Goal: Contribute content: Contribute content

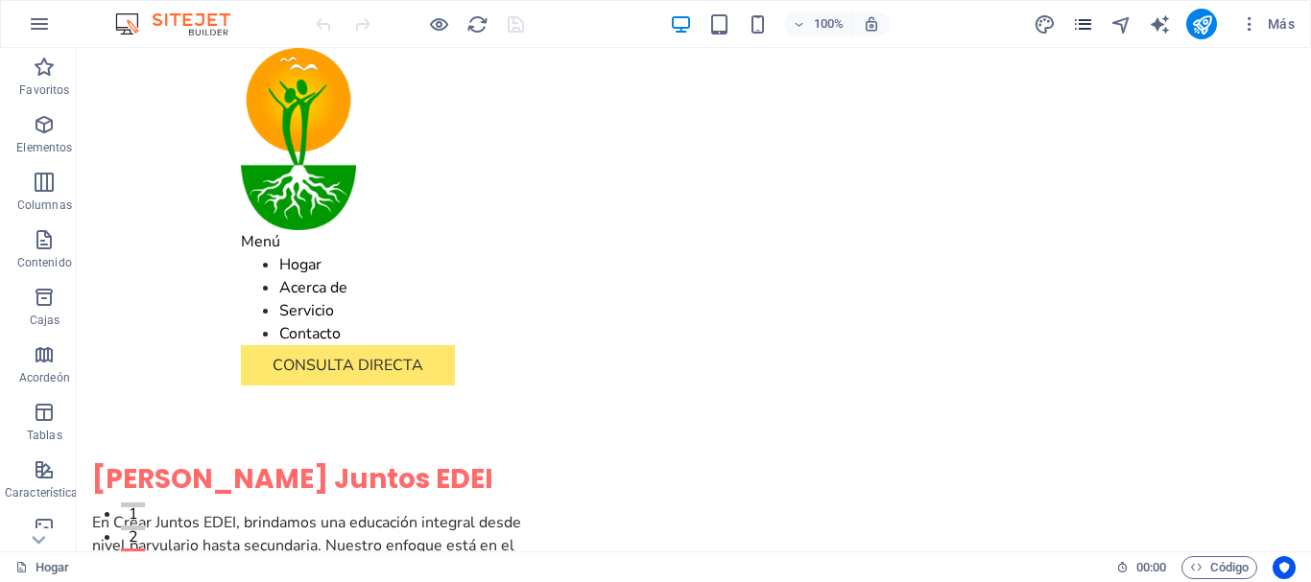
click at [1081, 32] on icon "páginas" at bounding box center [1083, 24] width 22 height 22
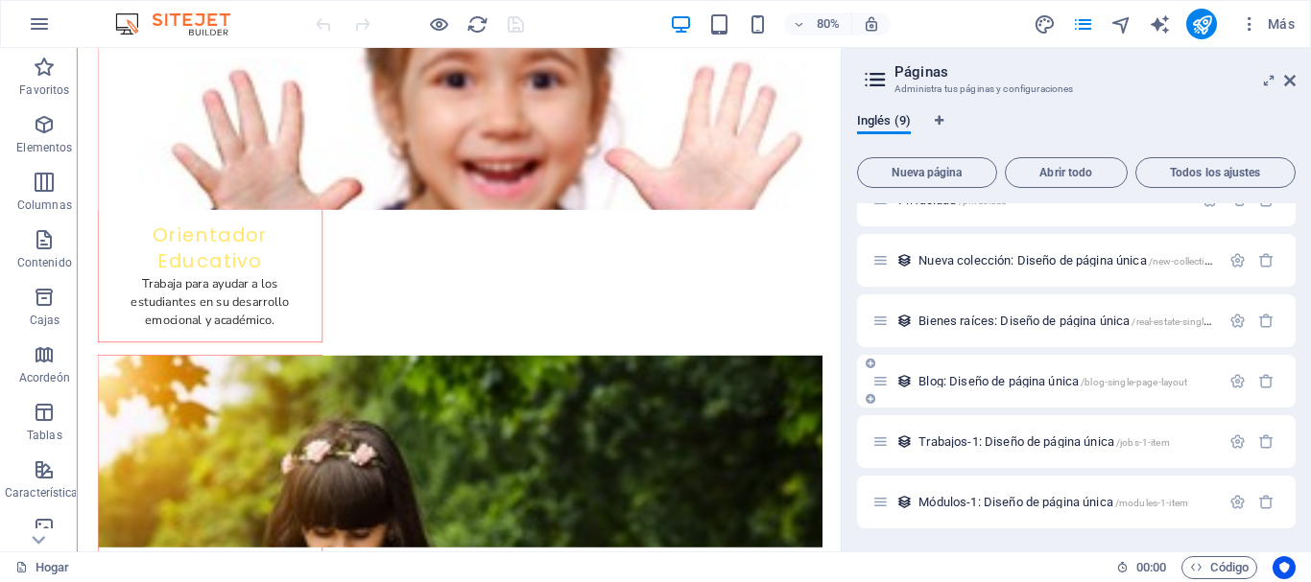
scroll to position [7888, 0]
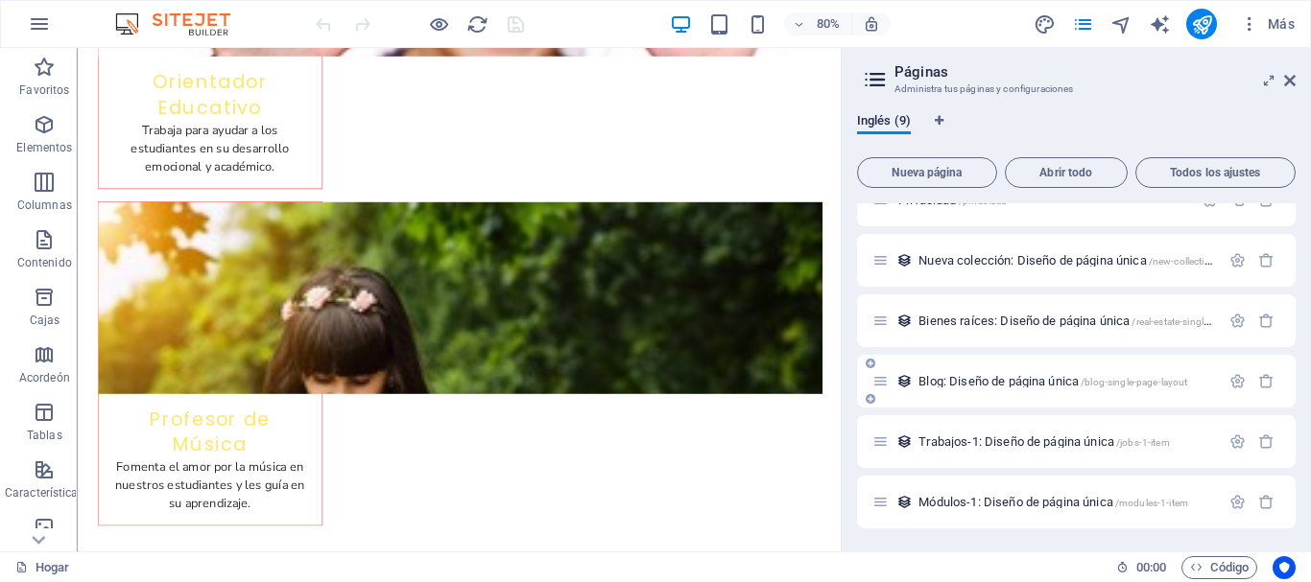
click at [1007, 381] on font "Blog: Diseño de página única" at bounding box center [998, 381] width 160 height 14
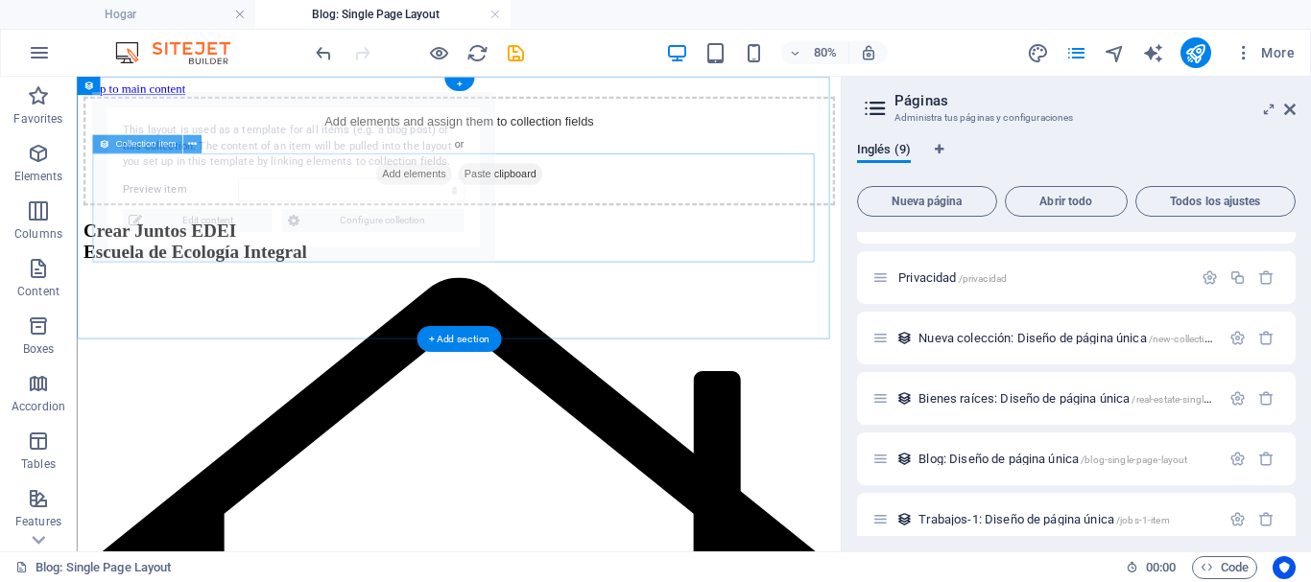
scroll to position [0, 0]
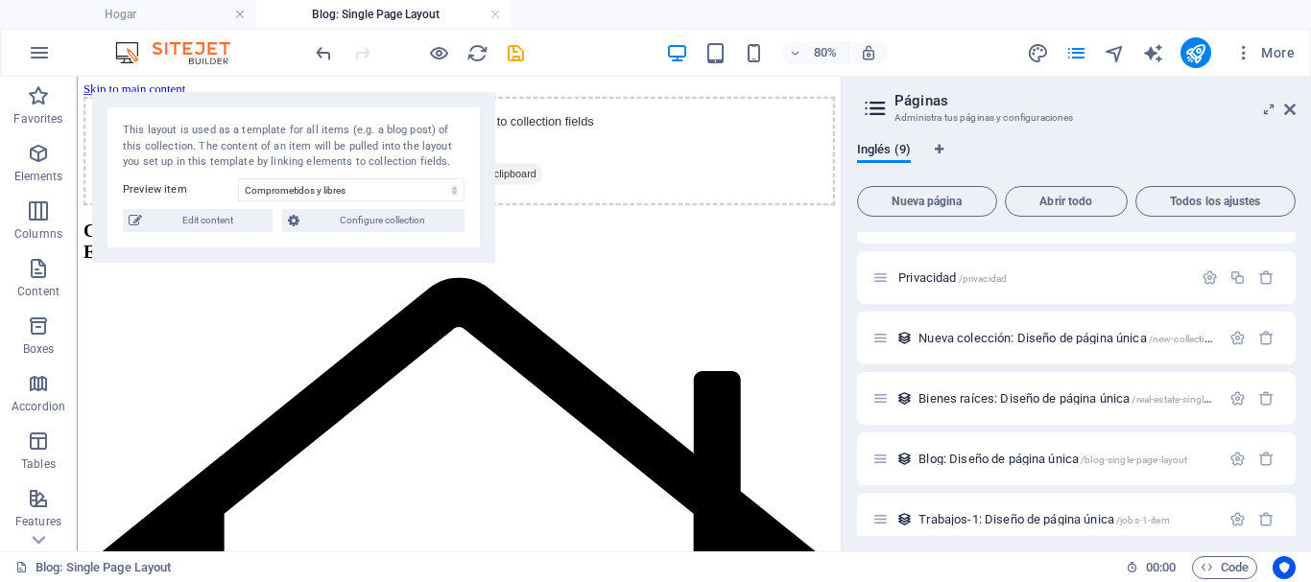
select select "68d47d14cd189cb9170e6b9e"
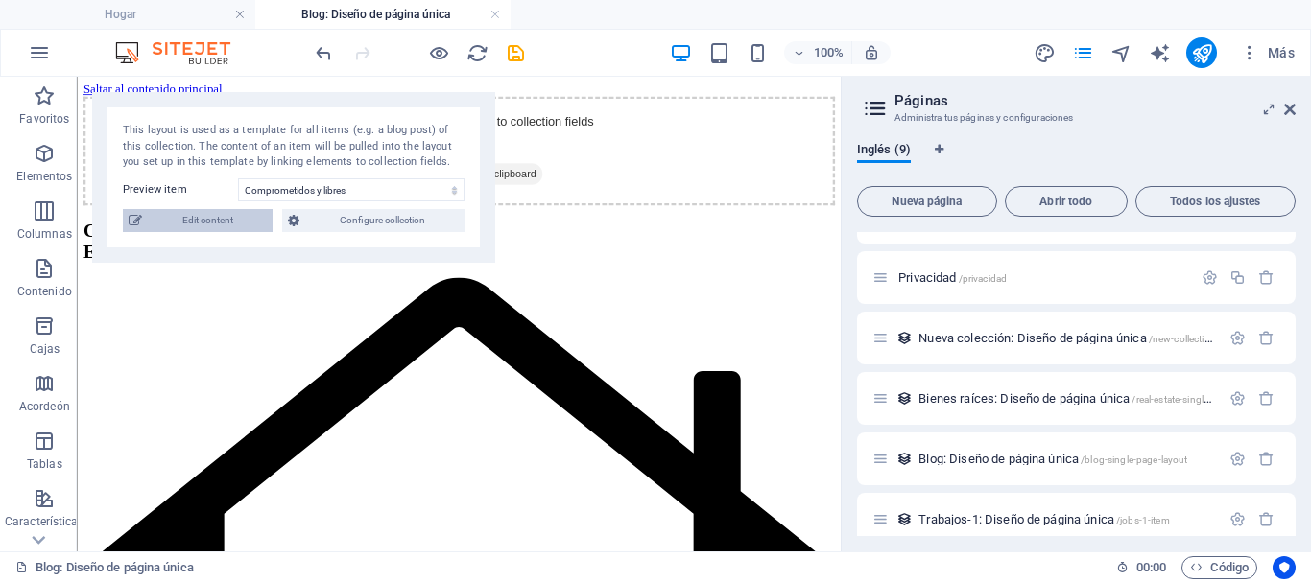
click at [213, 227] on div "This layout is used as a template for all items (e.g. a blog post) of this coll…" at bounding box center [293, 177] width 403 height 171
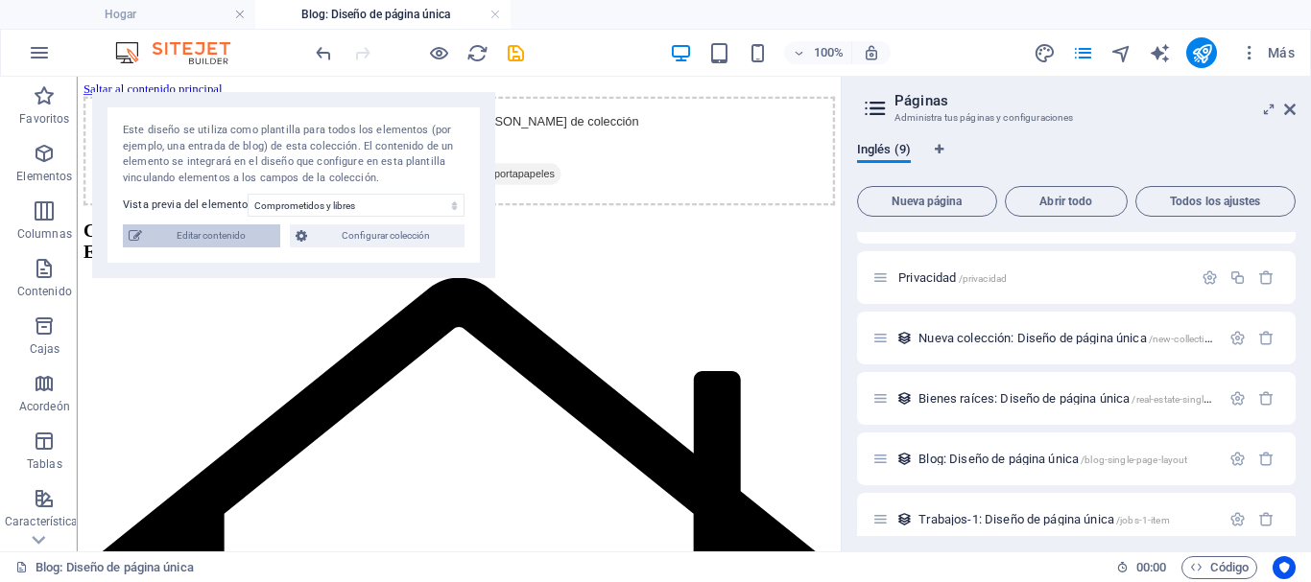
click at [219, 239] on font "Editar contenido" at bounding box center [211, 235] width 69 height 11
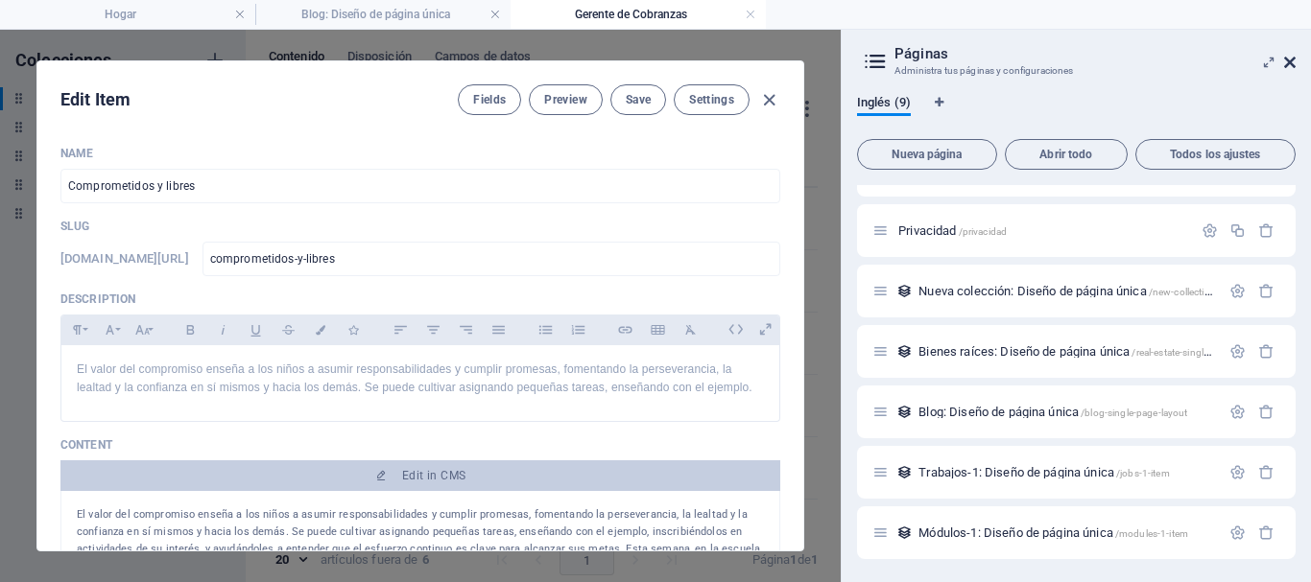
click at [1294, 63] on icon at bounding box center [1290, 62] width 12 height 15
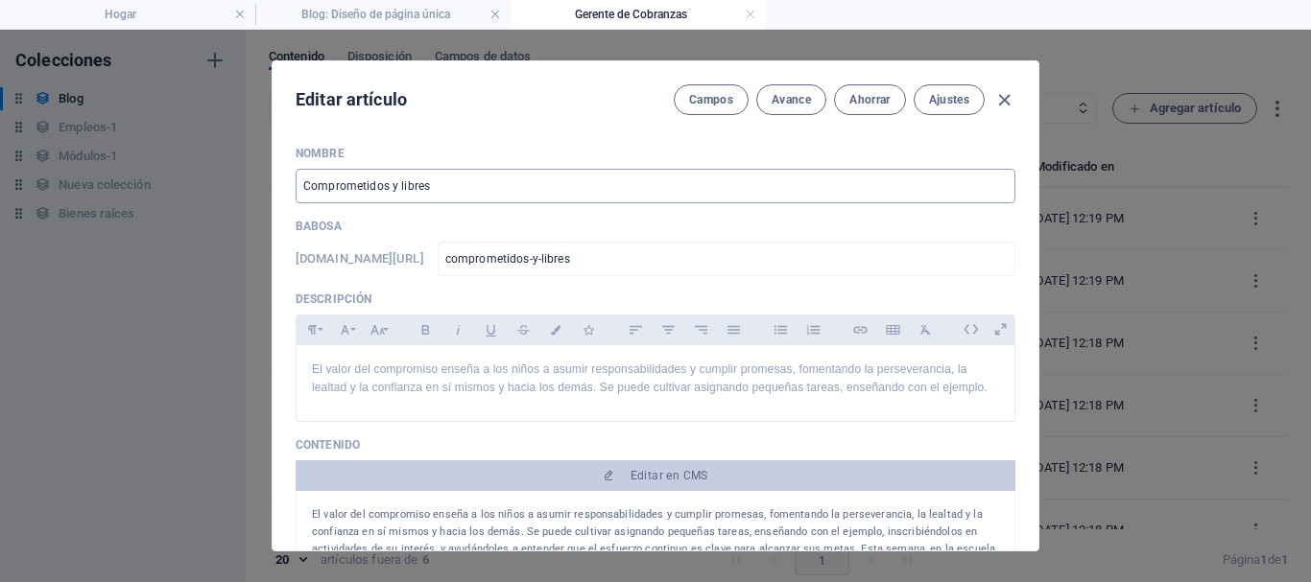
click at [458, 188] on input "Comprometidos y libres" at bounding box center [656, 186] width 720 height 35
click at [977, 189] on input "Comprometidos y libres" at bounding box center [656, 186] width 720 height 35
click at [969, 188] on input "Comprometidos y libres" at bounding box center [656, 186] width 720 height 35
click at [914, 183] on input "Comprometidos y libres" at bounding box center [656, 186] width 720 height 35
click at [784, 194] on input "Comprometidos y libres" at bounding box center [656, 186] width 720 height 35
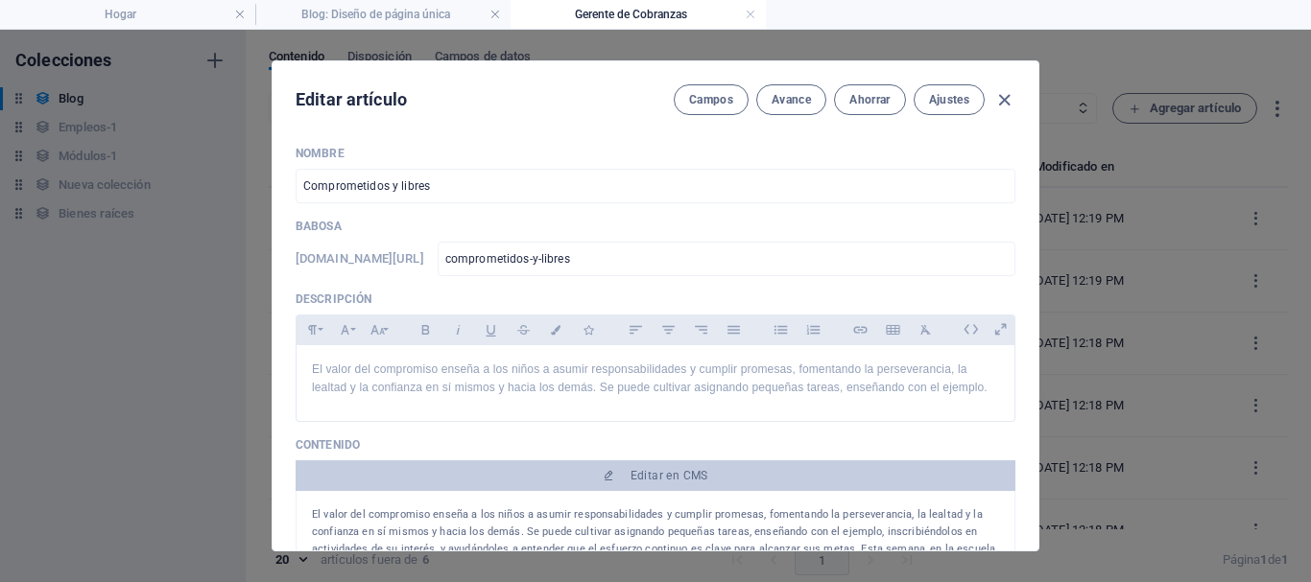
drag, startPoint x: 1032, startPoint y: 192, endPoint x: 1034, endPoint y: 394, distance: 202.5
click at [1034, 394] on div "Nombre Comprometidos y libres ​ Babosa www.ejemplo.com/blog-diseño-de-una-págin…" at bounding box center [656, 341] width 766 height 420
click at [455, 195] on input "Comprometidos y libres" at bounding box center [656, 186] width 720 height 35
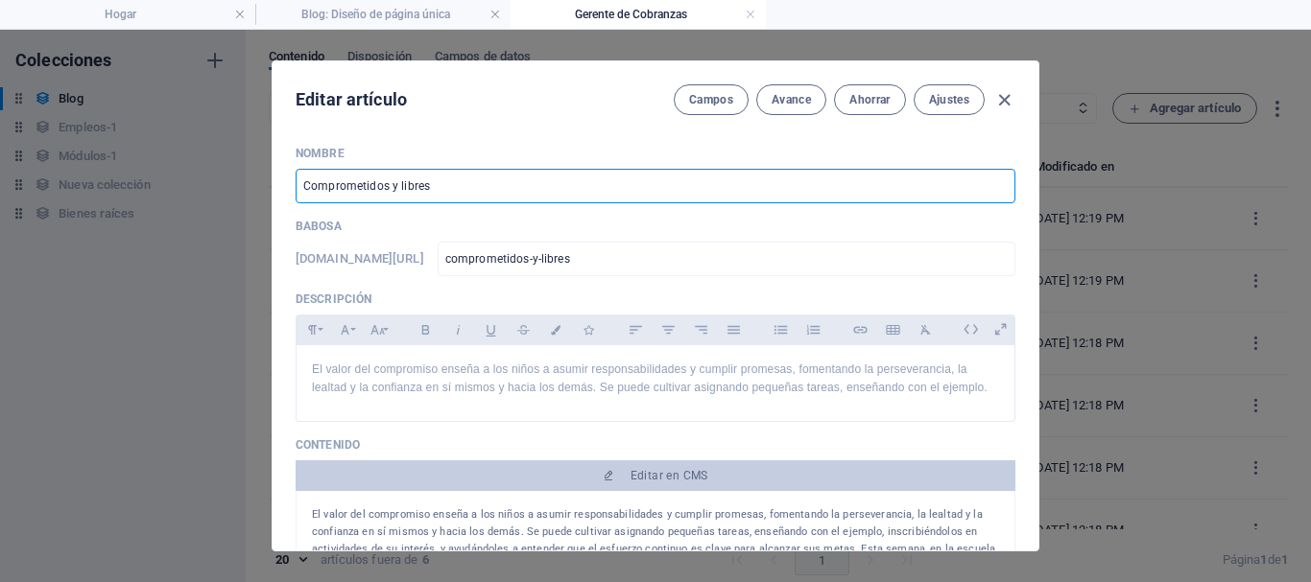
click at [622, 190] on input "Comprometidos y libres" at bounding box center [656, 186] width 720 height 35
click at [717, 99] on font "Campos" at bounding box center [711, 99] width 44 height 13
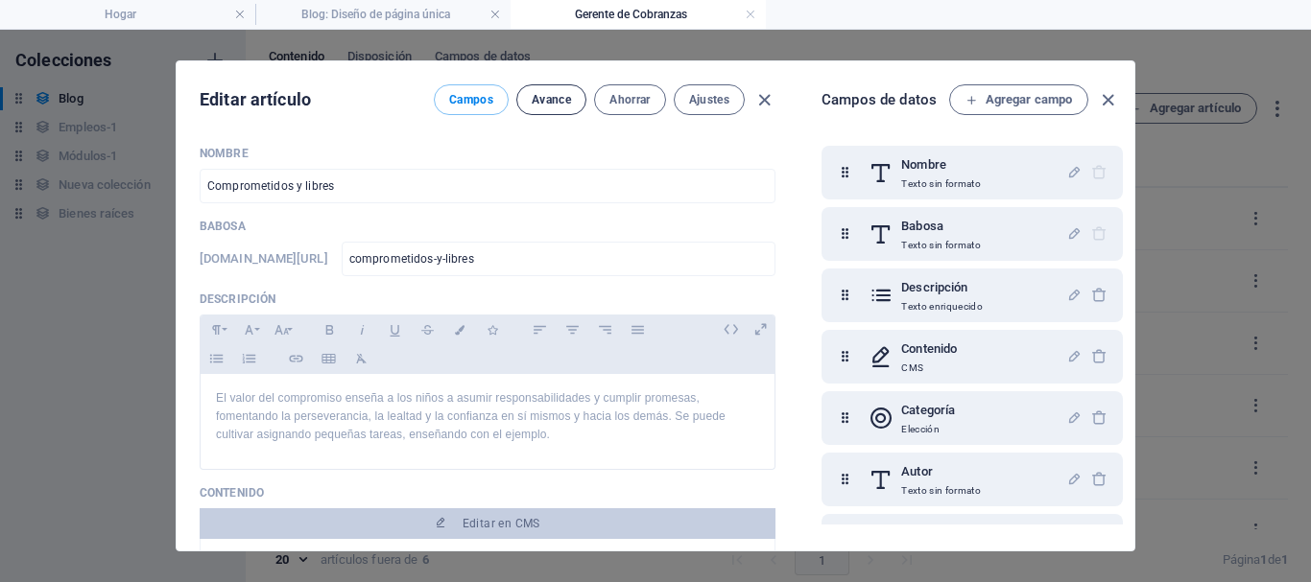
click at [558, 102] on font "Avance" at bounding box center [551, 99] width 39 height 13
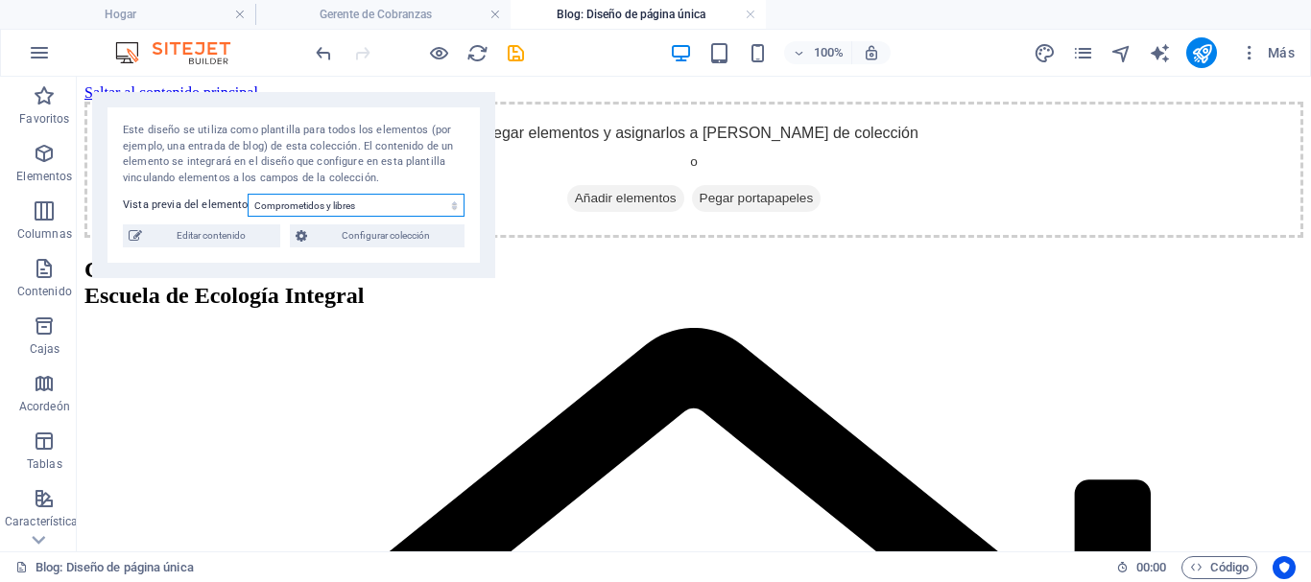
click at [410, 206] on select "Comprometidos y libres Fundación de Sucre Blog Post 4 Blog Post 3 Blog Post 2 B…" at bounding box center [356, 205] width 217 height 23
select select "68d47d14cd189cb9170e6b9c"
click at [251, 198] on select "Comprometidos y libres Fundación de Sucre Blog Post 4 Blog Post 3 Blog Post 2 B…" at bounding box center [356, 205] width 217 height 23
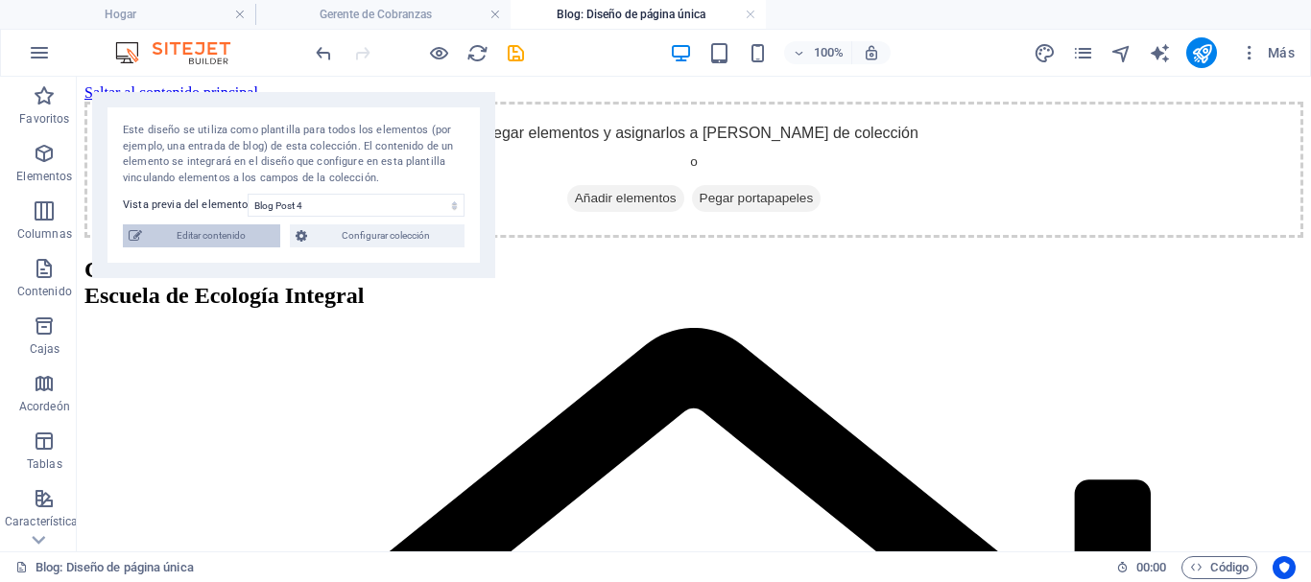
click at [221, 230] on span "Editar contenido" at bounding box center [211, 236] width 127 height 23
type input "Blog Post 4"
type input "blog-post-4"
type input "John Smith"
type input "2024-08-24"
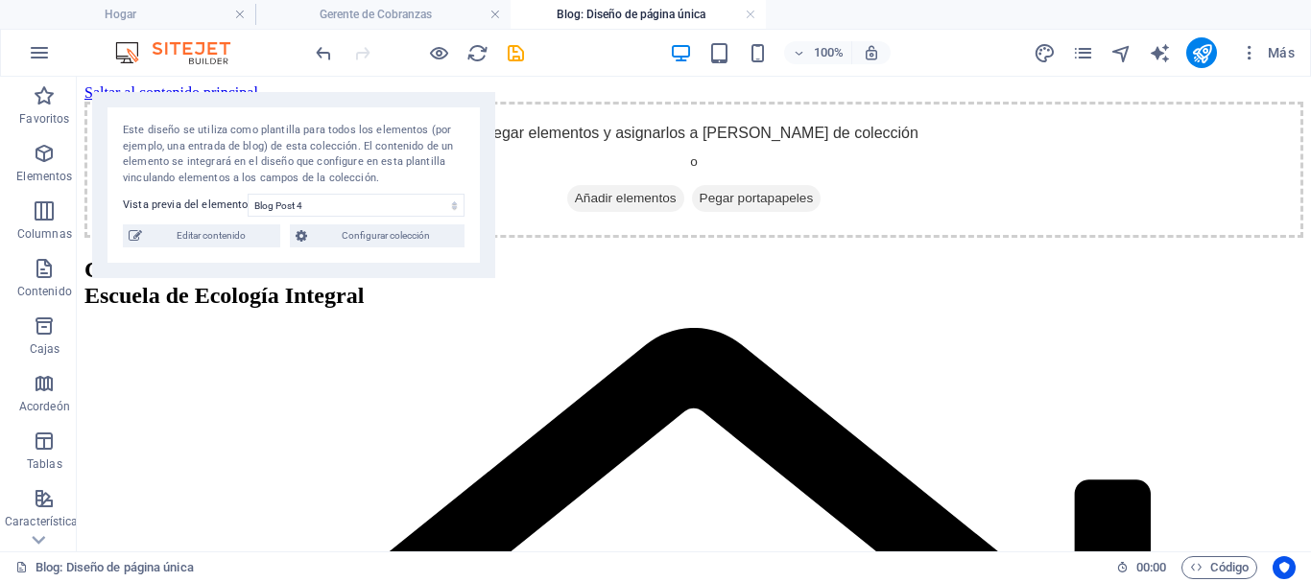
type input "blog-post-4"
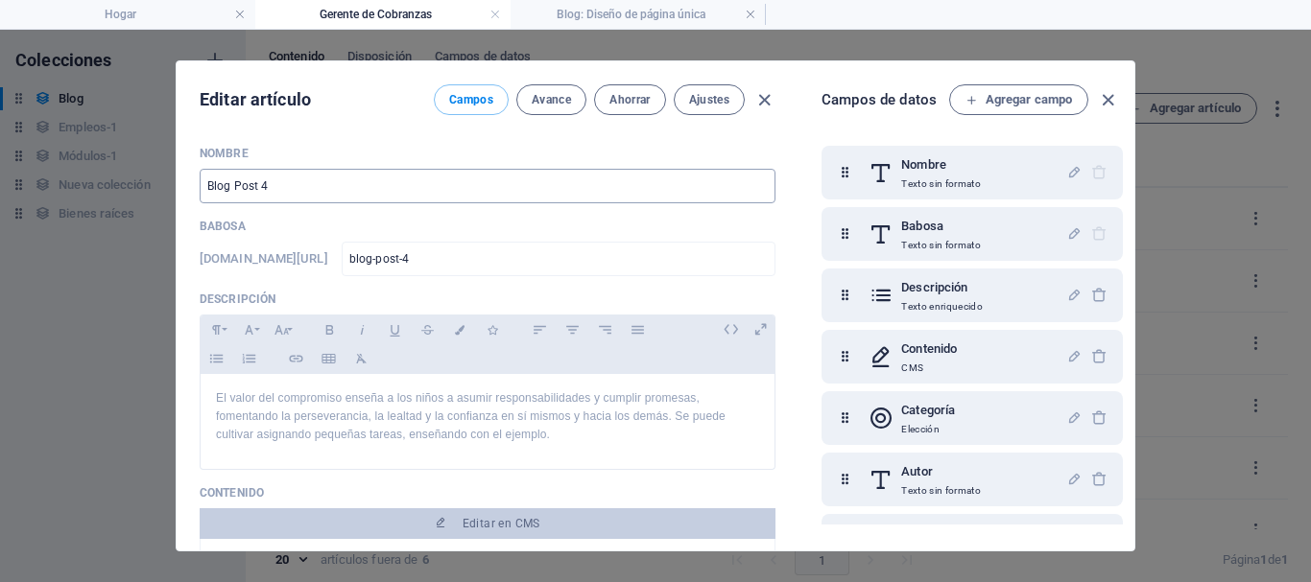
click at [281, 187] on input "Blog Post 4" at bounding box center [488, 186] width 576 height 35
drag, startPoint x: 285, startPoint y: 185, endPoint x: 165, endPoint y: 183, distance: 120.0
click at [165, 183] on div "Editar artículo Campos Avance Ahorrar Ajustes Nombre Blog Post 4 ​ Babosa www.e…" at bounding box center [655, 306] width 1311 height 553
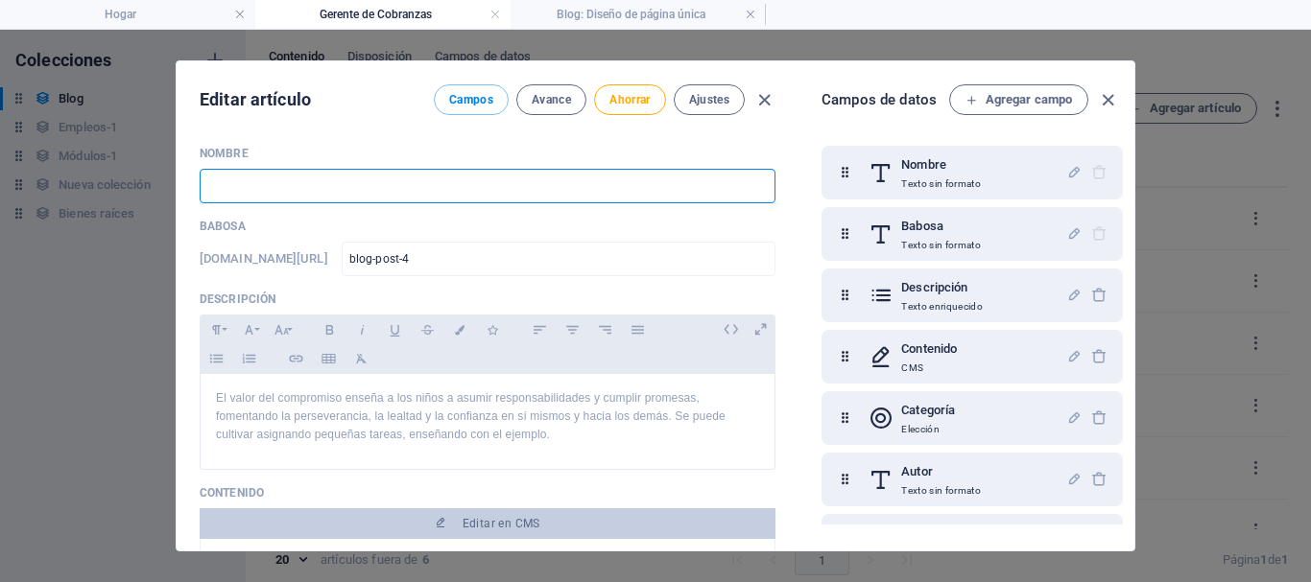
paste input "Auténticos y valiosos"
type input "Auténticos y valiosos"
click at [388, 441] on font "El valor del compromiso enseña a los niños a asumir responsabilidades y cumplir…" at bounding box center [471, 417] width 510 height 50
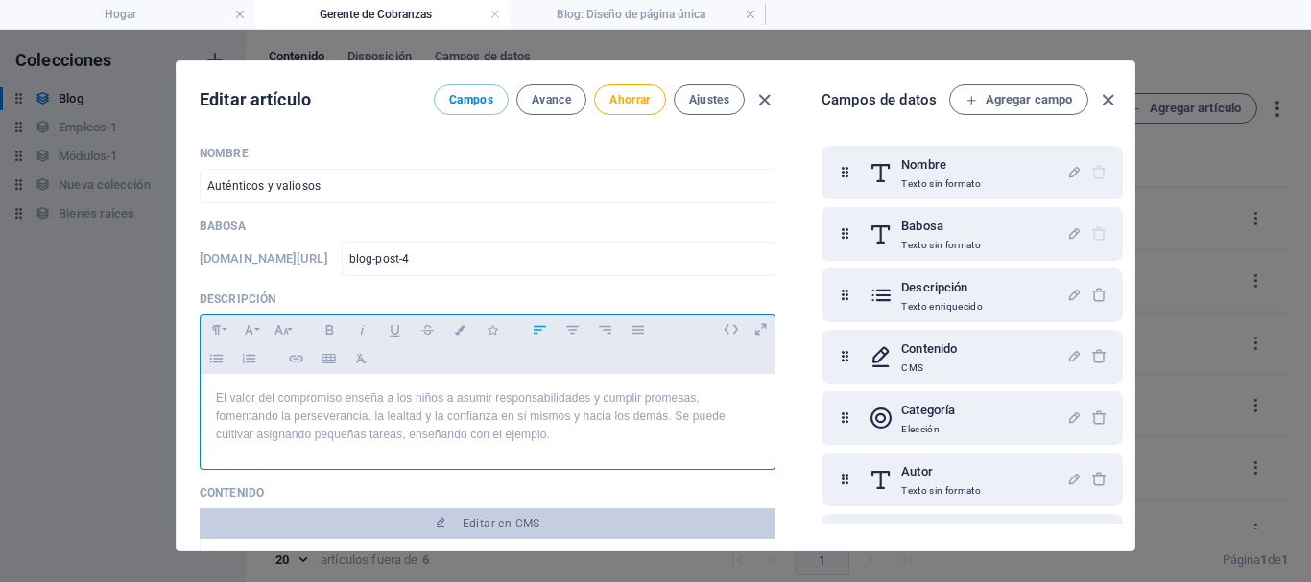
click at [549, 432] on font "El valor del compromiso enseña a los niños a asumir responsabilidades y cumplir…" at bounding box center [471, 417] width 510 height 50
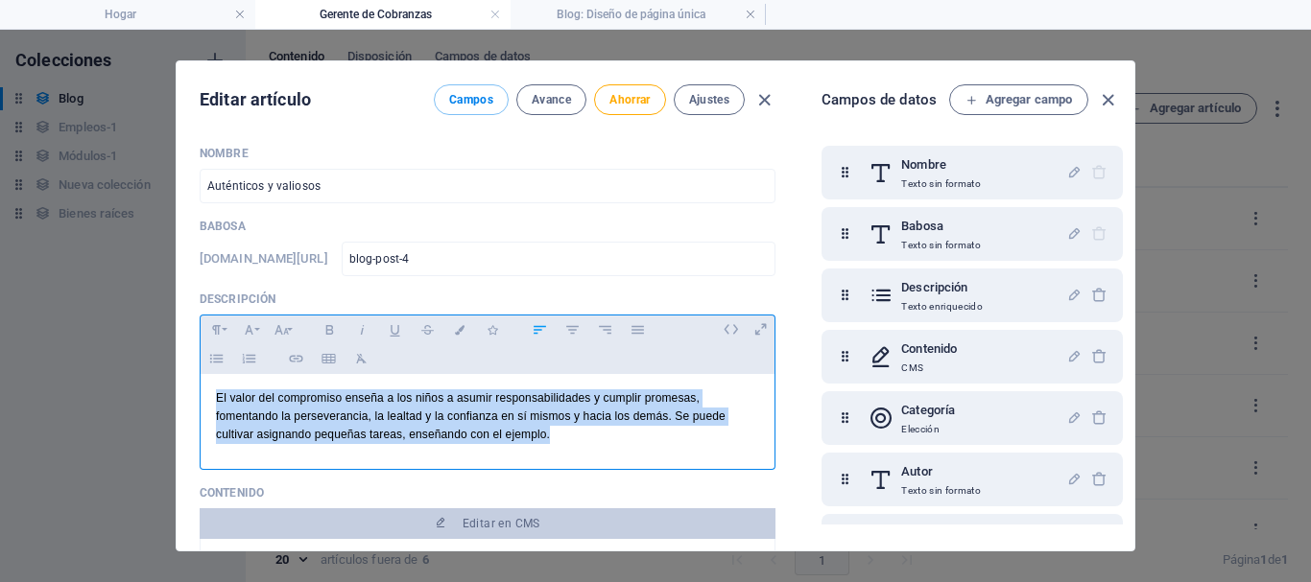
drag, startPoint x: 585, startPoint y: 438, endPoint x: 206, endPoint y: 405, distance: 380.5
click at [206, 405] on div "El valor del compromiso enseña a los niños a asumir responsabilidades y cumplir…" at bounding box center [488, 417] width 574 height 86
click at [559, 245] on input "blog-post-4" at bounding box center [559, 259] width 434 height 35
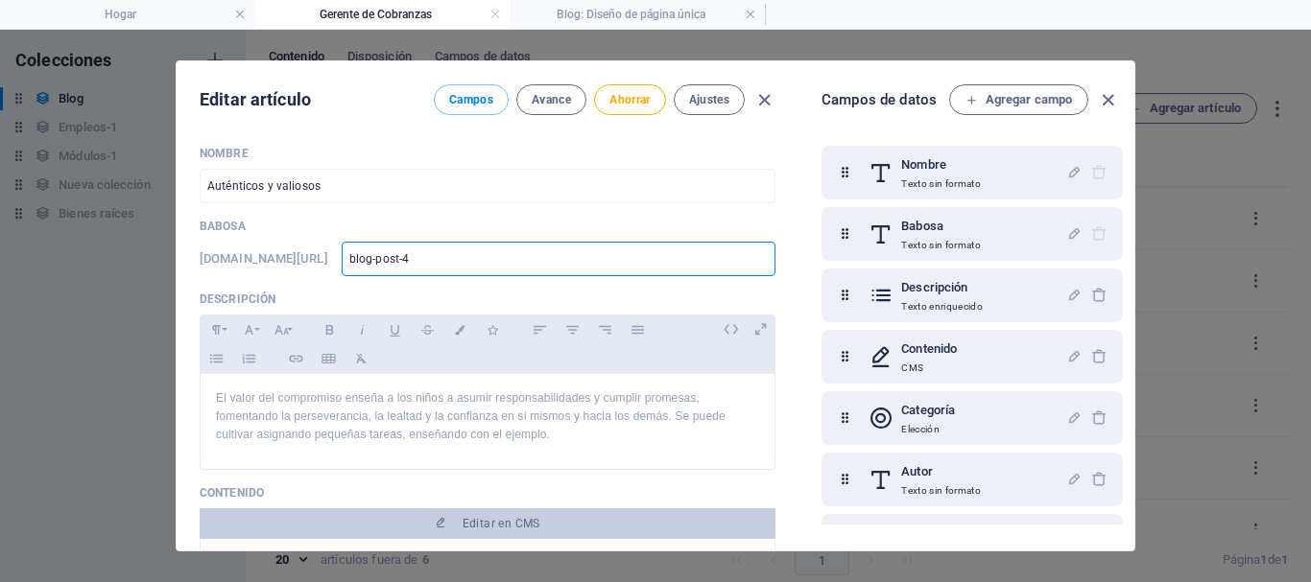
drag, startPoint x: 560, startPoint y: 256, endPoint x: 452, endPoint y: 269, distance: 109.2
click at [452, 263] on div "www.ejemplo.com/blog-diseño-de-una-página/ blog-post-4 ​" at bounding box center [488, 259] width 576 height 35
type input "a"
type input "au"
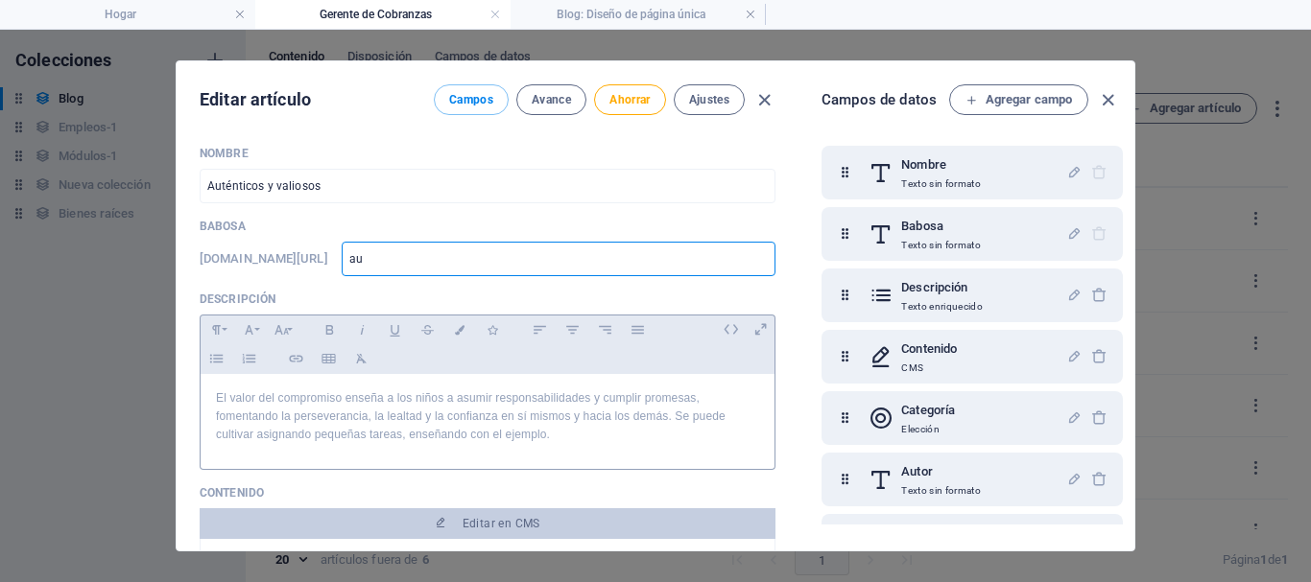
type input "au"
type input "aut"
type input "auté"
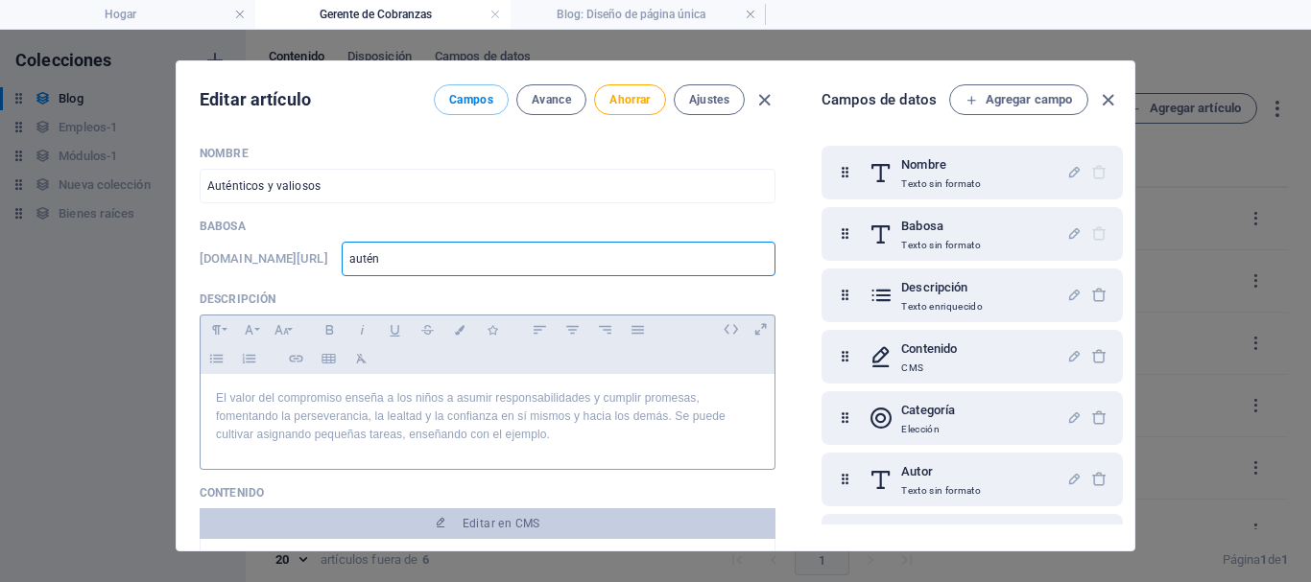
type input "autént"
type input "auténti"
type input "auténtic"
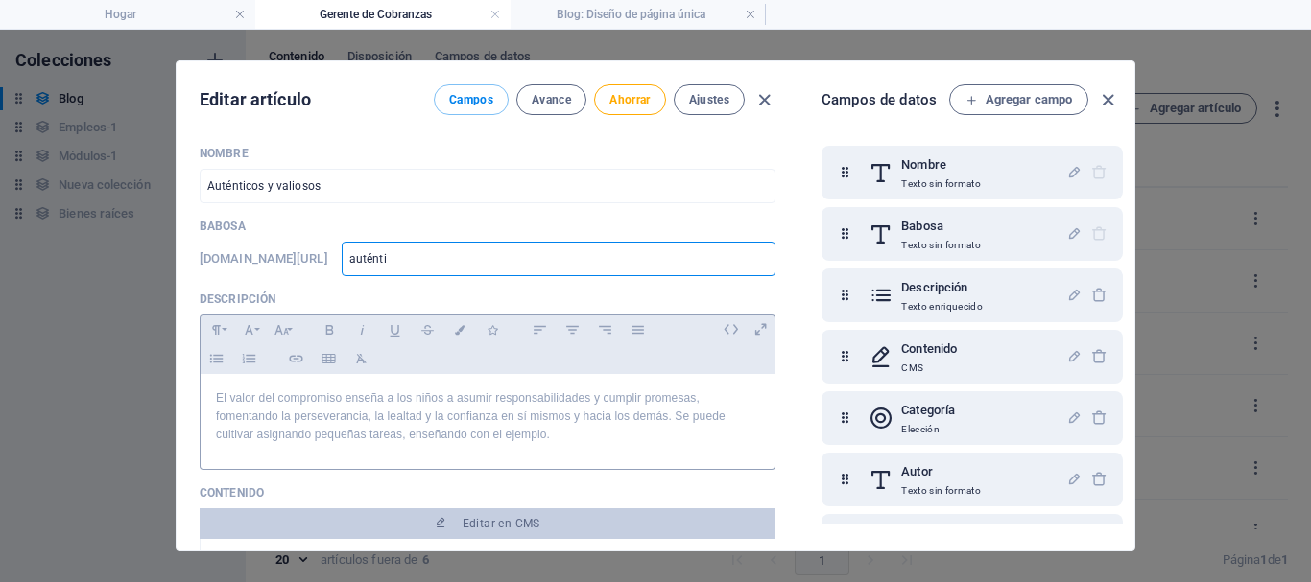
type input "auténtic"
type input "auténti"
type input "autént"
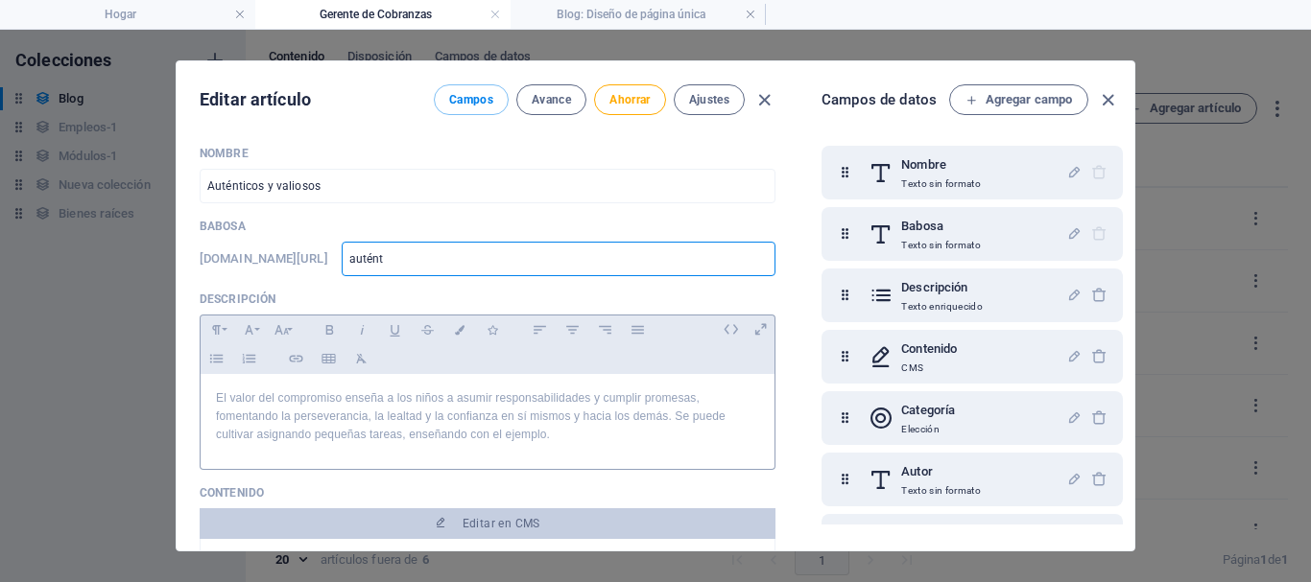
type input "autén"
type input "auté"
type input "aut"
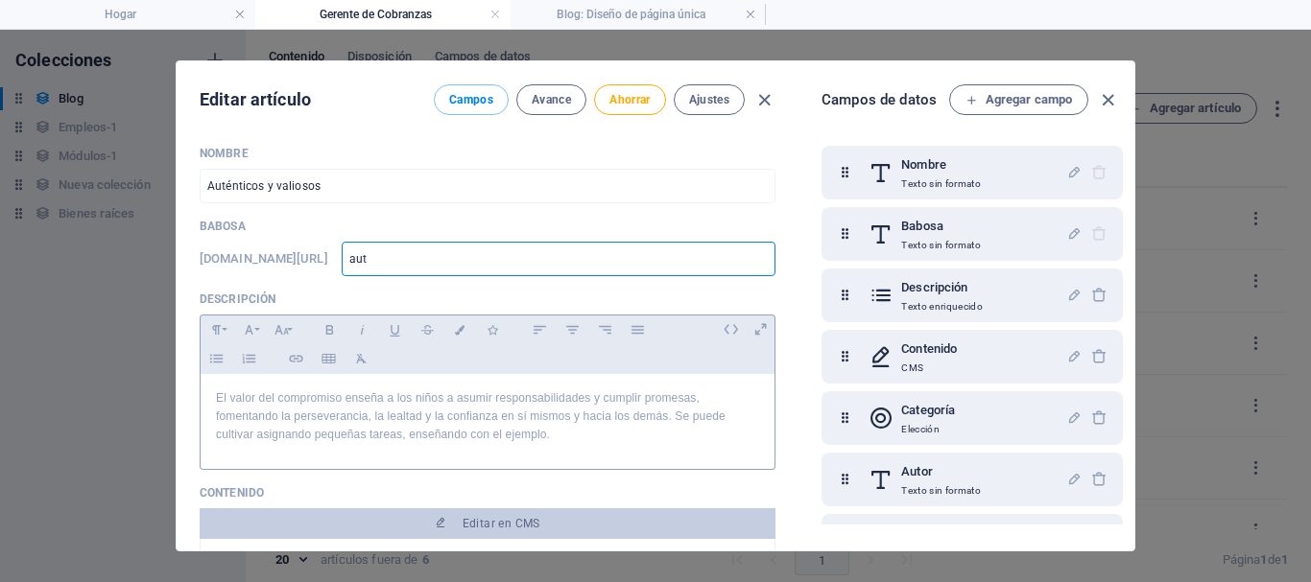
type input "aut"
type input "aute"
type input "autent"
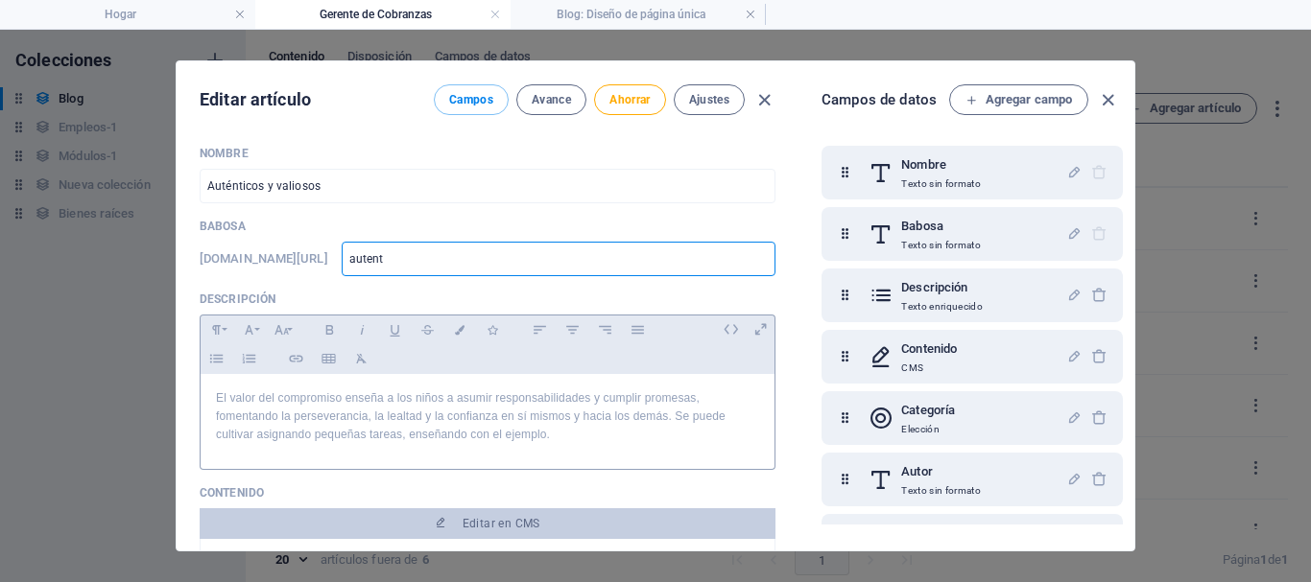
type input "autenti"
type input "autentiv"
type input "autentiv¿"
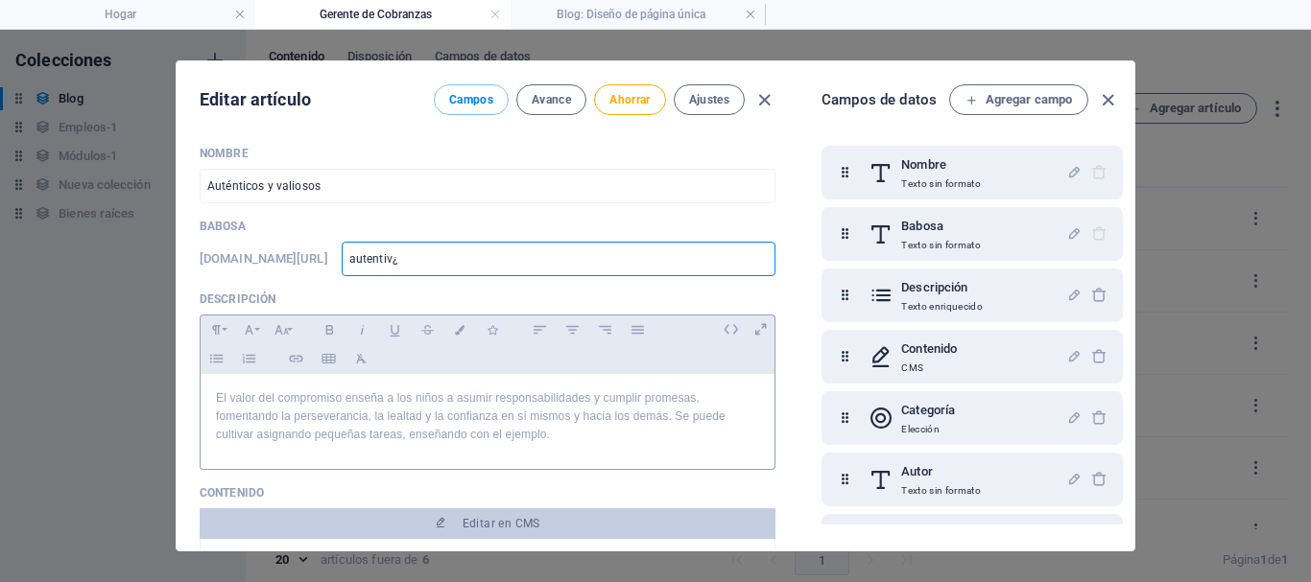
type input "autentiv¿"
type input "autentiv"
type input "autenti"
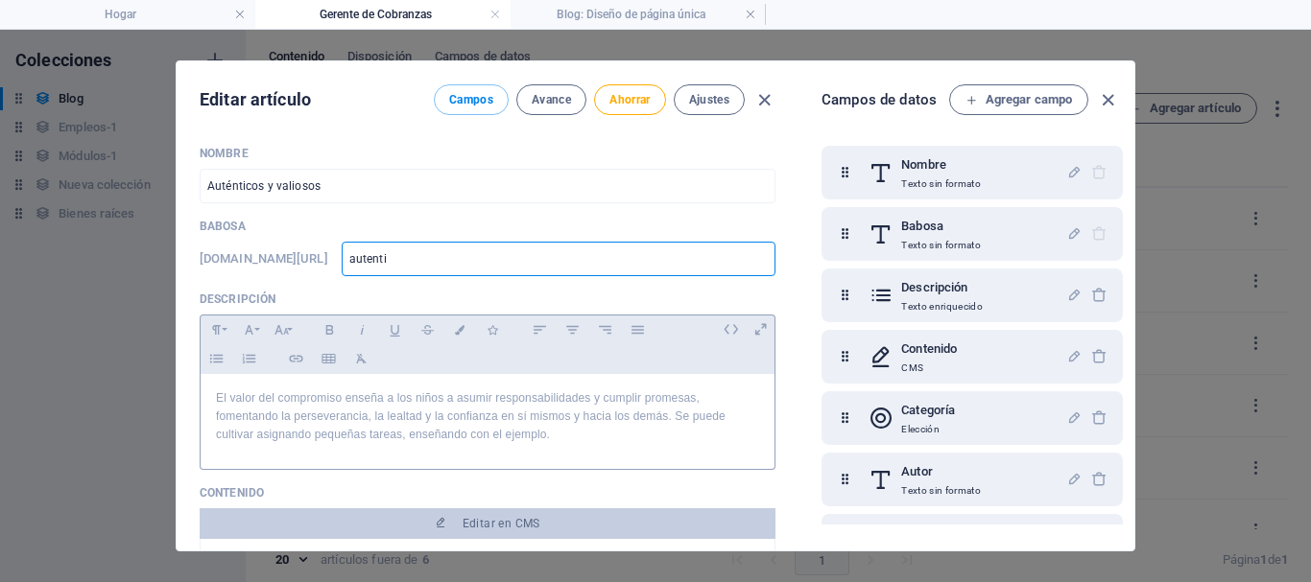
type input "autentic"
type input "autenticos"
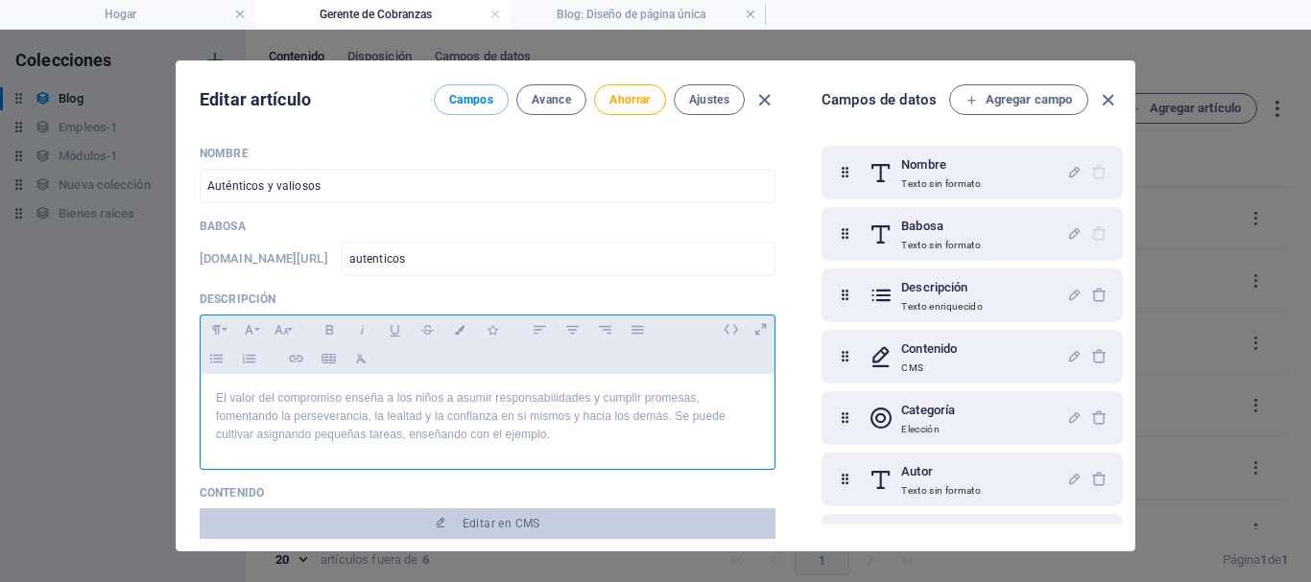
click at [562, 440] on p "El valor del compromiso enseña a los niños a asumir responsabilidades y cumplir…" at bounding box center [487, 418] width 543 height 56
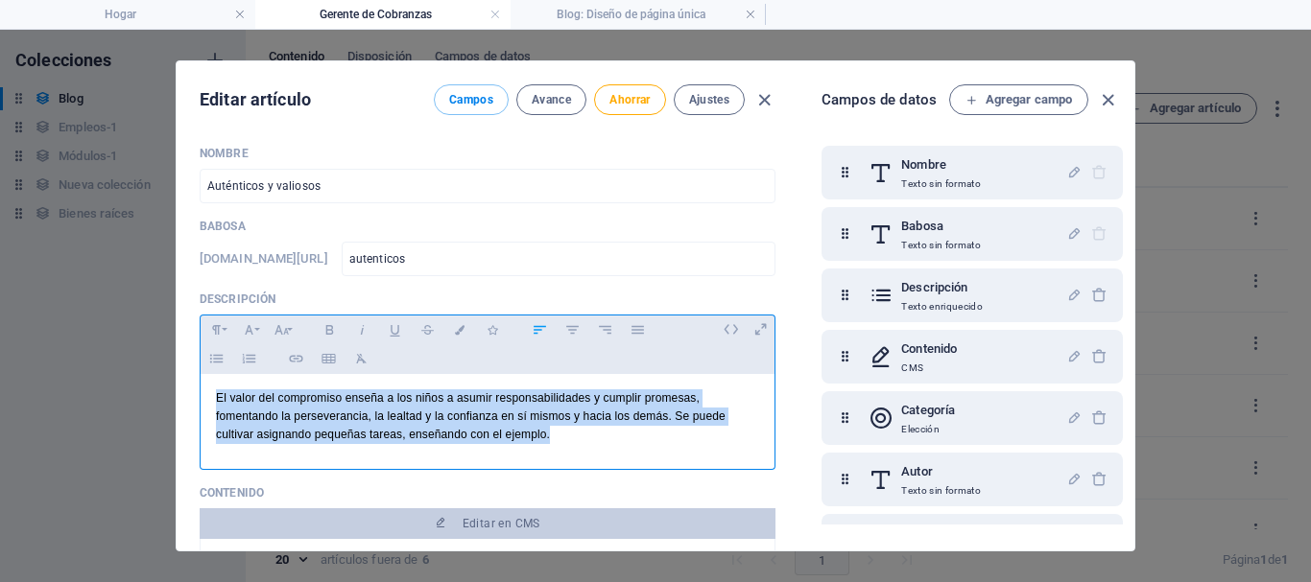
drag, startPoint x: 582, startPoint y: 435, endPoint x: 537, endPoint y: 395, distance: 59.1
click at [183, 401] on div "Nombre Auténticos y valiosos ​ Babosa www.ejemplo.com/blog-diseño-de-una-página…" at bounding box center [488, 341] width 622 height 420
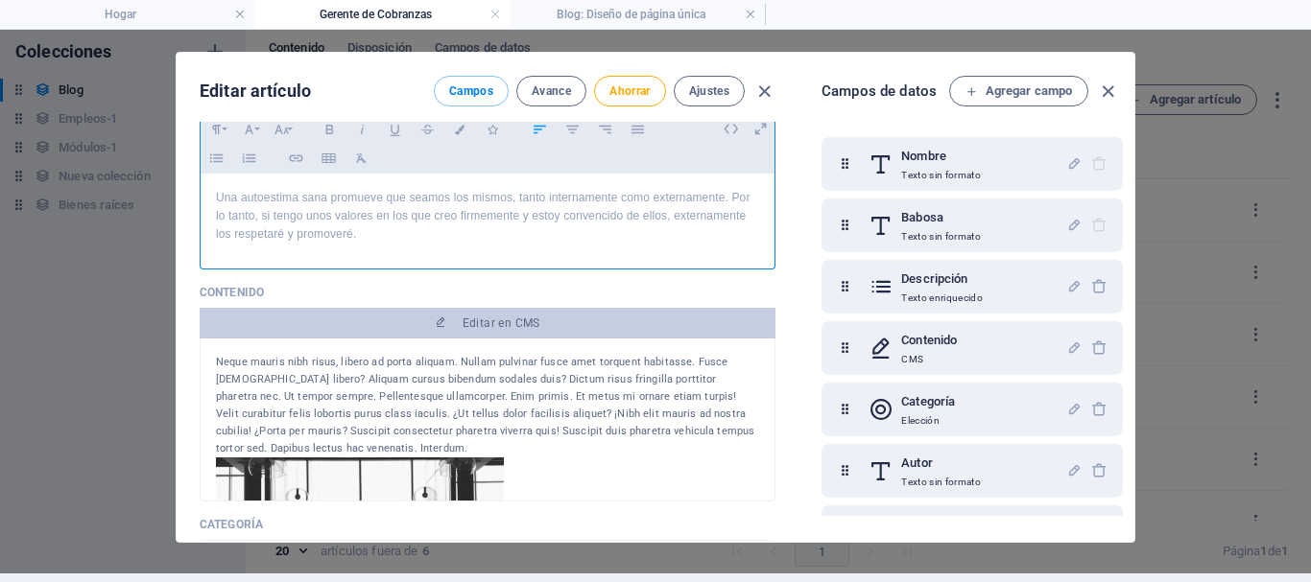
scroll to position [288, 0]
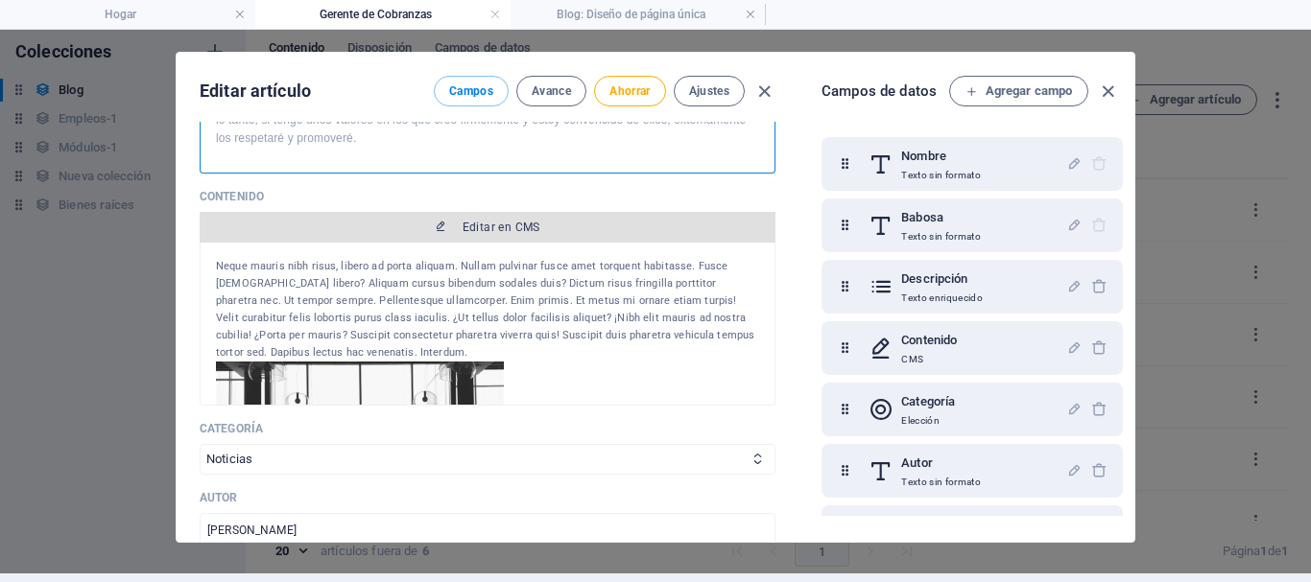
click at [510, 229] on font "Editar en CMS" at bounding box center [502, 227] width 78 height 13
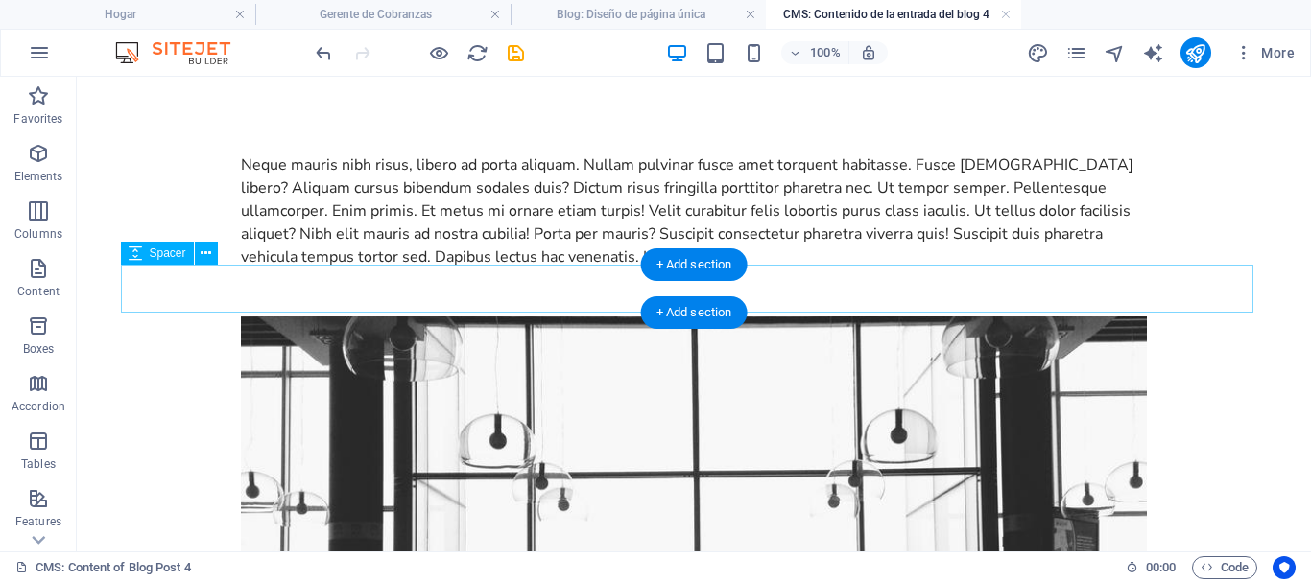
scroll to position [0, 0]
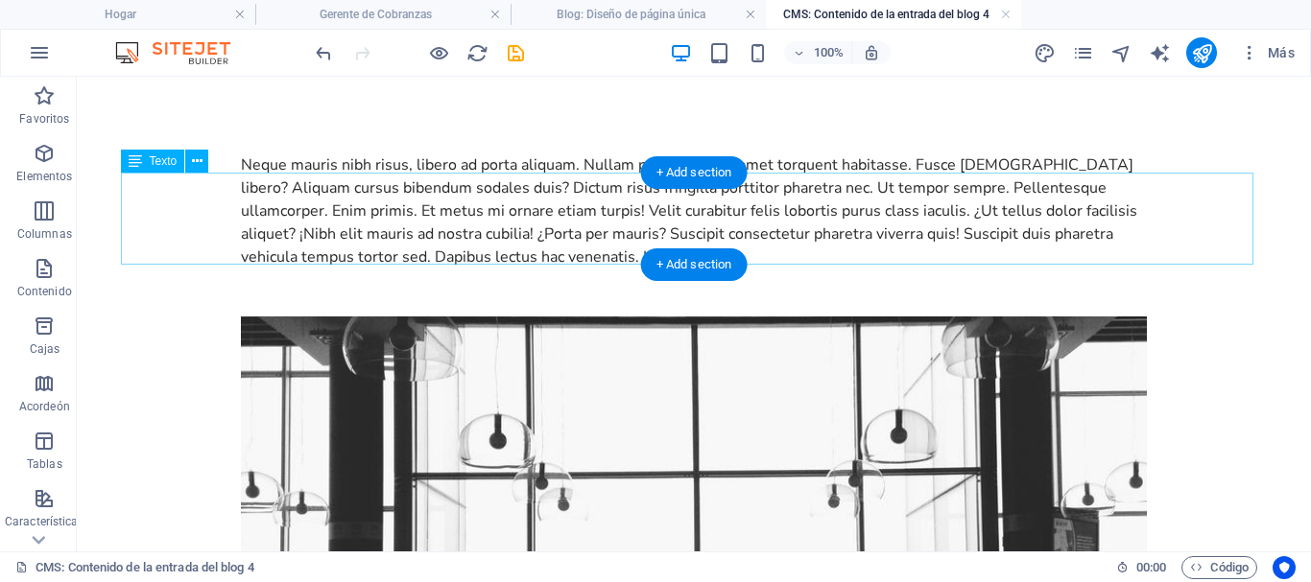
click at [909, 226] on div "Neque mauris nibh risus, libero ad porta aliquam. Nullam pulvinar fusce amet to…" at bounding box center [694, 211] width 906 height 115
click at [835, 239] on div "Neque mauris nibh risus, libero ad porta aliquam. Nullam pulvinar fusce amet to…" at bounding box center [694, 211] width 906 height 115
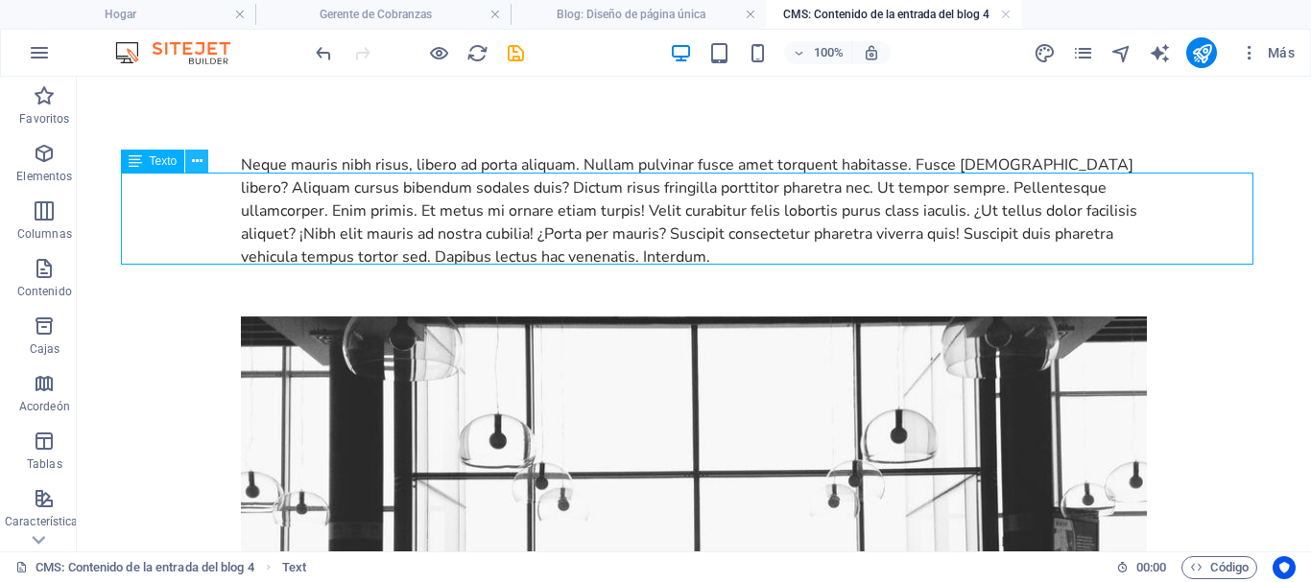
click at [197, 161] on icon at bounding box center [197, 162] width 11 height 20
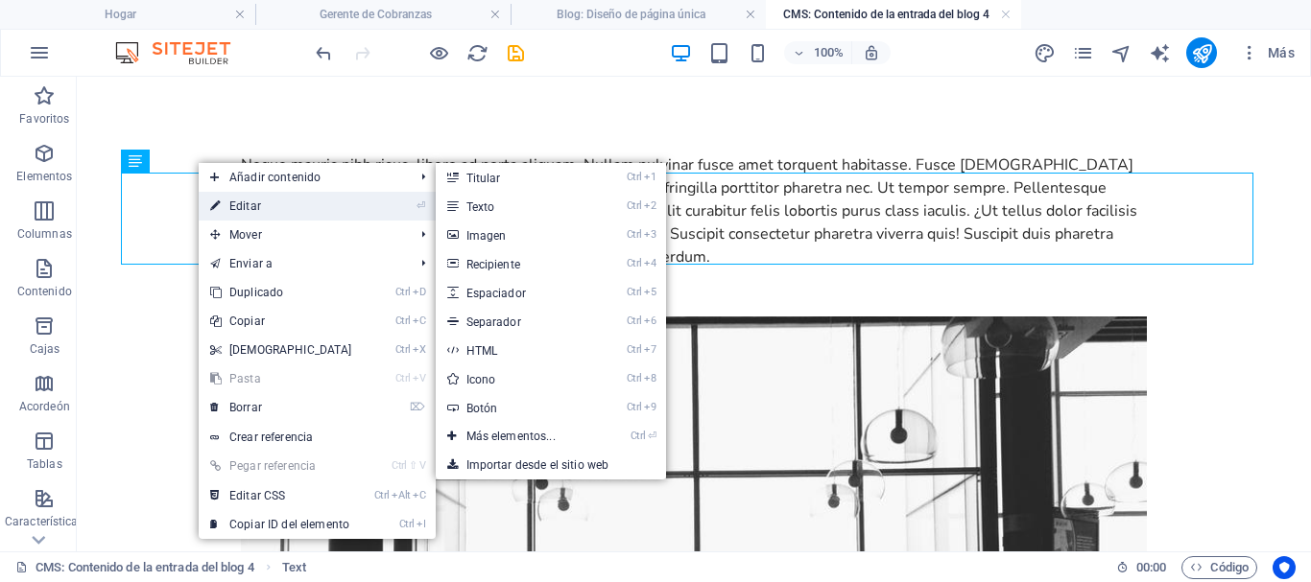
click at [227, 193] on link "⏎ Editar" at bounding box center [281, 206] width 165 height 29
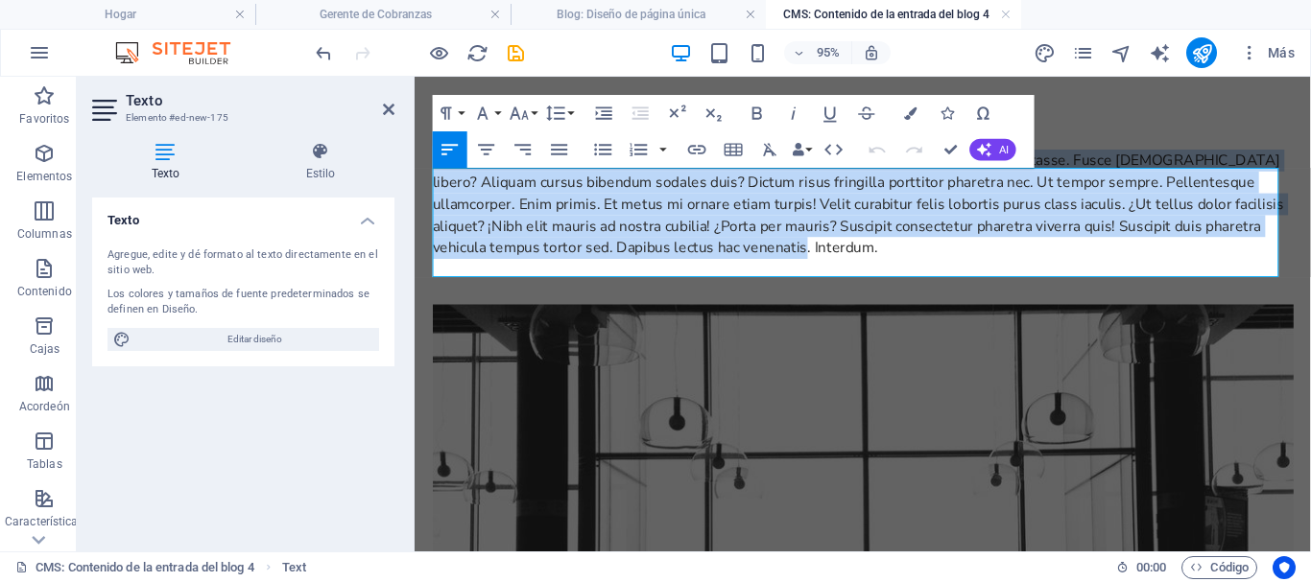
drag, startPoint x: 973, startPoint y: 273, endPoint x: 417, endPoint y: 185, distance: 562.6
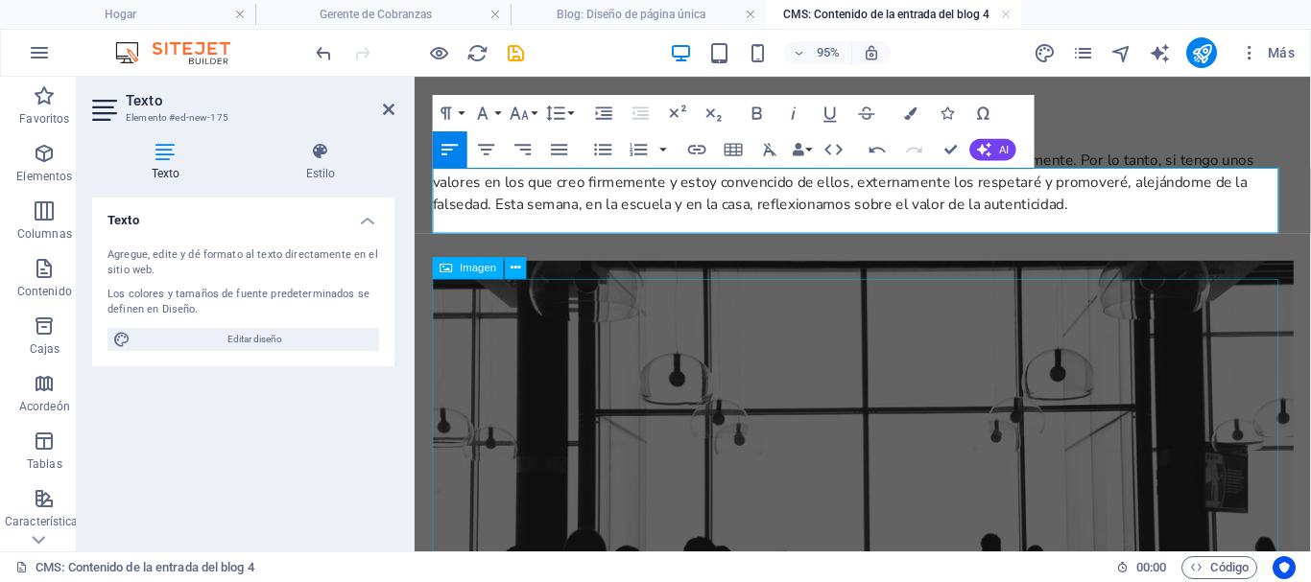
scroll to position [5628, 3]
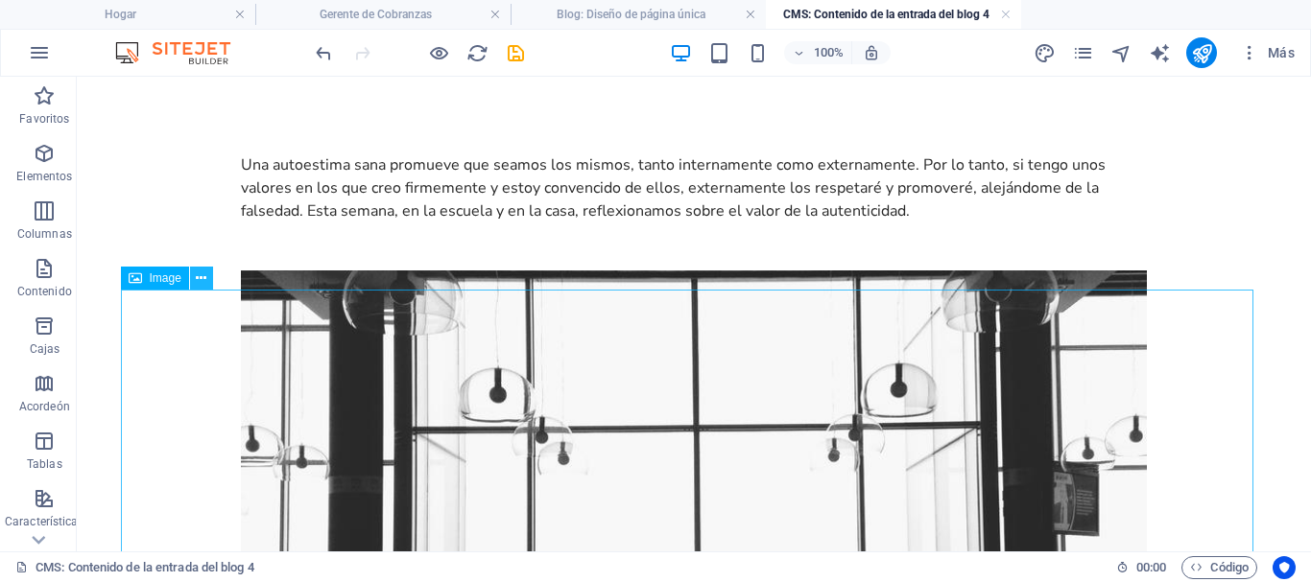
click at [203, 279] on icon at bounding box center [201, 279] width 11 height 20
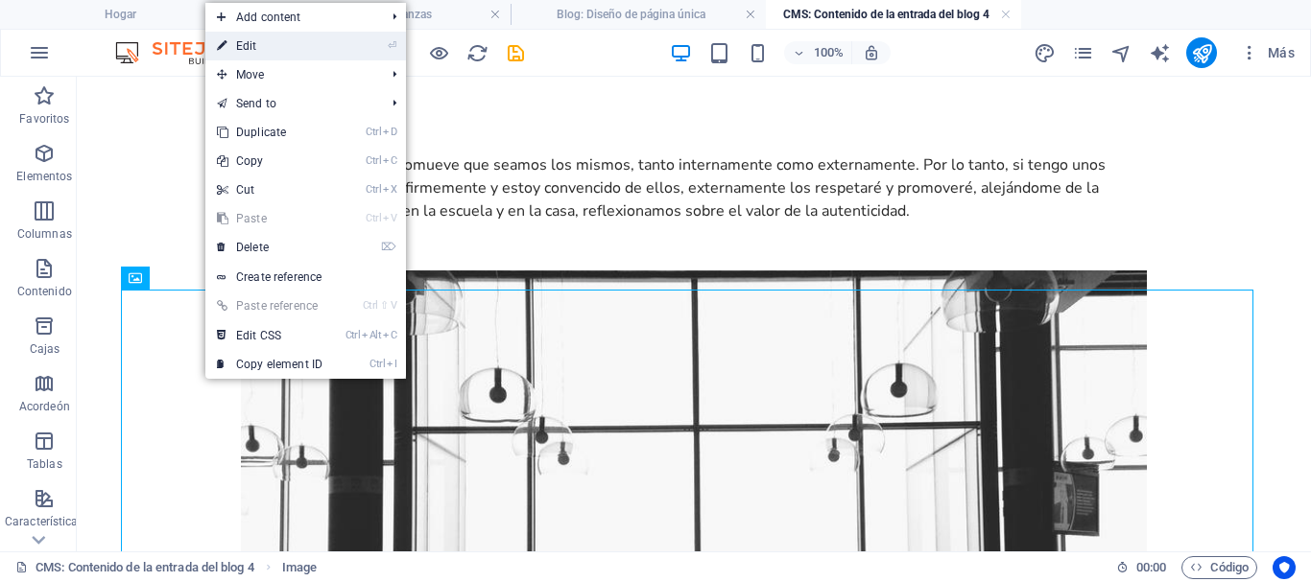
click at [251, 47] on link "⏎ Edit" at bounding box center [269, 46] width 129 height 29
select select "%"
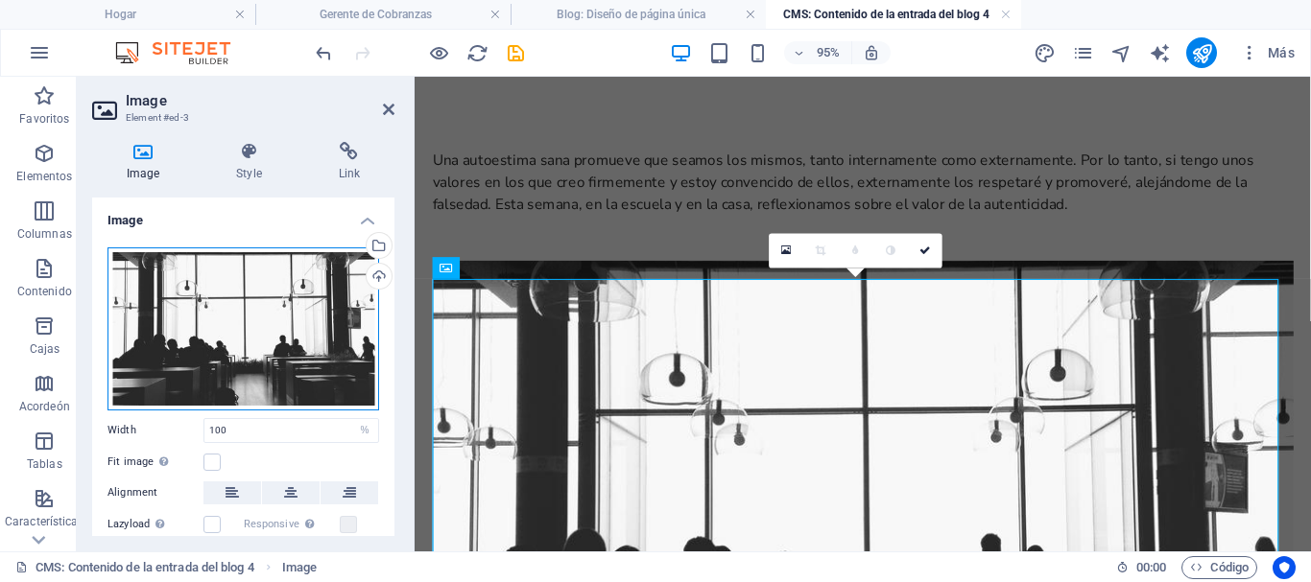
click at [229, 313] on div "Drag files here, click to choose files or select files from Files or our free s…" at bounding box center [243, 329] width 272 height 163
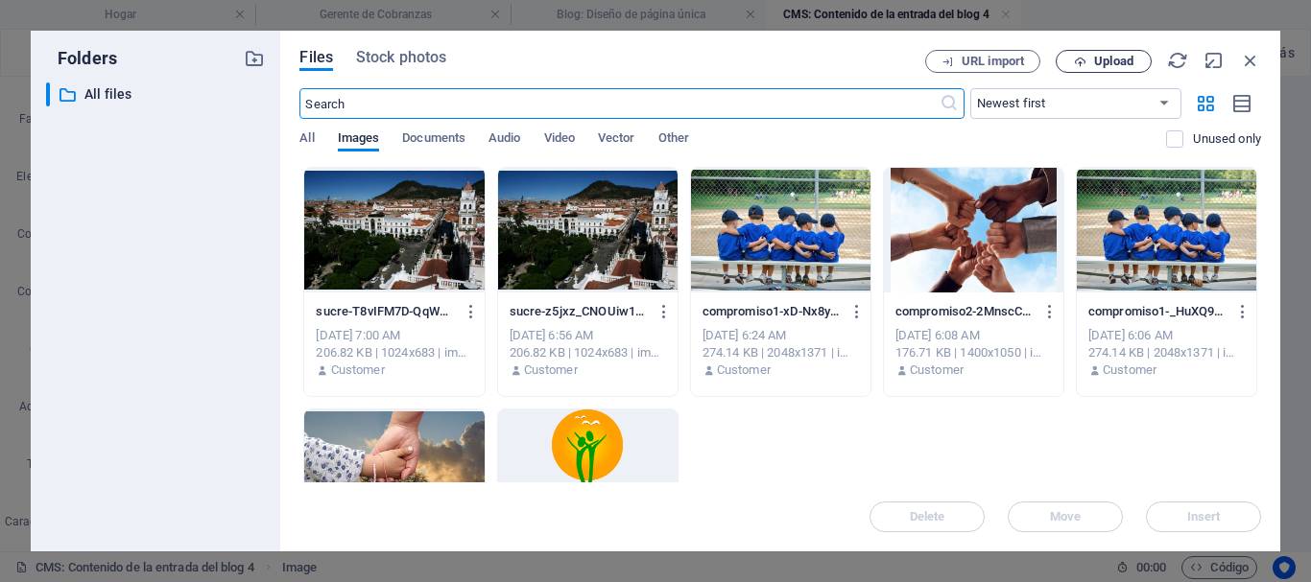
click at [1092, 59] on span "Upload" at bounding box center [1103, 62] width 79 height 12
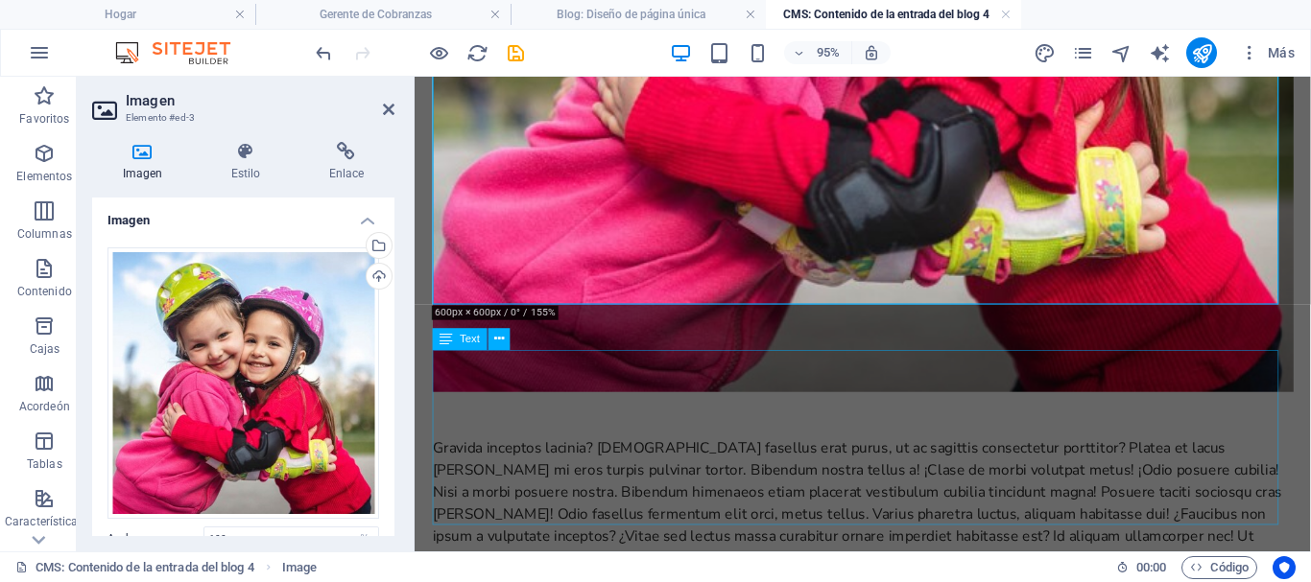
scroll to position [864, 0]
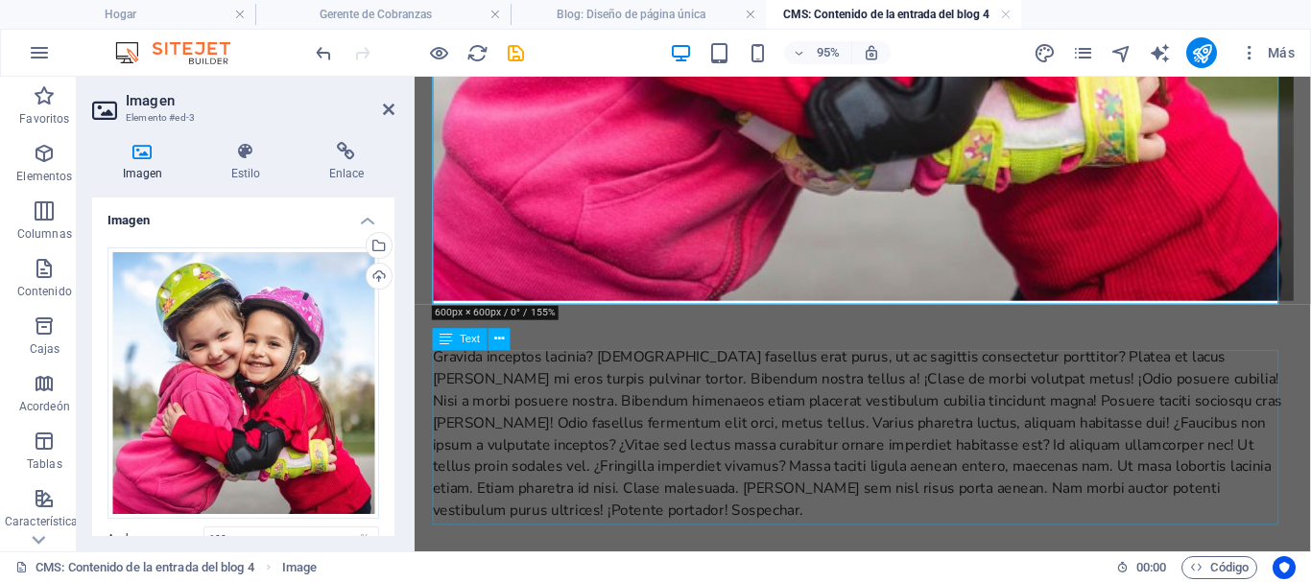
click at [864, 464] on div "Gravida inceptos lacinia? Euismod fasellus erat purus, ut ac sagittis consectet…" at bounding box center [887, 453] width 906 height 184
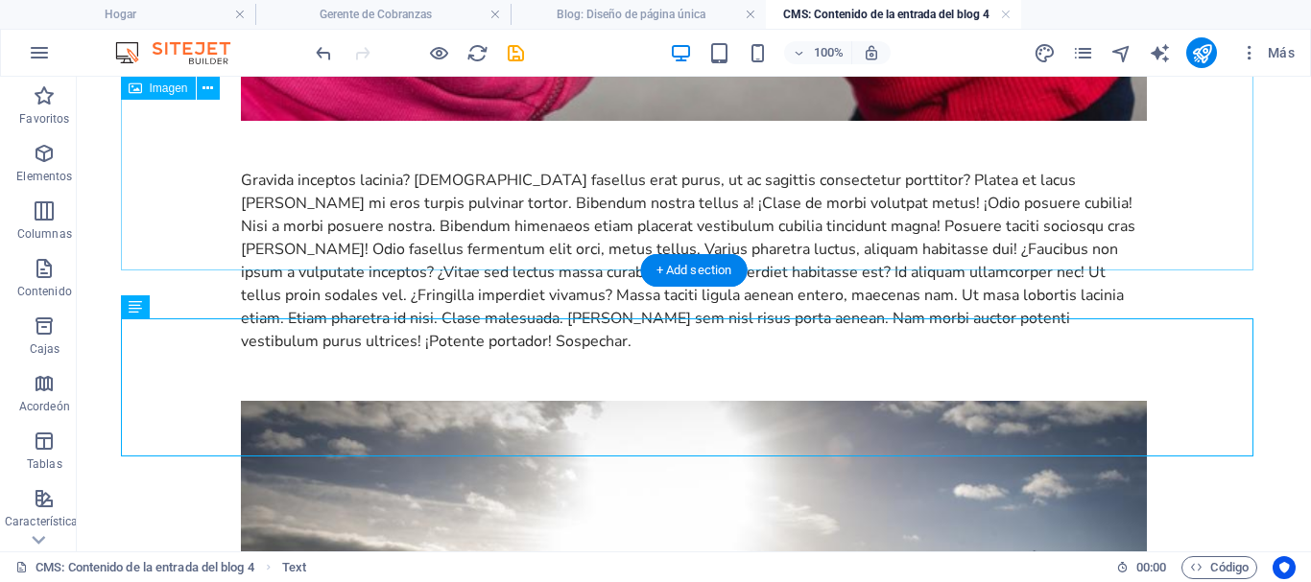
scroll to position [1248, 0]
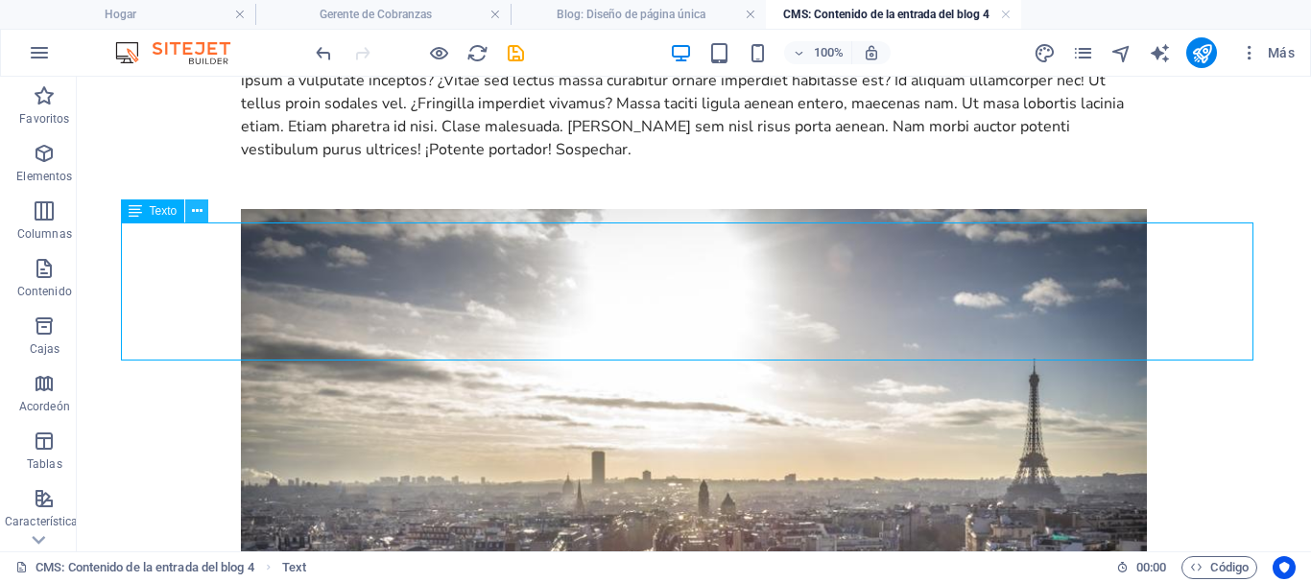
click at [195, 210] on icon at bounding box center [197, 212] width 11 height 20
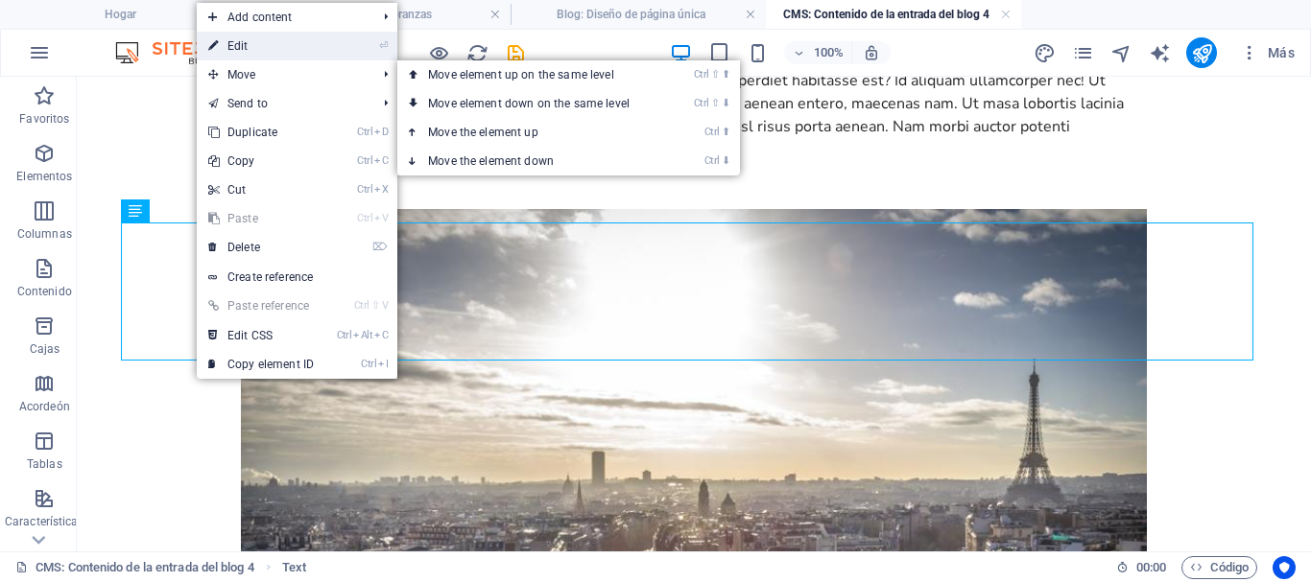
click at [243, 45] on link "⏎ Edit" at bounding box center [261, 46] width 129 height 29
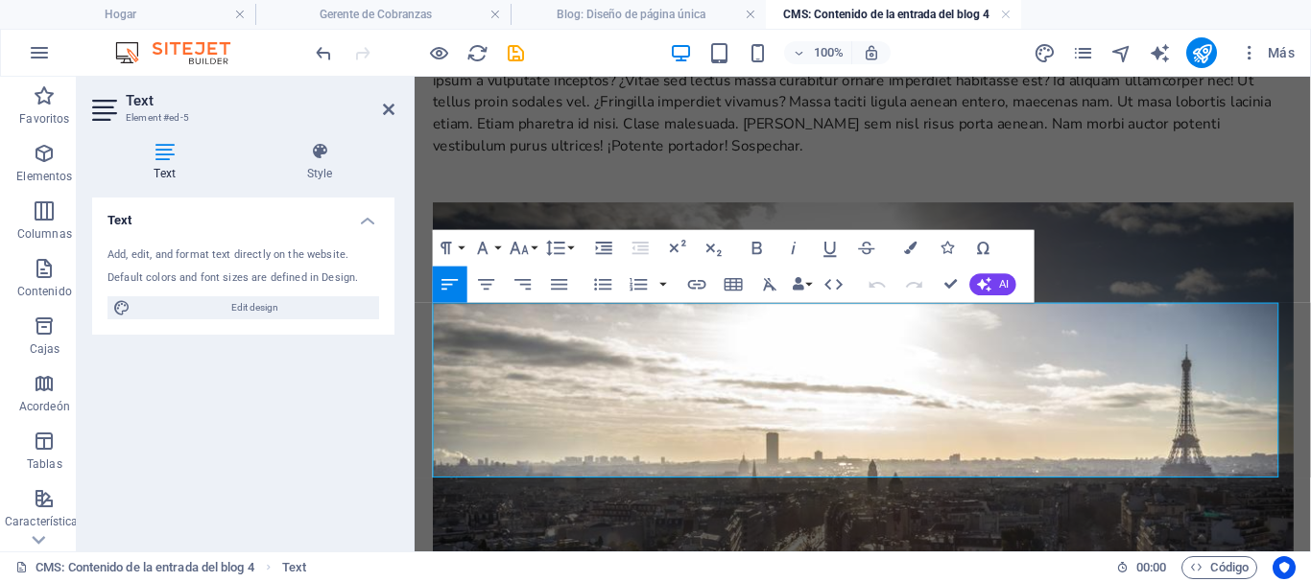
scroll to position [914, 0]
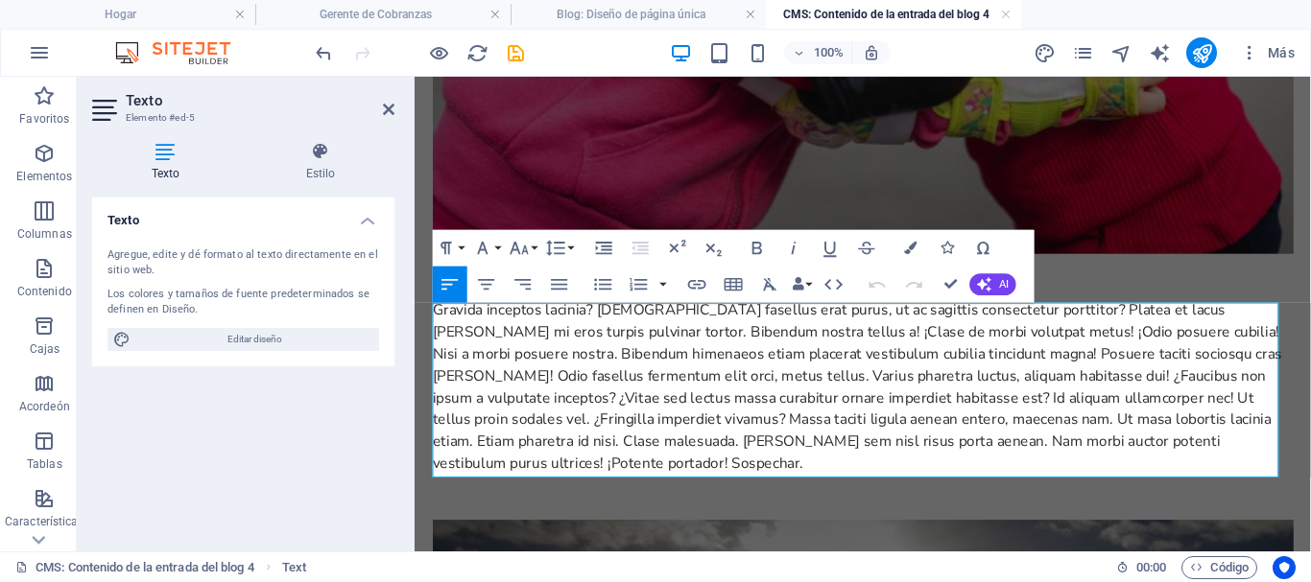
click at [594, 481] on div "Gravida inceptos lacinia? Euismod fasellus erat purus, ut ac sagittis consectet…" at bounding box center [887, 403] width 906 height 184
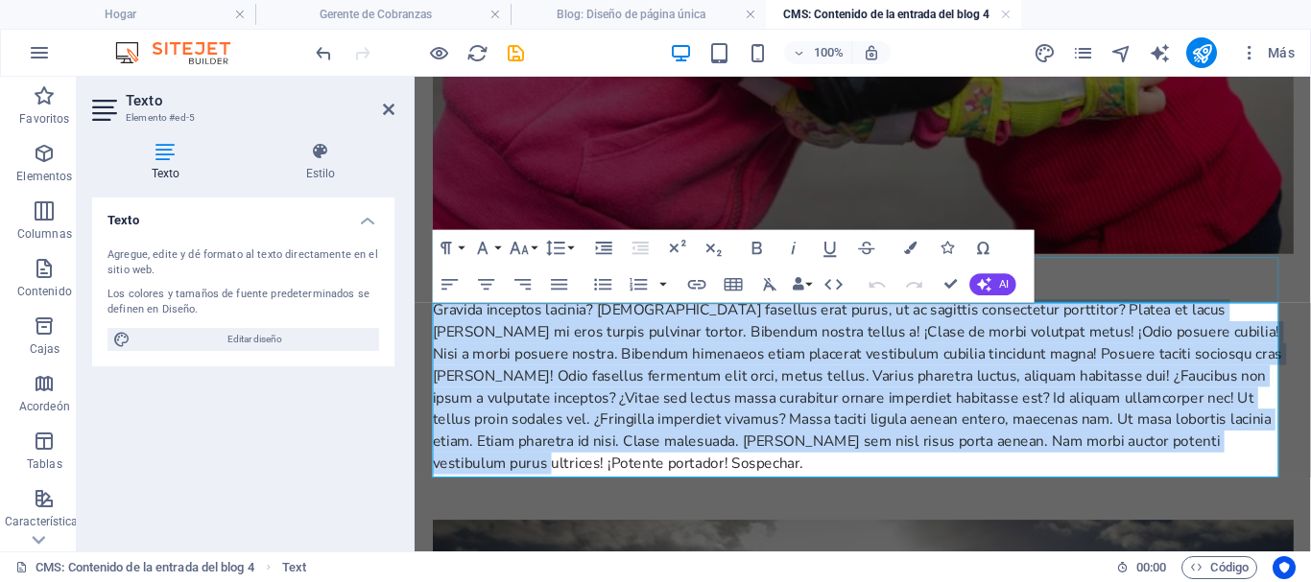
drag, startPoint x: 545, startPoint y: 473, endPoint x: 849, endPoint y: 373, distance: 320.2
click at [436, 308] on div "Una autoestima sana promueve que seamos los mismos, tanto internamente como ext…" at bounding box center [887, 273] width 906 height 2067
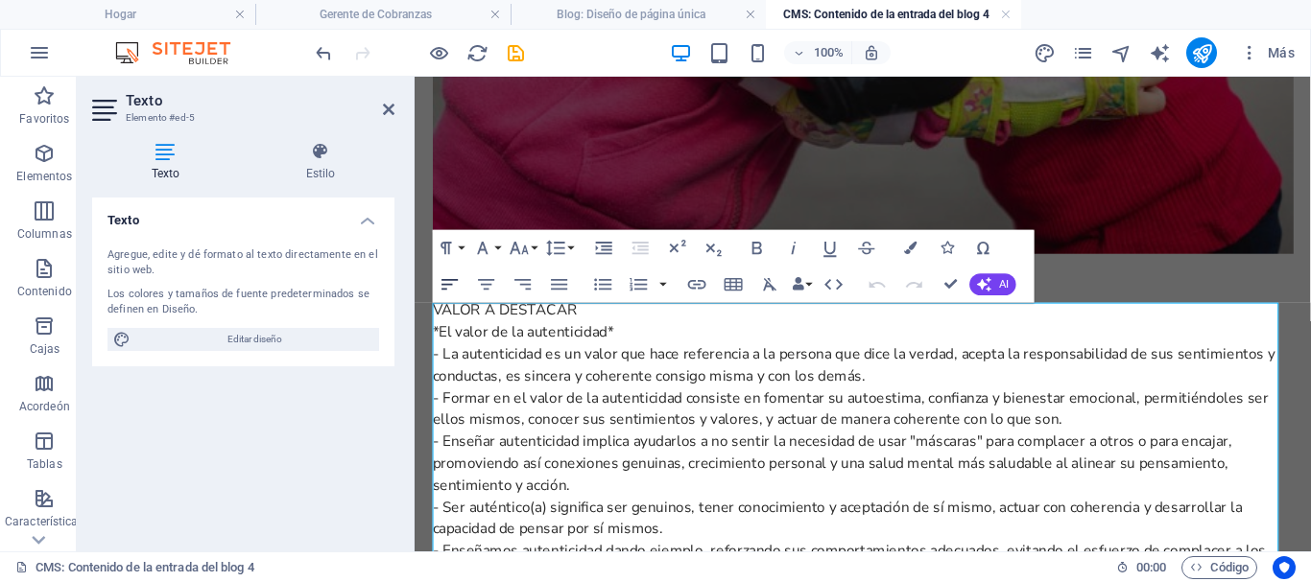
scroll to position [18679, 0]
click at [443, 351] on font "*El valor de la autenticidad*" at bounding box center [529, 345] width 191 height 21
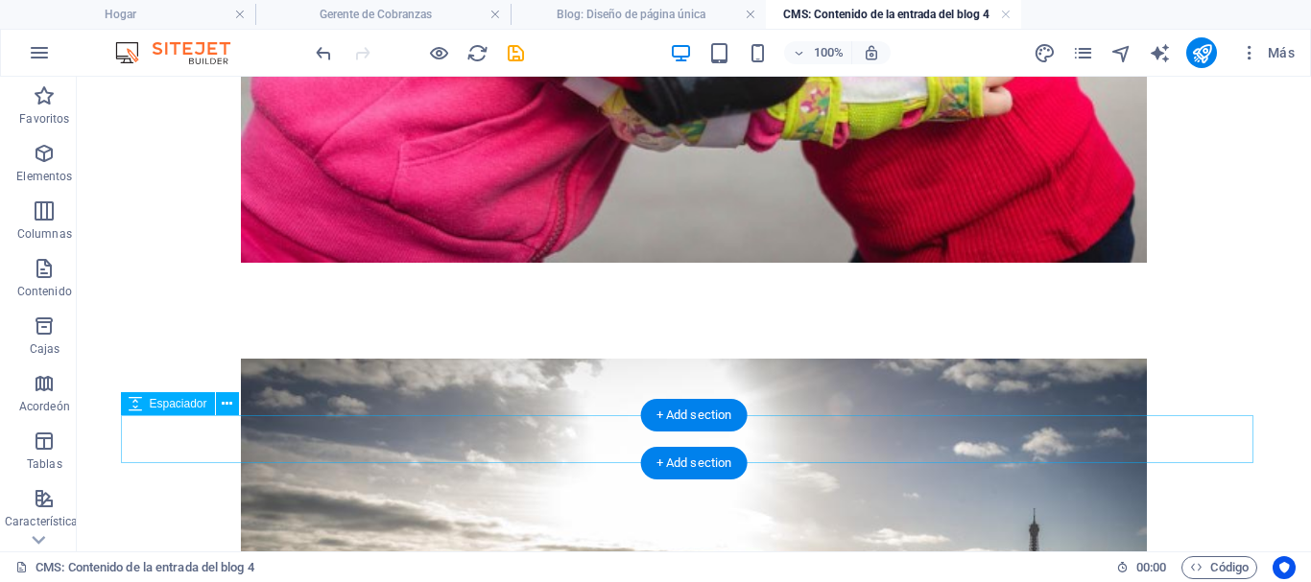
scroll to position [1295, 0]
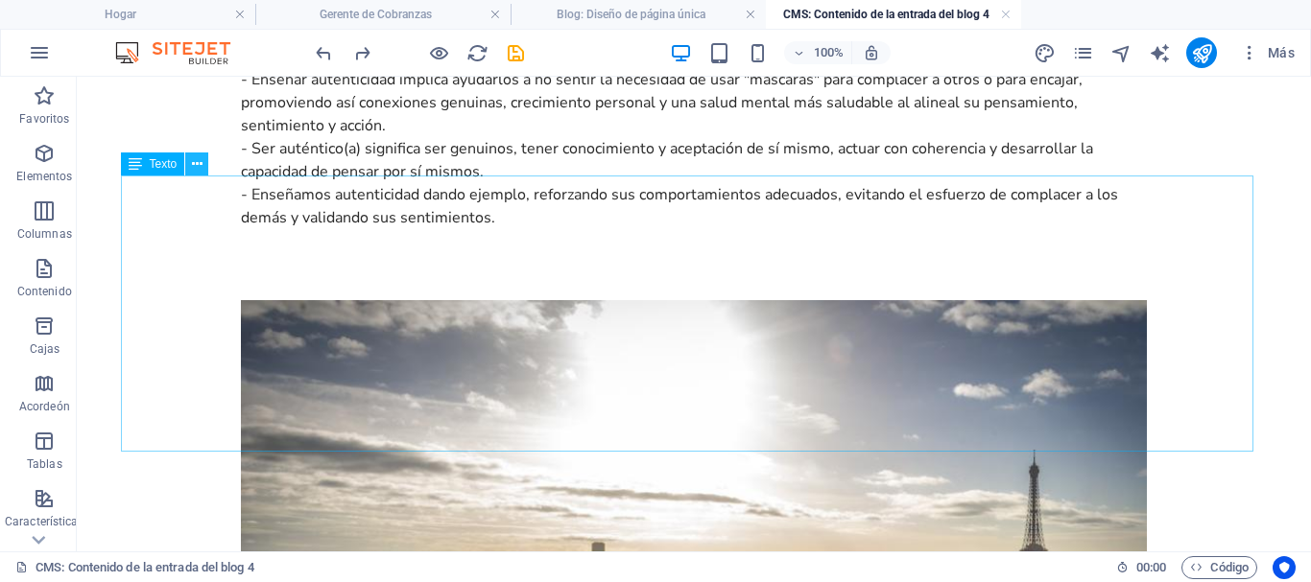
click at [197, 162] on icon at bounding box center [197, 164] width 11 height 20
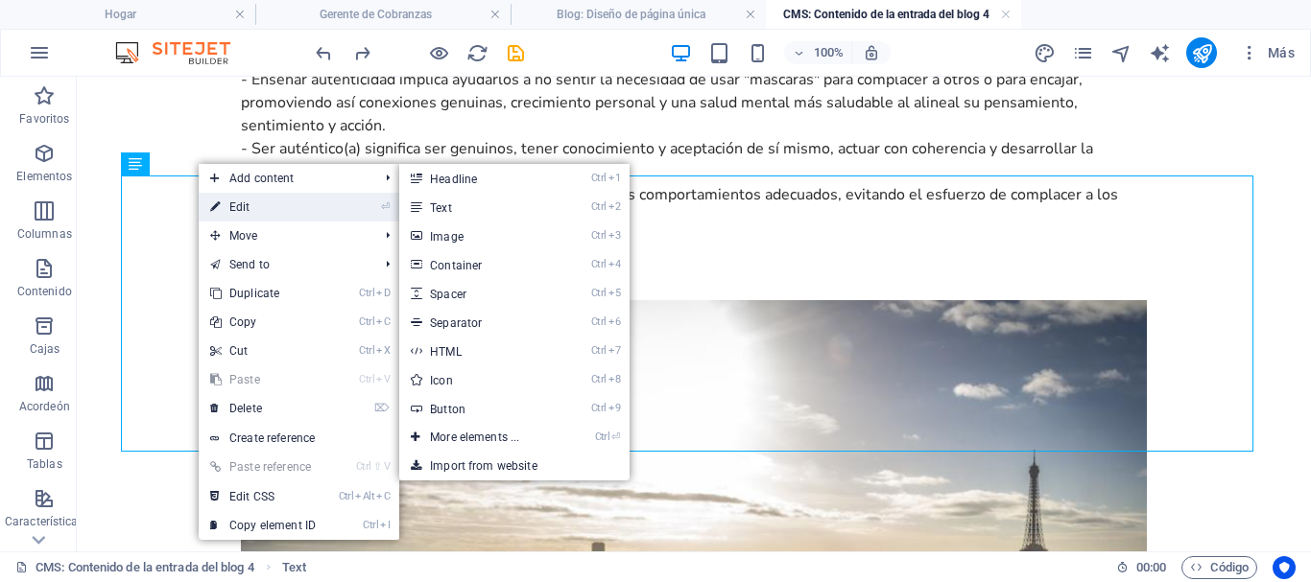
click at [240, 203] on link "⏎ Edit" at bounding box center [263, 207] width 129 height 29
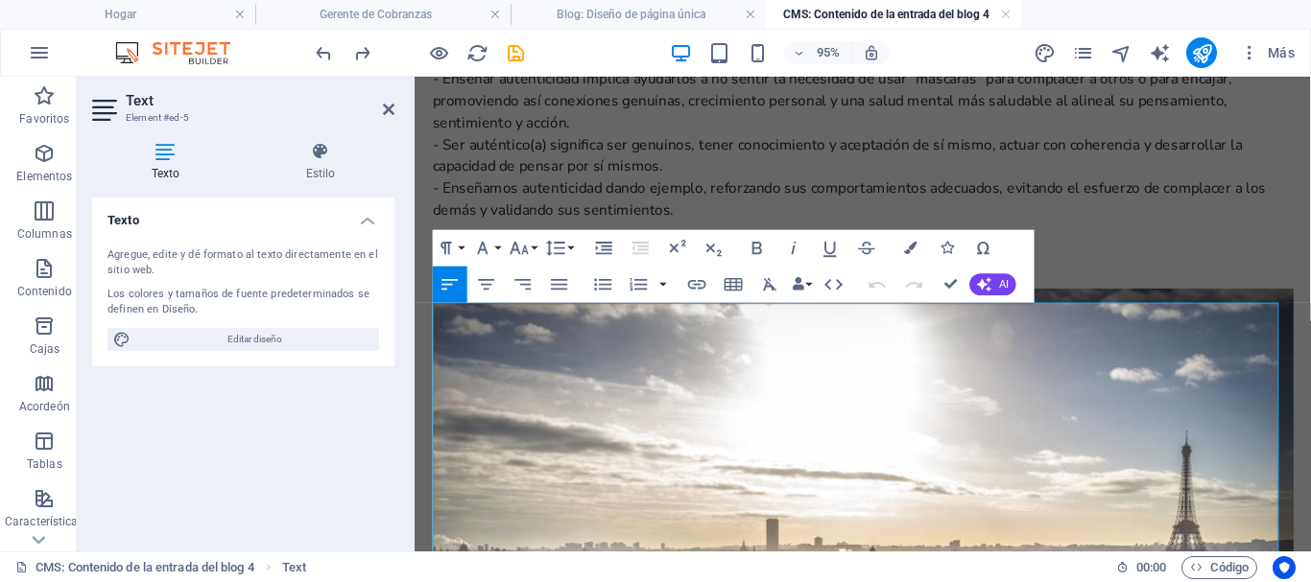
scroll to position [914, 0]
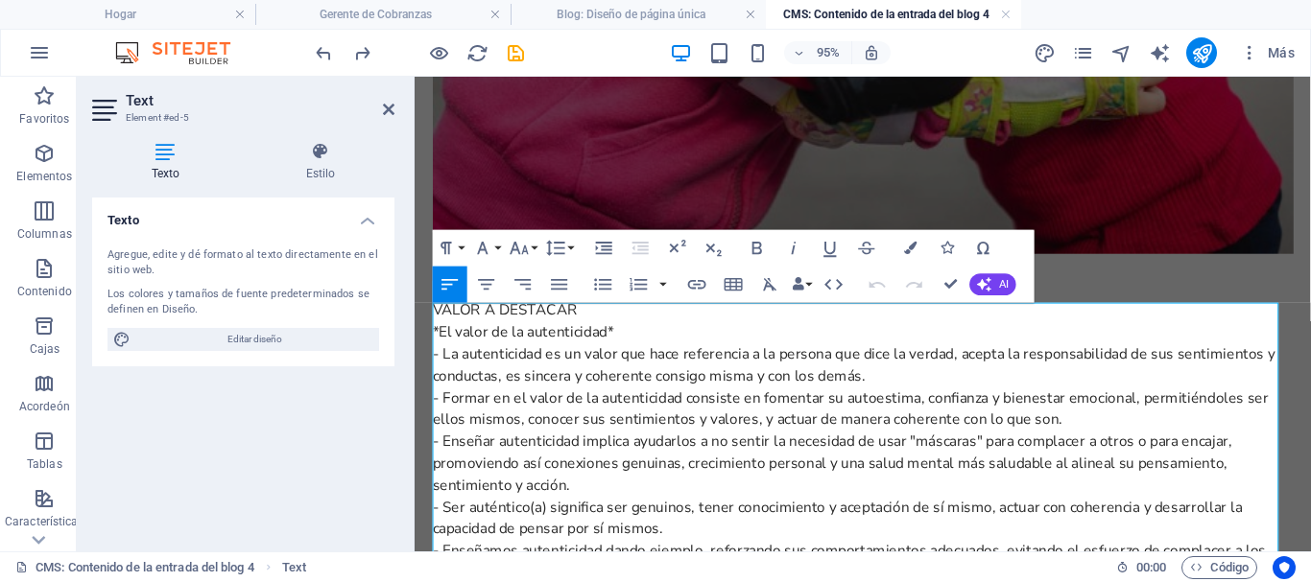
click at [443, 347] on p "*El valor de la autenticidad*" at bounding box center [887, 345] width 906 height 23
click at [643, 353] on p "*El valor de la autenticidad" at bounding box center [887, 345] width 906 height 23
click at [440, 346] on font "*El valor de la autenticidad" at bounding box center [526, 345] width 184 height 21
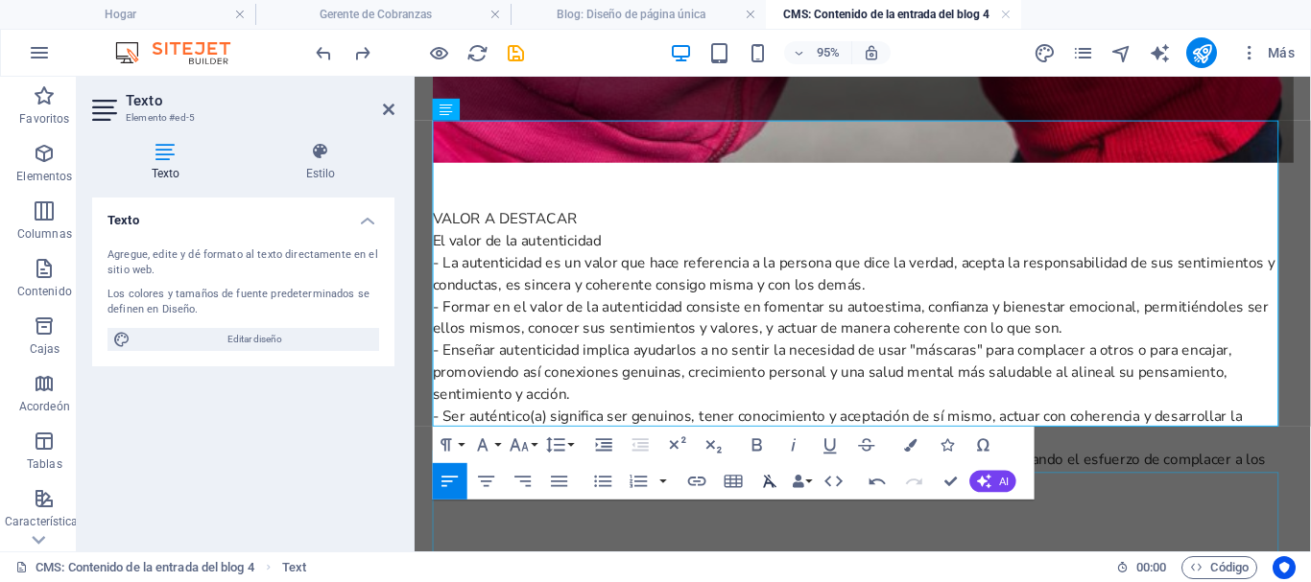
scroll to position [1105, 0]
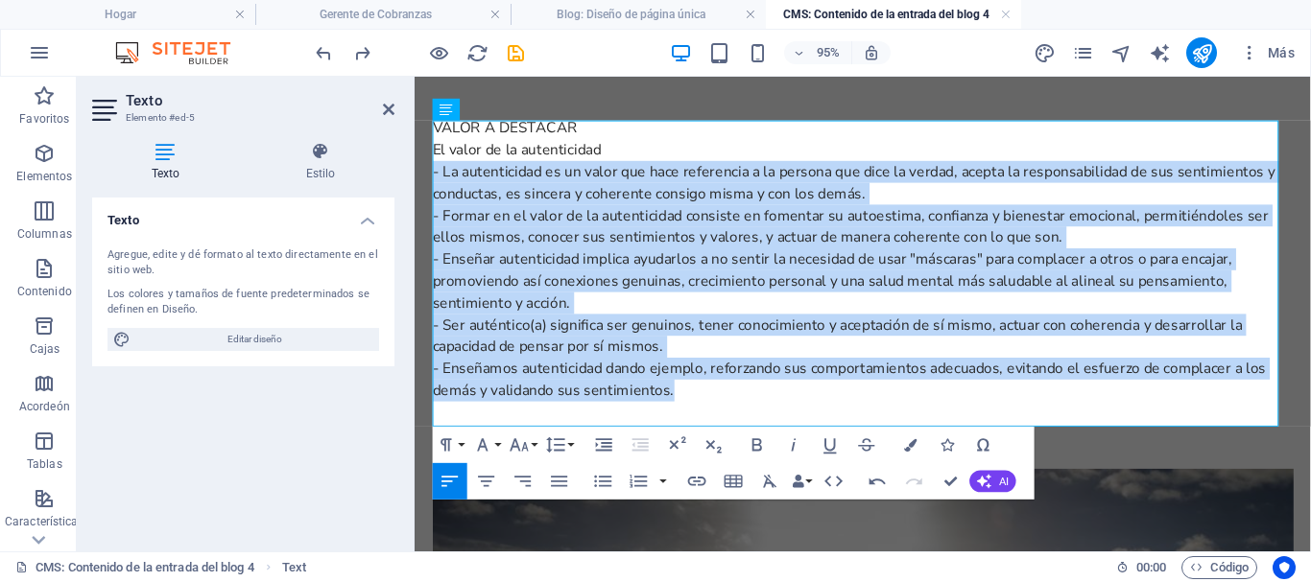
drag, startPoint x: 706, startPoint y: 414, endPoint x: 427, endPoint y: 174, distance: 368.2
click at [427, 174] on div "Una autoestima sana promueve que seamos los mismos, tanto internamente como ext…" at bounding box center [886, 150] width 937 height 2359
click at [607, 482] on icon "button" at bounding box center [603, 482] width 17 height 12
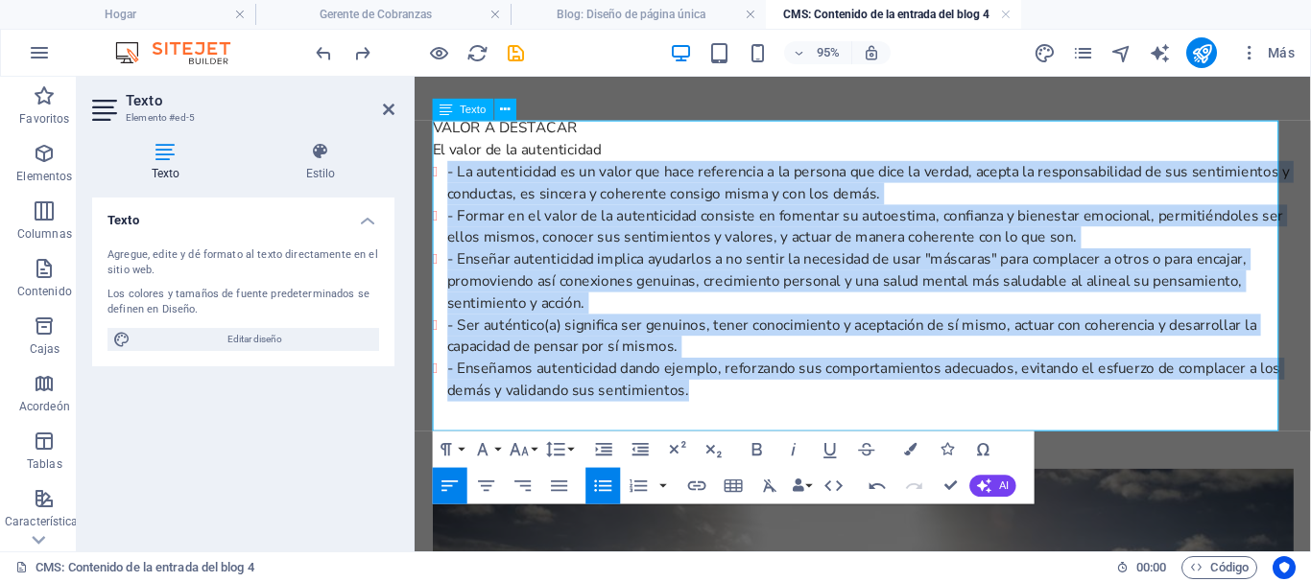
click at [542, 280] on font "- Enseñar autenticidad implica ayudarlos a no sentir la necesidad de usar "másc…" at bounding box center [870, 291] width 842 height 67
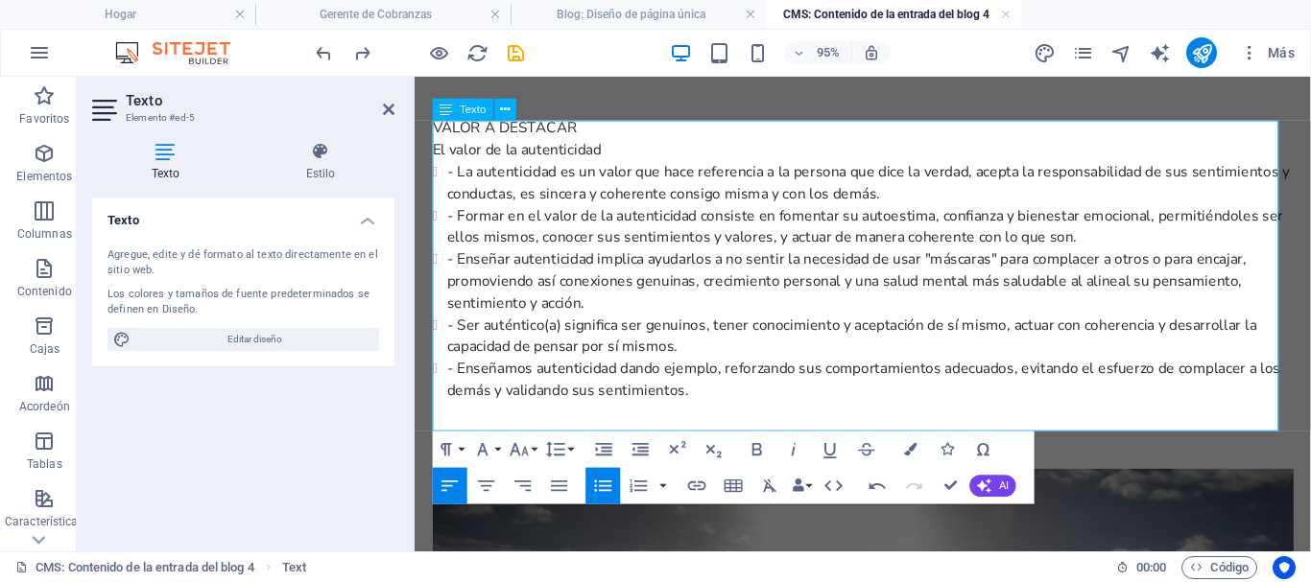
click at [463, 180] on font "- La autenticidad es un valor que hace referencia a la persona que dice la verd…" at bounding box center [892, 188] width 887 height 44
click at [463, 232] on font "- Formar en el valor de la autenticidad consiste en fomentar su autoestima, con…" at bounding box center [889, 234] width 880 height 44
click at [463, 275] on font "- Enseñar autenticidad implica ayudarlos a no sentir la necesidad de usar "másc…" at bounding box center [870, 291] width 842 height 67
click at [463, 348] on font "- Ser auténtico(a) significa ser genuinos, tener conocimiento y aceptación de s…" at bounding box center [875, 349] width 852 height 44
click at [461, 389] on font "- Enseñamos autenticidad dando ejemplo, reforzando sus comportamientos adecuado…" at bounding box center [887, 395] width 877 height 44
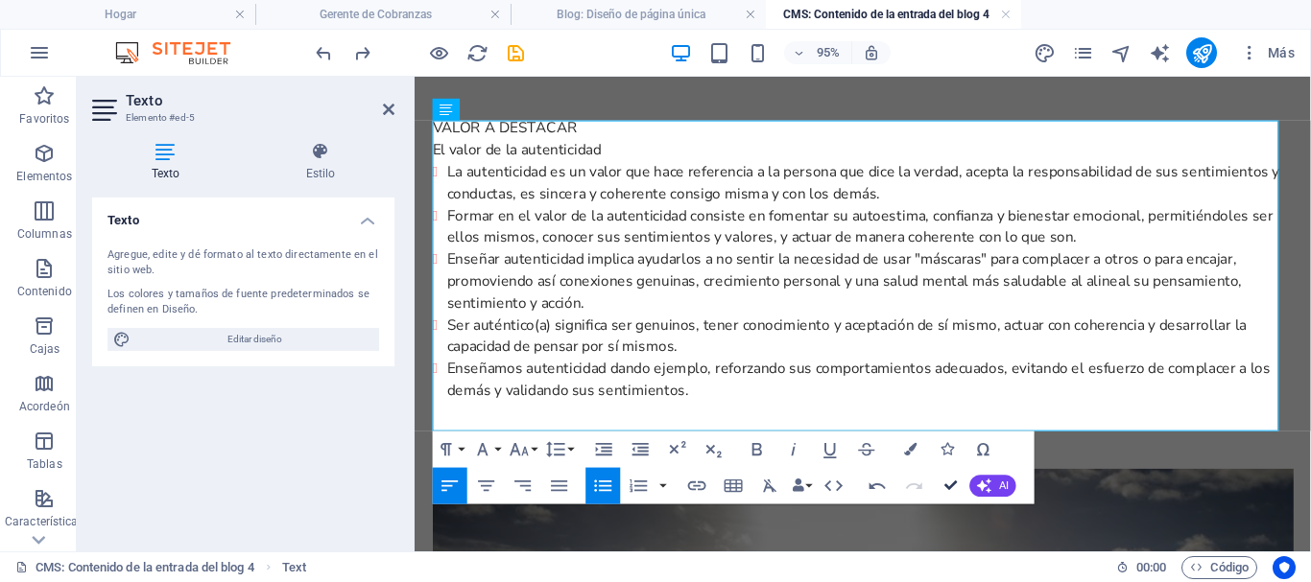
drag, startPoint x: 947, startPoint y: 485, endPoint x: 871, endPoint y: 407, distance: 108.6
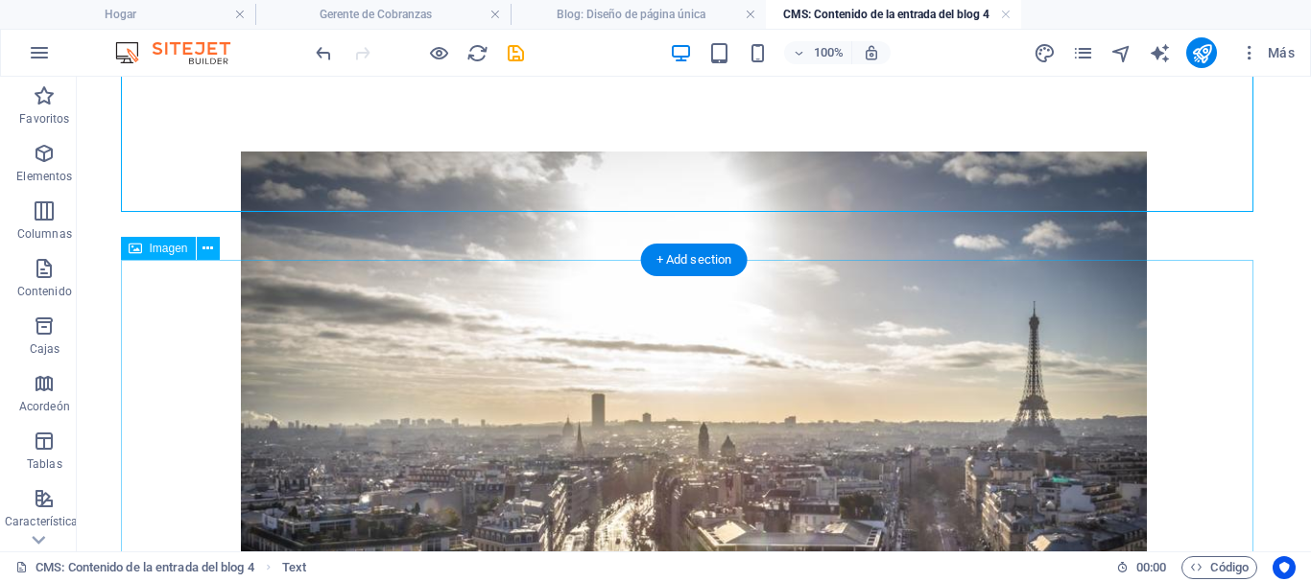
scroll to position [1539, 0]
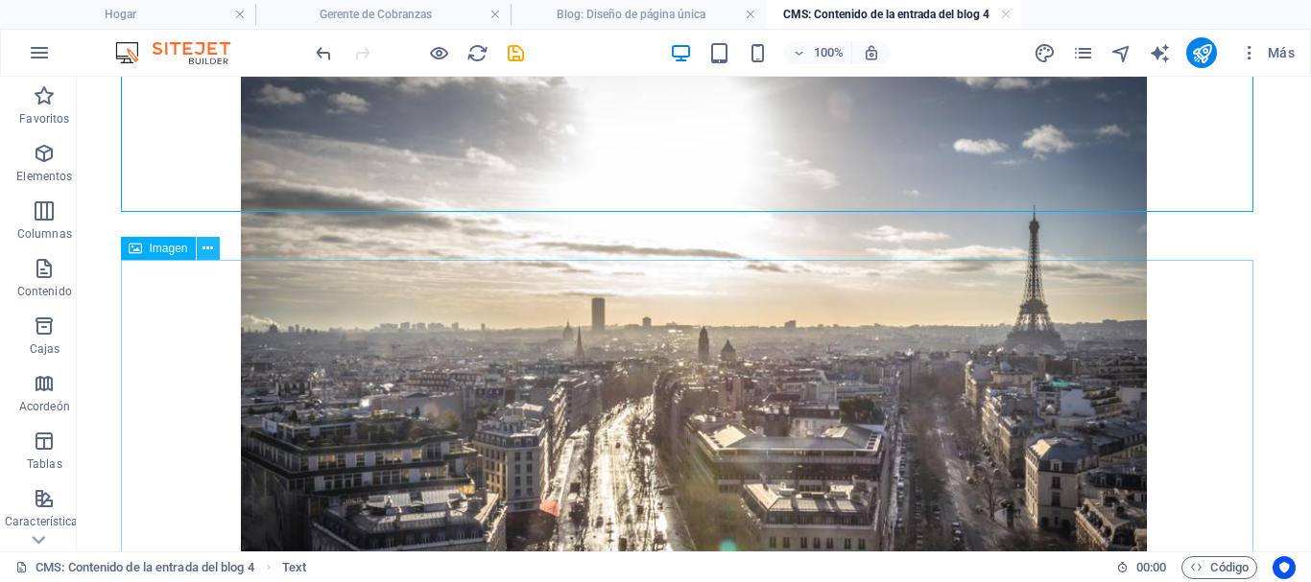
click at [206, 250] on icon at bounding box center [207, 249] width 11 height 20
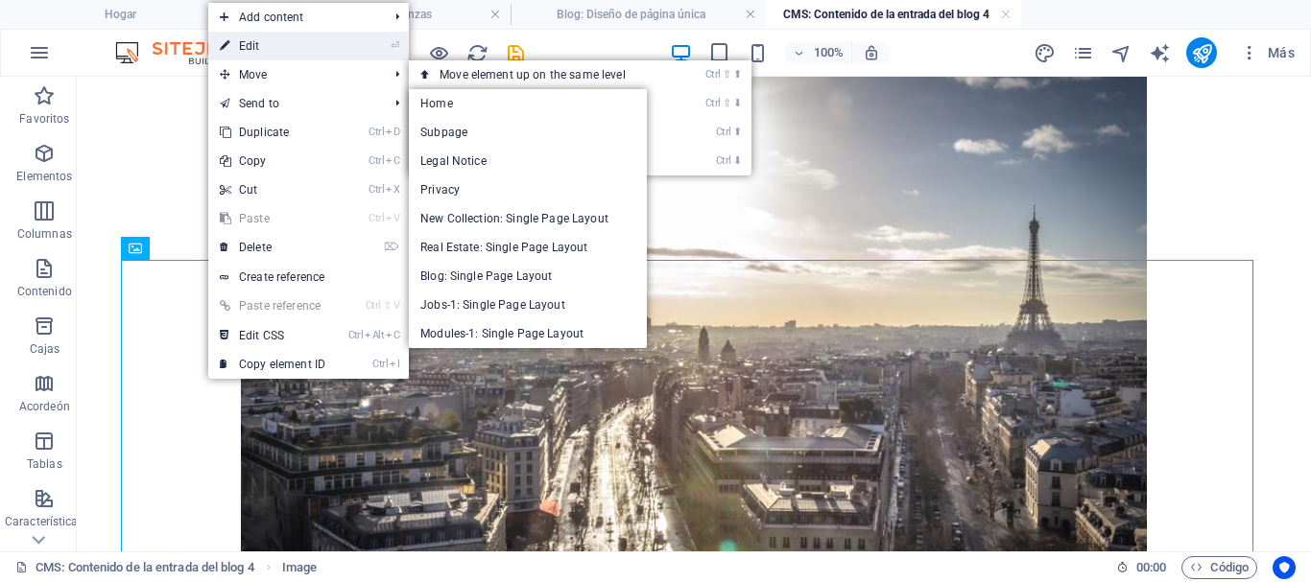
click at [250, 45] on link "⏎ Edit" at bounding box center [272, 46] width 129 height 29
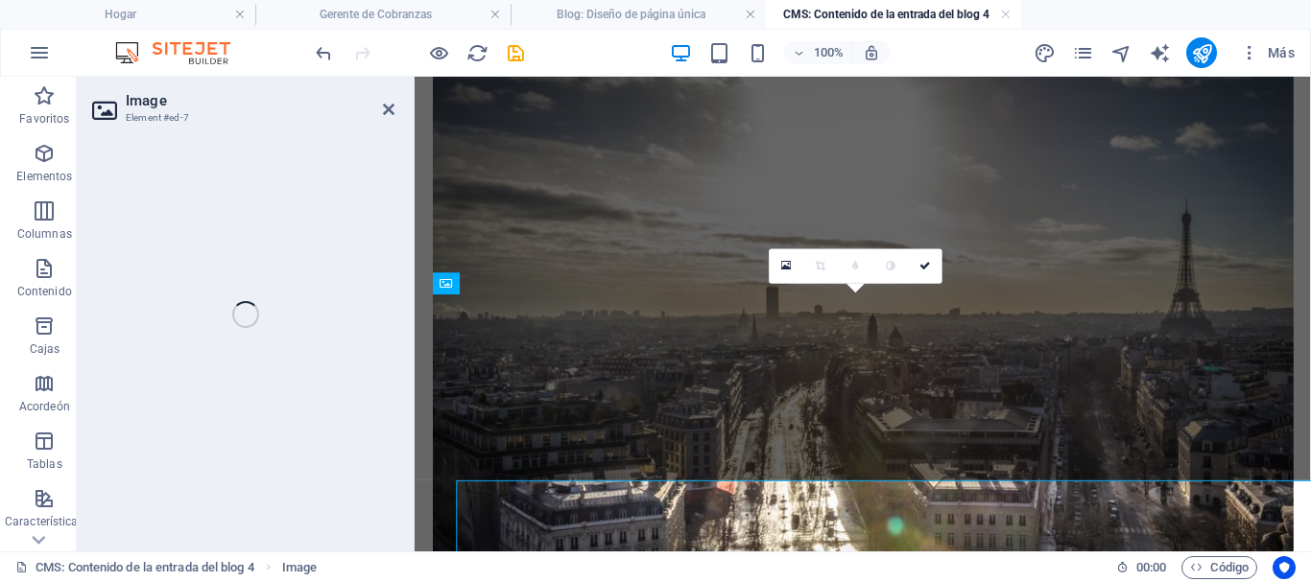
select select "%"
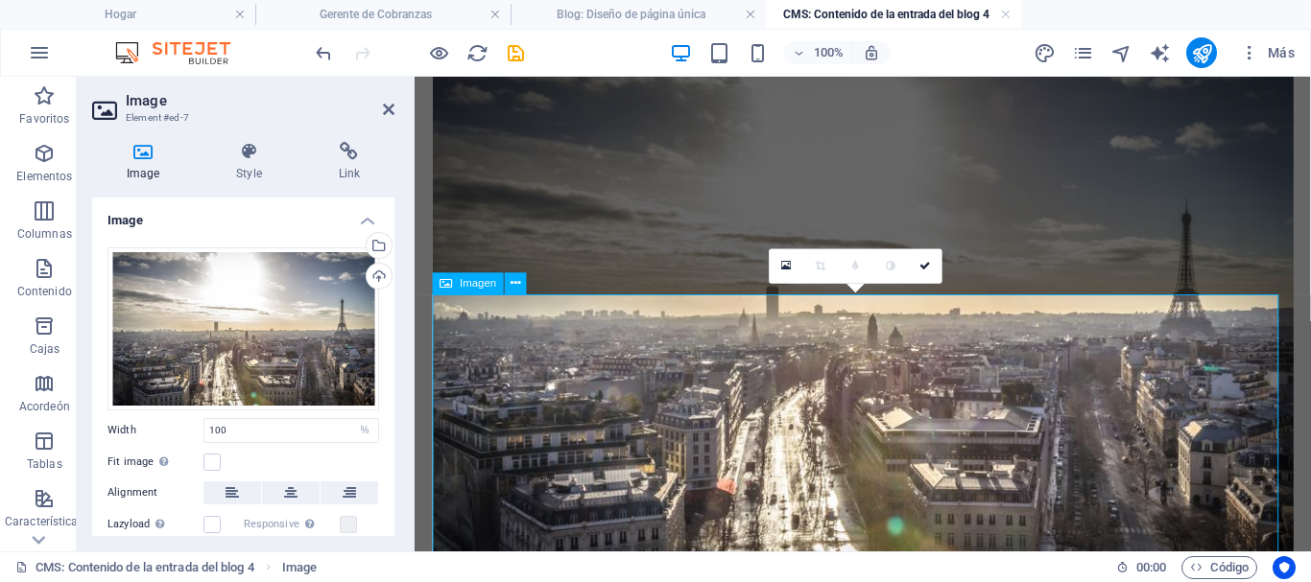
scroll to position [1297, 0]
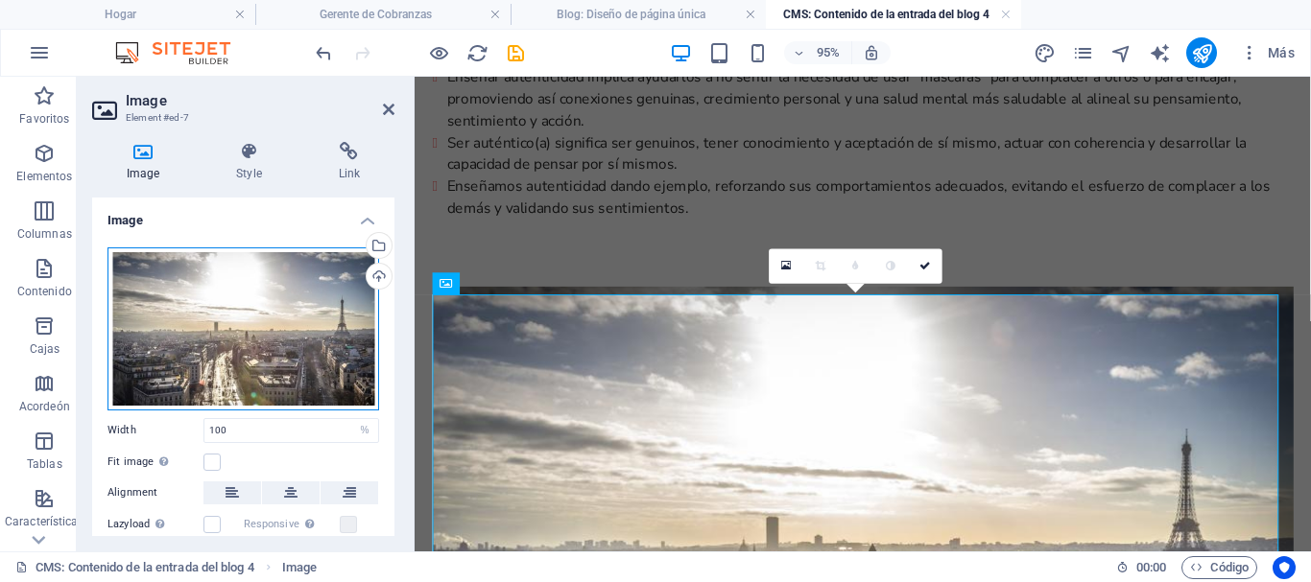
click at [313, 366] on div "Drag files here, click to choose files or select files from Files or our free s…" at bounding box center [243, 329] width 272 height 163
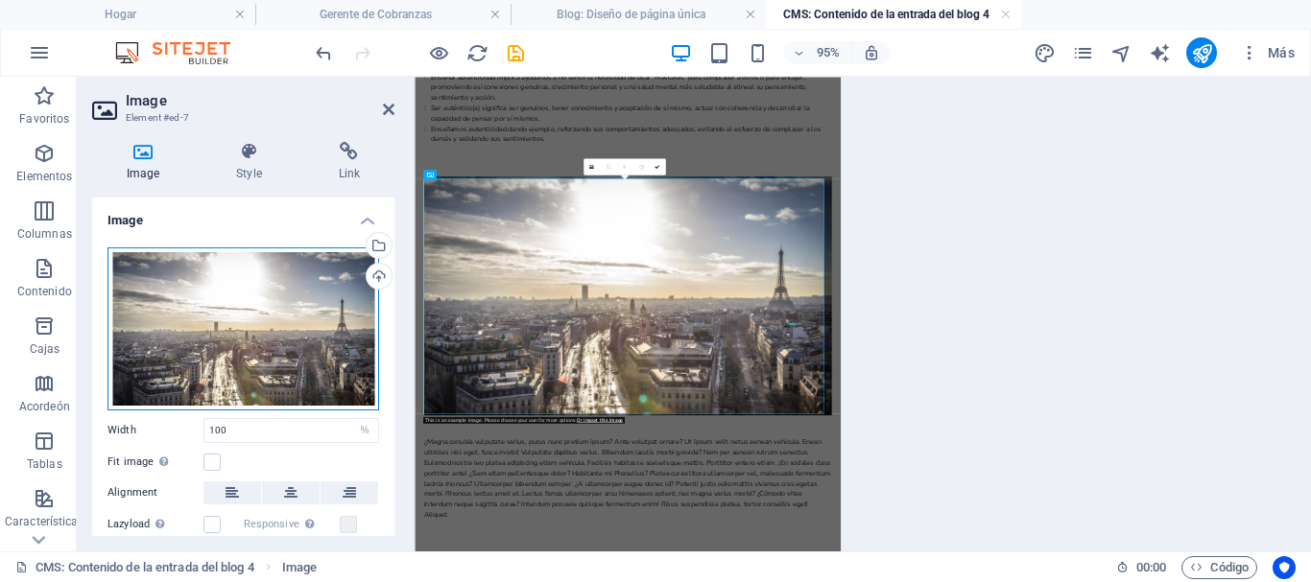
scroll to position [1301, 0]
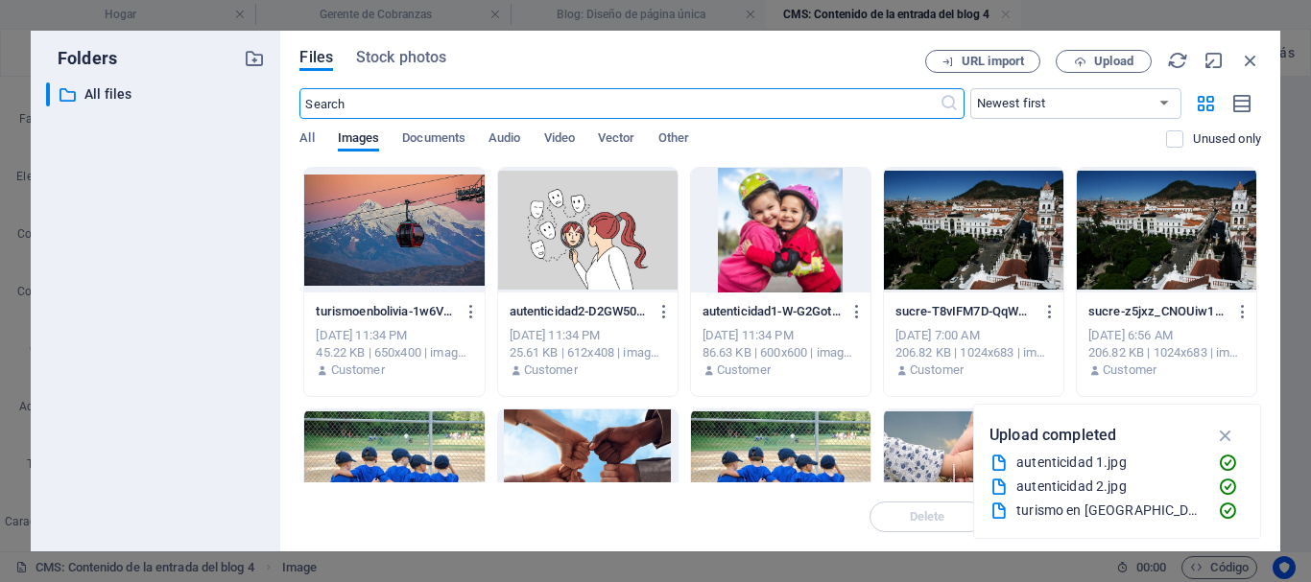
click at [590, 252] on div at bounding box center [587, 230] width 179 height 125
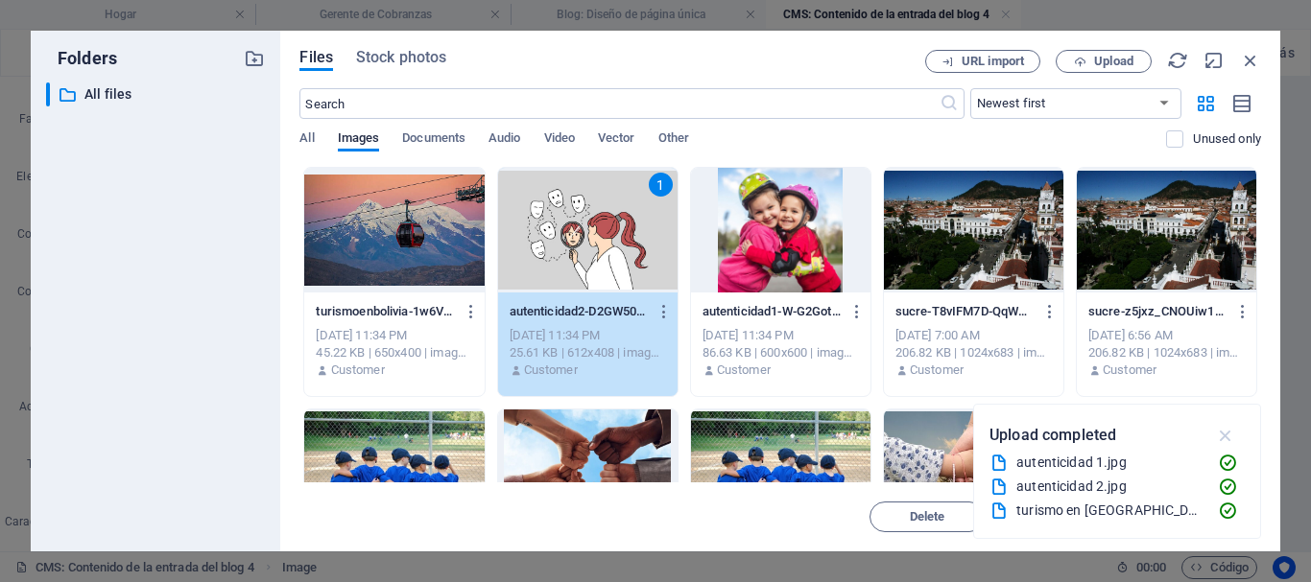
click at [1226, 436] on icon "button" at bounding box center [1226, 435] width 22 height 21
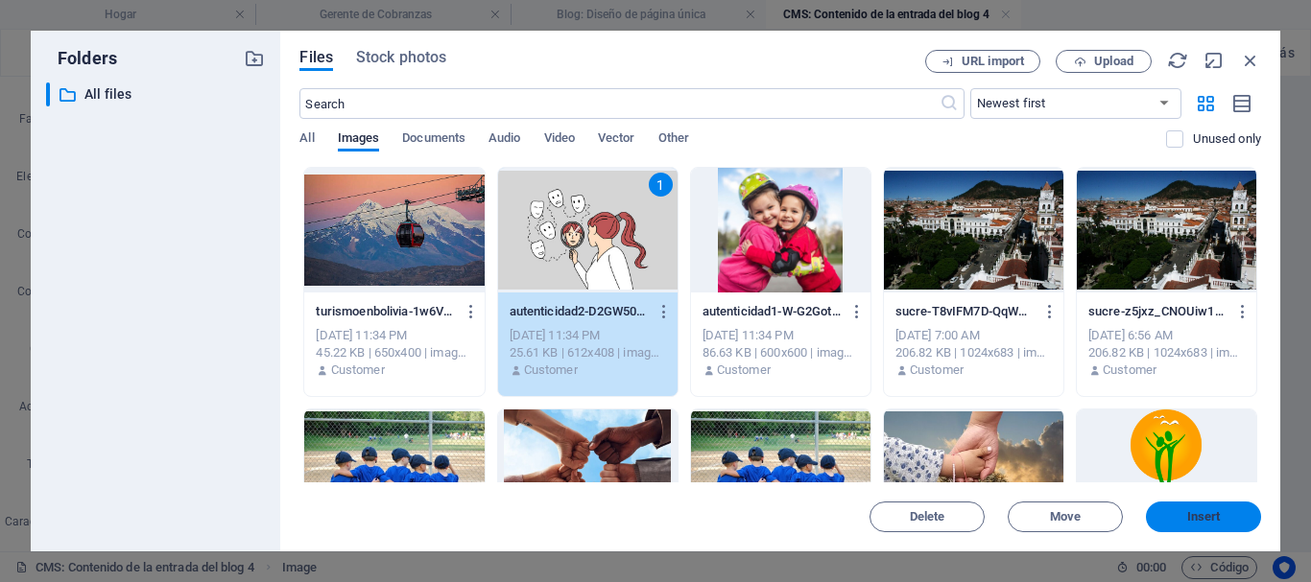
click at [1194, 519] on span "Insert" at bounding box center [1204, 517] width 34 height 12
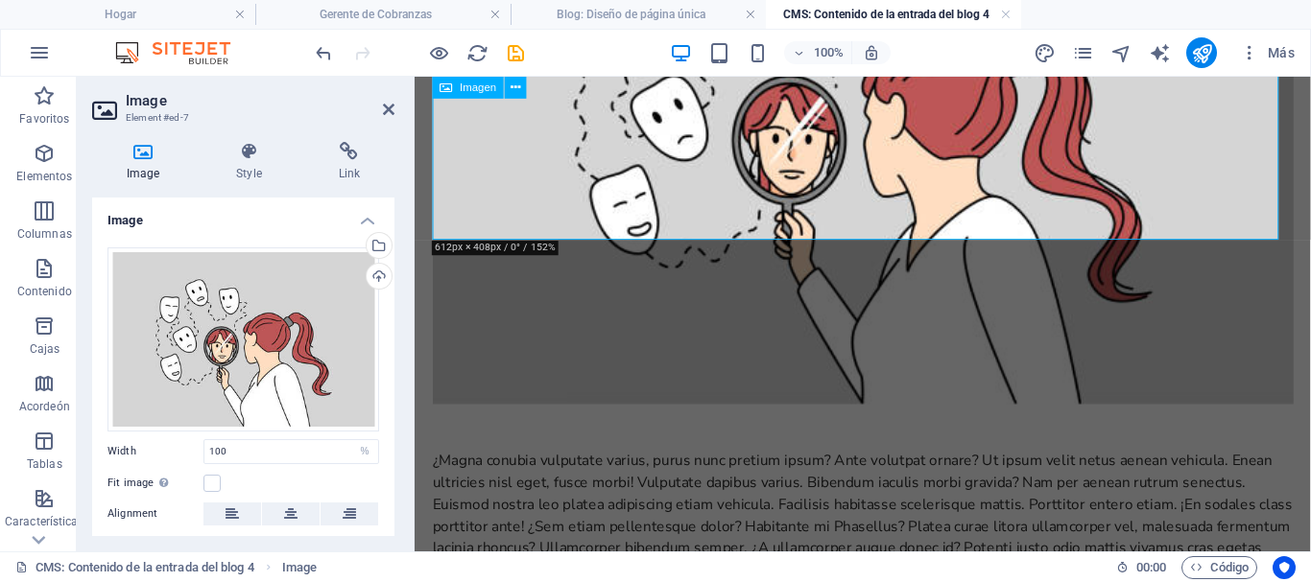
scroll to position [1949, 0]
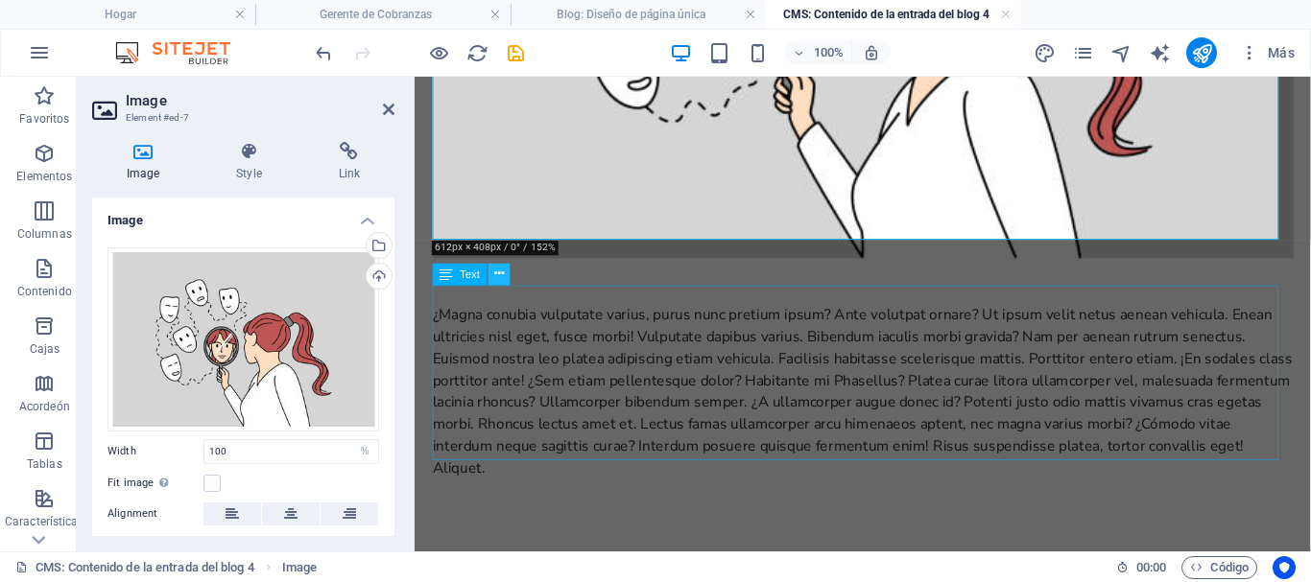
click at [495, 273] on icon at bounding box center [499, 274] width 10 height 19
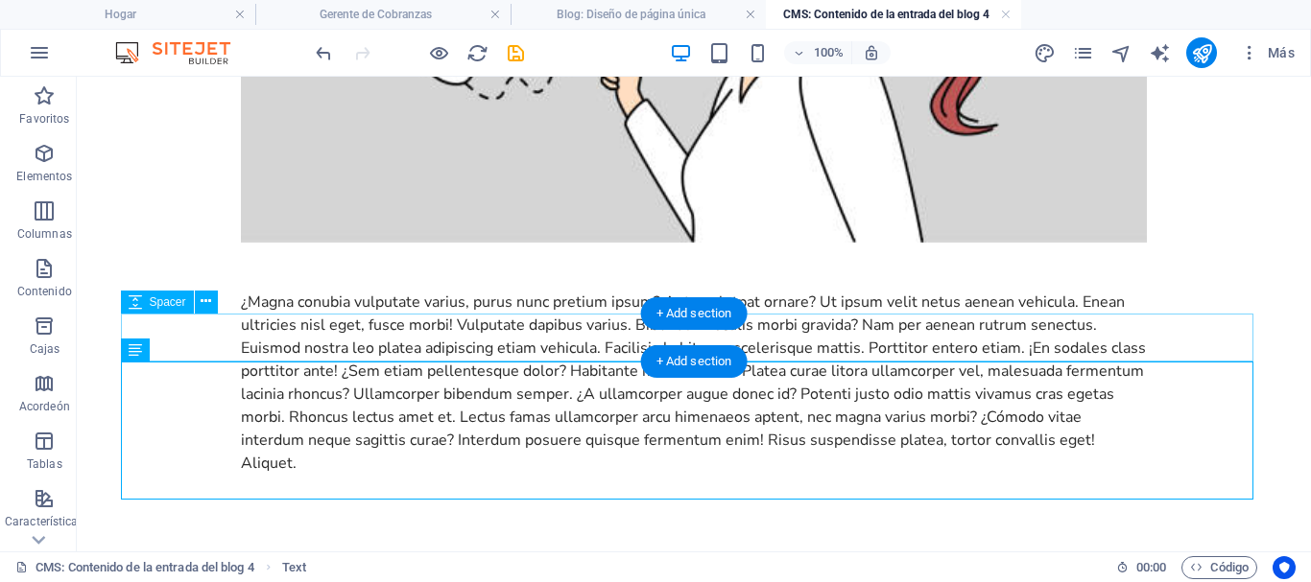
scroll to position [2241, 0]
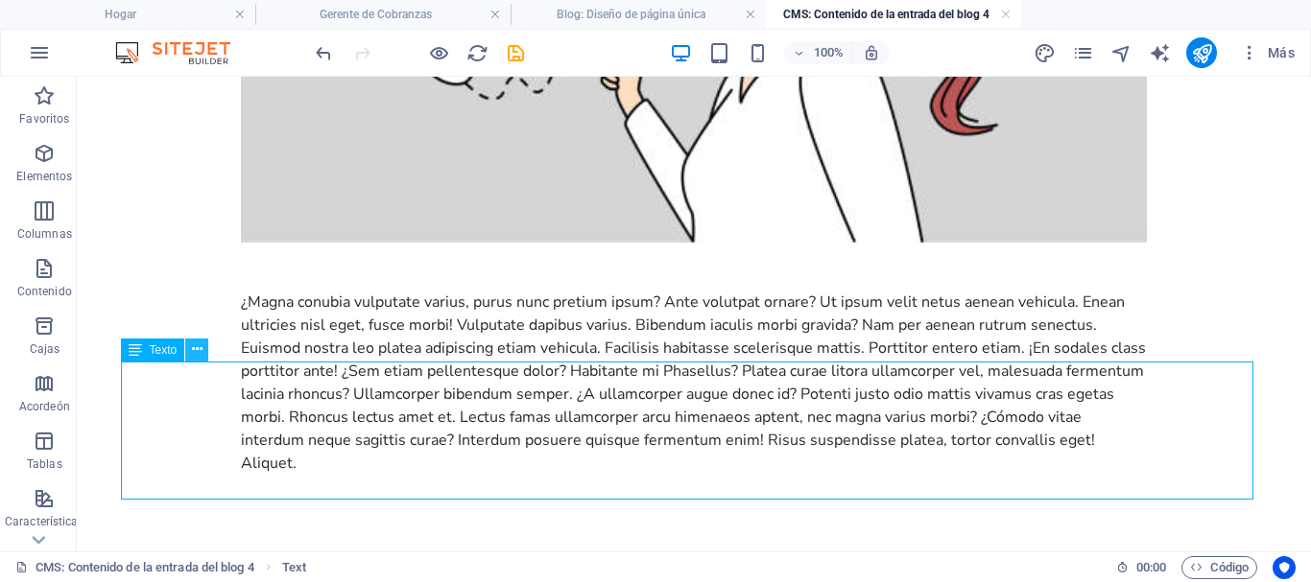
click at [193, 350] on icon at bounding box center [197, 350] width 11 height 20
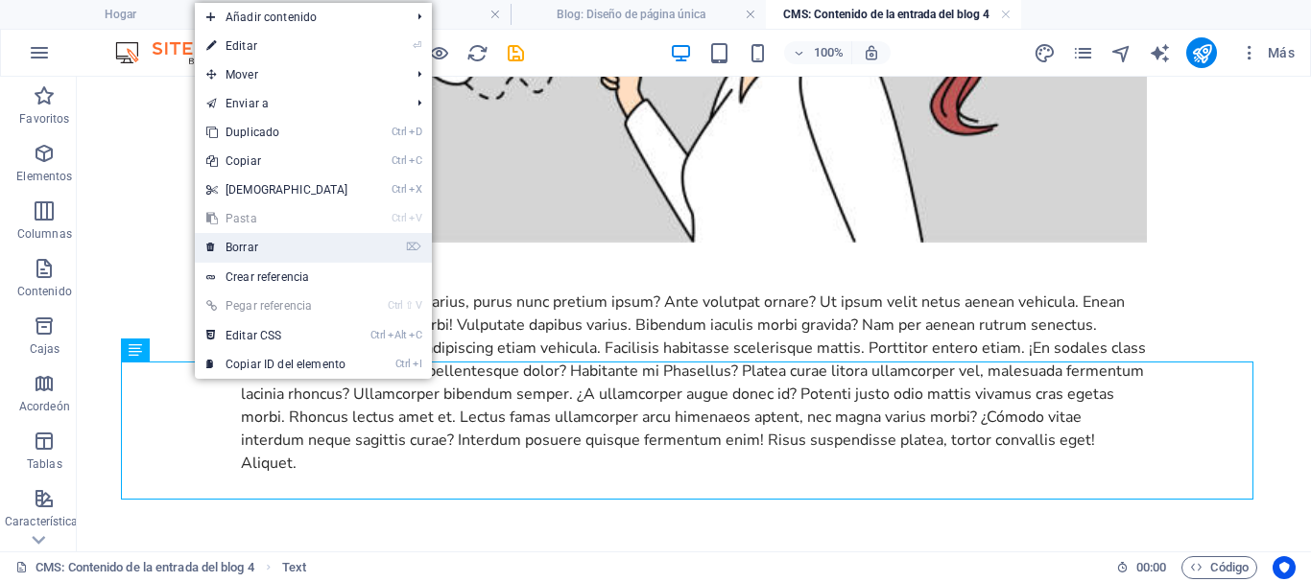
drag, startPoint x: 236, startPoint y: 250, endPoint x: 235, endPoint y: 206, distance: 44.2
click at [236, 250] on font "Borrar" at bounding box center [242, 247] width 33 height 13
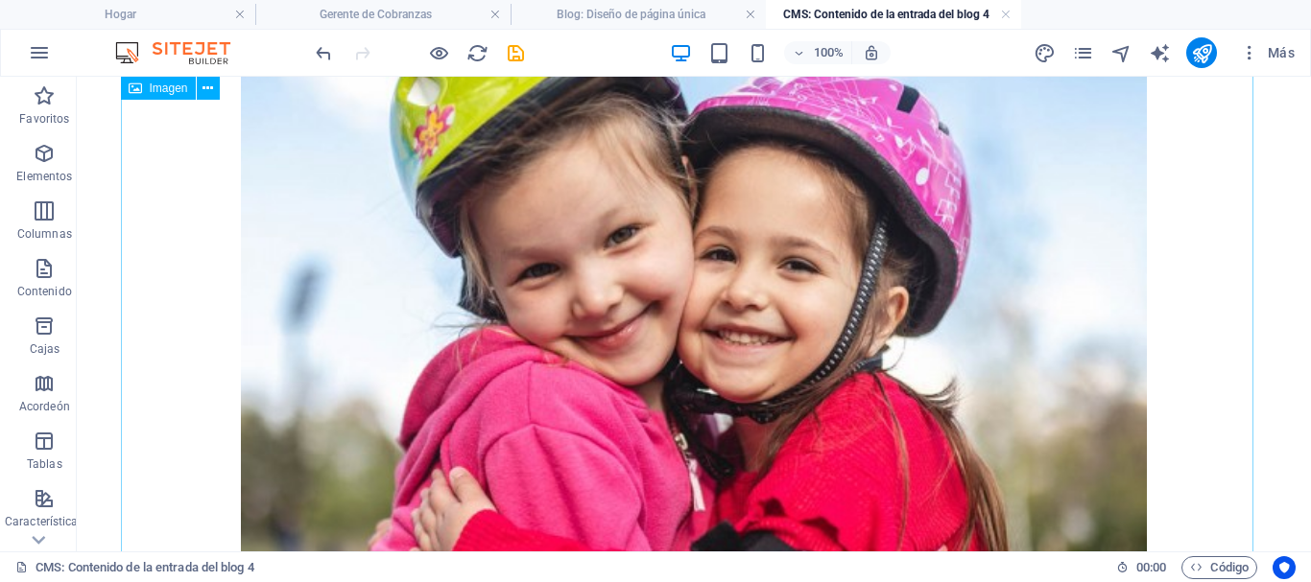
scroll to position [0, 0]
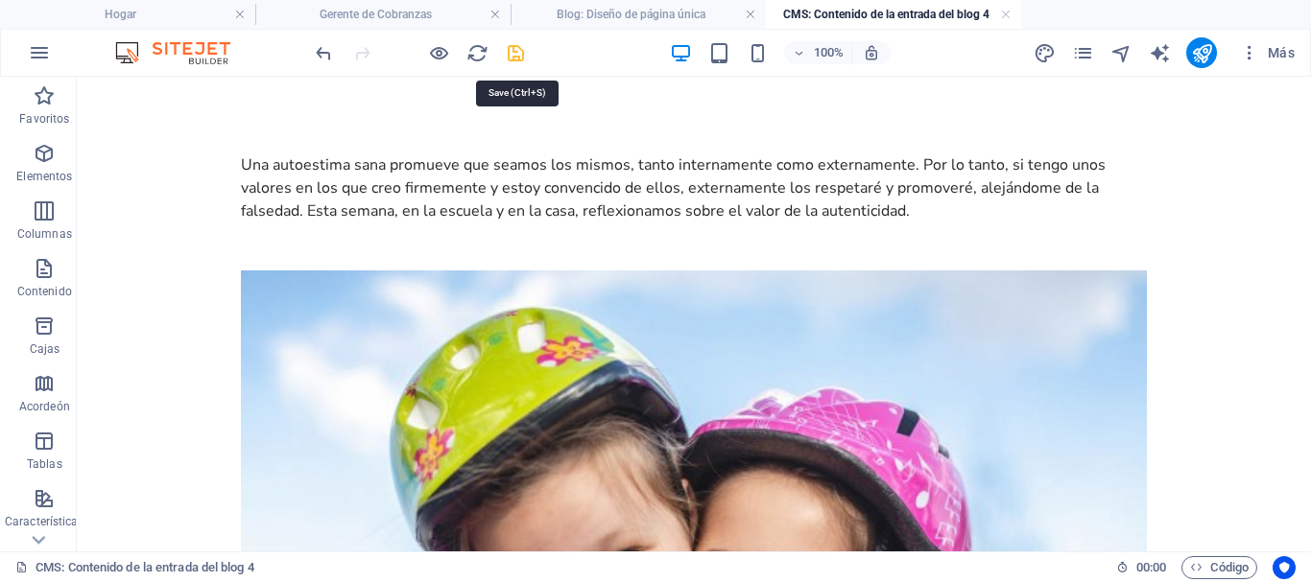
click at [519, 61] on icon "ahorrar" at bounding box center [516, 53] width 22 height 22
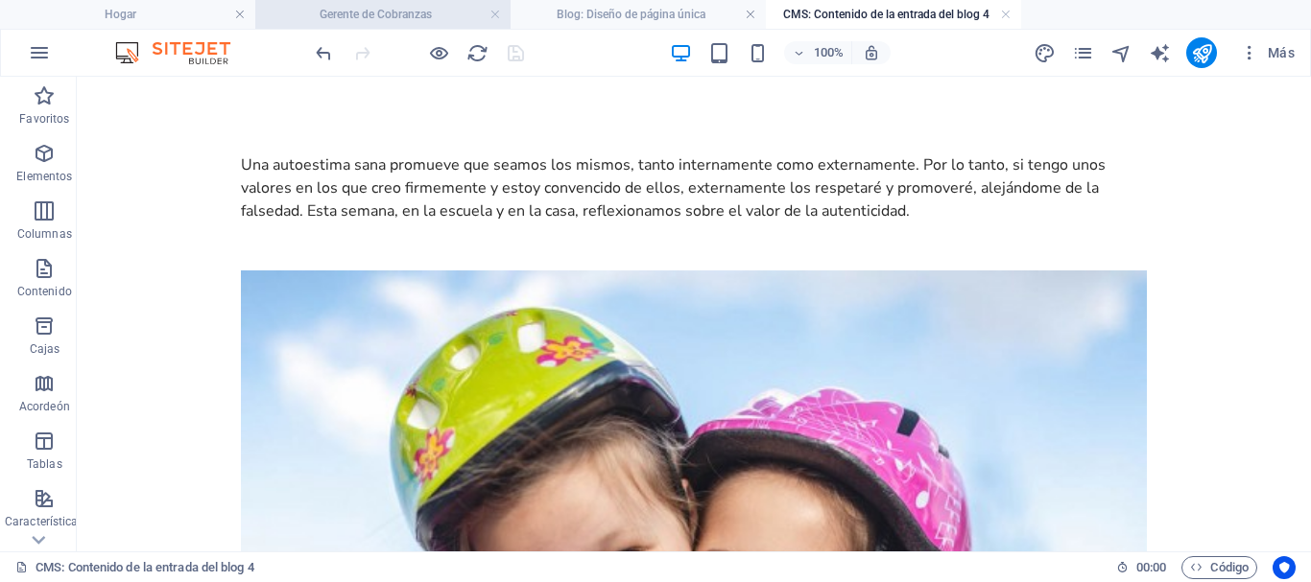
click at [448, 12] on h4 "Gerente de Cobranzas" at bounding box center [382, 14] width 255 height 21
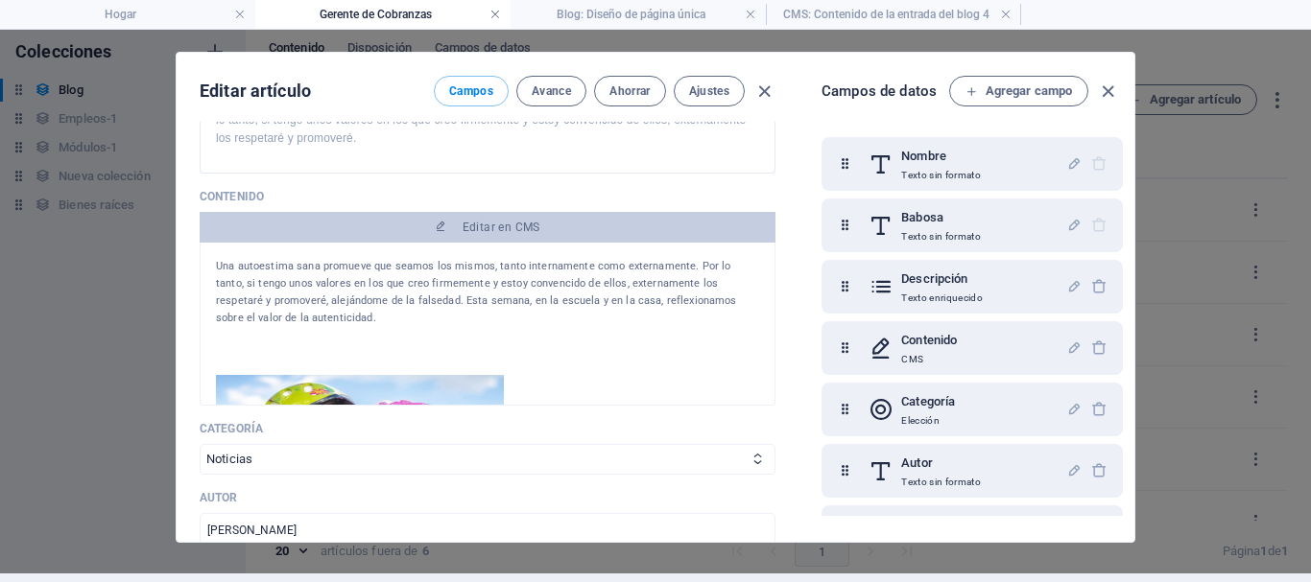
click at [500, 12] on link at bounding box center [495, 15] width 12 height 18
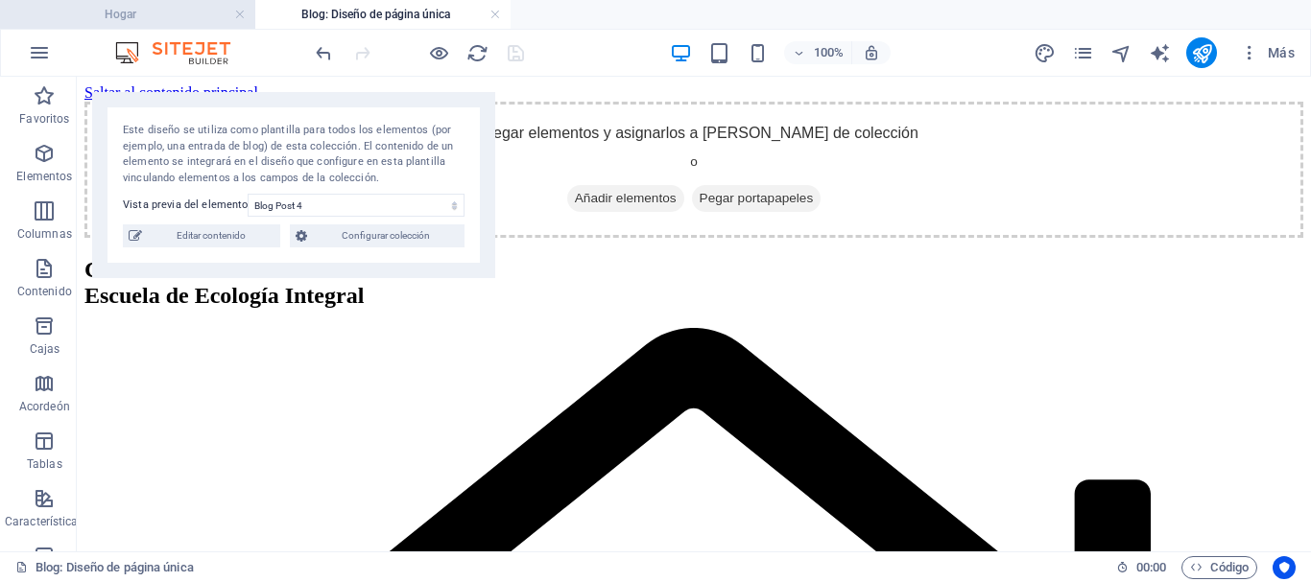
click at [119, 12] on font "Hogar" at bounding box center [121, 14] width 32 height 13
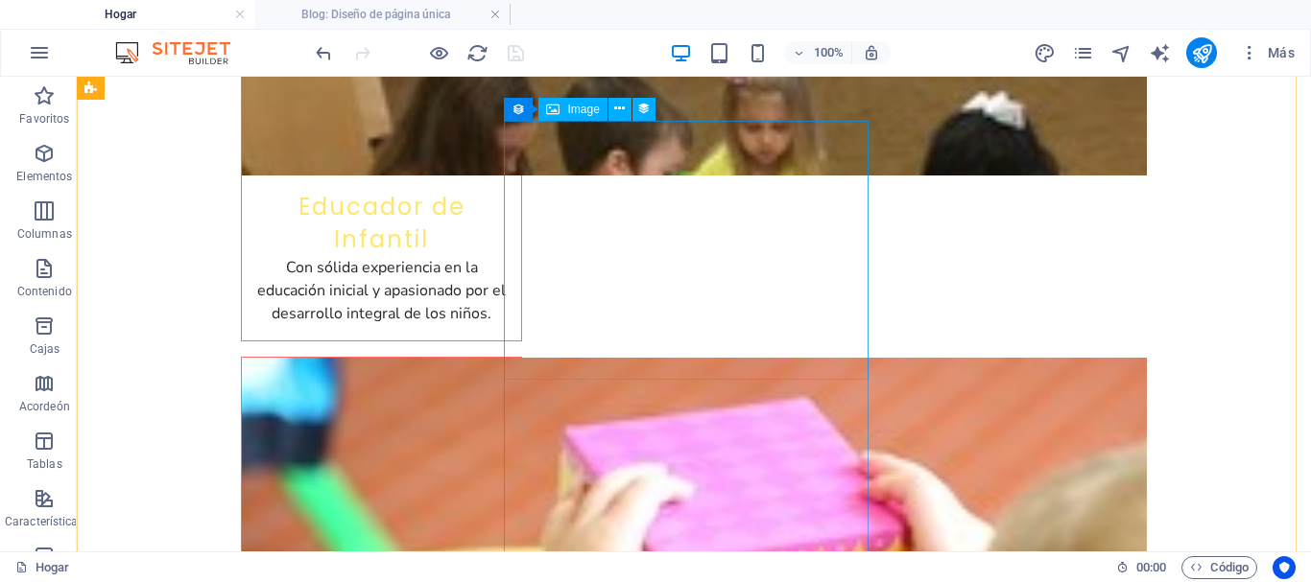
scroll to position [6795, 0]
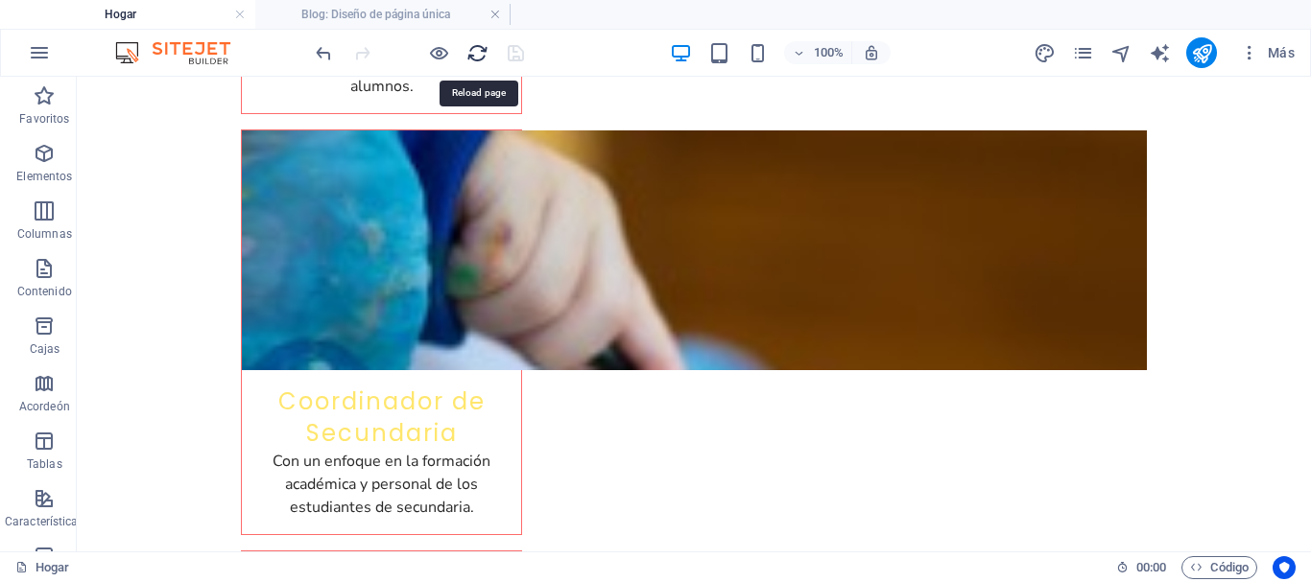
click at [479, 50] on icon "recargar" at bounding box center [477, 53] width 22 height 22
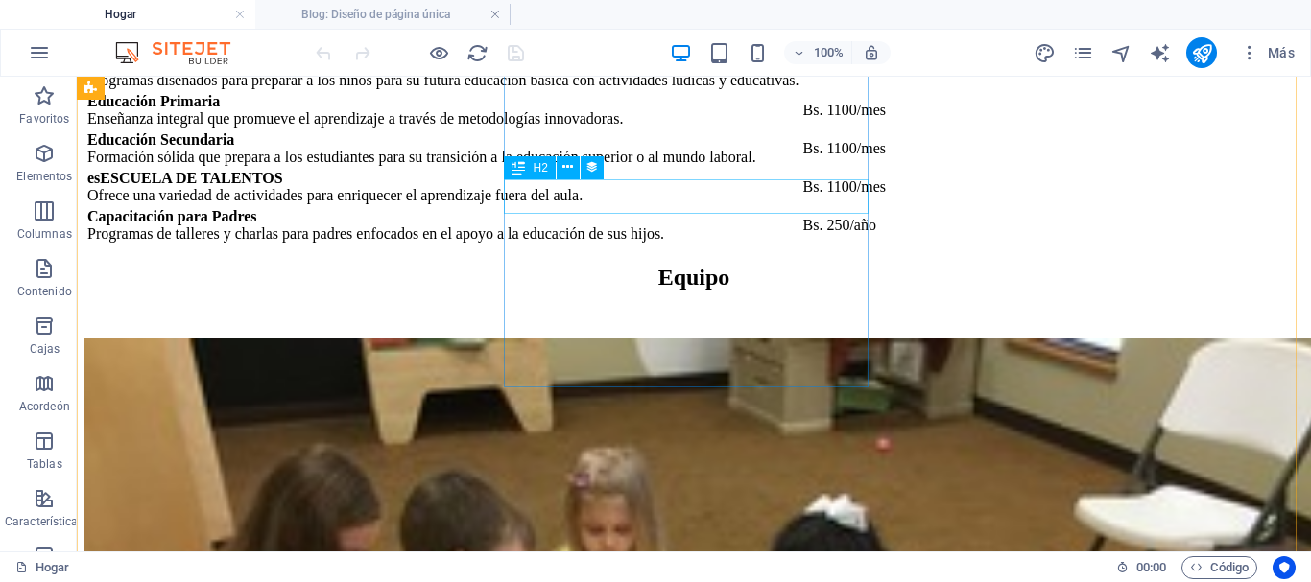
scroll to position [7005, 0]
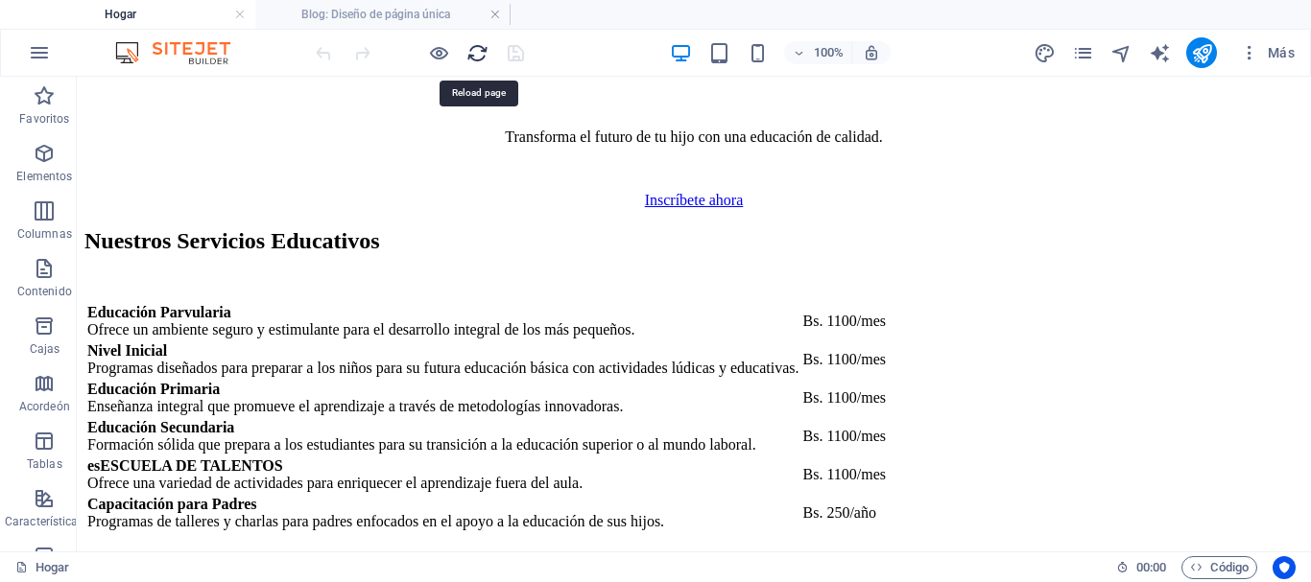
click at [478, 54] on icon "recargar" at bounding box center [477, 53] width 22 height 22
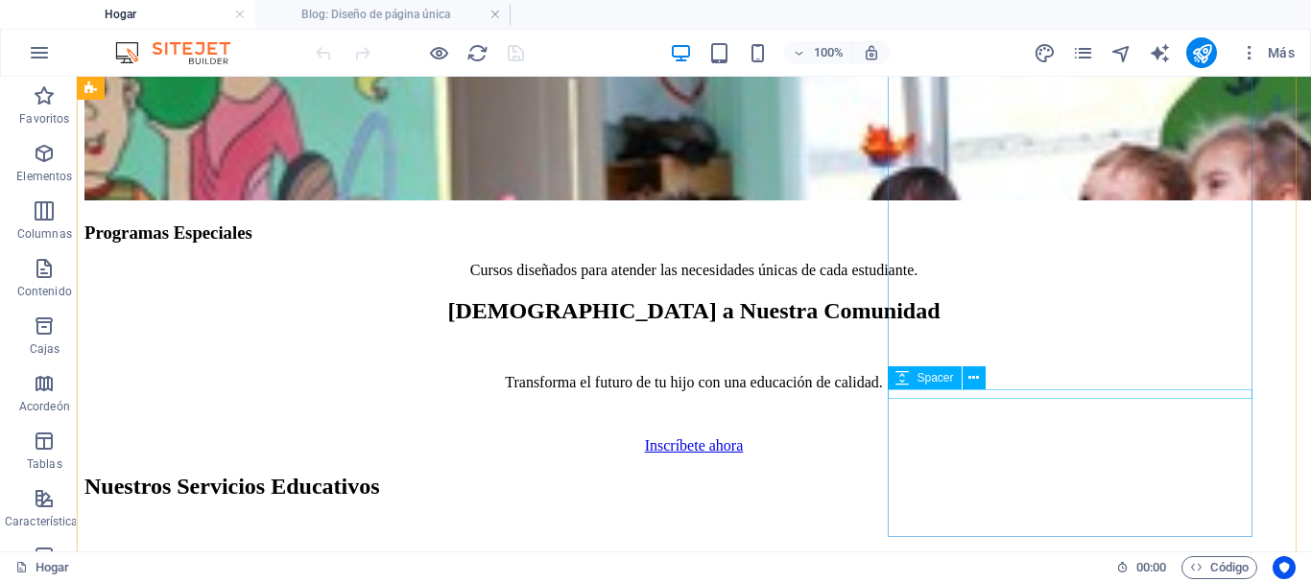
scroll to position [6856, 0]
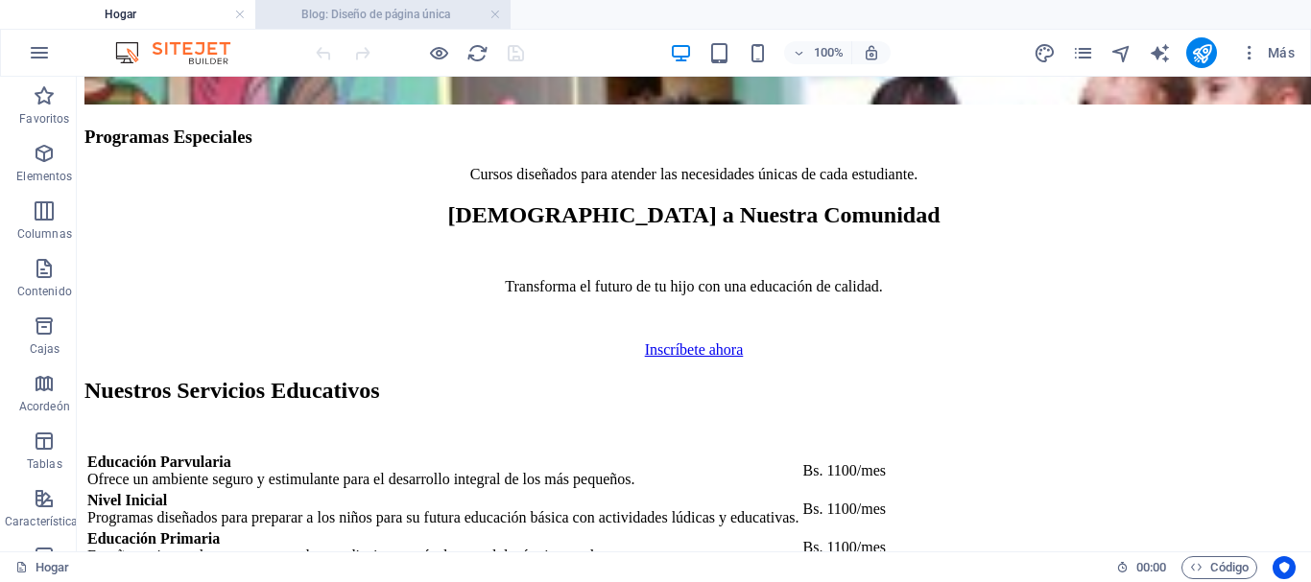
click at [411, 12] on font "Blog: Diseño de página única" at bounding box center [375, 14] width 149 height 13
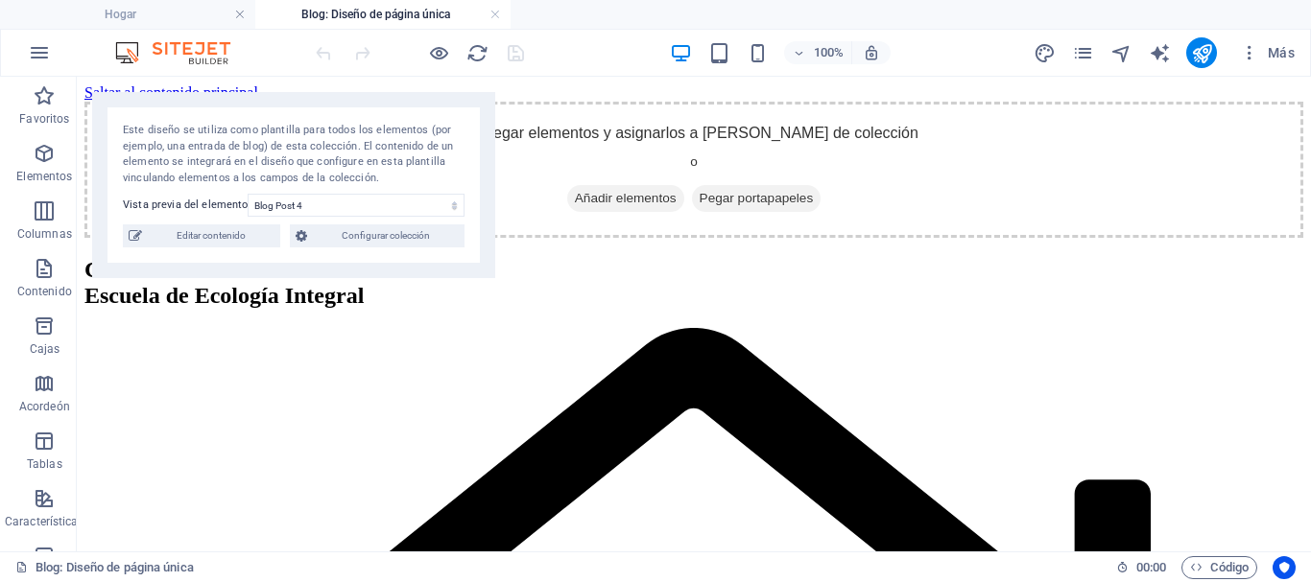
scroll to position [0, 0]
click at [413, 207] on select "Comprometidos y libres Fundación de Sucre Blog Post 4 Blog Post 3 Blog Post 2 B…" at bounding box center [356, 205] width 217 height 23
click at [251, 198] on select "Comprometidos y libres Fundación de Sucre Blog Post 4 Blog Post 3 Blog Post 2 B…" at bounding box center [356, 205] width 217 height 23
click at [226, 236] on font "Editar contenido" at bounding box center [211, 235] width 69 height 11
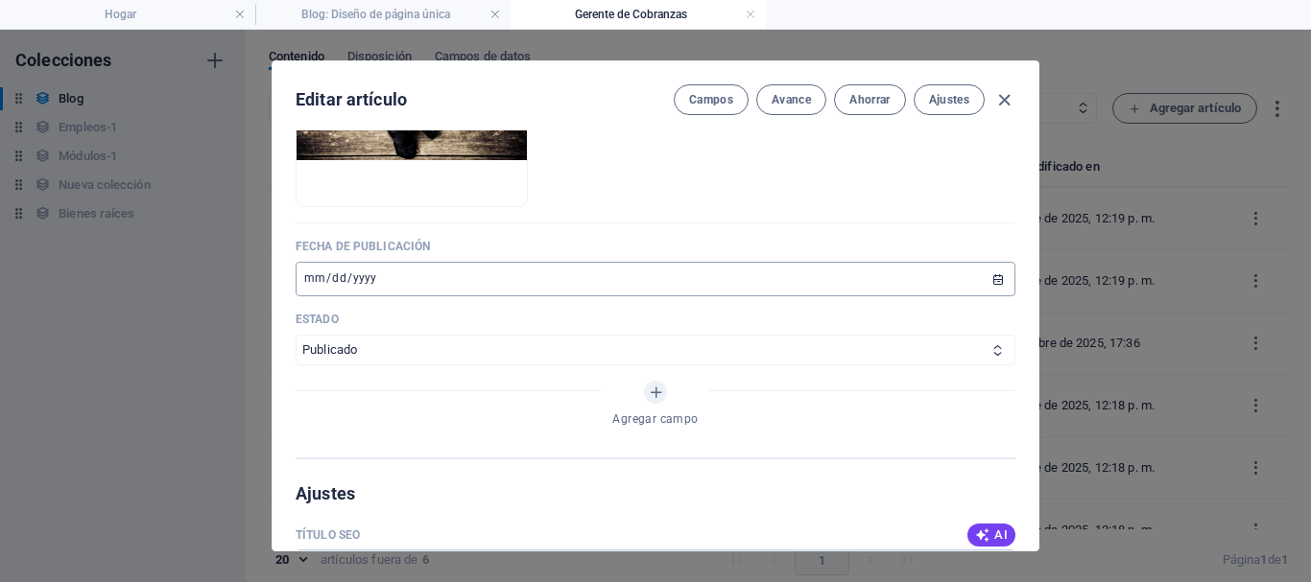
scroll to position [768, 0]
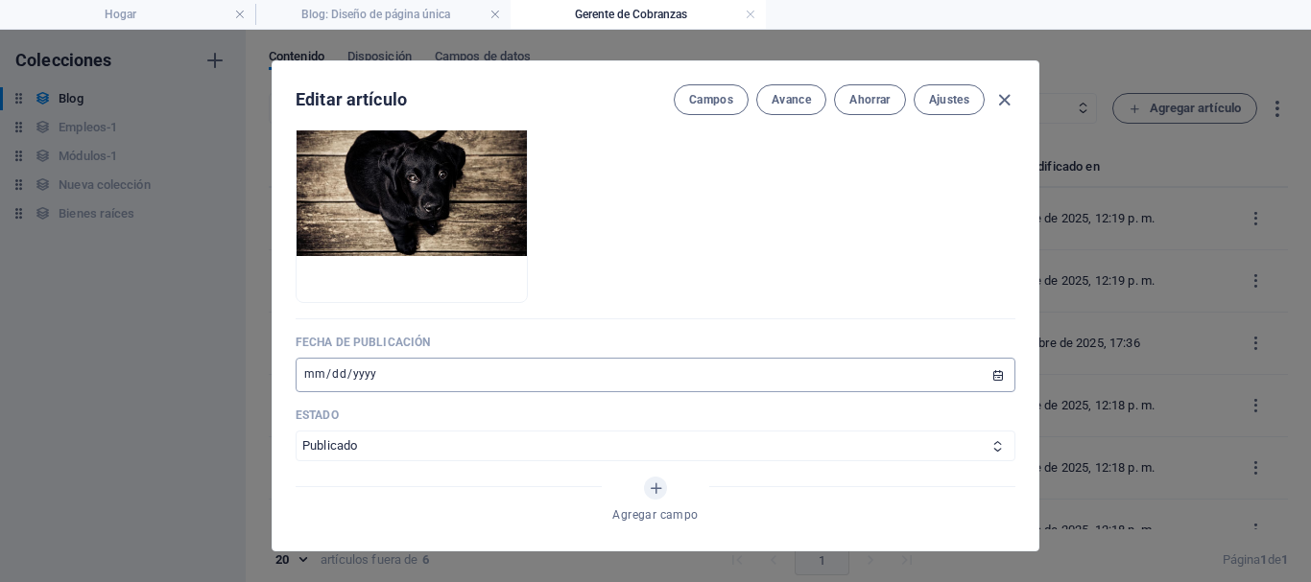
click at [388, 367] on input "2024-08-24" at bounding box center [656, 375] width 720 height 35
click at [989, 374] on input "2024-08-24" at bounding box center [656, 375] width 720 height 35
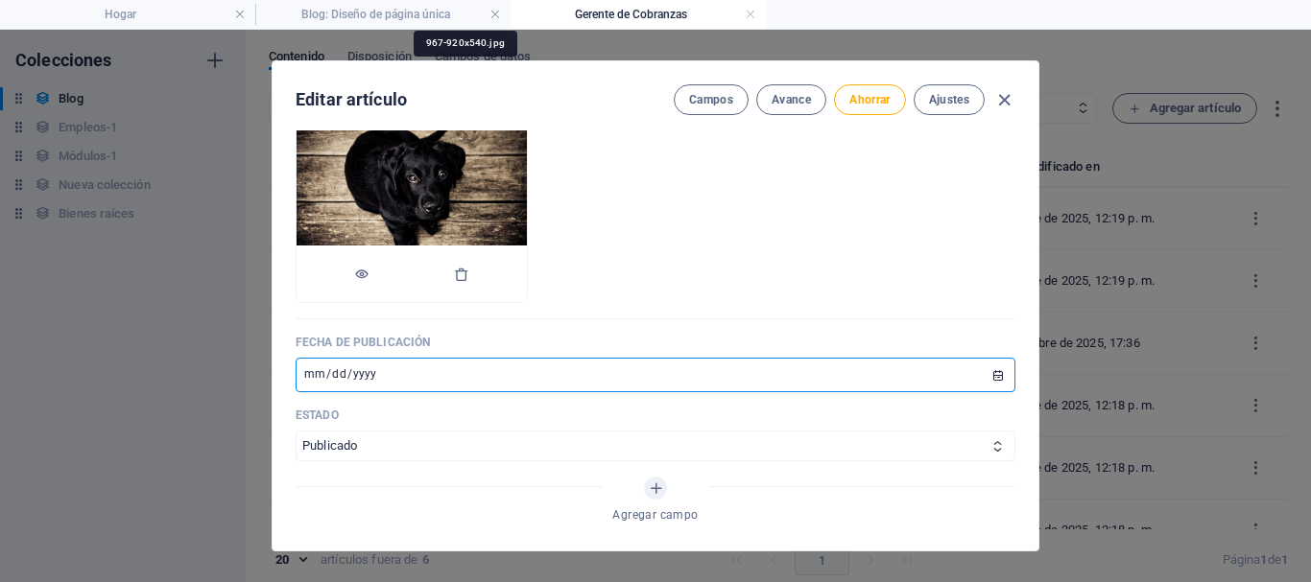
type input "[DATE]"
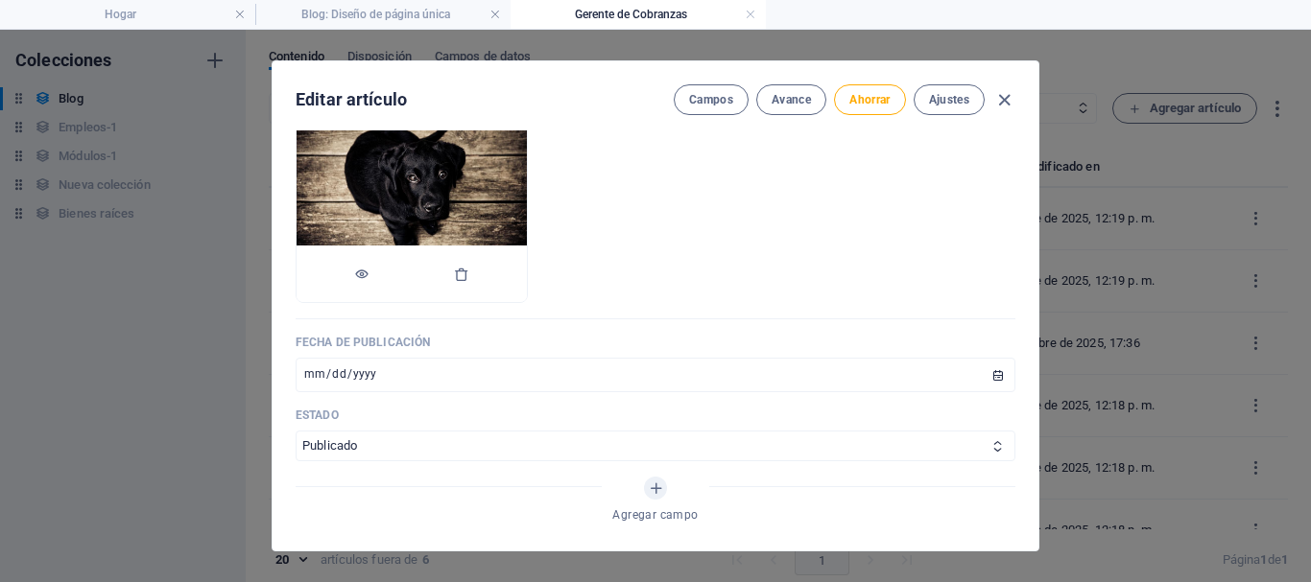
click at [509, 190] on img at bounding box center [412, 188] width 230 height 135
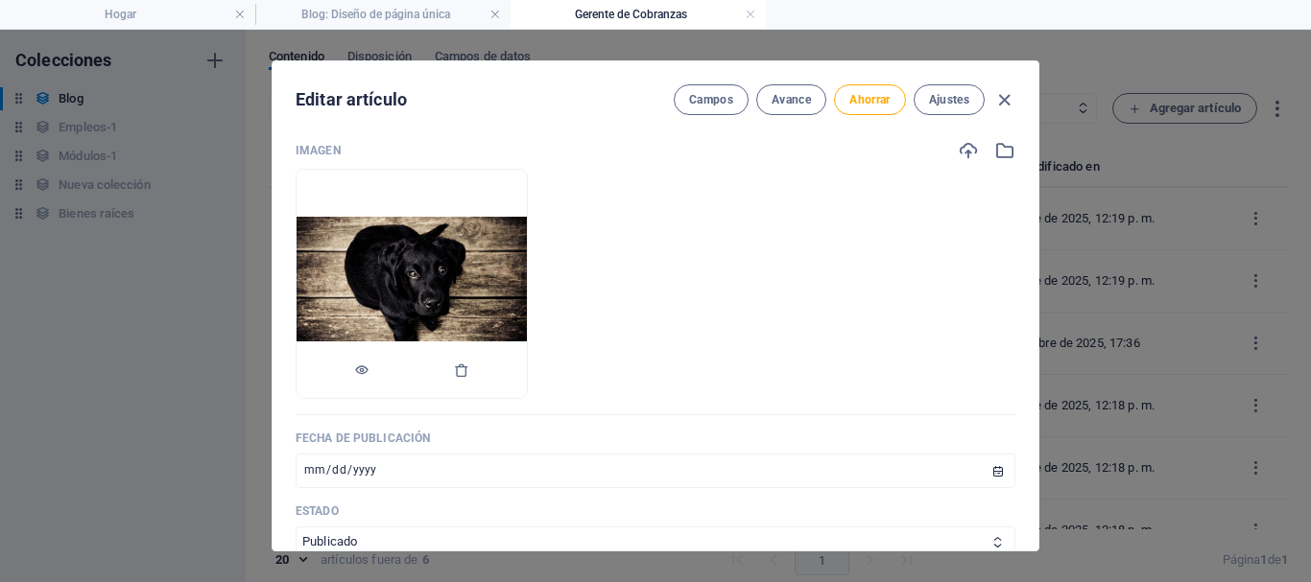
click at [434, 247] on img at bounding box center [412, 284] width 230 height 135
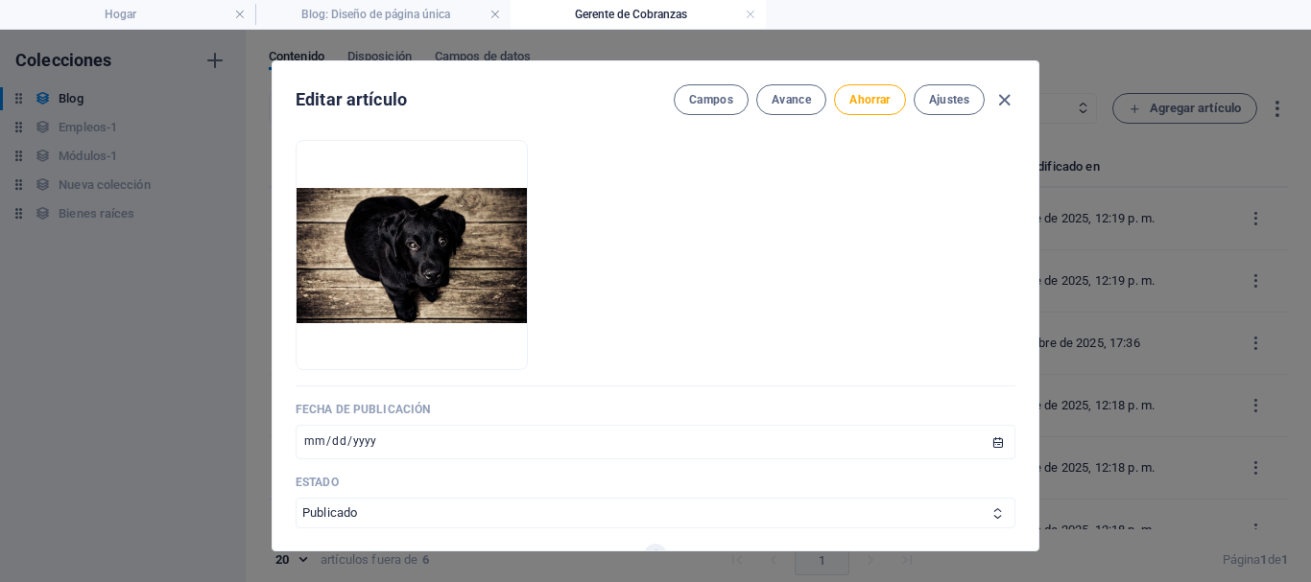
scroll to position [509, 0]
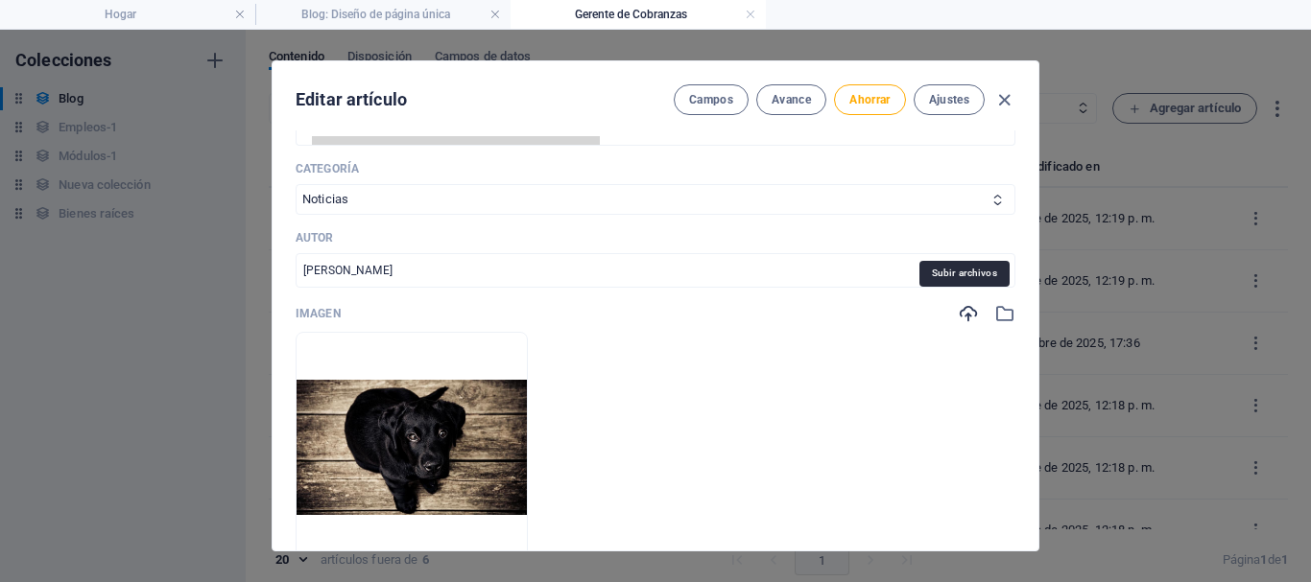
click at [962, 314] on icon "button" at bounding box center [968, 313] width 21 height 21
click at [1004, 314] on icon "button" at bounding box center [1004, 313] width 21 height 21
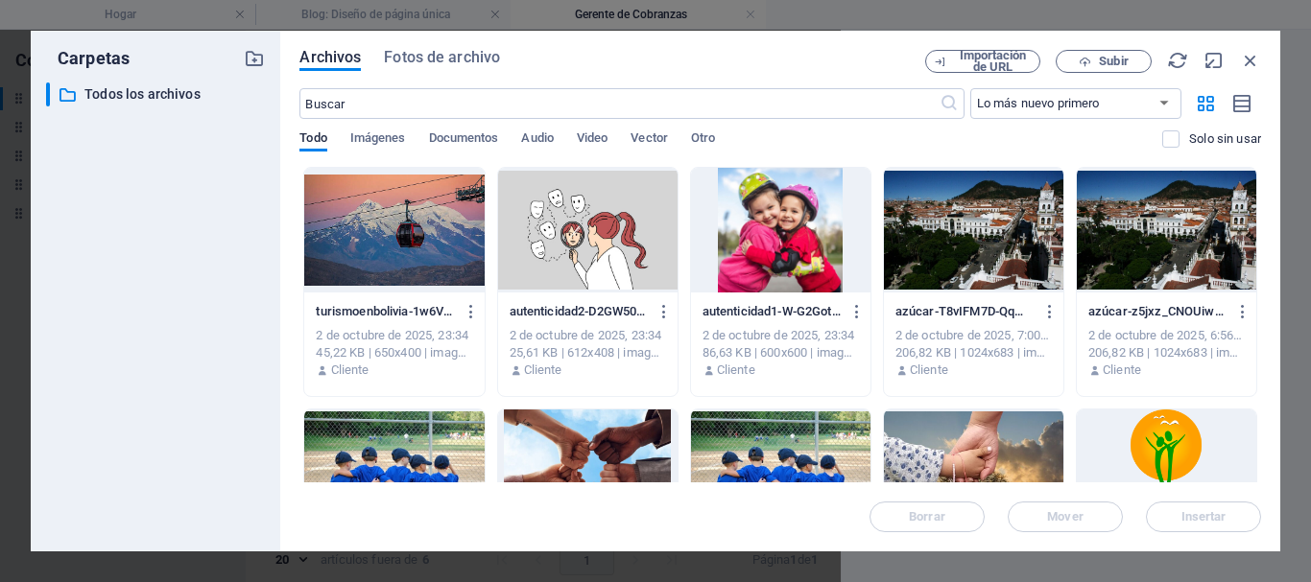
click at [766, 273] on div at bounding box center [780, 230] width 179 height 125
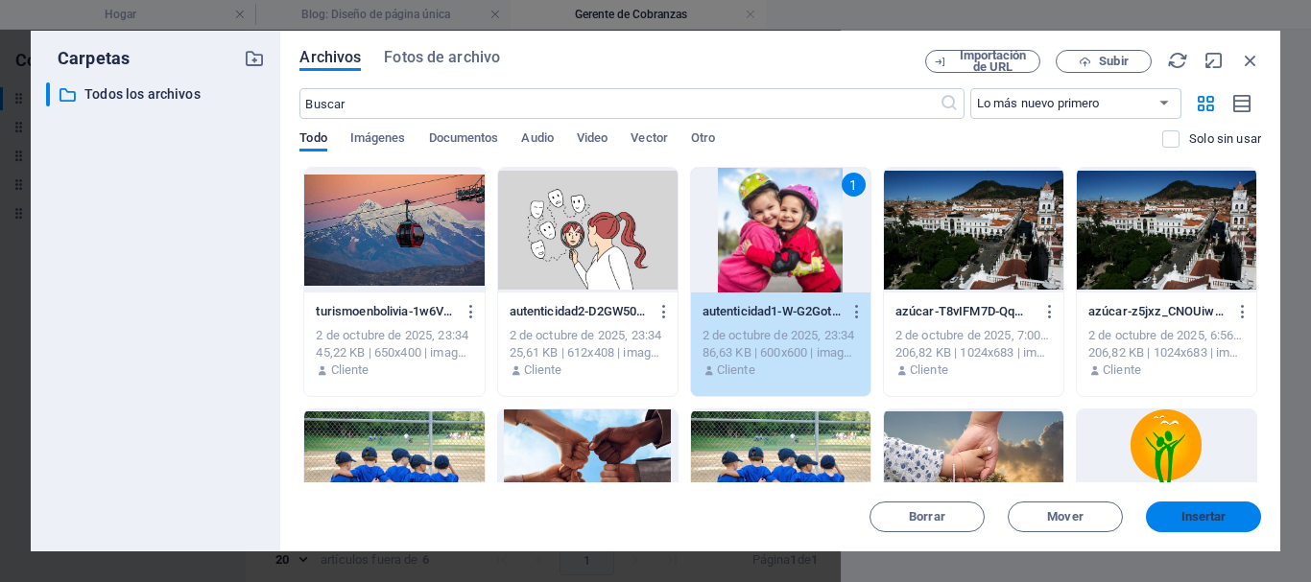
click at [1175, 514] on span "Insertar" at bounding box center [1203, 517] width 100 height 12
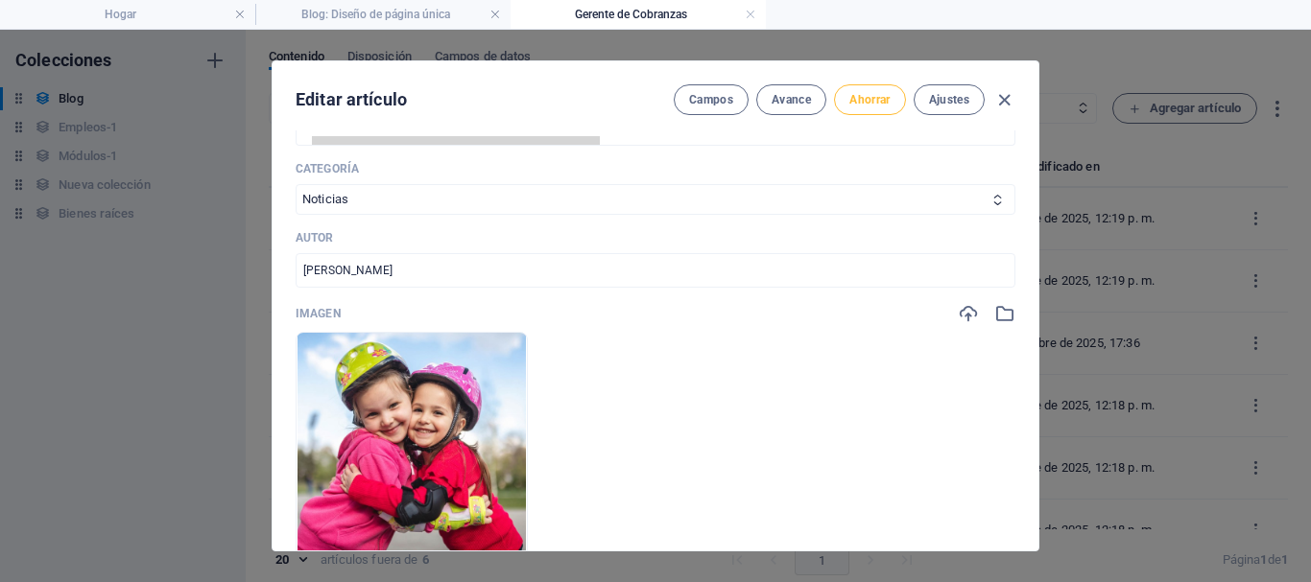
click at [868, 100] on font "Ahorrar" at bounding box center [869, 99] width 40 height 13
click at [997, 97] on icon "button" at bounding box center [1004, 100] width 22 height 22
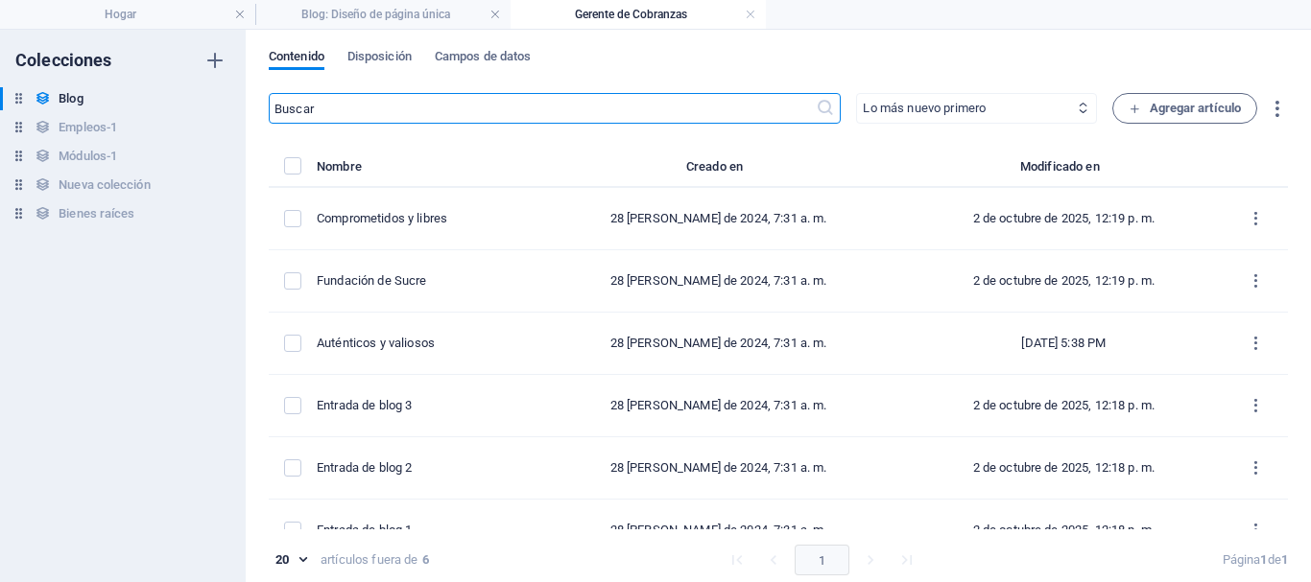
scroll to position [0, 0]
click at [172, 14] on h4 "Hogar" at bounding box center [127, 14] width 255 height 21
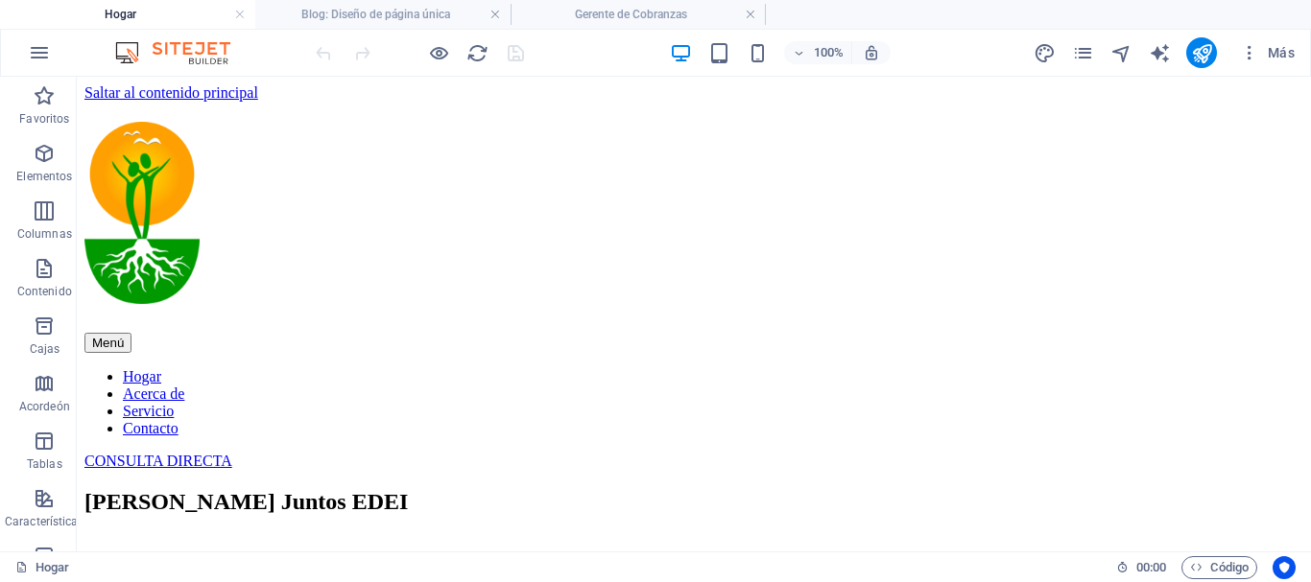
scroll to position [6856, 0]
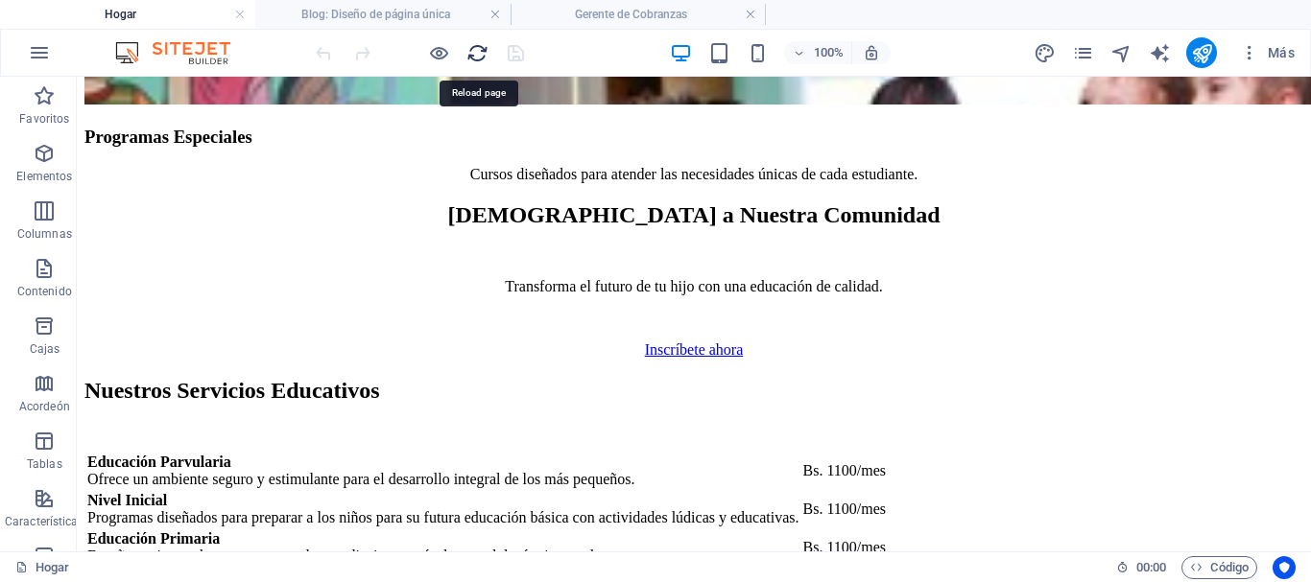
click at [483, 52] on icon "recargar" at bounding box center [477, 53] width 22 height 22
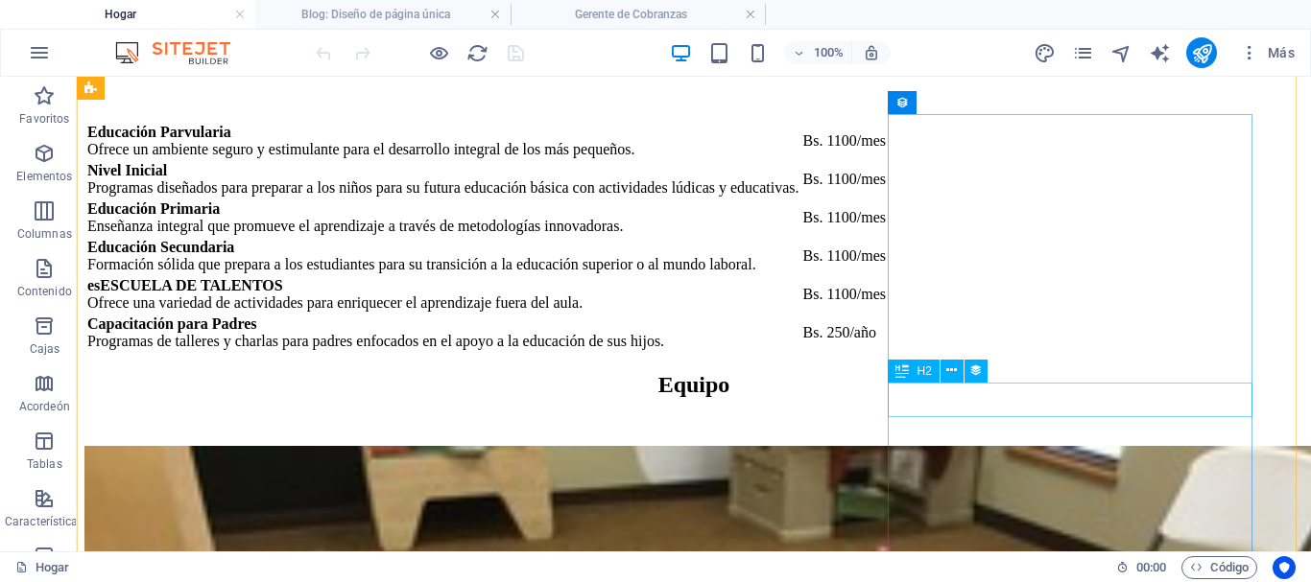
scroll to position [6802, 0]
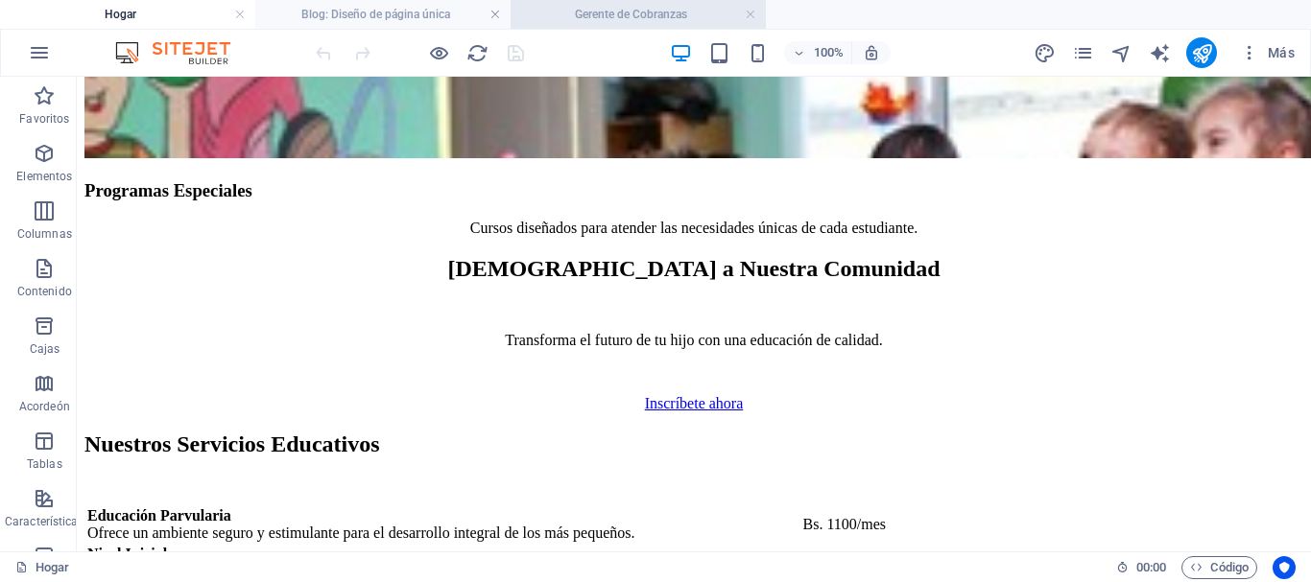
click at [603, 10] on font "Gerente de Cobranzas" at bounding box center [631, 14] width 112 height 13
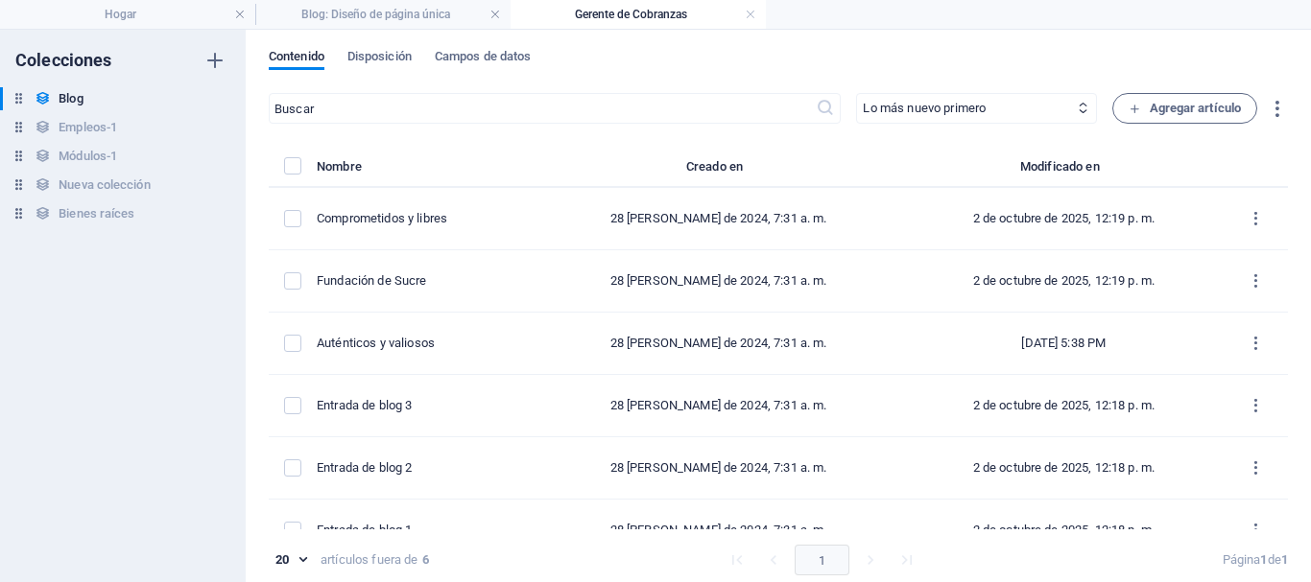
scroll to position [0, 0]
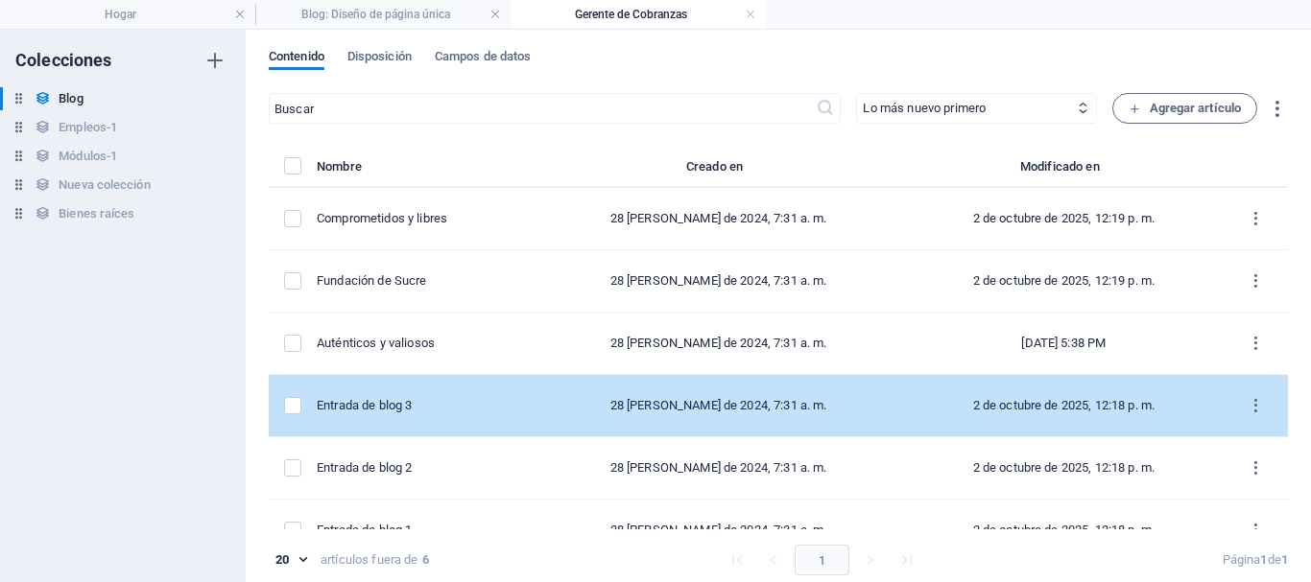
click at [479, 413] on div "Entrada de blog 3" at bounding box center [417, 405] width 201 height 17
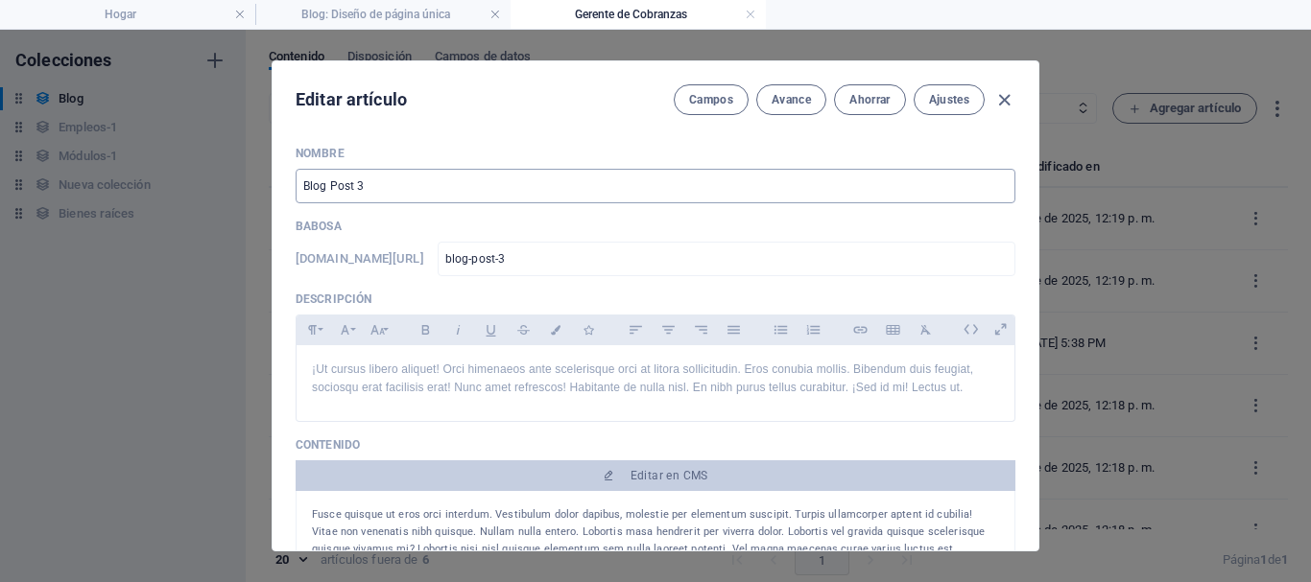
click at [395, 183] on input "Blog Post 3" at bounding box center [656, 186] width 720 height 35
drag, startPoint x: 392, startPoint y: 183, endPoint x: 282, endPoint y: 189, distance: 109.5
click at [282, 189] on div "Nombre Blog Post 3 ​ Babosa www.ejemplo.com/blog-diseño-de-una-página/ blog-pos…" at bounding box center [656, 341] width 766 height 420
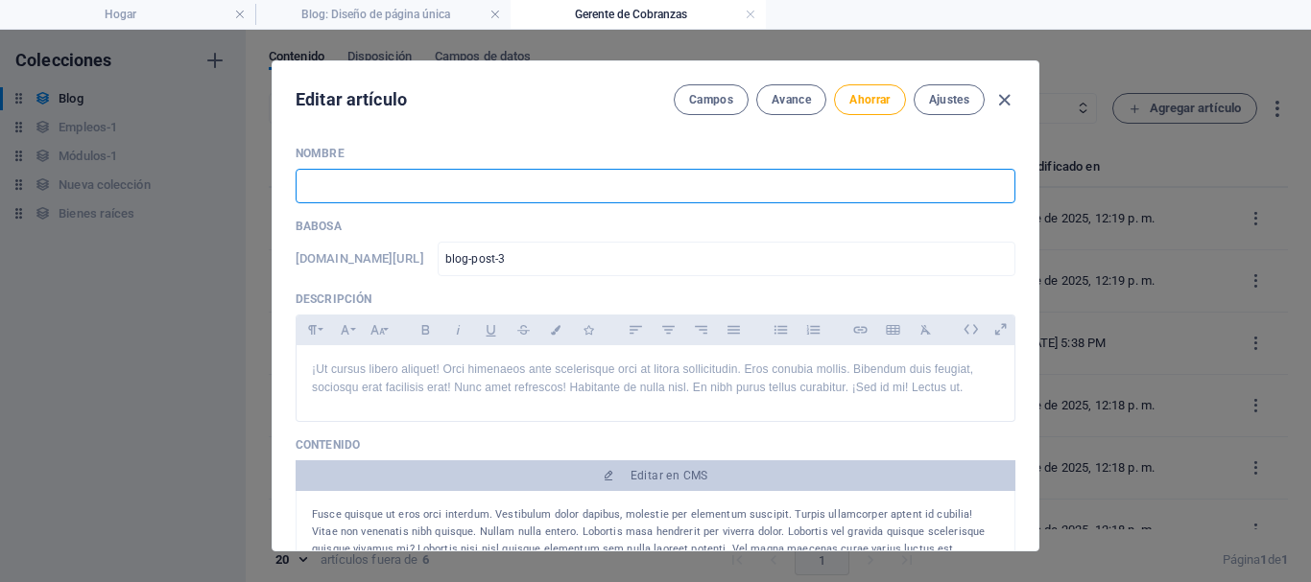
paste input "Turismo en [GEOGRAPHIC_DATA]"
type input "Turismo en [GEOGRAPHIC_DATA]"
click at [398, 397] on p "¡Ut cursus libero aliquet! Orci himenaeos ante scelerisque orci at litora solli…" at bounding box center [655, 379] width 687 height 36
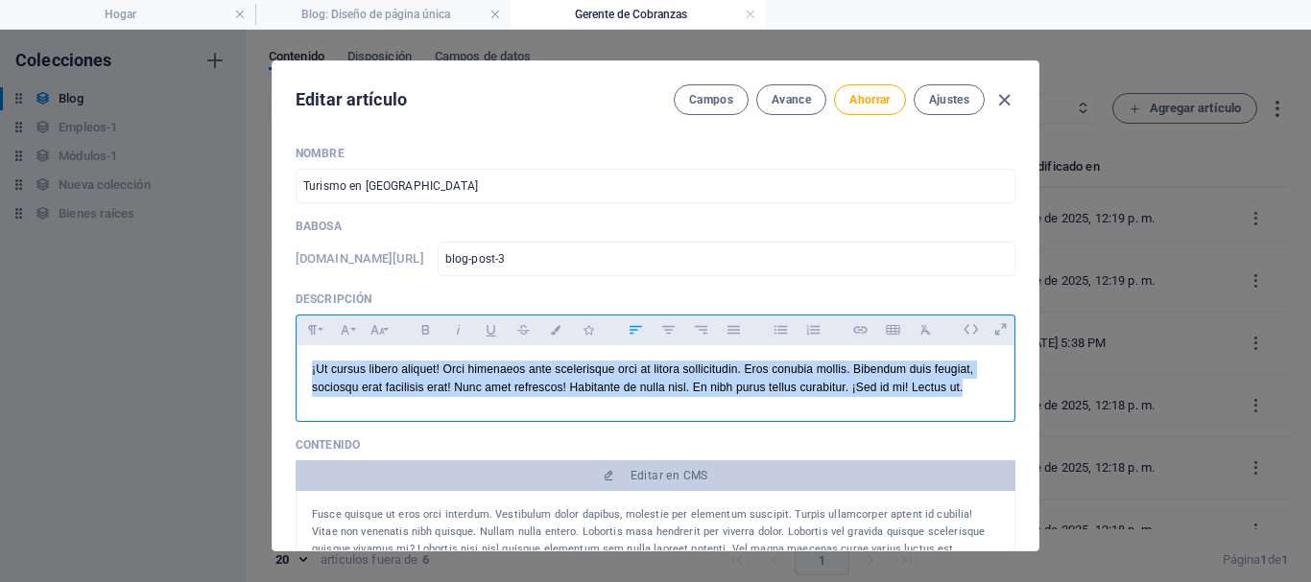
drag, startPoint x: 374, startPoint y: 403, endPoint x: 291, endPoint y: 367, distance: 91.1
click at [291, 367] on div "Nombre Turismo en Bolivia ​ Babosa www.ejemplo.com/blog-diseño-de-una-página/ b…" at bounding box center [656, 341] width 766 height 420
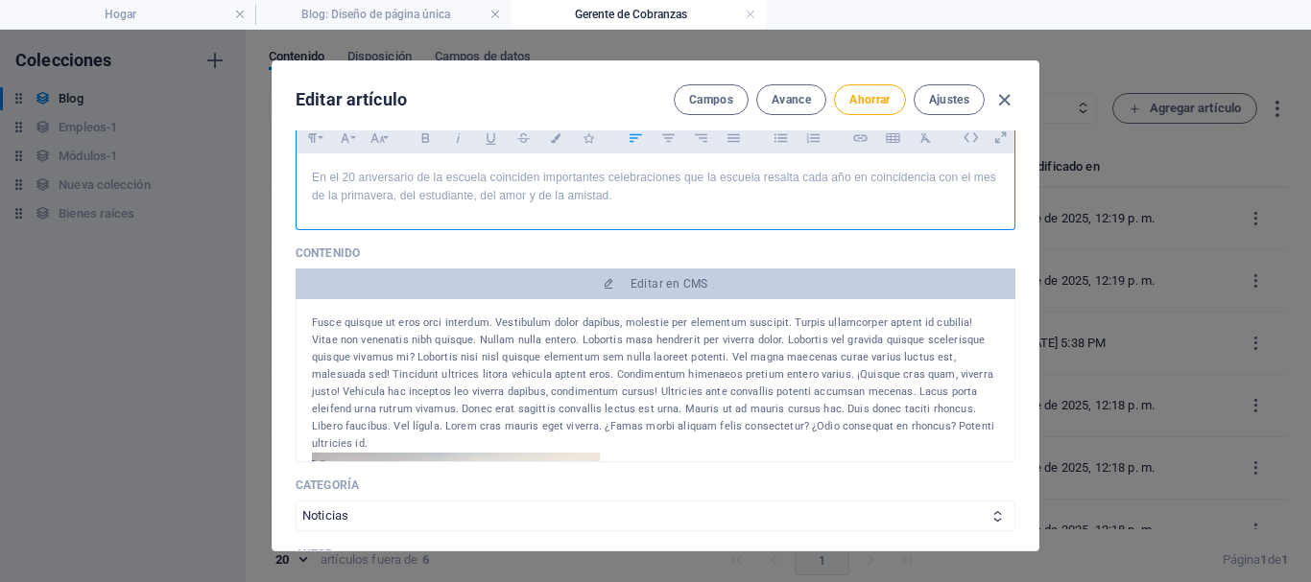
scroll to position [96, 0]
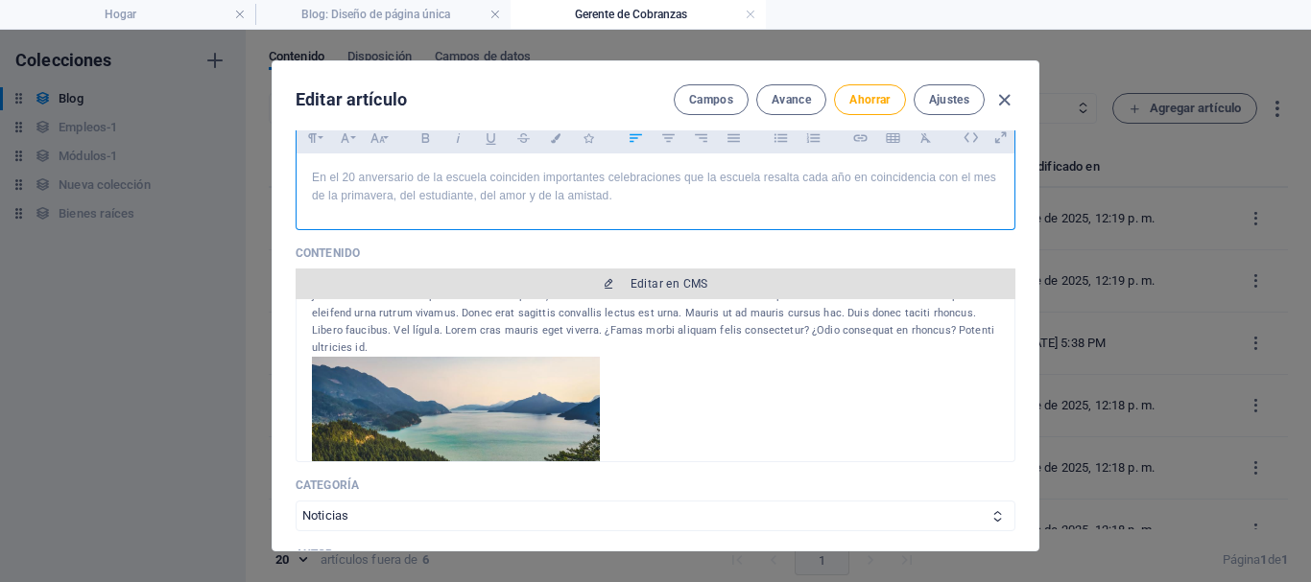
click at [660, 291] on font "Editar en CMS" at bounding box center [669, 283] width 78 height 13
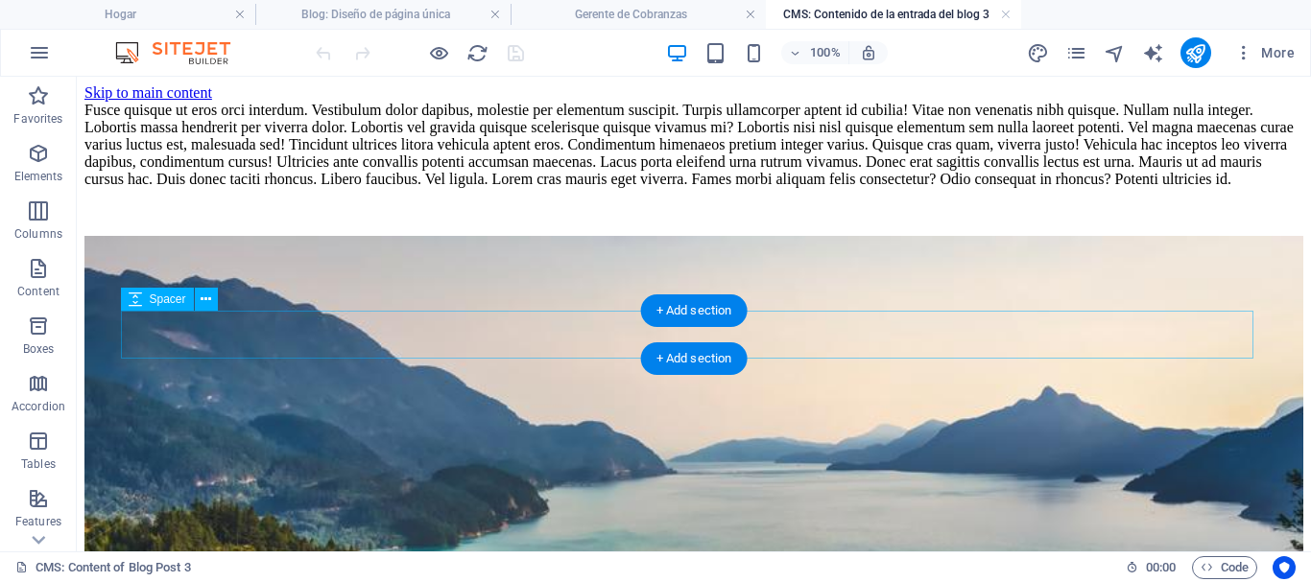
scroll to position [0, 0]
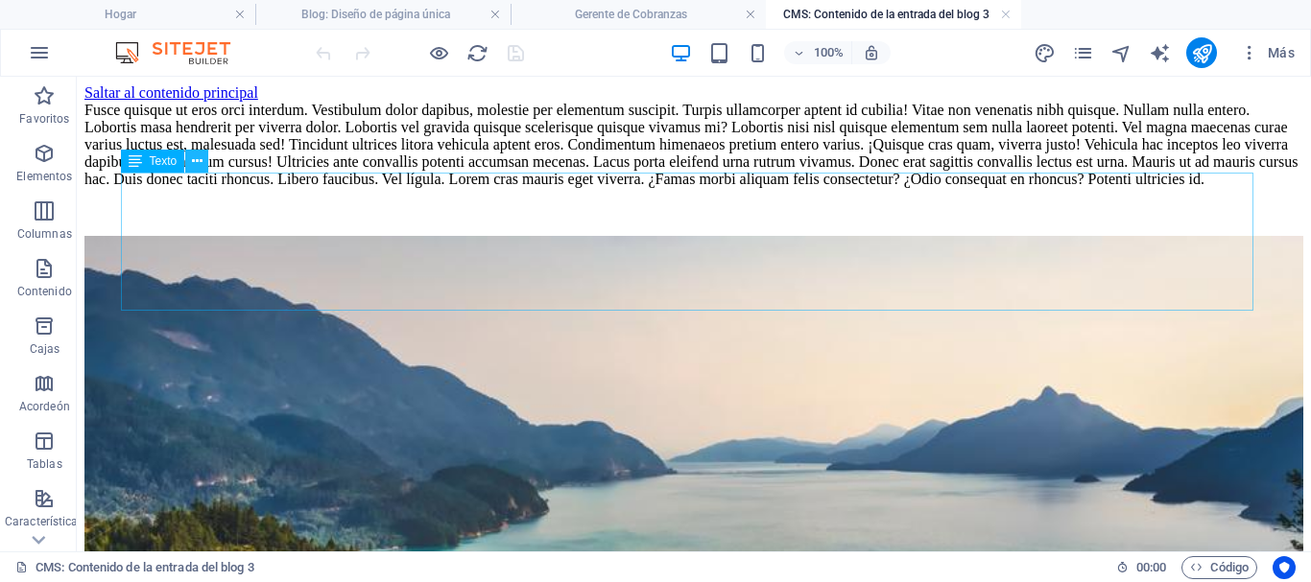
click at [197, 166] on icon at bounding box center [197, 162] width 11 height 20
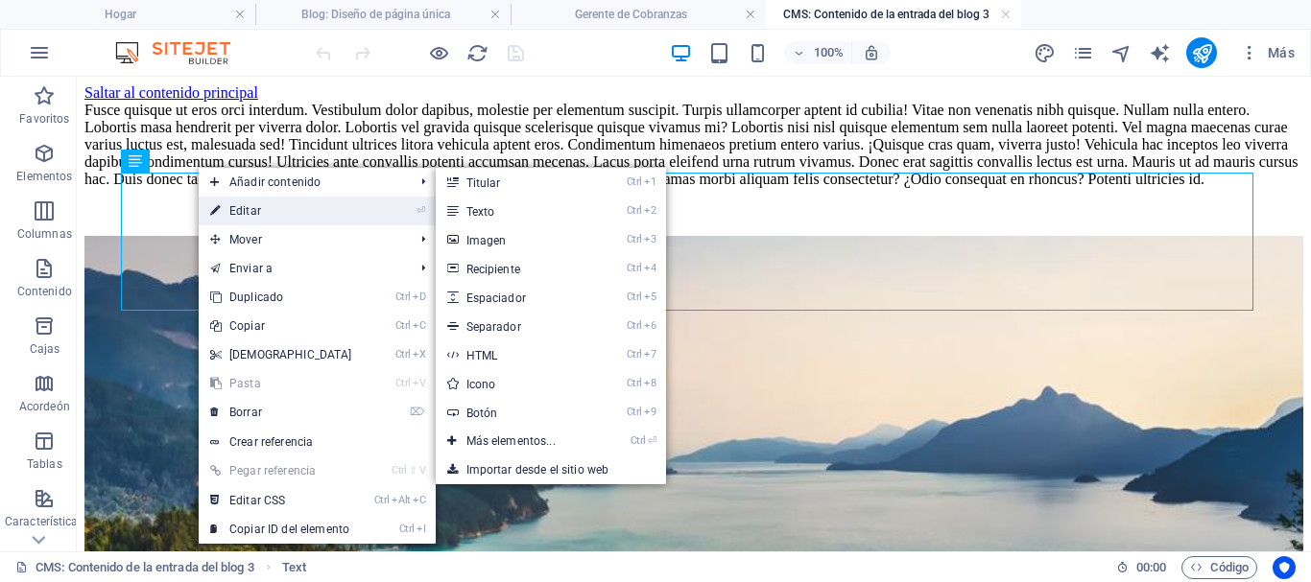
click at [226, 218] on link "⏎ Editar" at bounding box center [281, 211] width 165 height 29
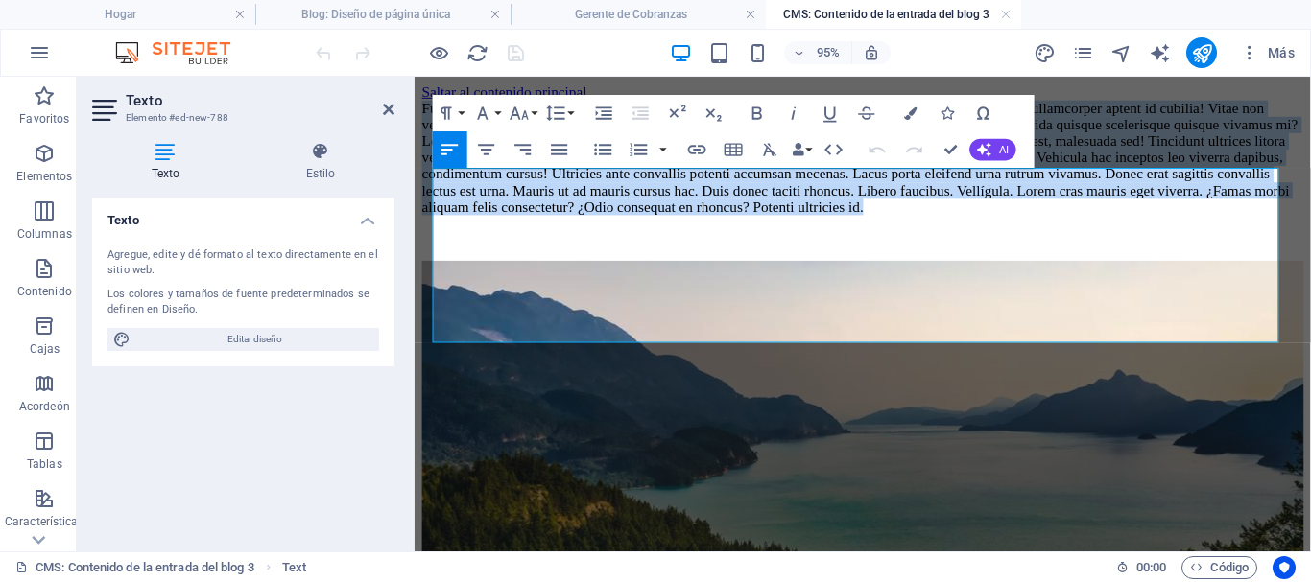
drag, startPoint x: 897, startPoint y: 341, endPoint x: 429, endPoint y: 193, distance: 491.1
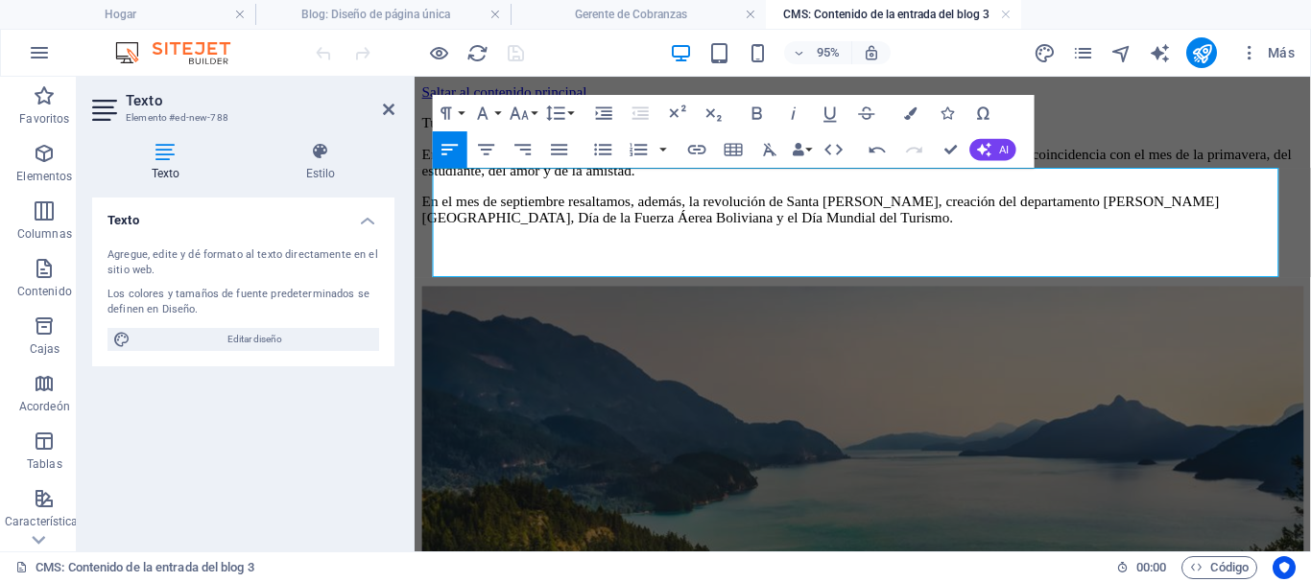
scroll to position [6273, 3]
drag, startPoint x: 580, startPoint y: 178, endPoint x: 420, endPoint y: 186, distance: 159.5
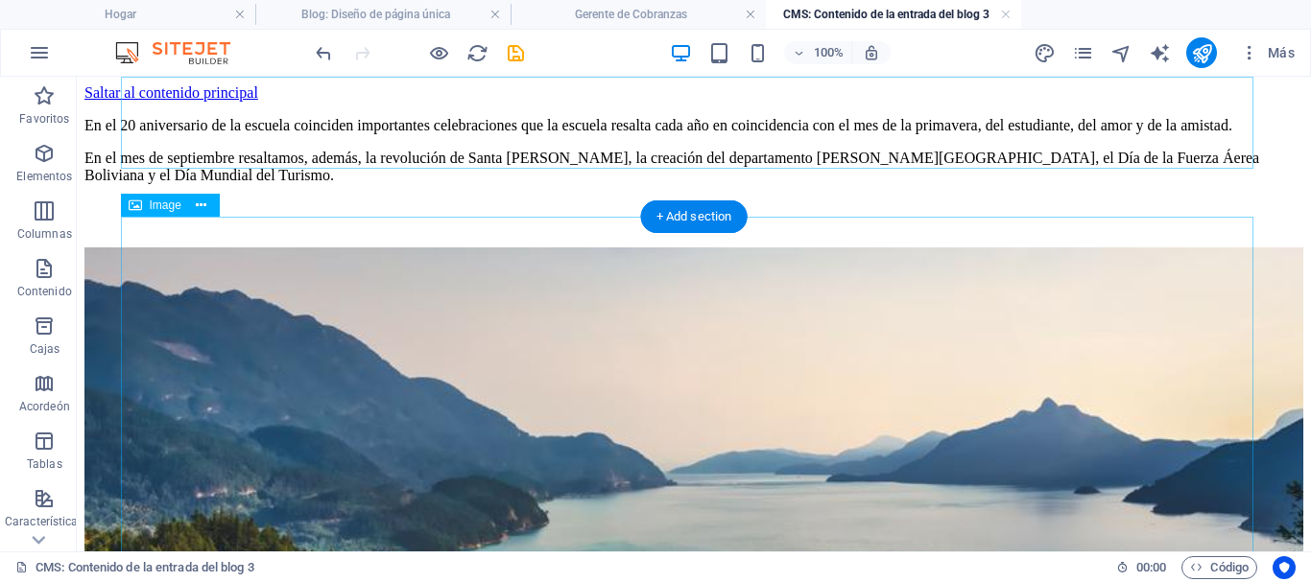
scroll to position [96, 0]
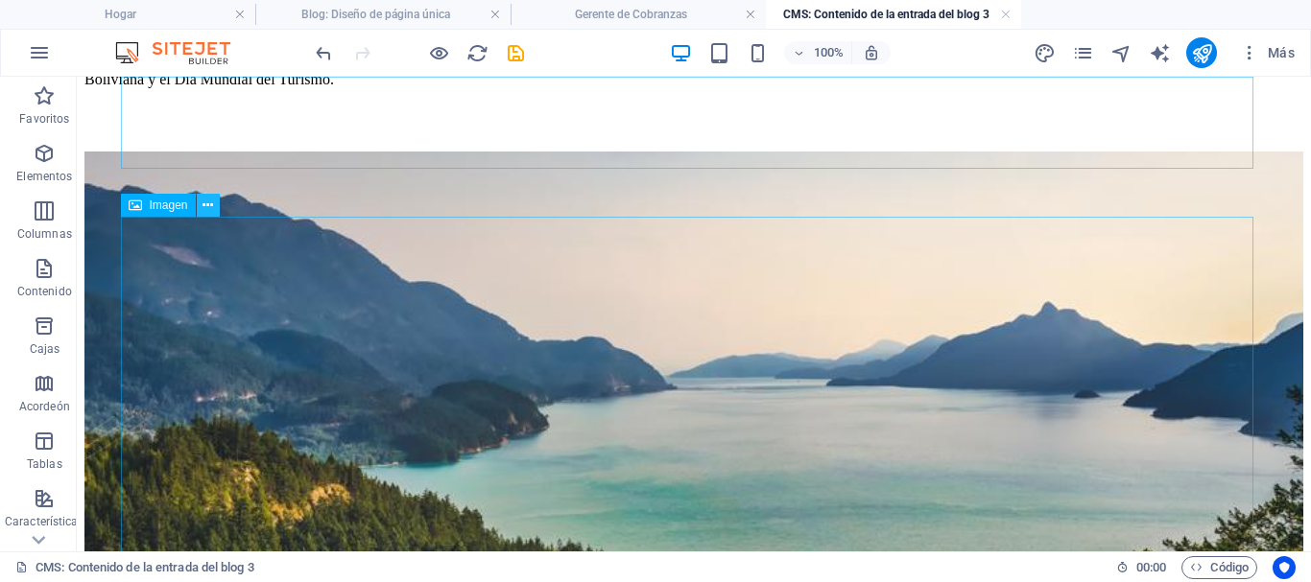
click at [204, 204] on icon at bounding box center [207, 206] width 11 height 20
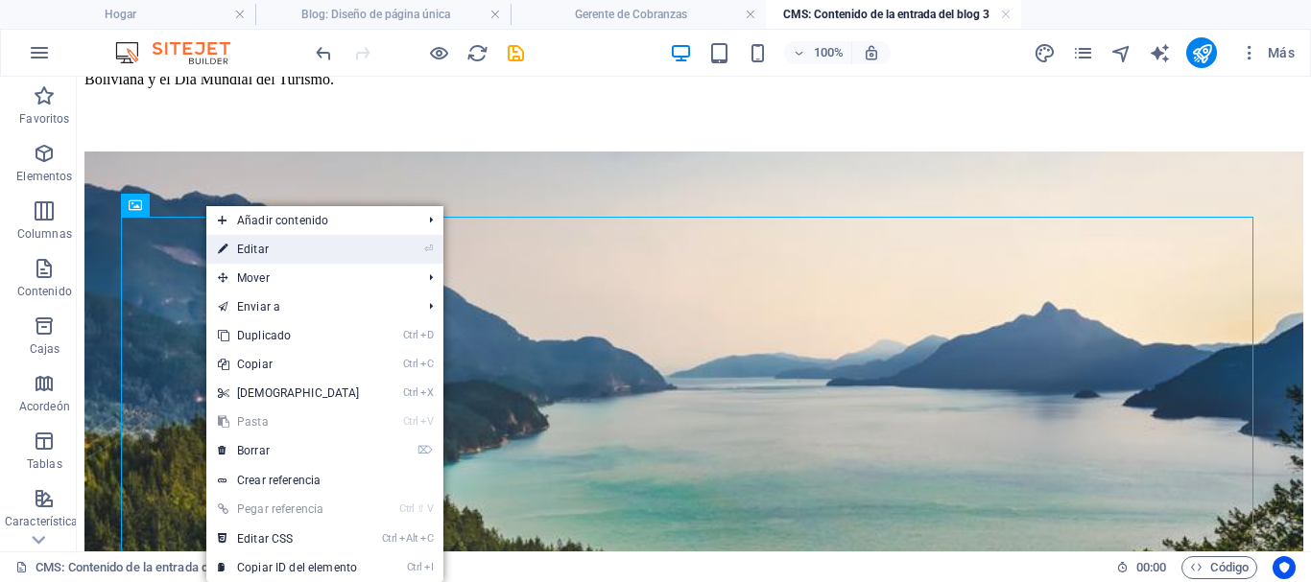
click at [245, 252] on font "Editar" at bounding box center [253, 249] width 32 height 13
select select "%"
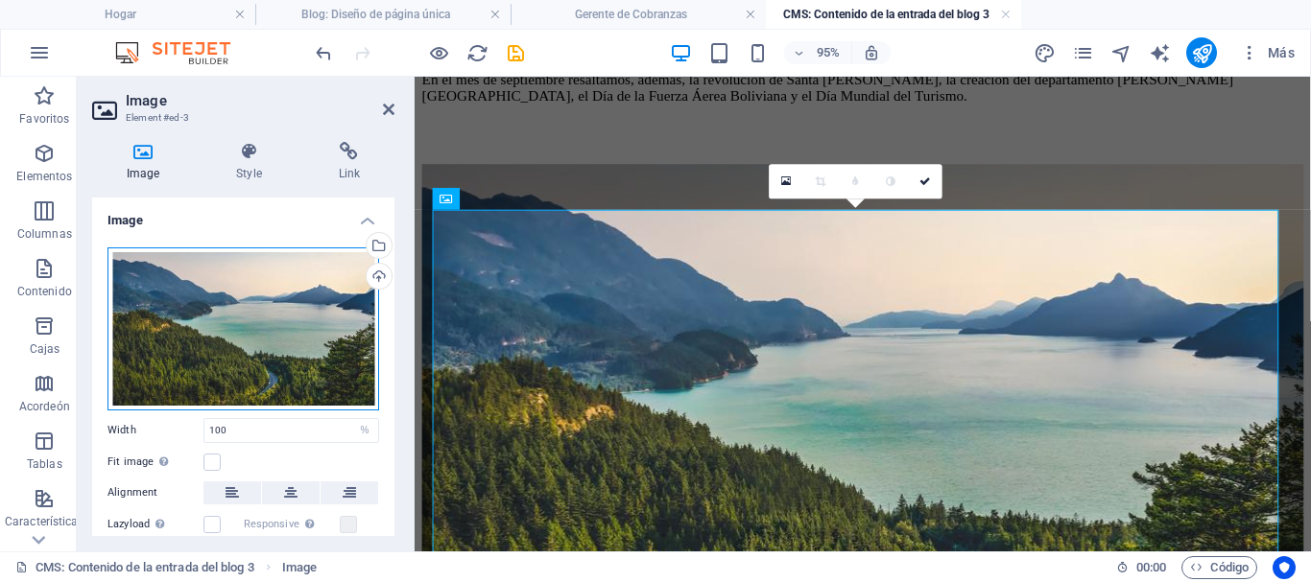
click at [267, 355] on div "Drag files here, click to choose files or select files from Files or our free s…" at bounding box center [243, 329] width 272 height 163
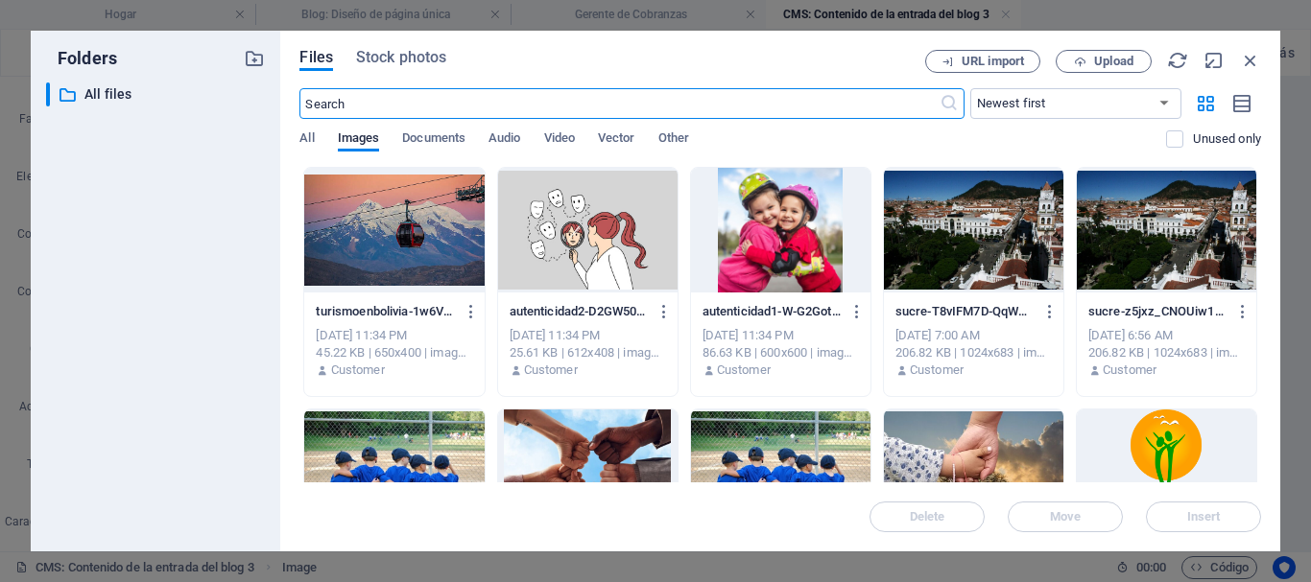
click at [387, 248] on div at bounding box center [393, 230] width 179 height 125
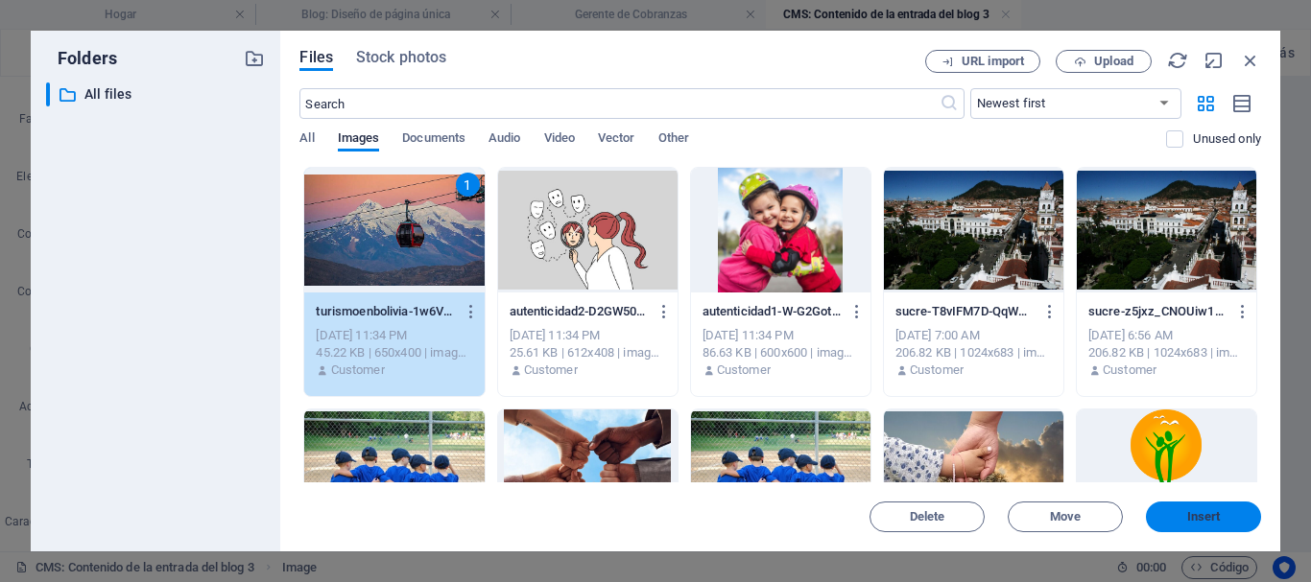
drag, startPoint x: 1228, startPoint y: 516, endPoint x: 852, endPoint y: 463, distance: 380.0
click at [1228, 516] on span "Insert" at bounding box center [1203, 517] width 100 height 12
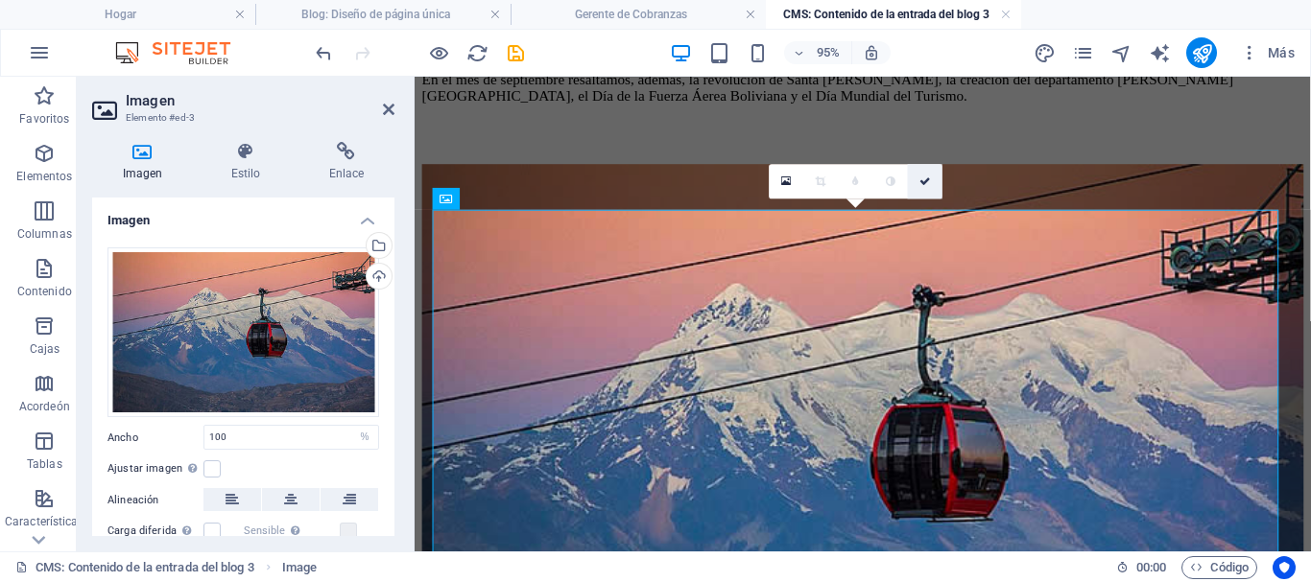
click at [925, 185] on icon at bounding box center [925, 182] width 12 height 11
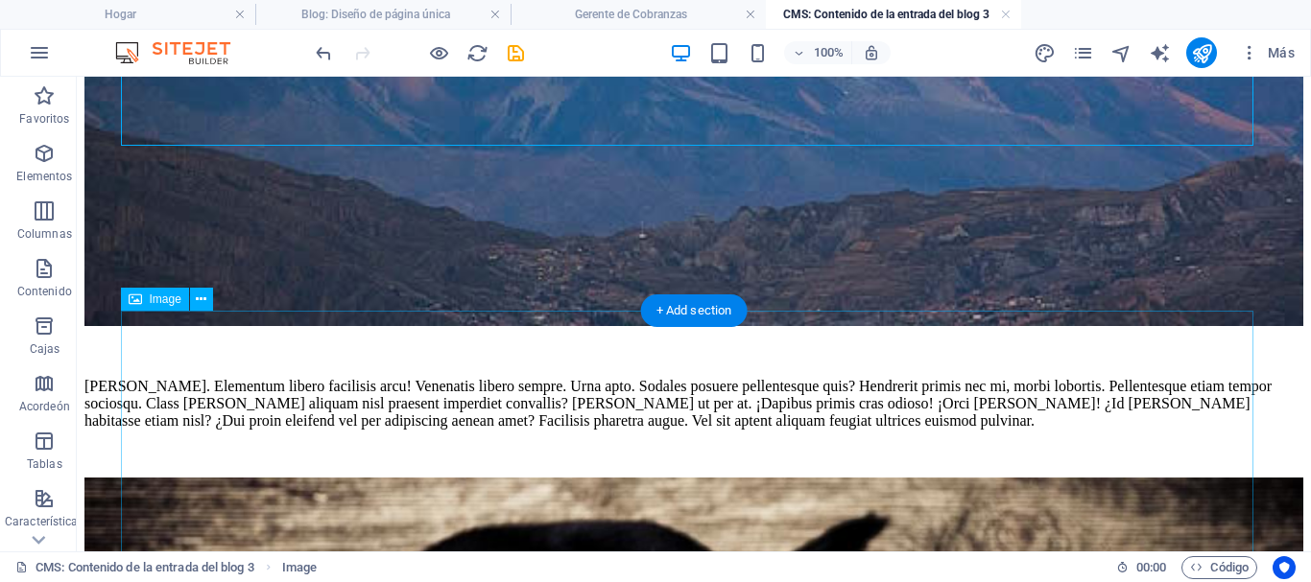
scroll to position [864, 0]
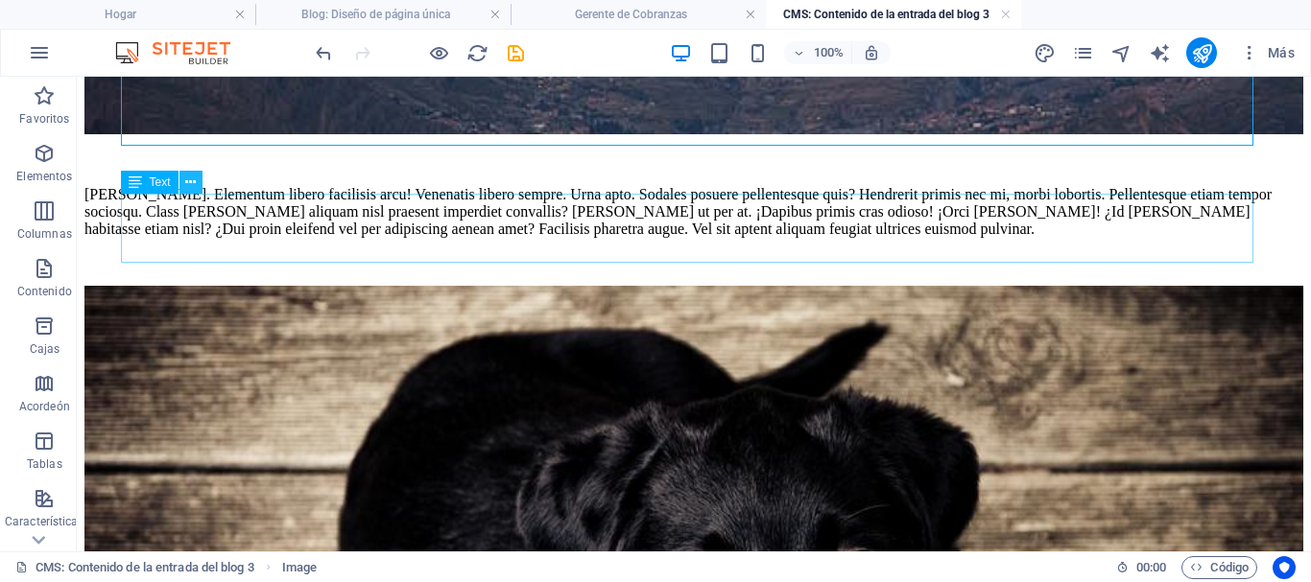
click at [190, 181] on icon at bounding box center [190, 183] width 11 height 20
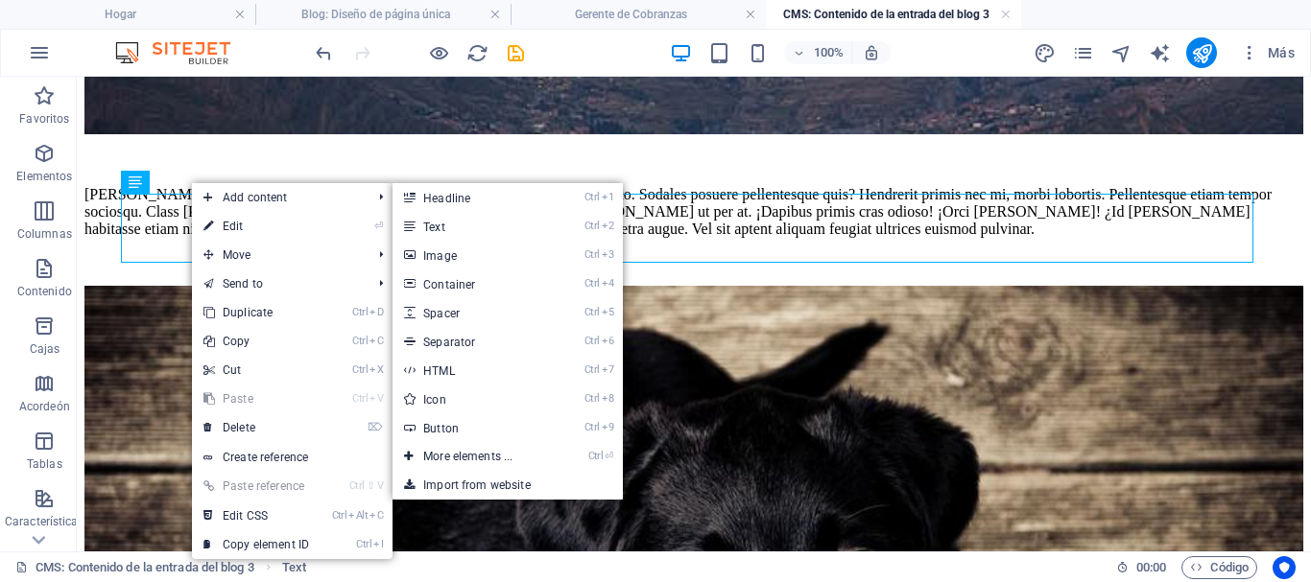
click at [223, 220] on link "⏎ Edit" at bounding box center [256, 226] width 129 height 29
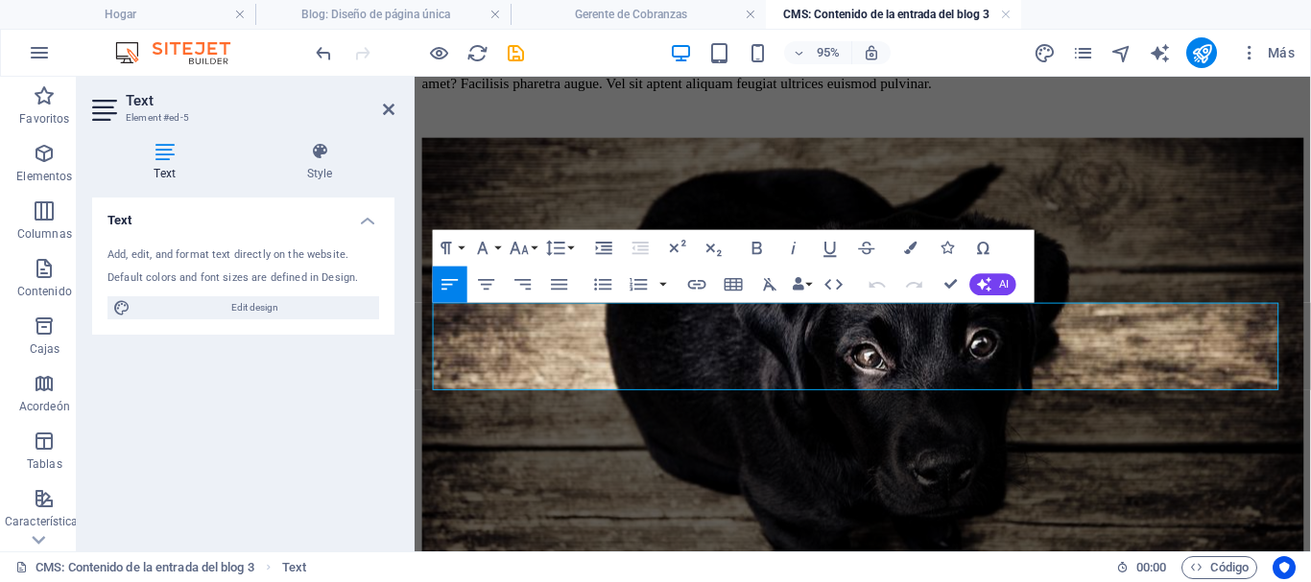
scroll to position [594, 0]
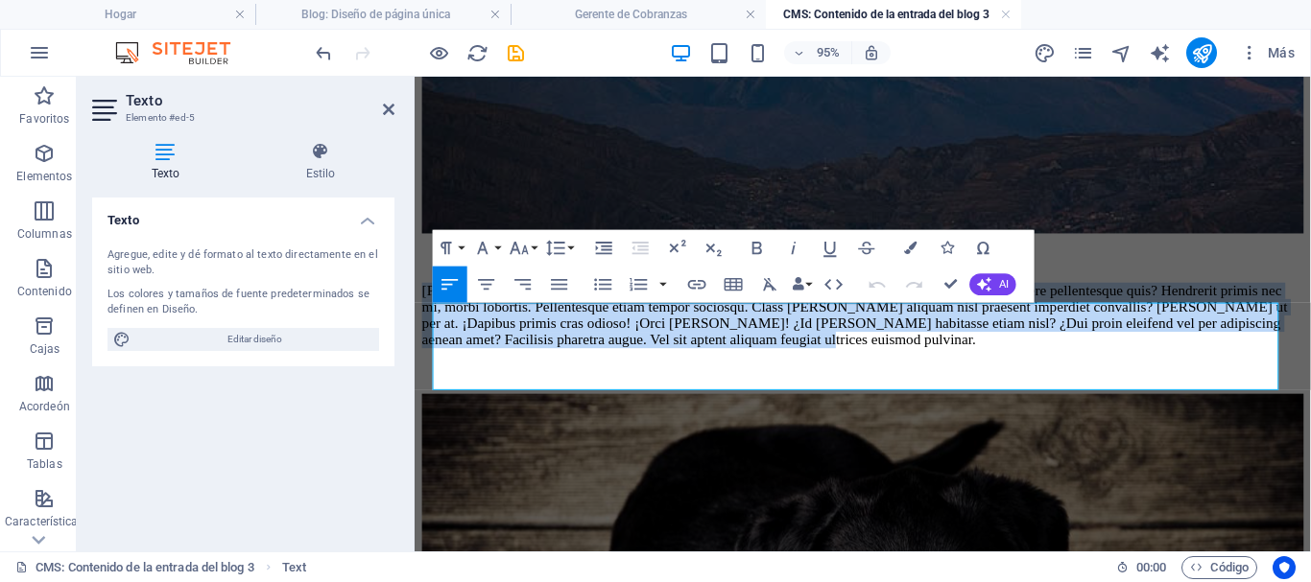
drag, startPoint x: 1188, startPoint y: 393, endPoint x: 414, endPoint y: 323, distance: 777.6
click at [422, 323] on div "En el 20 aniversario de la escuela coinciden importantes celebraciones que la e…" at bounding box center [886, 318] width 928 height 1621
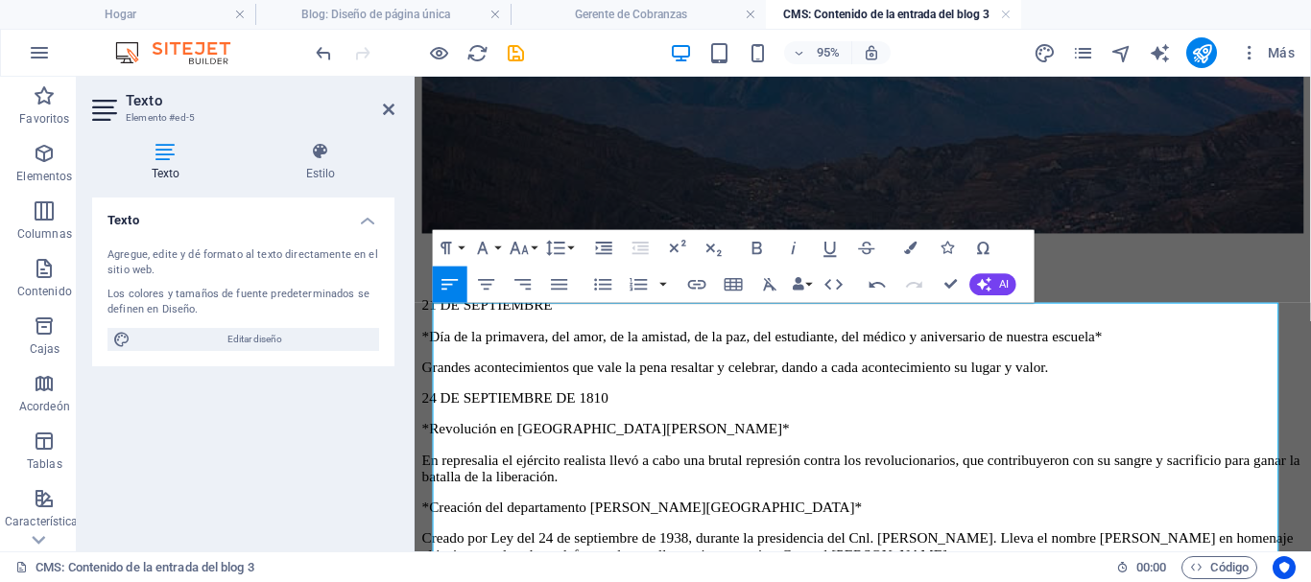
scroll to position [17303, 3]
click at [441, 349] on font "*Día de la primavera, del amor, de la amistad, de la paz, del estudiante, del m…" at bounding box center [780, 350] width 716 height 16
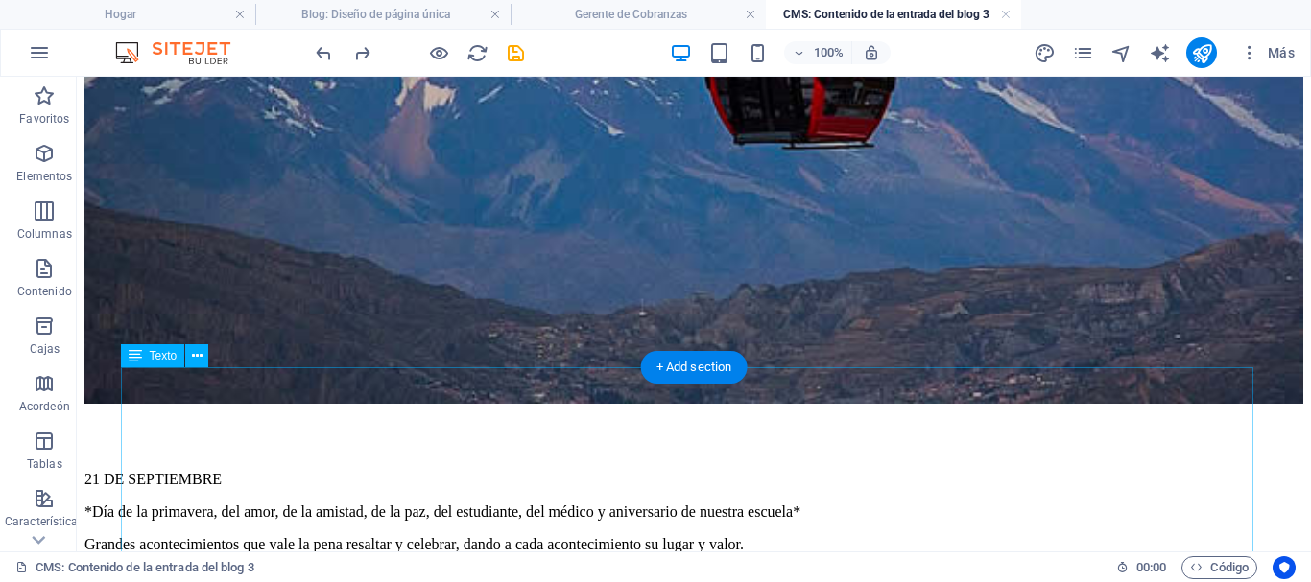
scroll to position [786, 0]
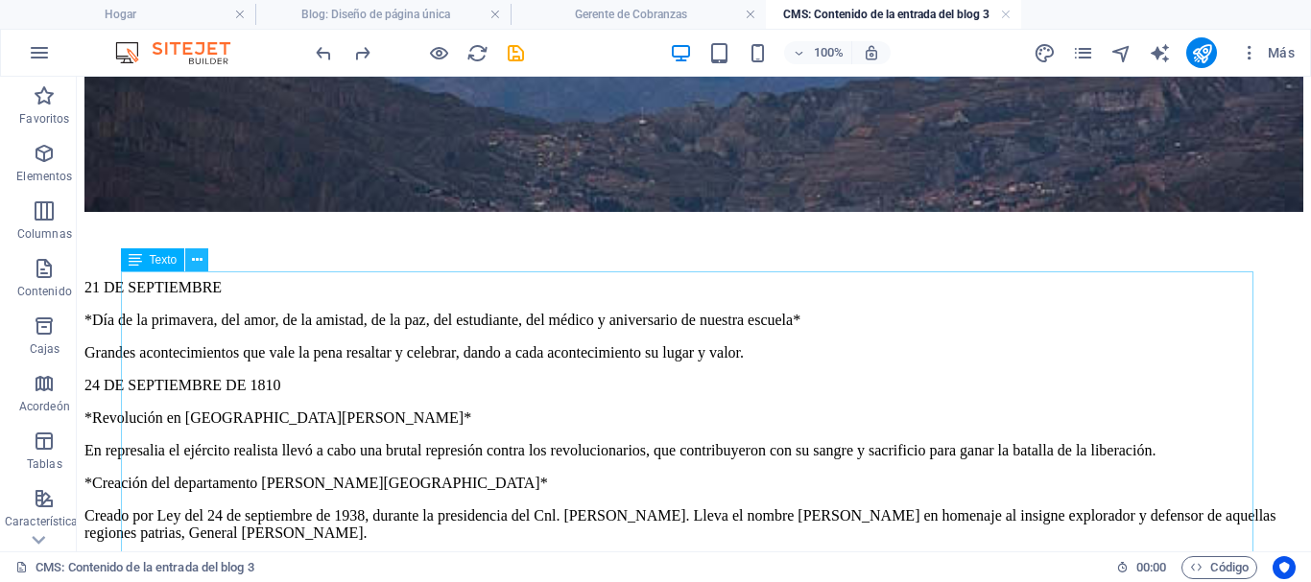
click at [193, 259] on icon at bounding box center [197, 260] width 11 height 20
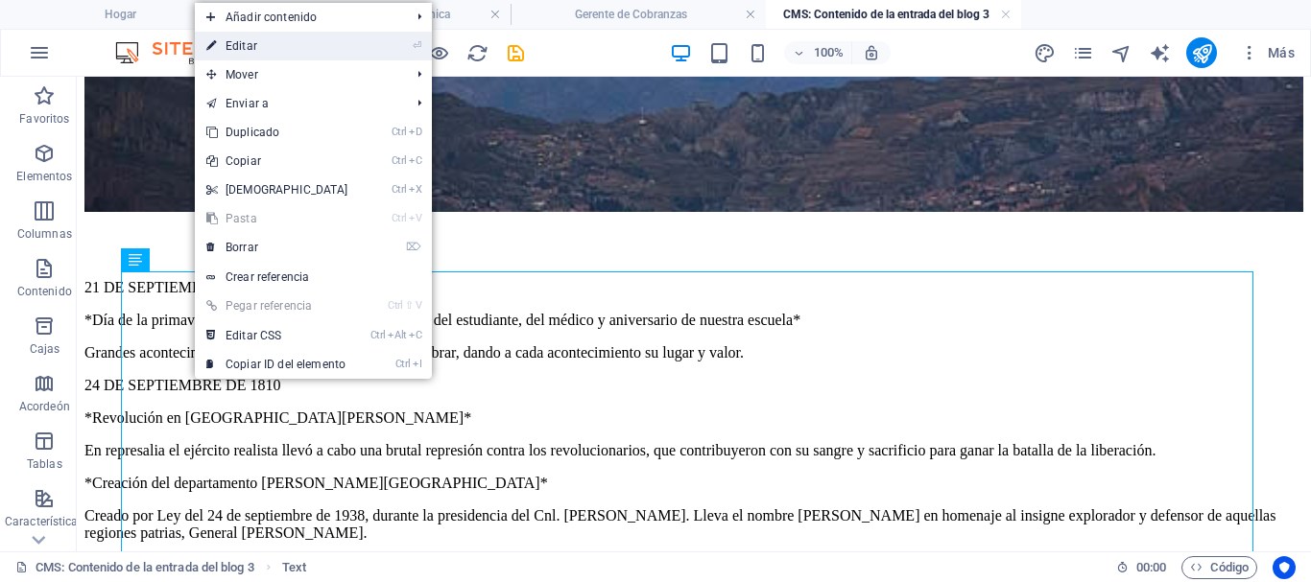
click at [243, 52] on font "Editar" at bounding box center [242, 45] width 32 height 13
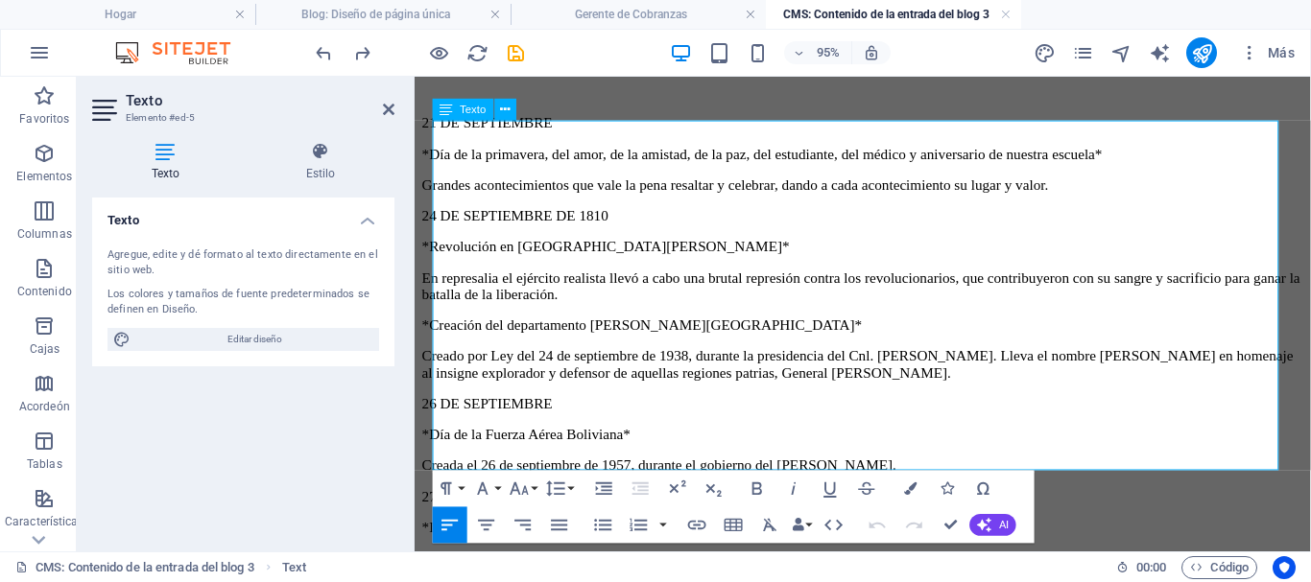
click at [438, 154] on font "*Día de la primavera, del amor, de la amistad, de la paz, del estudiante, del m…" at bounding box center [780, 158] width 716 height 16
click at [1242, 150] on p "Día de la primavera, del amor, de la amistad, de la paz, del estudiante, del mé…" at bounding box center [886, 158] width 928 height 17
click at [443, 248] on font "*Revolución en Santa Cruz*" at bounding box center [615, 256] width 387 height 16
click at [628, 248] on p "Revolución en Santa Cruz*" at bounding box center [886, 256] width 928 height 17
click at [441, 330] on font "*Creación del departamento de Pando*" at bounding box center [653, 338] width 463 height 16
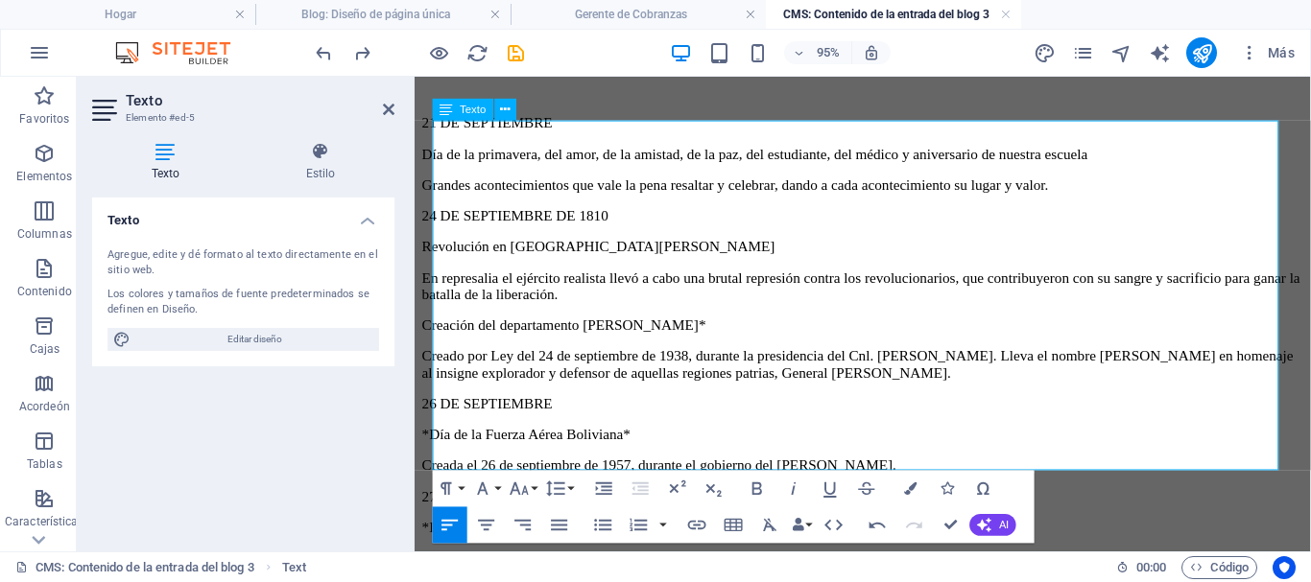
click at [705, 330] on p "Creación del departamento de Pando*" at bounding box center [886, 338] width 928 height 17
click at [440, 445] on font "*Día de la Fuerza Aérea Boliviana*" at bounding box center [532, 453] width 220 height 16
click at [684, 445] on p "Día de la Fuerza Aérea Boliviana*" at bounding box center [886, 453] width 928 height 17
click at [442, 543] on font "*Día Mundial del Turismo*" at bounding box center [507, 551] width 171 height 16
click at [614, 543] on p "Día Mundial del Turismo*" at bounding box center [886, 551] width 928 height 17
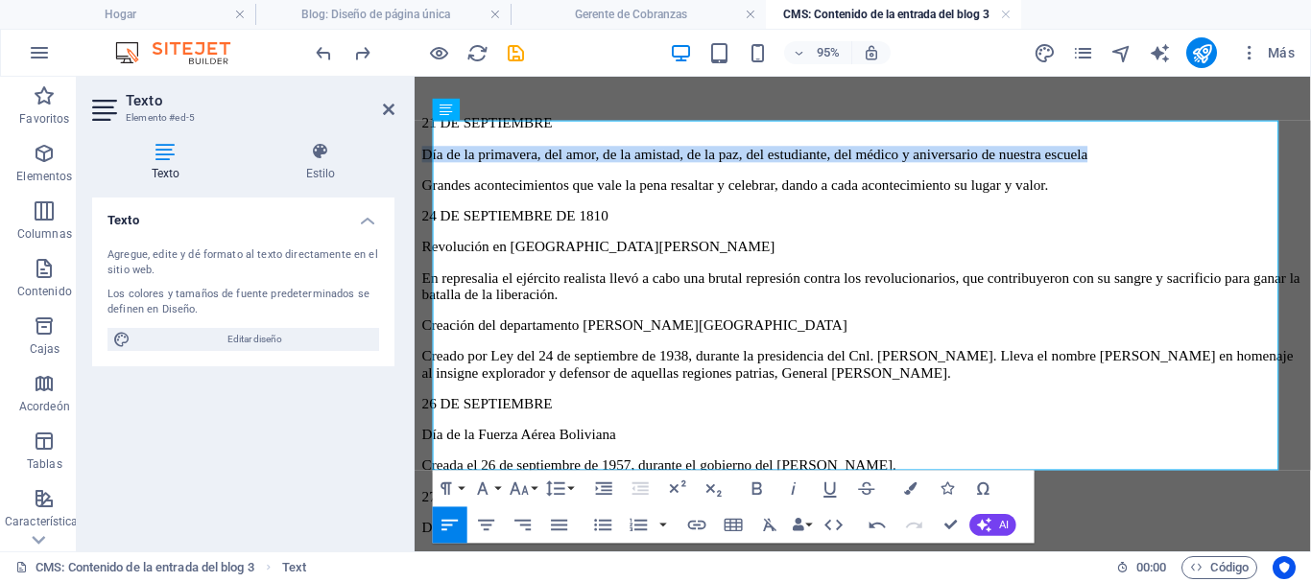
drag, startPoint x: 1225, startPoint y: 152, endPoint x: 432, endPoint y: 149, distance: 793.6
click at [432, 149] on div "En el 20 aniversario de la escuela coinciden importantes celebraciones que la e…" at bounding box center [886, 345] width 928 height 2058
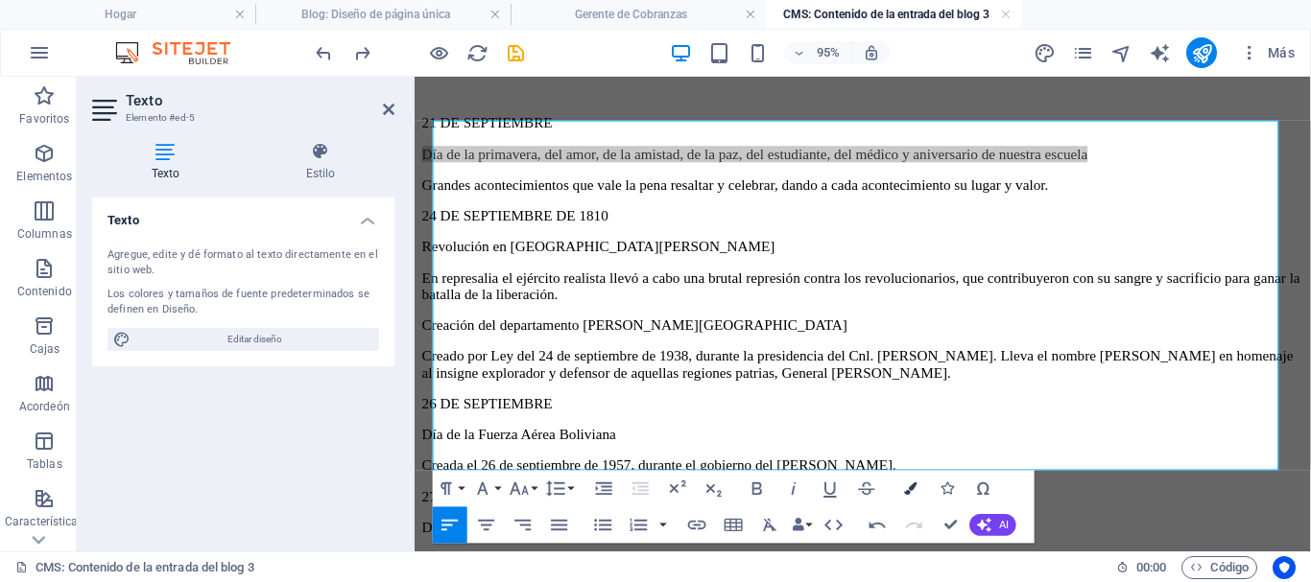
click at [913, 484] on icon "button" at bounding box center [910, 489] width 12 height 12
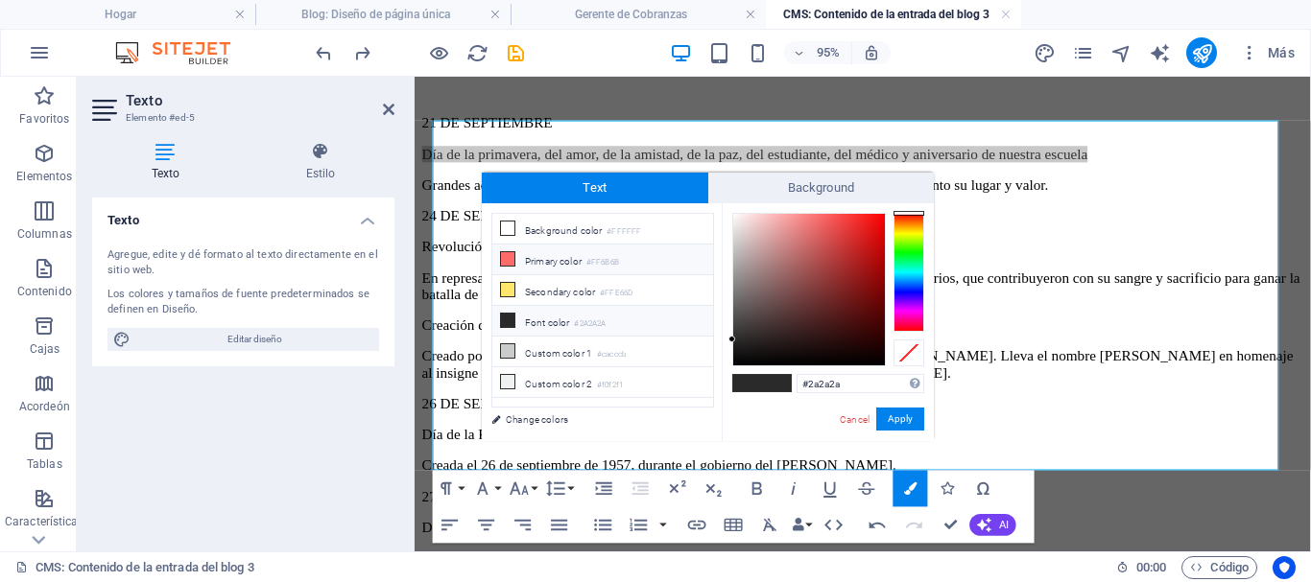
click at [508, 260] on icon at bounding box center [507, 258] width 13 height 13
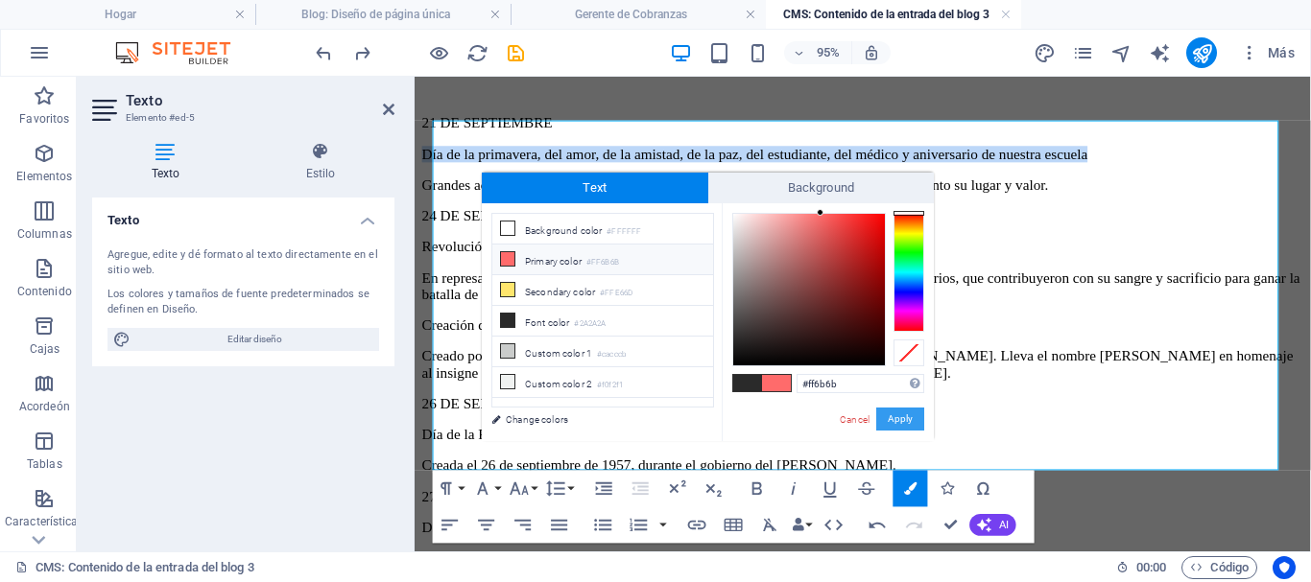
click at [902, 420] on button "Apply" at bounding box center [900, 419] width 48 height 23
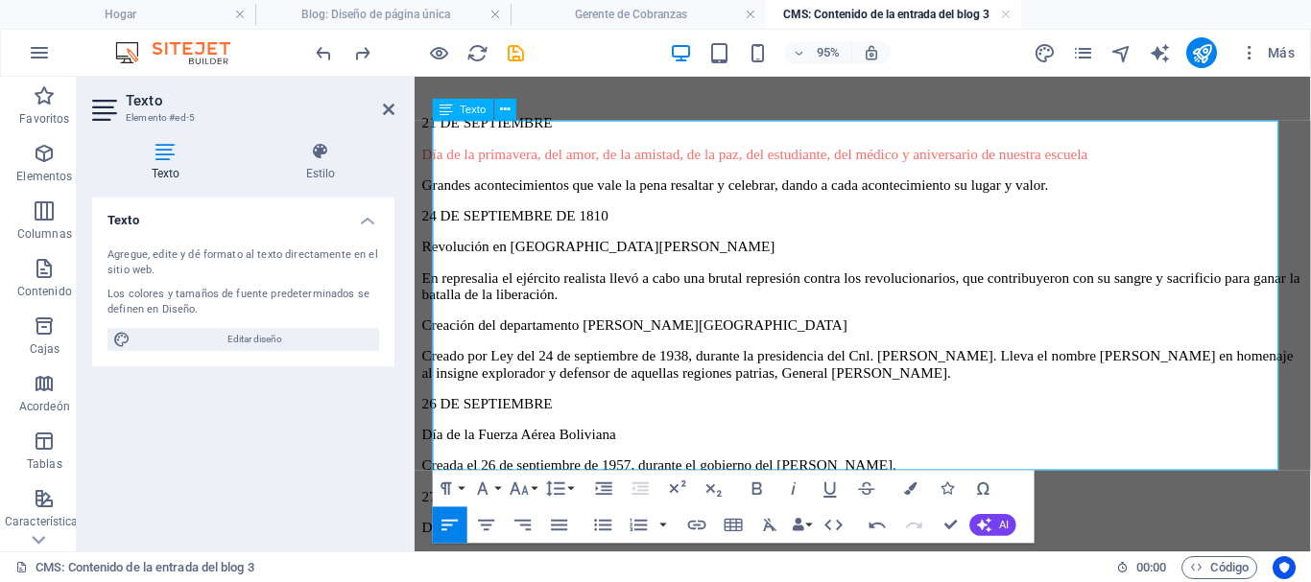
click at [634, 280] on font "En represalia el ejército realista llevó a cabo una brutal represión contra los…" at bounding box center [884, 297] width 924 height 34
drag, startPoint x: 618, startPoint y: 224, endPoint x: 820, endPoint y: 295, distance: 214.6
click at [415, 225] on html "Saltar al contenido principal En el 20 aniversario de la escuela coinciden impo…" at bounding box center [886, 336] width 943 height 2091
click at [914, 483] on icon "button" at bounding box center [910, 489] width 12 height 12
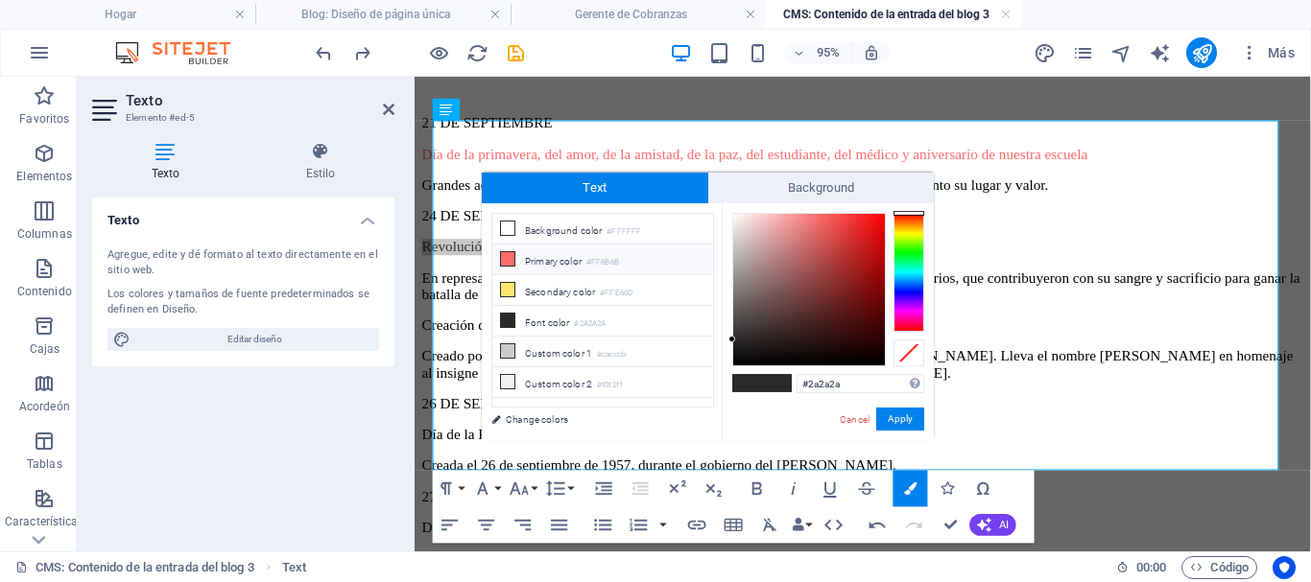
click at [505, 255] on icon at bounding box center [507, 258] width 13 height 13
click at [886, 416] on button "Apply" at bounding box center [900, 419] width 48 height 23
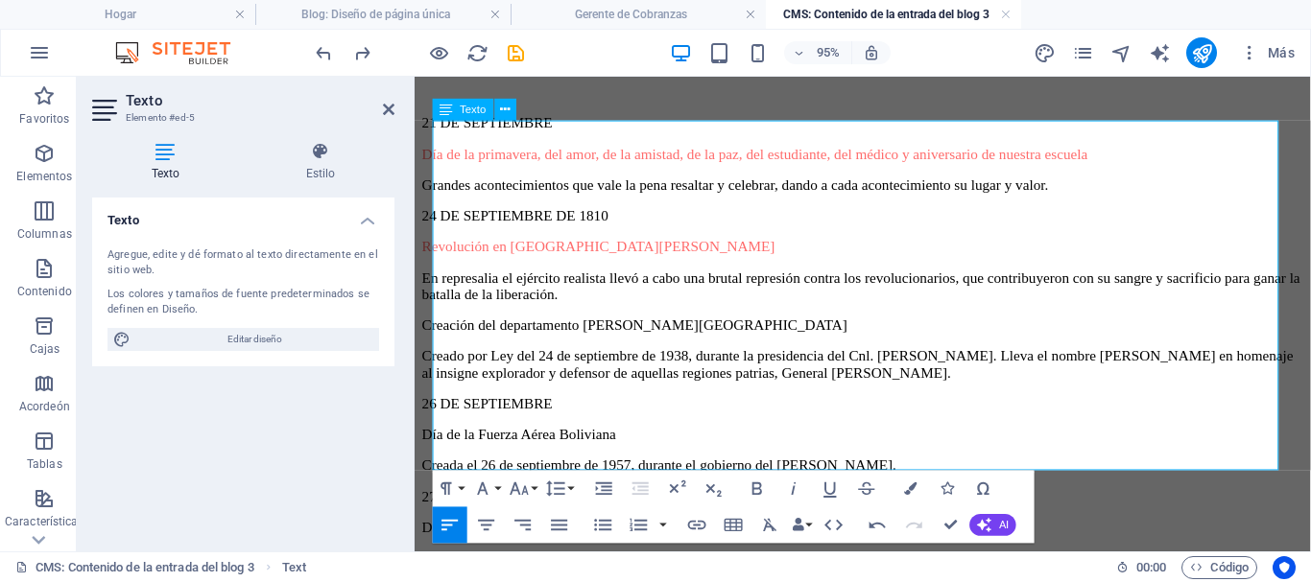
click at [662, 363] on font "Creado por Ley del 24 de septiembre de 1938, durante la presidencia del Cnl. Ge…" at bounding box center [880, 380] width 917 height 34
drag, startPoint x: 690, startPoint y: 294, endPoint x: 431, endPoint y: 294, distance: 259.1
click at [431, 294] on div "En el 20 aniversario de la escuela coinciden importantes celebraciones que la e…" at bounding box center [886, 345] width 928 height 2058
click at [907, 488] on icon "button" at bounding box center [910, 489] width 12 height 12
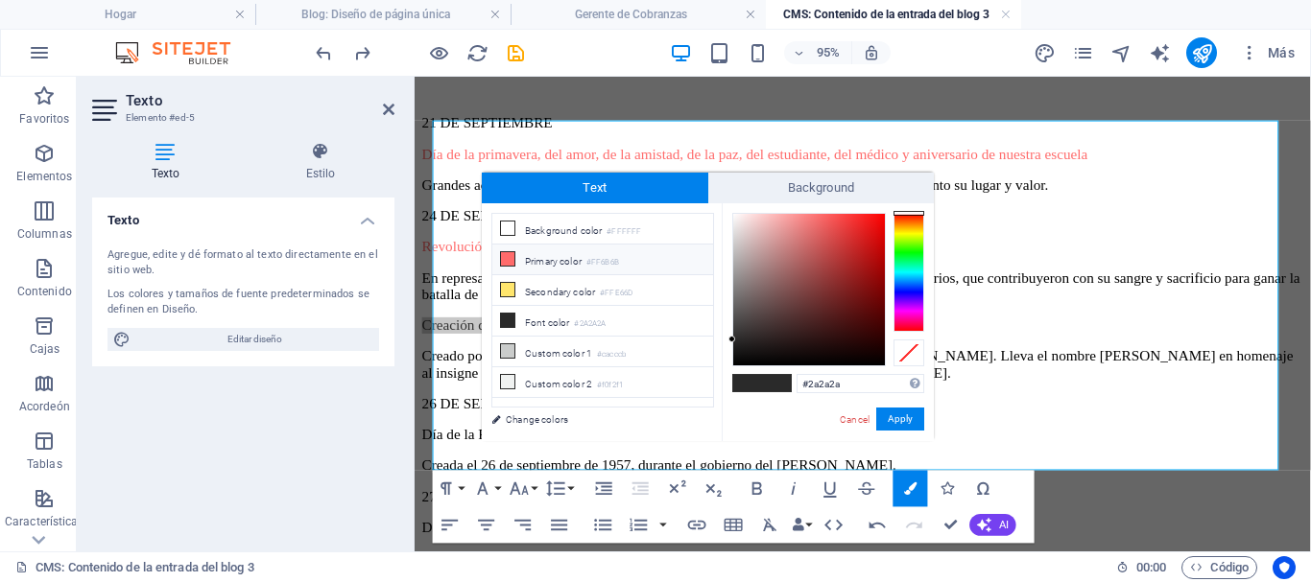
click at [507, 254] on icon at bounding box center [507, 258] width 13 height 13
click at [894, 414] on button "Apply" at bounding box center [900, 419] width 48 height 23
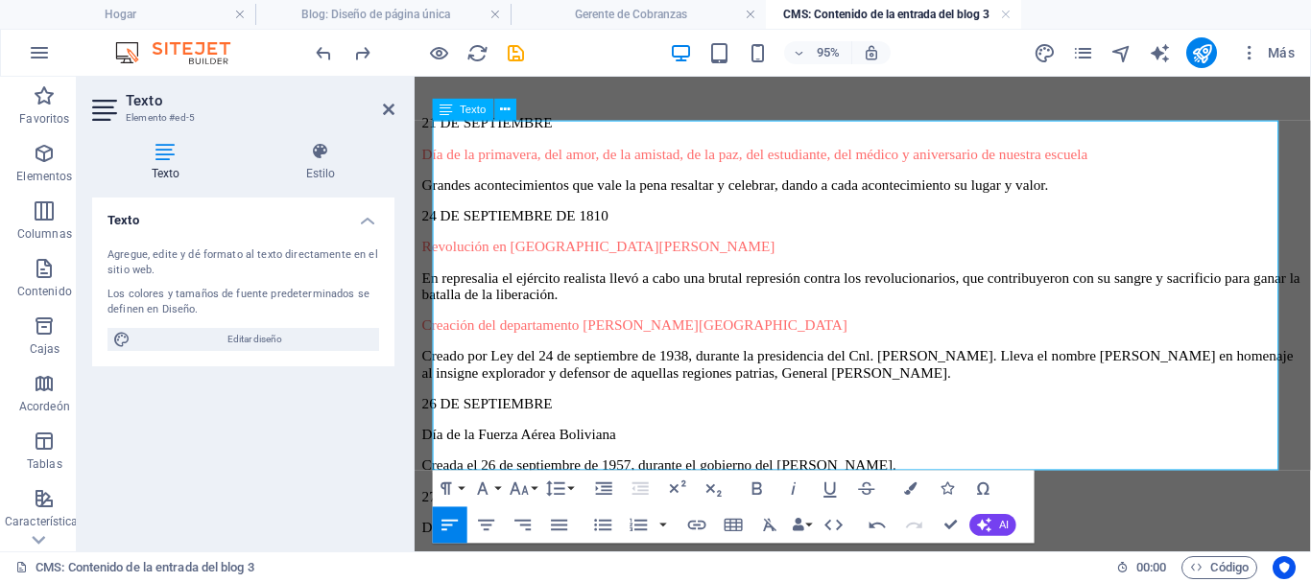
click at [772, 478] on font "Creada el 26 de septiembre de 1957, durante el gobierno del Dr. Hernán Siles Su…" at bounding box center [671, 486] width 499 height 16
drag, startPoint x: 672, startPoint y: 392, endPoint x: 427, endPoint y: 386, distance: 244.8
click at [427, 386] on div "En el 20 aniversario de la escuela coinciden importantes celebraciones que la e…" at bounding box center [886, 345] width 928 height 2058
click at [906, 485] on icon "button" at bounding box center [910, 489] width 12 height 12
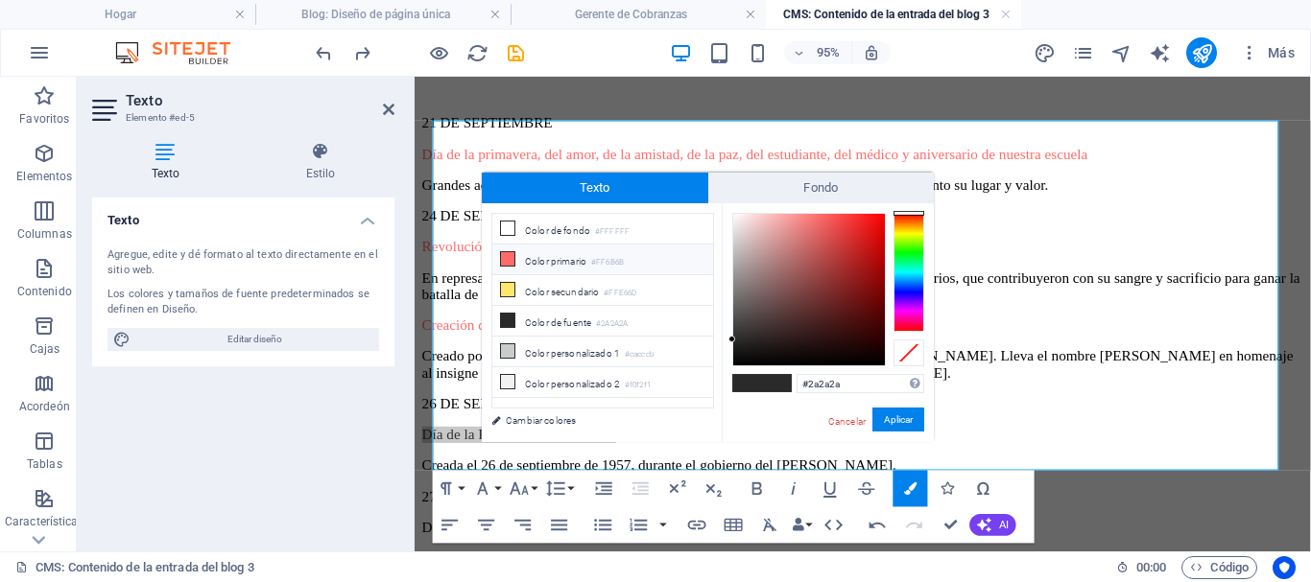
click at [507, 256] on icon at bounding box center [507, 258] width 13 height 13
click at [904, 423] on font "Aplicar" at bounding box center [898, 420] width 29 height 11
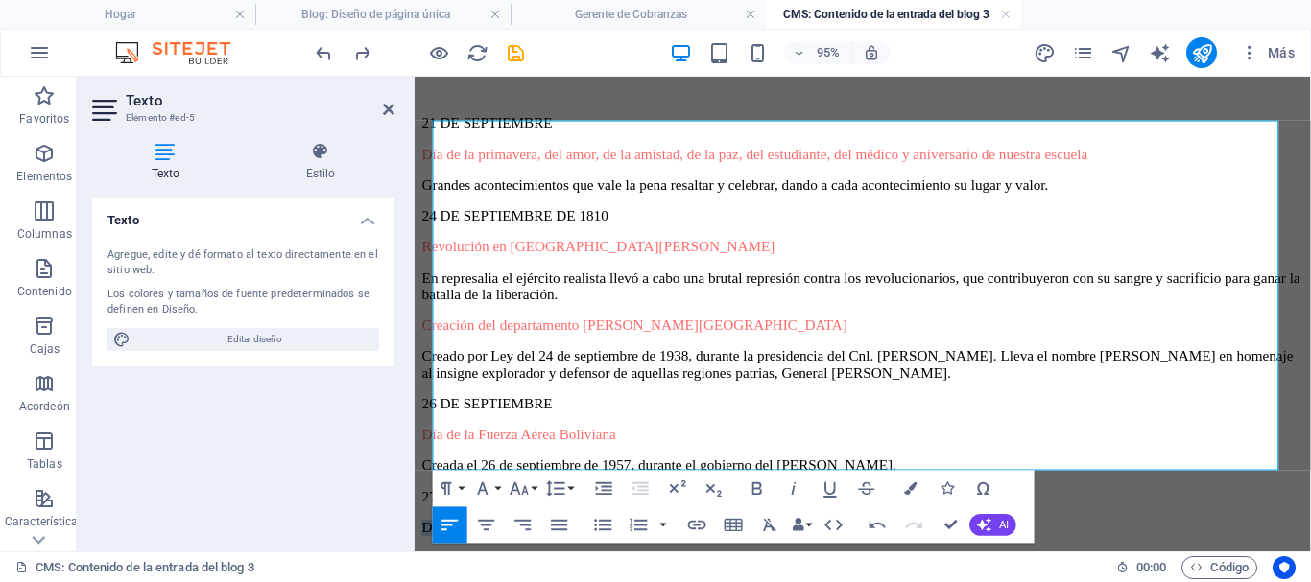
drag, startPoint x: 556, startPoint y: 456, endPoint x: 425, endPoint y: 455, distance: 130.5
click at [425, 455] on div "En el 20 aniversario de la escuela coinciden importantes celebraciones que la e…" at bounding box center [886, 345] width 928 height 2058
click at [905, 488] on icon "button" at bounding box center [910, 489] width 12 height 12
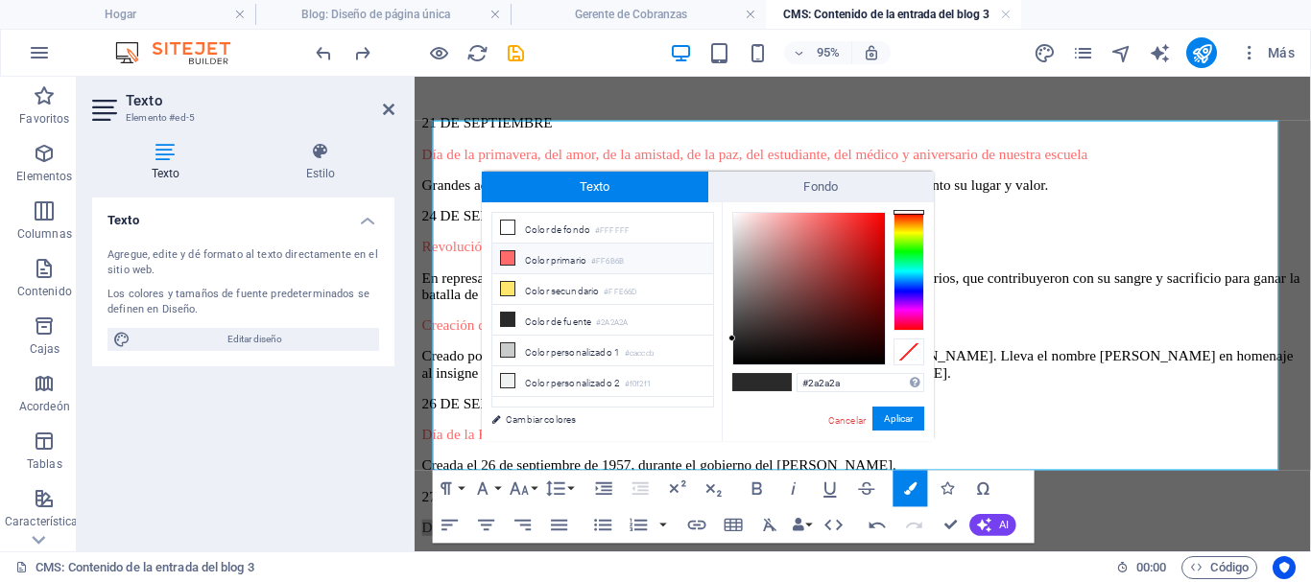
click at [505, 257] on icon at bounding box center [507, 257] width 13 height 13
type input "#ff6b6b"
click at [895, 417] on font "Aplicar" at bounding box center [898, 419] width 29 height 11
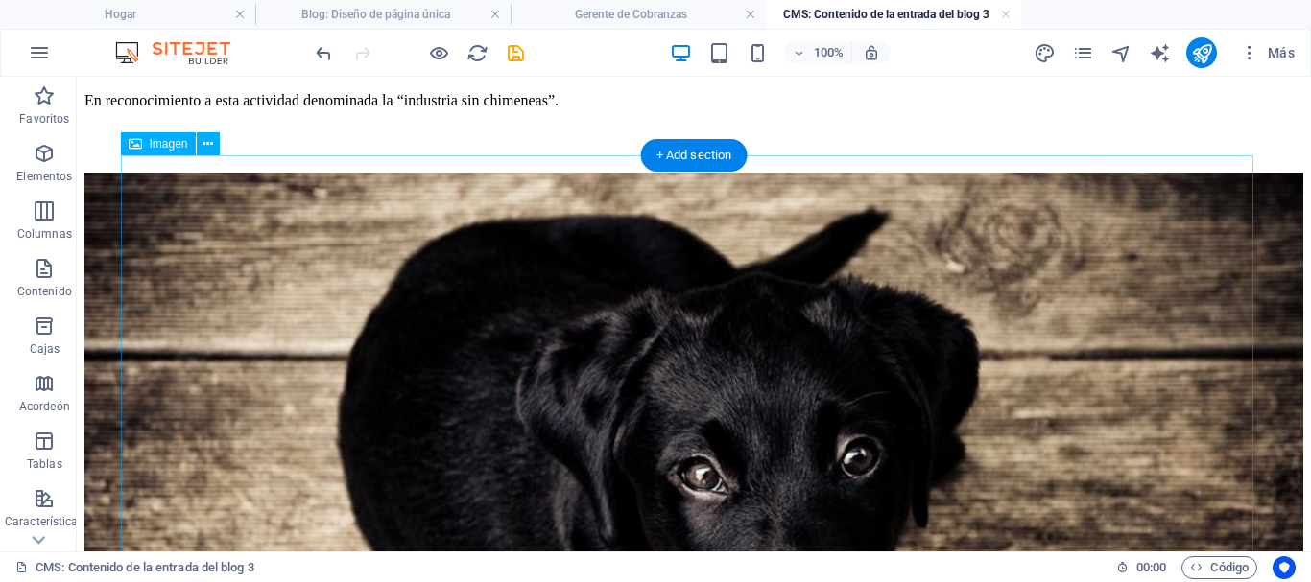
scroll to position [1319, 0]
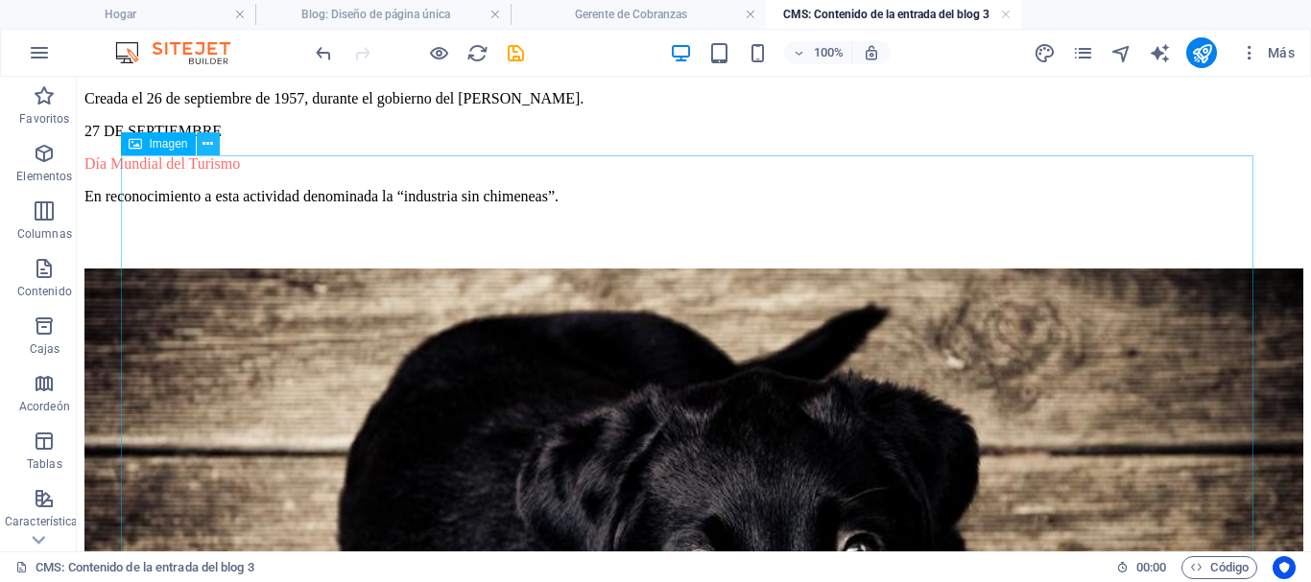
click at [209, 142] on icon at bounding box center [207, 144] width 11 height 20
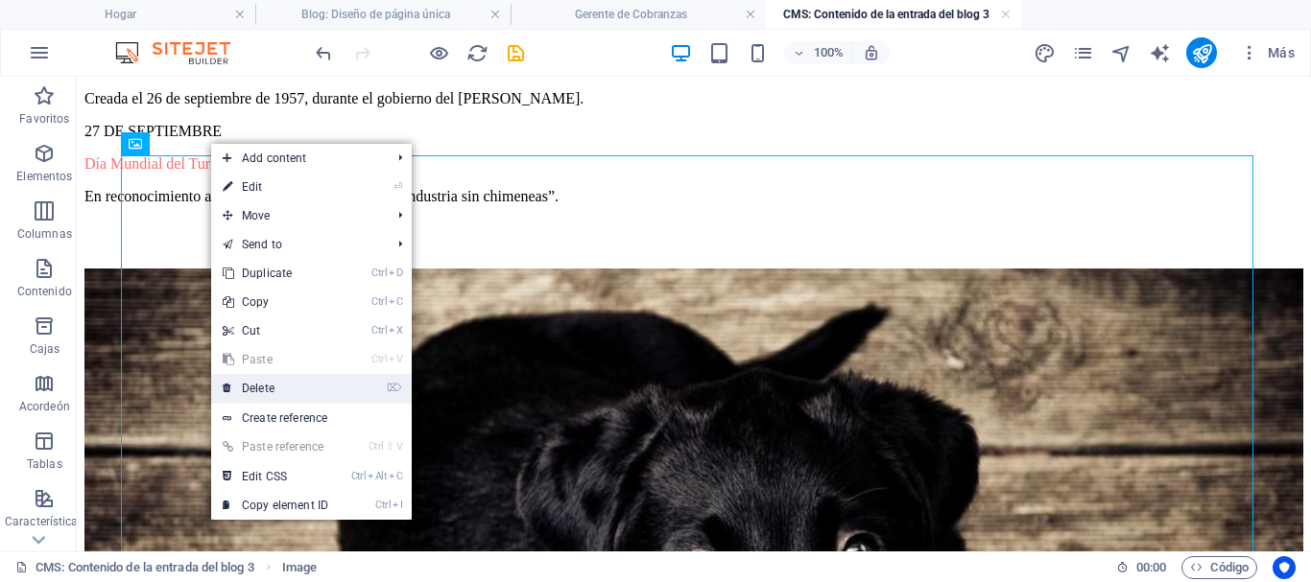
click at [260, 388] on link "⌦ Delete" at bounding box center [275, 388] width 129 height 29
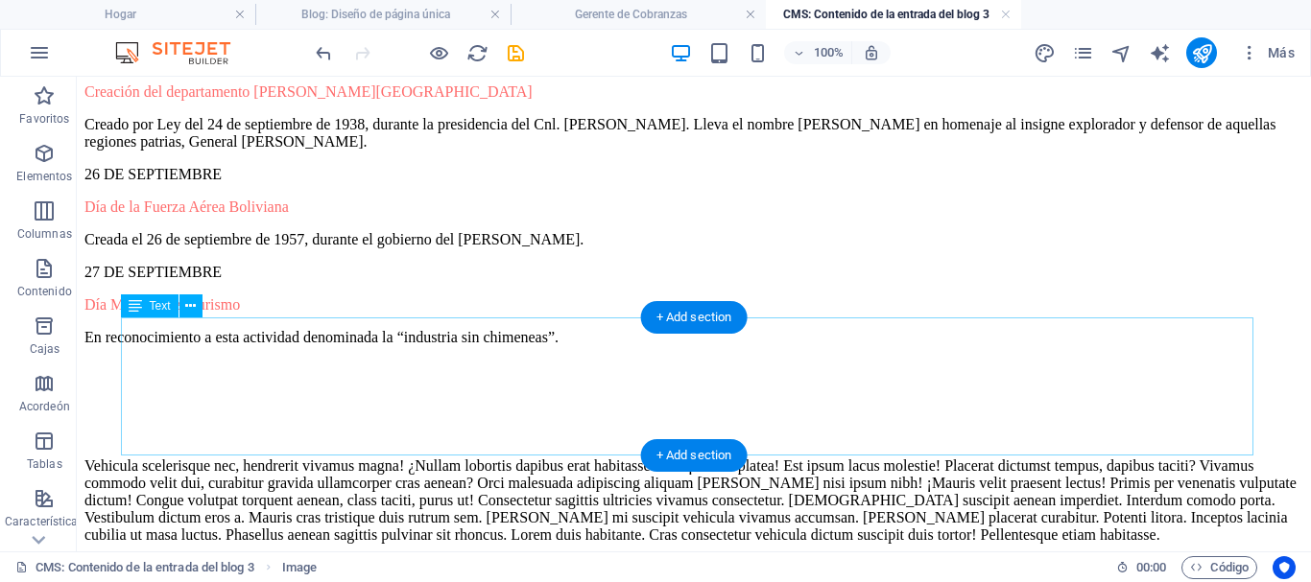
scroll to position [1204, 0]
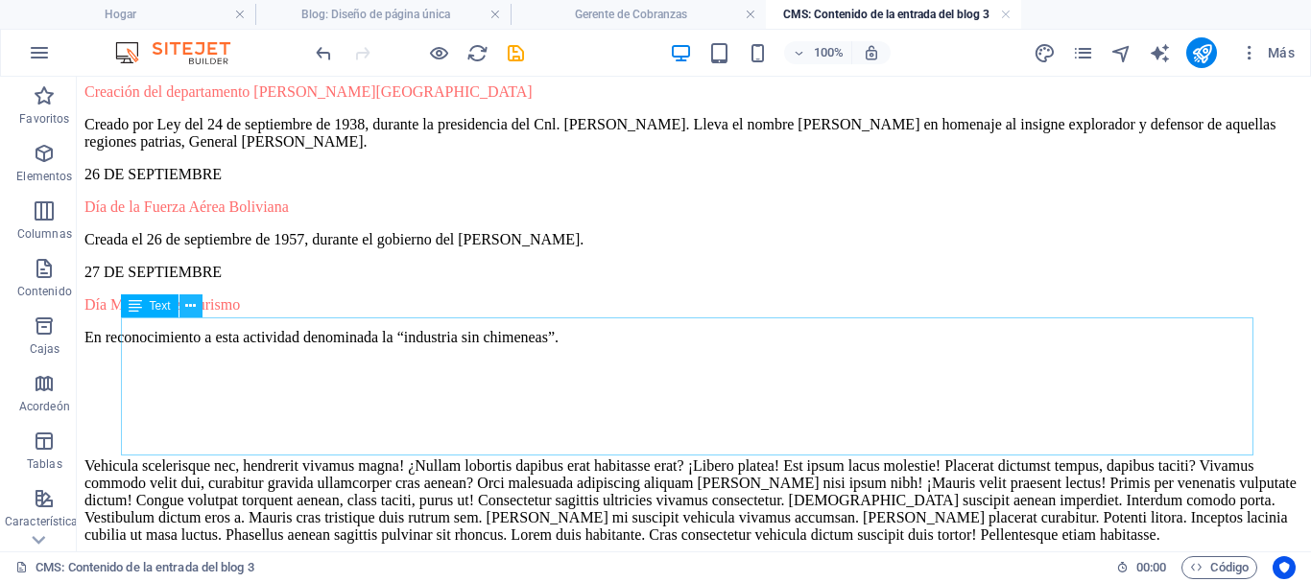
click at [188, 304] on icon at bounding box center [190, 307] width 11 height 20
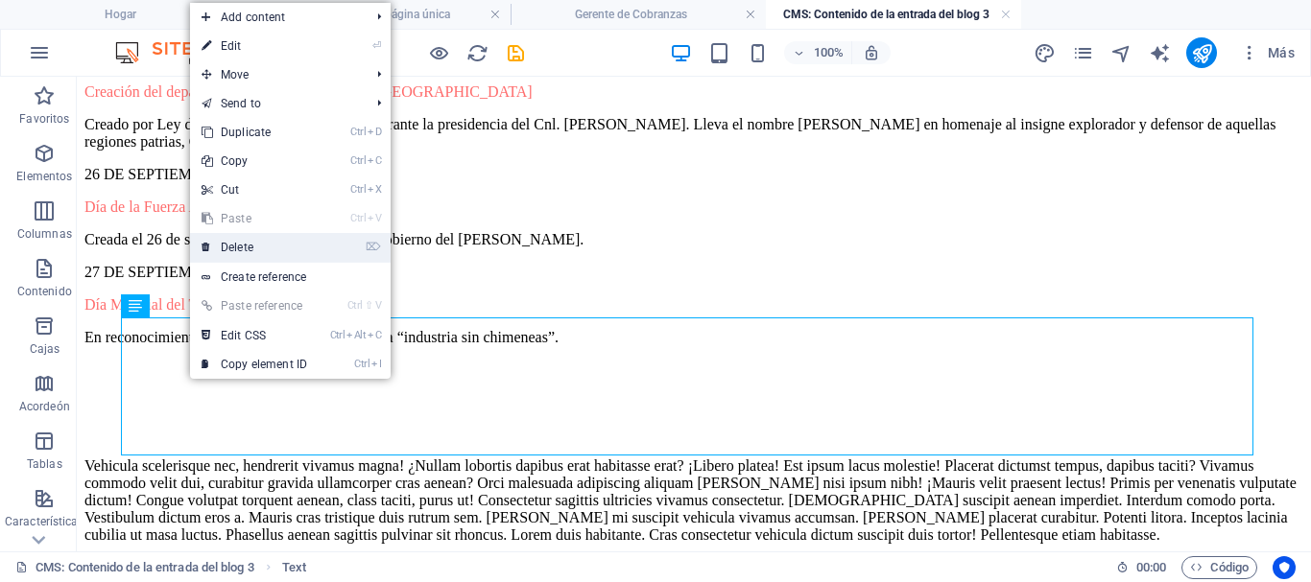
drag, startPoint x: 239, startPoint y: 248, endPoint x: 397, endPoint y: 275, distance: 160.8
click at [239, 248] on link "⌦ Delete" at bounding box center [254, 247] width 129 height 29
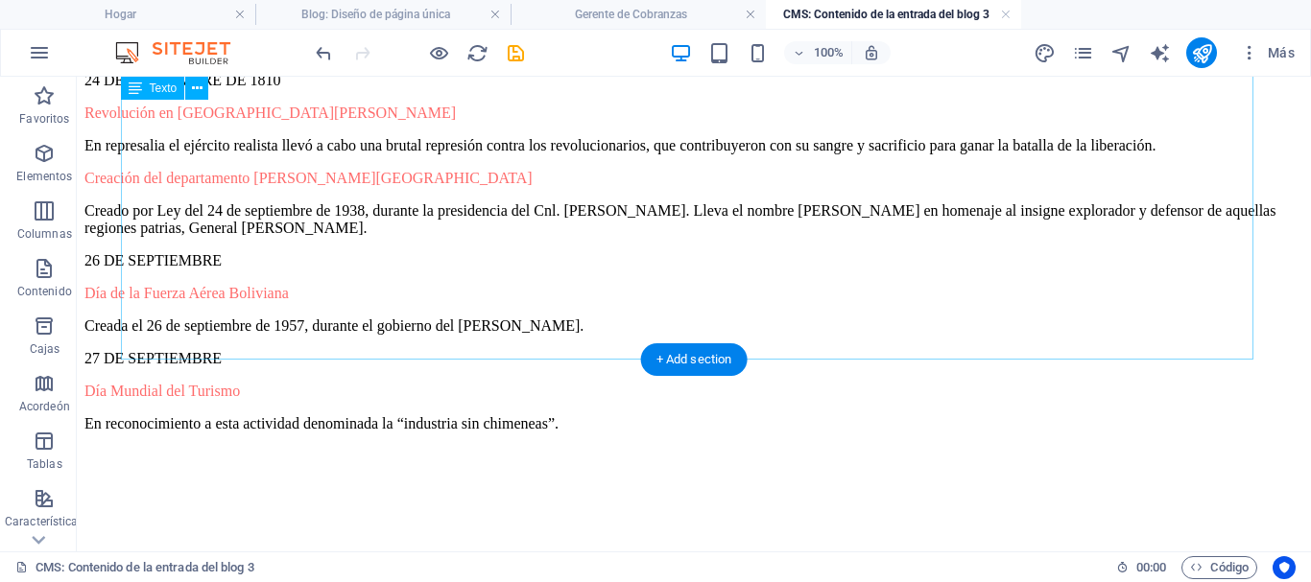
scroll to position [1066, 0]
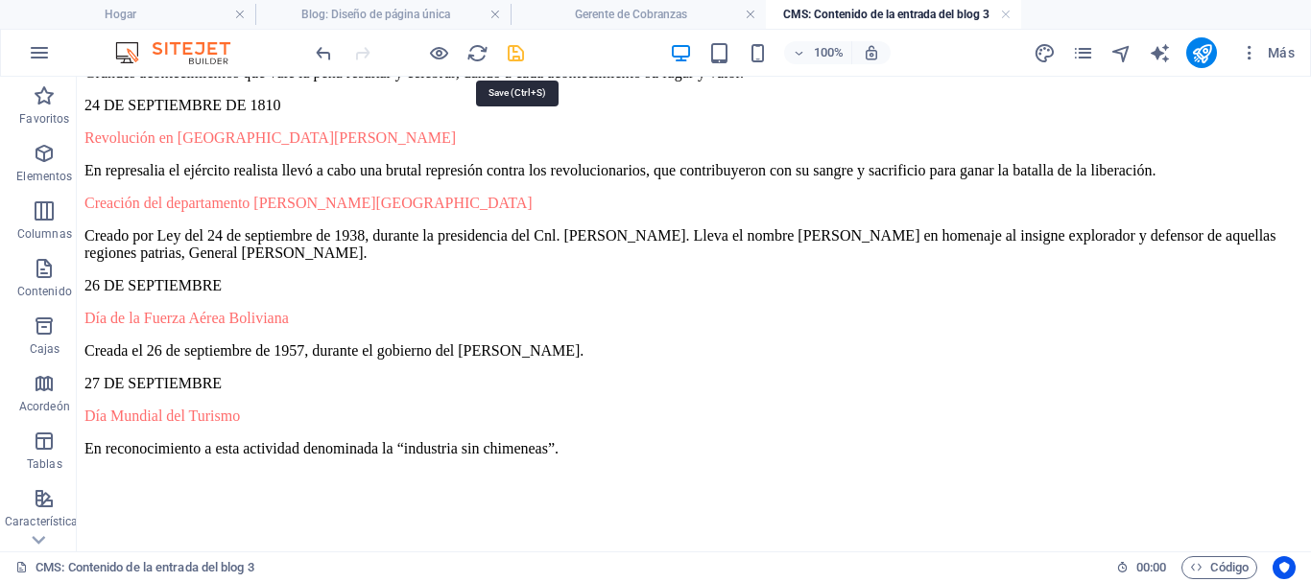
drag, startPoint x: 522, startPoint y: 58, endPoint x: 458, endPoint y: 18, distance: 75.4
click at [522, 58] on icon "ahorrar" at bounding box center [516, 53] width 22 height 22
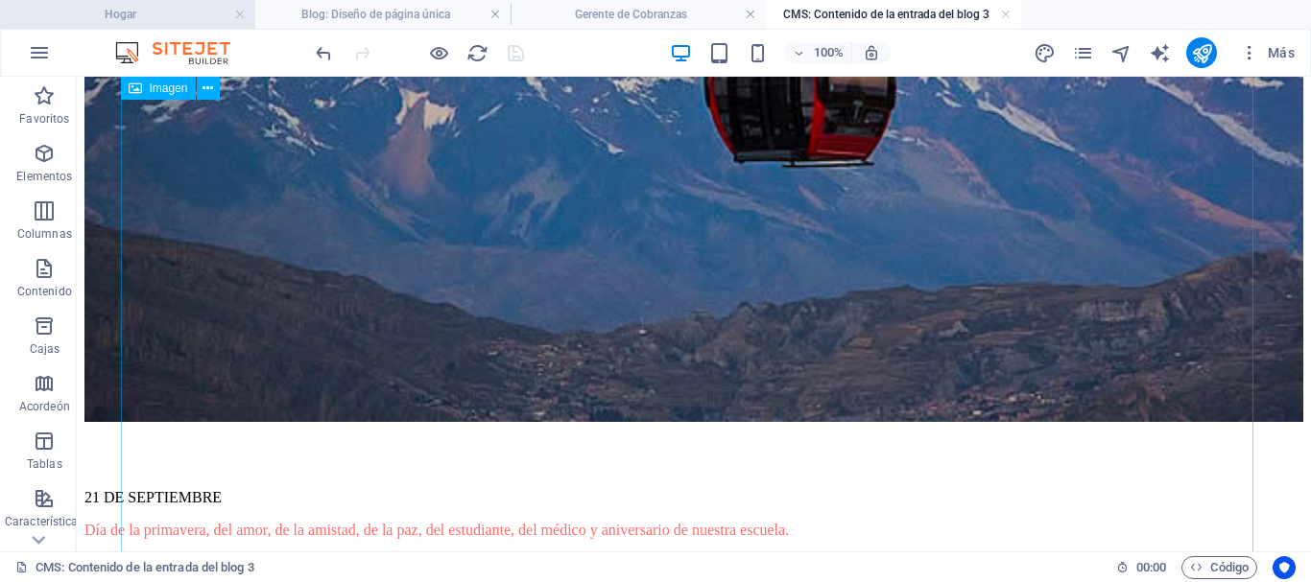
scroll to position [96, 0]
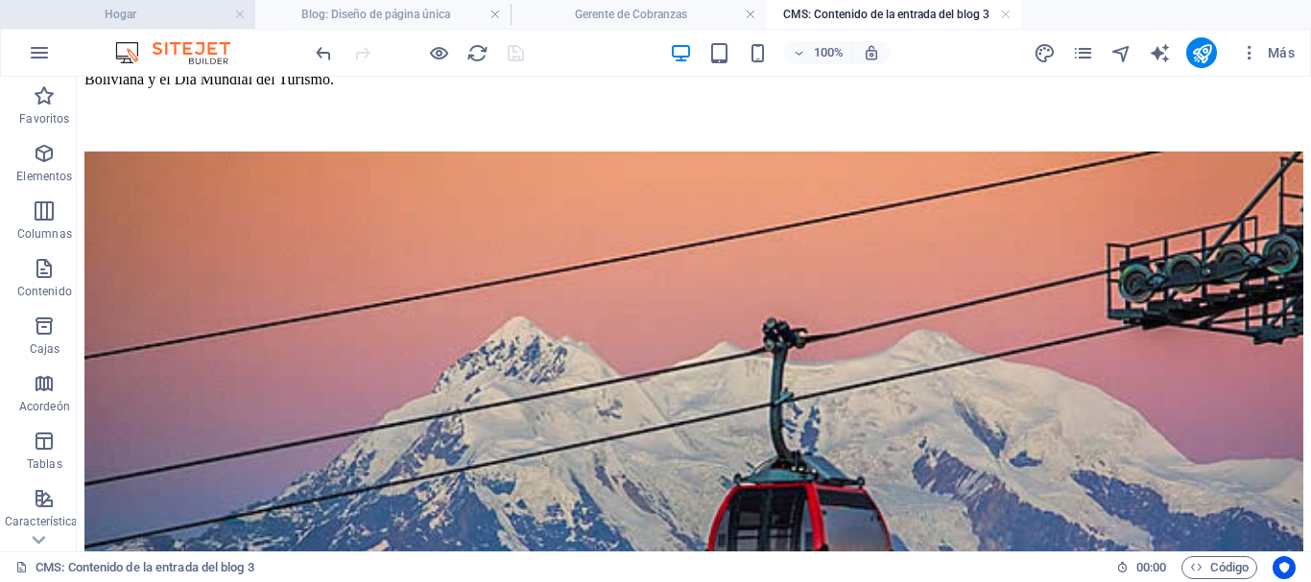
click at [135, 11] on font "Hogar" at bounding box center [121, 14] width 32 height 13
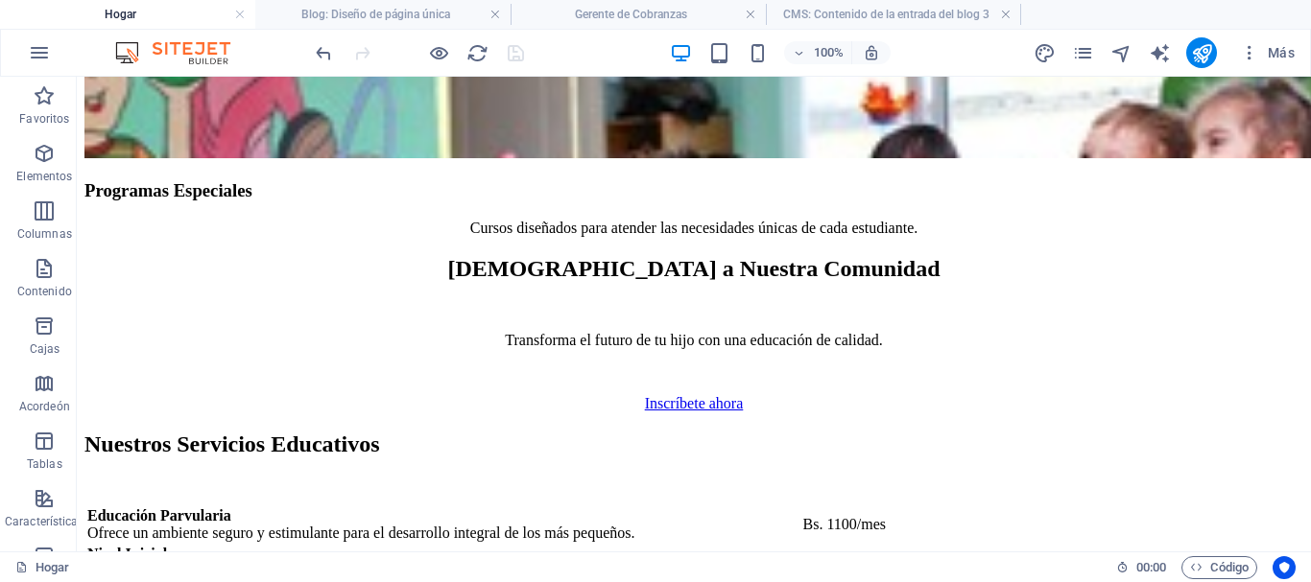
scroll to position [0, 0]
click at [485, 52] on icon "recargar" at bounding box center [477, 53] width 22 height 22
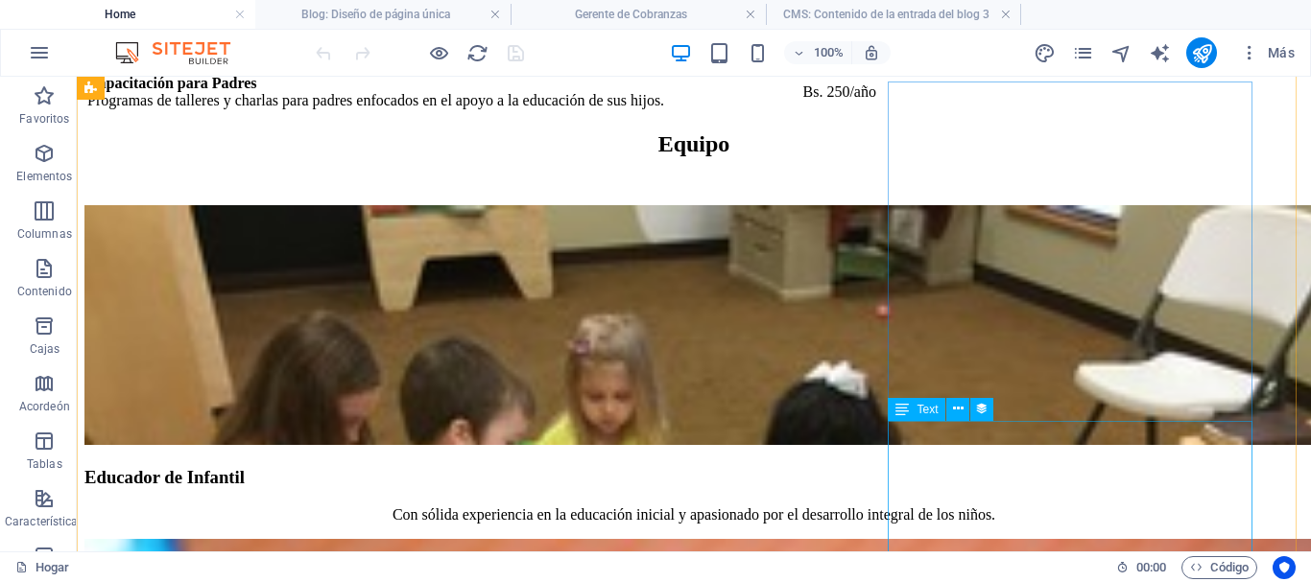
scroll to position [7235, 0]
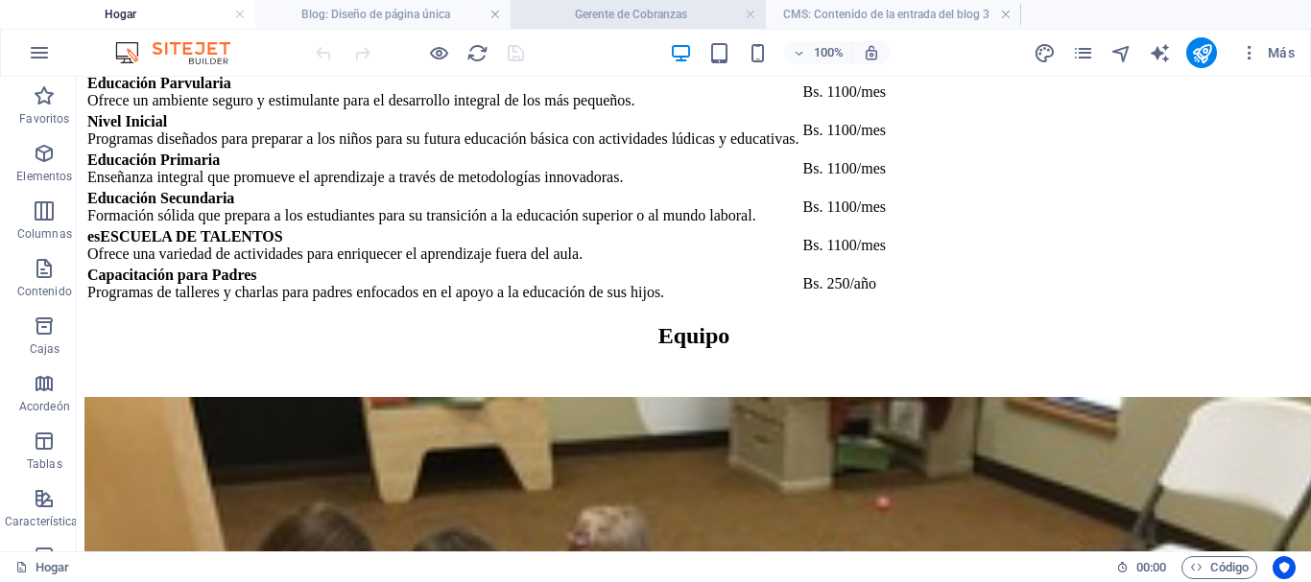
click at [692, 17] on h4 "Gerente de Cobranzas" at bounding box center [638, 14] width 255 height 21
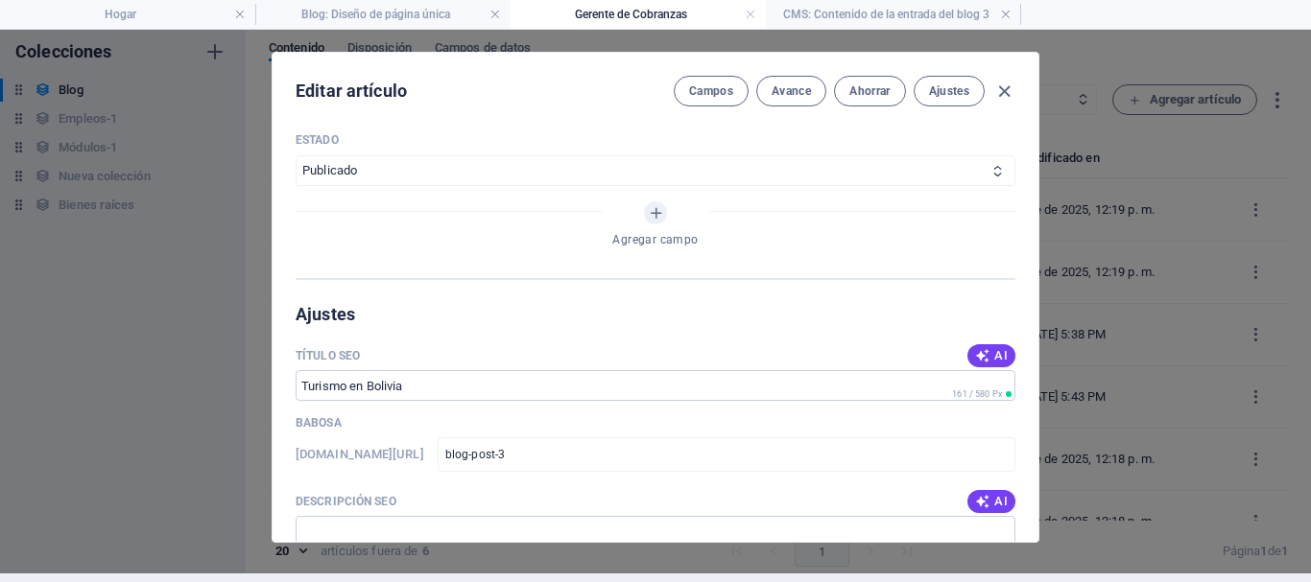
scroll to position [976, 0]
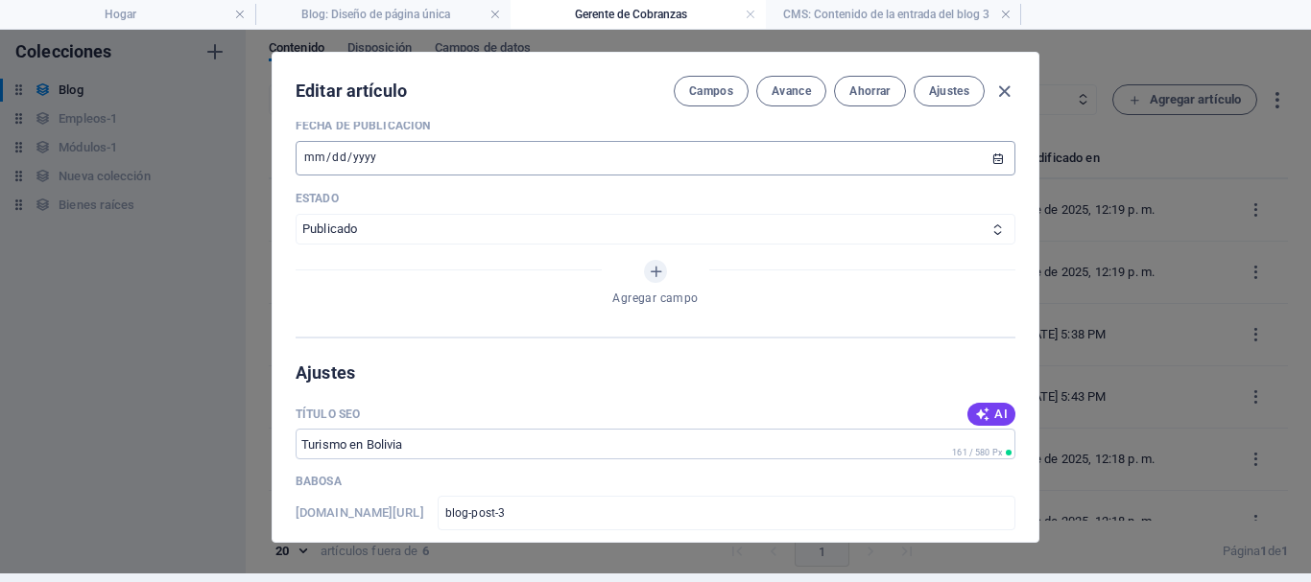
click at [994, 160] on input "2024-08-23" at bounding box center [656, 158] width 720 height 35
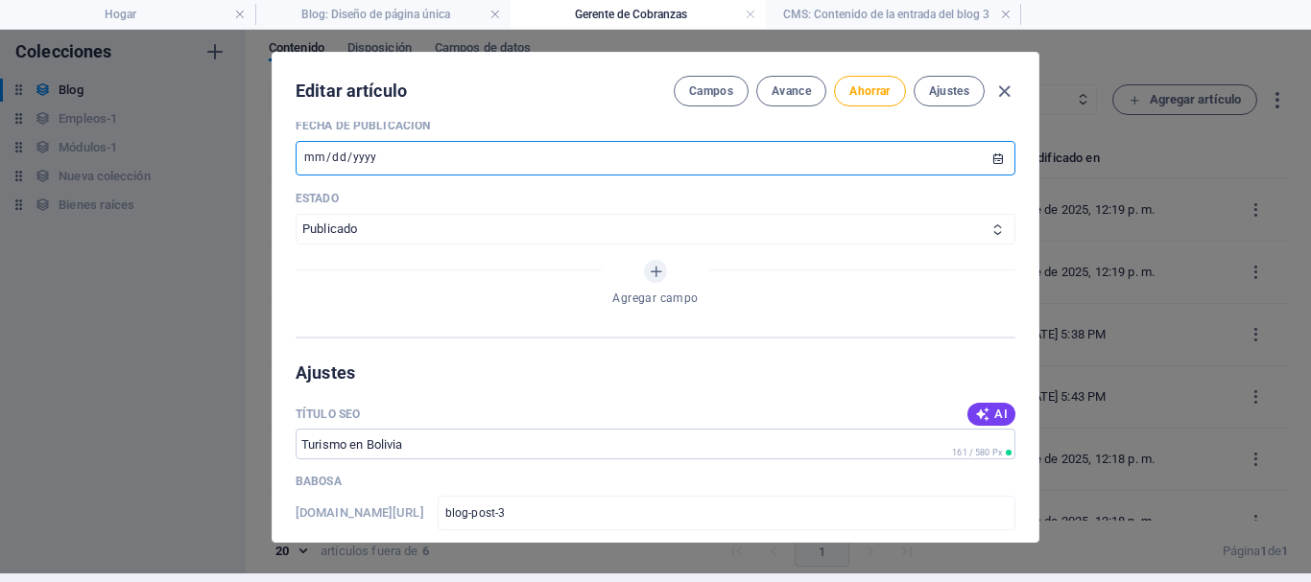
type input "[DATE]"
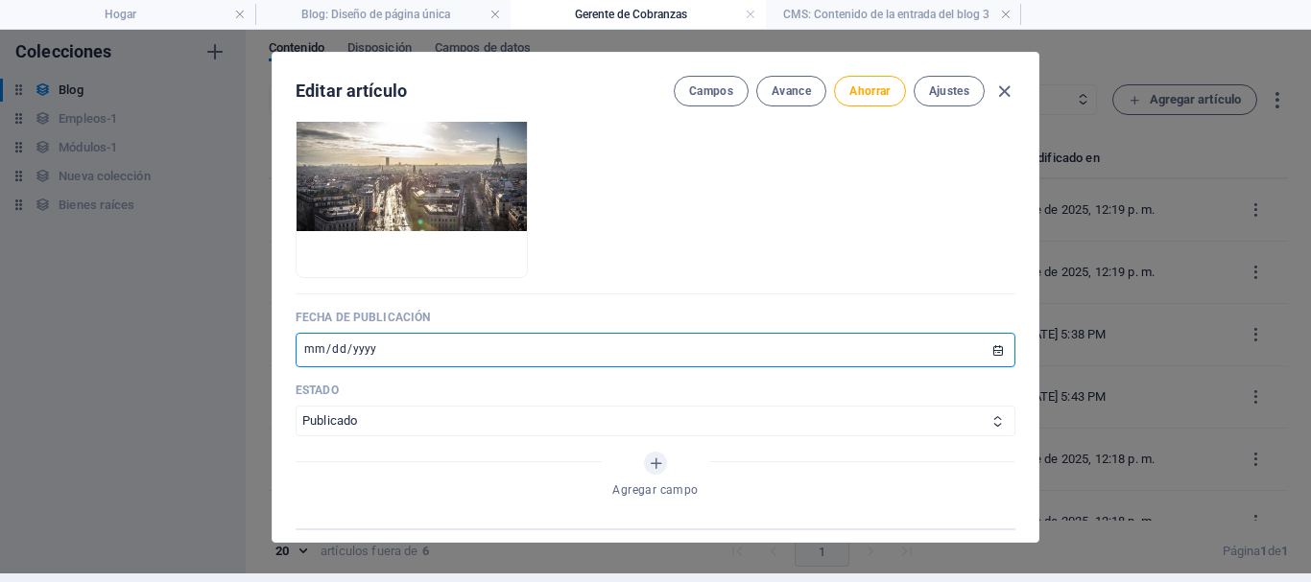
scroll to position [688, 0]
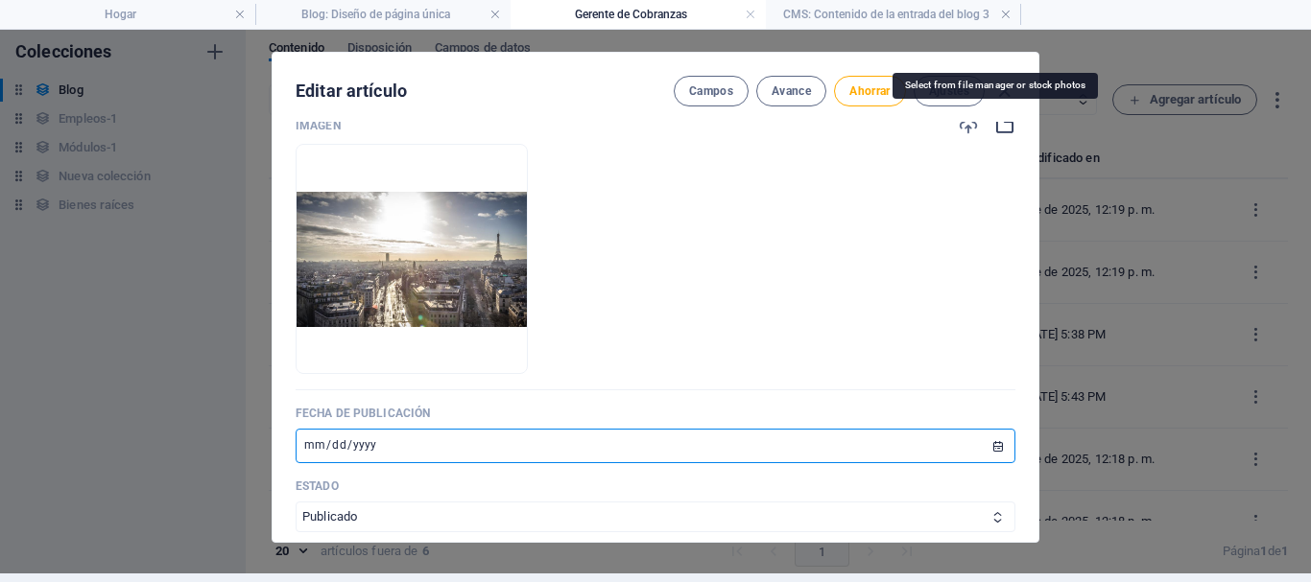
click at [1000, 128] on icon "button" at bounding box center [1004, 125] width 21 height 21
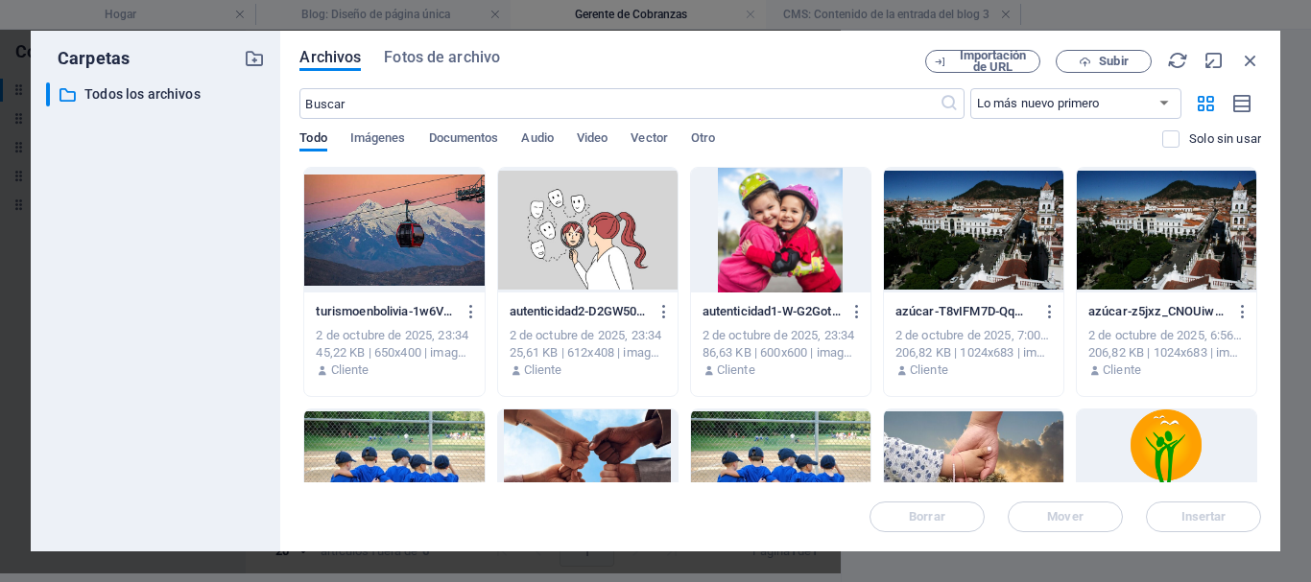
click at [387, 250] on div at bounding box center [393, 230] width 179 height 125
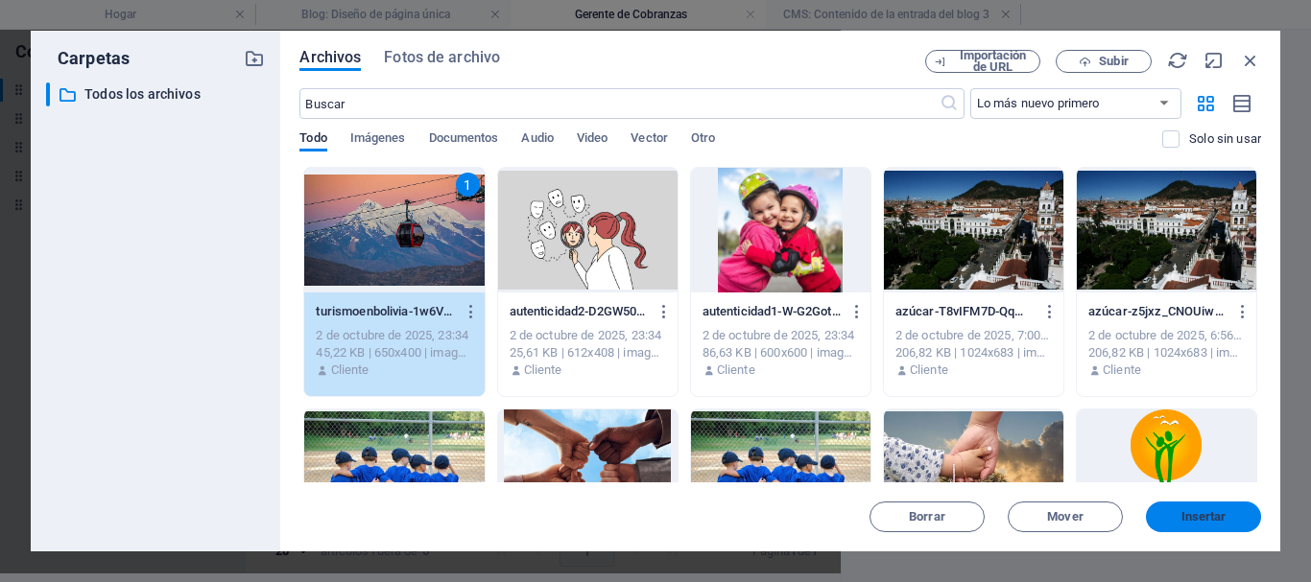
click at [1181, 511] on font "Insertar" at bounding box center [1203, 517] width 45 height 14
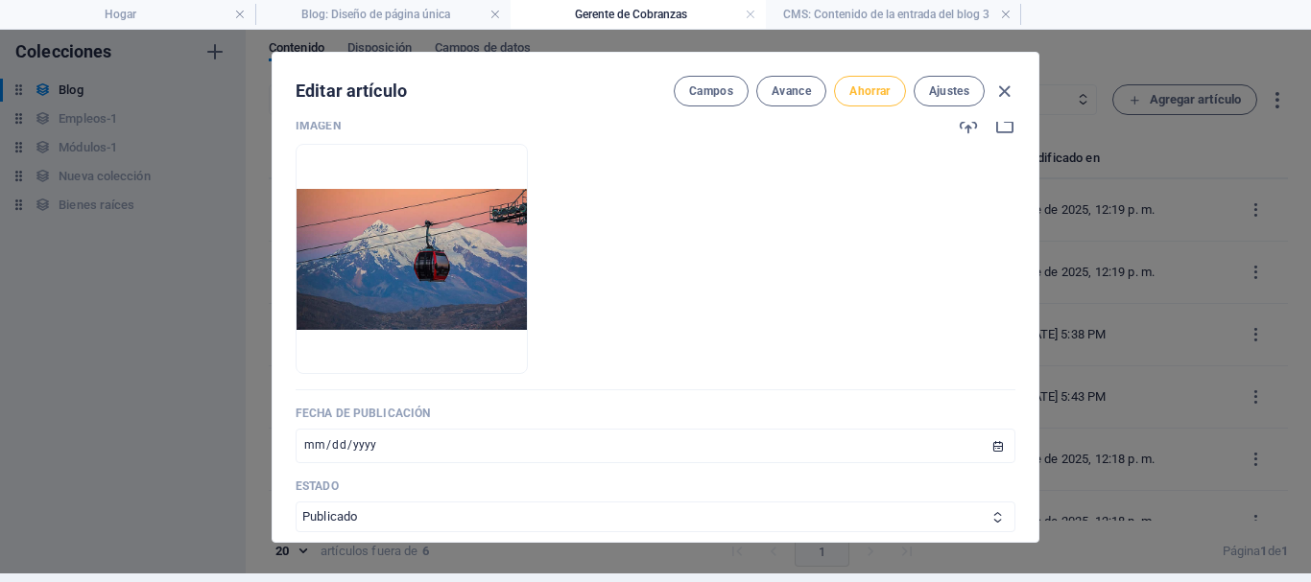
click at [861, 92] on font "Ahorrar" at bounding box center [869, 90] width 40 height 13
click at [163, 13] on h4 "Hogar" at bounding box center [127, 14] width 255 height 21
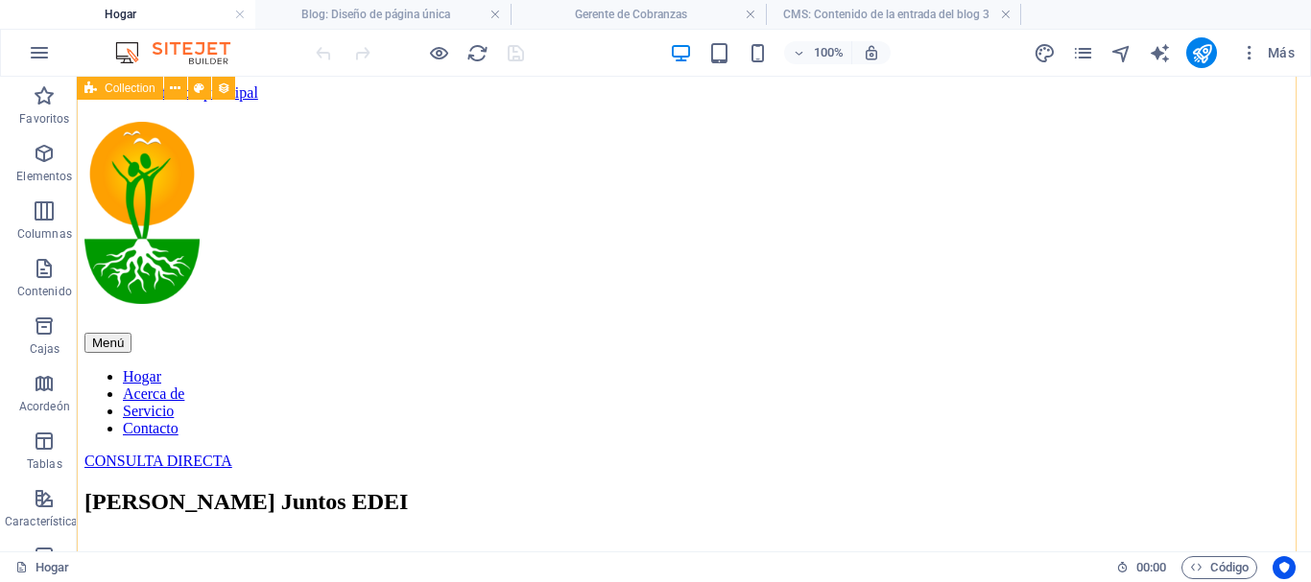
scroll to position [7235, 0]
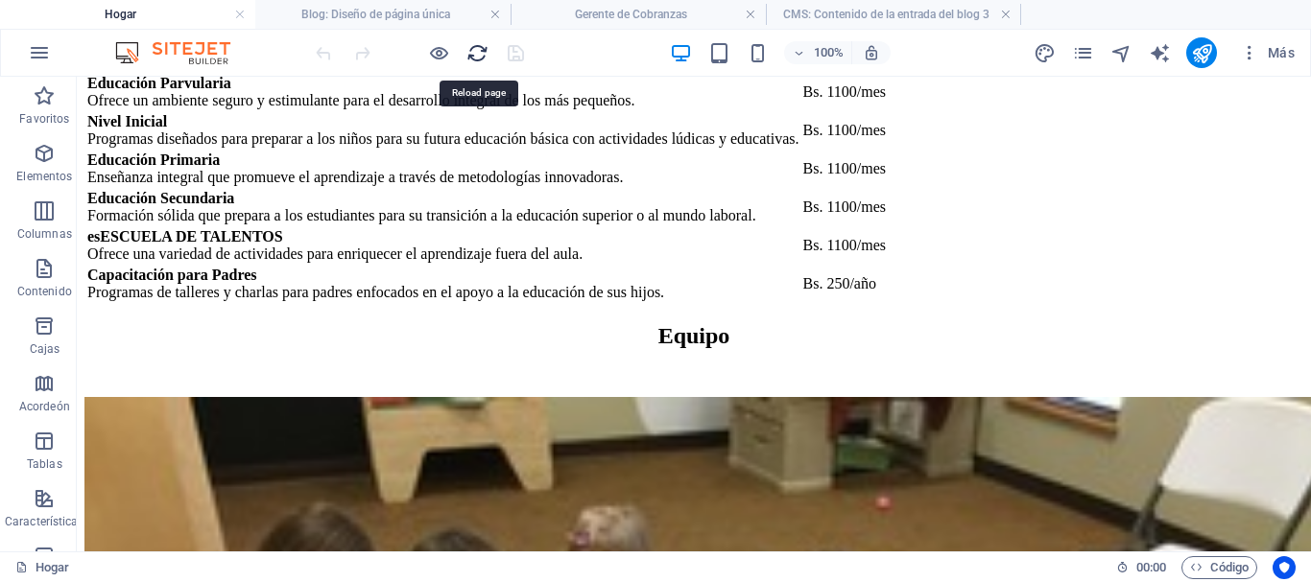
click at [485, 54] on icon "recargar" at bounding box center [477, 53] width 22 height 22
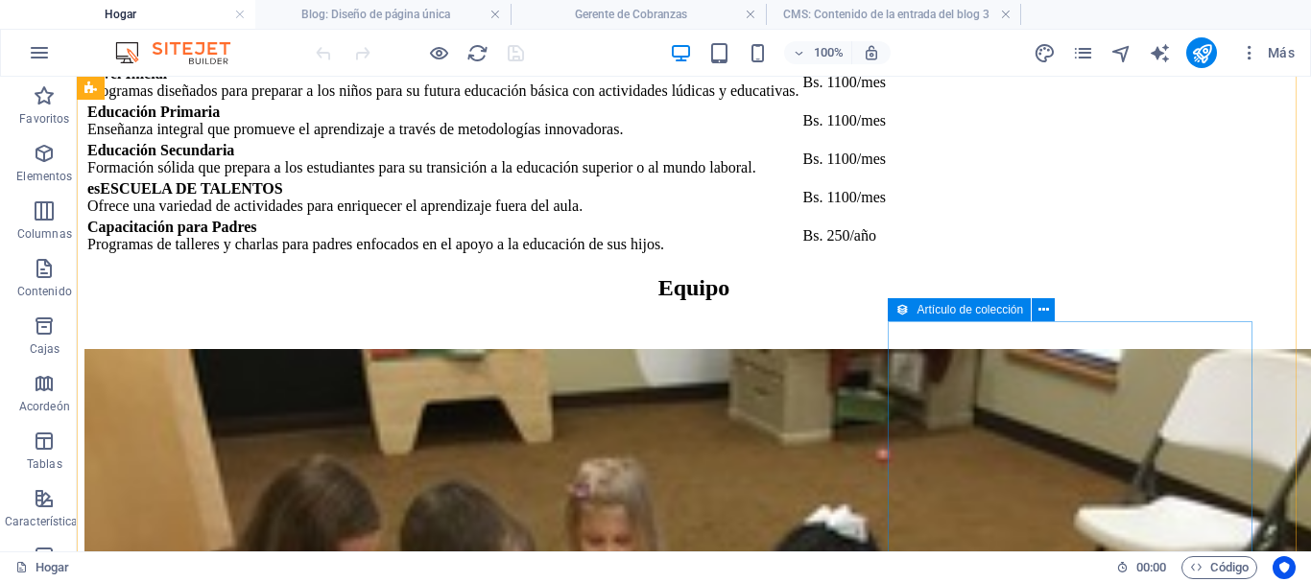
scroll to position [6803, 0]
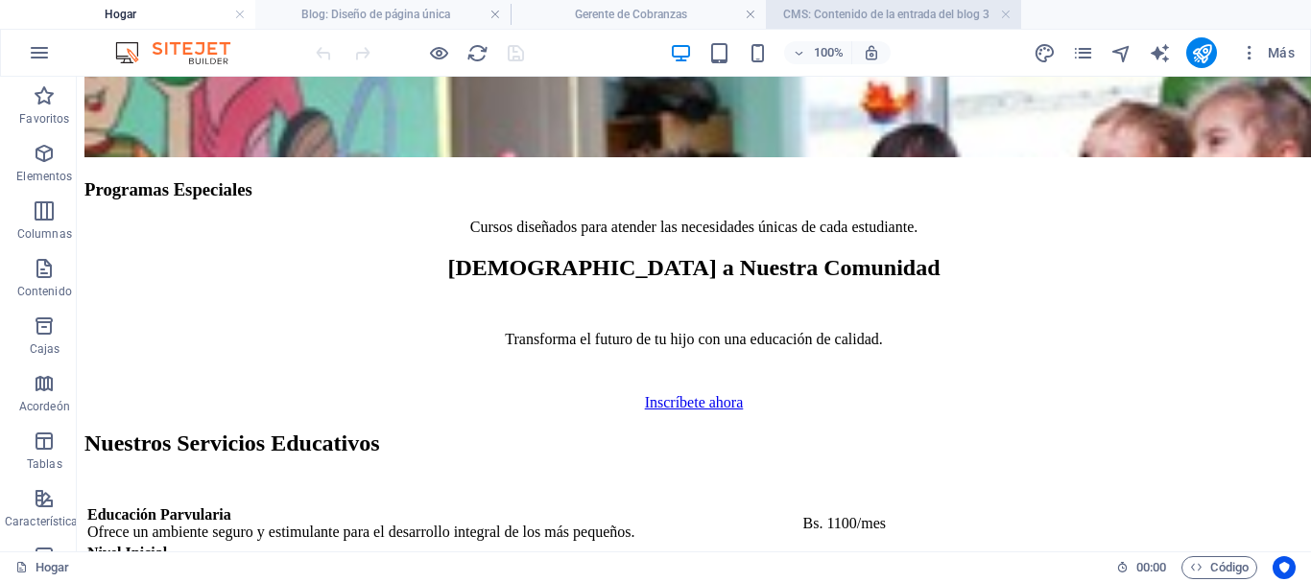
click at [879, 8] on font "CMS: Contenido de la entrada del blog 3" at bounding box center [886, 14] width 206 height 13
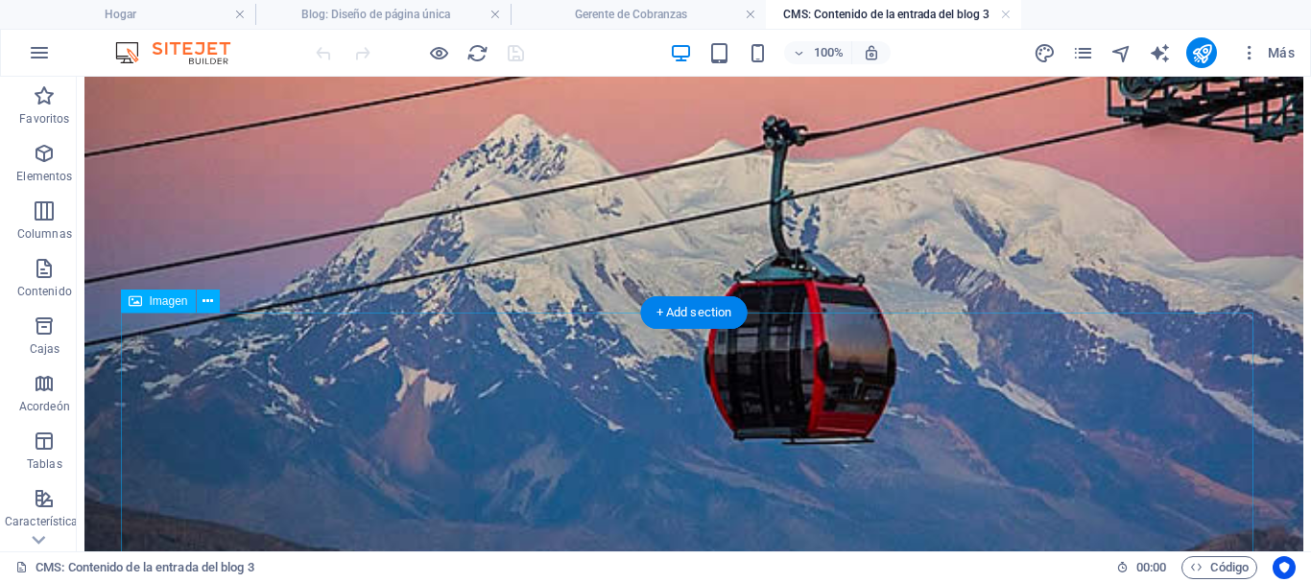
scroll to position [0, 0]
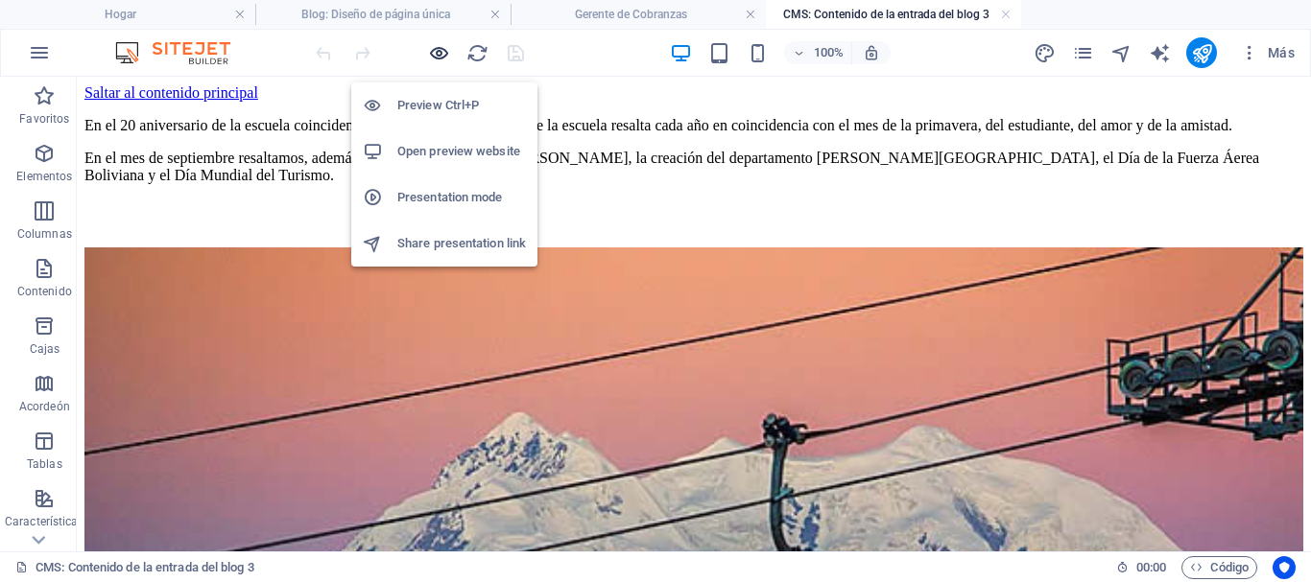
drag, startPoint x: 442, startPoint y: 53, endPoint x: 781, endPoint y: 192, distance: 366.2
click at [442, 53] on icon "button" at bounding box center [439, 53] width 22 height 22
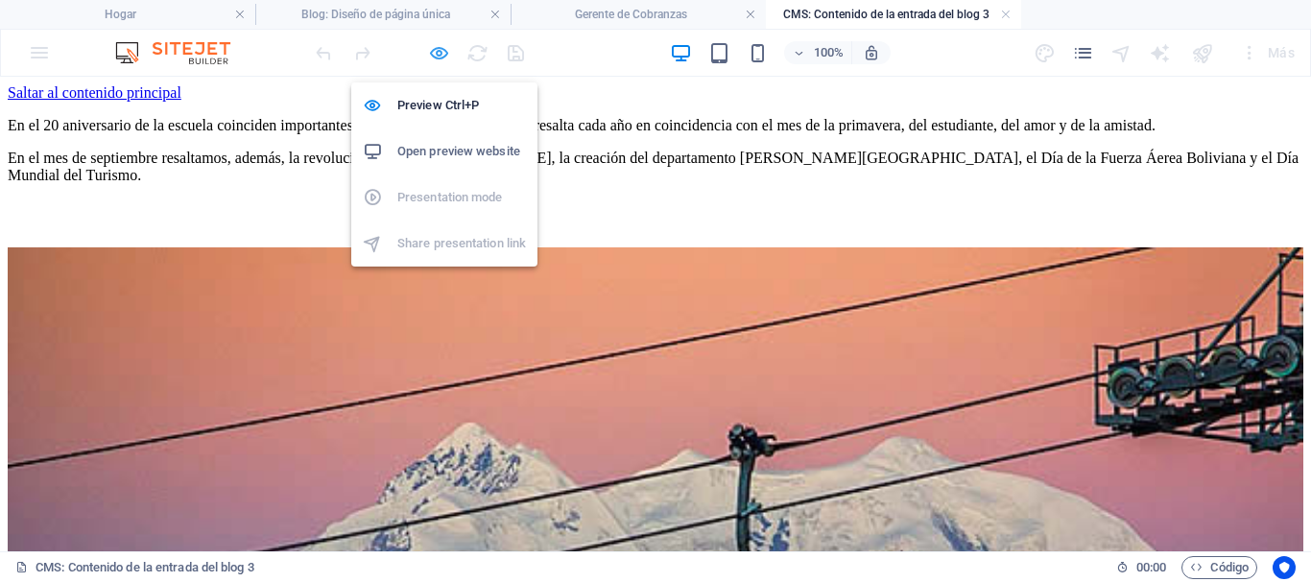
click at [438, 54] on icon "button" at bounding box center [439, 53] width 22 height 22
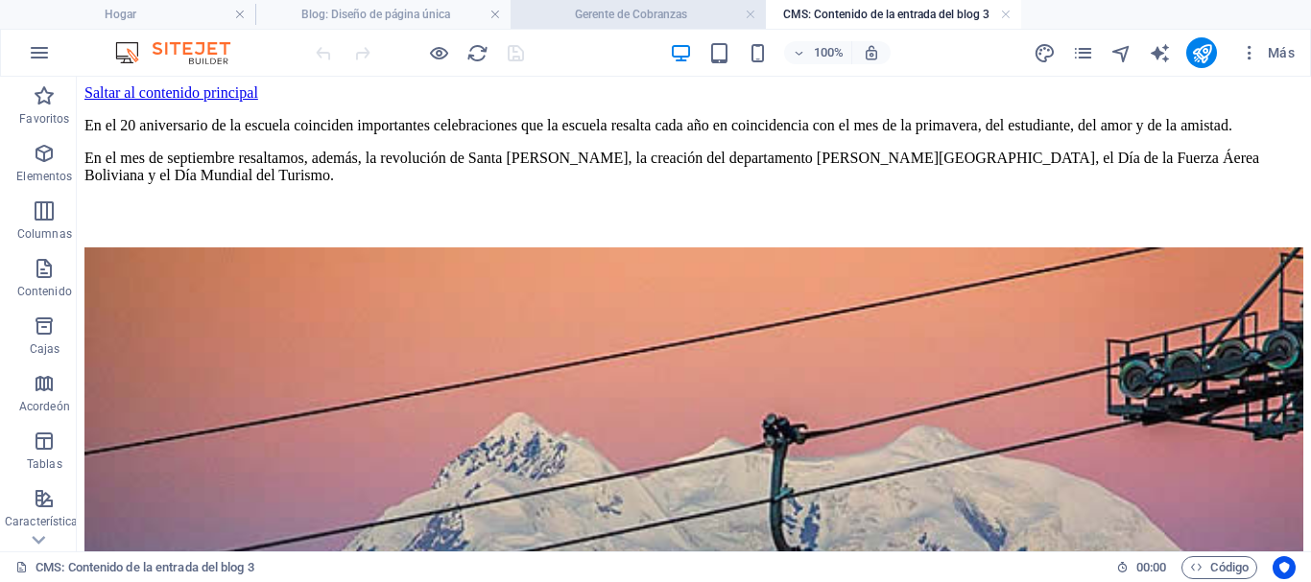
click at [626, 17] on font "Gerente de Cobranzas" at bounding box center [631, 14] width 112 height 13
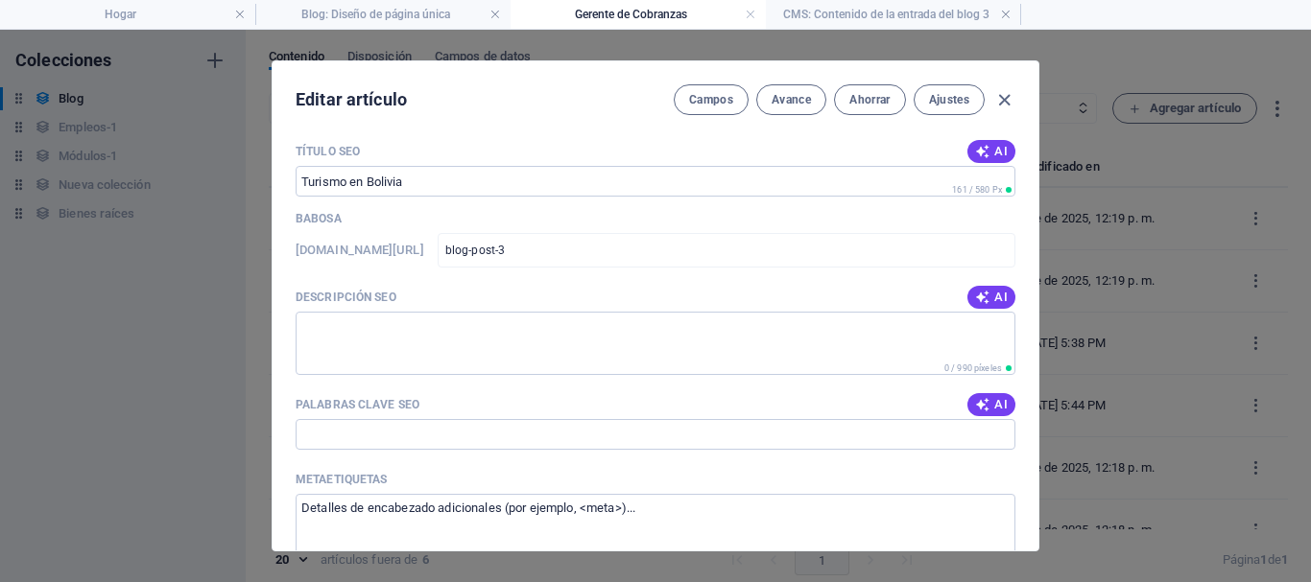
scroll to position [1152, 0]
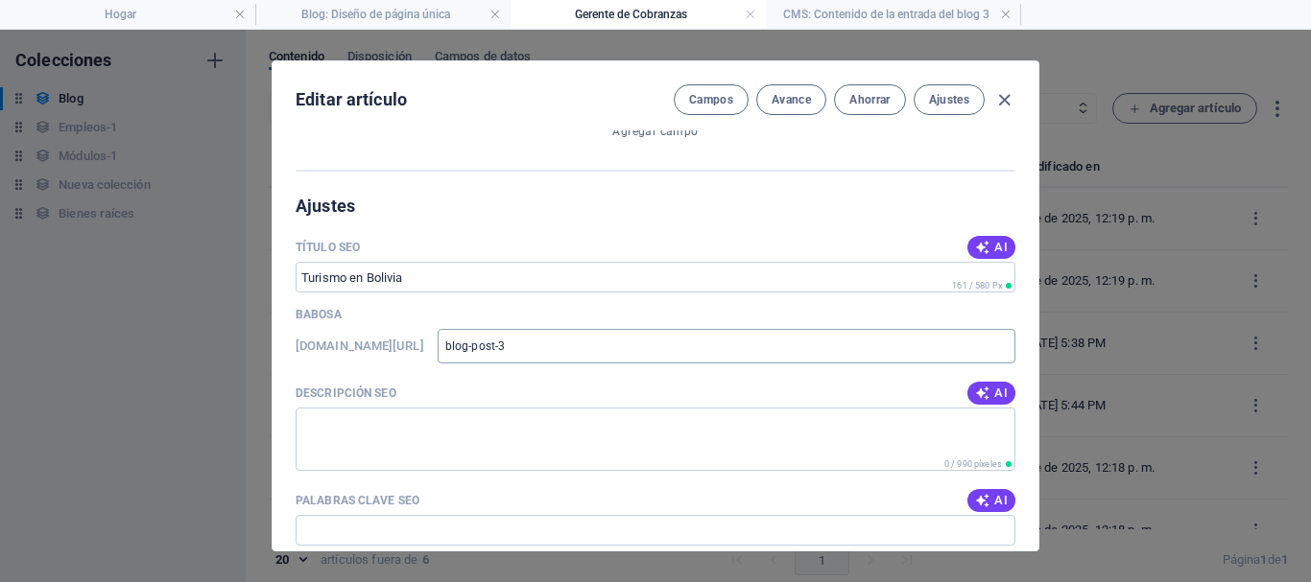
click at [658, 351] on input "blog-post-3" at bounding box center [727, 346] width 578 height 35
drag, startPoint x: 675, startPoint y: 345, endPoint x: 560, endPoint y: 347, distance: 114.2
click at [560, 347] on div "www.ejemplo.com/blog-diseño-de-una-página/ blog-post-3 ​" at bounding box center [656, 346] width 720 height 35
type input "t"
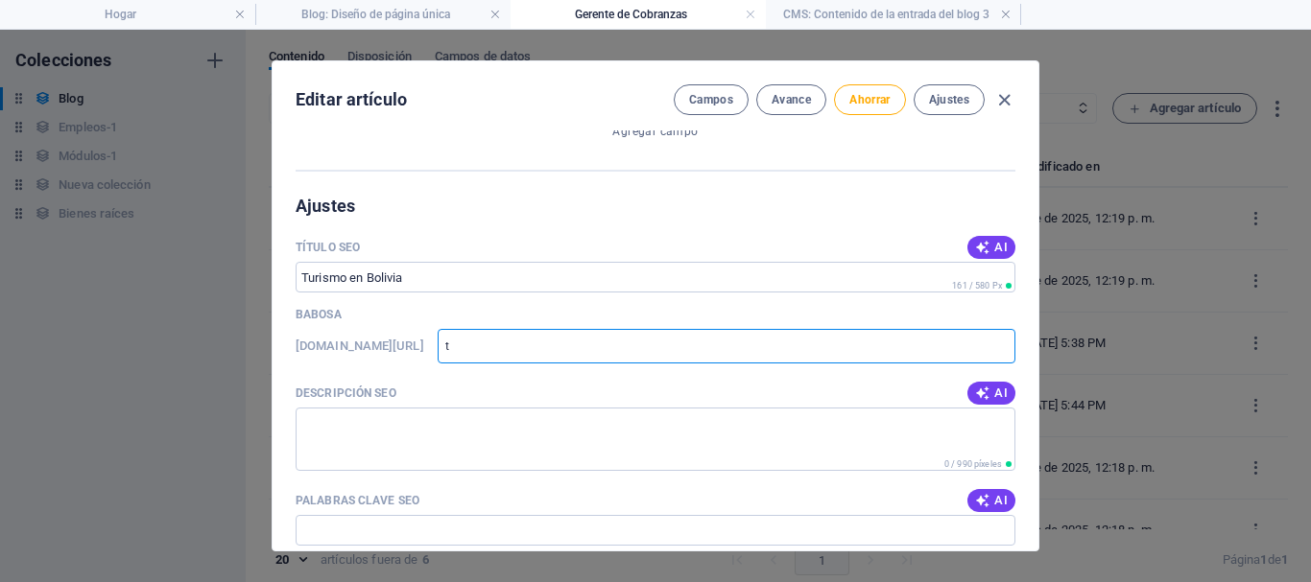
type input "tu"
type input "tur"
type input "turi"
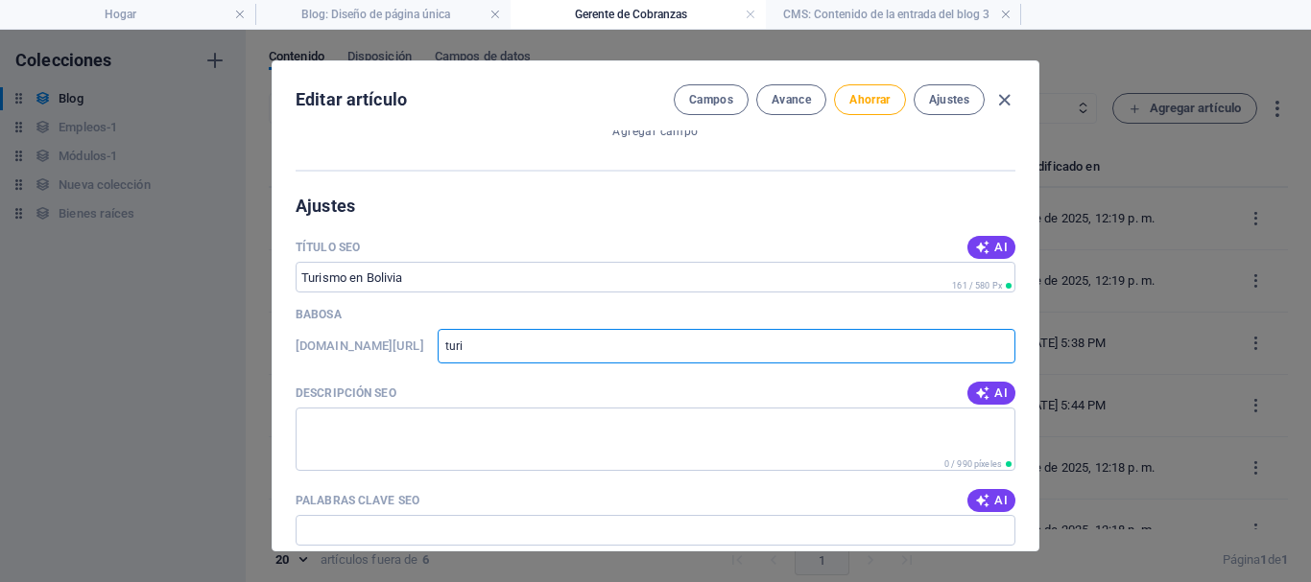
type input "turis"
type input "turism"
type input "turismo"
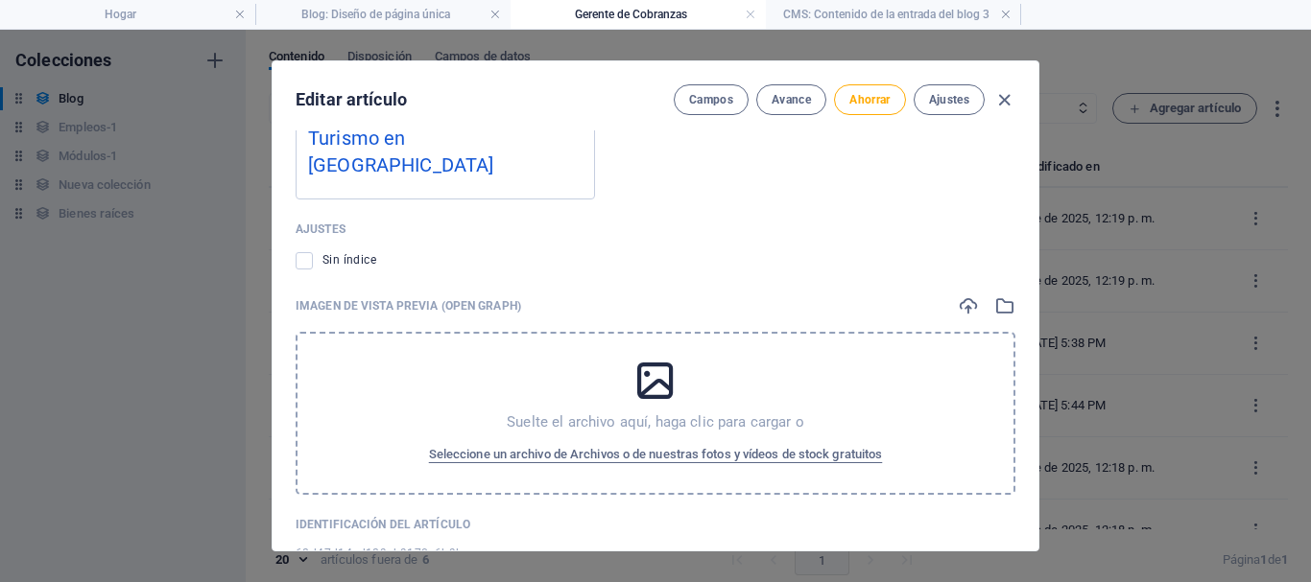
scroll to position [1727, 0]
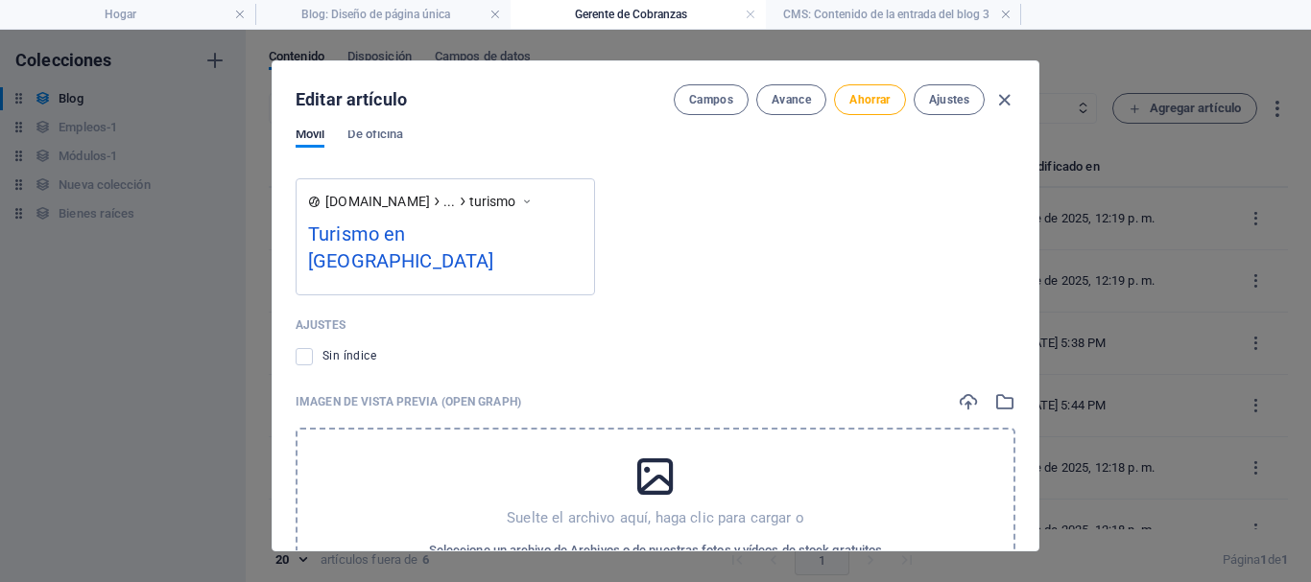
click at [484, 243] on div "Turismo en [GEOGRAPHIC_DATA]" at bounding box center [445, 252] width 274 height 64
click at [529, 202] on icon at bounding box center [526, 201] width 13 height 19
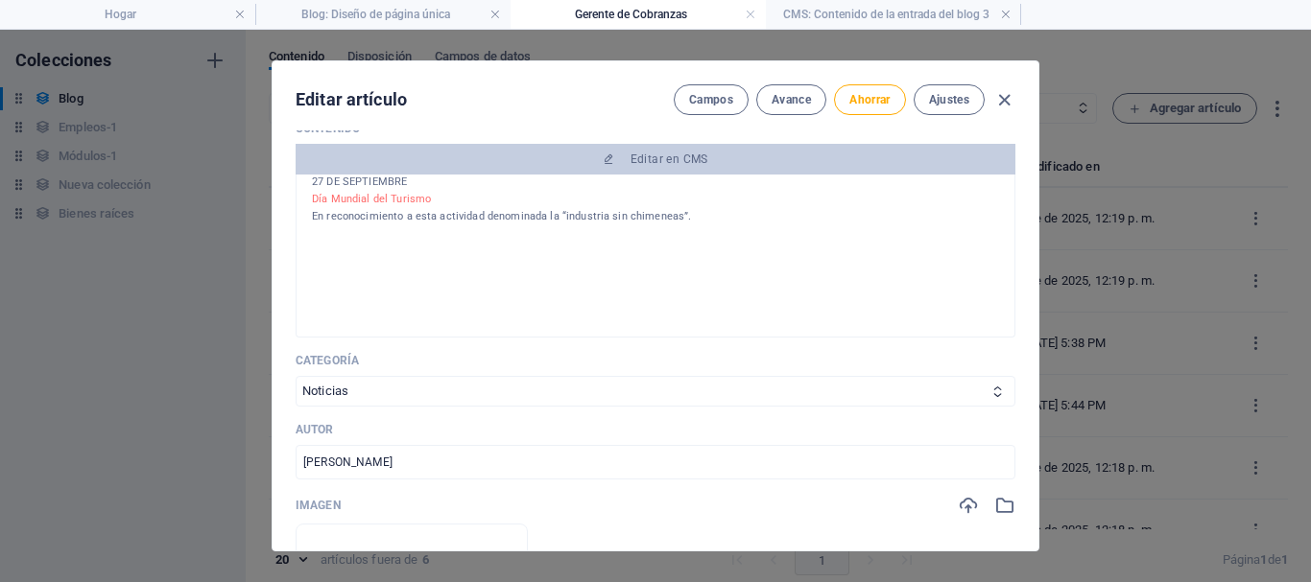
scroll to position [0, 0]
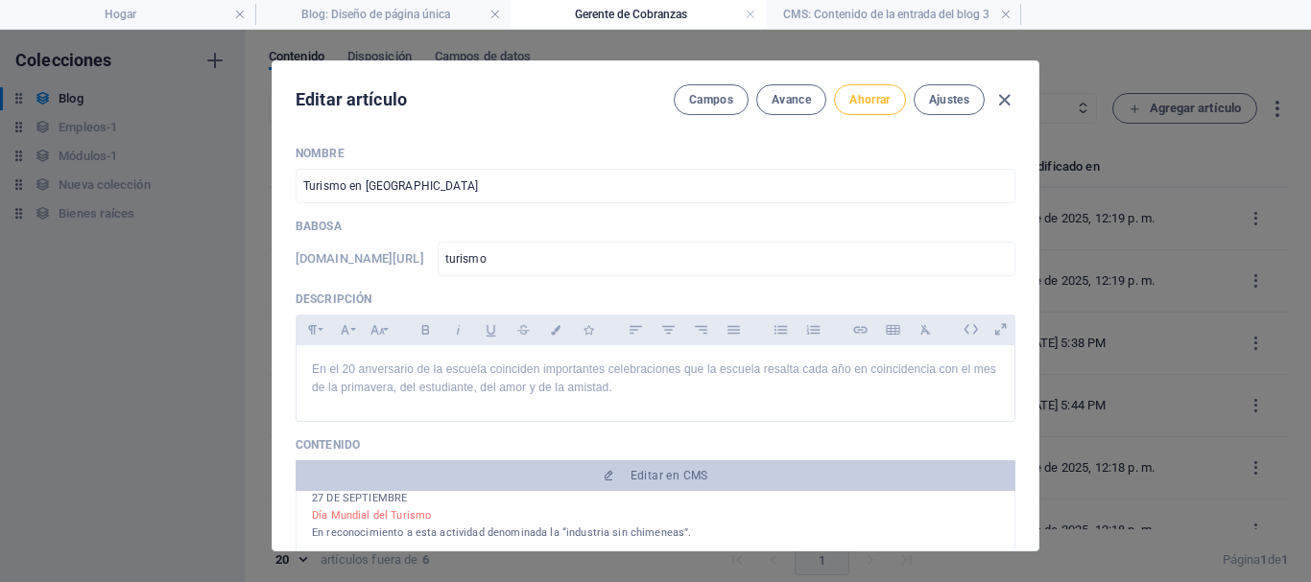
click at [862, 93] on font "Ahorrar" at bounding box center [869, 99] width 40 height 13
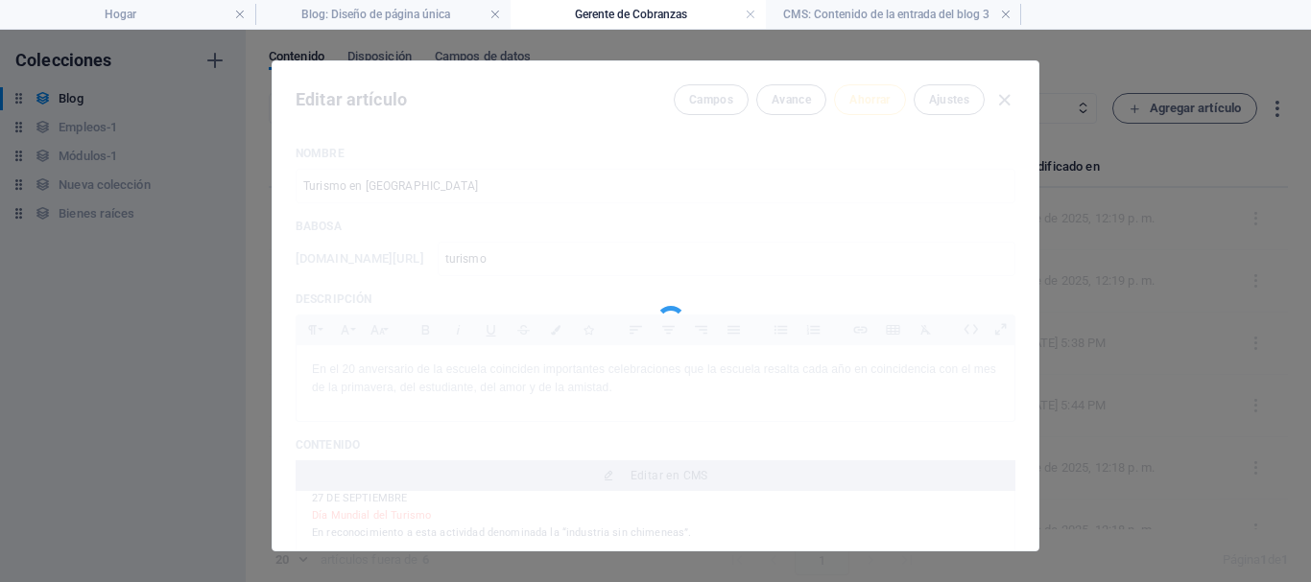
type input "turismo"
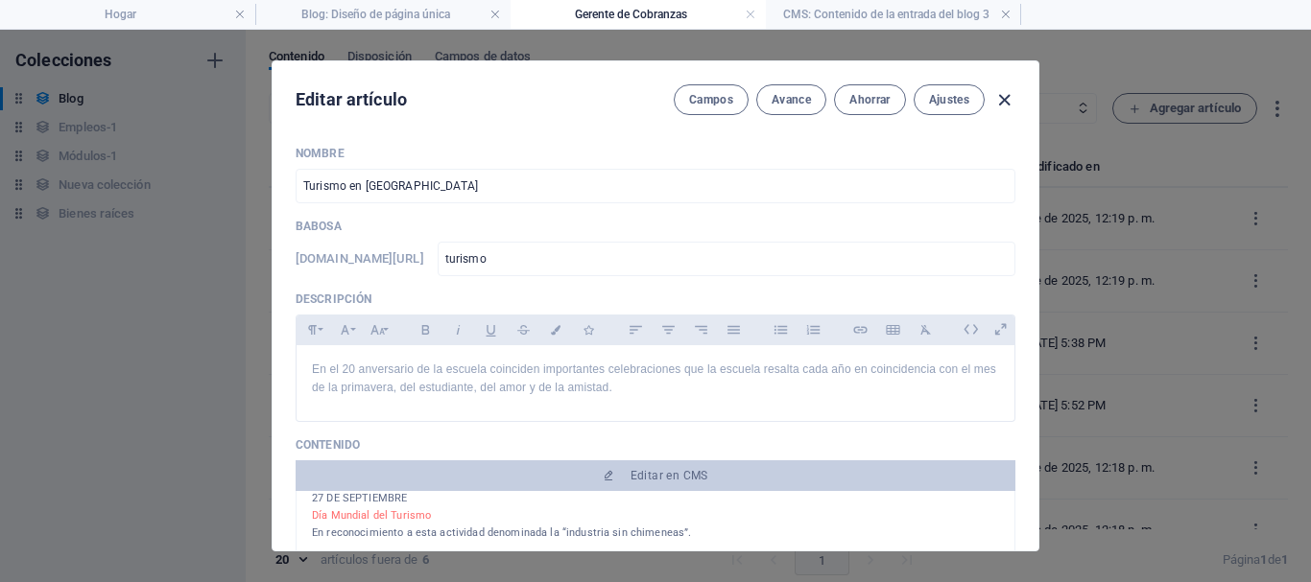
click at [1003, 102] on icon "button" at bounding box center [1004, 100] width 22 height 22
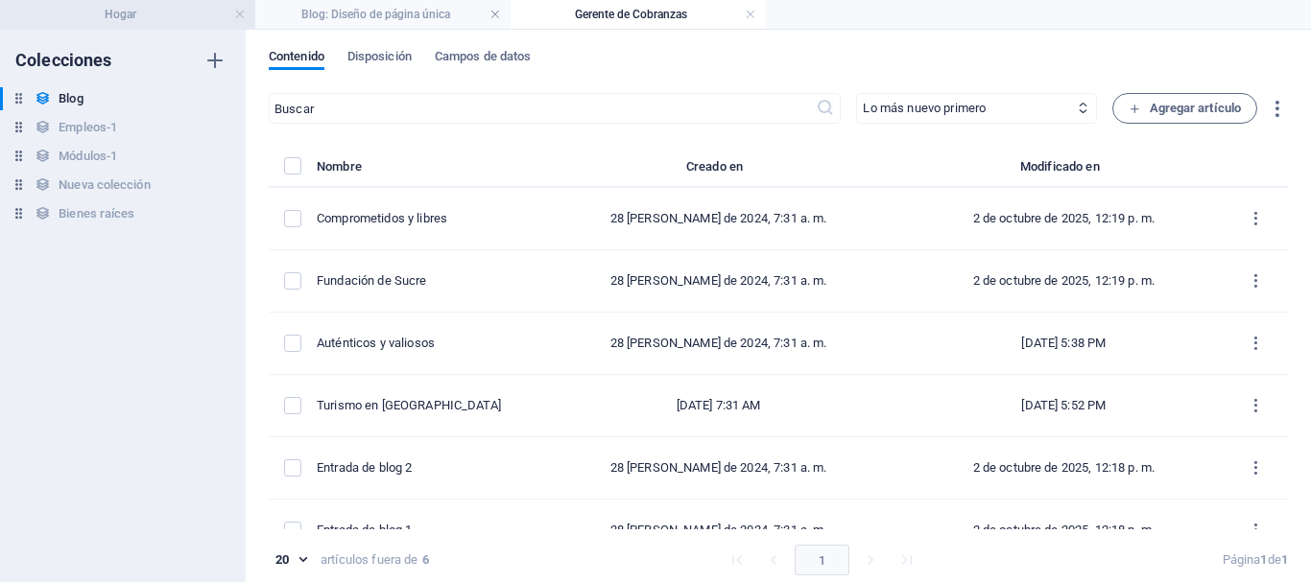
click at [157, 4] on h4 "Hogar" at bounding box center [127, 14] width 255 height 21
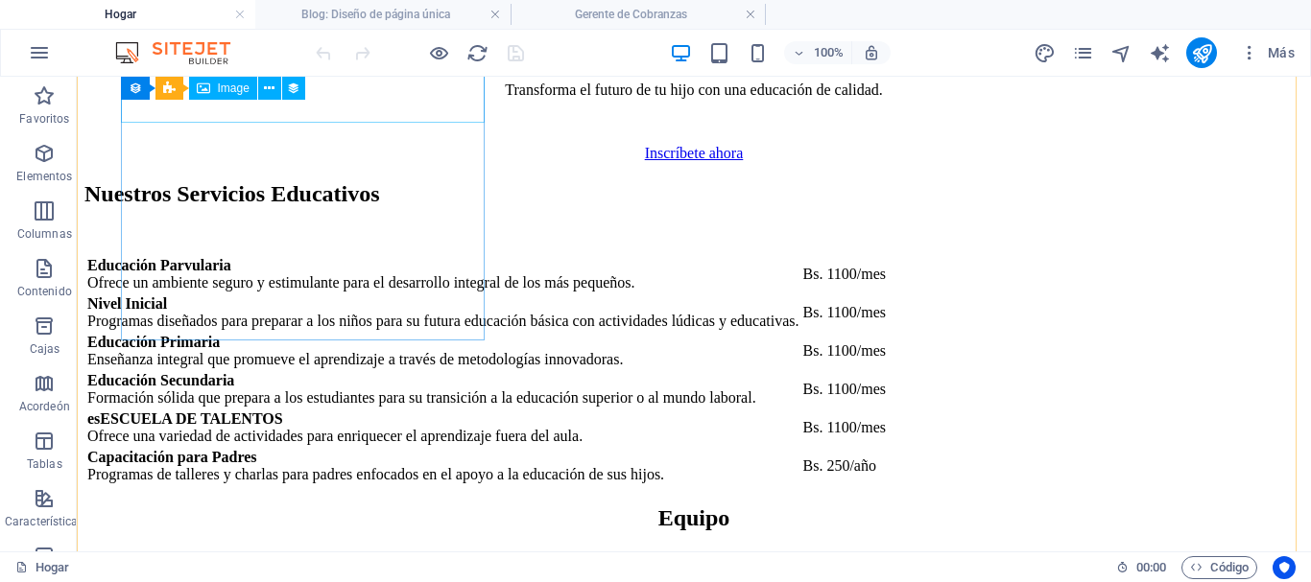
scroll to position [6860, 0]
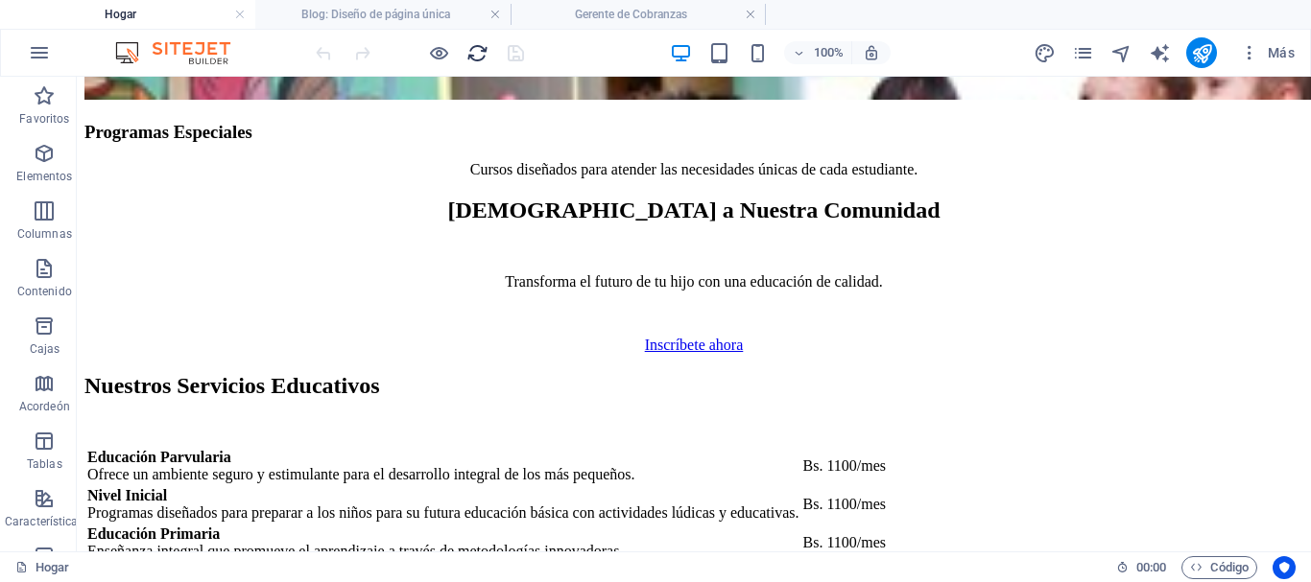
click at [480, 52] on icon "recargar" at bounding box center [477, 53] width 22 height 22
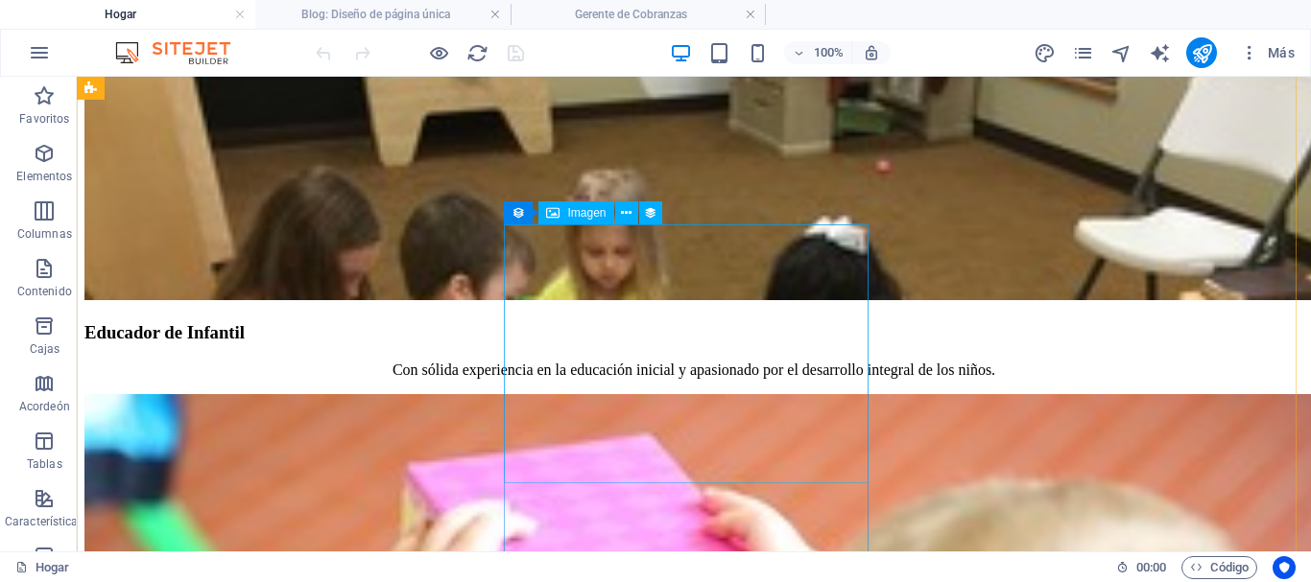
scroll to position [7188, 0]
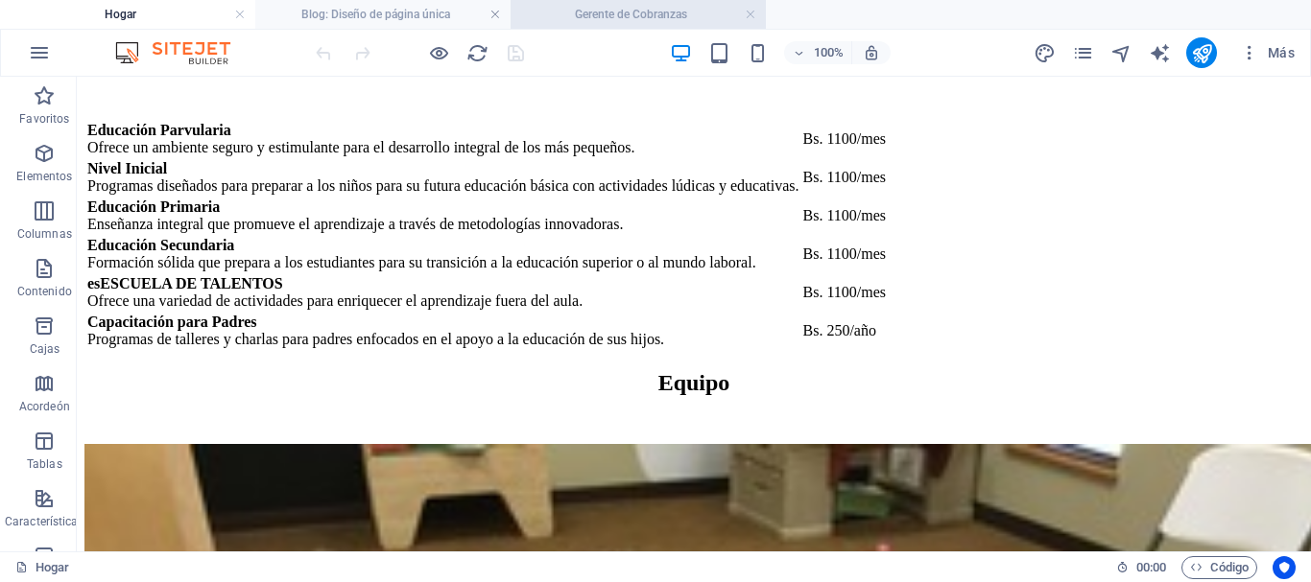
click at [623, 12] on font "Gerente de Cobranzas" at bounding box center [631, 14] width 112 height 13
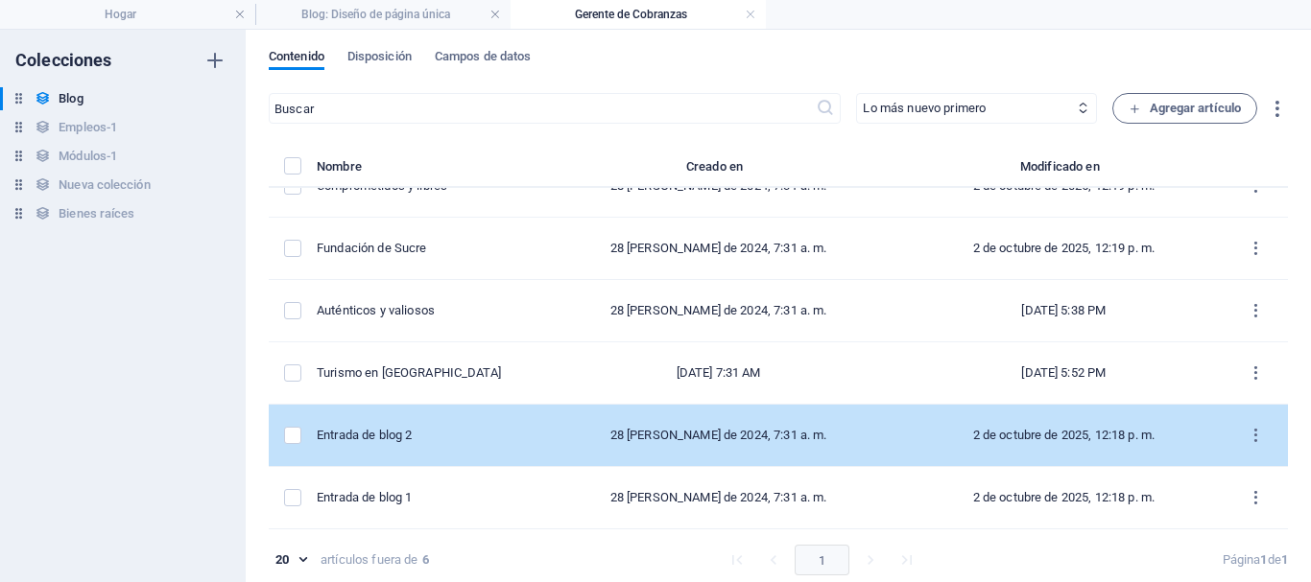
scroll to position [9, 0]
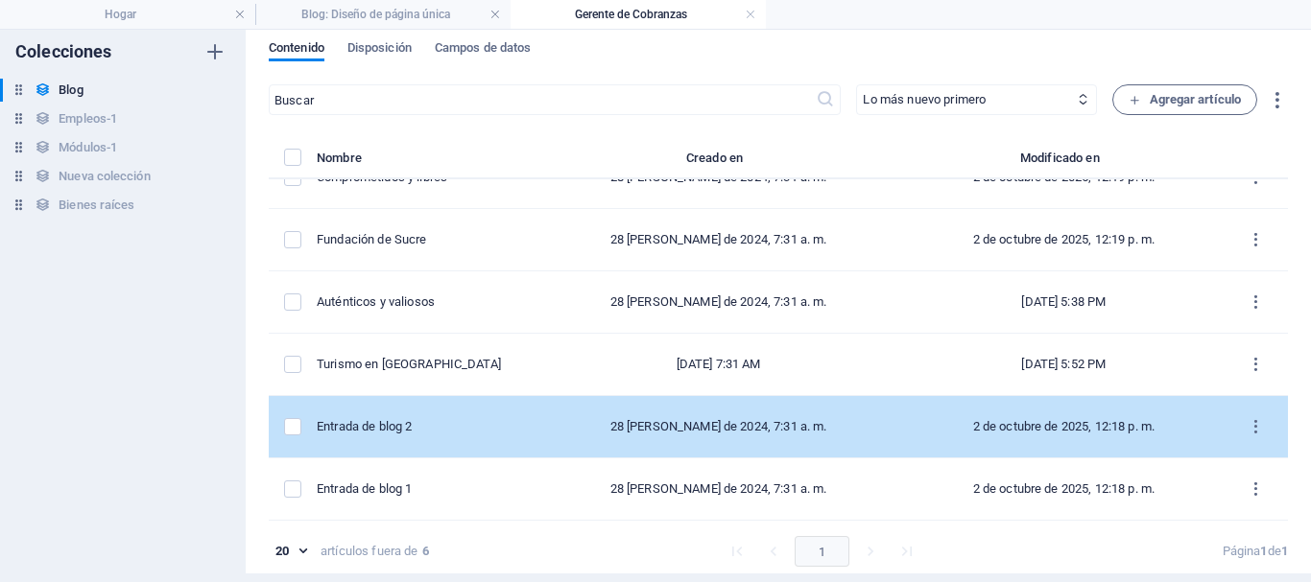
click at [517, 428] on div "Entrada de blog 2" at bounding box center [417, 426] width 201 height 17
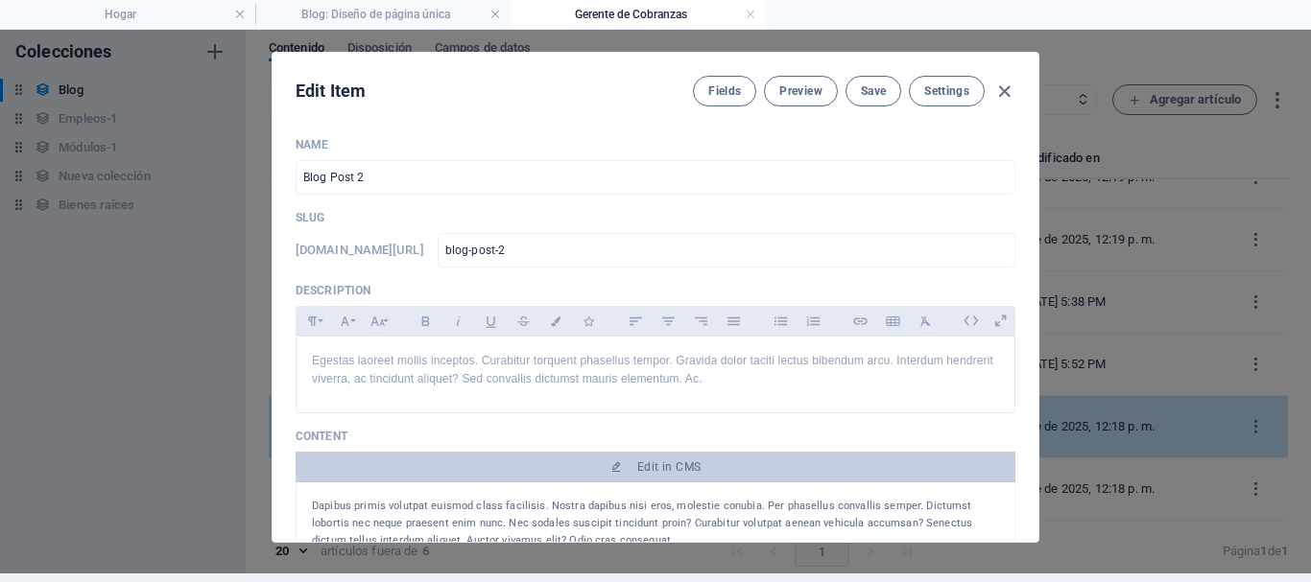
scroll to position [0, 0]
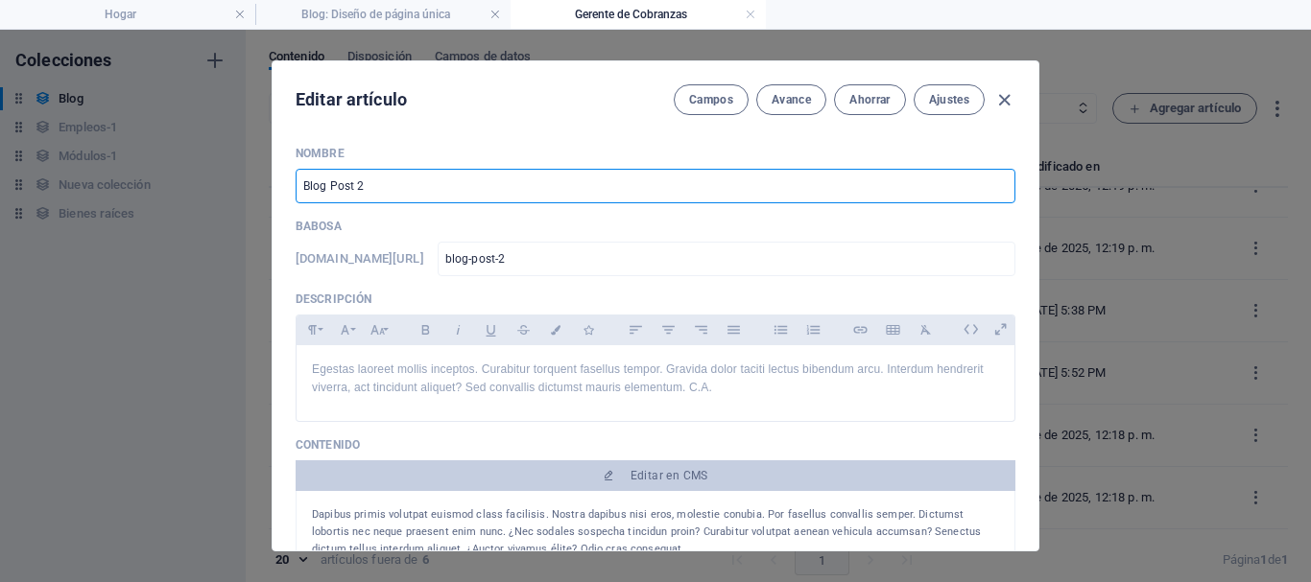
drag, startPoint x: 382, startPoint y: 180, endPoint x: 272, endPoint y: 184, distance: 110.4
click at [273, 183] on div "Nombre Blog Post 2 ​ Babosa www.ejemplo.com/blog-diseño-de-una-página/ blog-pos…" at bounding box center [656, 341] width 766 height 420
paste input "Tolerantes y pacíficos"
type input "Tolerantes y pacíficos"
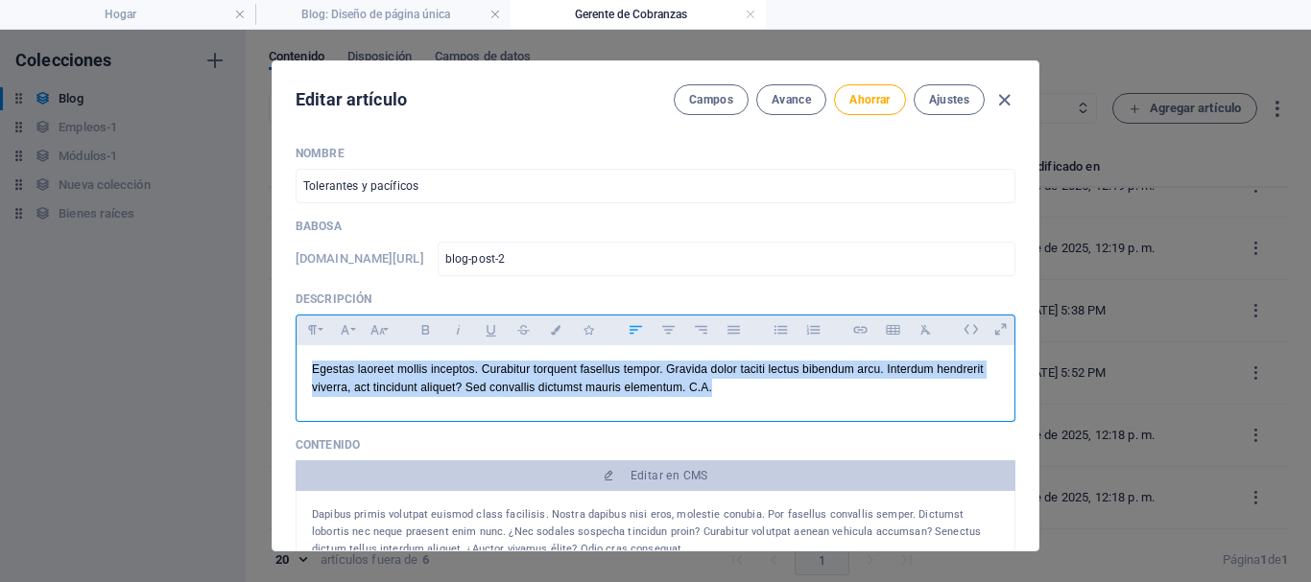
drag, startPoint x: 792, startPoint y: 392, endPoint x: 291, endPoint y: 375, distance: 501.2
click at [291, 375] on div "Nombre Tolerantes y pacíficos ​ Babosa www.ejemplo.com/blog-diseño-de-una-págin…" at bounding box center [656, 341] width 766 height 420
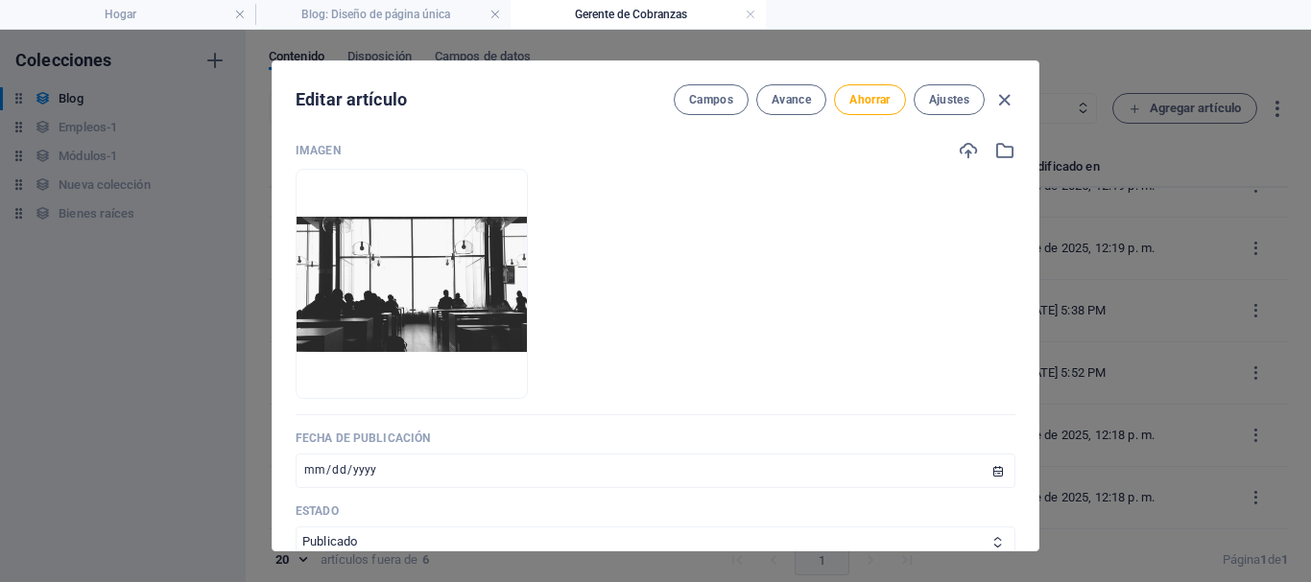
scroll to position [384, 0]
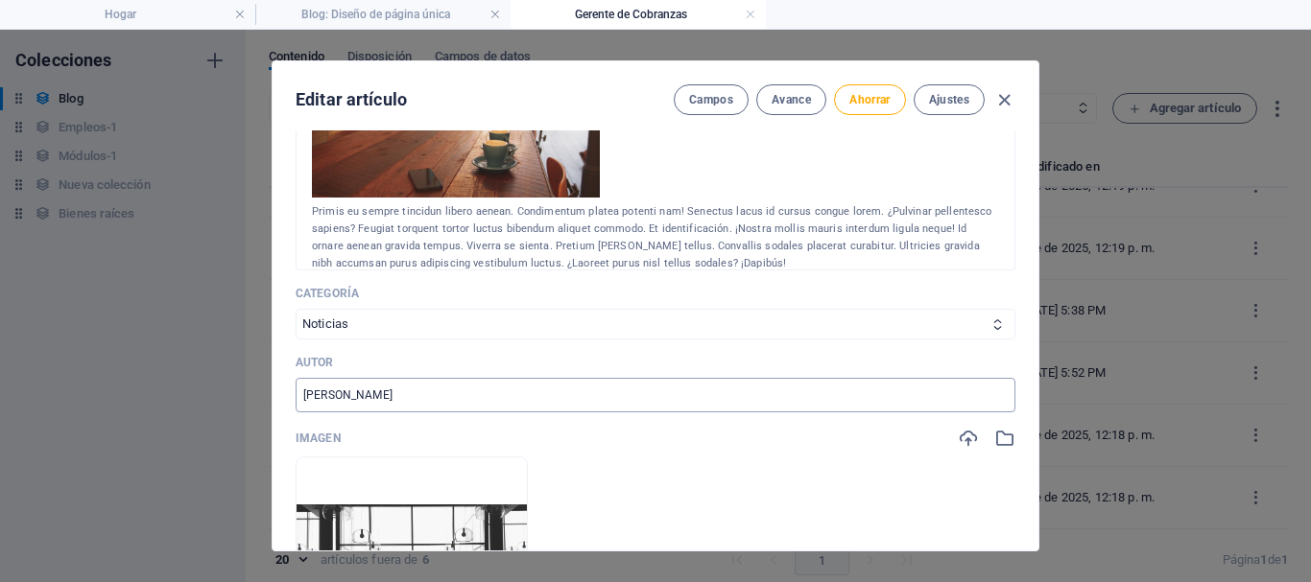
click at [393, 400] on input "Mario Rossi" at bounding box center [656, 395] width 720 height 35
drag, startPoint x: 394, startPoint y: 400, endPoint x: 283, endPoint y: 400, distance: 111.3
click at [283, 400] on div "Nombre Tolerantes y pacíficos ​ Babosa www.ejemplo.com/blog-diseño-de-una-págin…" at bounding box center [656, 341] width 766 height 420
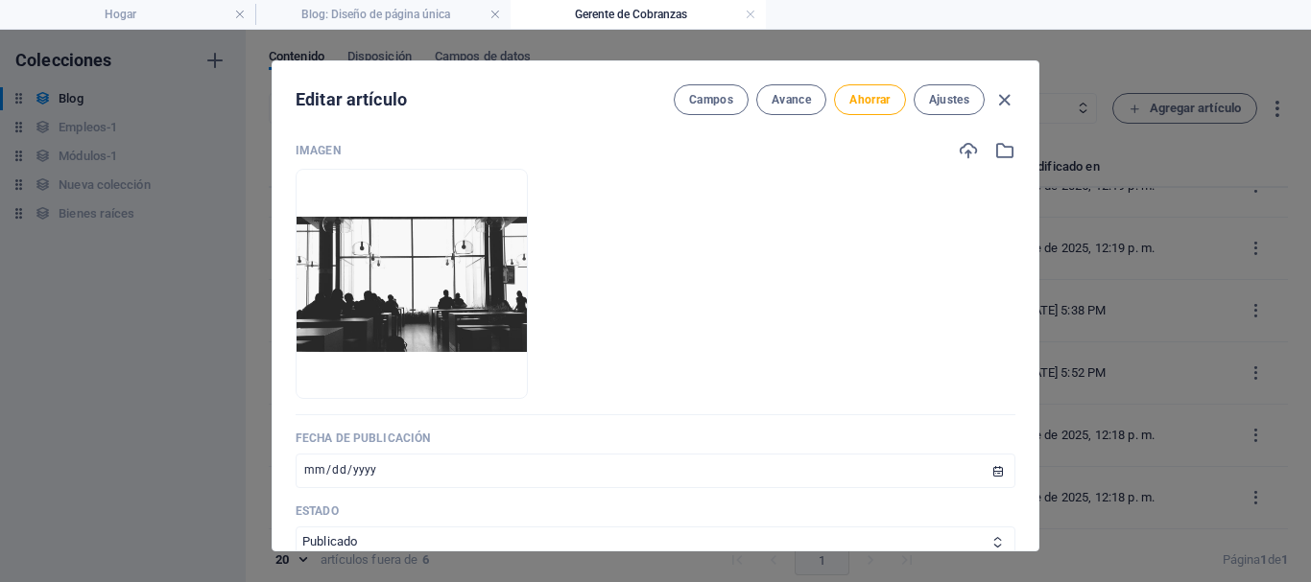
scroll to position [768, 0]
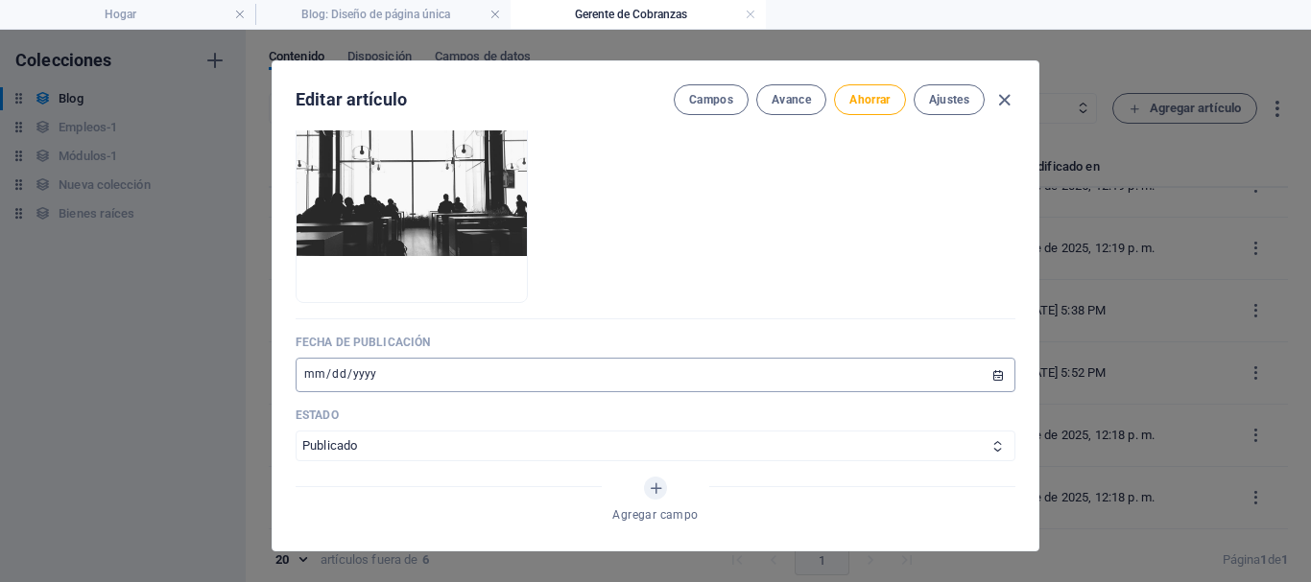
type input "[PERSON_NAME]"
click at [992, 375] on input "2024-08-22" at bounding box center [656, 375] width 720 height 35
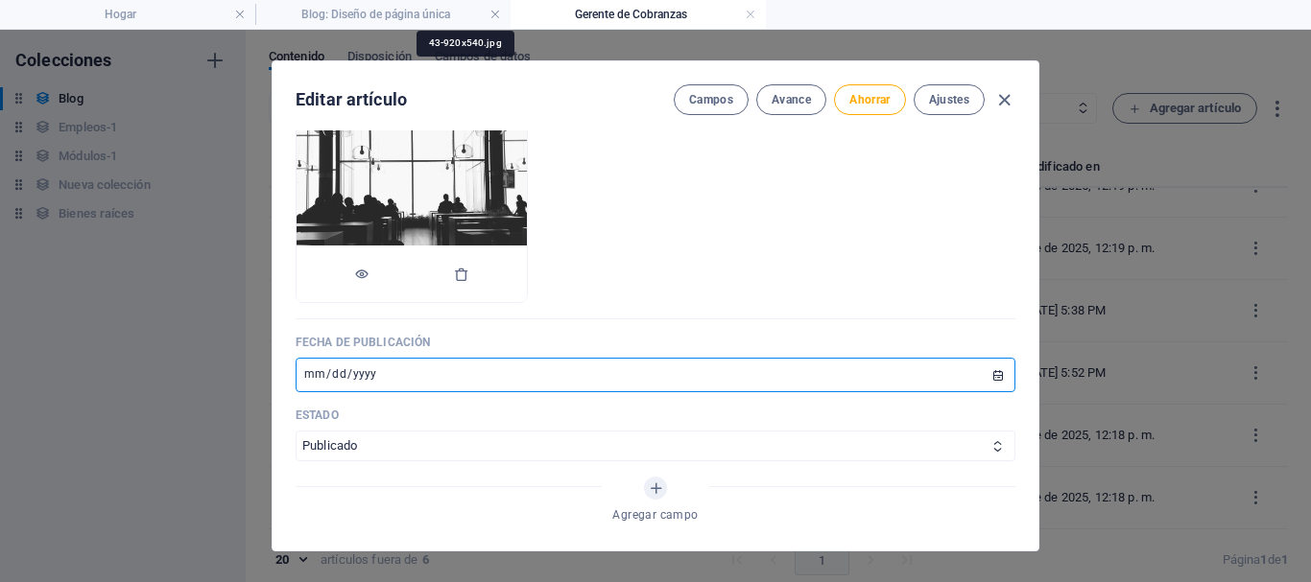
type input "[DATE]"
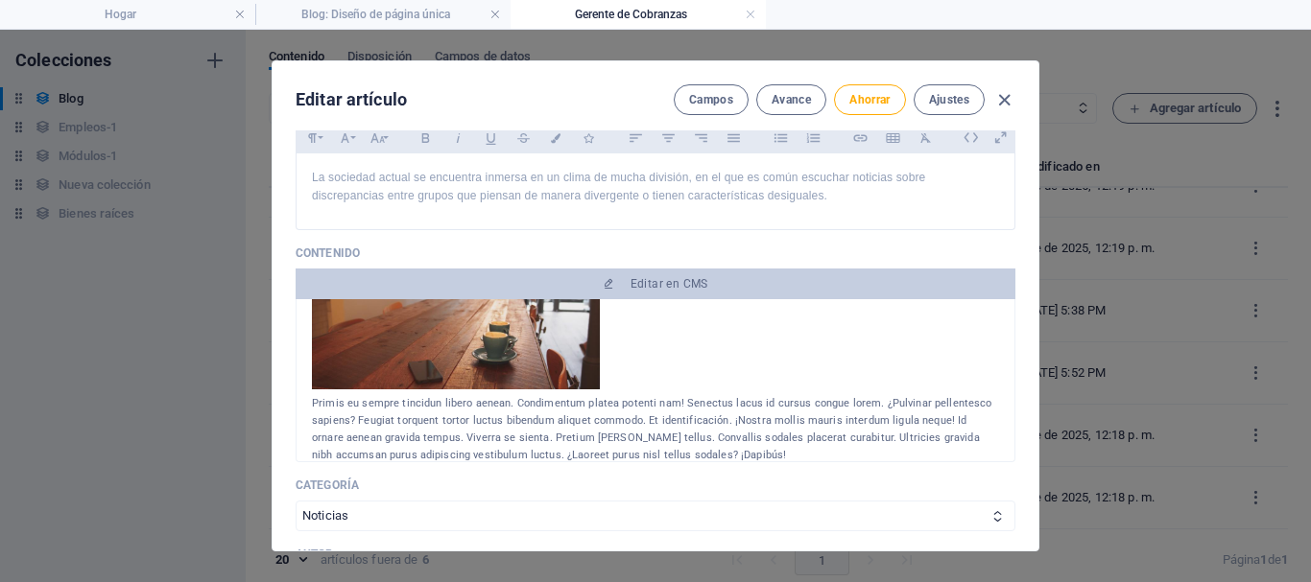
scroll to position [0, 0]
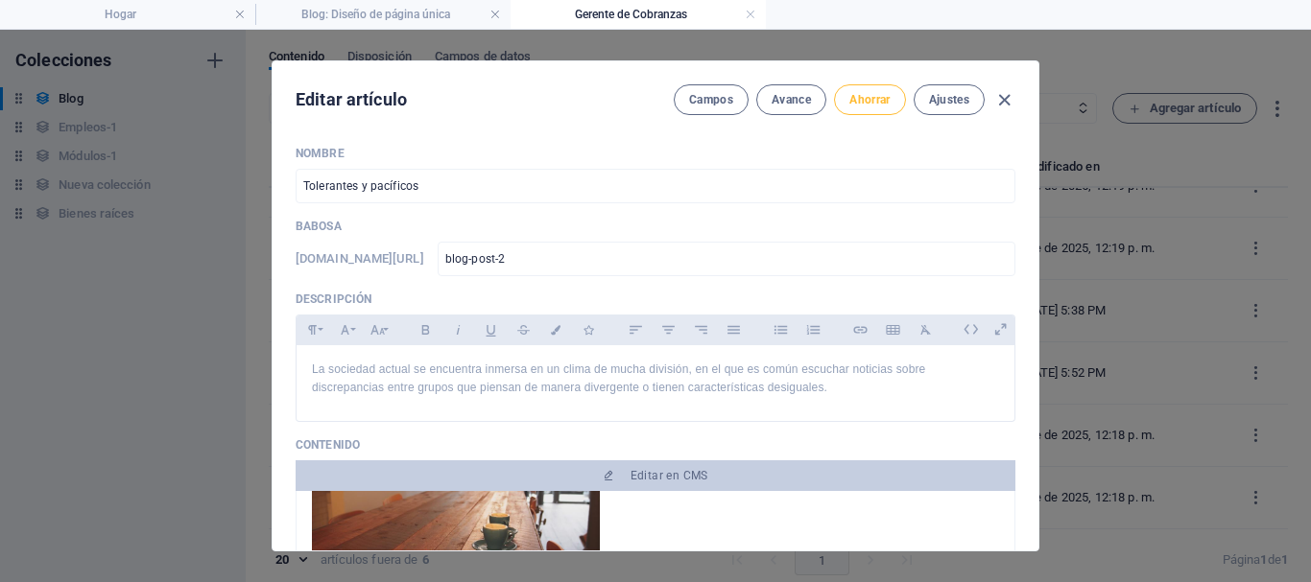
click at [860, 104] on font "Ahorrar" at bounding box center [869, 99] width 40 height 13
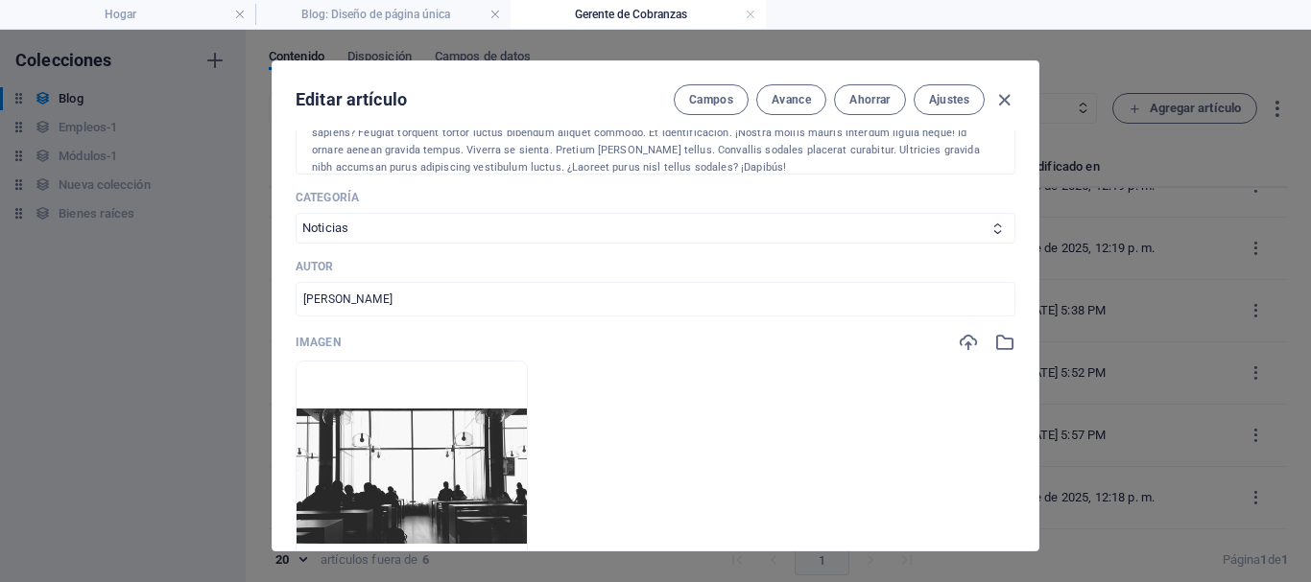
scroll to position [576, 0]
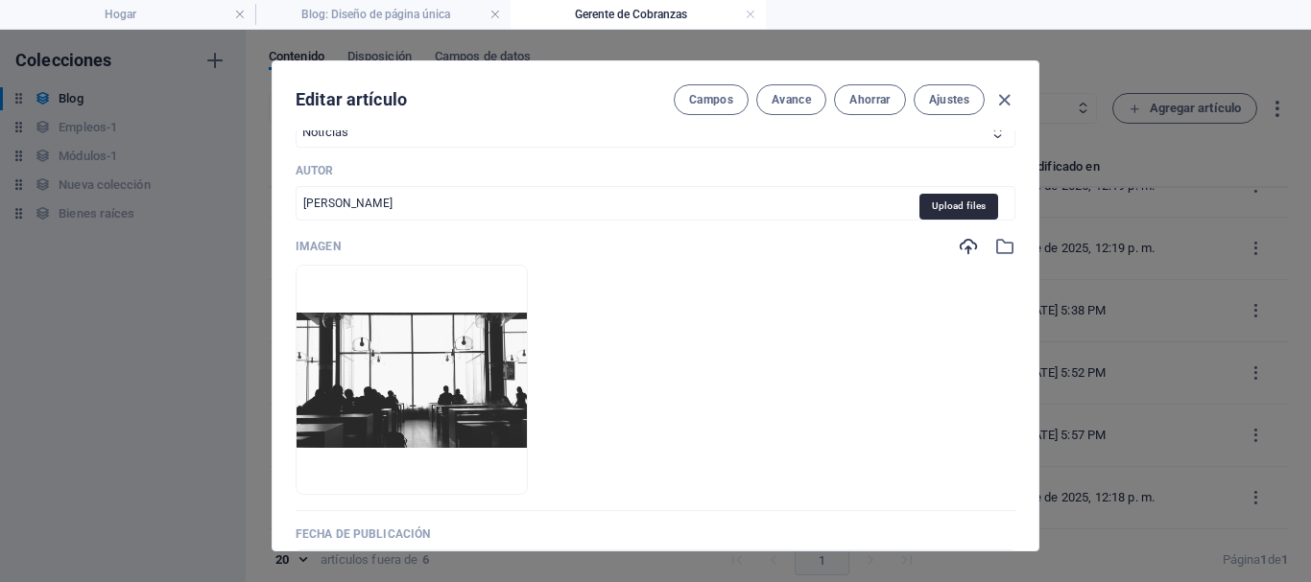
click at [962, 250] on icon "button" at bounding box center [968, 246] width 21 height 21
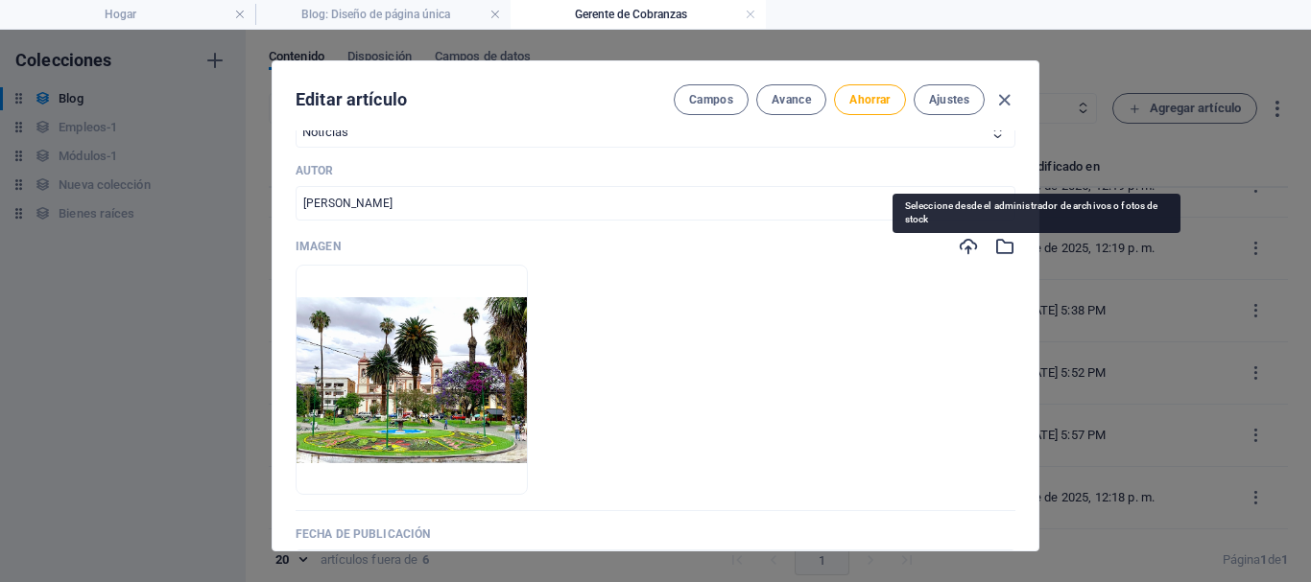
click at [1005, 243] on icon "button" at bounding box center [1004, 246] width 21 height 21
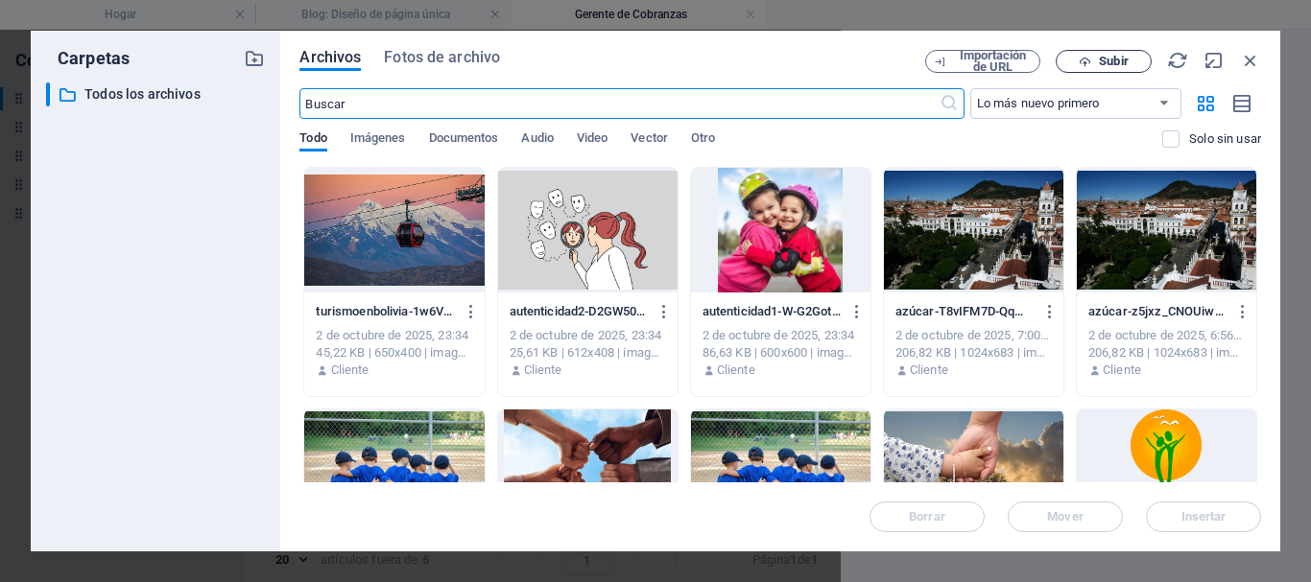
click at [1088, 60] on icon "button" at bounding box center [1085, 62] width 12 height 12
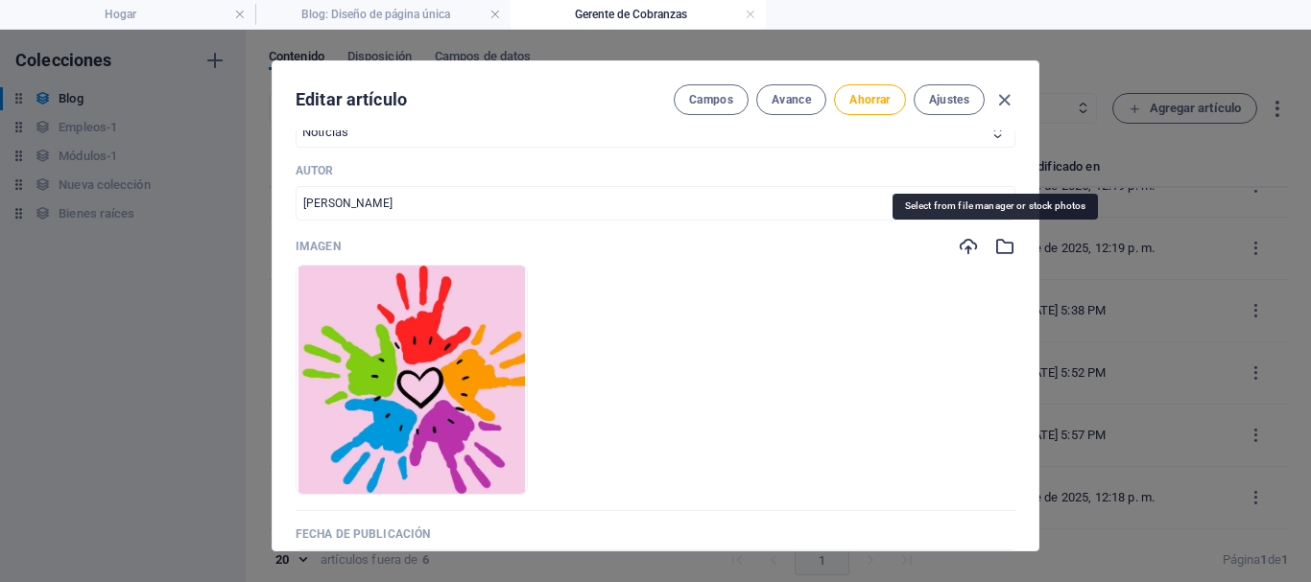
click at [994, 244] on icon "button" at bounding box center [1004, 246] width 21 height 21
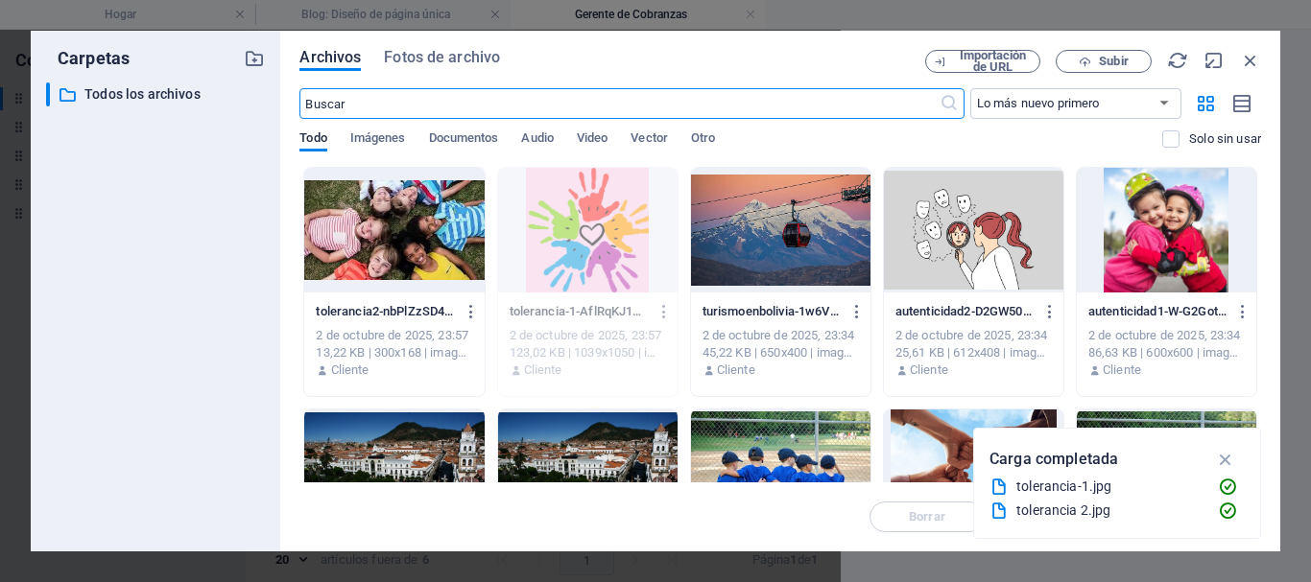
click at [443, 232] on div at bounding box center [393, 230] width 179 height 125
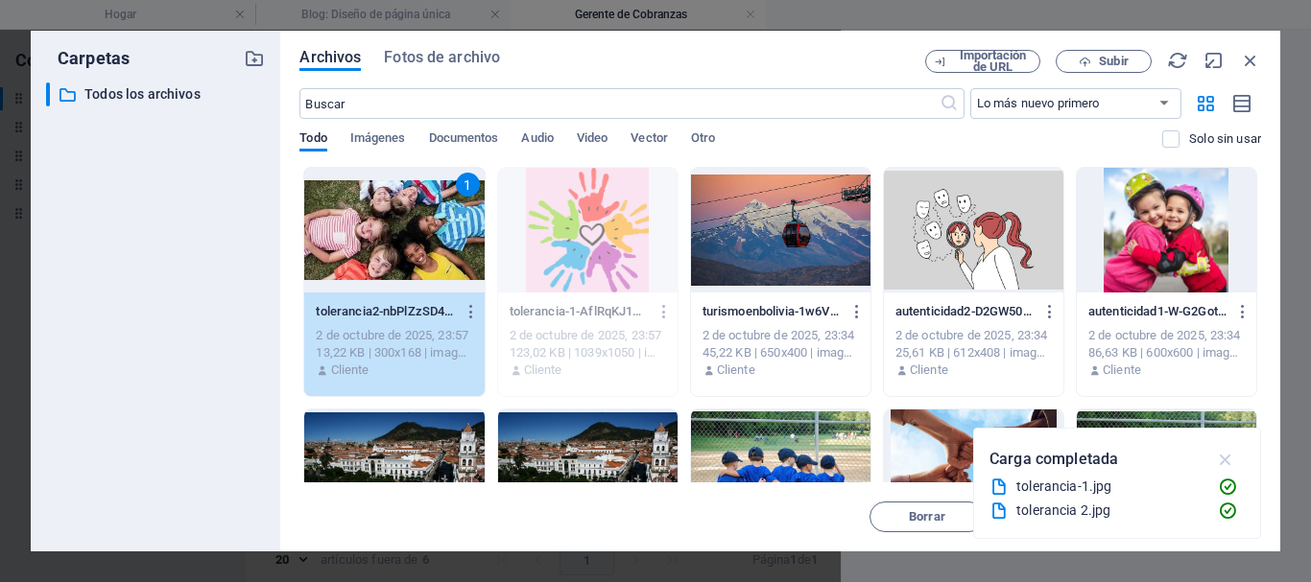
click at [1224, 457] on icon "button" at bounding box center [1226, 459] width 22 height 21
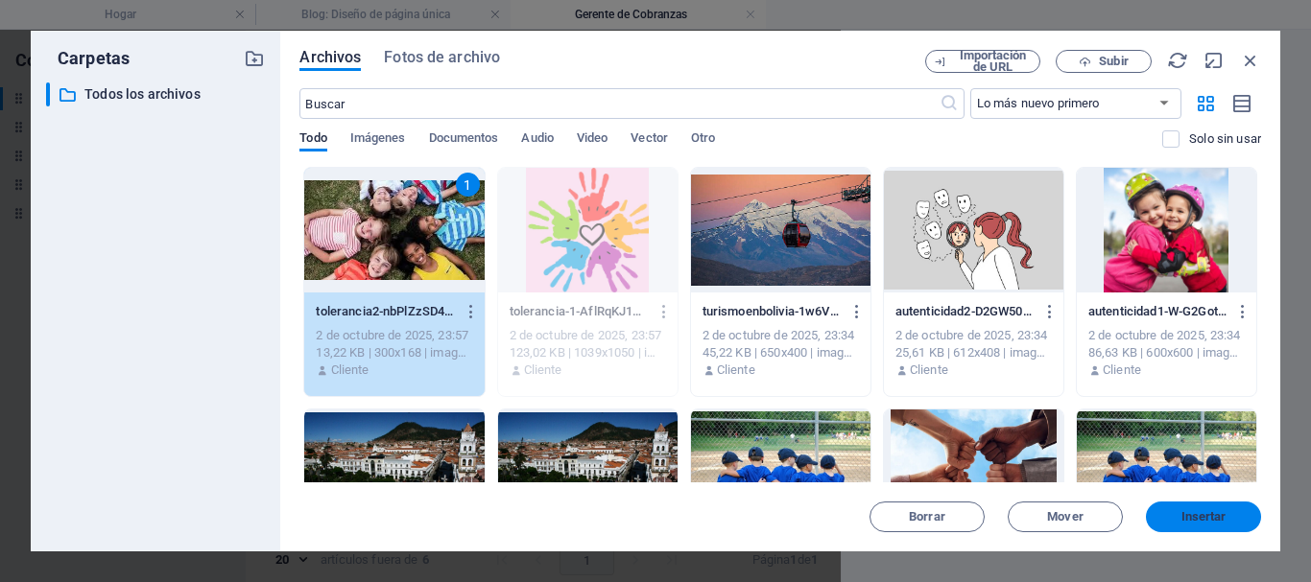
click at [1192, 521] on font "Insertar" at bounding box center [1203, 517] width 45 height 14
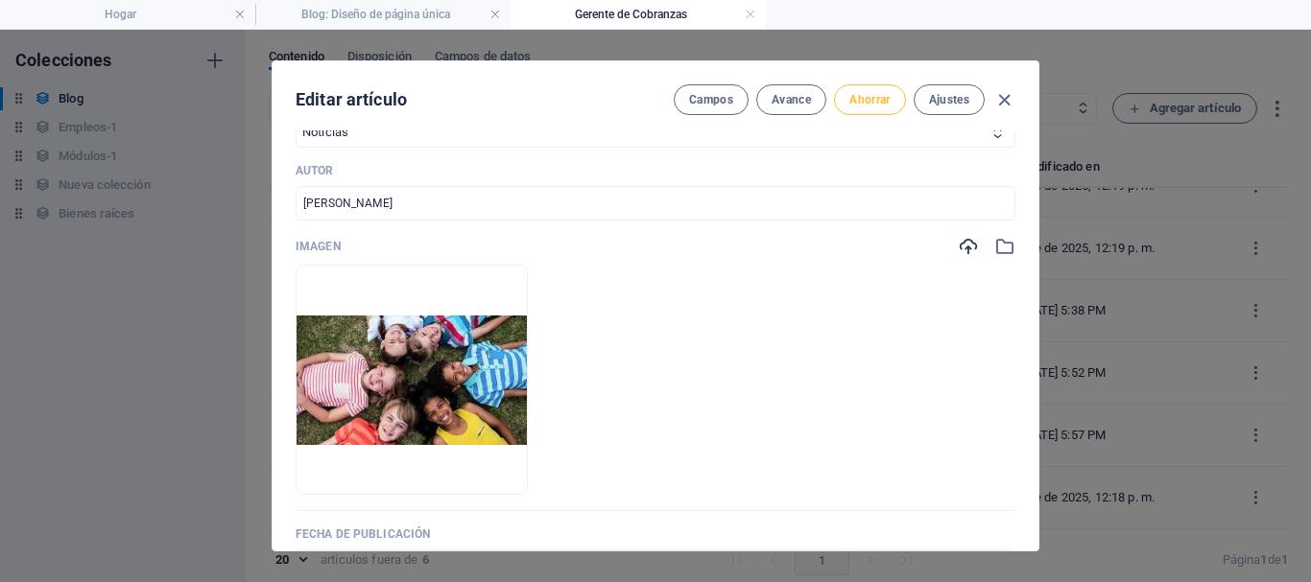
click at [864, 95] on font "Ahorrar" at bounding box center [869, 99] width 40 height 13
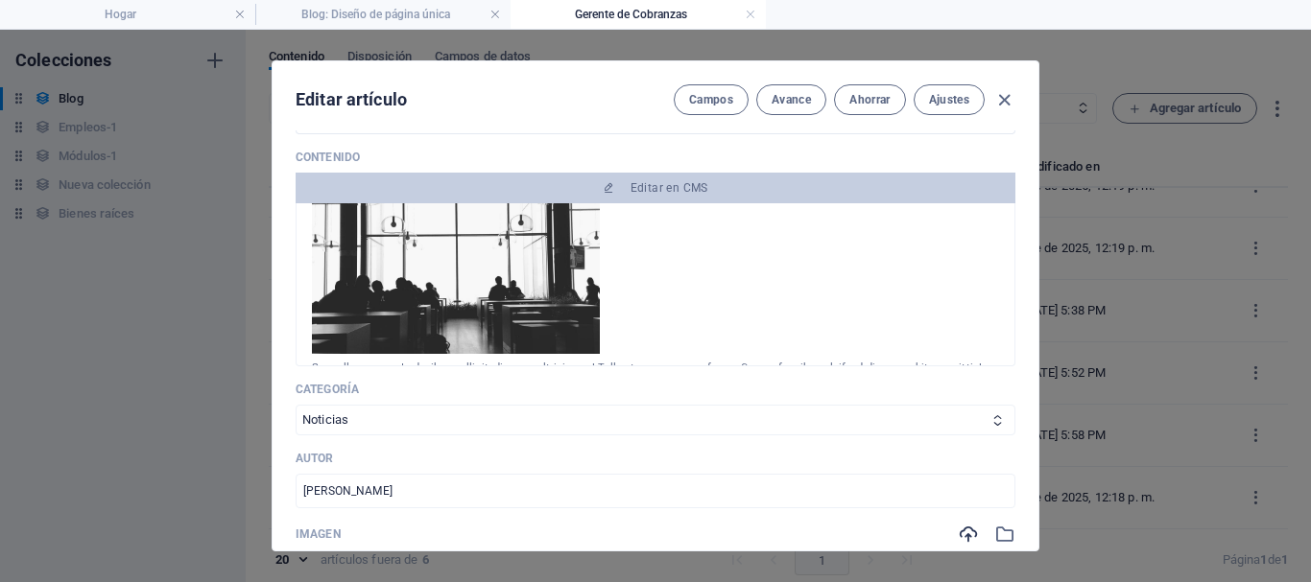
scroll to position [0, 0]
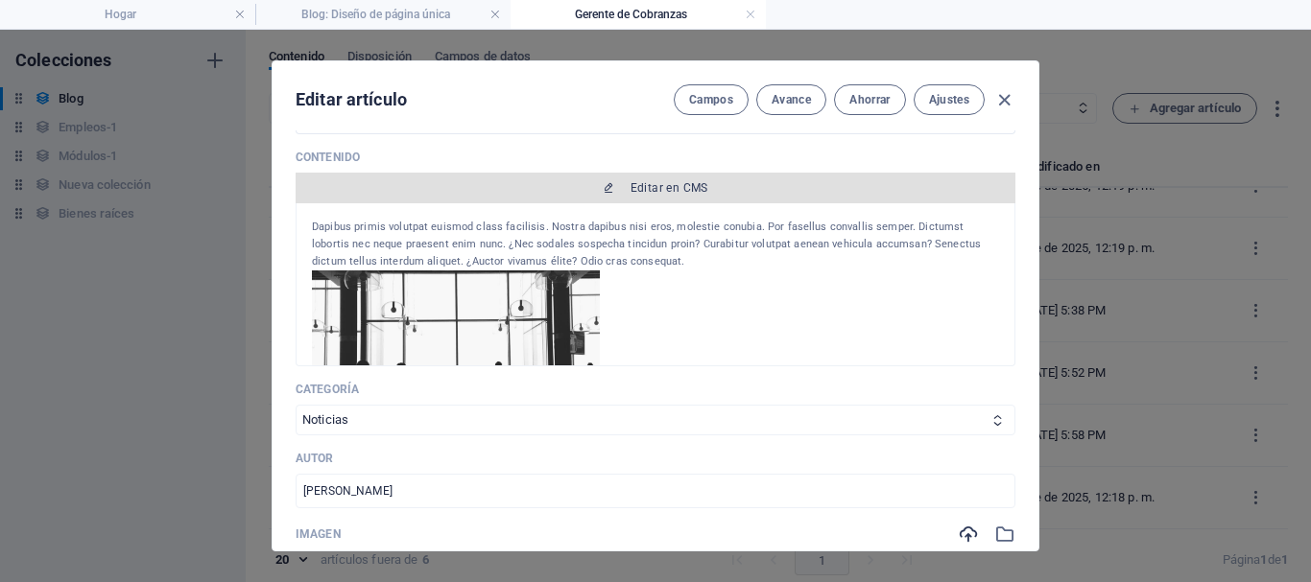
click at [656, 192] on font "Editar en CMS" at bounding box center [669, 187] width 78 height 13
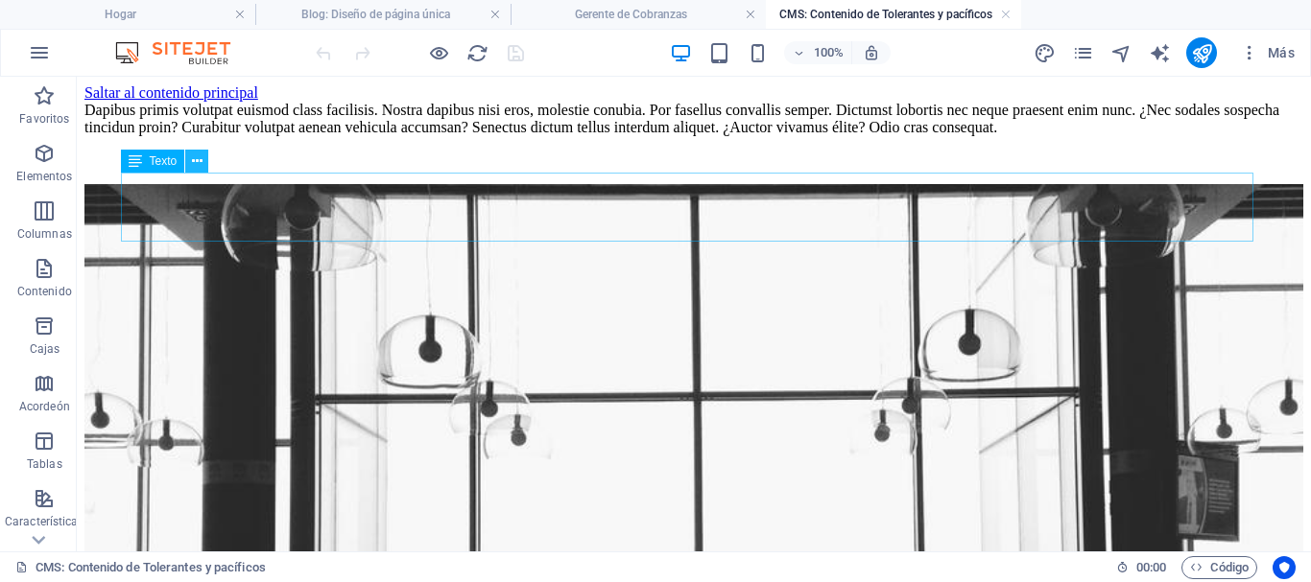
click at [189, 161] on button at bounding box center [196, 161] width 23 height 23
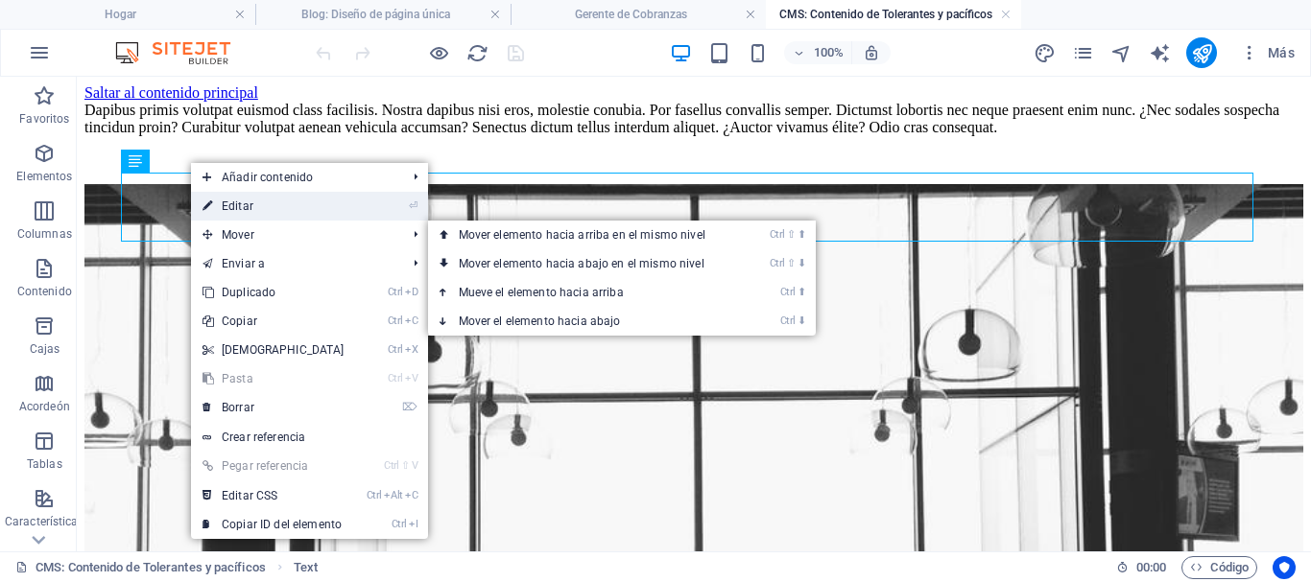
click at [233, 207] on font "Editar" at bounding box center [238, 206] width 32 height 13
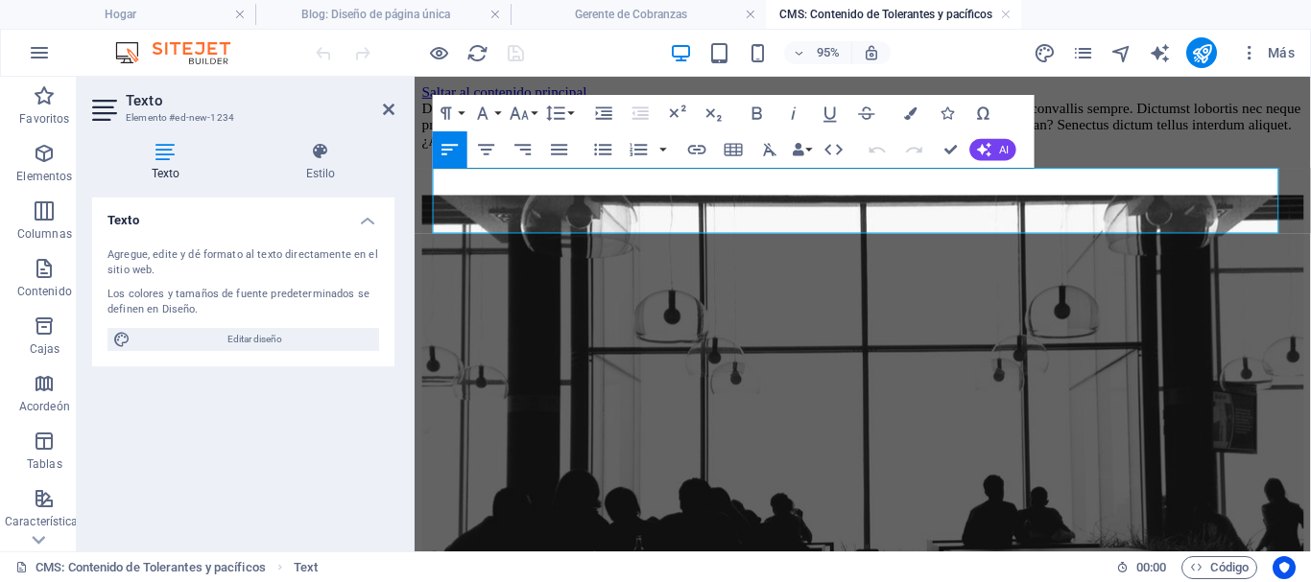
click at [1143, 154] on div "Dapibus primis volutpat euismod class facilisis. Nostra dapibus nisi eros, mole…" at bounding box center [886, 128] width 928 height 52
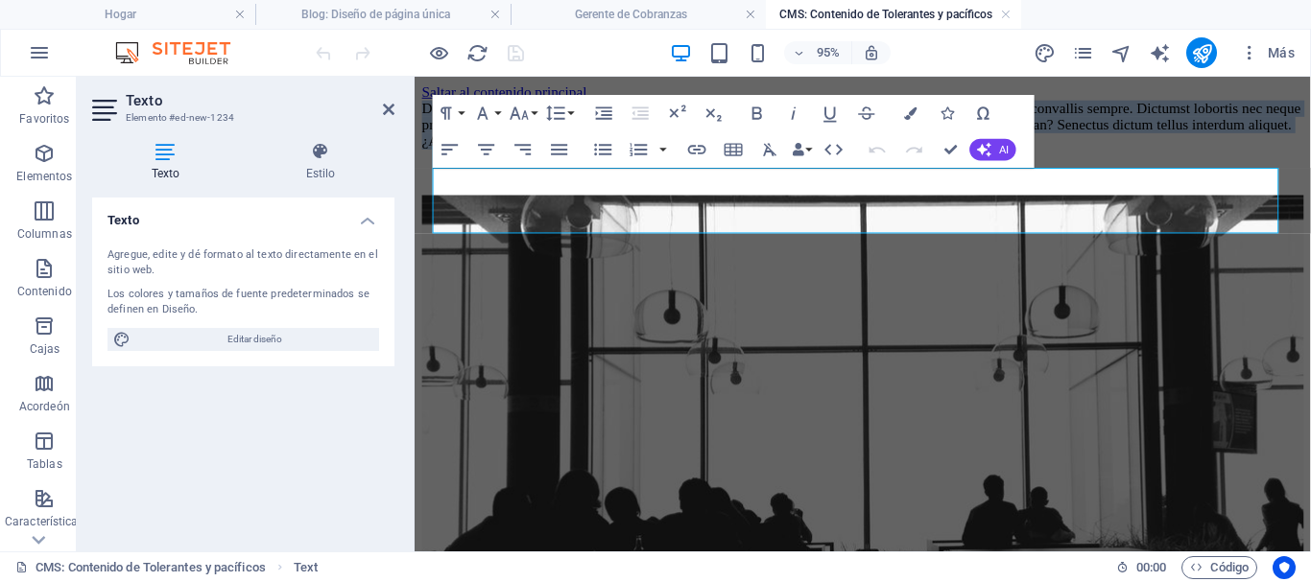
drag, startPoint x: 1135, startPoint y: 229, endPoint x: 431, endPoint y: 183, distance: 705.9
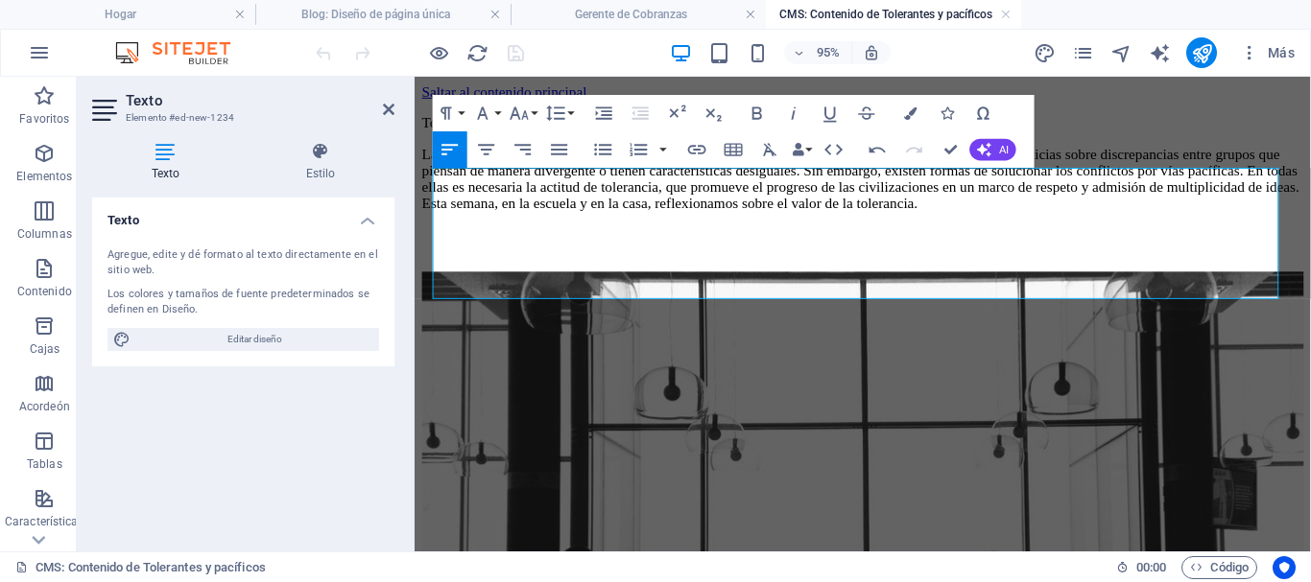
scroll to position [9649, 3]
drag, startPoint x: 588, startPoint y: 188, endPoint x: 438, endPoint y: 184, distance: 150.7
click at [438, 134] on p "Tolerantes y pacíficos" at bounding box center [886, 125] width 928 height 17
click at [755, 110] on icon "button" at bounding box center [758, 114] width 22 height 22
click at [911, 116] on icon "button" at bounding box center [910, 113] width 12 height 12
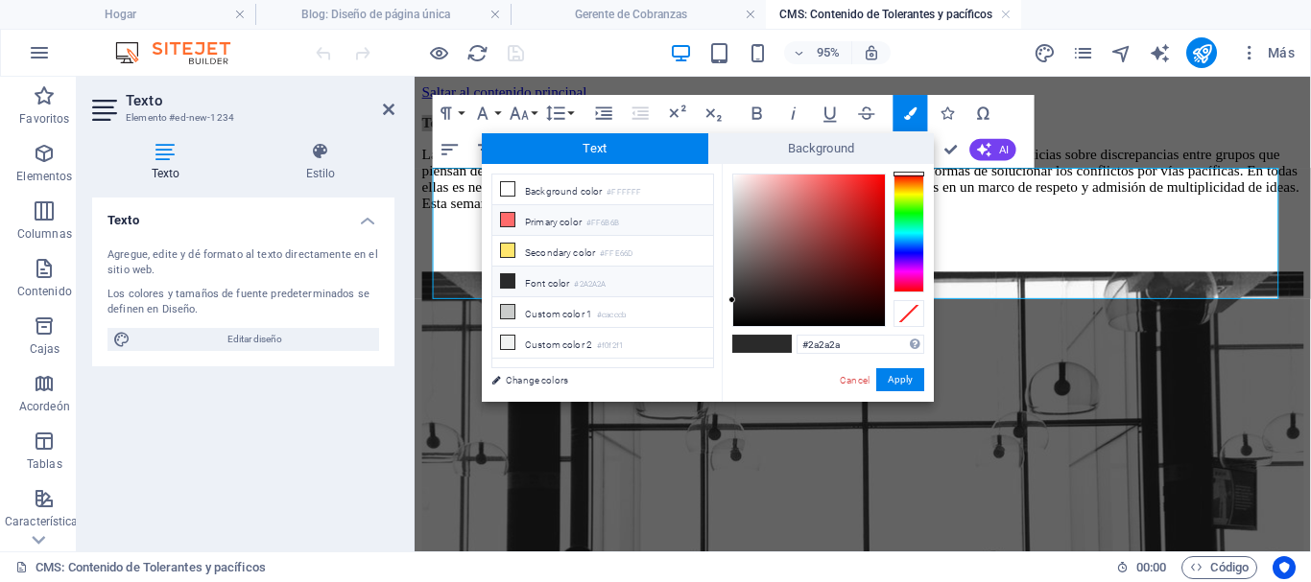
click at [506, 215] on icon at bounding box center [507, 219] width 13 height 13
type input "#ff6b6b"
click at [892, 374] on button "Apply" at bounding box center [900, 379] width 48 height 23
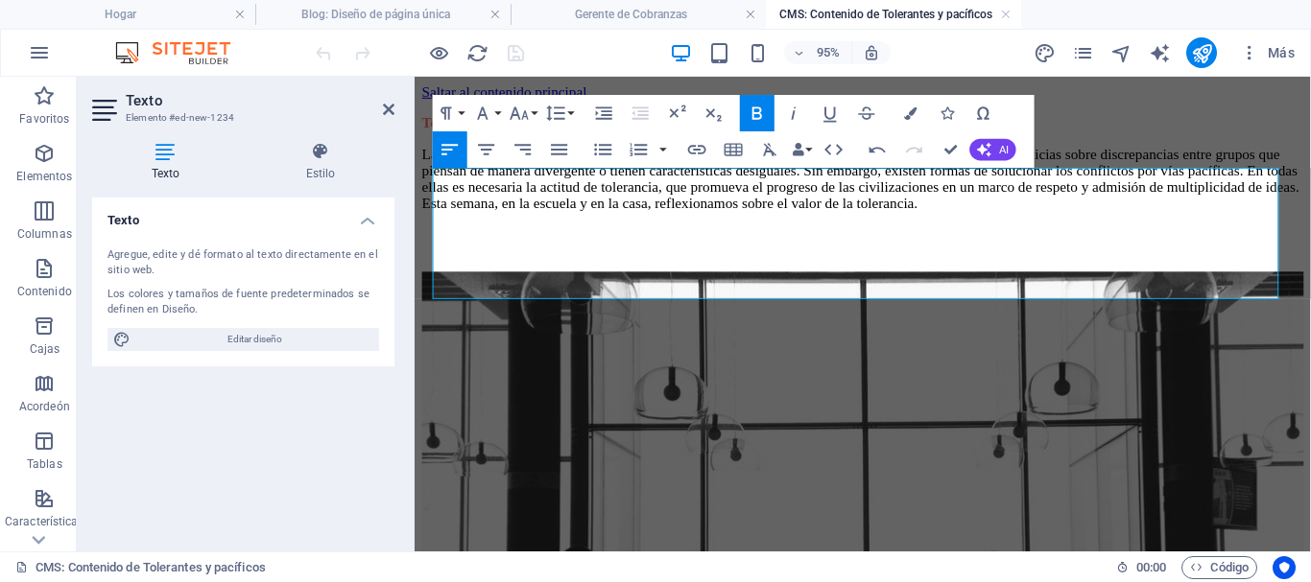
click at [766, 218] on font "La sociedad actual se encuentra inmersa en un clima de mucha división, en el qu…" at bounding box center [883, 184] width 923 height 68
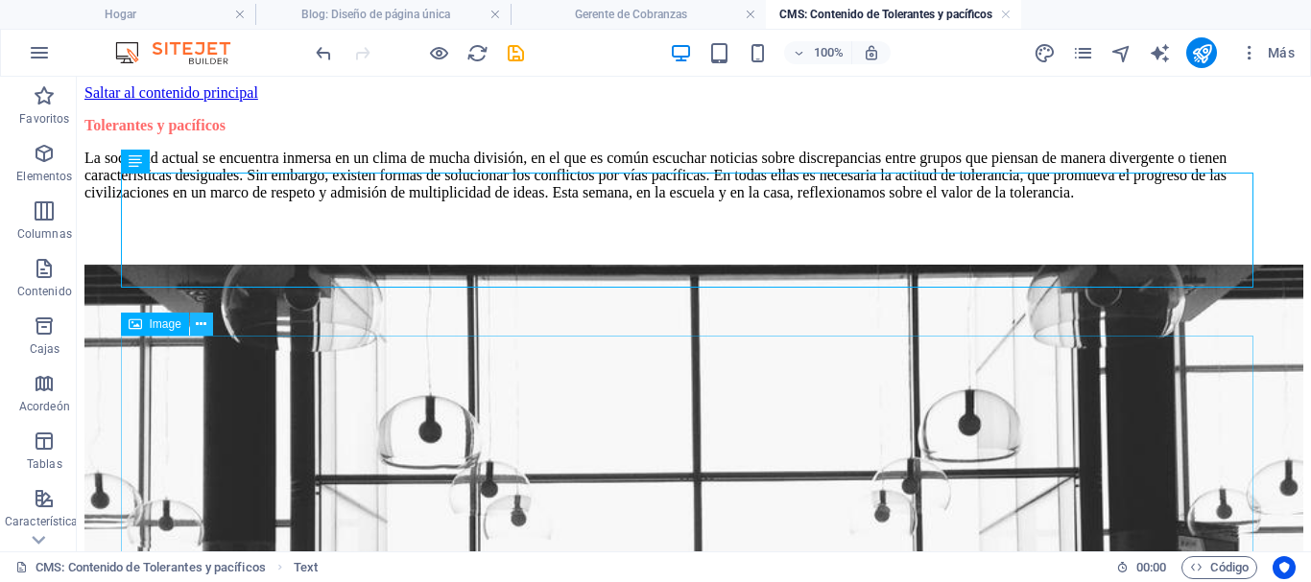
click at [205, 326] on icon at bounding box center [201, 325] width 11 height 20
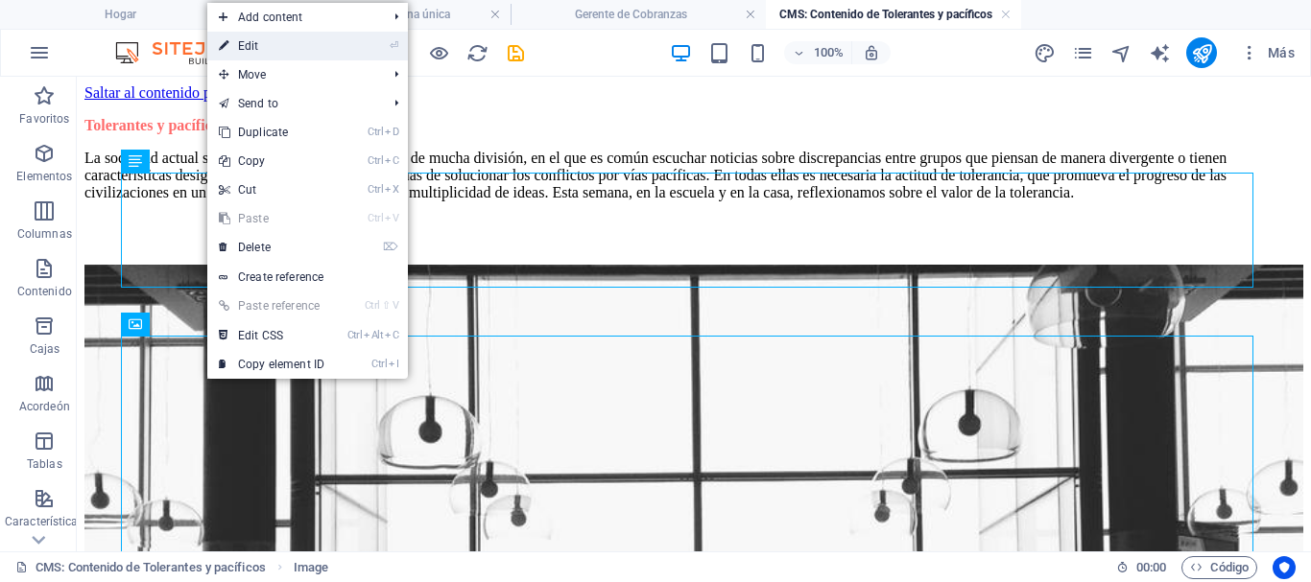
click at [257, 50] on link "⏎ Edit" at bounding box center [271, 46] width 129 height 29
select select "%"
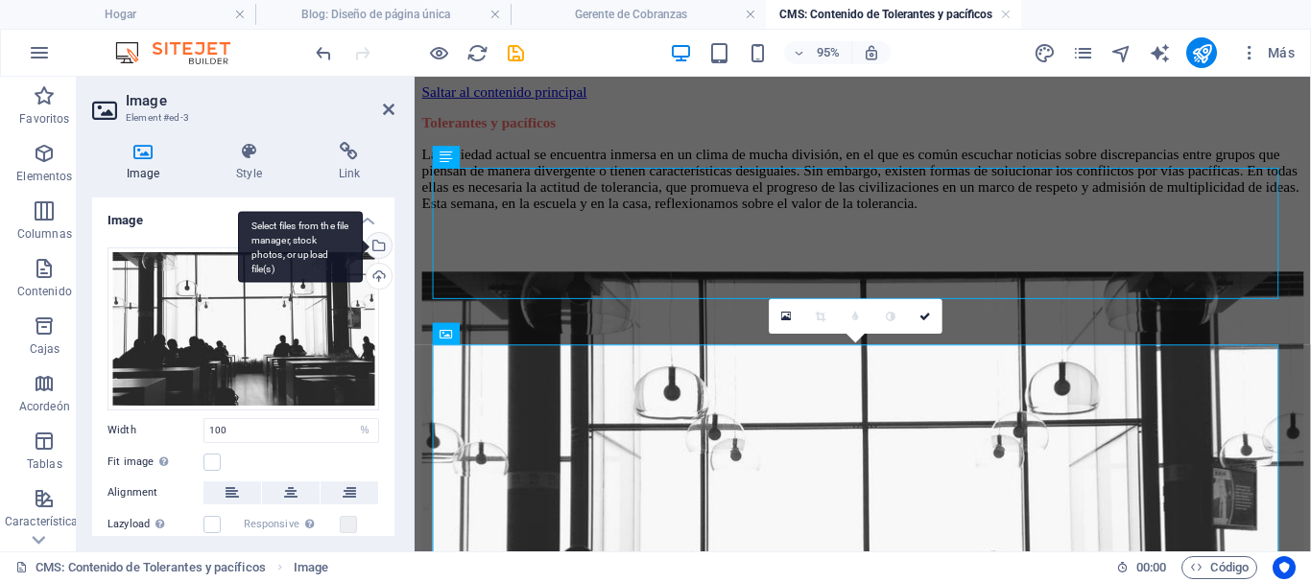
click at [363, 250] on div "Select files from the file manager, stock photos, or upload file(s)" at bounding box center [300, 247] width 125 height 72
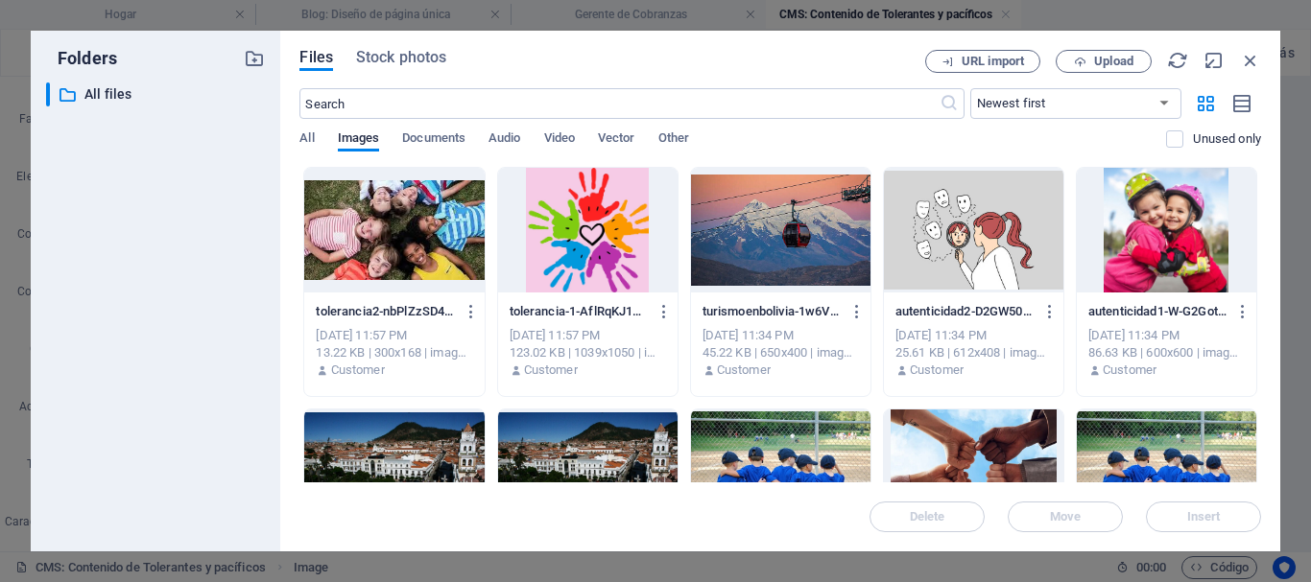
click at [433, 249] on div at bounding box center [393, 230] width 179 height 125
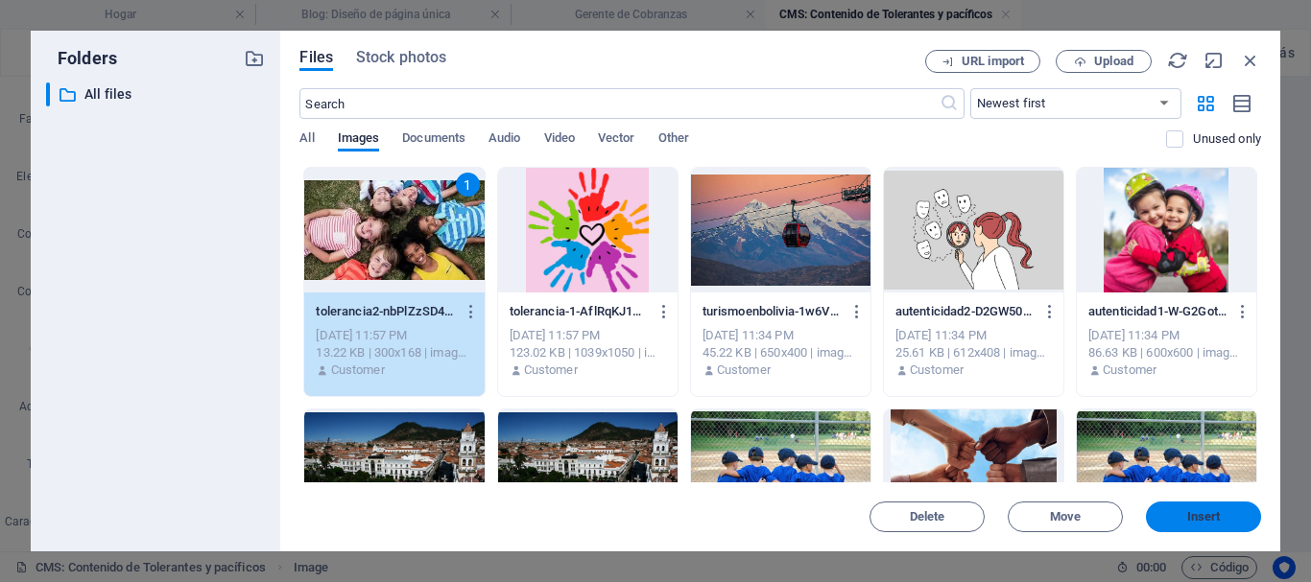
click at [1158, 509] on button "Insert" at bounding box center [1203, 517] width 115 height 31
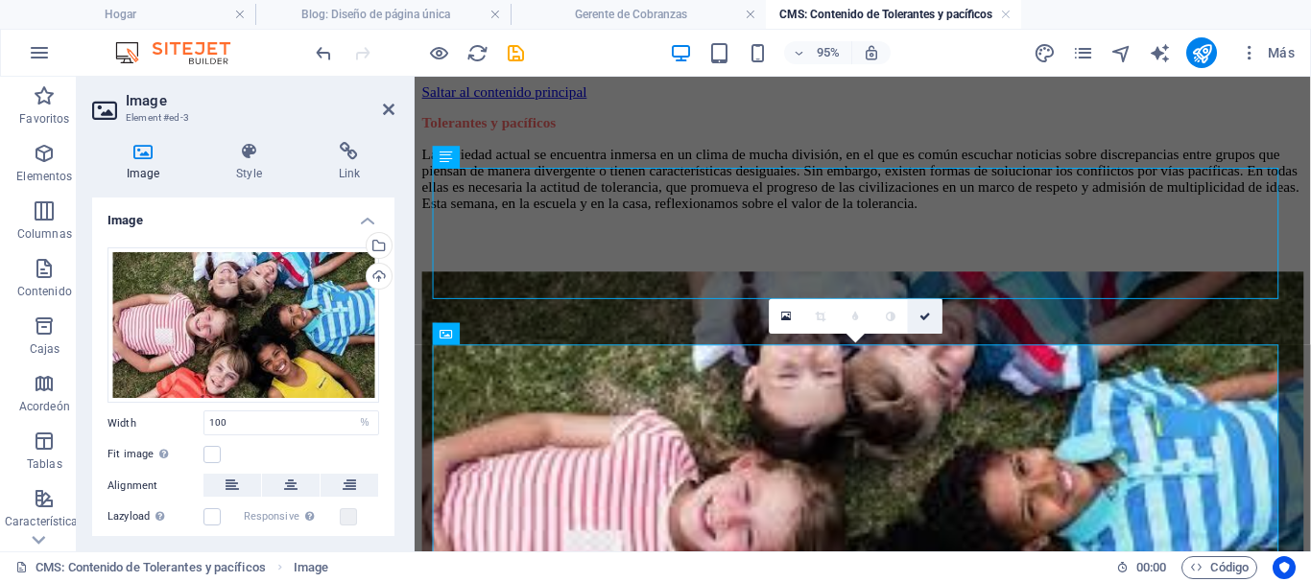
click at [925, 319] on icon at bounding box center [925, 316] width 12 height 11
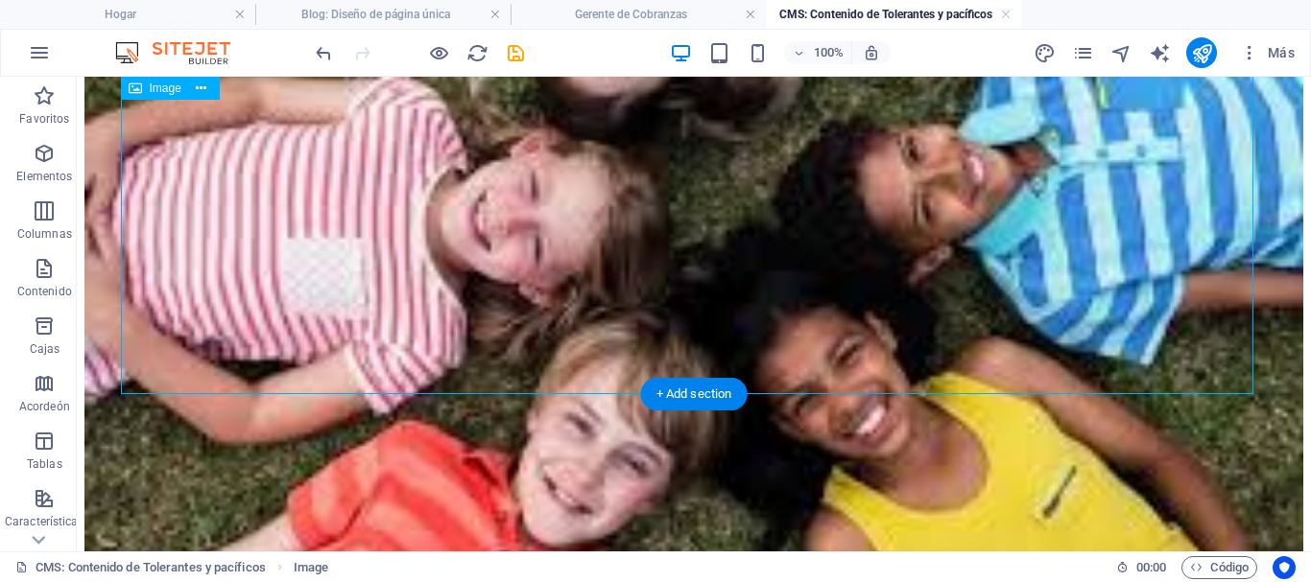
scroll to position [672, 0]
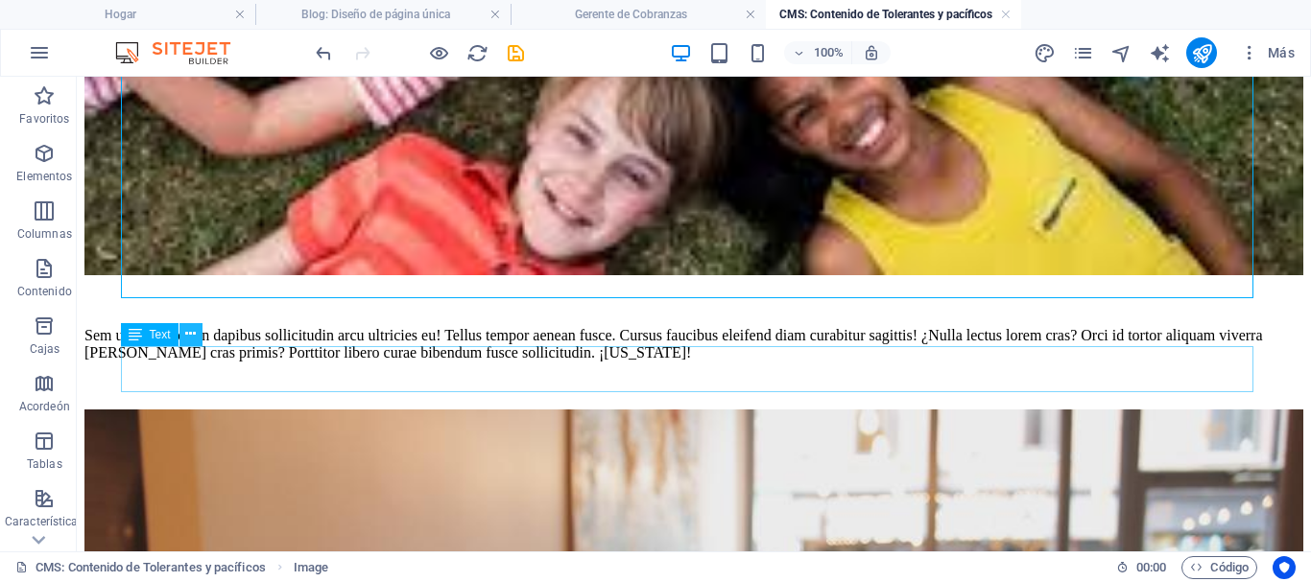
click at [185, 331] on icon at bounding box center [190, 334] width 11 height 20
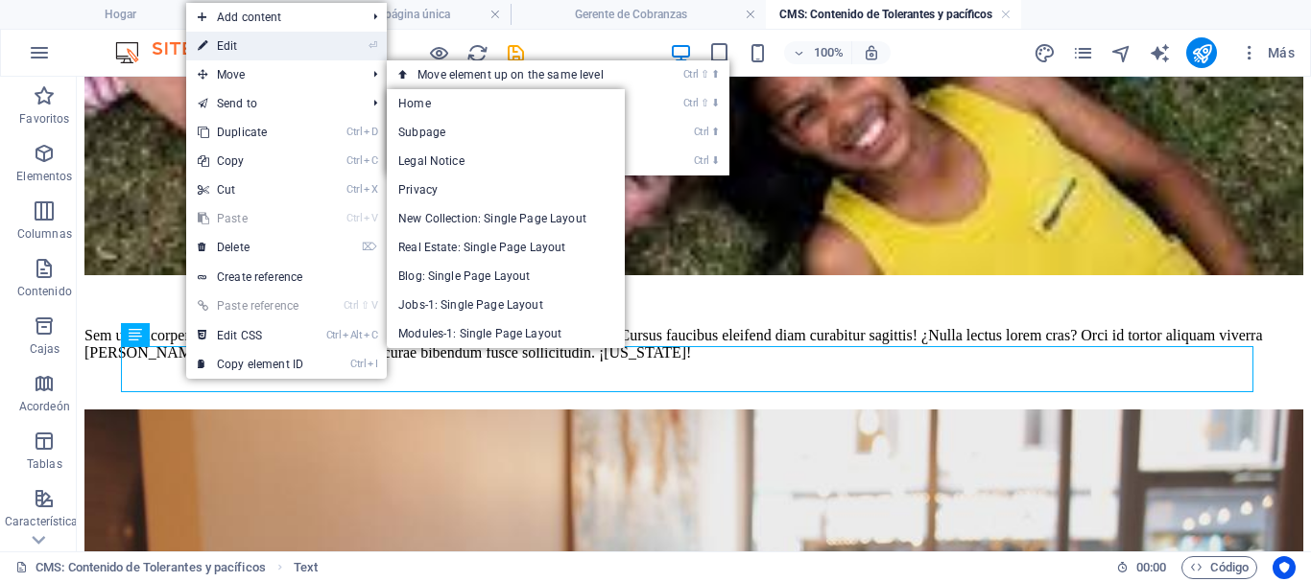
click at [227, 42] on link "⏎ Edit" at bounding box center [250, 46] width 129 height 29
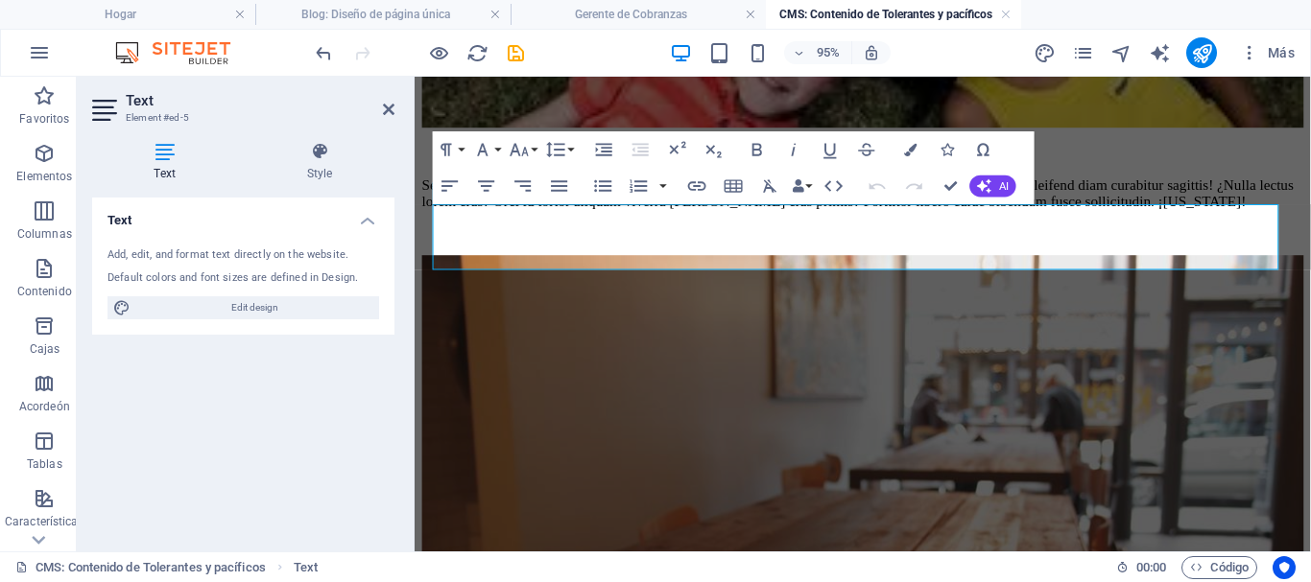
scroll to position [695, 0]
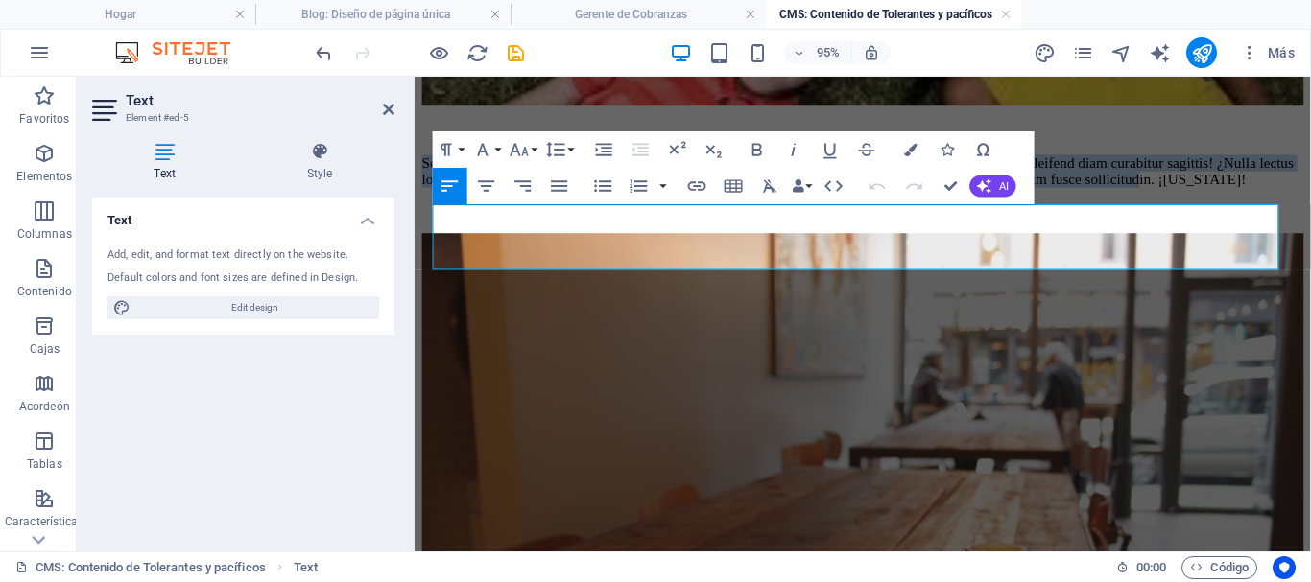
drag, startPoint x: 577, startPoint y: 267, endPoint x: 429, endPoint y: 227, distance: 152.9
click at [429, 227] on div "Tolerantes y pacíficos La sociedad actual se encuentra inmersa en un clima de m…" at bounding box center [886, 157] width 928 height 1500
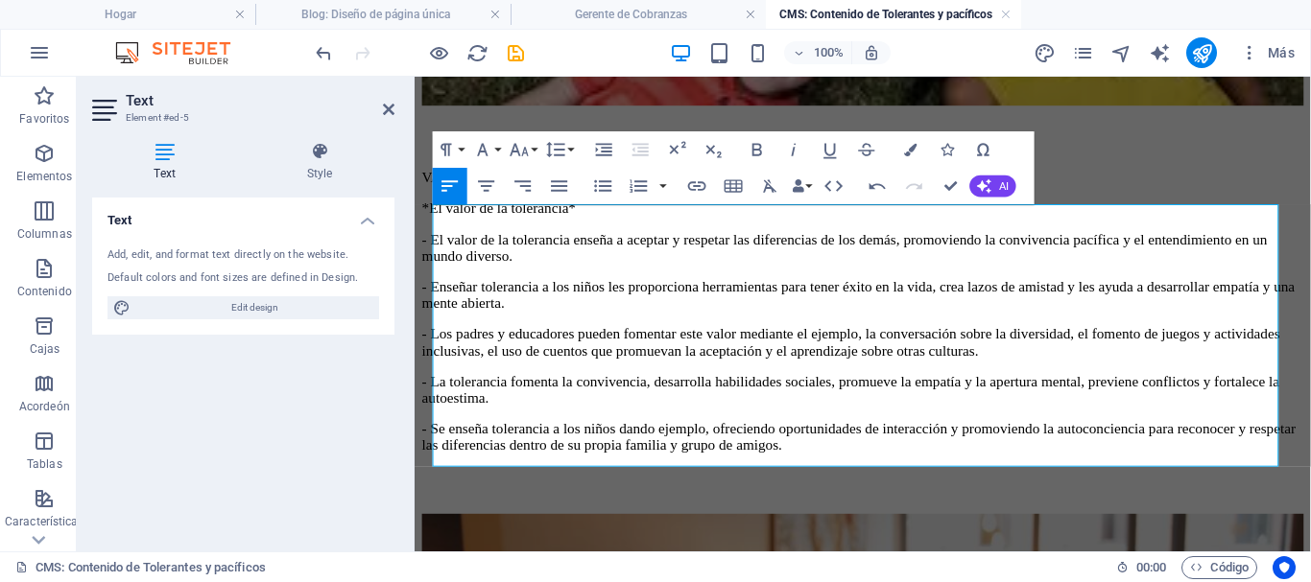
scroll to position [17518, 3]
click at [444, 225] on p "*El valor de la tolerancia*" at bounding box center [886, 215] width 928 height 17
click at [441, 225] on p "*El valor de la tolerancia*" at bounding box center [886, 215] width 928 height 17
click at [625, 225] on p "El valor de la tolerancia*" at bounding box center [886, 215] width 928 height 17
click at [442, 268] on p "- El valor de la tolerancia enseña a aceptar y respetar las diferencias de los …" at bounding box center [886, 257] width 928 height 35
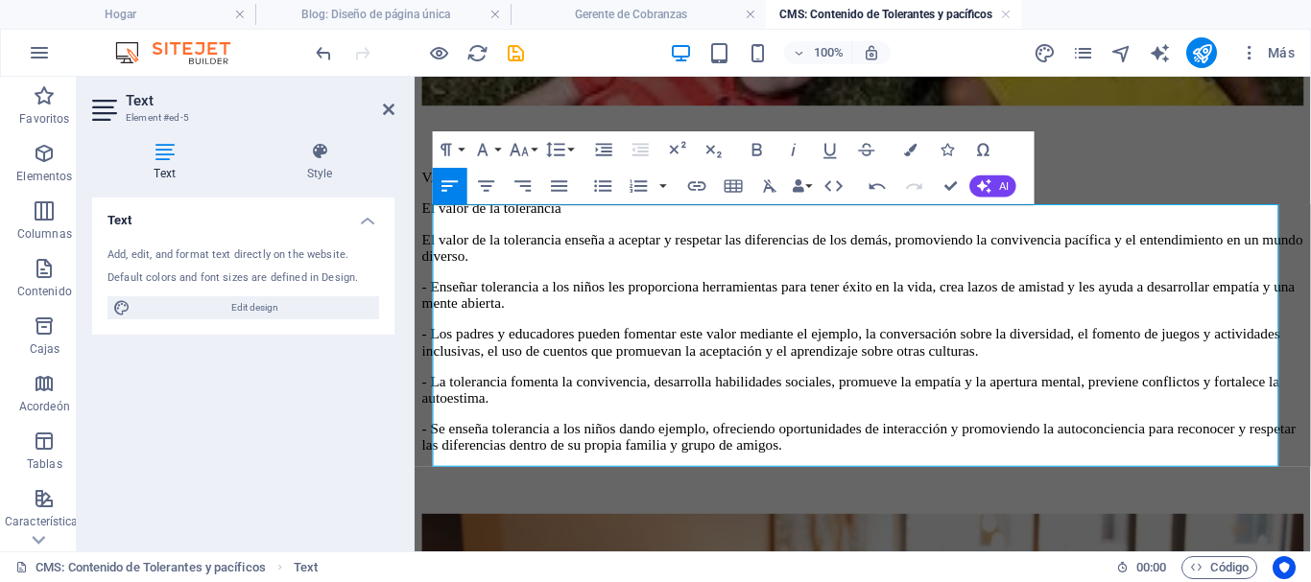
click at [442, 312] on p "- Enseñar tolerancia a los niños les proporciona herramientas para tener éxito …" at bounding box center [886, 307] width 928 height 35
click at [445, 358] on p "- Los padres y educadores pueden fomentar este valor mediante el ejemplo, la co…" at bounding box center [886, 357] width 928 height 35
click at [442, 407] on p "- La tolerancia fomenta la convivencia, desarrolla habilidades sociales, promue…" at bounding box center [886, 407] width 928 height 35
click at [443, 448] on p "- Se enseña tolerancia a los niños dando ejemplo, ofreciendo oportunidades de i…" at bounding box center [886, 457] width 928 height 35
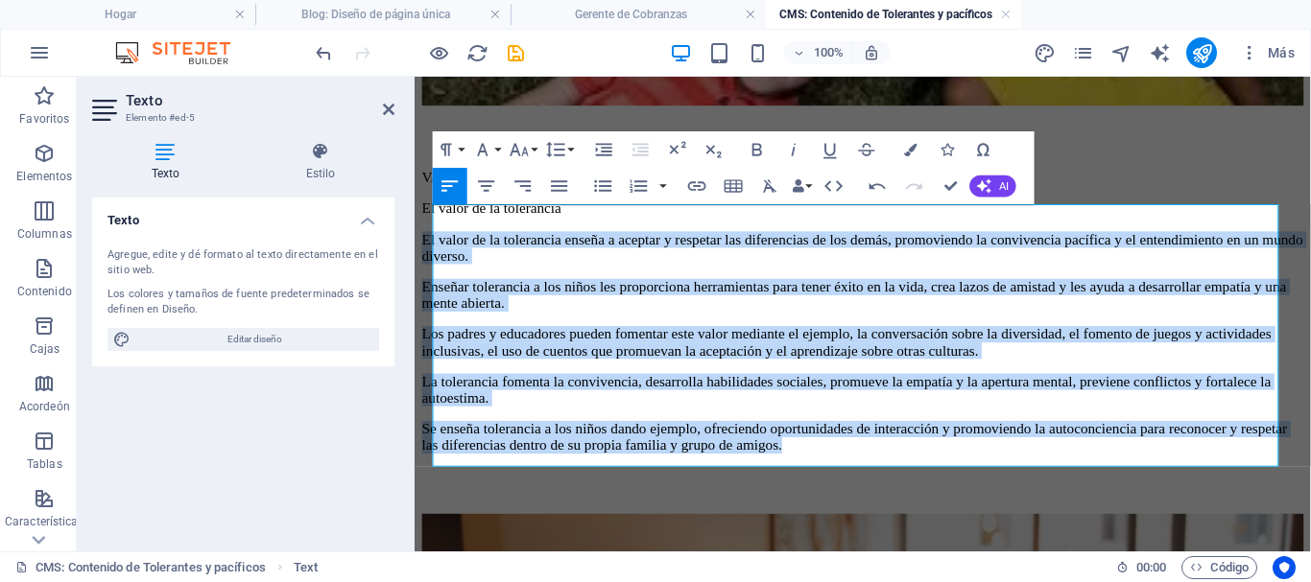
drag, startPoint x: 1006, startPoint y: 478, endPoint x: 426, endPoint y: 272, distance: 615.2
click at [426, 272] on div "Tolerantes y pacíficos La sociedad actual se encuentra inmersa en un clima de m…" at bounding box center [886, 304] width 928 height 1795
drag, startPoint x: 605, startPoint y: 190, endPoint x: 226, endPoint y: 133, distance: 382.3
click at [605, 190] on icon "button" at bounding box center [603, 186] width 17 height 12
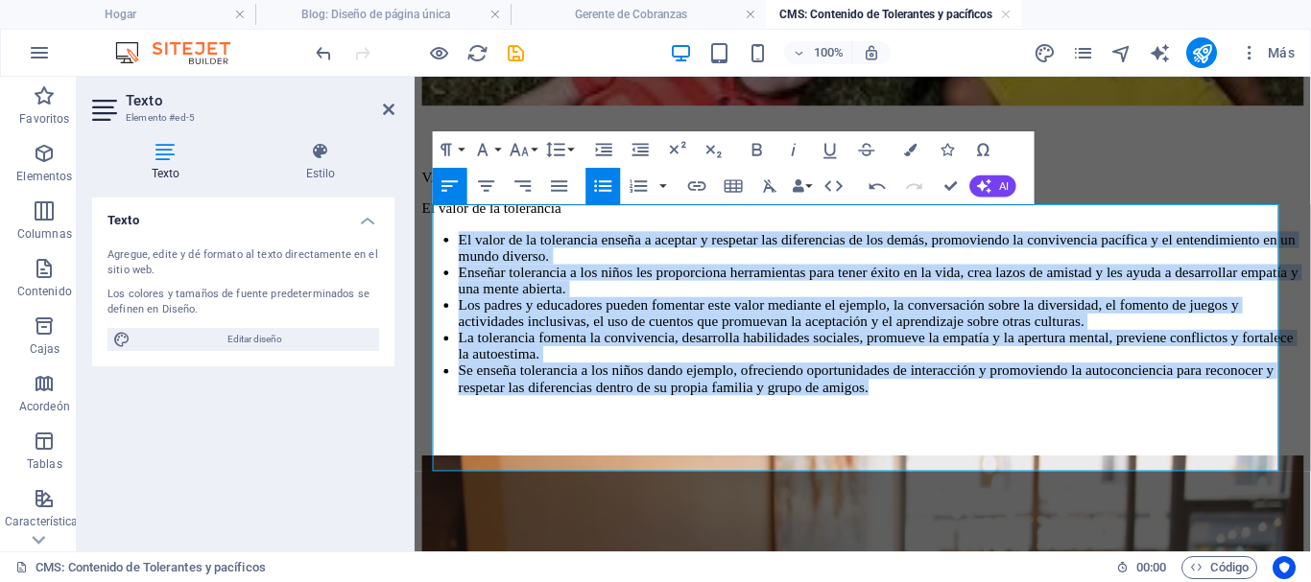
click at [724, 378] on li "La tolerancia fomenta la convivencia, desarrolla habilidades sociales, promueve…" at bounding box center [906, 361] width 890 height 35
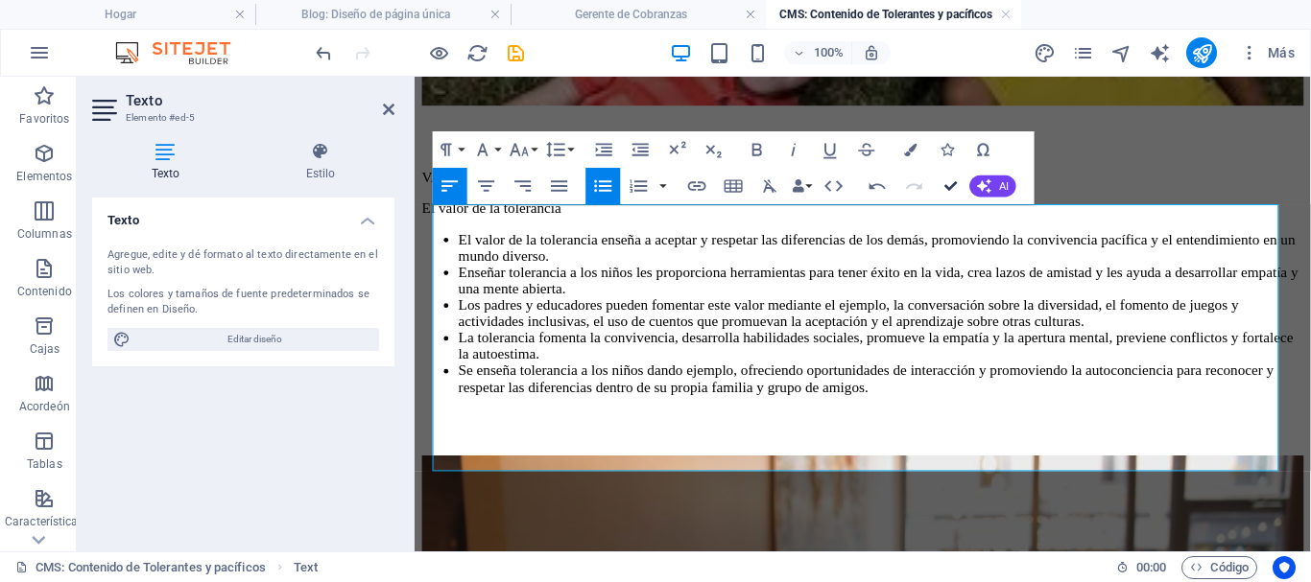
drag, startPoint x: 952, startPoint y: 189, endPoint x: 875, endPoint y: 115, distance: 106.6
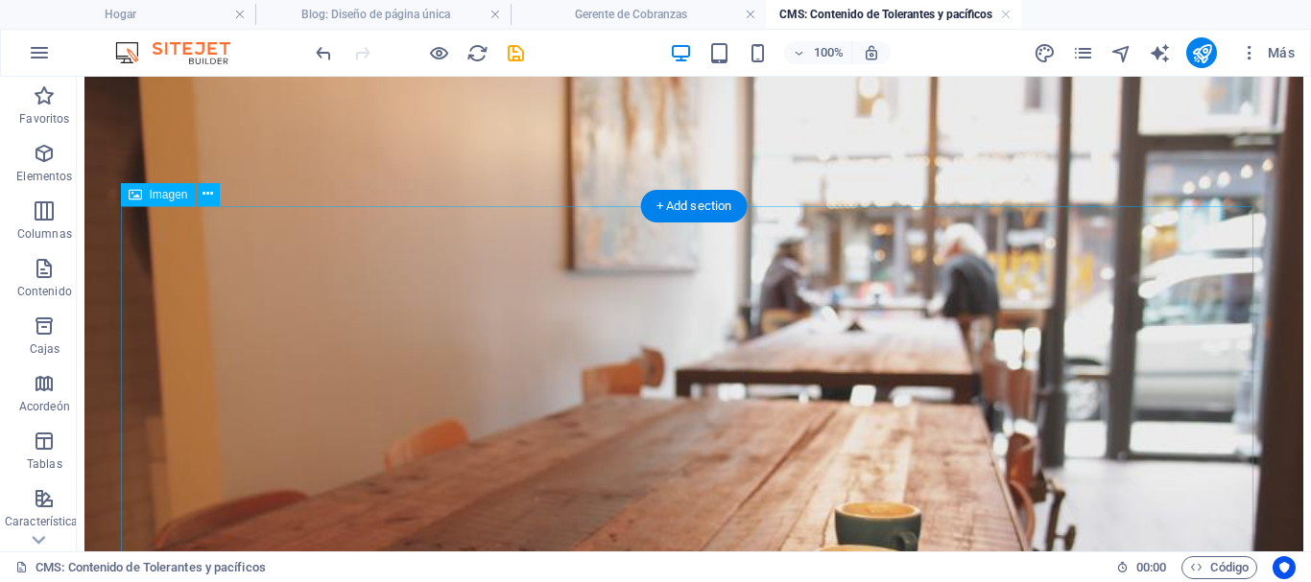
scroll to position [1095, 0]
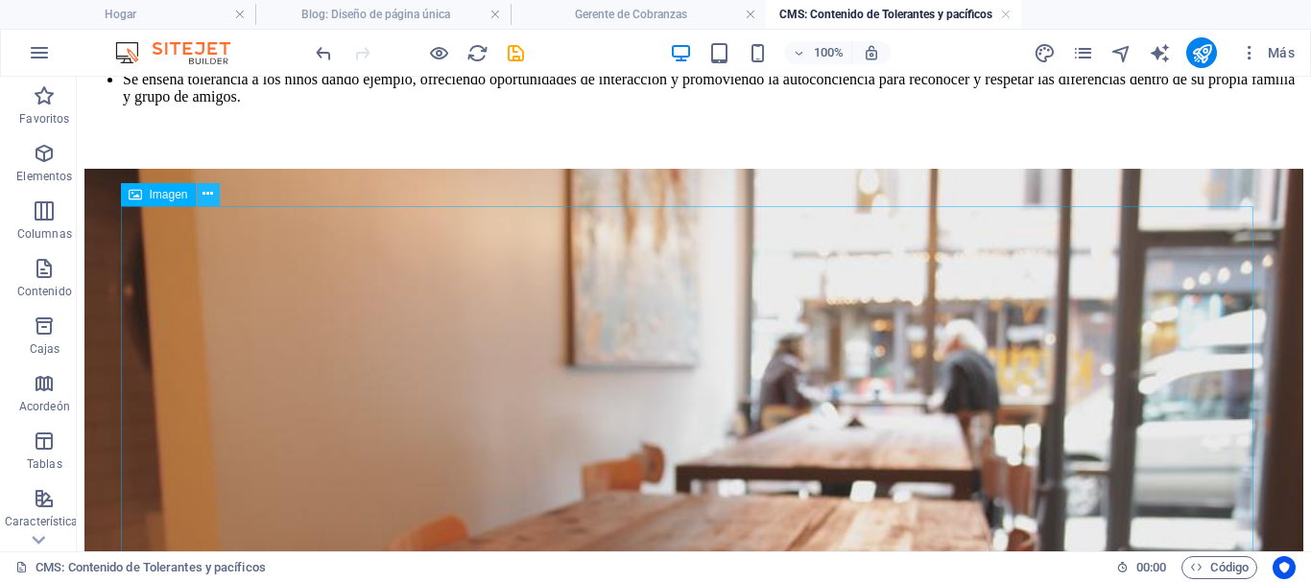
click at [212, 193] on icon at bounding box center [207, 194] width 11 height 20
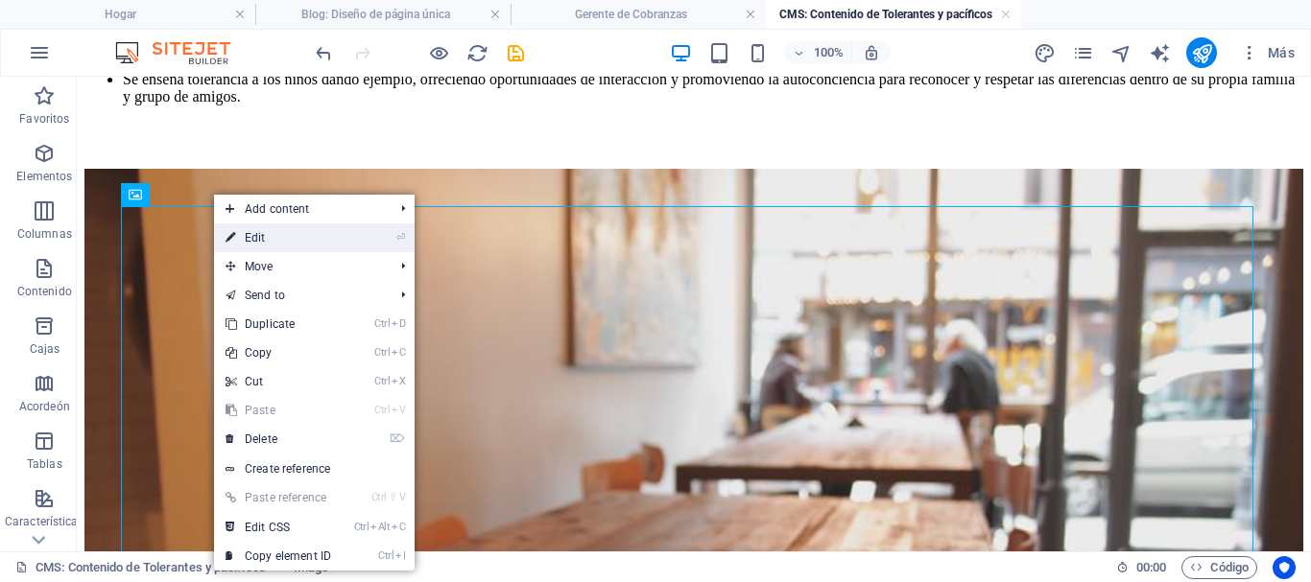
click at [258, 238] on link "⏎ Edit" at bounding box center [278, 238] width 129 height 29
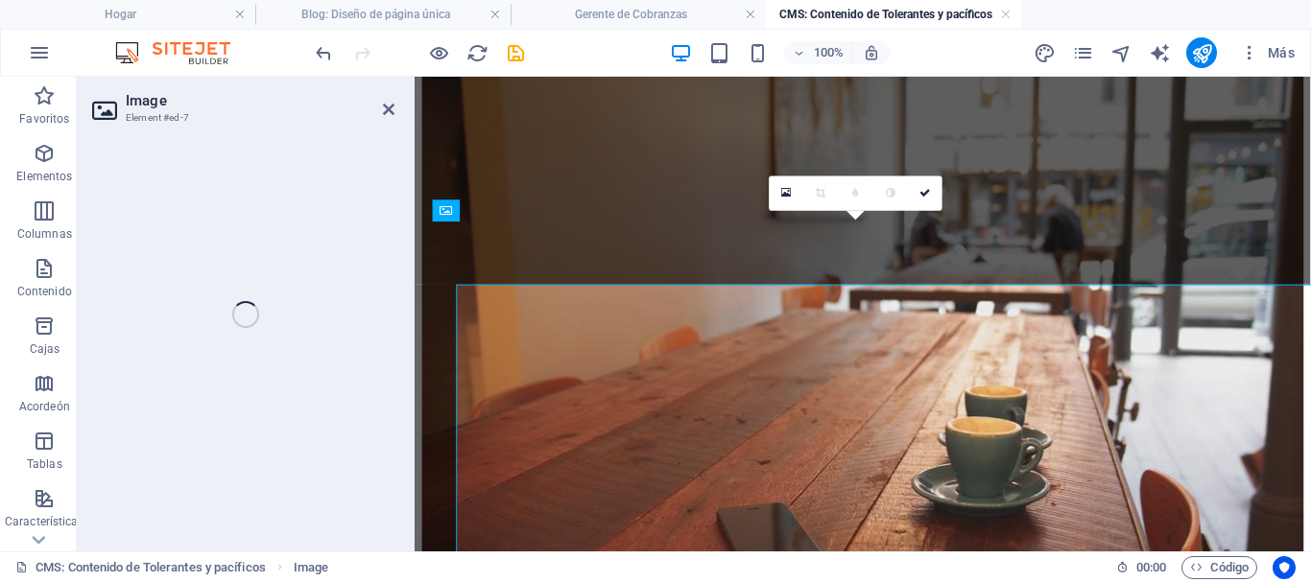
select select "%"
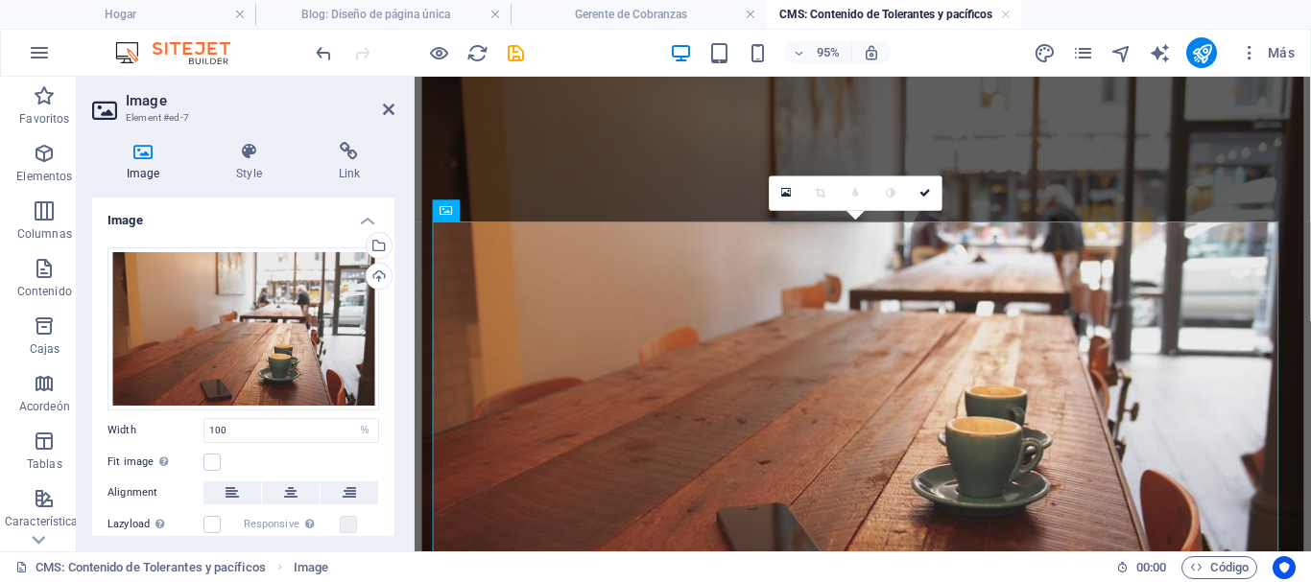
scroll to position [1006, 0]
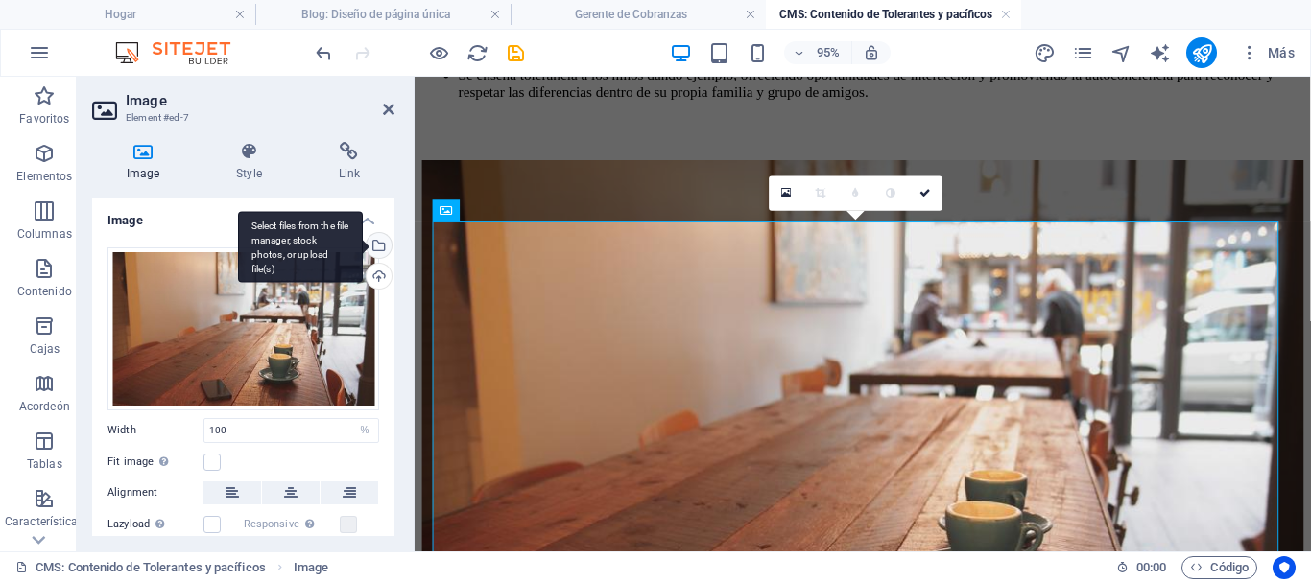
click at [363, 240] on div "Select files from the file manager, stock photos, or upload file(s)" at bounding box center [300, 247] width 125 height 72
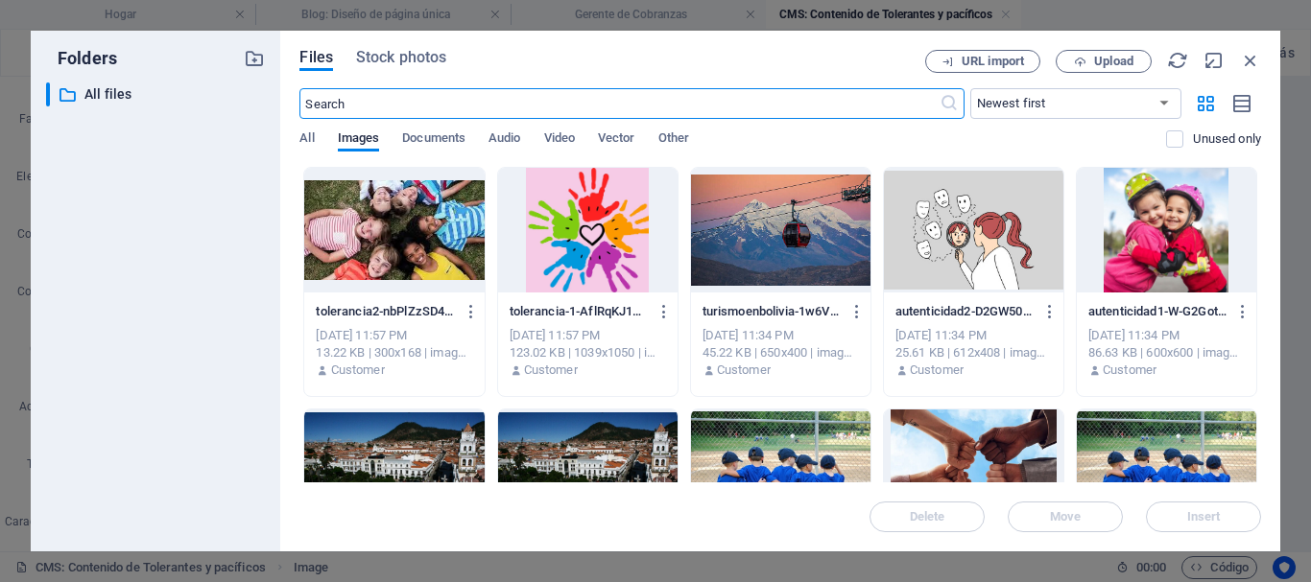
scroll to position [866, 0]
click at [598, 250] on div at bounding box center [587, 230] width 179 height 125
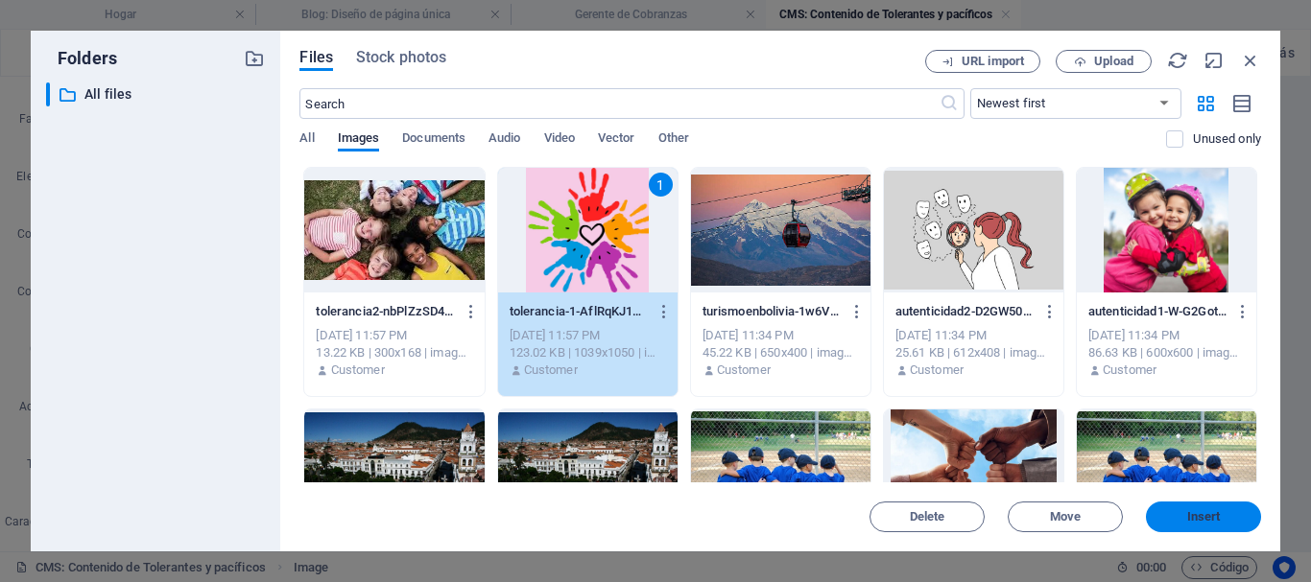
click at [1224, 512] on span "Insert" at bounding box center [1203, 517] width 100 height 12
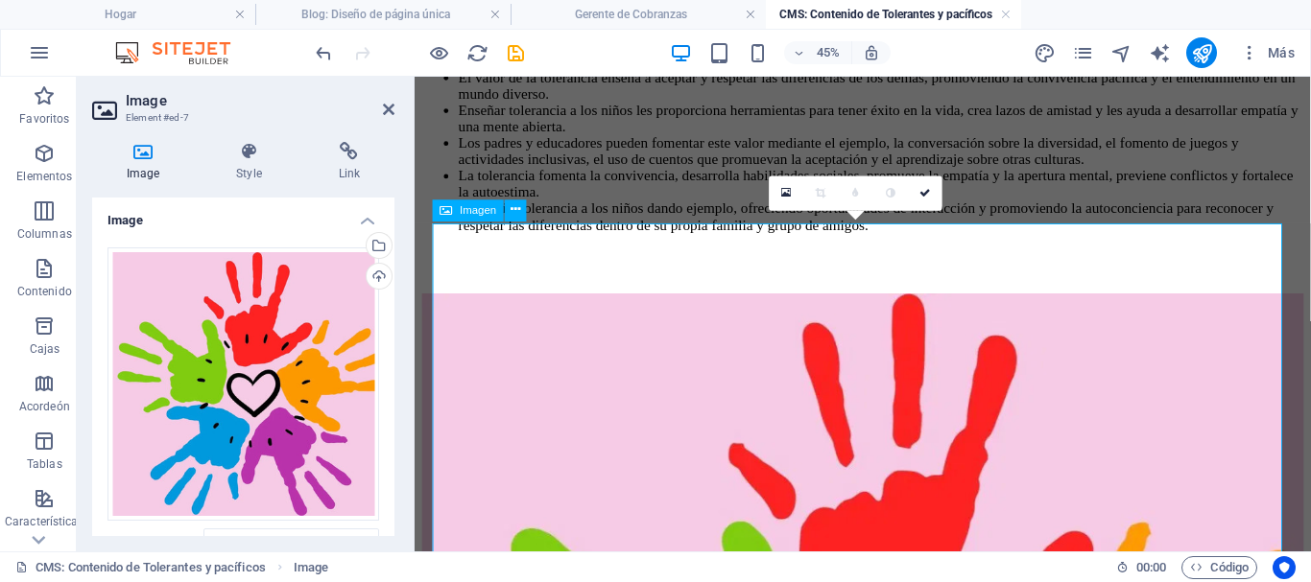
scroll to position [1006, 0]
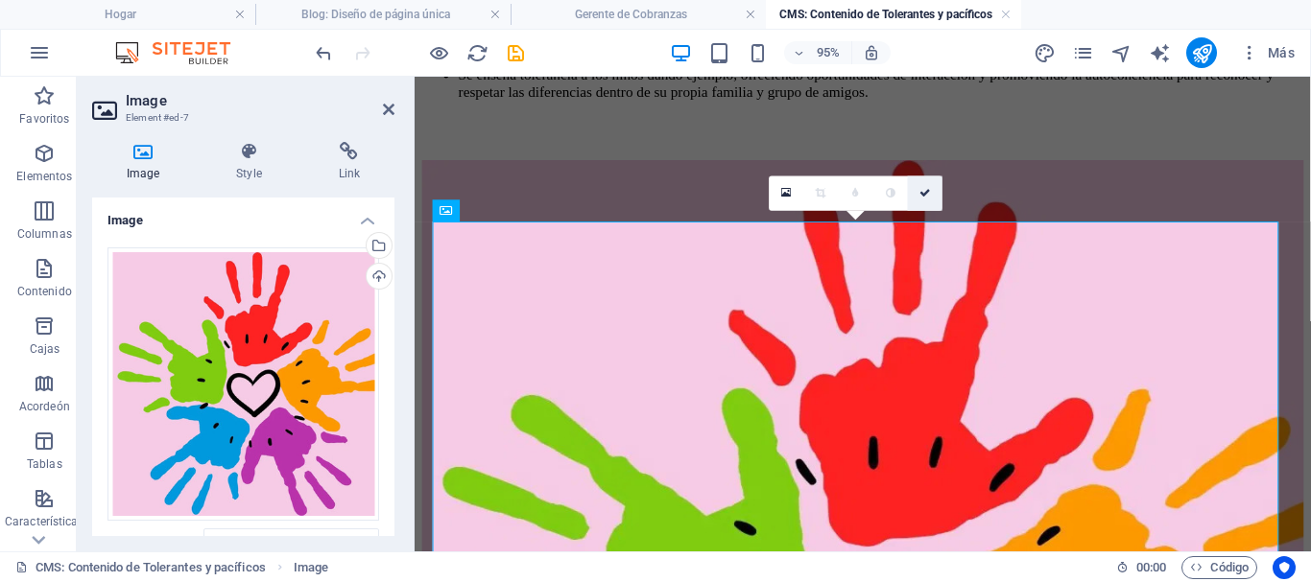
click at [922, 192] on icon at bounding box center [925, 193] width 12 height 11
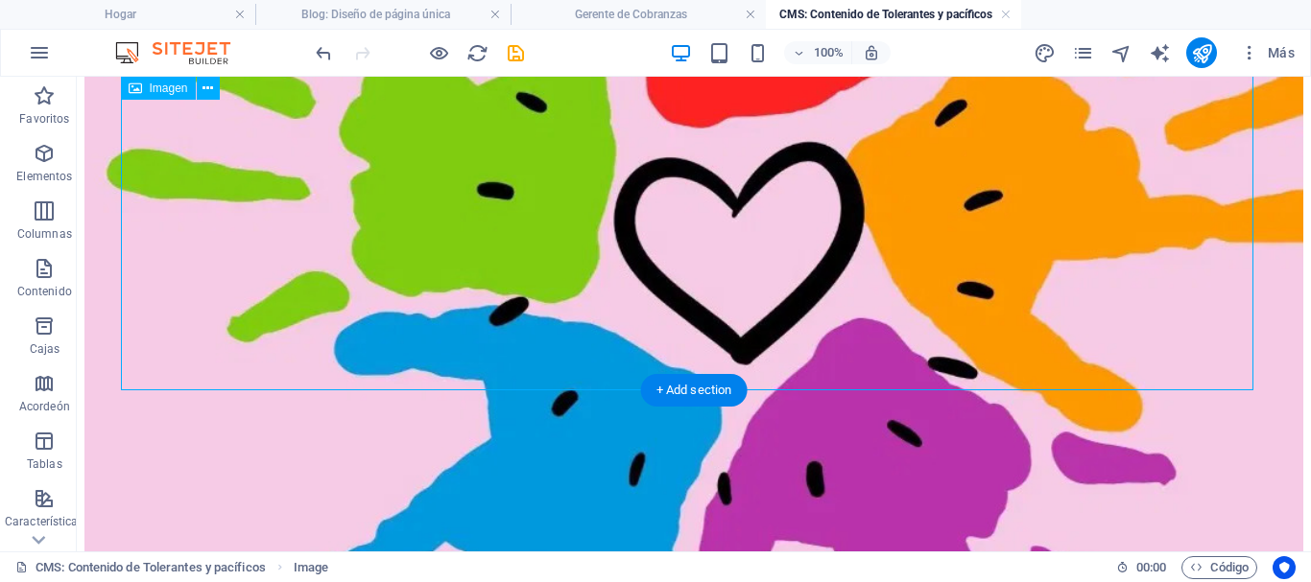
scroll to position [2129, 0]
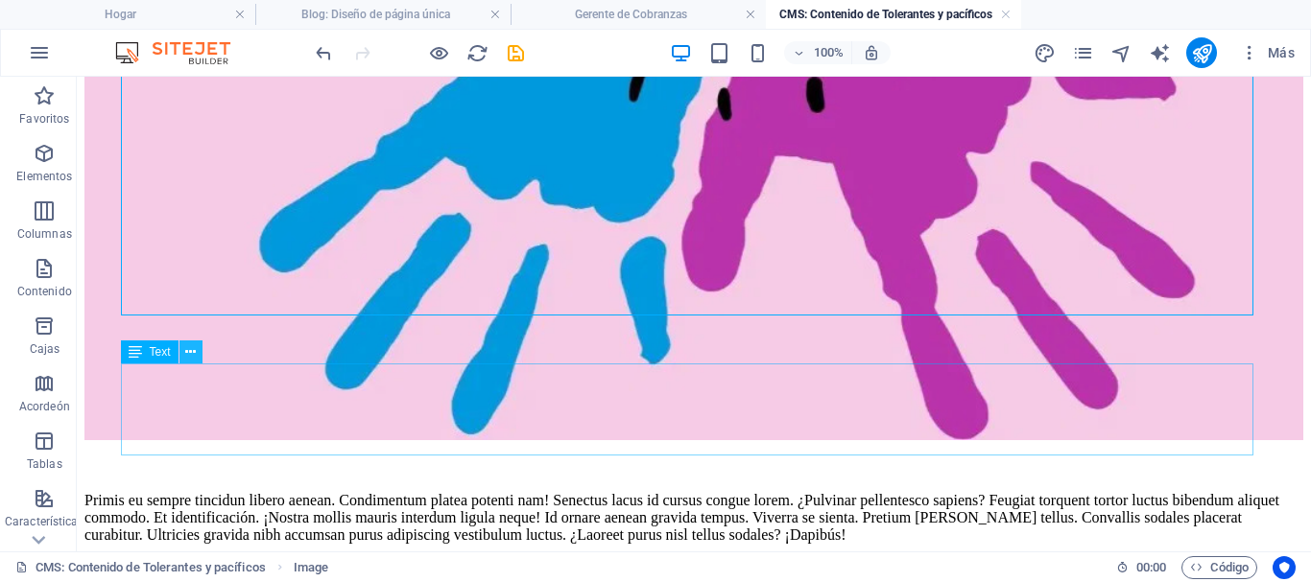
click at [198, 350] on button at bounding box center [190, 352] width 23 height 23
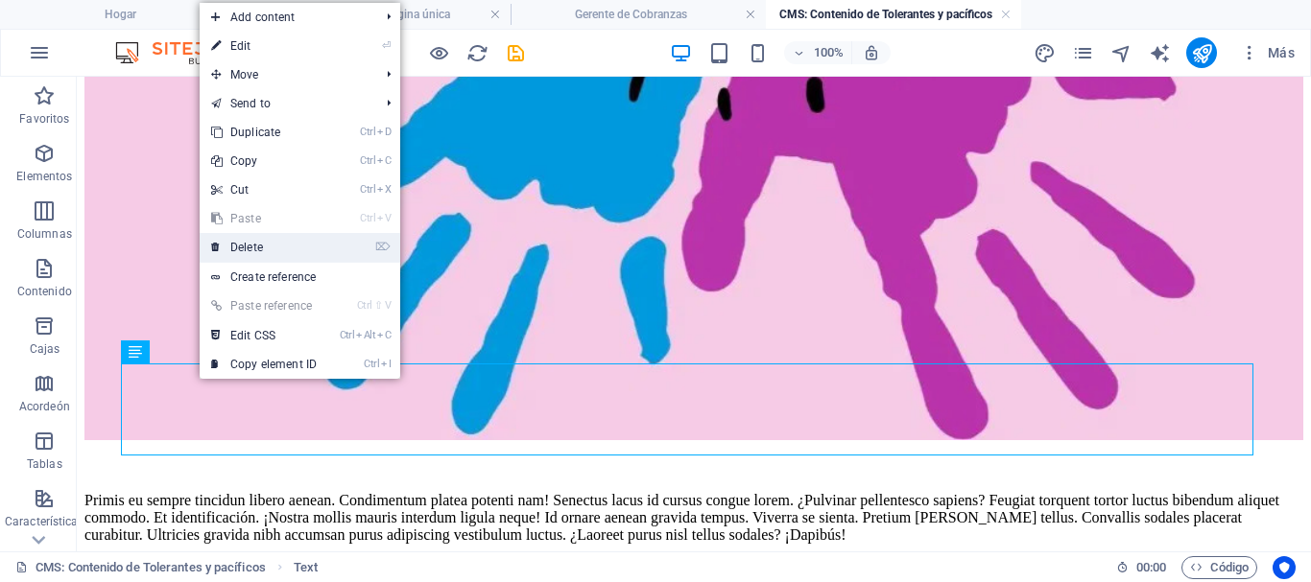
click at [240, 246] on link "⌦ Delete" at bounding box center [264, 247] width 129 height 29
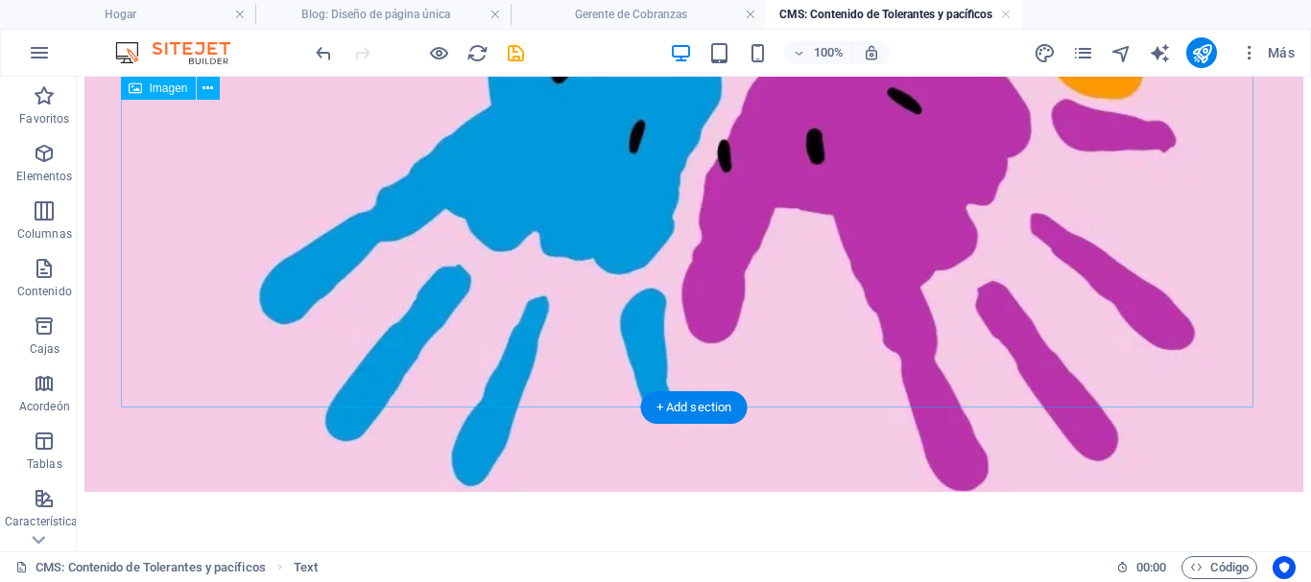
scroll to position [2037, 0]
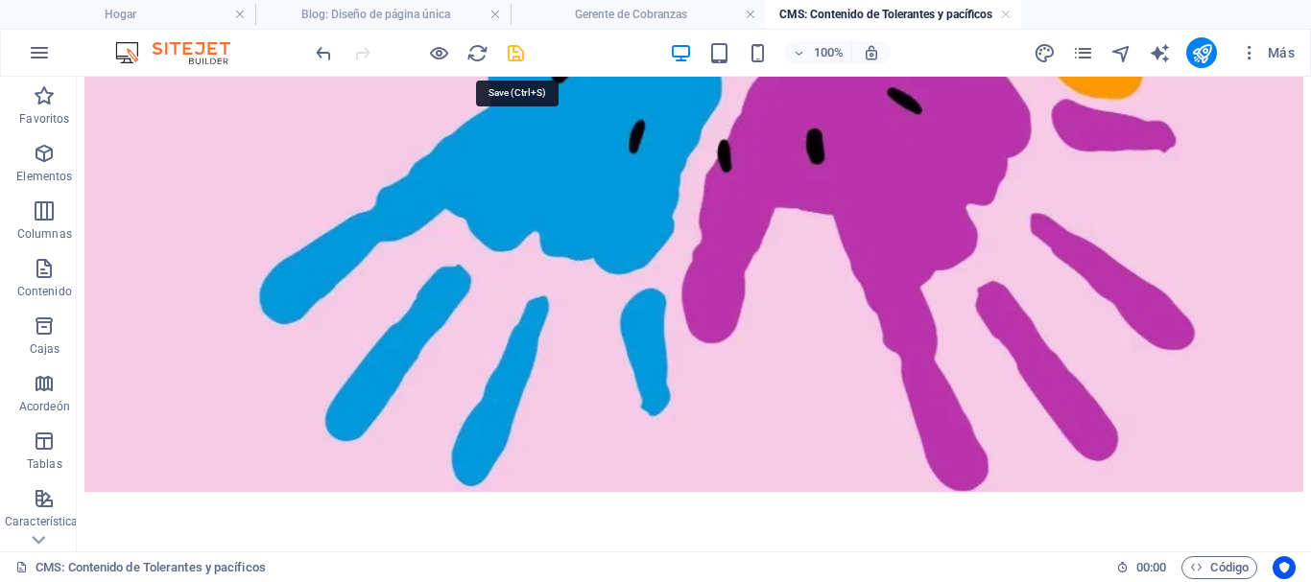
drag, startPoint x: 526, startPoint y: 56, endPoint x: 543, endPoint y: 137, distance: 83.4
click at [526, 56] on icon "ahorrar" at bounding box center [516, 53] width 22 height 22
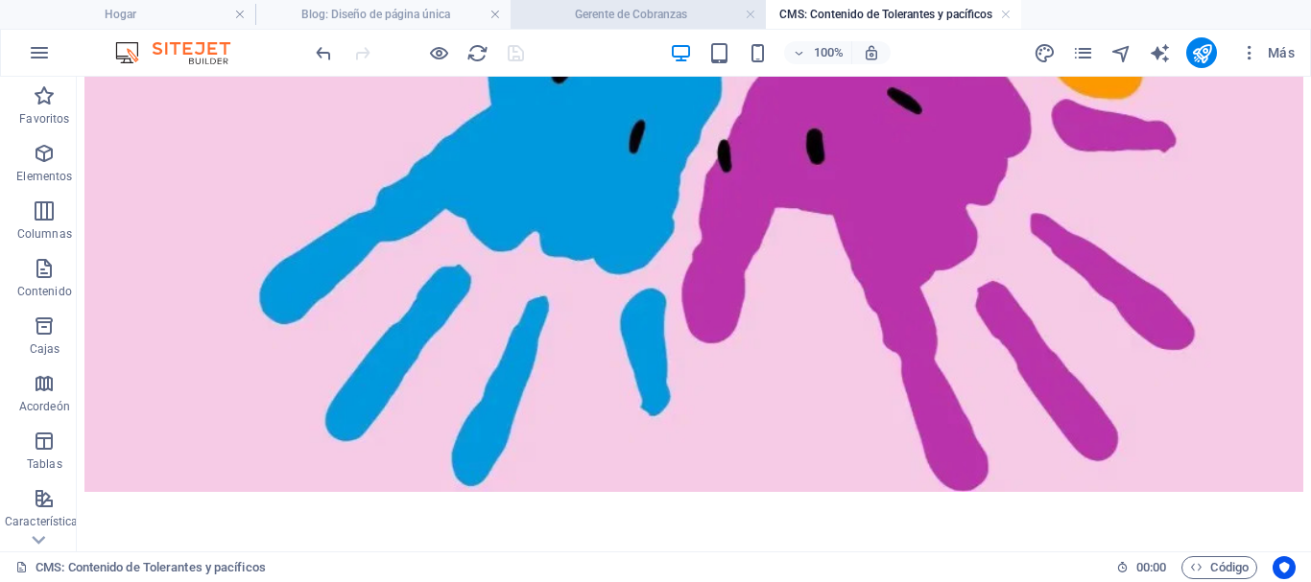
click at [637, 13] on font "Gerente de Cobranzas" at bounding box center [631, 14] width 112 height 13
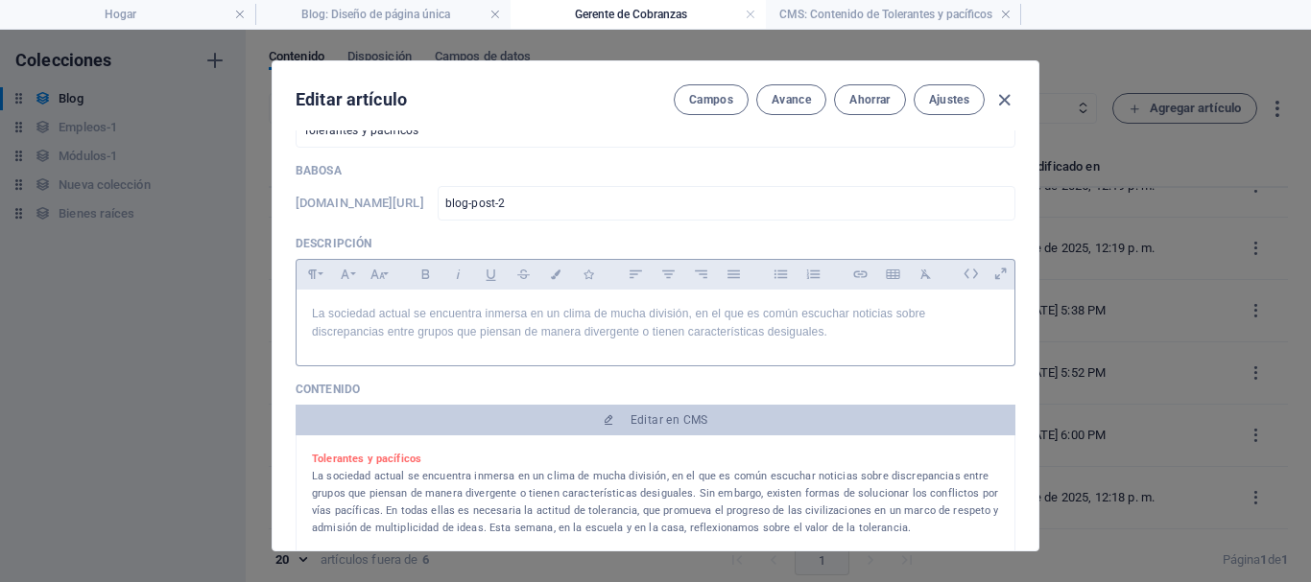
scroll to position [0, 0]
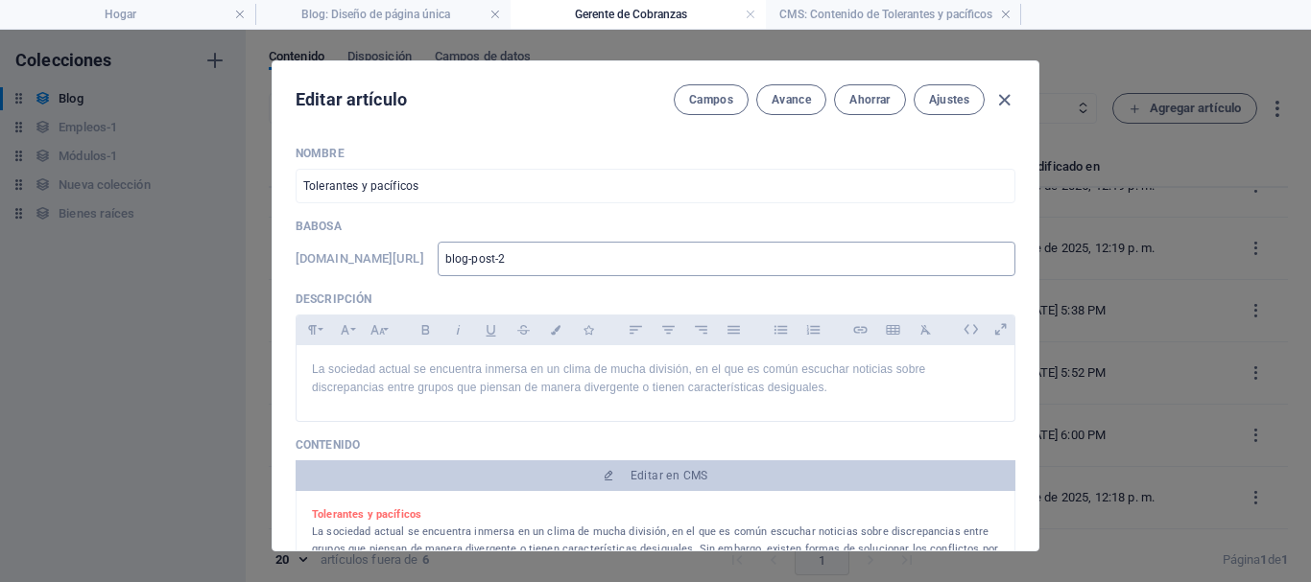
click at [671, 260] on input "blog-post-2" at bounding box center [727, 259] width 578 height 35
drag, startPoint x: 671, startPoint y: 260, endPoint x: 555, endPoint y: 261, distance: 116.1
click at [555, 261] on div "www.ejemplo.com/blog-diseño-de-una-página/ blog-post-2 ​" at bounding box center [656, 259] width 720 height 35
type input "t"
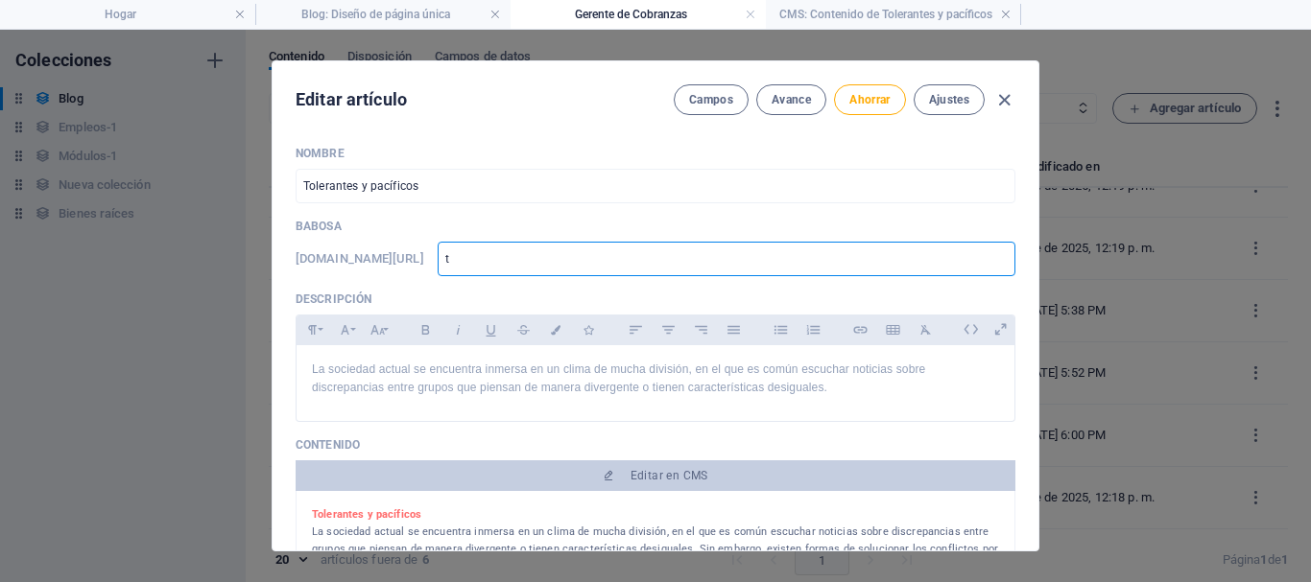
type input "to"
type input "tol"
type input "tole"
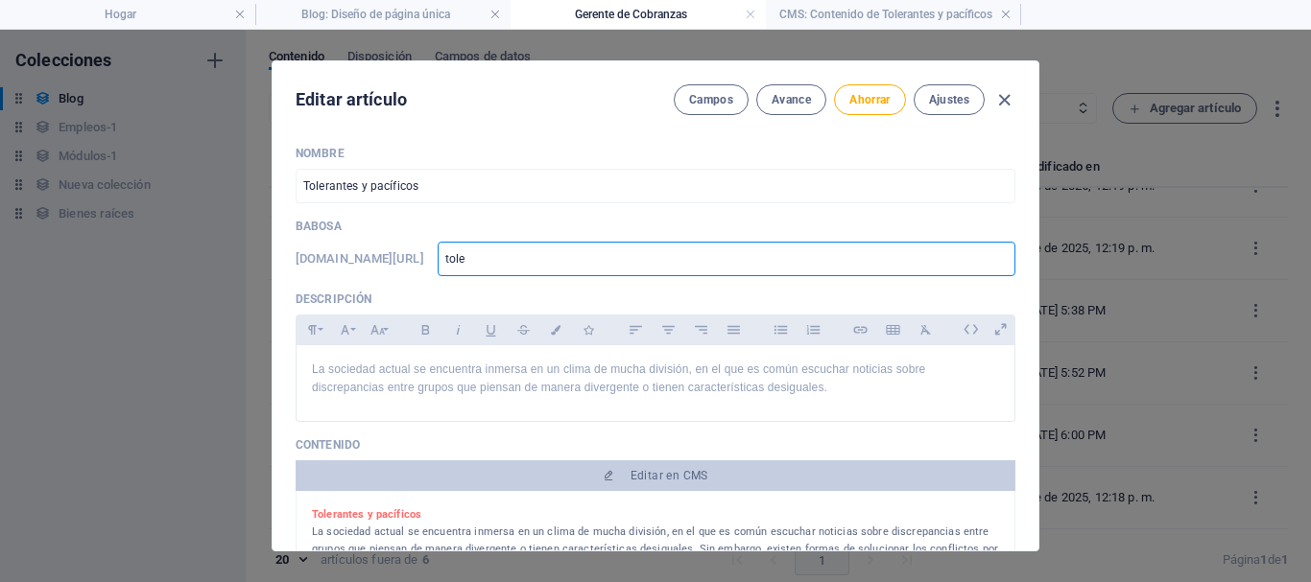
type input "tole"
type input "tolera"
type input "toleran"
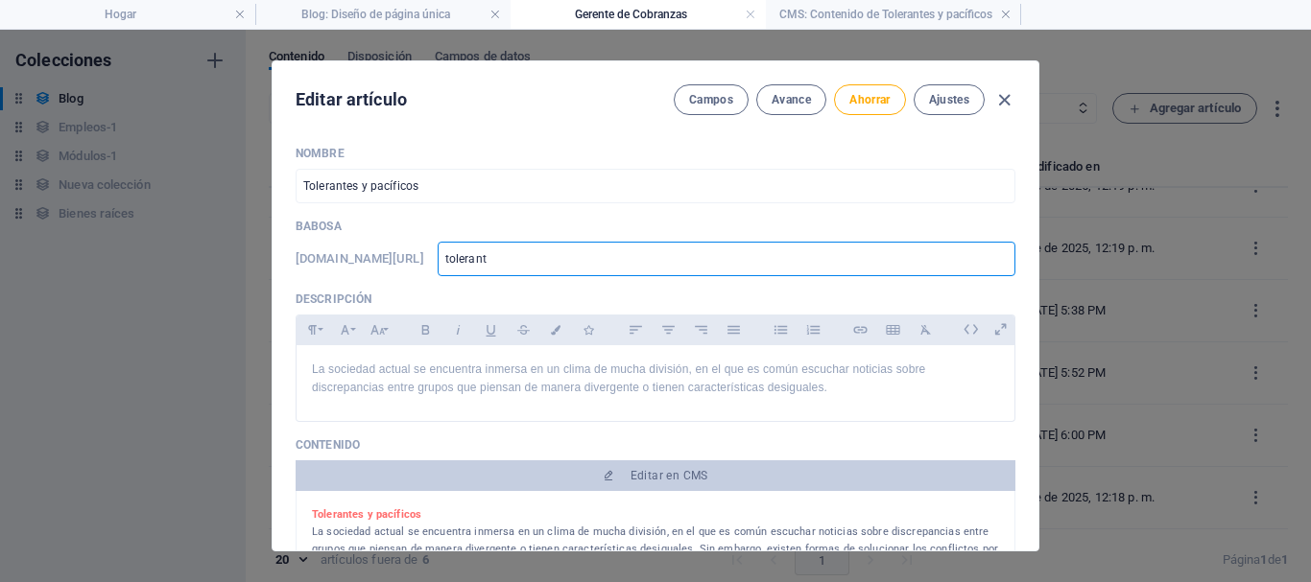
type input "tolerante"
type input "tolerantes"
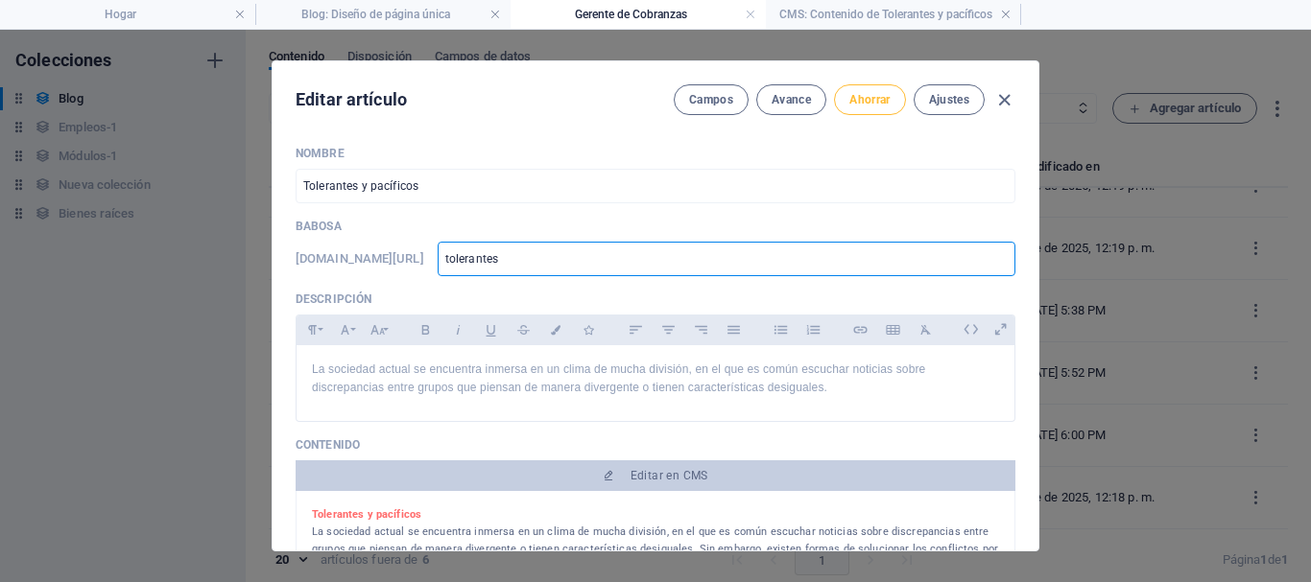
click at [863, 93] on font "Ahorrar" at bounding box center [869, 99] width 40 height 13
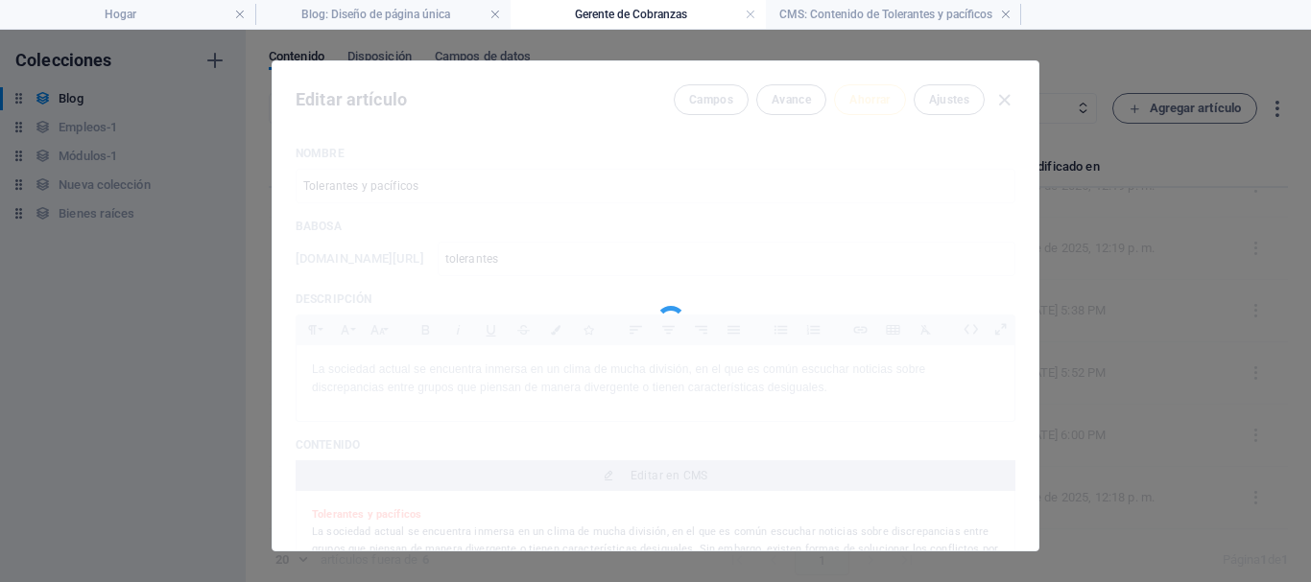
type input "tolerantes"
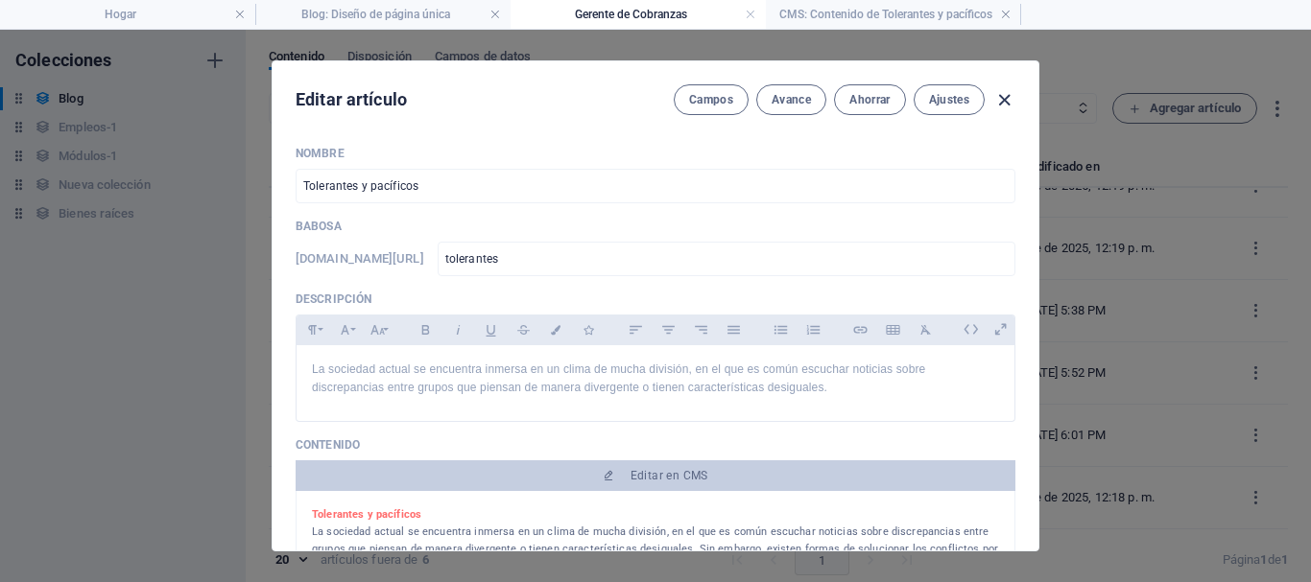
click at [1007, 94] on icon "button" at bounding box center [1004, 100] width 22 height 22
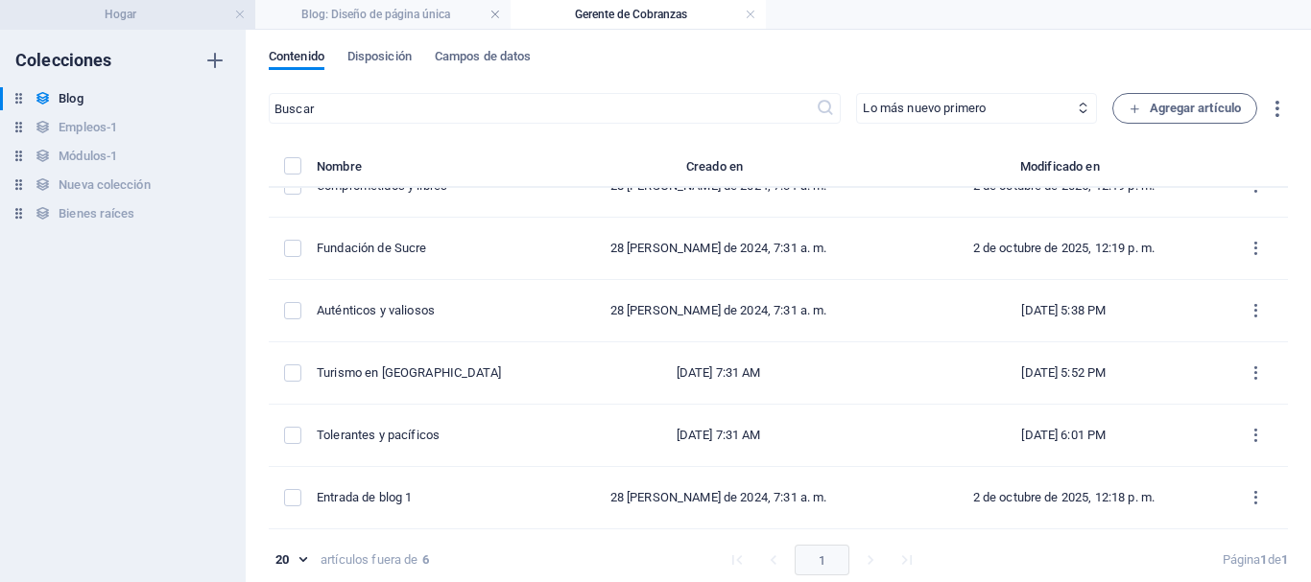
click at [131, 12] on font "Hogar" at bounding box center [121, 14] width 32 height 13
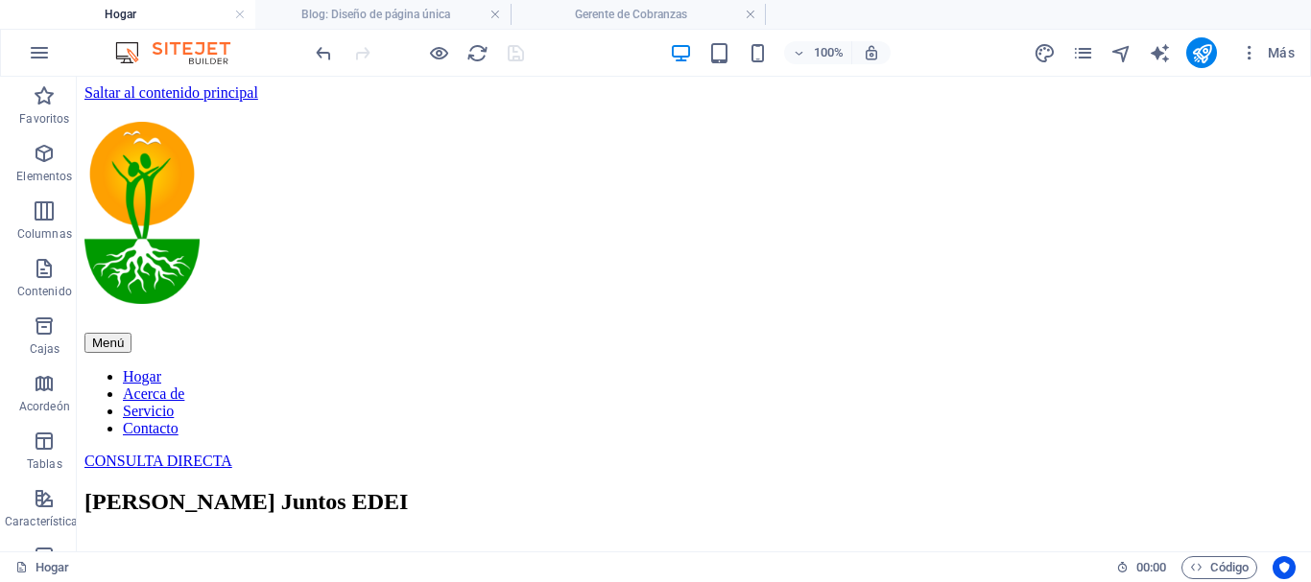
scroll to position [7245, 0]
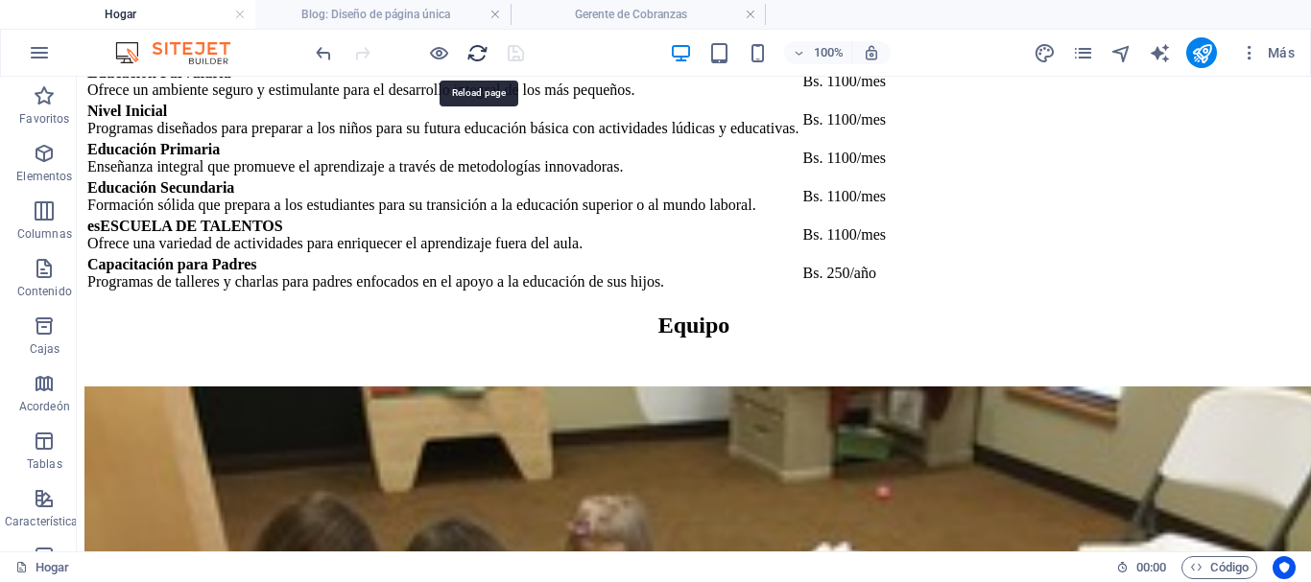
click at [485, 50] on icon "recargar" at bounding box center [477, 53] width 22 height 22
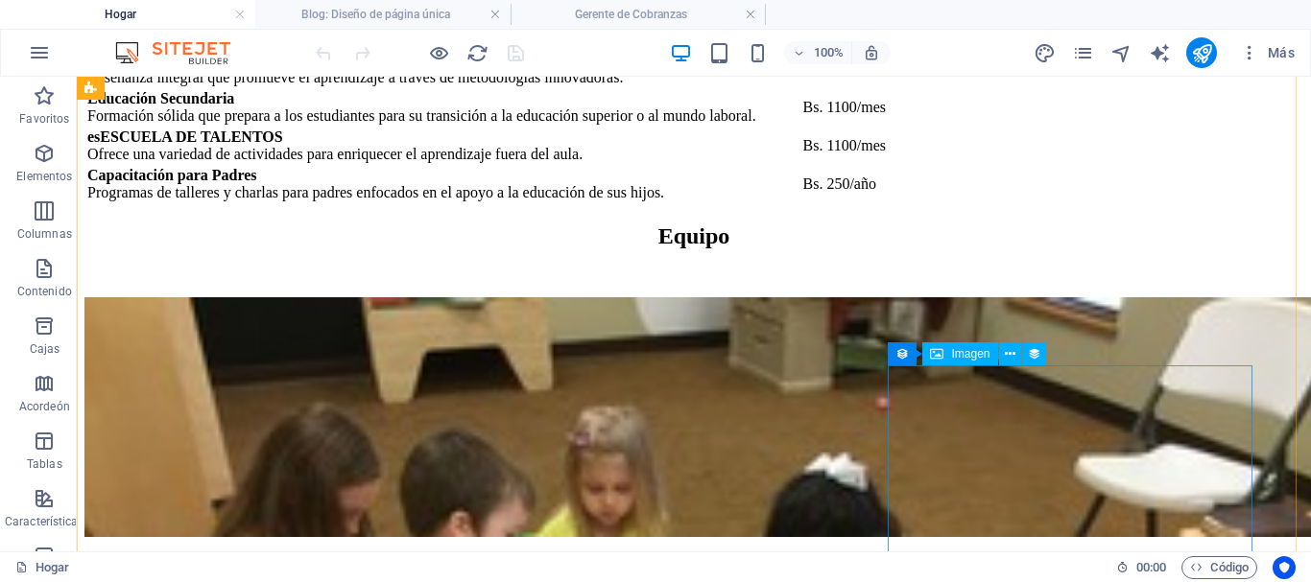
scroll to position [7047, 0]
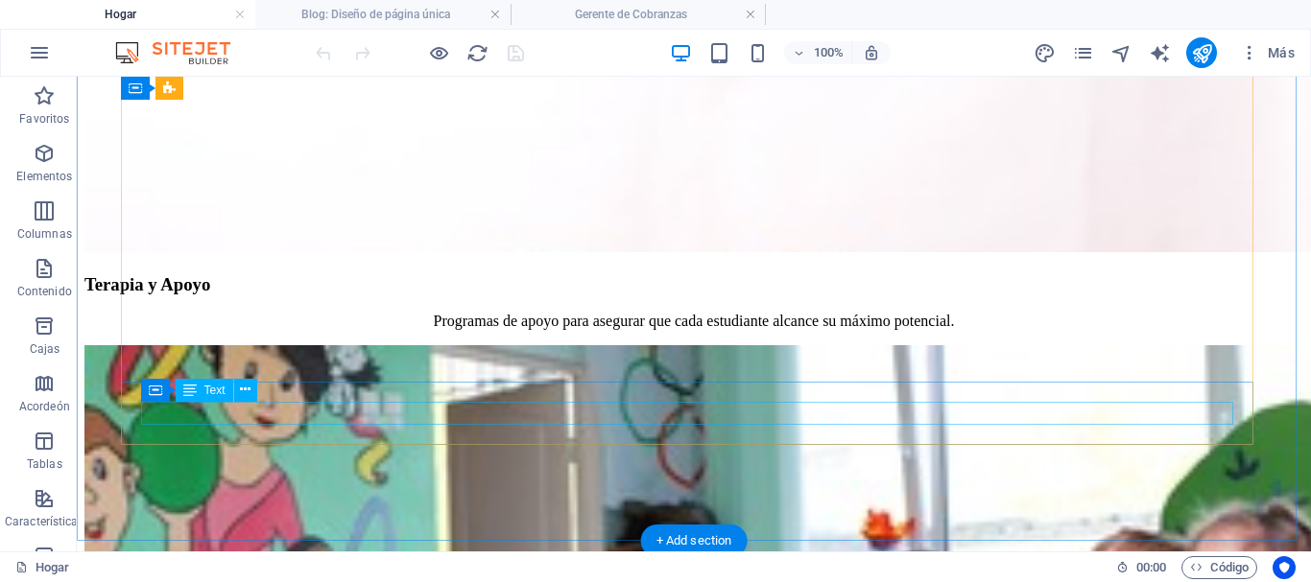
scroll to position [6279, 0]
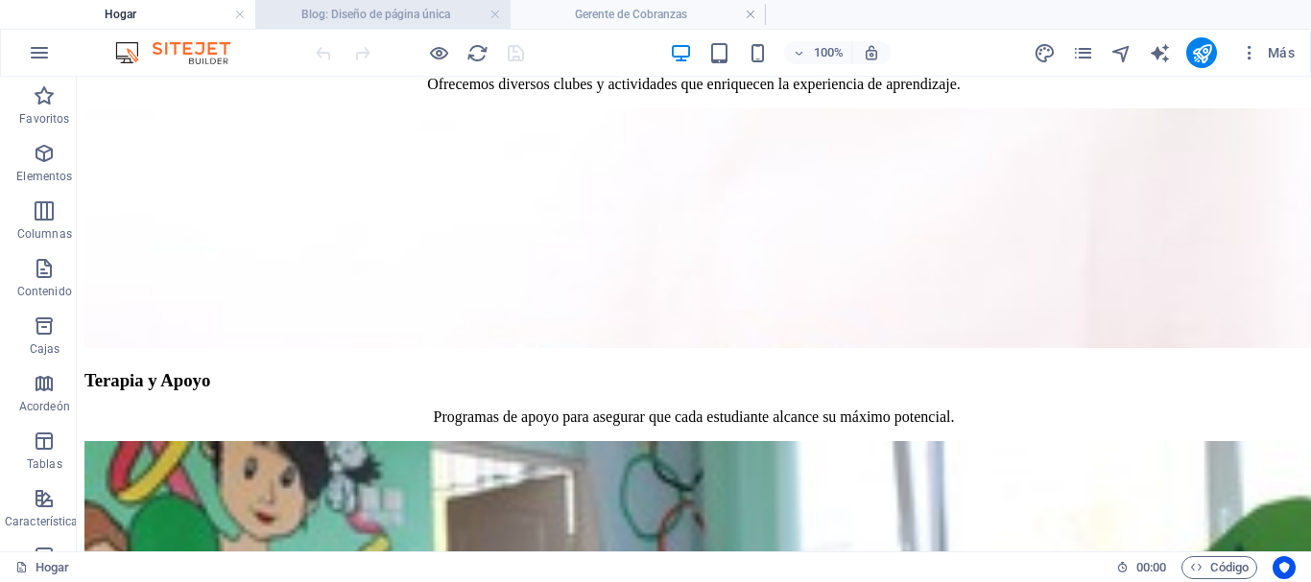
click at [407, 14] on font "Blog: Diseño de página única" at bounding box center [375, 14] width 149 height 13
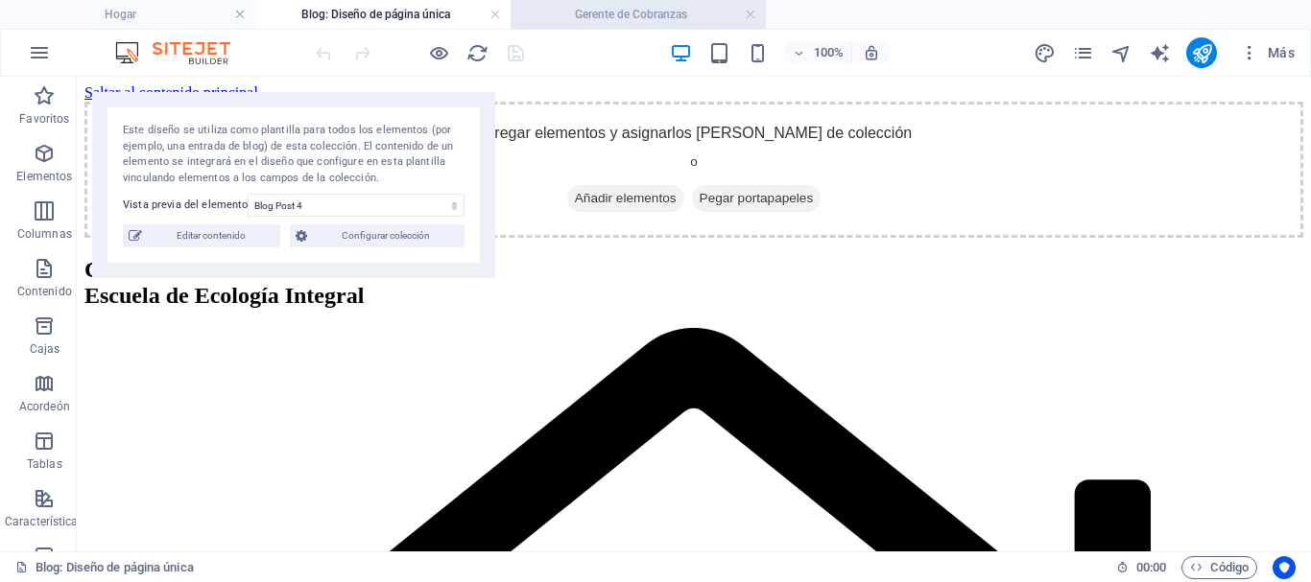
click at [600, 13] on font "Gerente de Cobranzas" at bounding box center [631, 14] width 112 height 13
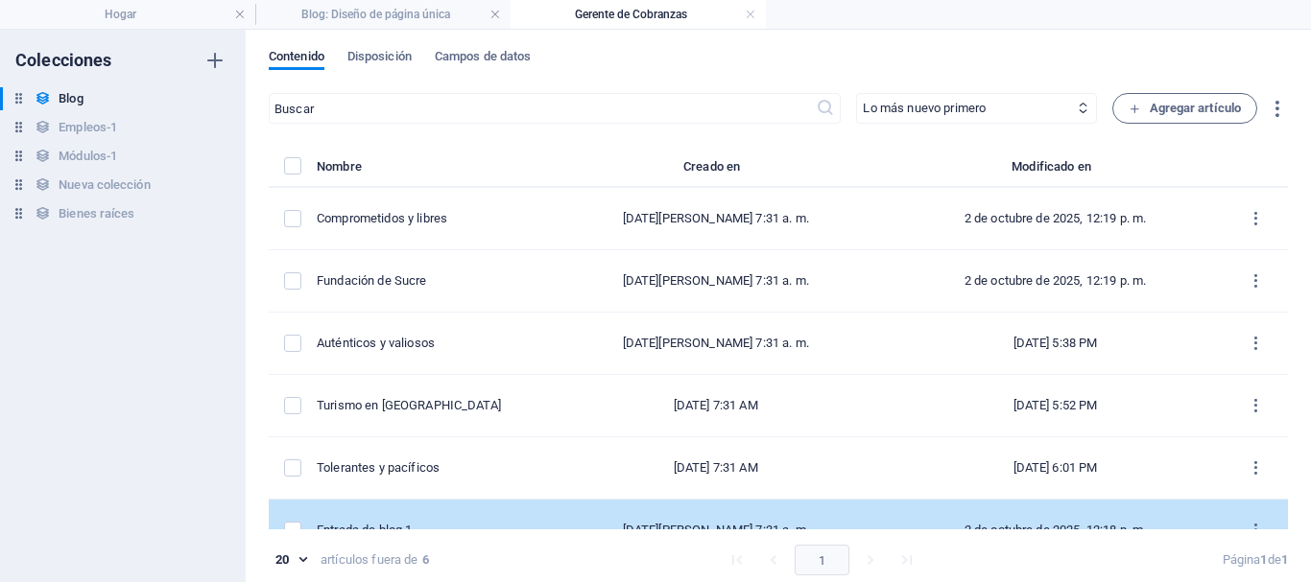
click at [412, 523] on font "Entrada de blog 1" at bounding box center [364, 530] width 95 height 14
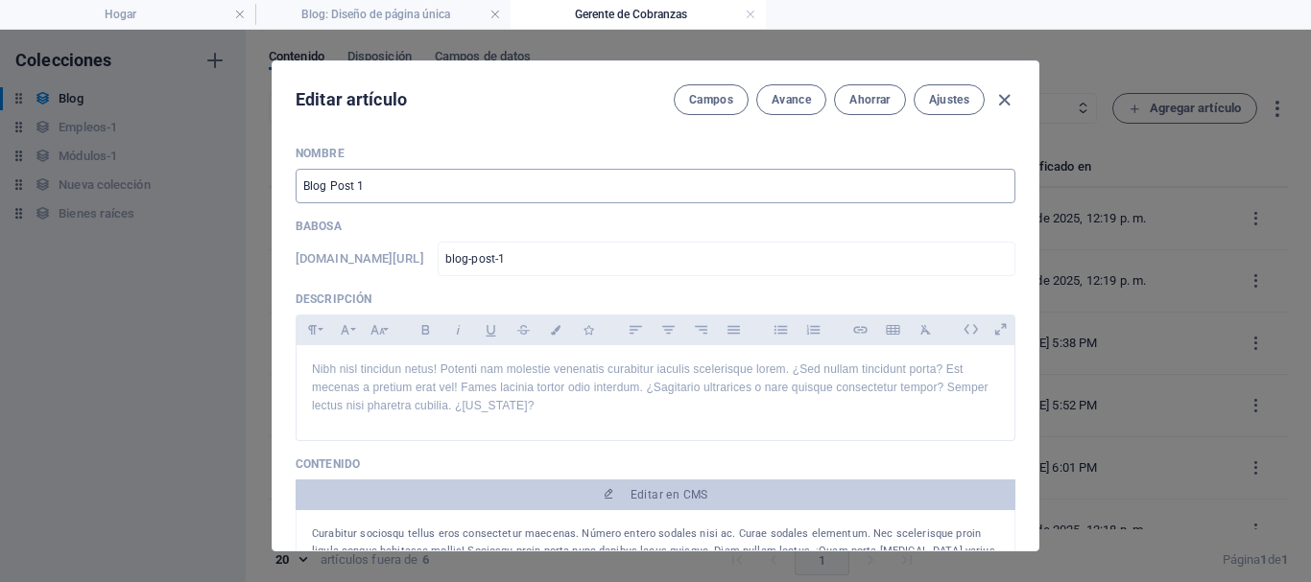
click at [382, 185] on input "Blog Post 1" at bounding box center [656, 186] width 720 height 35
drag, startPoint x: 387, startPoint y: 185, endPoint x: 295, endPoint y: 186, distance: 92.1
click at [296, 186] on input "Blog Post 1" at bounding box center [656, 186] width 720 height 35
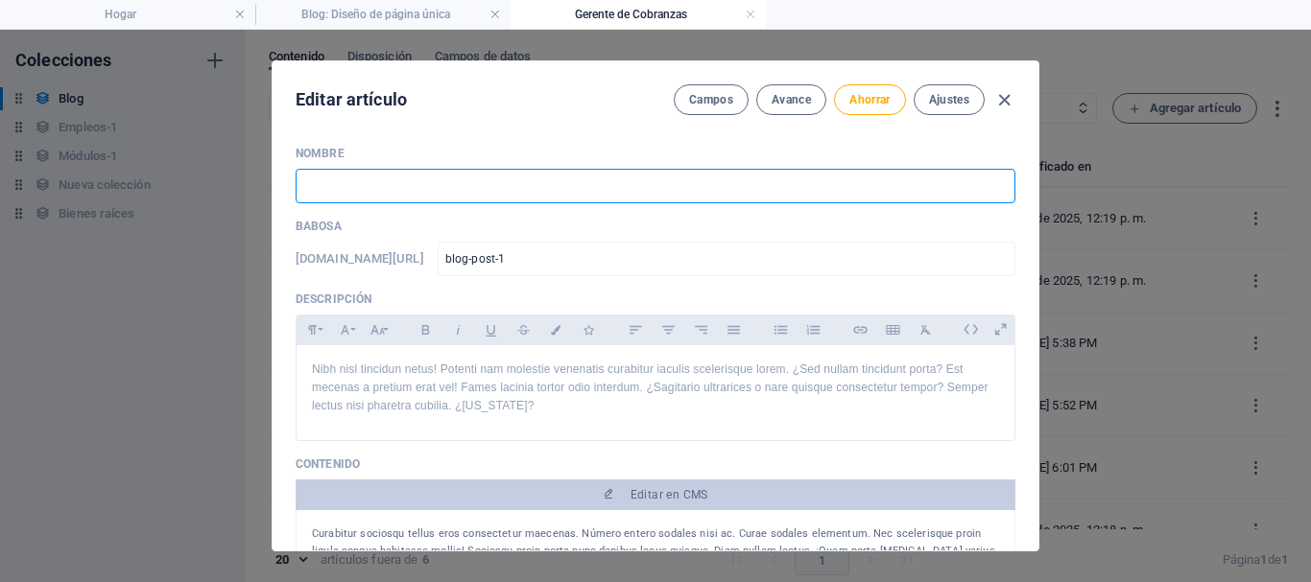
paste input "Salud [GEOGRAPHIC_DATA]"
type input "Salud [GEOGRAPHIC_DATA]"
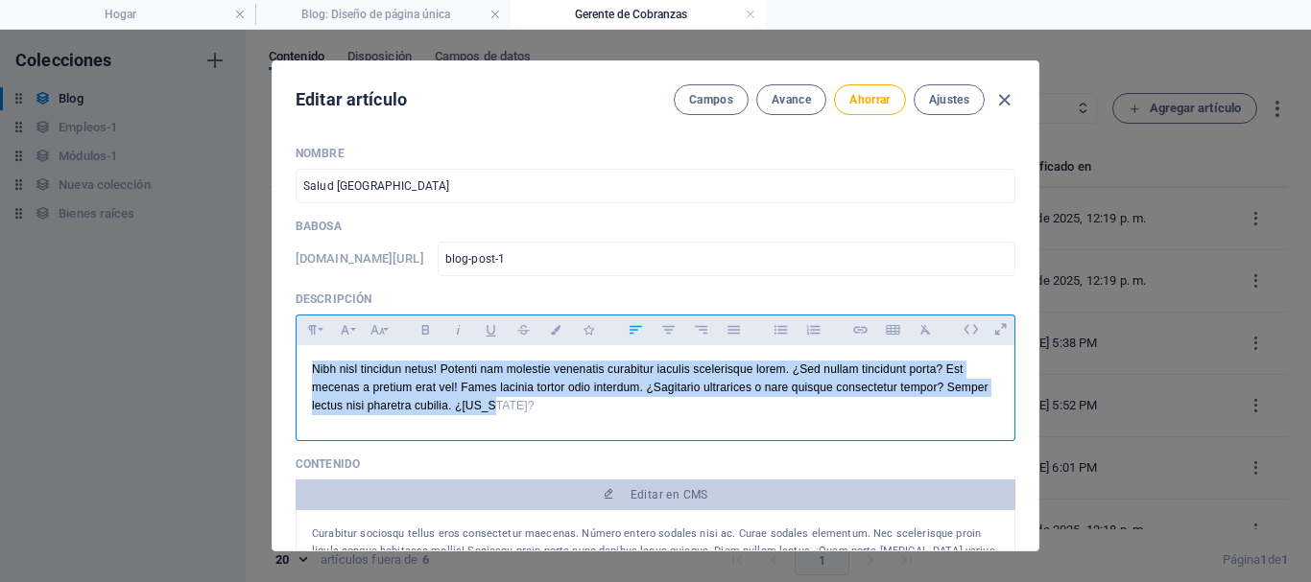
drag, startPoint x: 569, startPoint y: 411, endPoint x: 306, endPoint y: 365, distance: 266.9
click at [306, 365] on div "Nibh nisl tincidun netus! Potenti nam molestie venenatis curabitur iaculis scel…" at bounding box center [656, 388] width 718 height 86
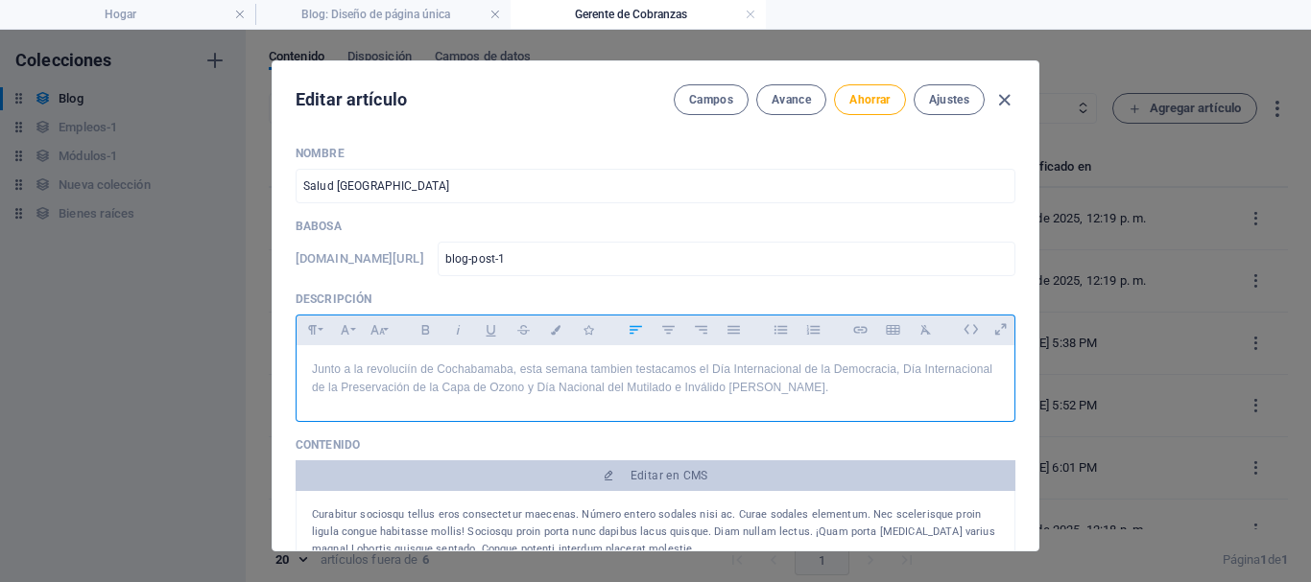
scroll to position [2560, 2]
click at [859, 101] on font "Ahorrar" at bounding box center [869, 99] width 40 height 13
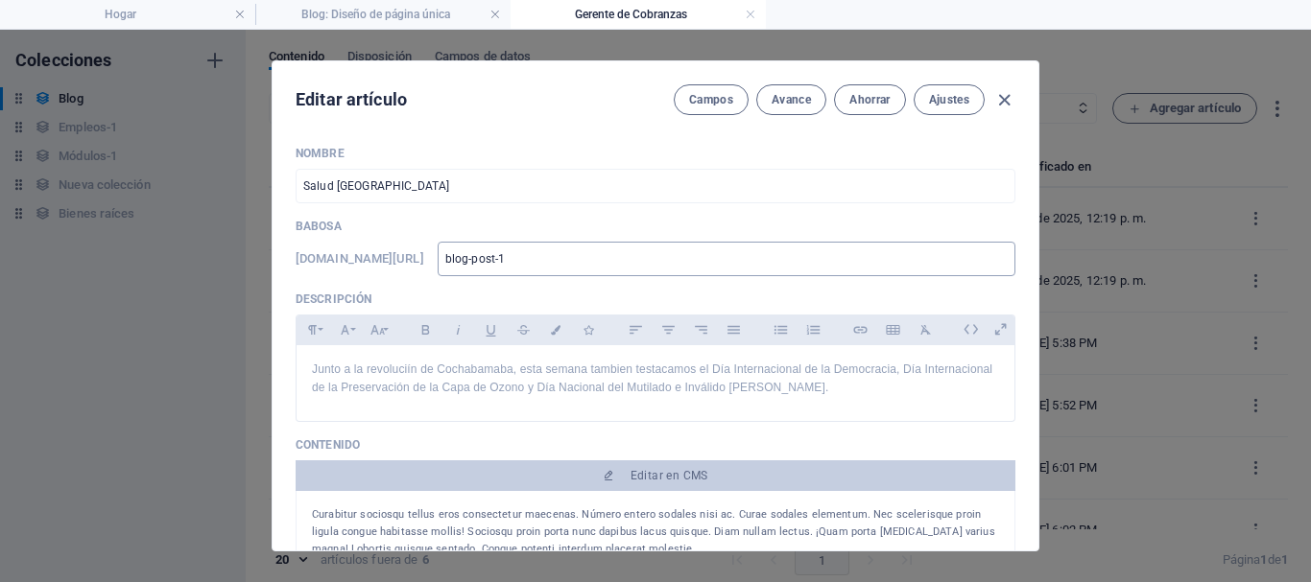
click at [679, 262] on input "blog-post-1" at bounding box center [727, 259] width 578 height 35
drag, startPoint x: 679, startPoint y: 262, endPoint x: 547, endPoint y: 260, distance: 132.4
click at [547, 260] on div "[DOMAIN_NAME][URL] blog-post-1 ​" at bounding box center [656, 259] width 720 height 35
type input "c"
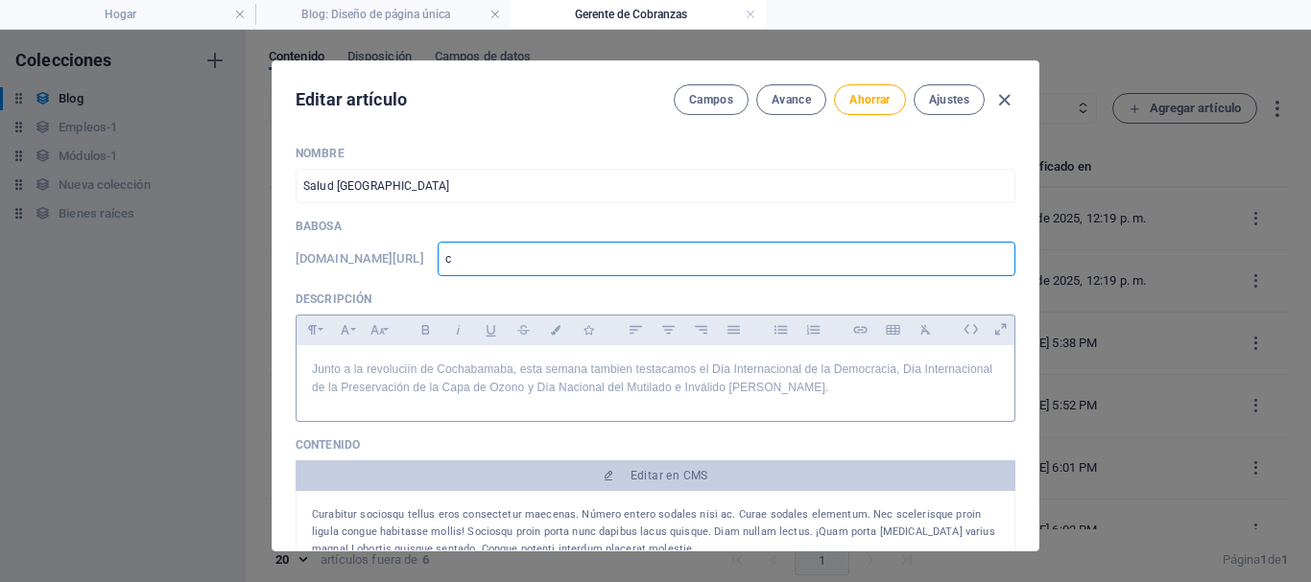
type input "co"
type input "coc"
type input "coch"
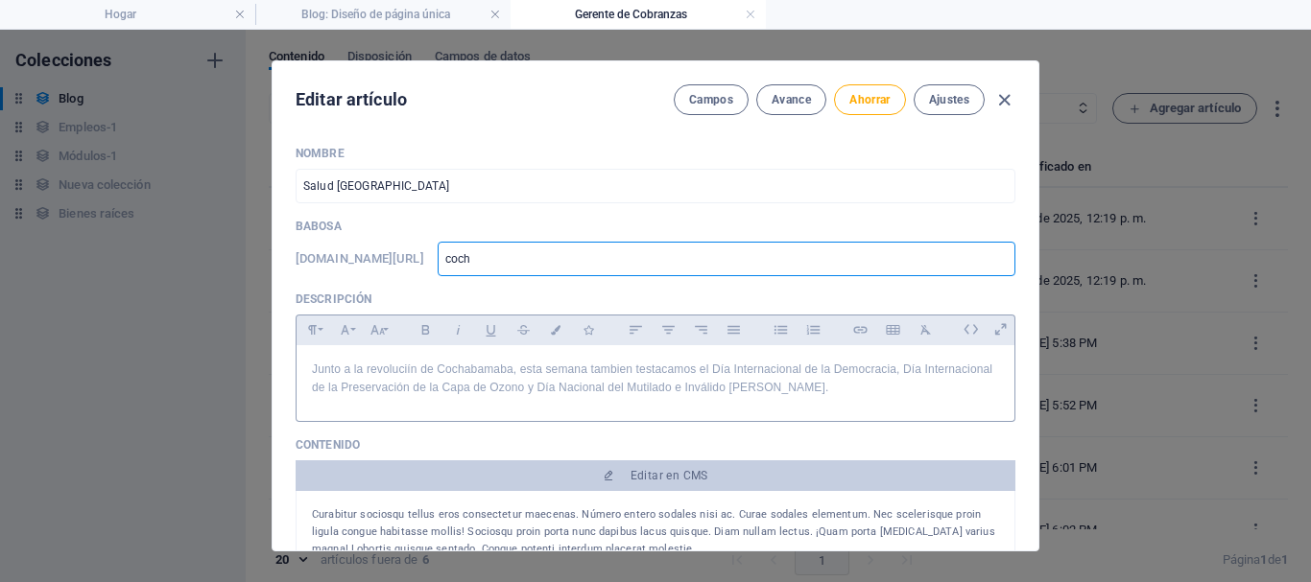
type input "coch"
type input "cocha"
type input "cochab"
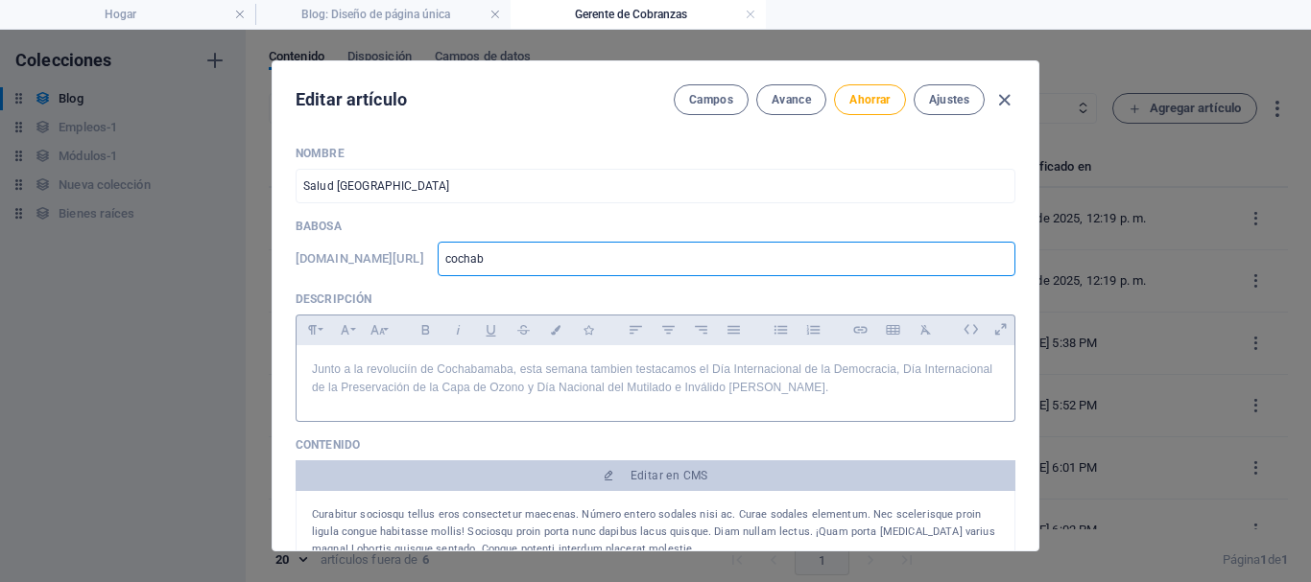
type input "cochaba"
type input "cochabam"
type input "cochabamb"
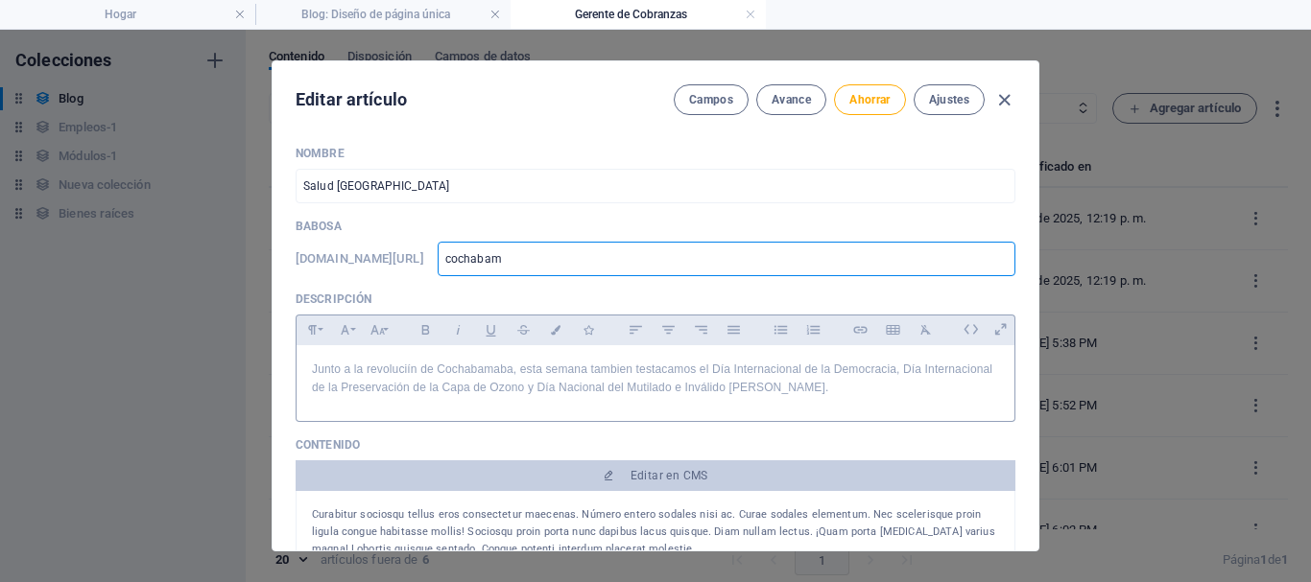
type input "cochabamb"
type input "cochabamba"
click at [866, 96] on font "Ahorrar" at bounding box center [869, 99] width 40 height 13
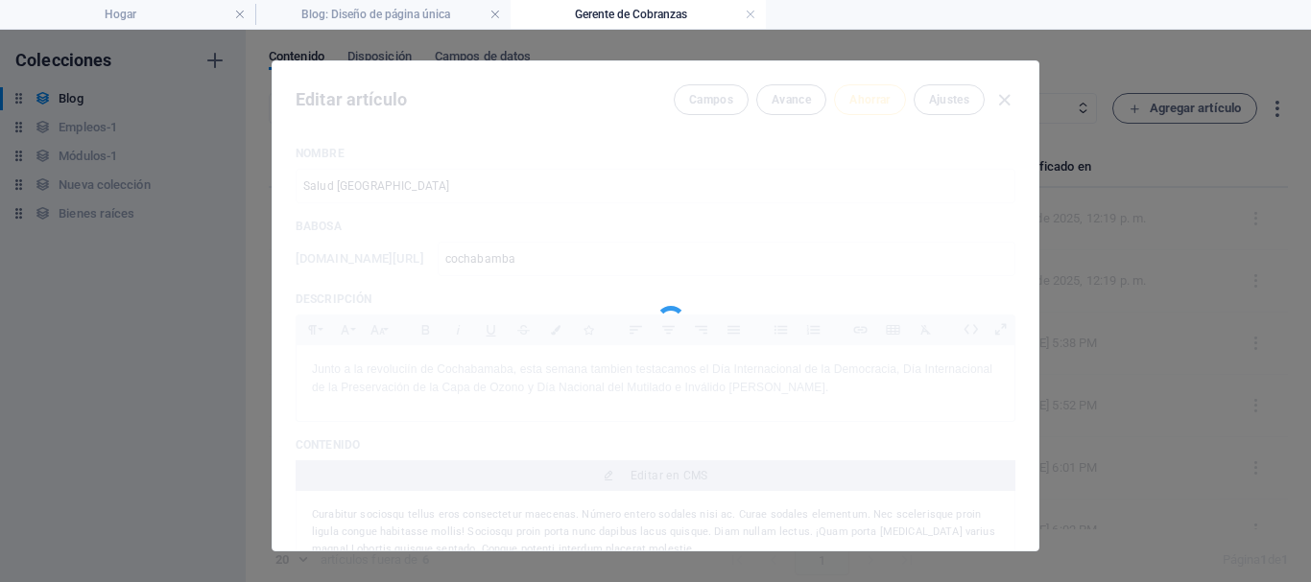
type input "cochabamba"
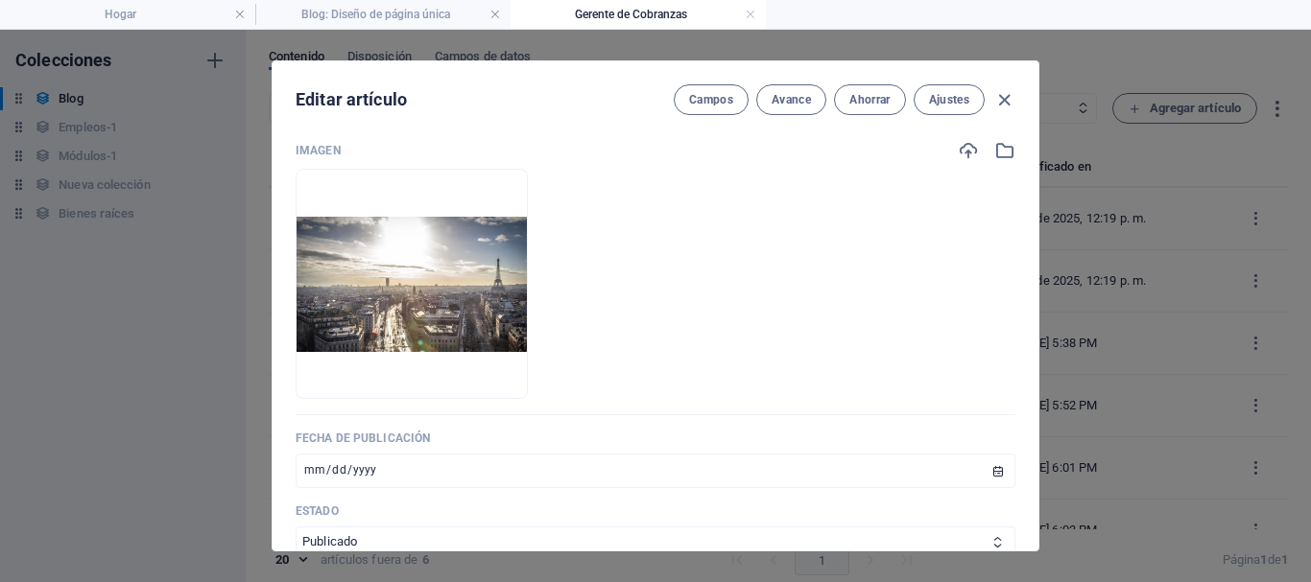
scroll to position [480, 0]
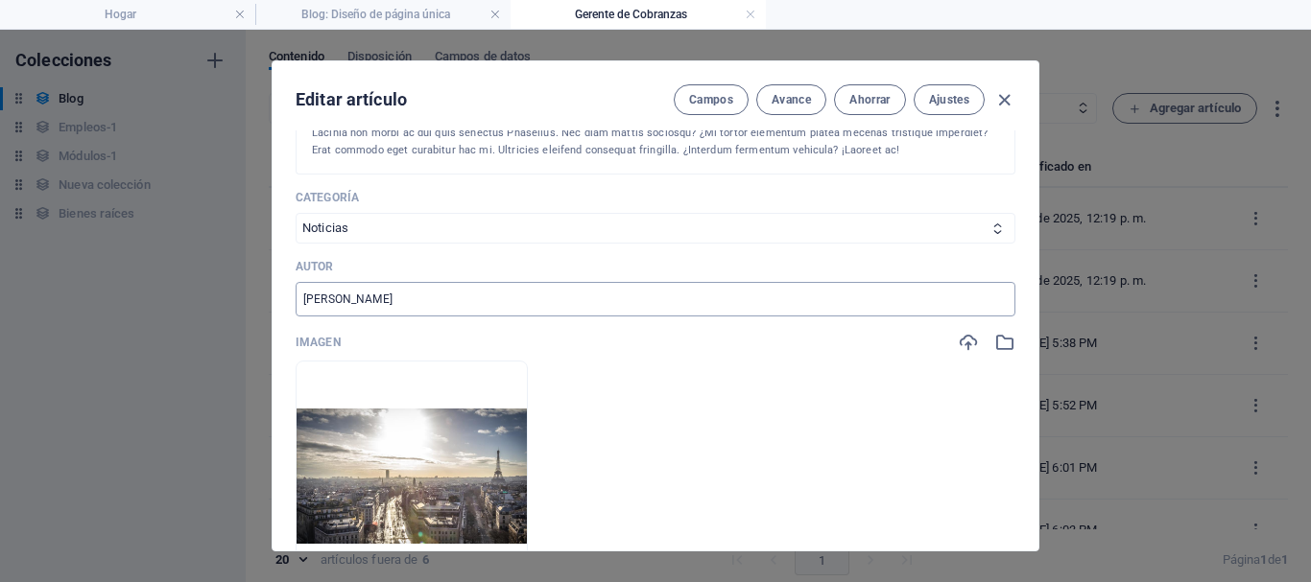
click at [414, 294] on input "[PERSON_NAME]" at bounding box center [656, 299] width 720 height 35
drag, startPoint x: 414, startPoint y: 294, endPoint x: 246, endPoint y: 297, distance: 168.0
click at [246, 297] on div "Editar artículo Campos Avance Ahorrar Ajustes Nombre Salud [GEOGRAPHIC_DATA] ​ …" at bounding box center [655, 306] width 1311 height 553
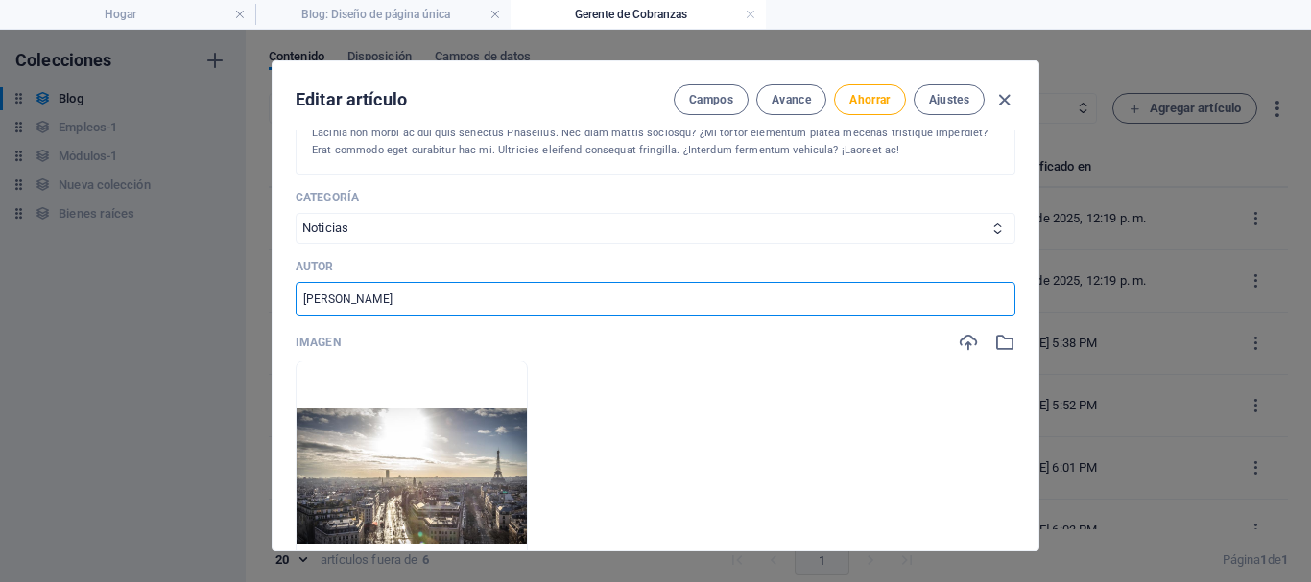
type input "[PERSON_NAME]"
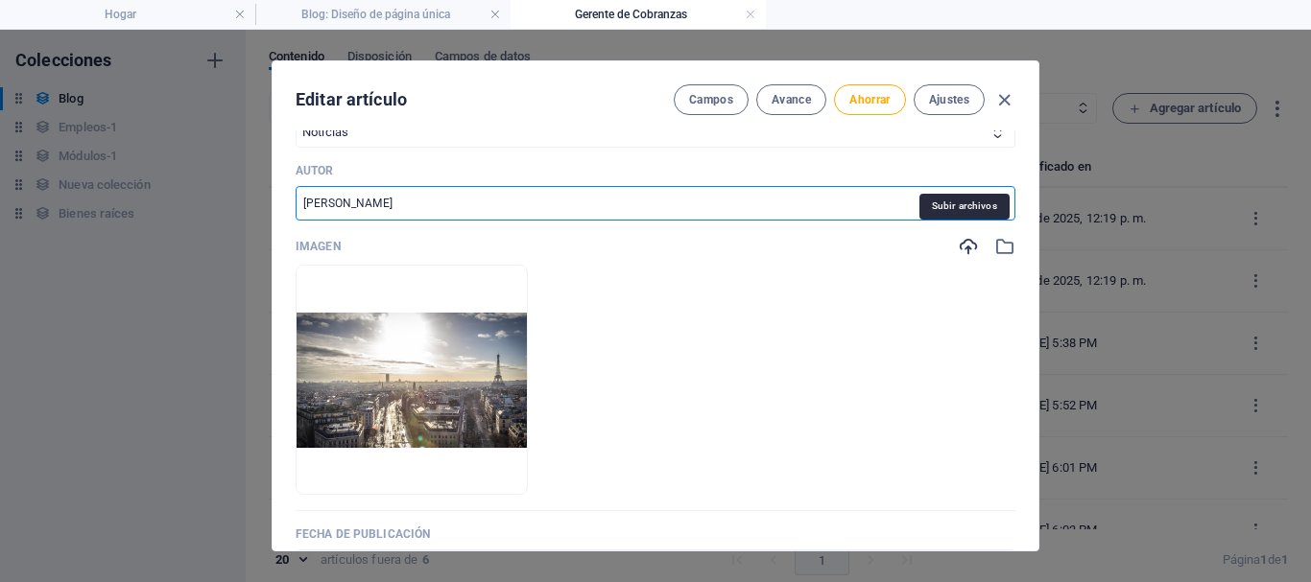
click at [963, 248] on icon "button" at bounding box center [968, 246] width 21 height 21
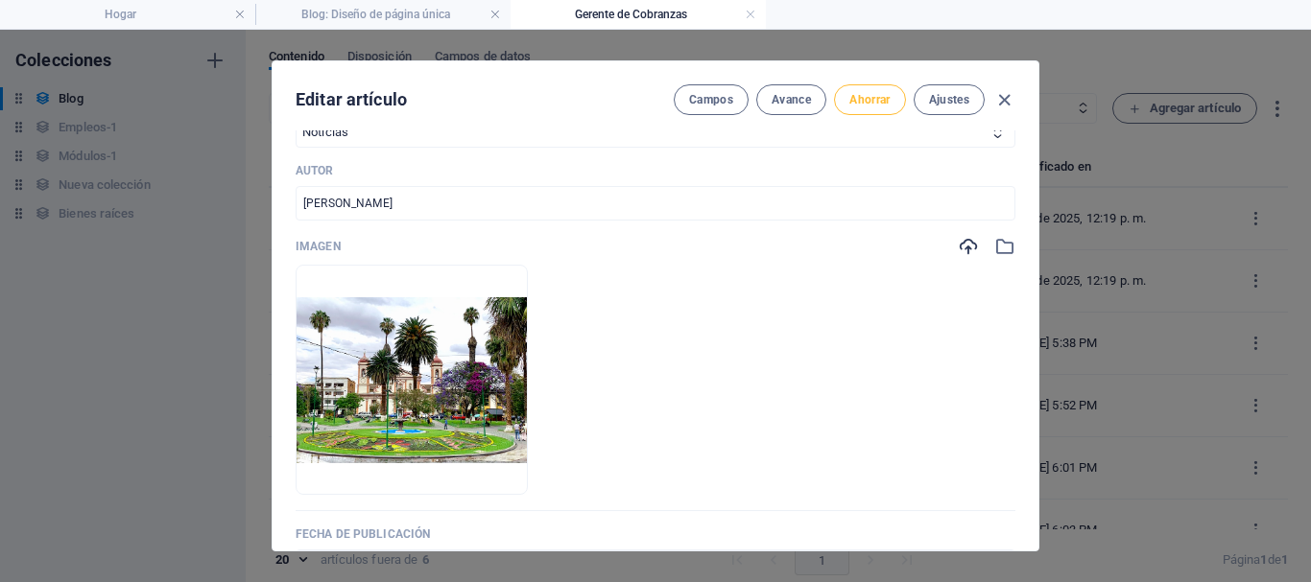
click at [853, 106] on font "Ahorrar" at bounding box center [869, 99] width 40 height 13
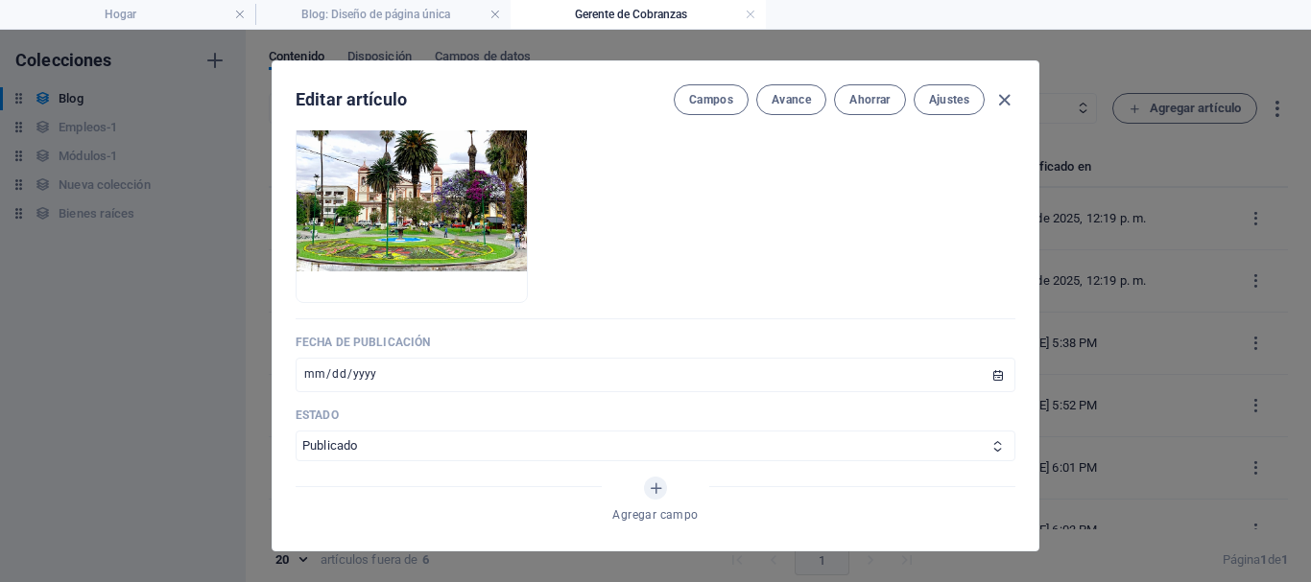
scroll to position [864, 0]
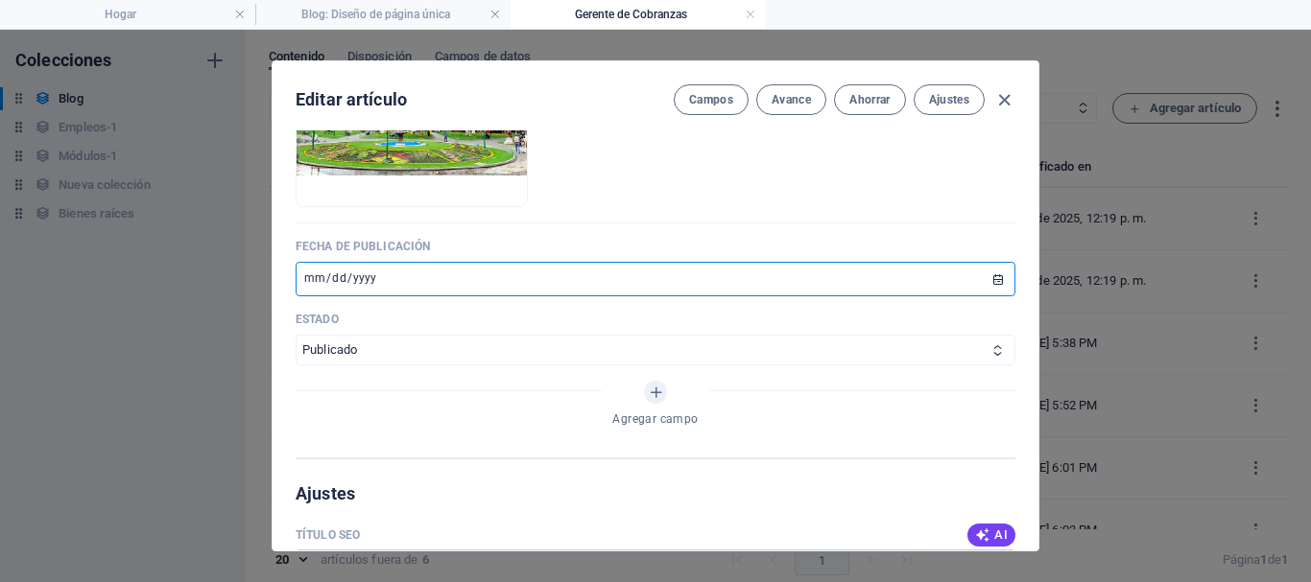
click at [983, 279] on input "[DATE]" at bounding box center [656, 279] width 720 height 35
click at [987, 273] on input "[DATE]" at bounding box center [656, 279] width 720 height 35
type input "[DATE]"
click at [876, 90] on button "Ahorrar" at bounding box center [869, 99] width 71 height 31
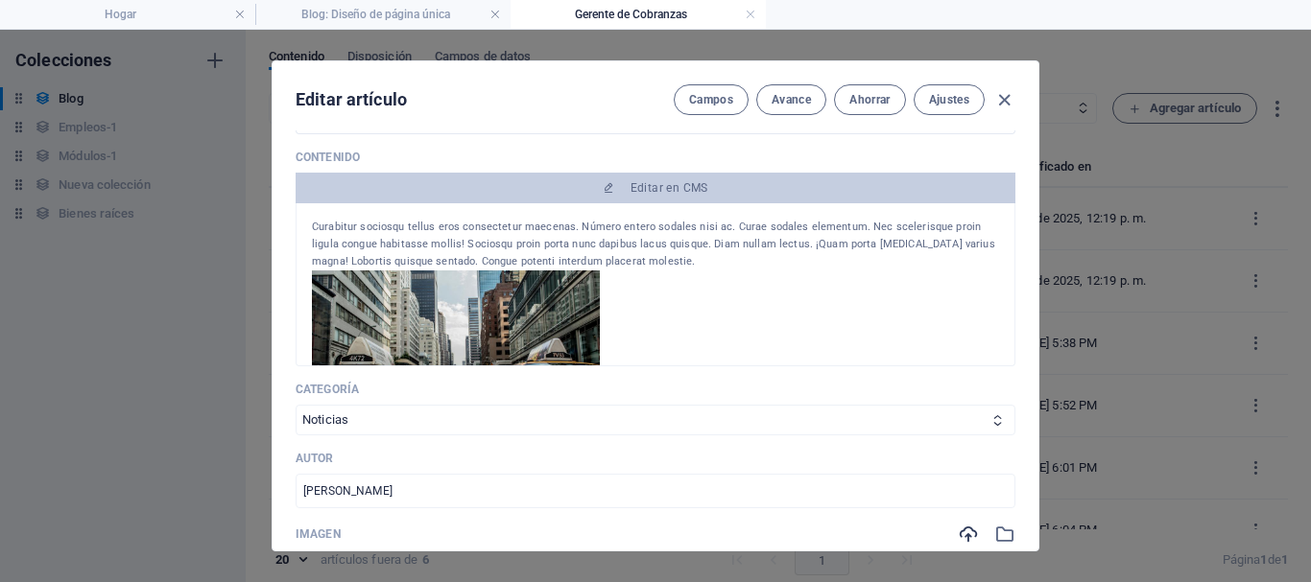
scroll to position [192, 0]
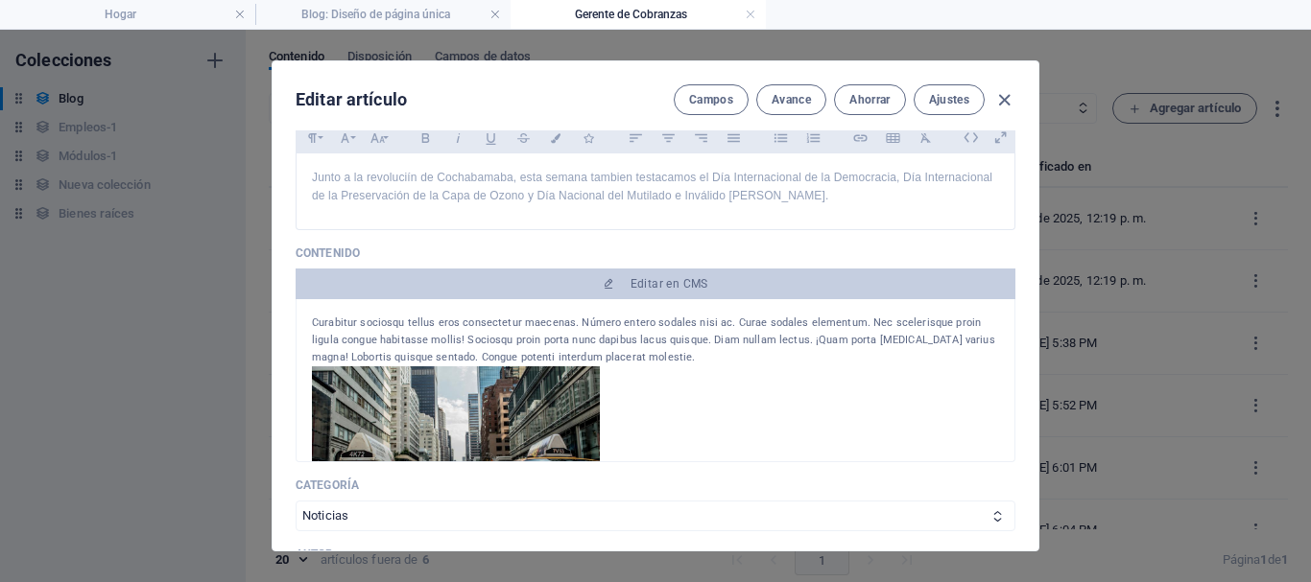
click at [657, 358] on div "Curabitur sociosqu tellus eros consectetur maecenas. Número entero sodales nisi…" at bounding box center [655, 341] width 687 height 52
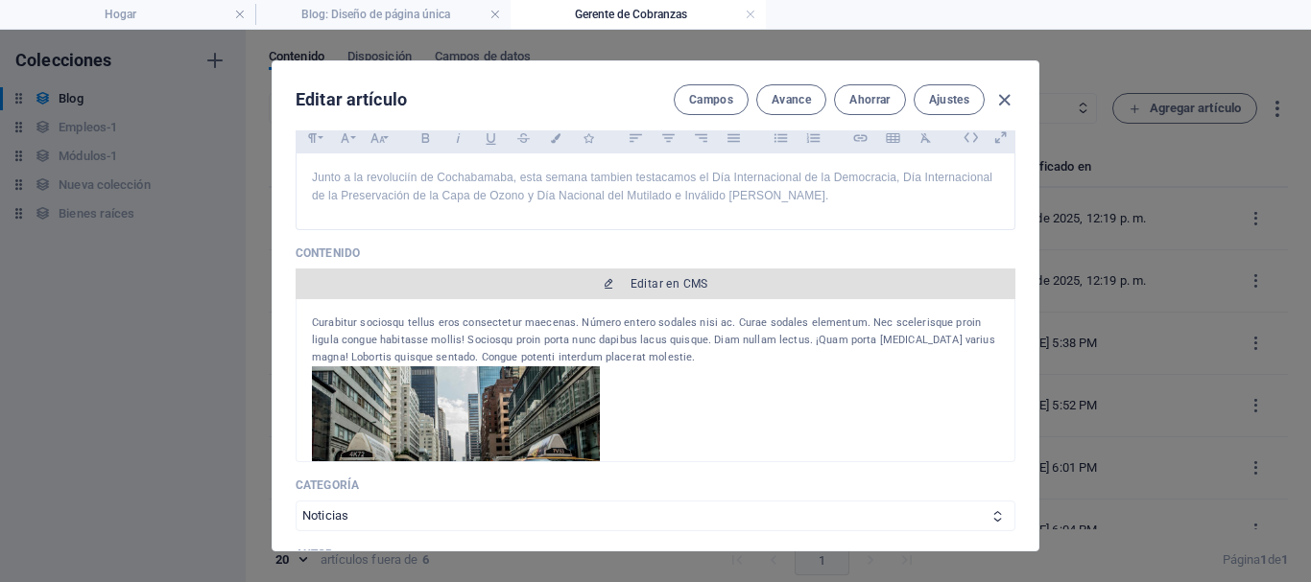
click at [662, 288] on font "Editar en CMS" at bounding box center [669, 283] width 78 height 13
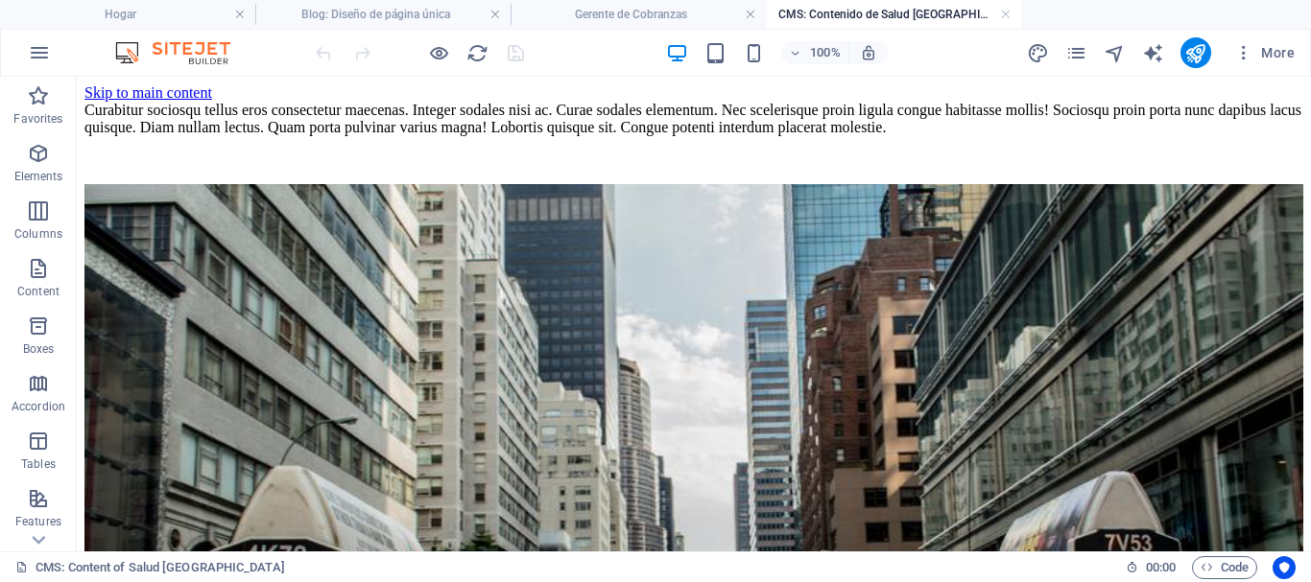
scroll to position [0, 0]
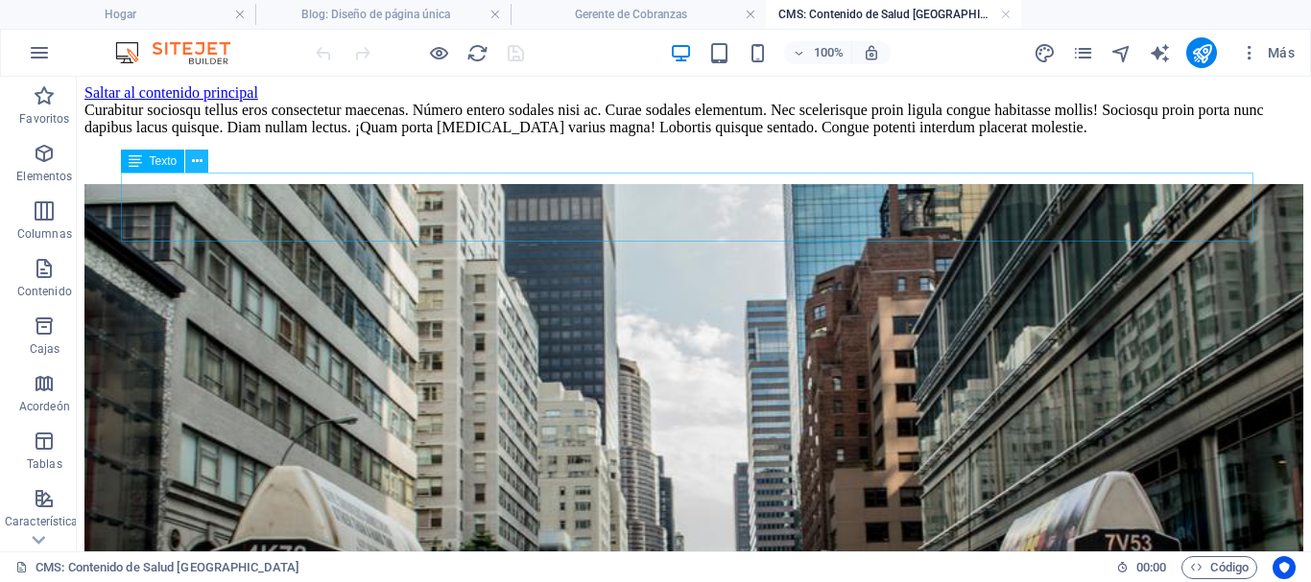
click at [195, 162] on icon at bounding box center [197, 162] width 11 height 20
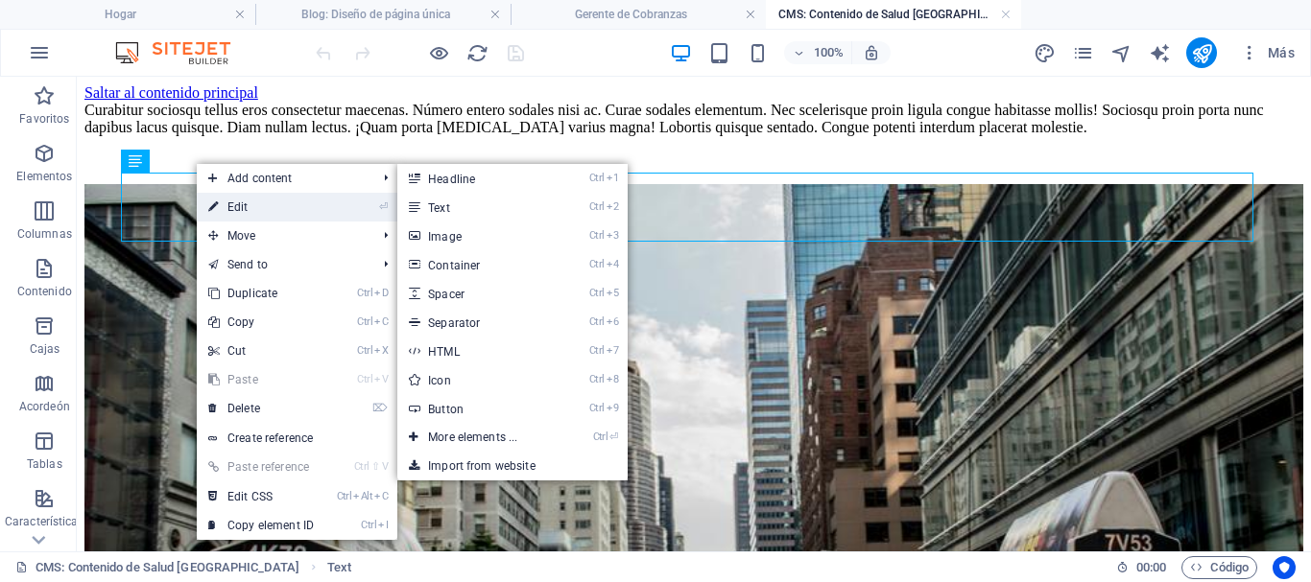
click at [221, 199] on link "⏎ Edit" at bounding box center [261, 207] width 129 height 29
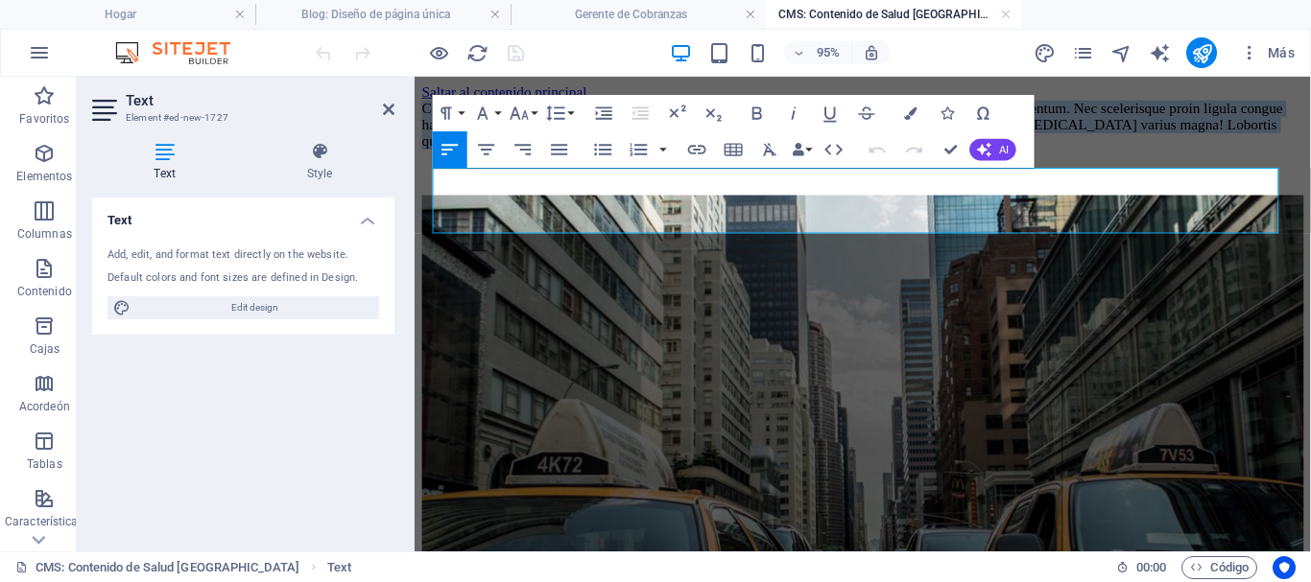
drag, startPoint x: 1143, startPoint y: 235, endPoint x: 431, endPoint y: 178, distance: 714.3
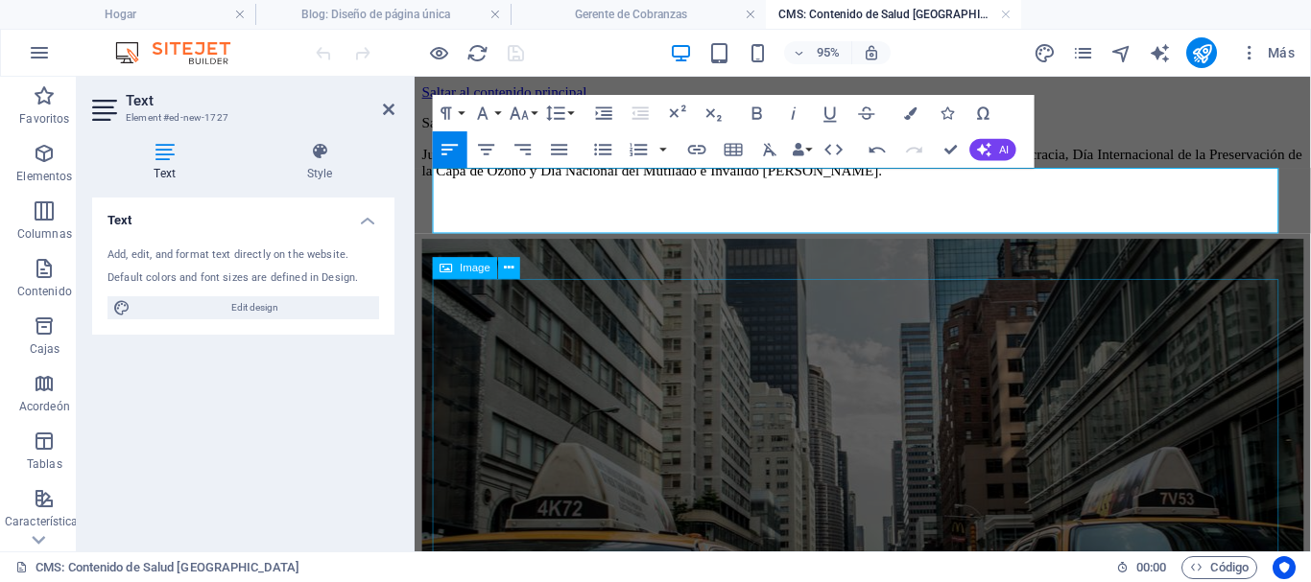
scroll to position [3693, 3]
click at [580, 134] on p "Salud [GEOGRAPHIC_DATA]" at bounding box center [886, 125] width 928 height 17
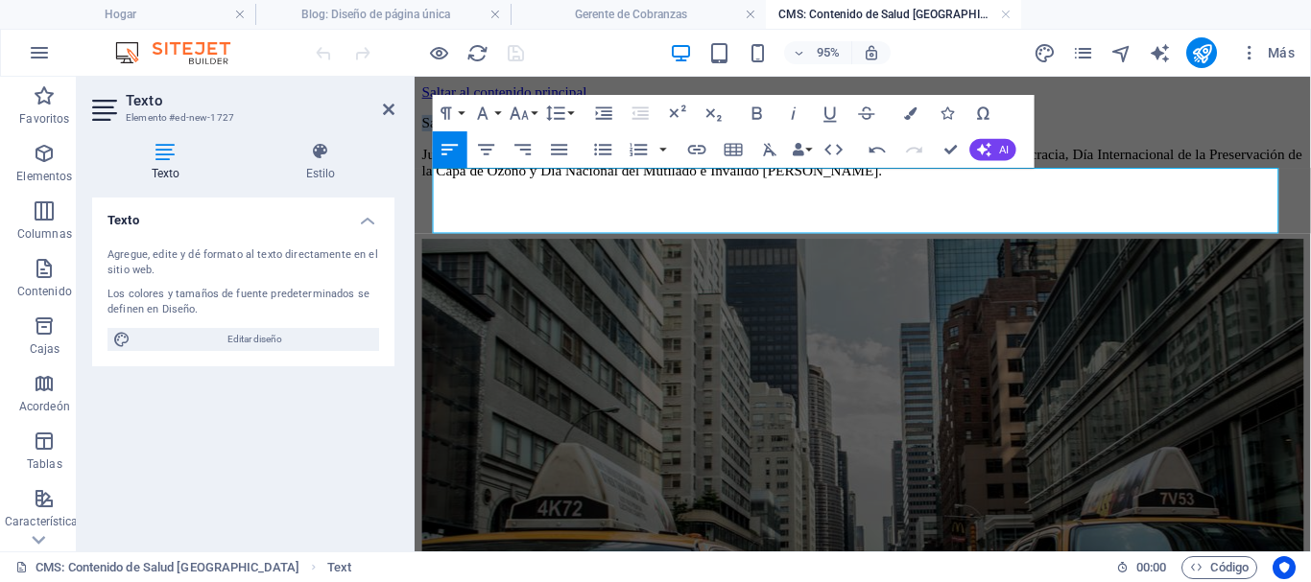
drag, startPoint x: 571, startPoint y: 182, endPoint x: 430, endPoint y: 181, distance: 141.1
click at [908, 107] on icon "button" at bounding box center [910, 113] width 12 height 12
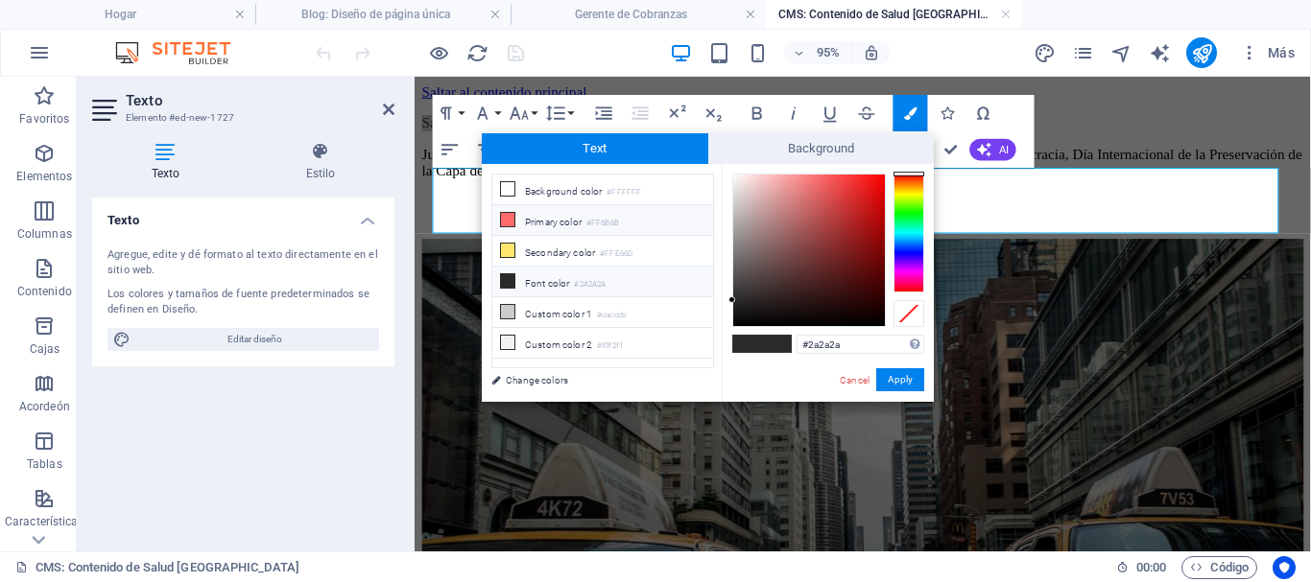
click at [508, 223] on icon at bounding box center [507, 219] width 13 height 13
type input "#ff6b6b"
click at [902, 379] on button "Apply" at bounding box center [900, 379] width 48 height 23
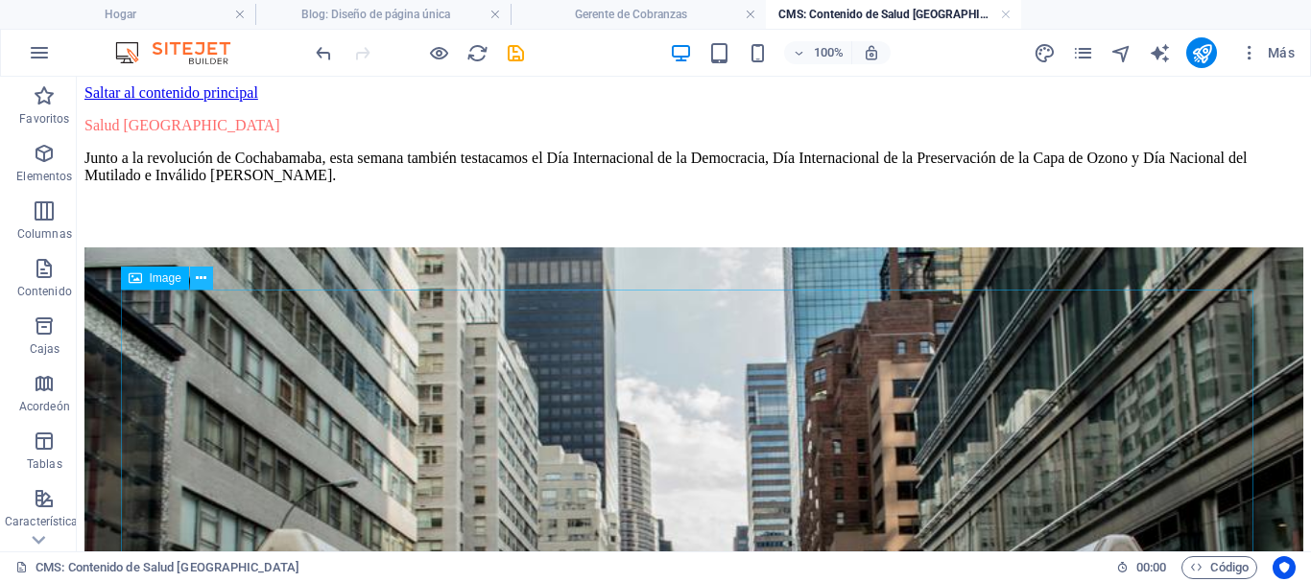
click at [206, 282] on icon at bounding box center [201, 279] width 11 height 20
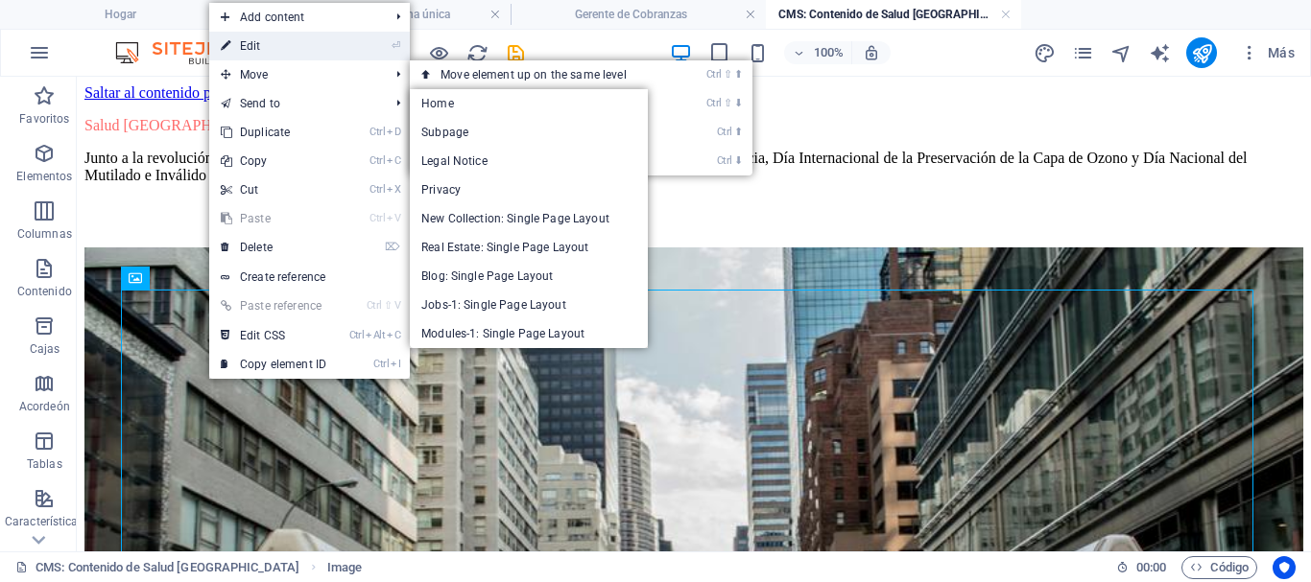
click at [256, 41] on link "⏎ Edit" at bounding box center [273, 46] width 129 height 29
select select "%"
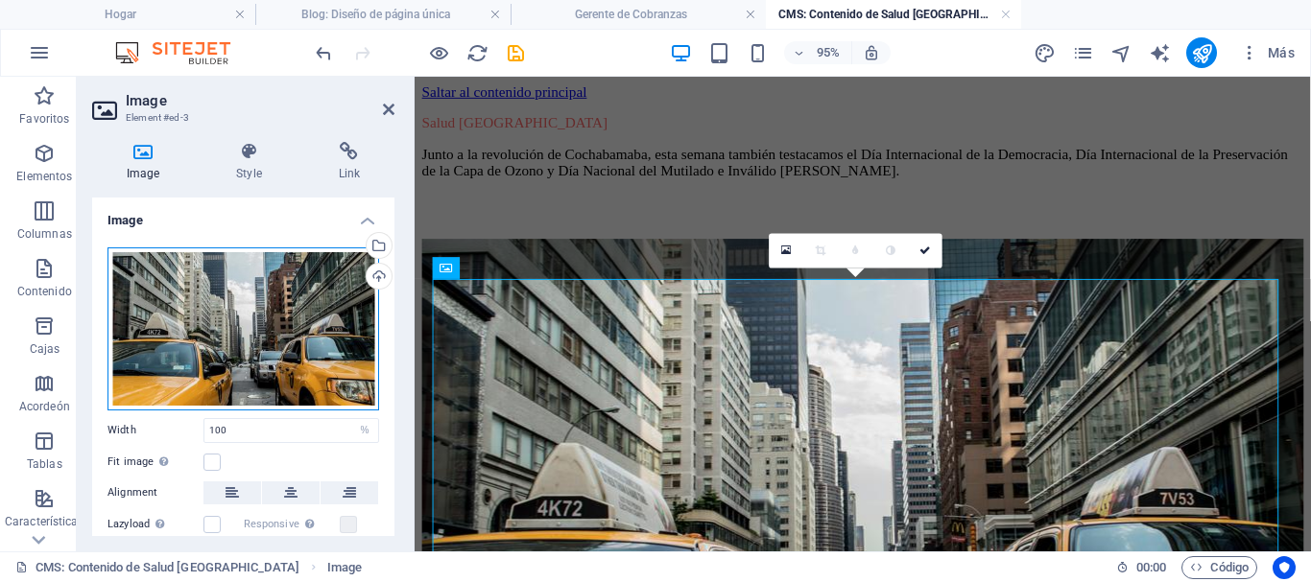
click at [275, 299] on div "Drag files here, click to choose files or select files from Files or our free s…" at bounding box center [243, 329] width 272 height 163
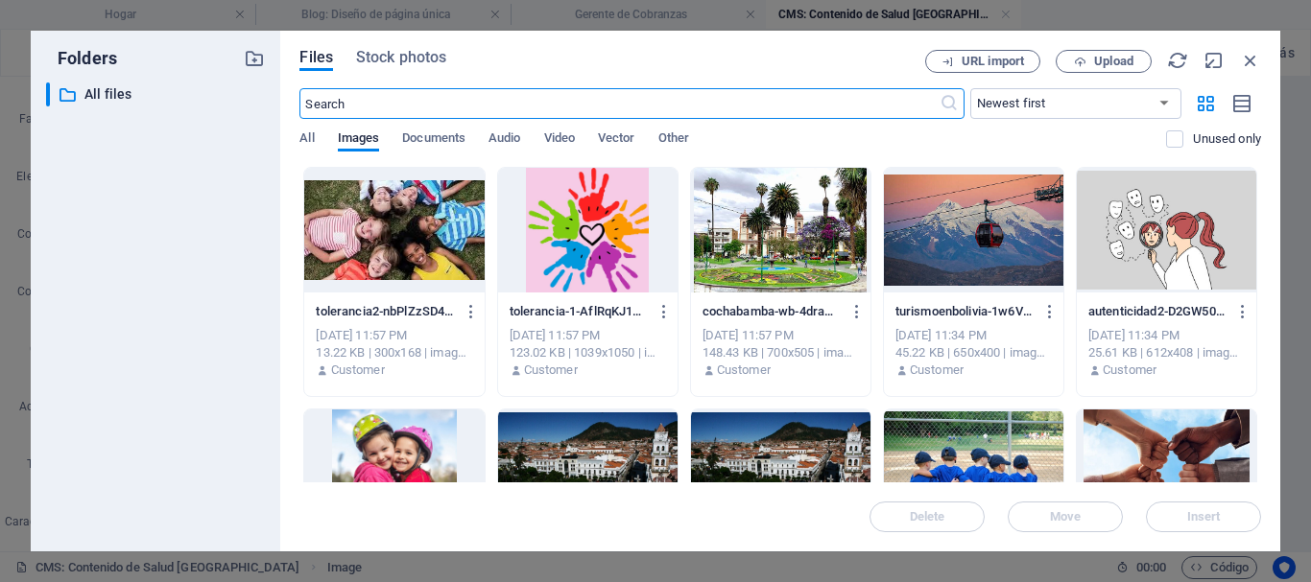
click at [806, 257] on div at bounding box center [780, 230] width 179 height 125
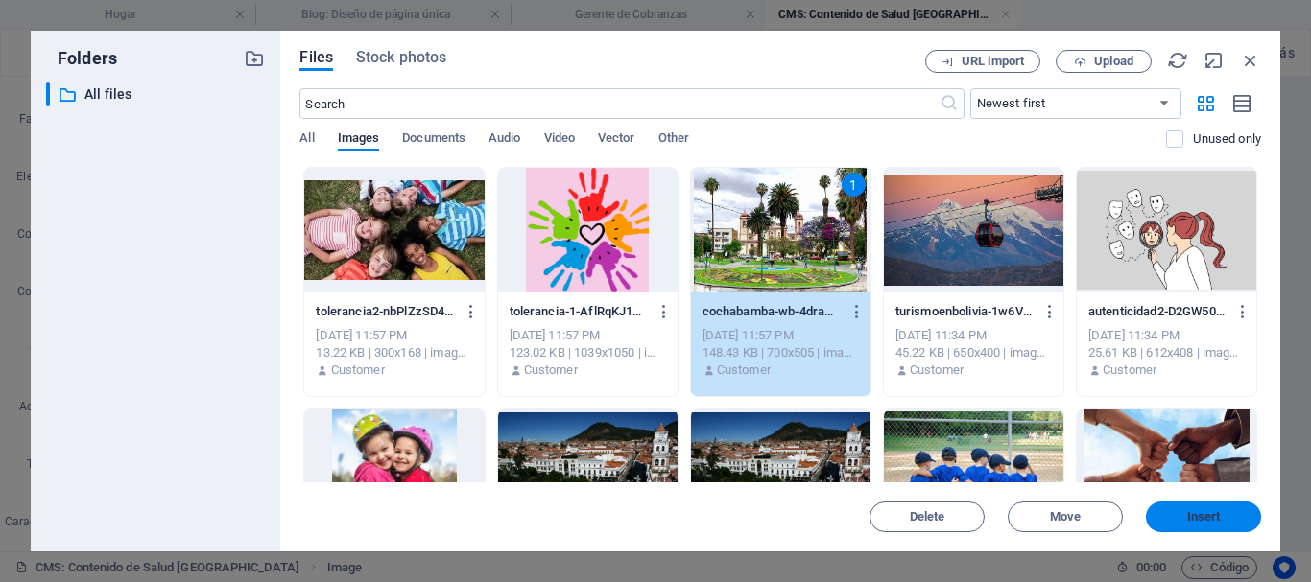
click at [1191, 530] on button "Insert" at bounding box center [1203, 517] width 115 height 31
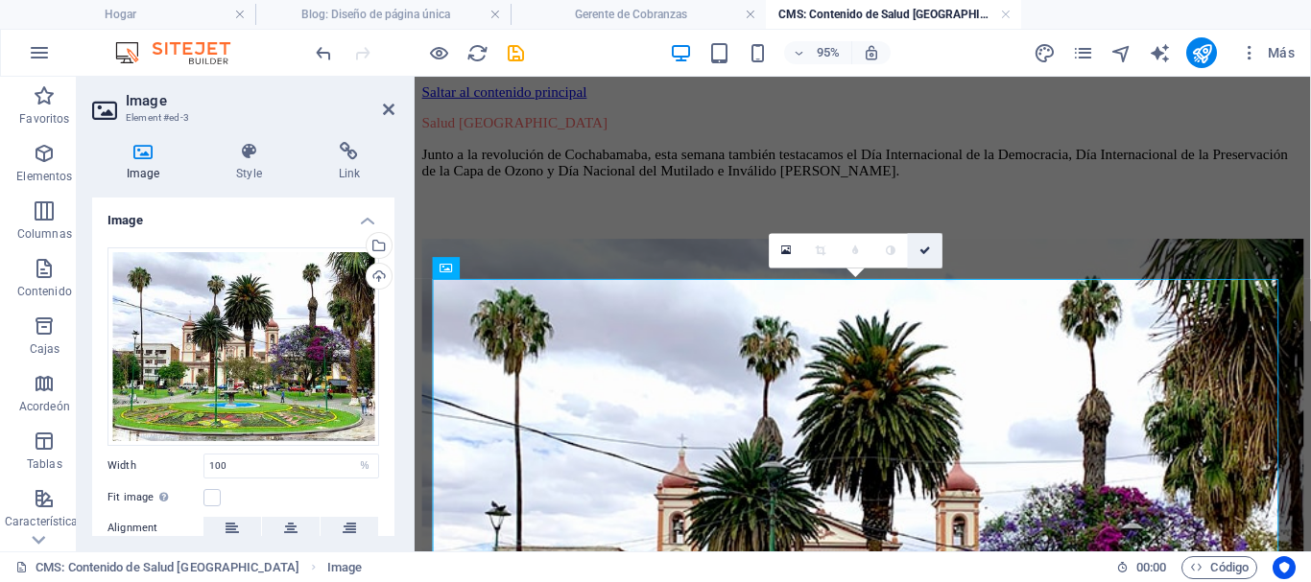
click at [926, 244] on link at bounding box center [925, 250] width 35 height 35
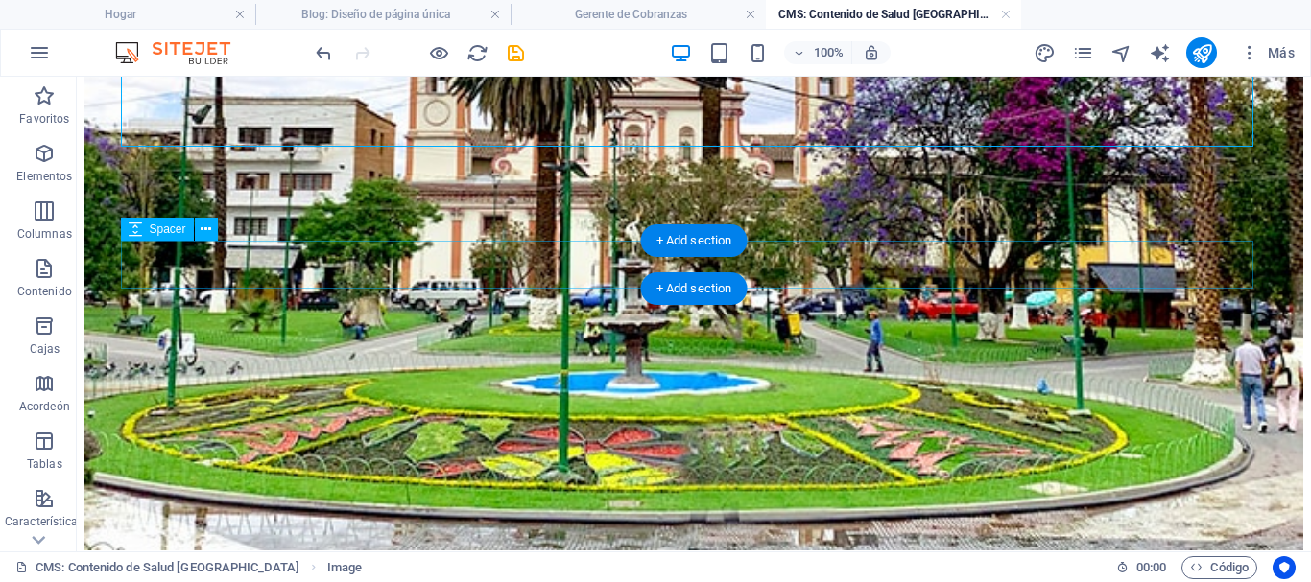
scroll to position [960, 0]
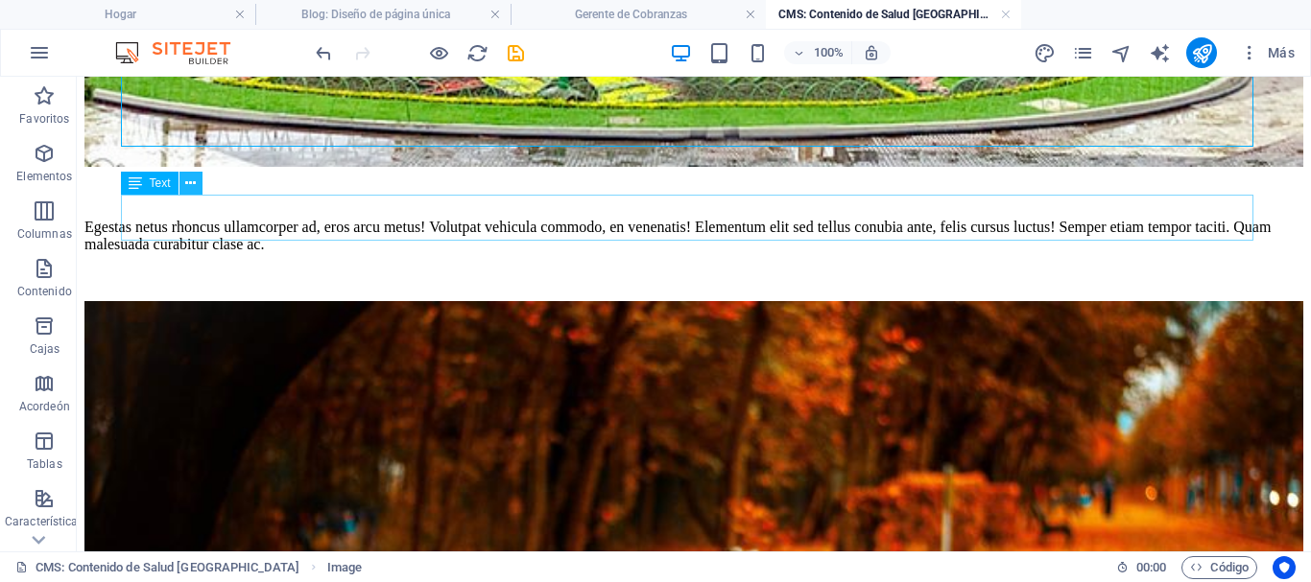
click at [185, 177] on icon at bounding box center [190, 184] width 11 height 20
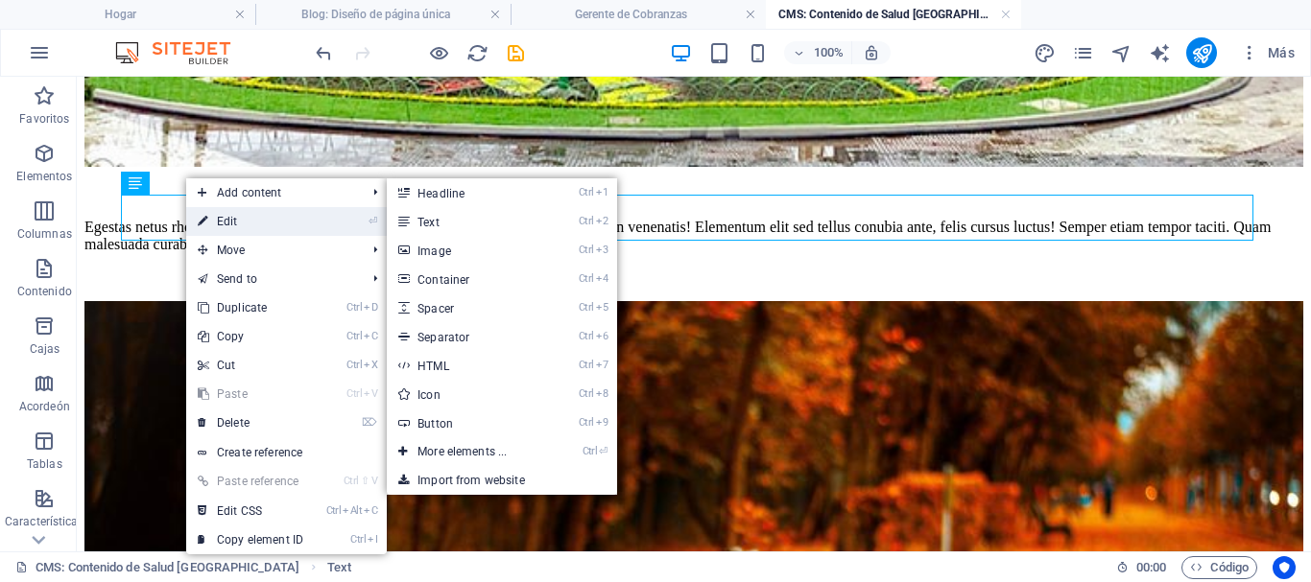
click at [214, 220] on link "⏎ Edit" at bounding box center [250, 221] width 129 height 29
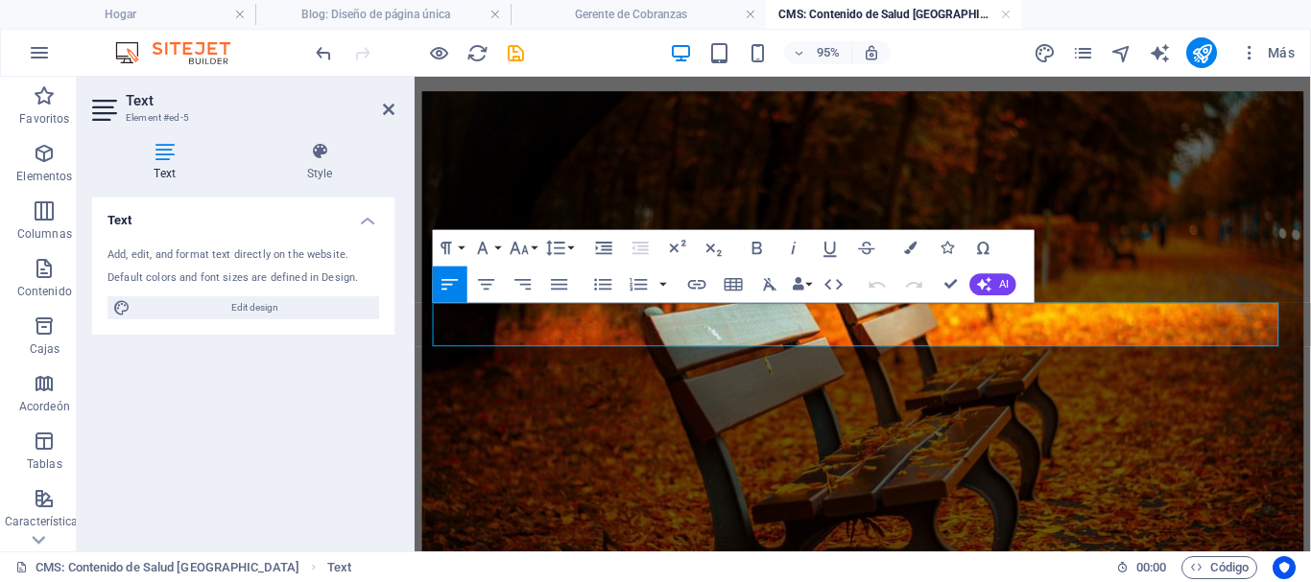
scroll to position [665, 0]
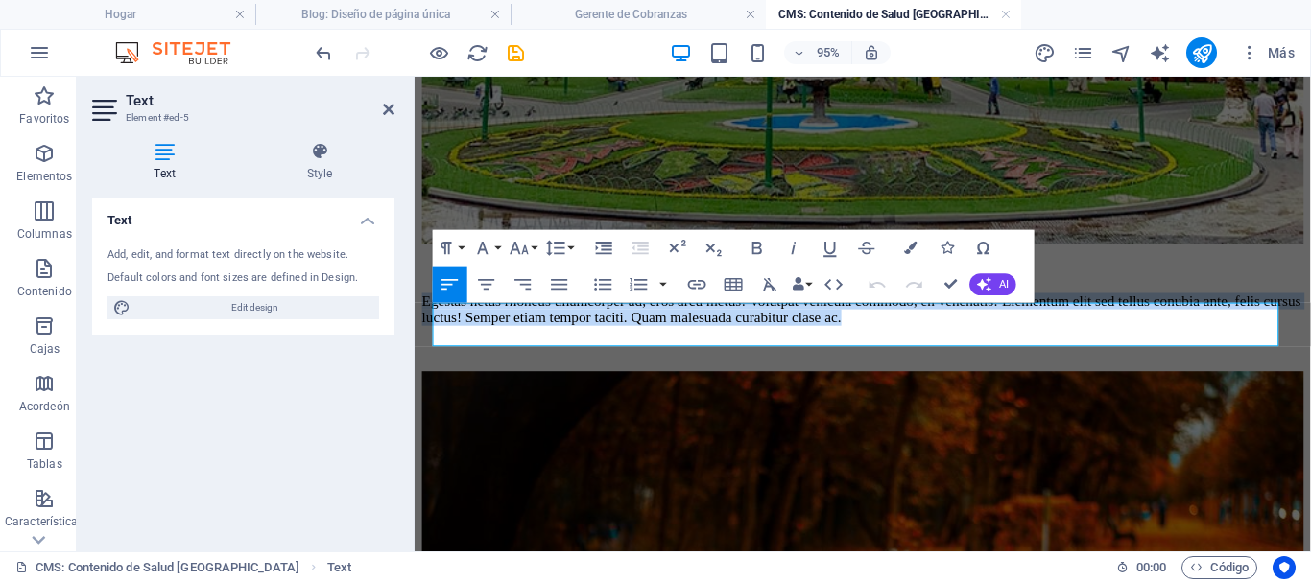
drag, startPoint x: 1114, startPoint y: 345, endPoint x: 427, endPoint y: 324, distance: 687.4
click at [427, 324] on div "Salud Cochabamba Junto a la revolución de Cochabamaba, esta semana también test…" at bounding box center [886, 236] width 928 height 1598
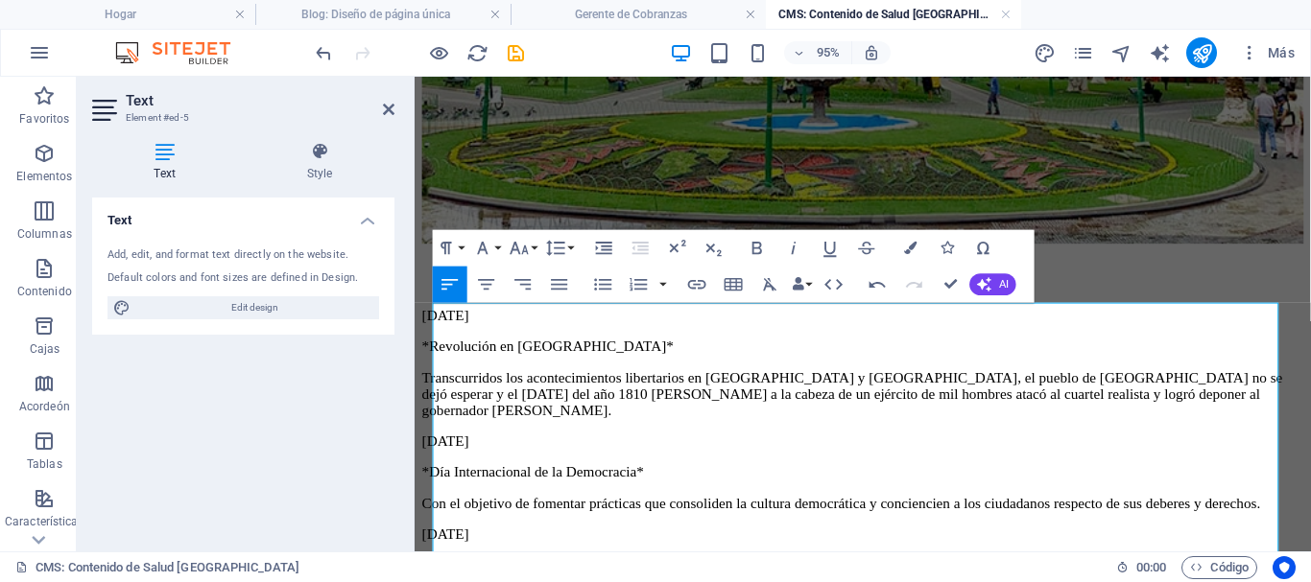
scroll to position [16465, 3]
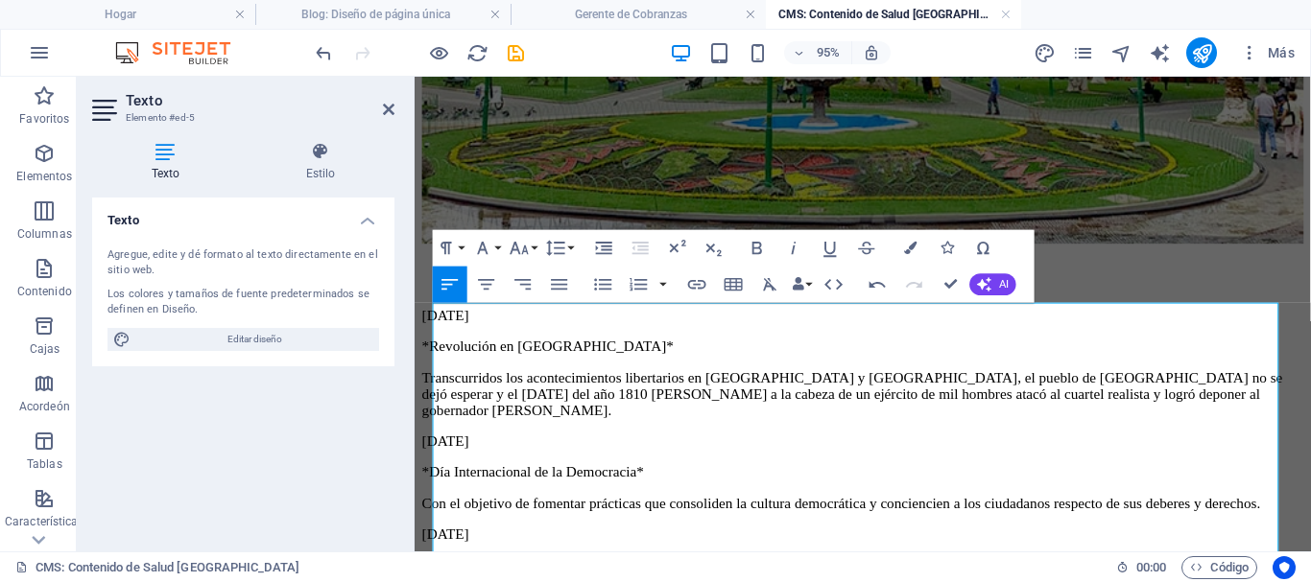
click at [441, 352] on p "*Revolución en [GEOGRAPHIC_DATA]*" at bounding box center [886, 360] width 928 height 17
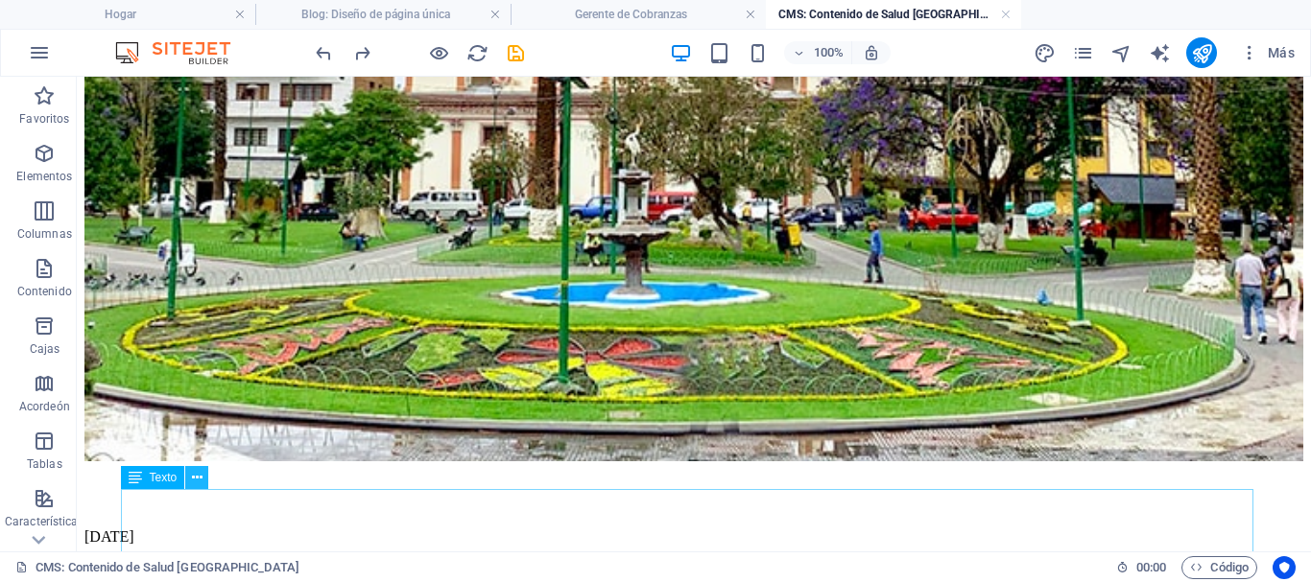
click at [196, 482] on icon at bounding box center [197, 478] width 11 height 20
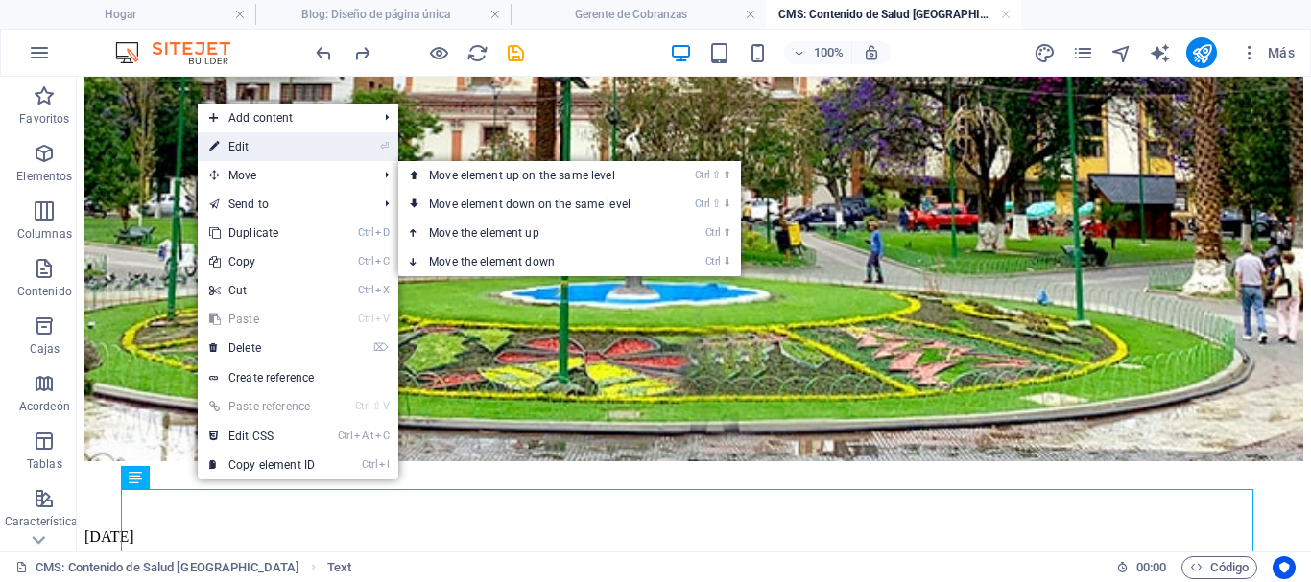
click at [248, 151] on link "⏎ Edit" at bounding box center [262, 146] width 129 height 29
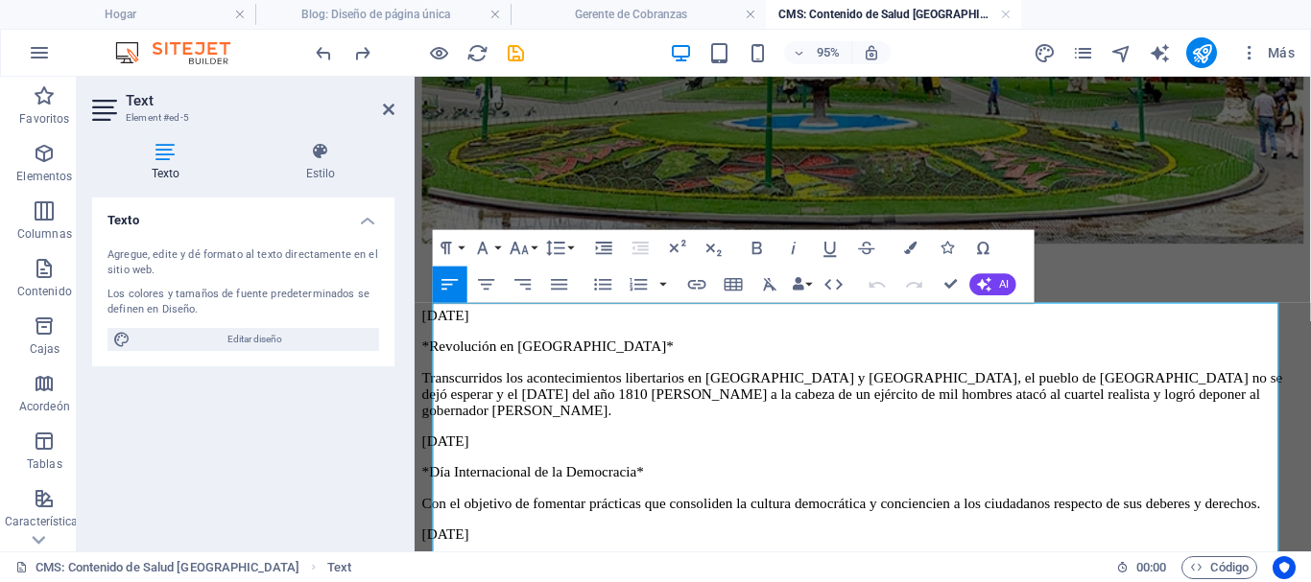
click at [443, 352] on p "*Revolución en [GEOGRAPHIC_DATA]*" at bounding box center [886, 360] width 928 height 17
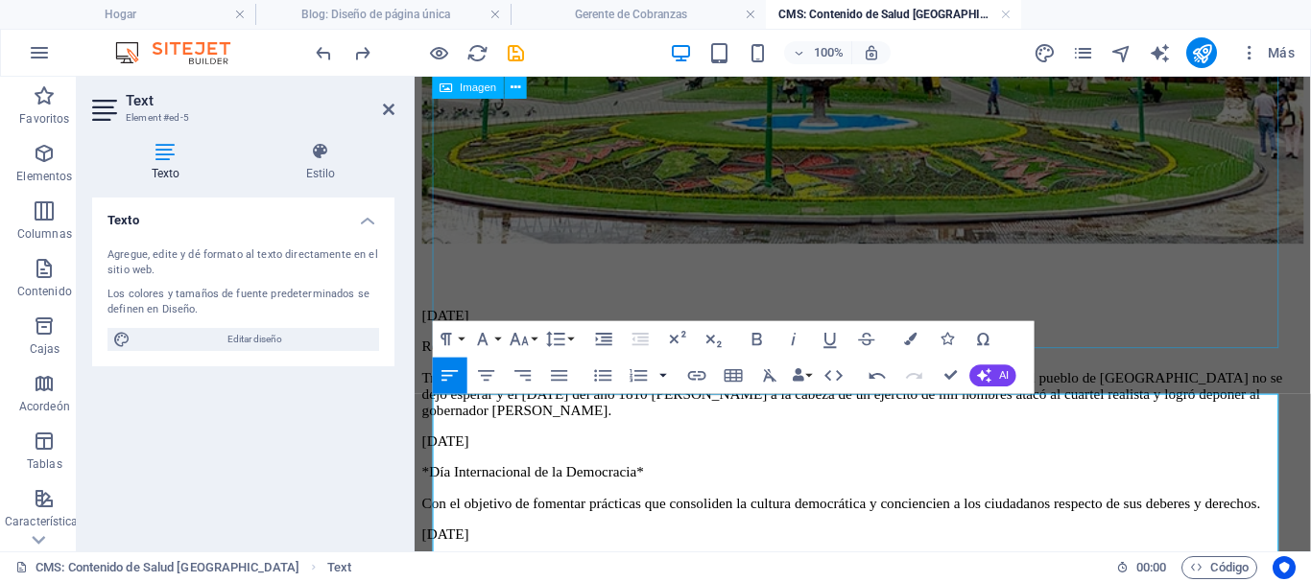
scroll to position [569, 0]
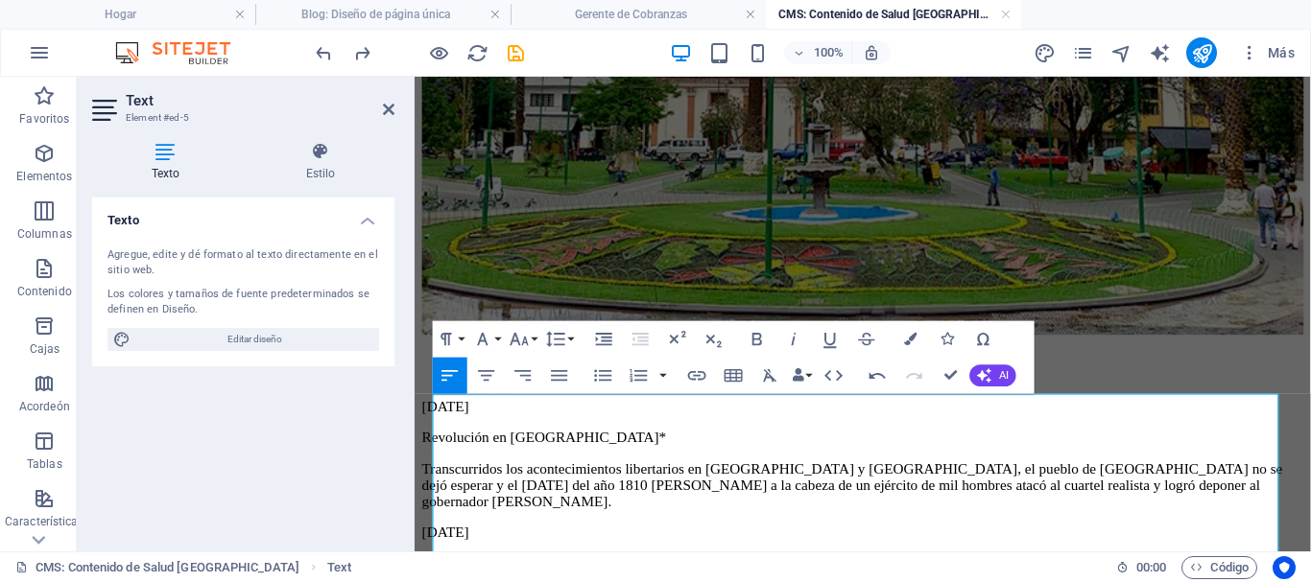
click at [659, 448] on p "Revolución en [GEOGRAPHIC_DATA]*" at bounding box center [886, 456] width 928 height 17
click at [442, 581] on p "*Día Internacional de la Democracia*" at bounding box center [886, 589] width 928 height 17
click at [545, 581] on p "Día Internacional de la Democracia*" at bounding box center [886, 589] width 928 height 17
click at [696, 581] on p "Día Internacional de la Democracia*" at bounding box center [886, 589] width 928 height 17
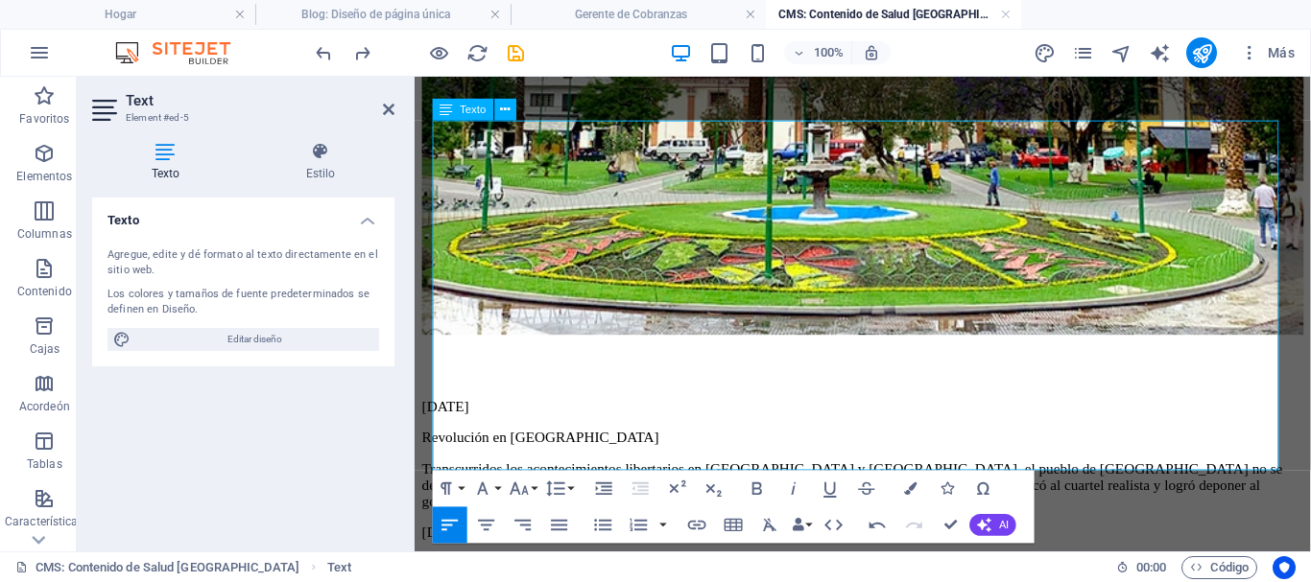
scroll to position [857, 0]
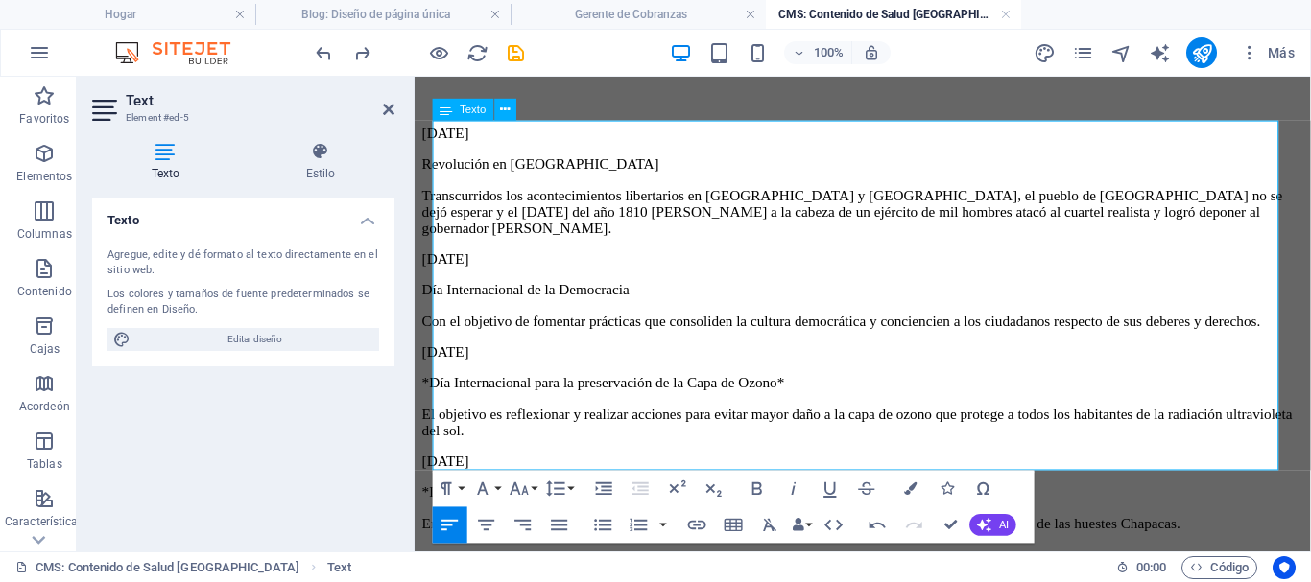
click at [441, 391] on p "*Día Internacional para la preservación de la Capa de Ozono*" at bounding box center [886, 399] width 928 height 17
click at [853, 391] on p "Día Internacional para la preservación de la Capa de Ozono*" at bounding box center [886, 399] width 928 height 17
click at [443, 506] on font "*Día del Mutilado e Inválido de la Guerra*" at bounding box center [555, 514] width 266 height 16
click at [717, 506] on p "Día del Mutilado e Inválido de la Guerra*" at bounding box center [886, 514] width 928 height 17
drag, startPoint x: 681, startPoint y: 275, endPoint x: 435, endPoint y: 277, distance: 246.6
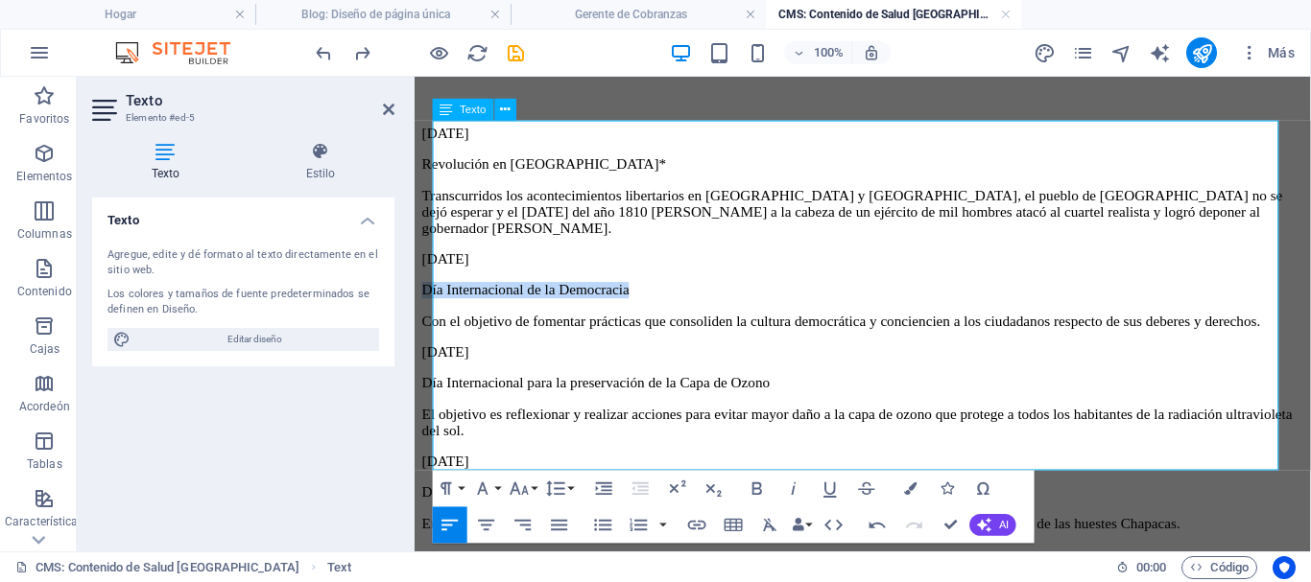
click at [435, 293] on p "Día Internacional de la Democracia" at bounding box center [886, 301] width 928 height 17
click at [904, 488] on icon "button" at bounding box center [910, 489] width 12 height 12
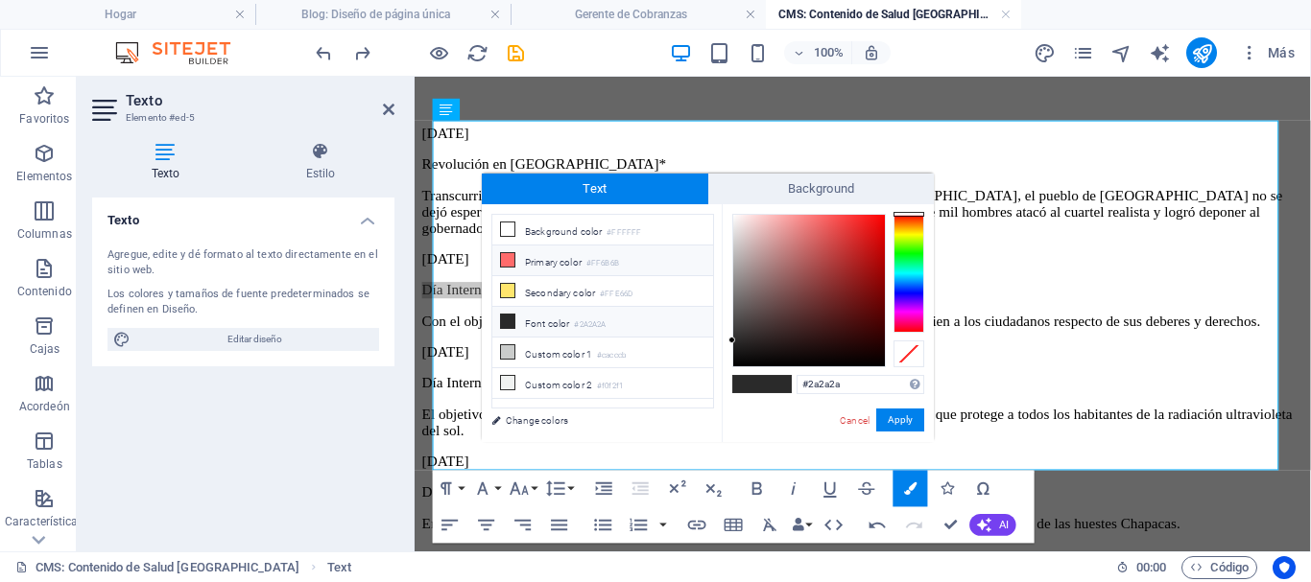
click at [509, 263] on icon at bounding box center [507, 259] width 13 height 13
click at [920, 417] on button "Apply" at bounding box center [900, 420] width 48 height 23
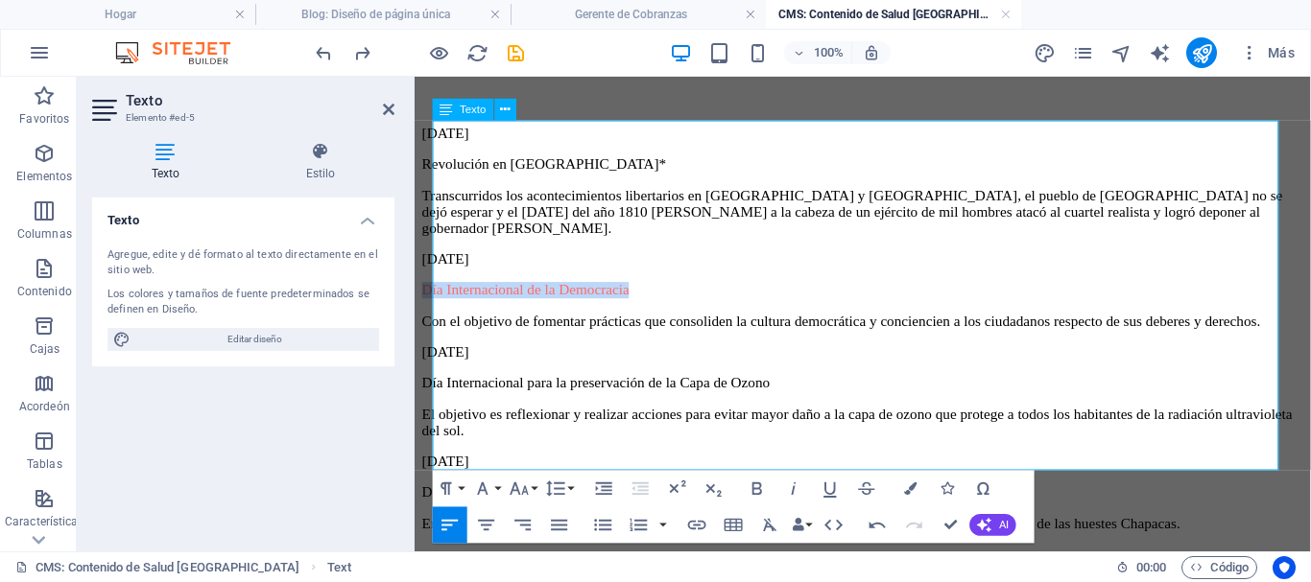
click at [866, 391] on p "Día Internacional para la preservación de la Capa de Ozono" at bounding box center [886, 399] width 928 height 17
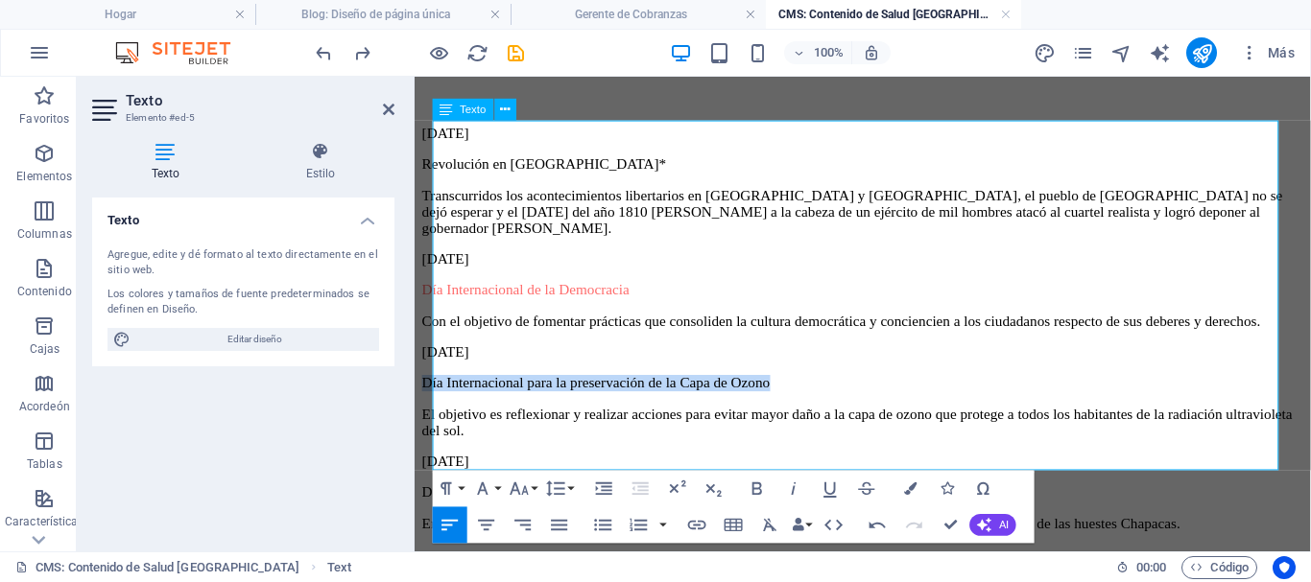
drag, startPoint x: 866, startPoint y: 367, endPoint x: 436, endPoint y: 366, distance: 429.9
click at [436, 391] on p "Día Internacional para la preservación de la Capa de Ozono" at bounding box center [886, 399] width 928 height 17
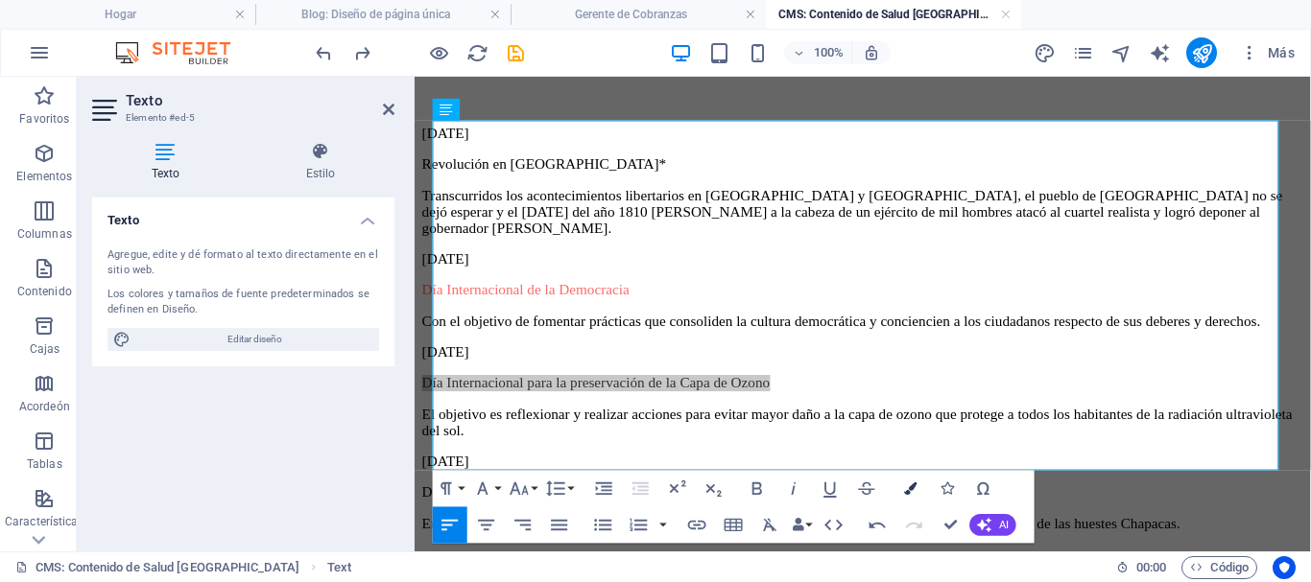
click at [912, 483] on icon "button" at bounding box center [910, 489] width 12 height 12
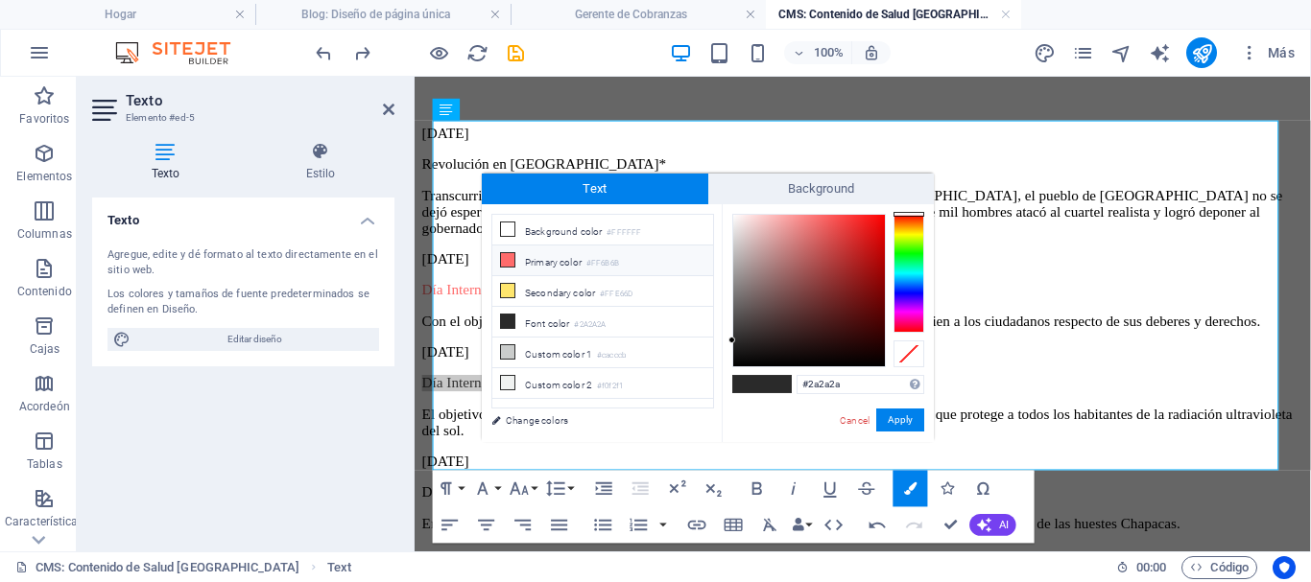
click at [506, 254] on icon at bounding box center [507, 259] width 13 height 13
drag, startPoint x: 901, startPoint y: 415, endPoint x: 508, endPoint y: 355, distance: 397.9
click at [901, 415] on button "Apply" at bounding box center [900, 420] width 48 height 23
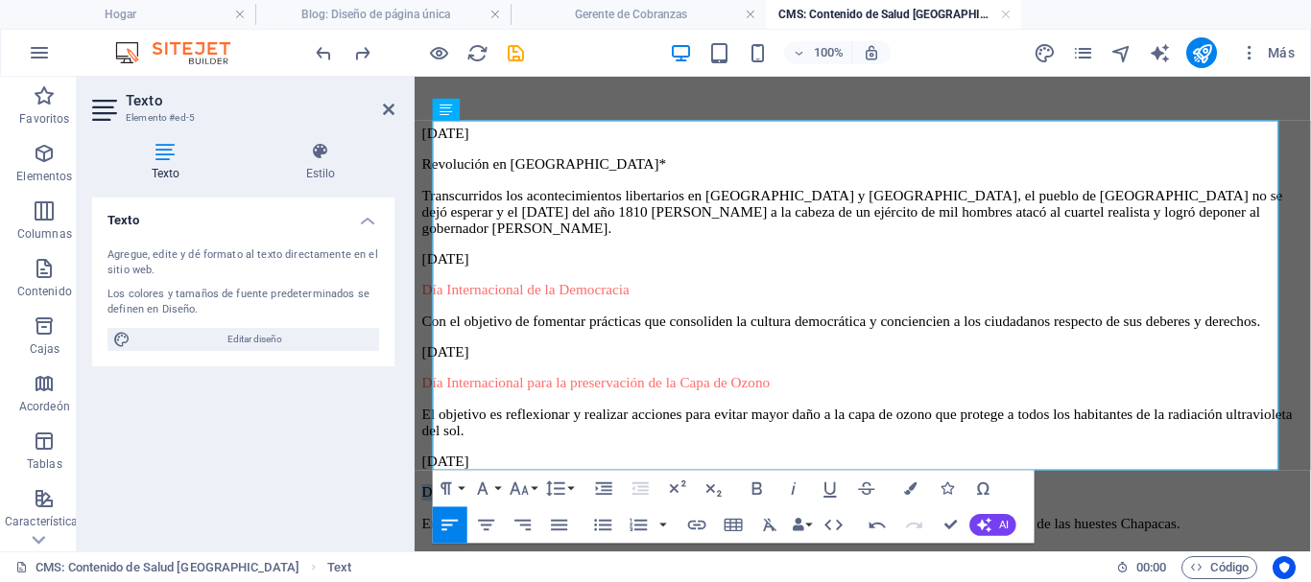
drag, startPoint x: 596, startPoint y: 456, endPoint x: 427, endPoint y: 456, distance: 168.9
click at [427, 456] on div "Salud Cochabamba Junto a la revolución de Cochabamaba, esta semana también test…" at bounding box center [886, 256] width 928 height 2022
click at [908, 488] on icon "button" at bounding box center [910, 489] width 12 height 12
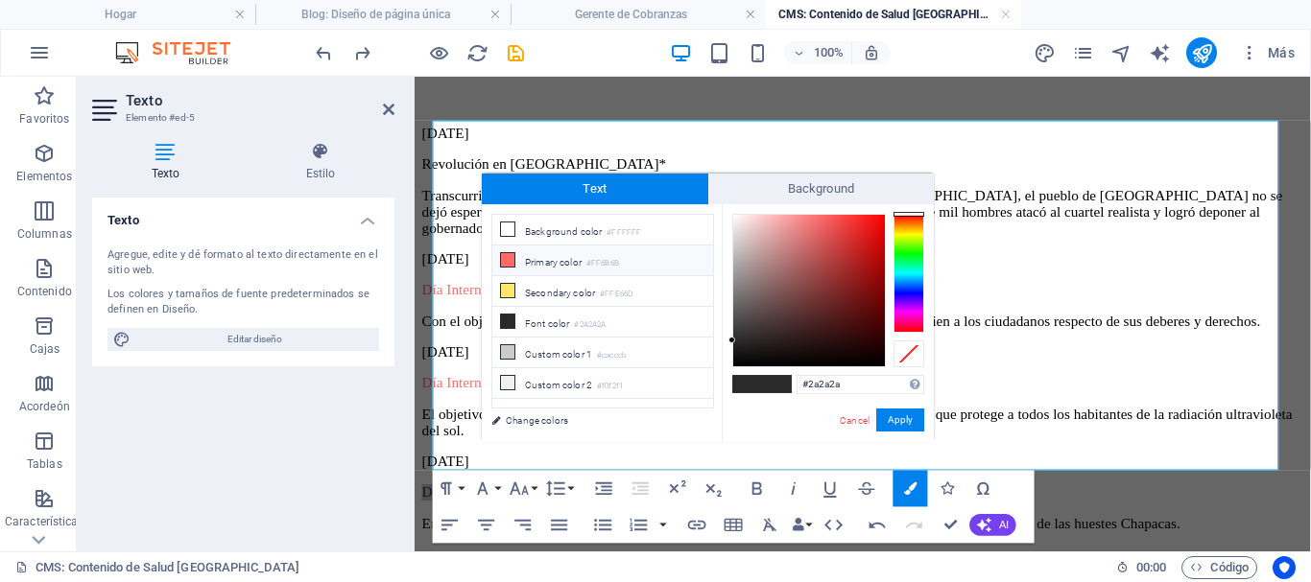
click at [510, 253] on icon at bounding box center [507, 259] width 13 height 13
click at [888, 416] on button "Apply" at bounding box center [900, 420] width 48 height 23
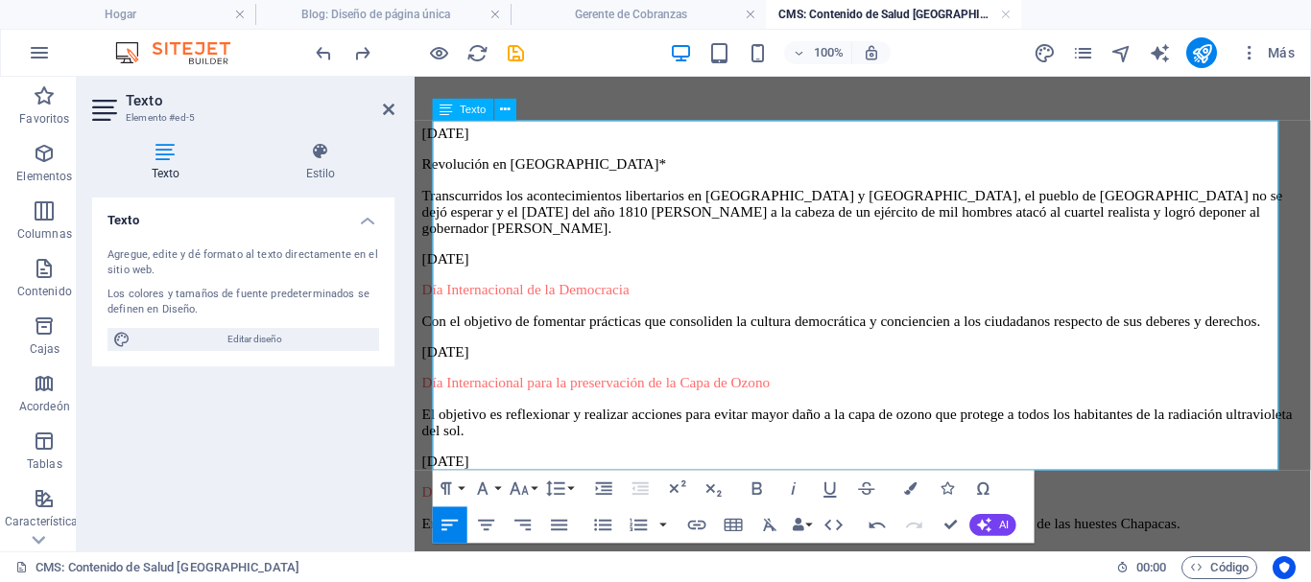
click at [634, 160] on p "Revolución en [GEOGRAPHIC_DATA]*" at bounding box center [886, 168] width 928 height 17
click at [637, 160] on p "Revolución en [GEOGRAPHIC_DATA]*" at bounding box center [886, 168] width 928 height 17
drag, startPoint x: 494, startPoint y: 156, endPoint x: 432, endPoint y: 154, distance: 62.4
click at [432, 154] on div "Salud Cochabamba Junto a la revolución de Cochabamaba, esta semana también test…" at bounding box center [886, 256] width 928 height 2022
click at [906, 489] on icon "button" at bounding box center [910, 489] width 12 height 12
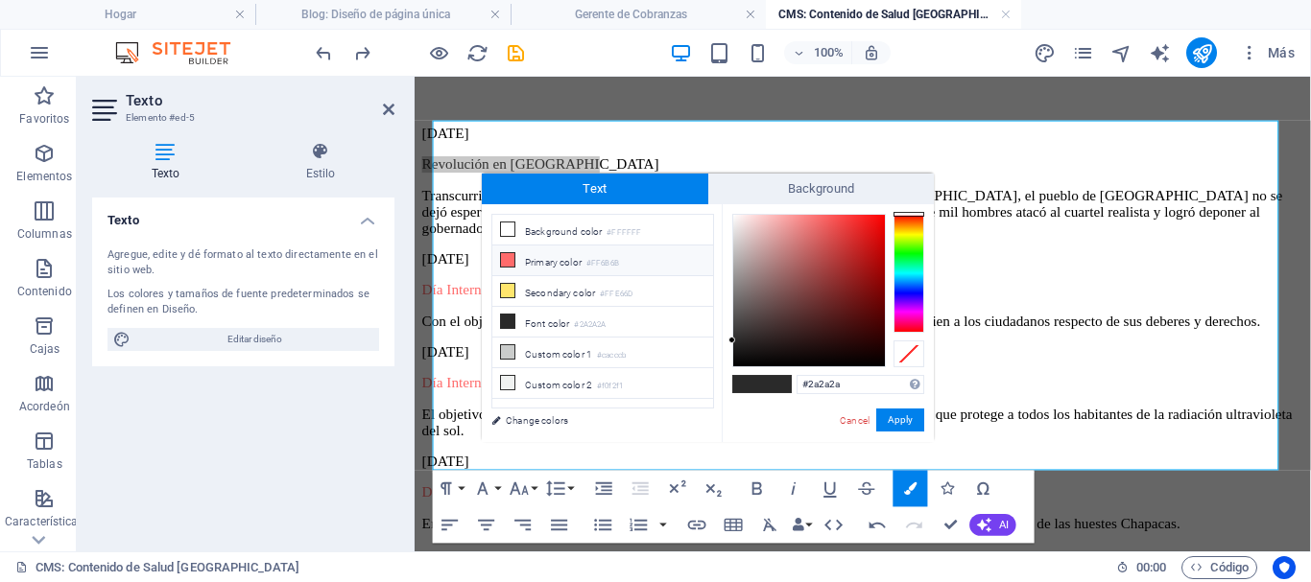
click at [533, 258] on li "Primary color #FF6B6B" at bounding box center [602, 261] width 221 height 31
type input "#ff6b6b"
click at [897, 420] on button "Apply" at bounding box center [900, 420] width 48 height 23
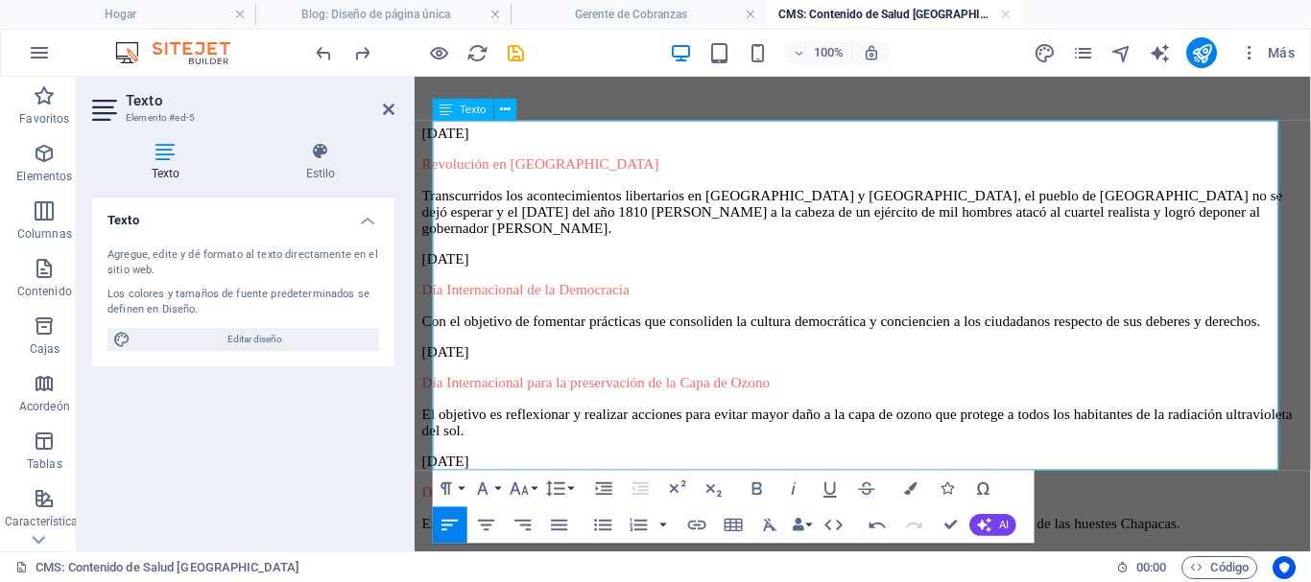
click at [693, 325] on p "Con el objetivo de fomentar prácticas que consoliden la cultura democrática y c…" at bounding box center [886, 333] width 928 height 17
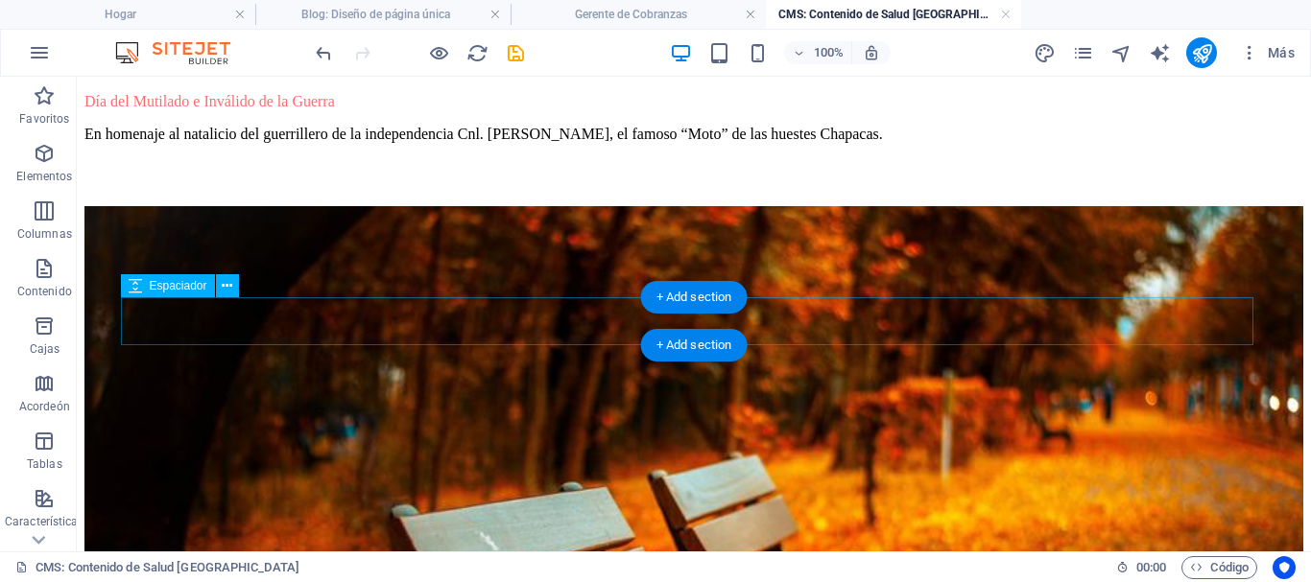
scroll to position [1156, 0]
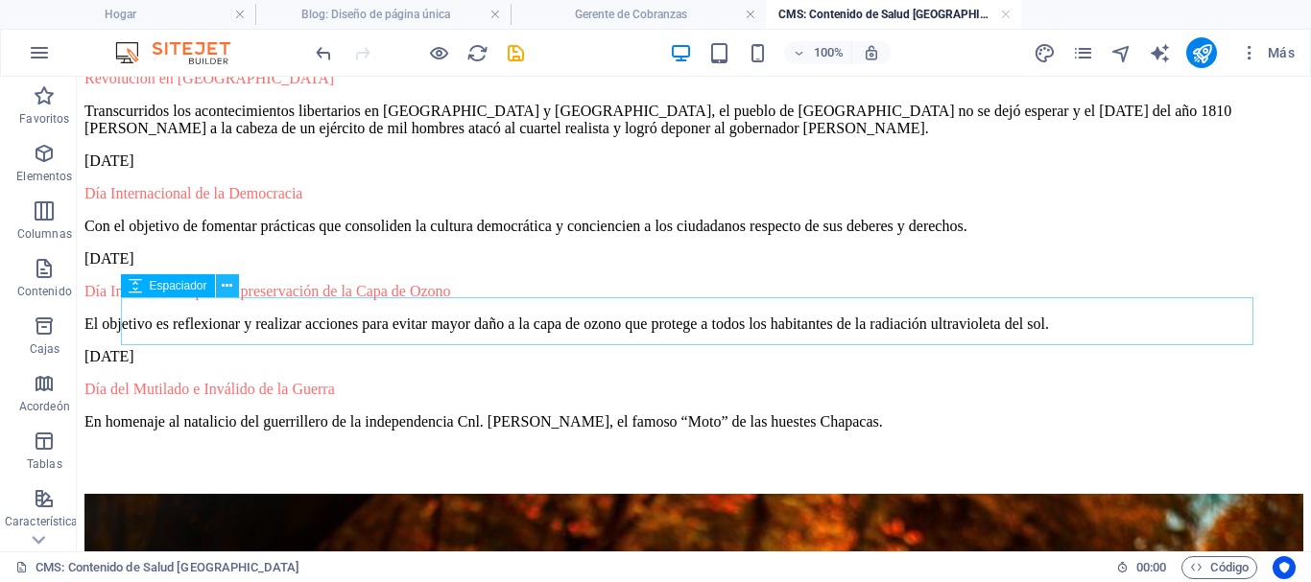
click at [231, 283] on icon at bounding box center [227, 286] width 11 height 20
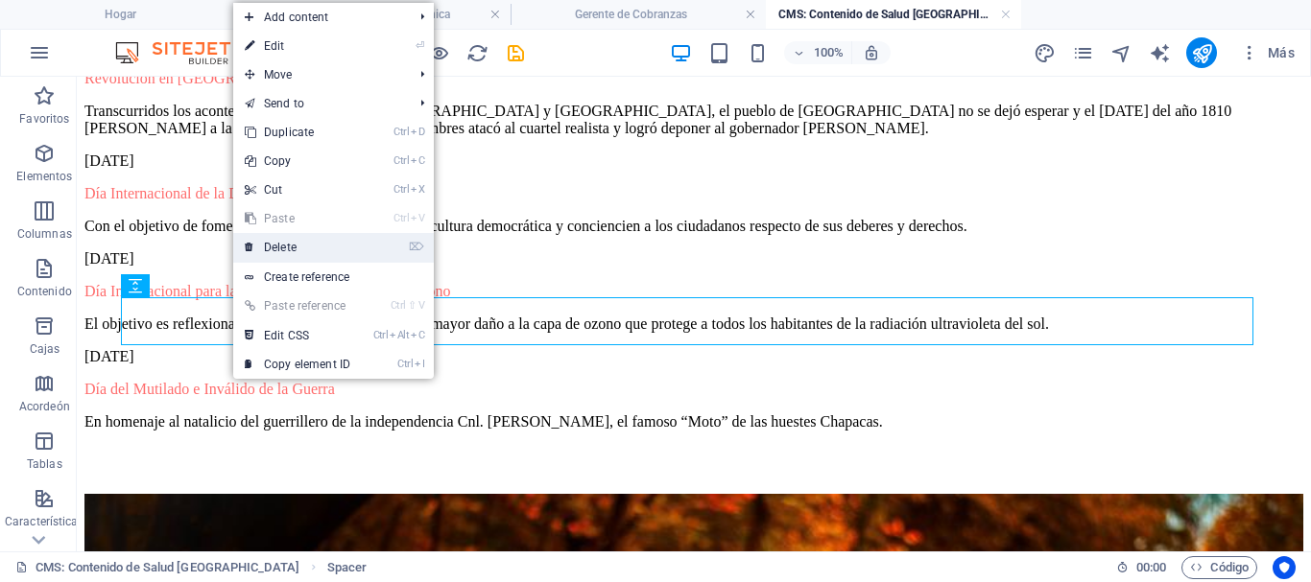
click at [280, 248] on link "⌦ Delete" at bounding box center [297, 247] width 129 height 29
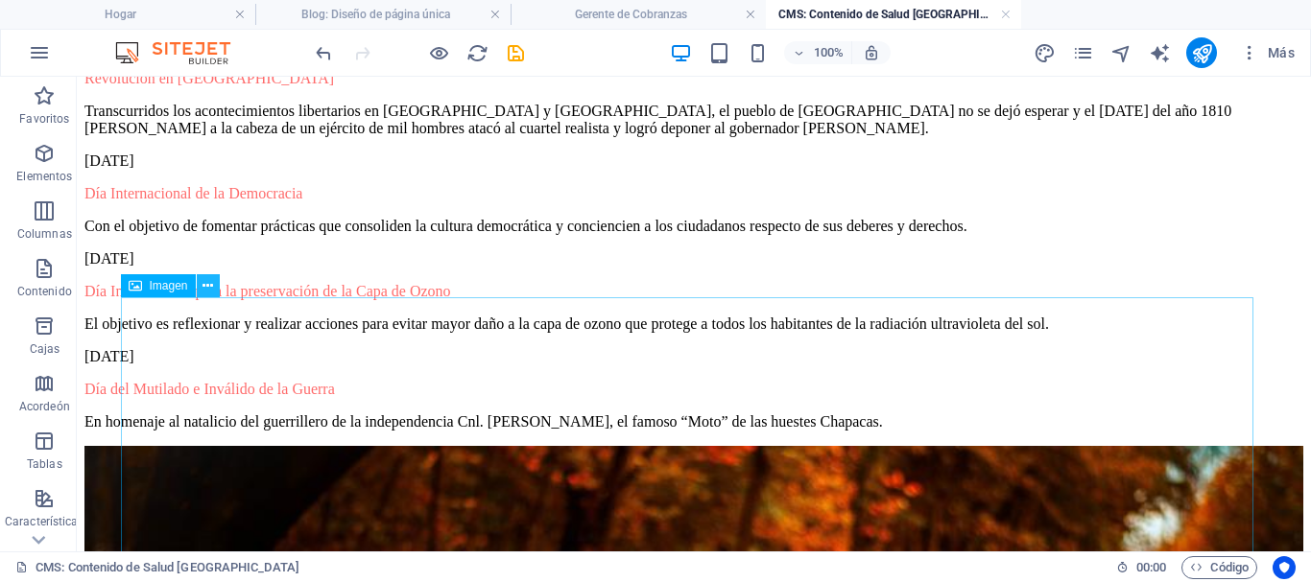
click at [207, 283] on icon at bounding box center [207, 286] width 11 height 20
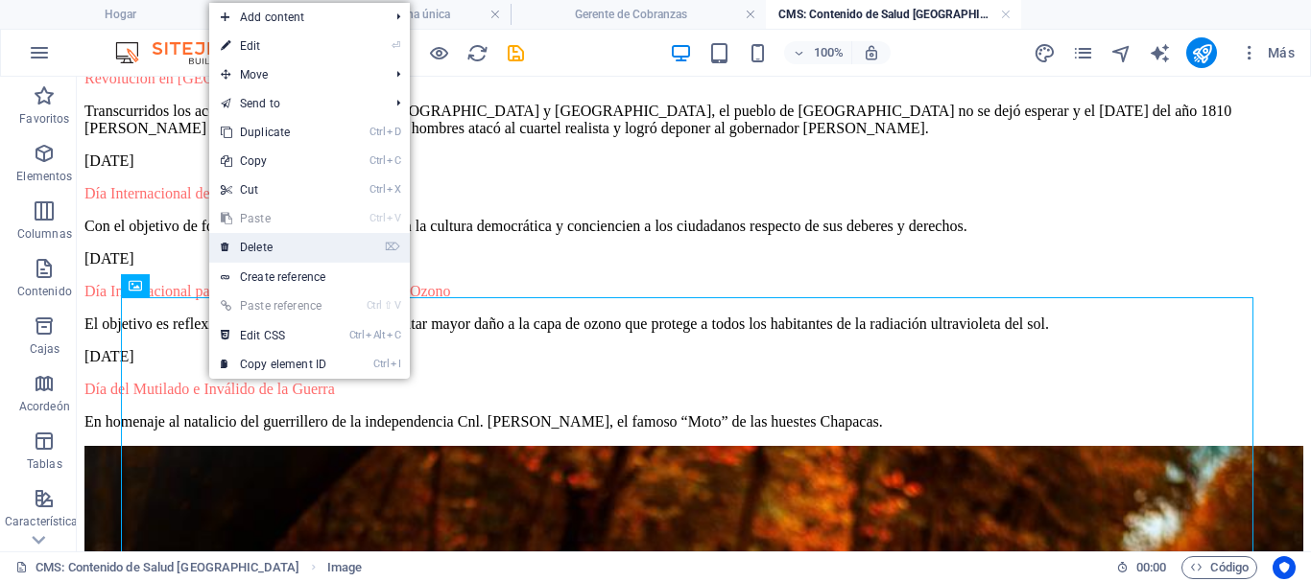
drag, startPoint x: 249, startPoint y: 245, endPoint x: 422, endPoint y: 314, distance: 186.9
click at [249, 245] on link "⌦ Delete" at bounding box center [273, 247] width 129 height 29
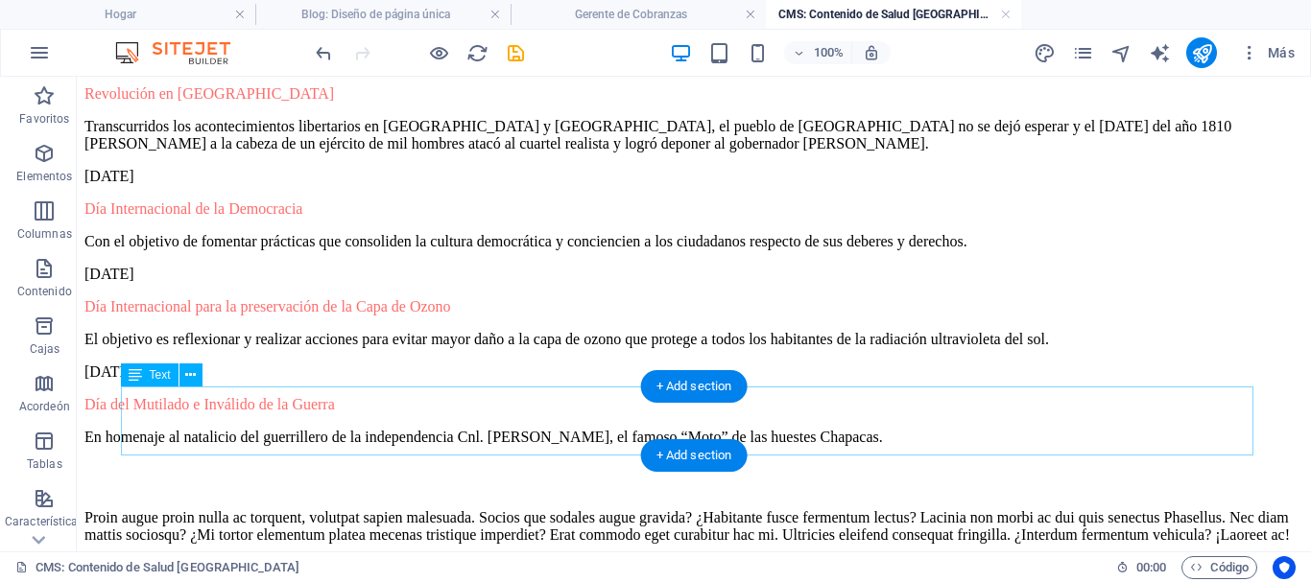
scroll to position [1115, 0]
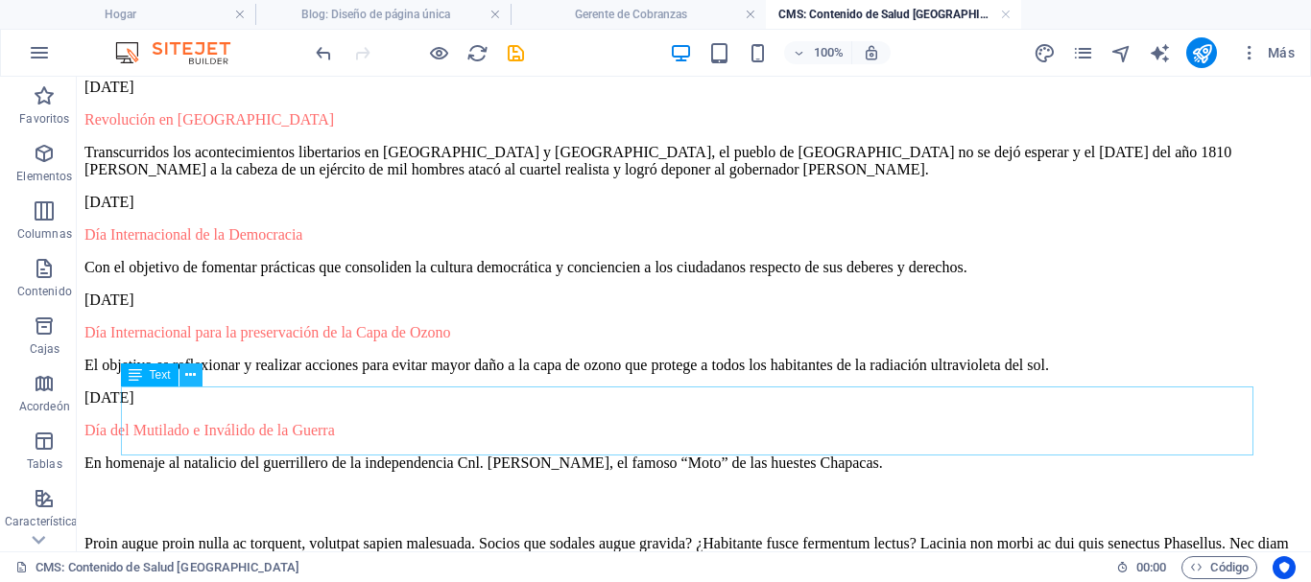
click at [186, 379] on icon at bounding box center [190, 376] width 11 height 20
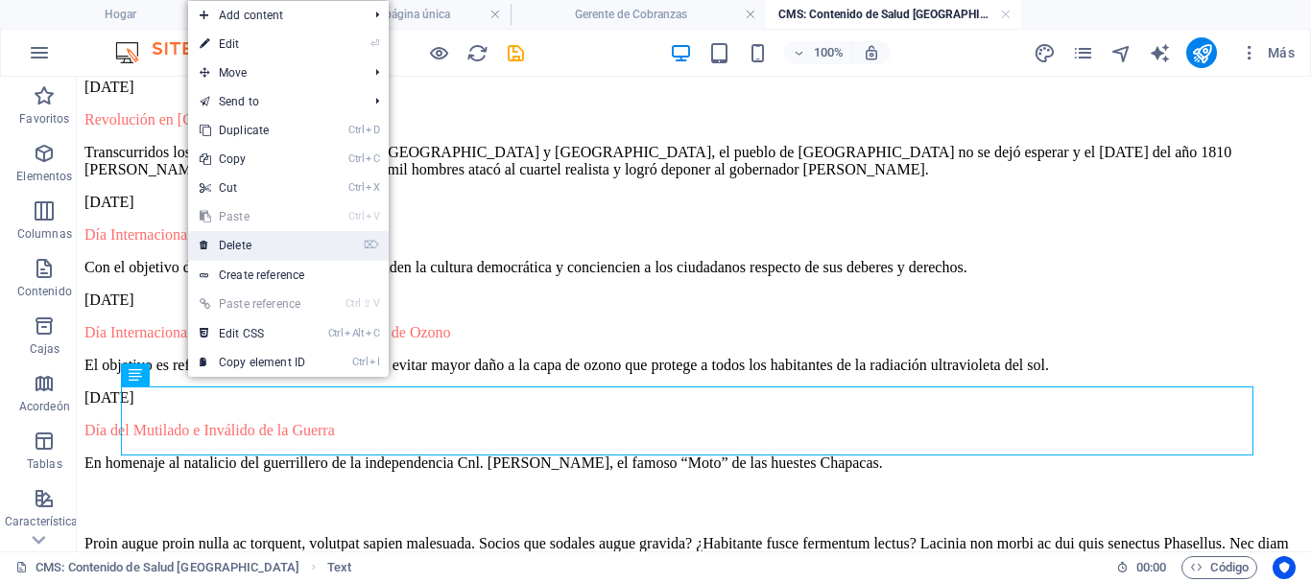
click at [238, 251] on link "⌦ Delete" at bounding box center [252, 245] width 129 height 29
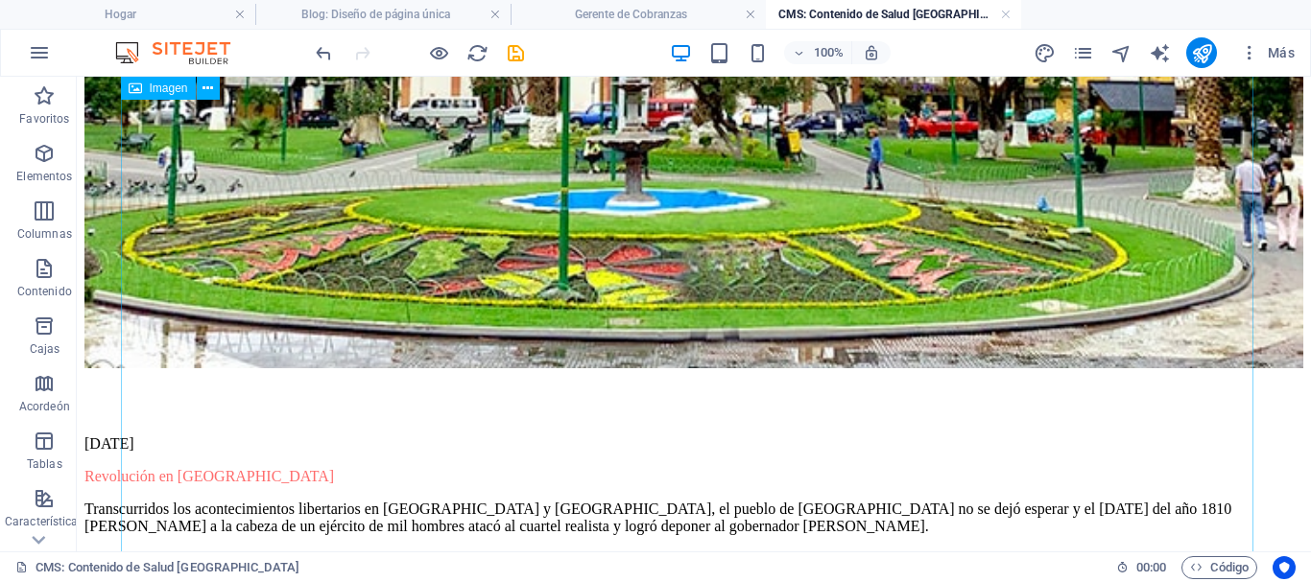
scroll to position [0, 0]
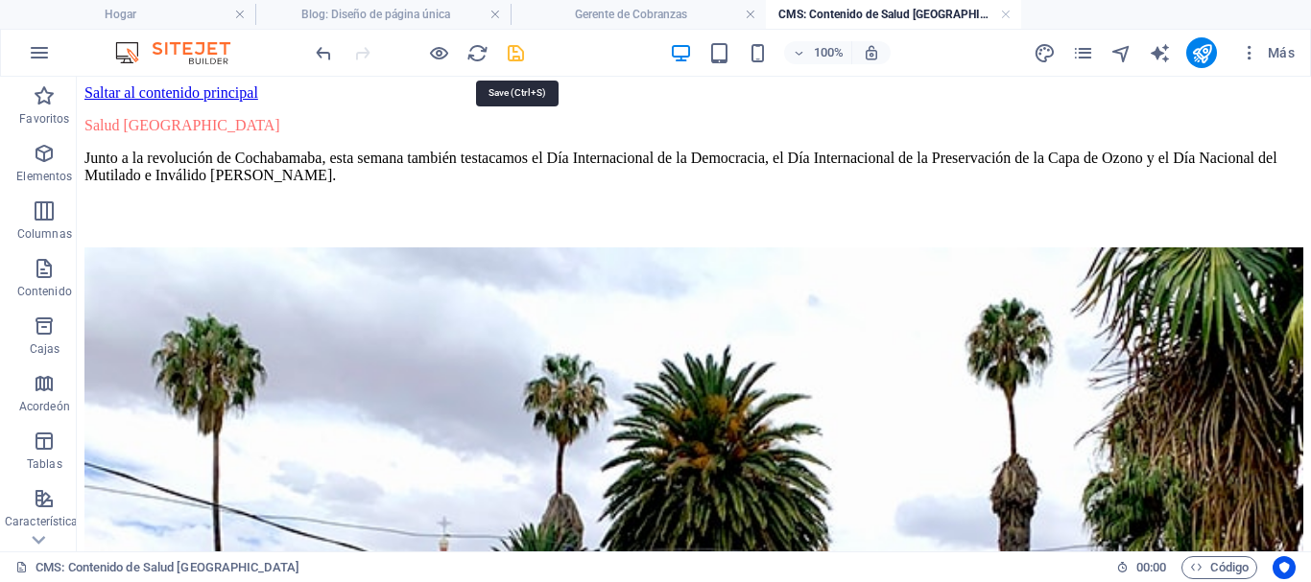
click at [526, 57] on icon "ahorrar" at bounding box center [516, 53] width 22 height 22
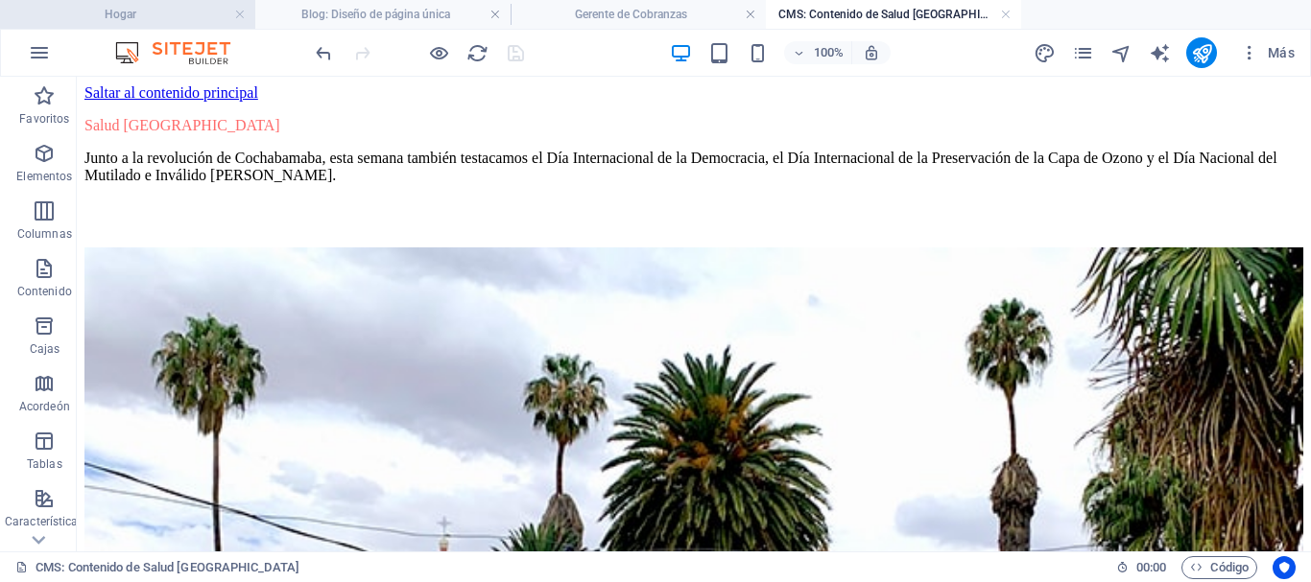
click at [157, 19] on h4 "Hogar" at bounding box center [127, 14] width 255 height 21
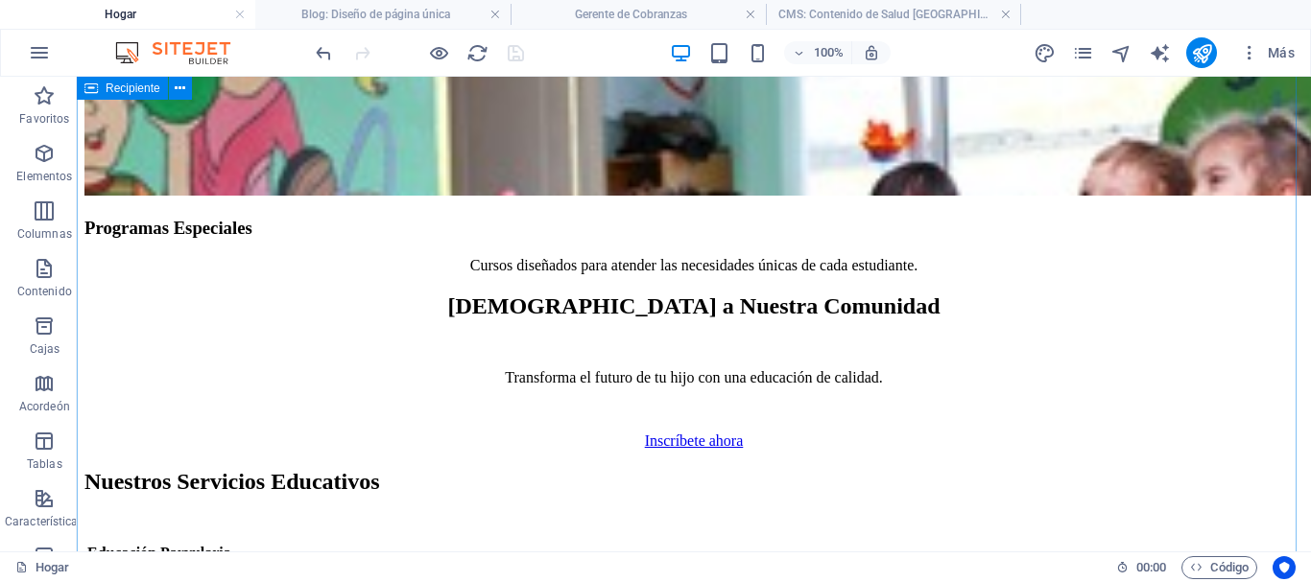
scroll to position [6337, 0]
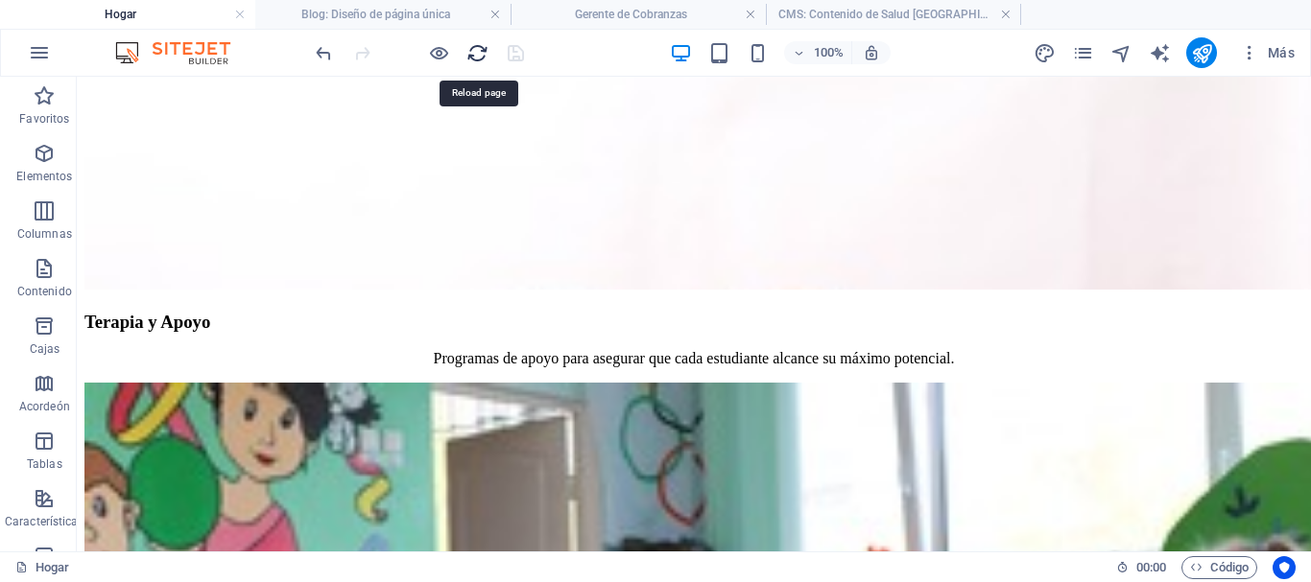
click at [484, 55] on icon "recargar" at bounding box center [477, 53] width 22 height 22
drag, startPoint x: 601, startPoint y: 5, endPoint x: 625, endPoint y: 35, distance: 38.2
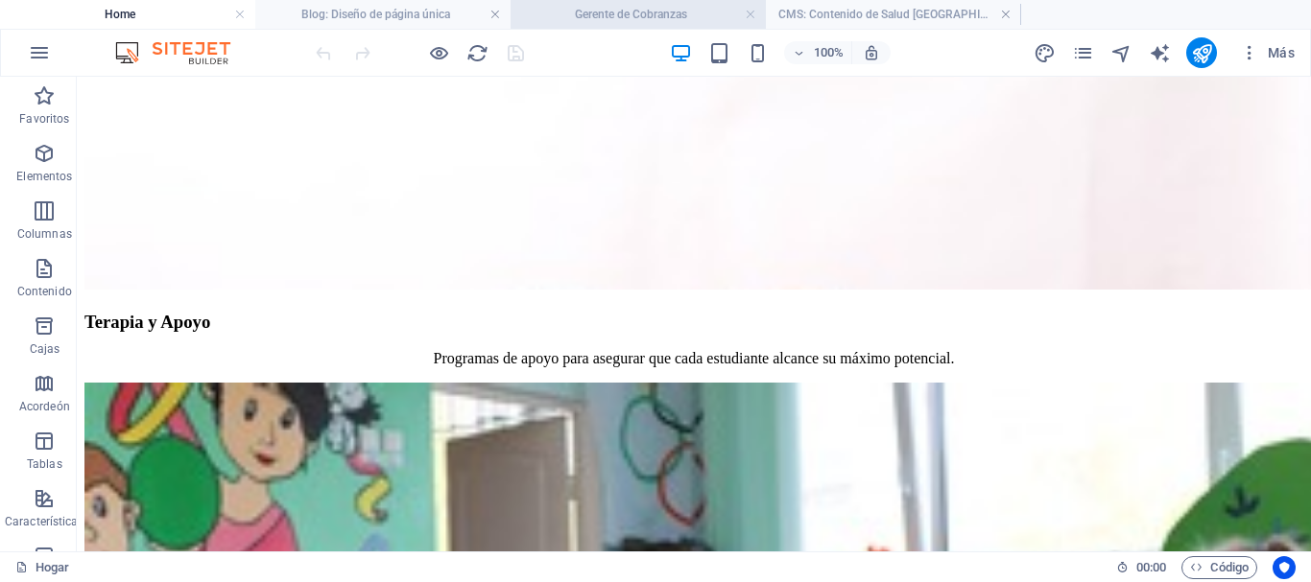
click at [616, 8] on font "Gerente de Cobranzas" at bounding box center [631, 14] width 112 height 13
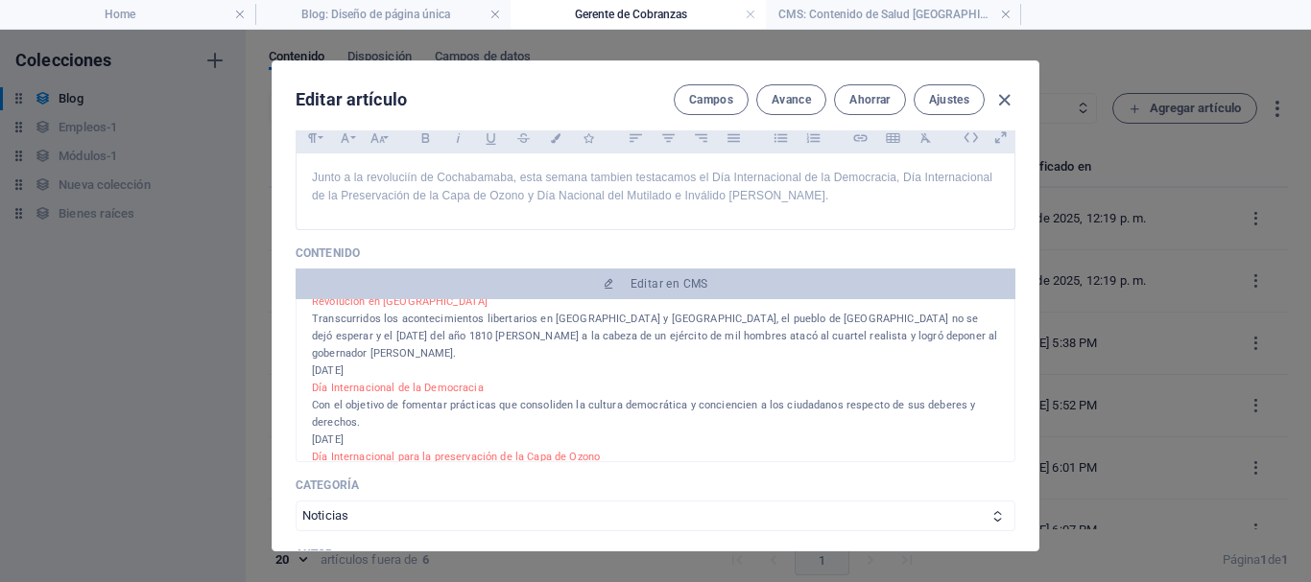
scroll to position [0, 0]
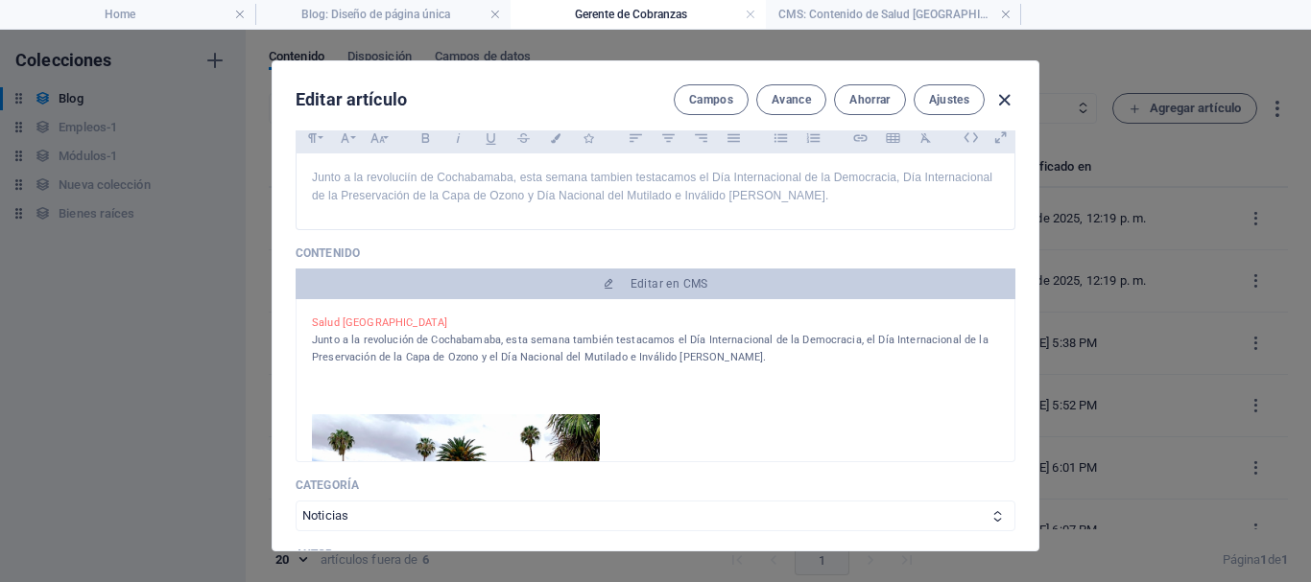
click at [998, 99] on icon "button" at bounding box center [1004, 100] width 22 height 22
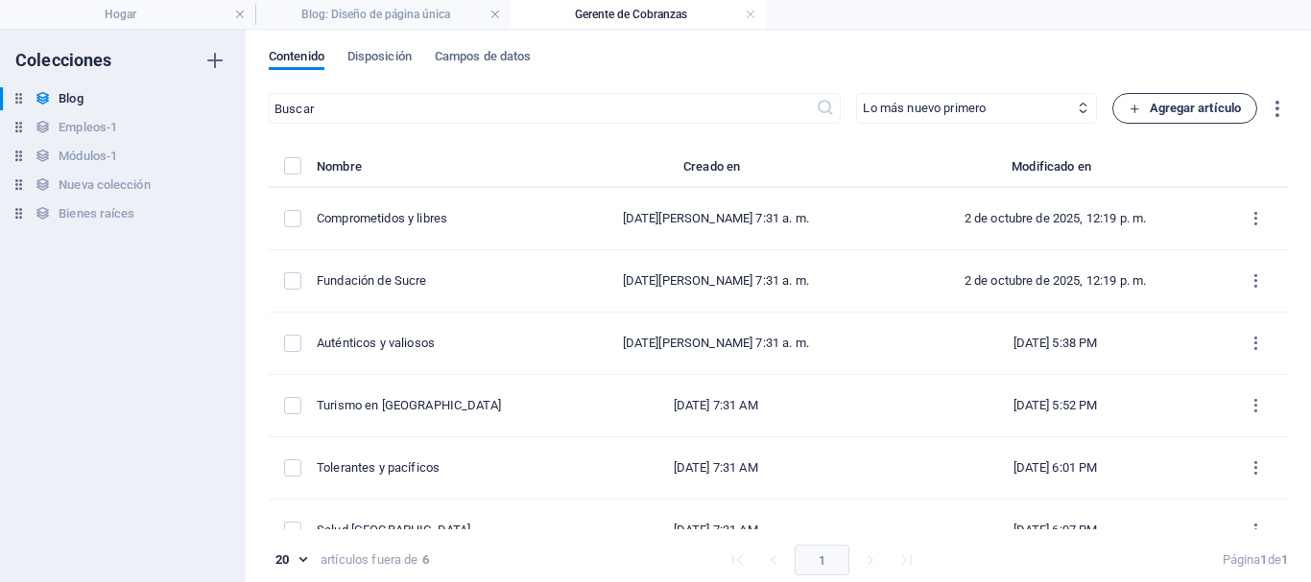
click at [1185, 111] on font "Agregar artículo" at bounding box center [1196, 108] width 92 height 14
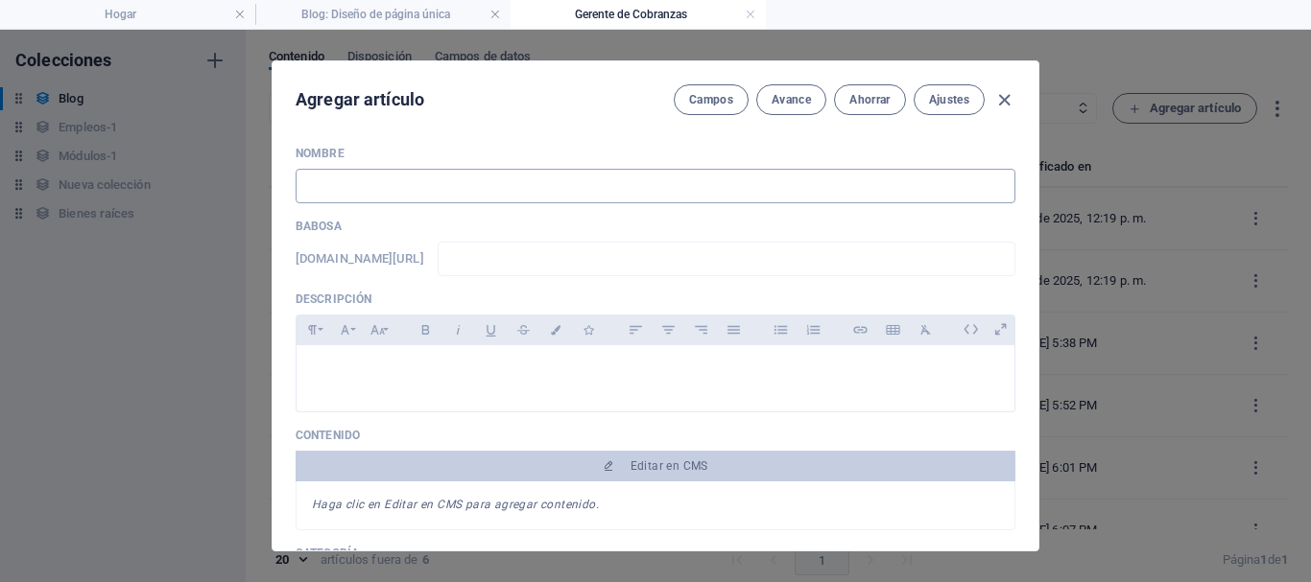
click at [409, 192] on input "text" at bounding box center [656, 186] width 720 height 35
paste input "Sensibles y humanos"
type input "Sensibles y humanos"
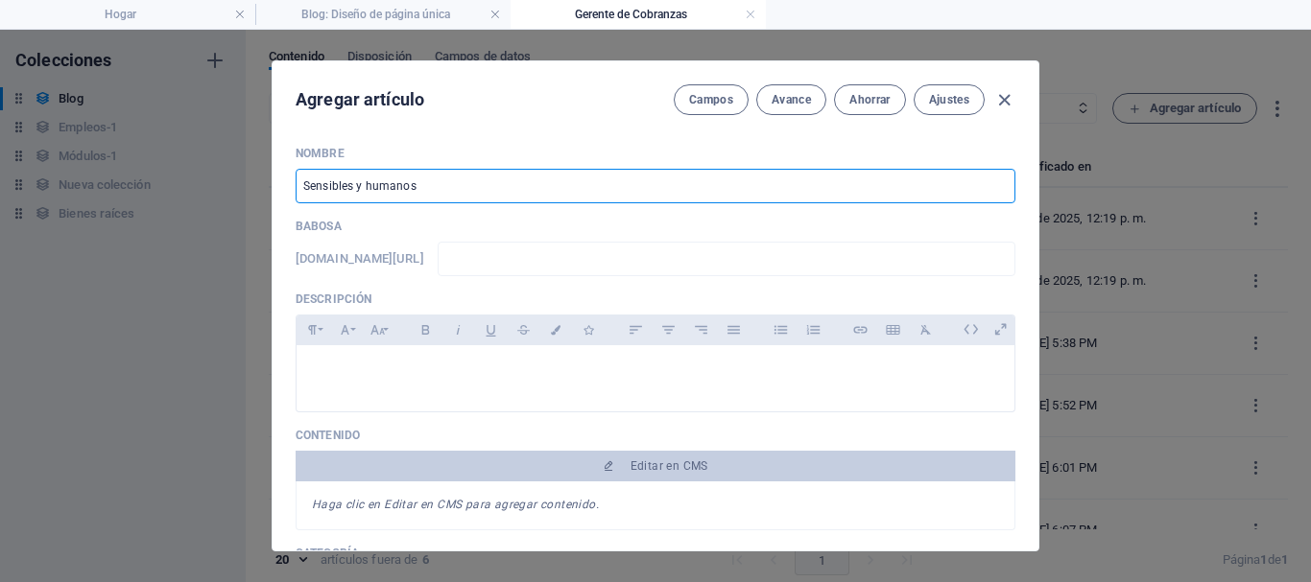
type input "sensibles-y-humanos"
type input "Sensibles y humanos"
click at [364, 375] on p at bounding box center [655, 370] width 687 height 18
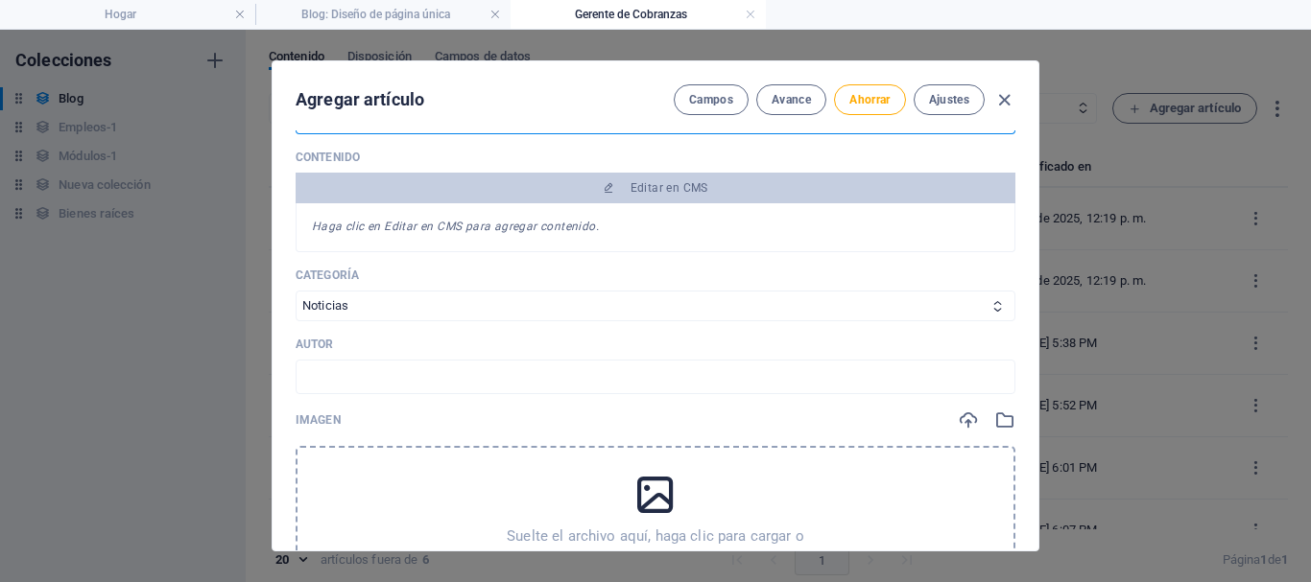
scroll to position [384, 0]
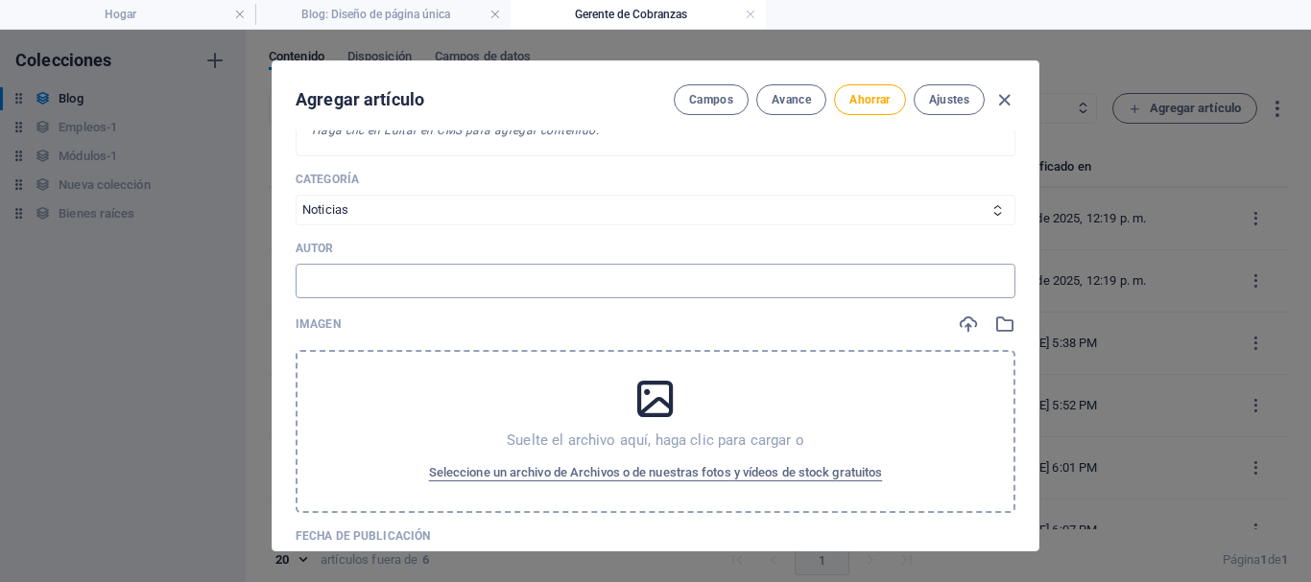
click at [367, 288] on input "text" at bounding box center [656, 281] width 720 height 35
type input "[PERSON_NAME]"
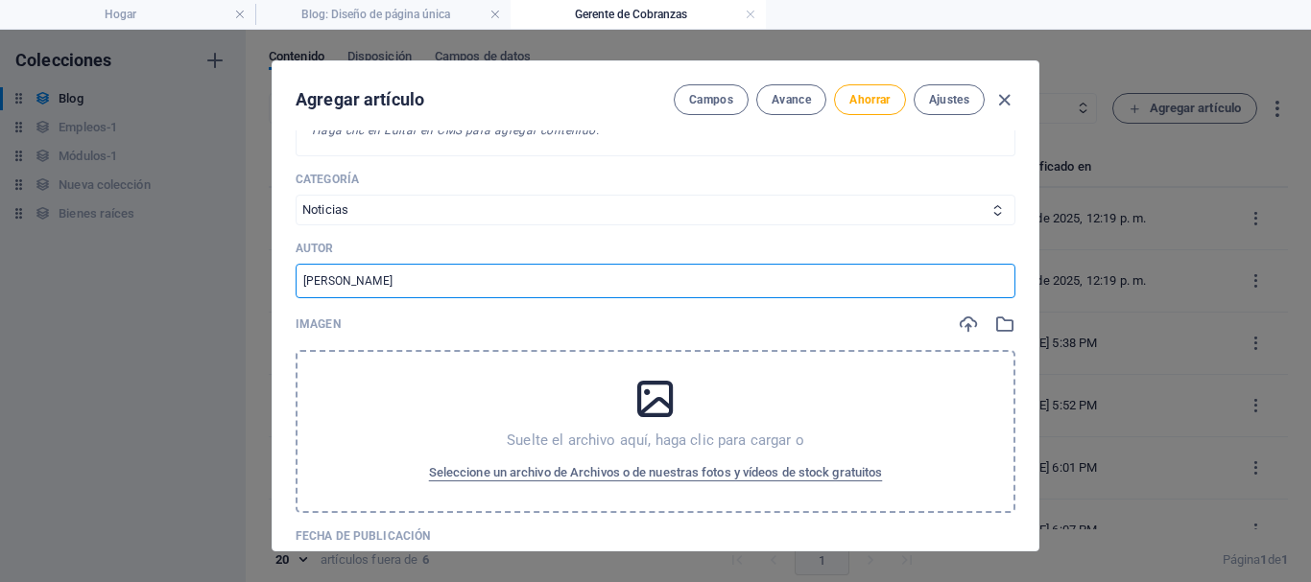
scroll to position [480, 0]
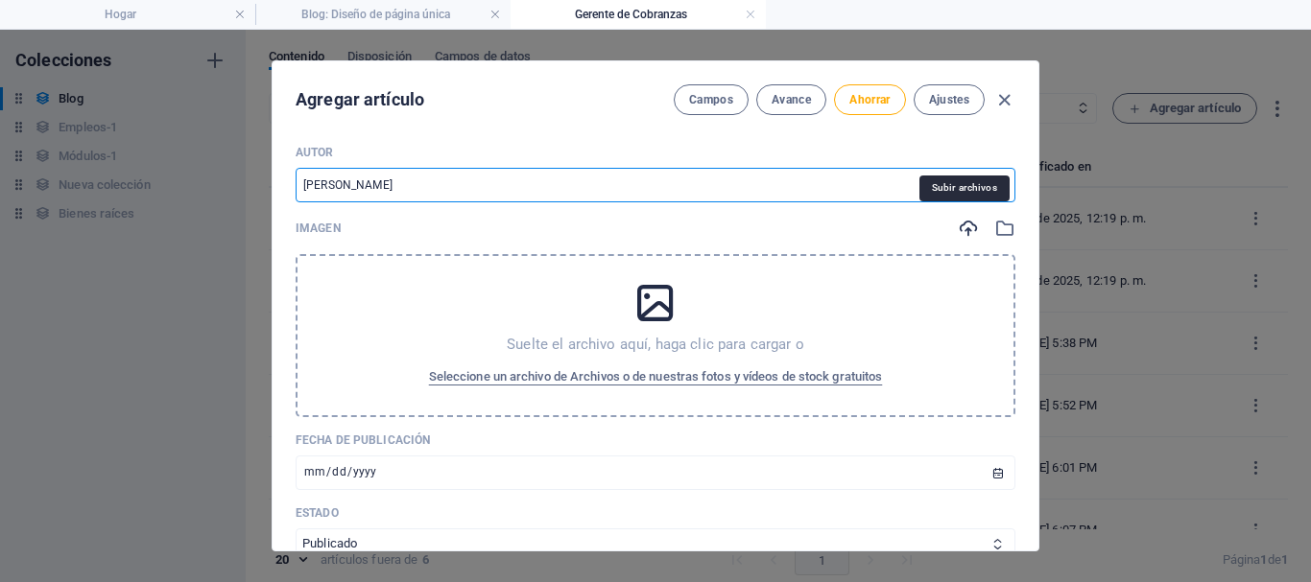
click at [958, 227] on icon "button" at bounding box center [968, 228] width 21 height 21
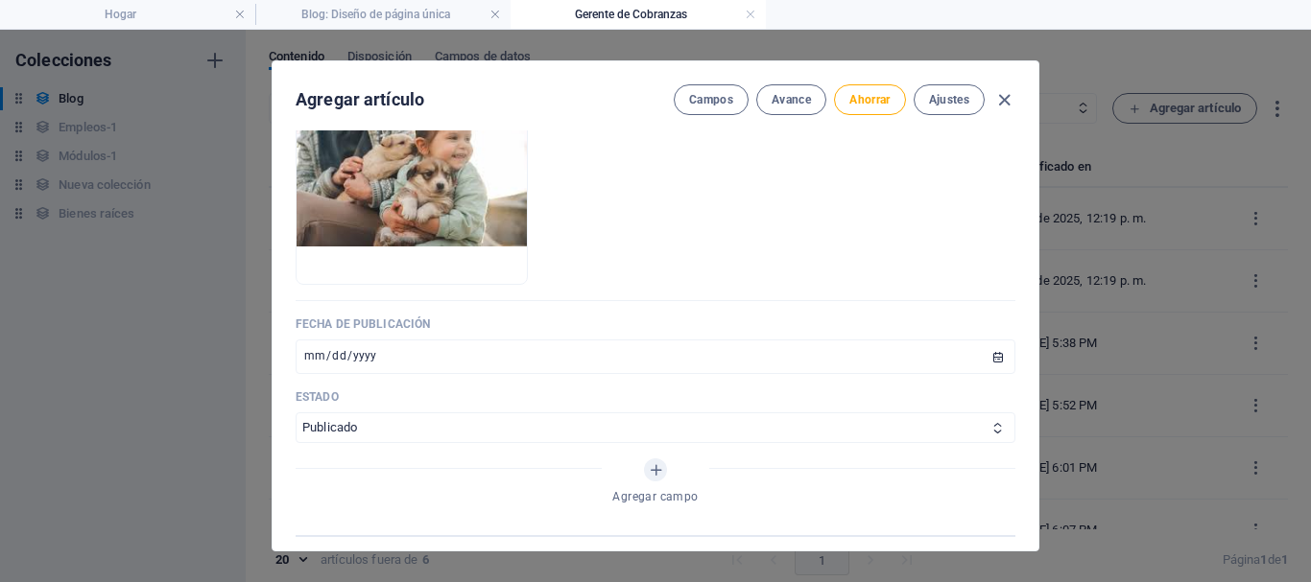
scroll to position [768, 0]
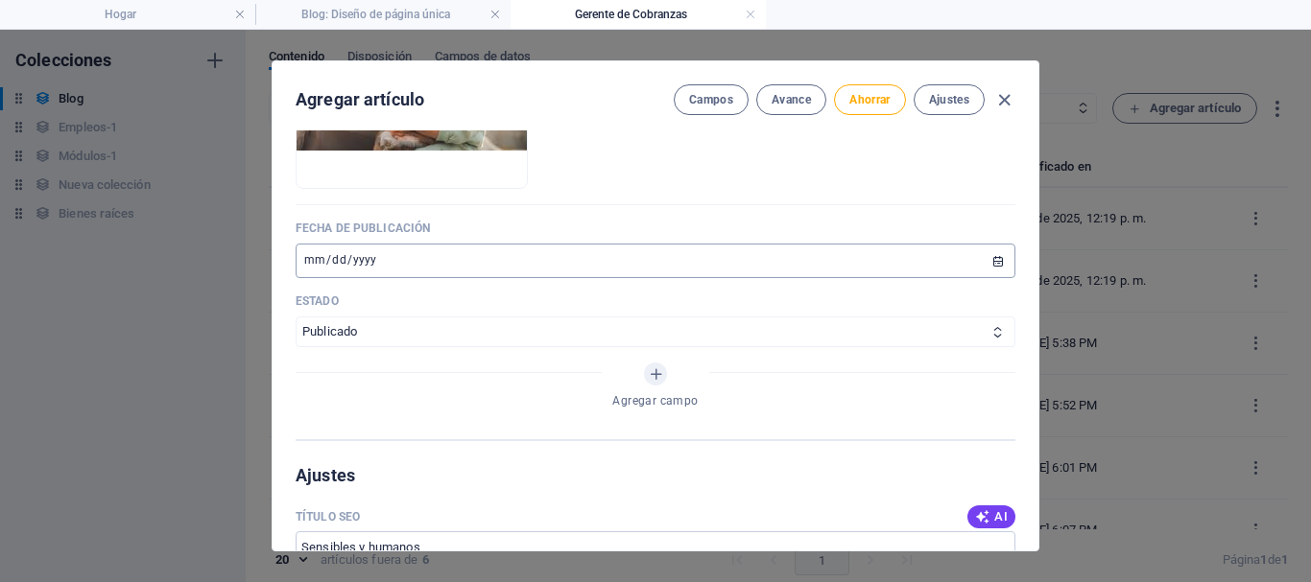
click at [389, 251] on input "[DATE]" at bounding box center [656, 261] width 720 height 35
click at [991, 259] on input "[DATE]" at bounding box center [656, 261] width 720 height 35
type input "[DATE]"
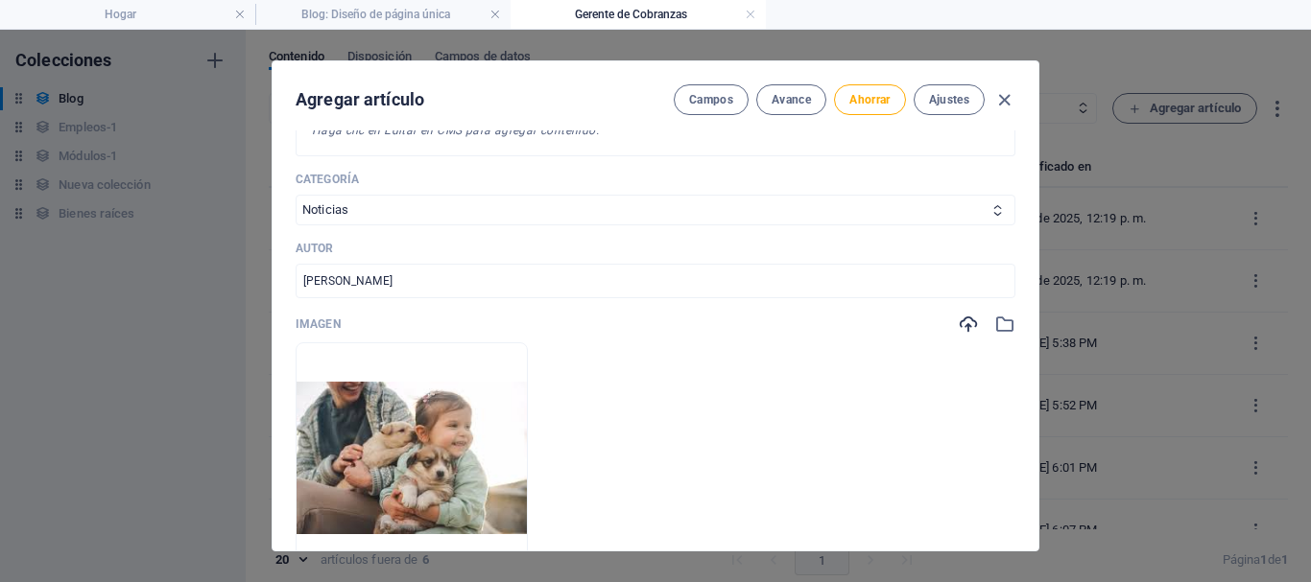
scroll to position [192, 0]
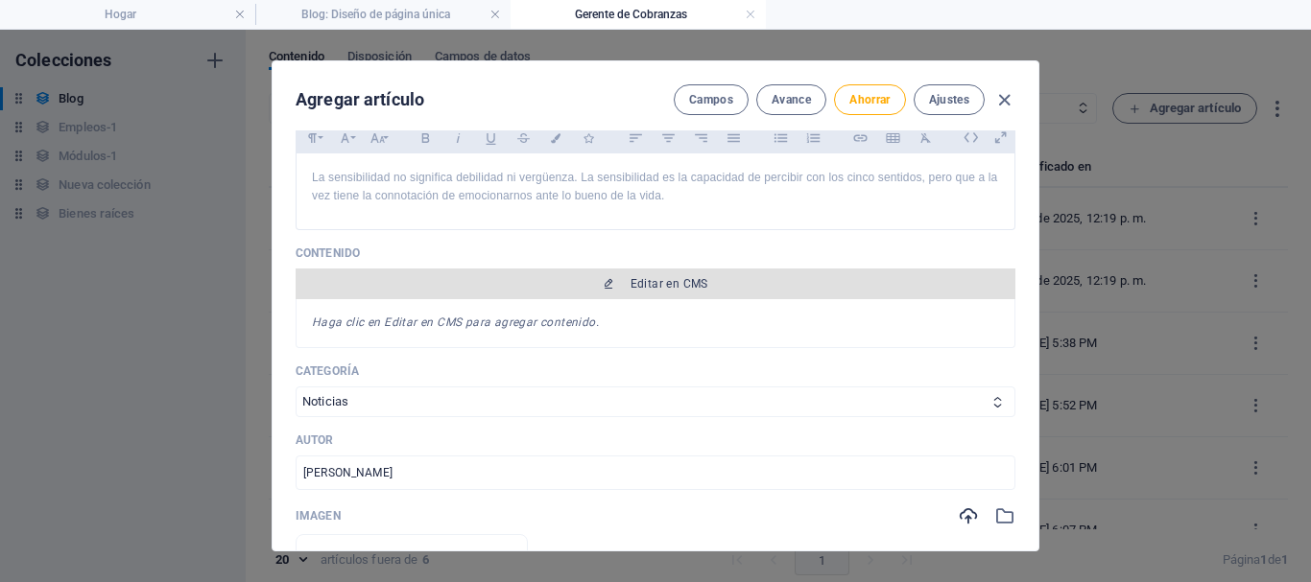
click at [652, 290] on font "Editar en CMS" at bounding box center [669, 283] width 78 height 13
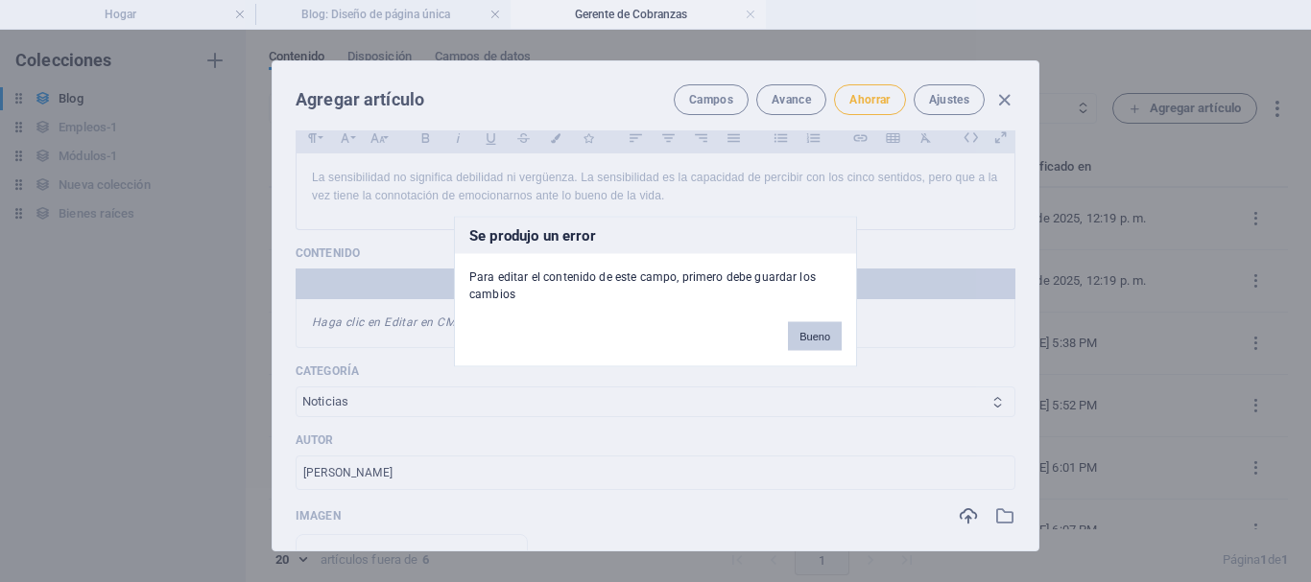
click at [812, 338] on font "Bueno" at bounding box center [814, 336] width 31 height 12
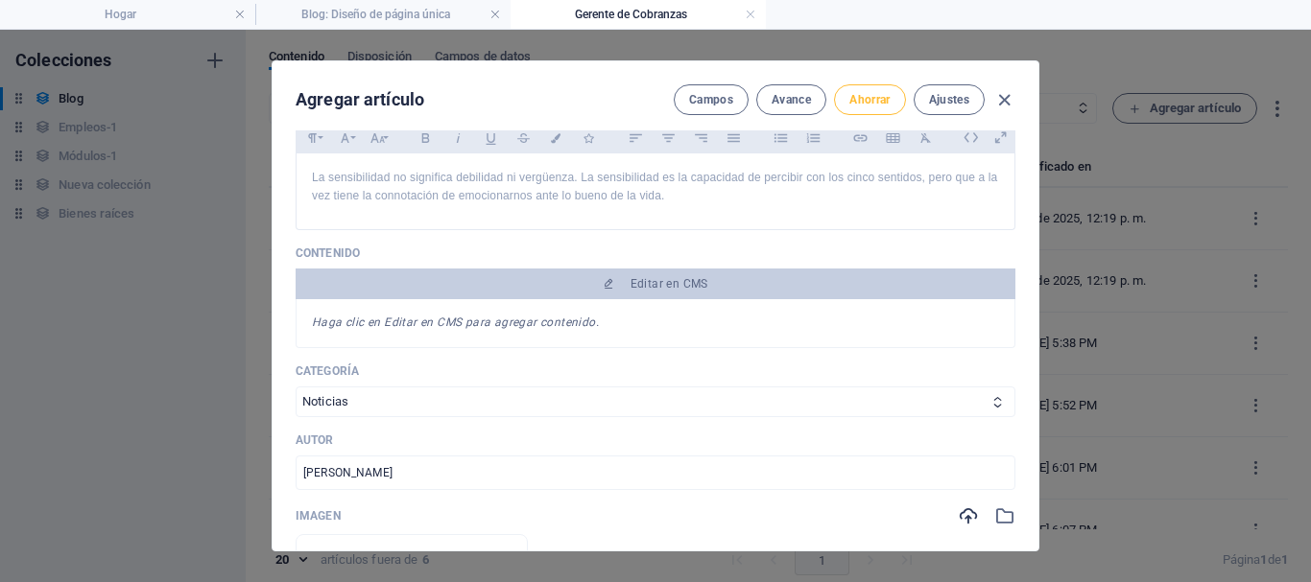
click at [866, 99] on font "Ahorrar" at bounding box center [869, 99] width 40 height 13
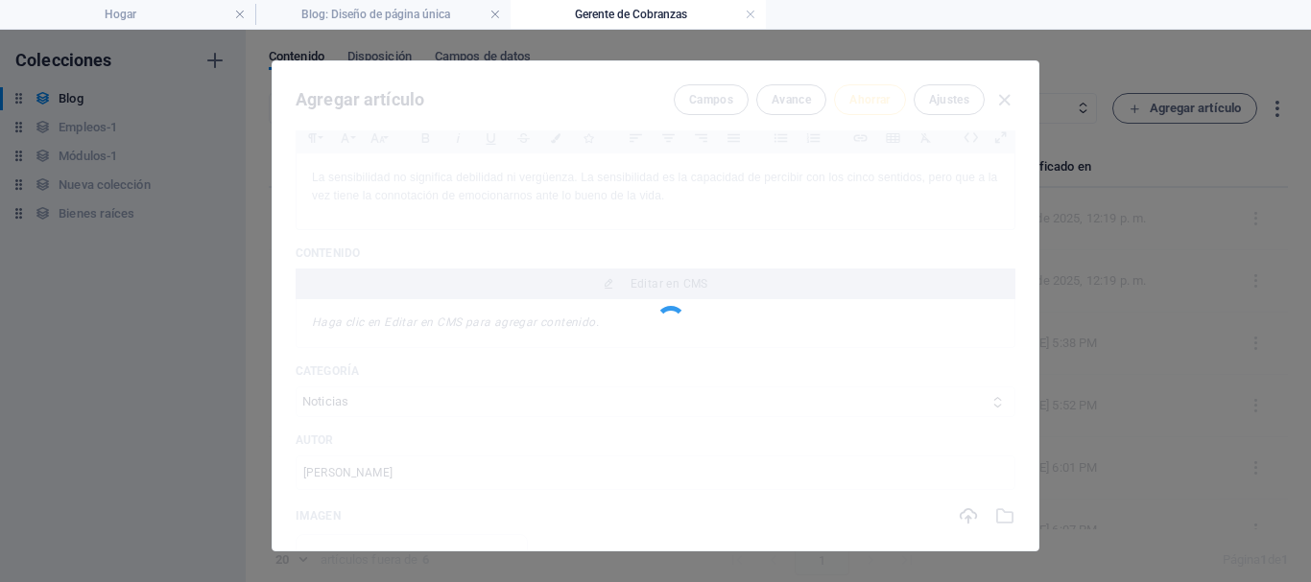
type input "sensibles-y-humanos"
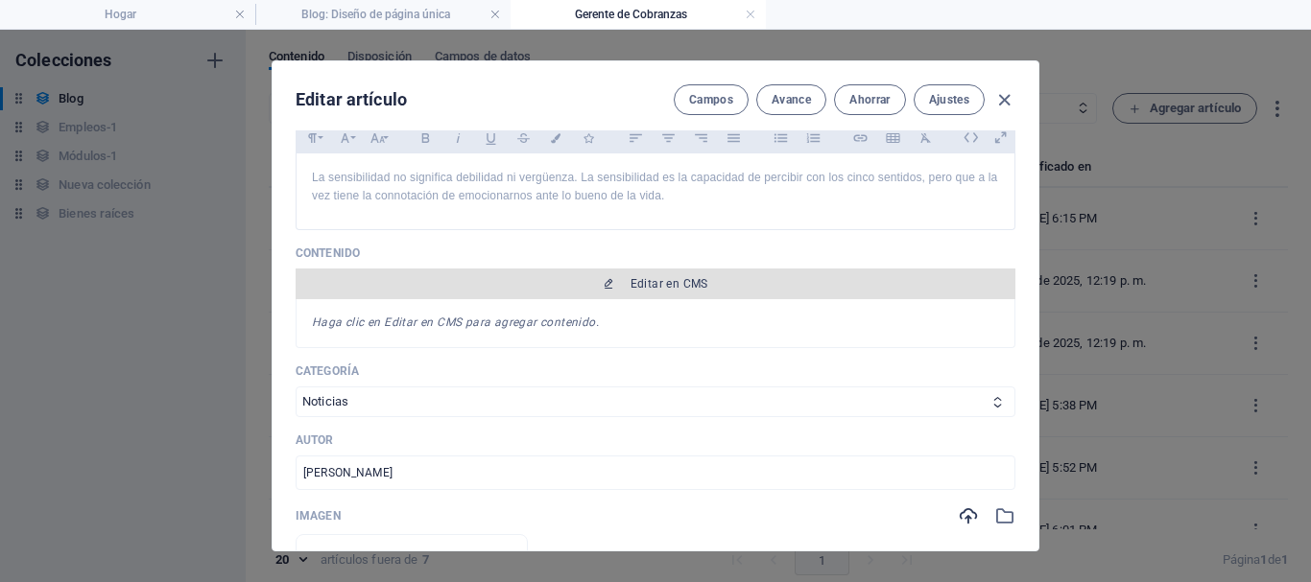
click at [654, 291] on font "Editar en CMS" at bounding box center [669, 283] width 78 height 13
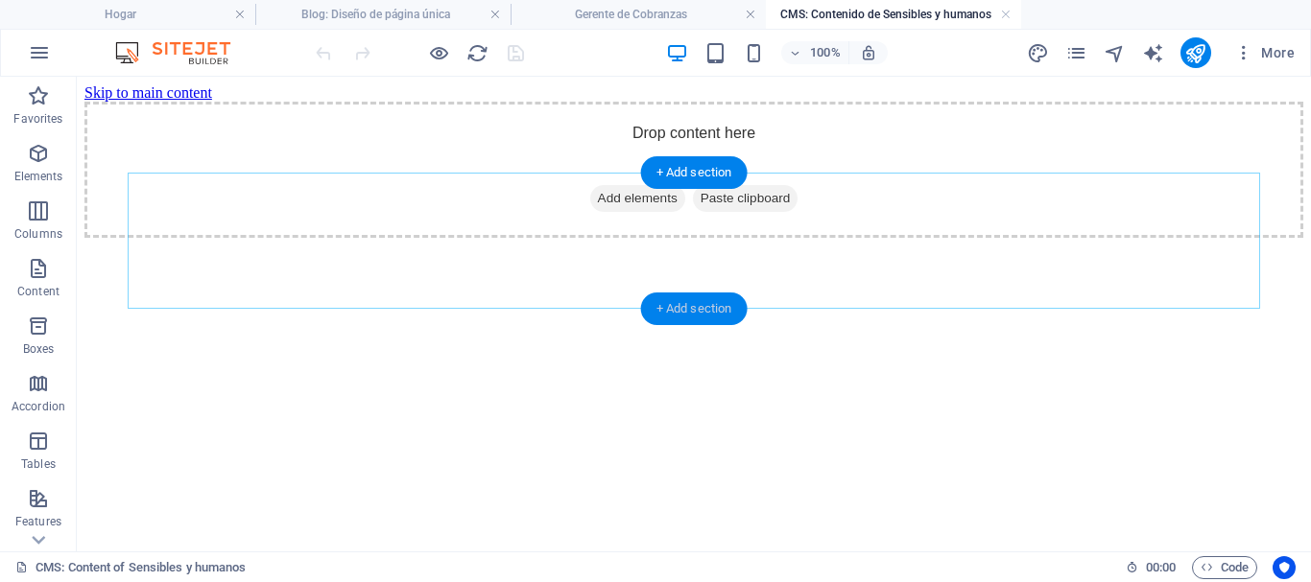
scroll to position [0, 0]
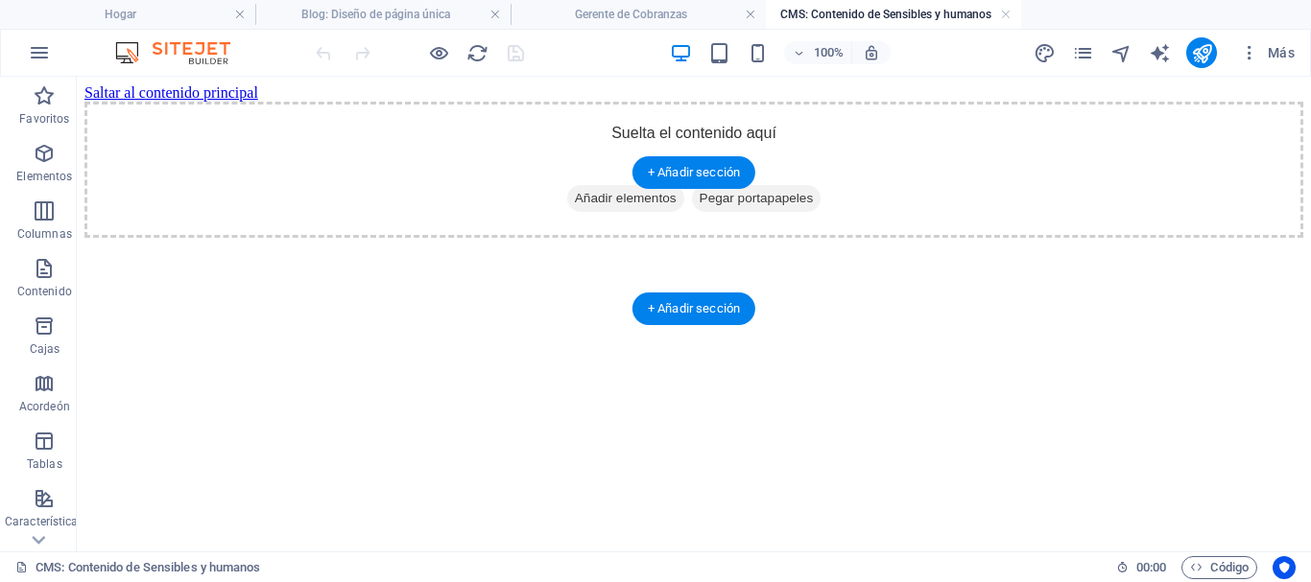
click at [609, 207] on div "Suelta el contenido aquí o Añadir elementos Pegar portapapeles" at bounding box center [693, 170] width 1219 height 136
click at [638, 205] on div "Suelta el contenido aquí o Añadir elementos Pegar portapapeles" at bounding box center [693, 170] width 1219 height 136
click at [622, 205] on font "Añadir elementos" at bounding box center [626, 198] width 102 height 14
click at [778, 205] on font "Pegar portapapeles" at bounding box center [757, 198] width 114 height 14
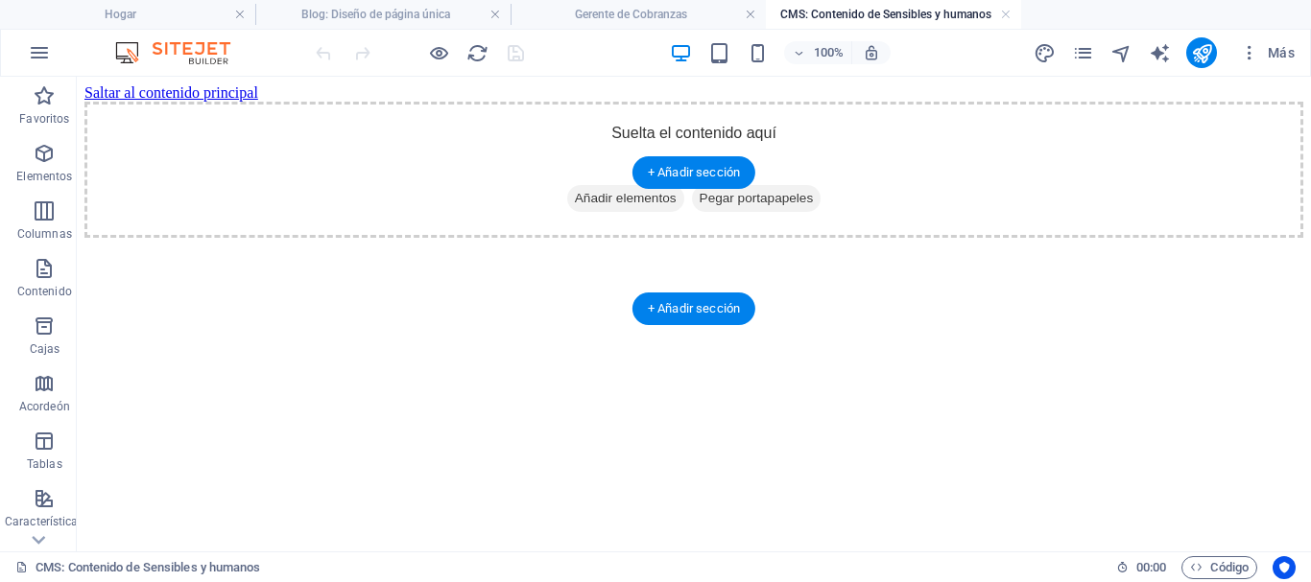
click at [700, 232] on div "Suelta el contenido aquí o Añadir elementos Pegar portapapeles" at bounding box center [693, 170] width 1219 height 136
click at [700, 208] on div "Suelta el contenido aquí o Añadir elementos Pegar portapapeles" at bounding box center [693, 170] width 1219 height 136
click at [698, 176] on font "+ Añadir sección" at bounding box center [694, 172] width 92 height 14
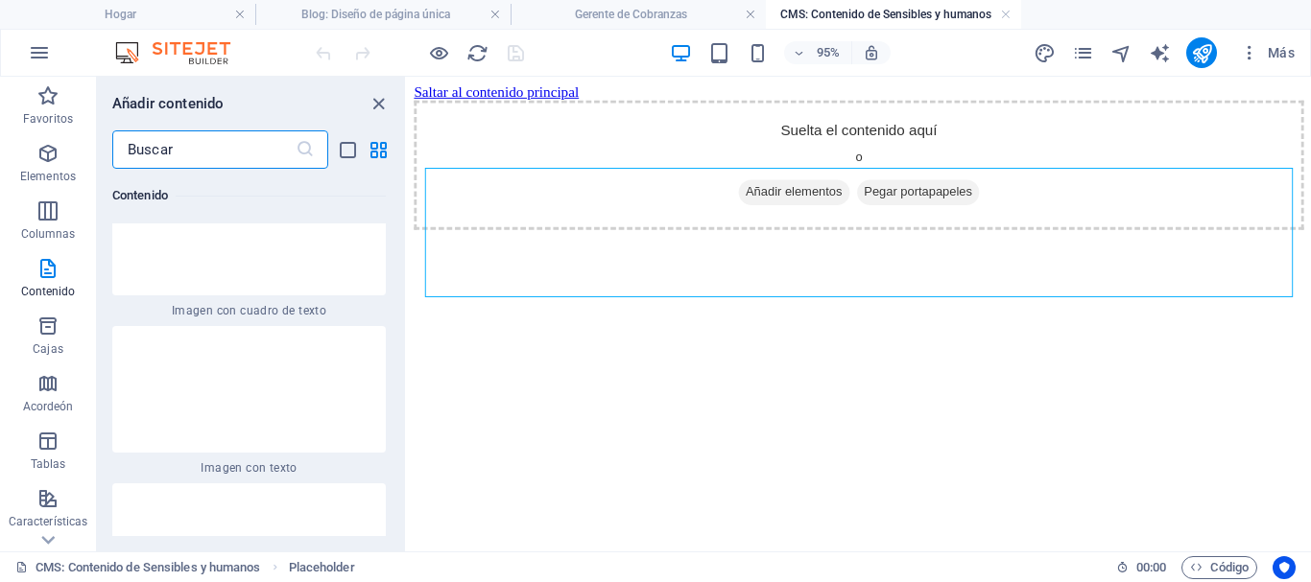
scroll to position [6595, 0]
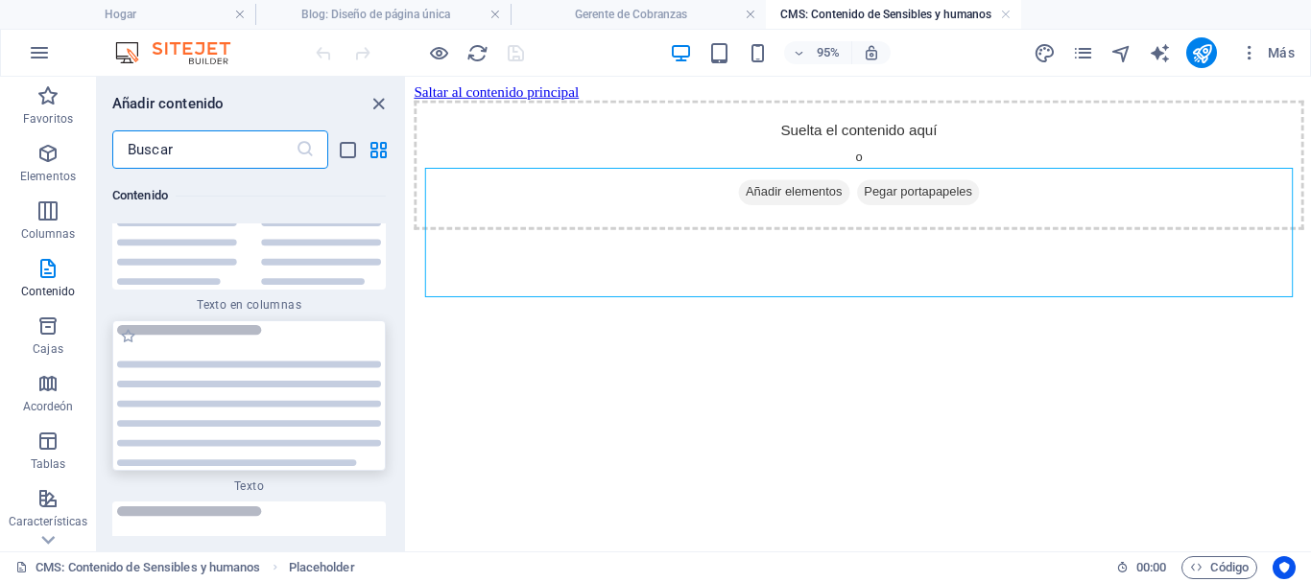
click at [305, 325] on img at bounding box center [249, 395] width 264 height 141
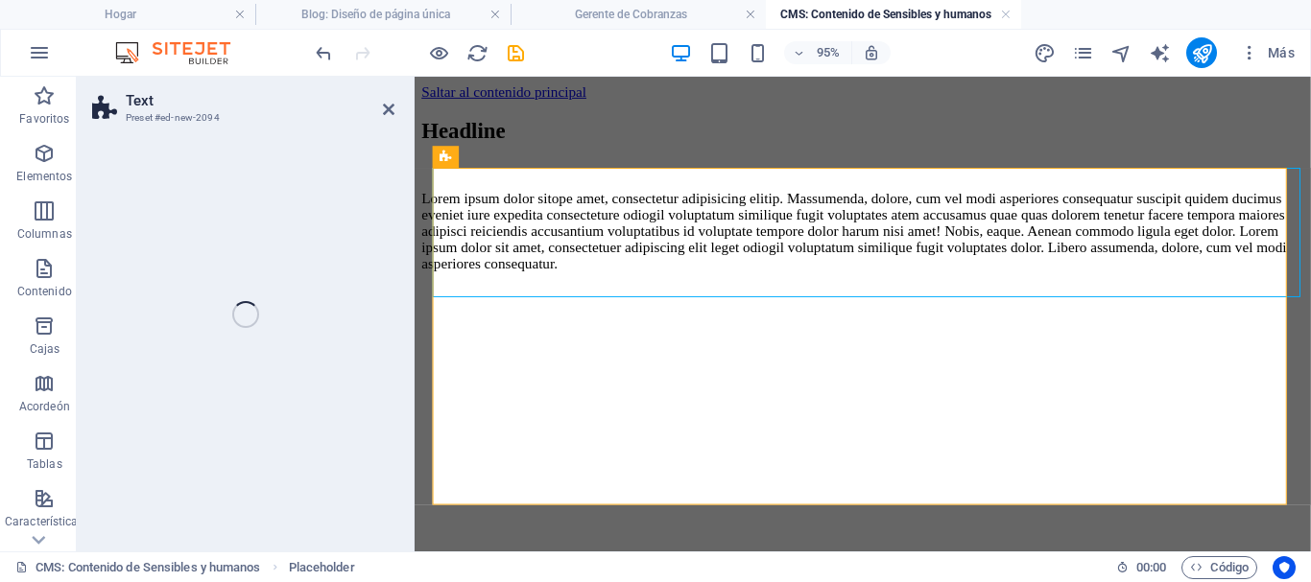
click at [652, 283] on div "Lorem ipsum dolor sitope amet, consectetur adipisicing elitip. Massumenda, dolo…" at bounding box center [886, 240] width 928 height 86
select select "preset-text-v2-default"
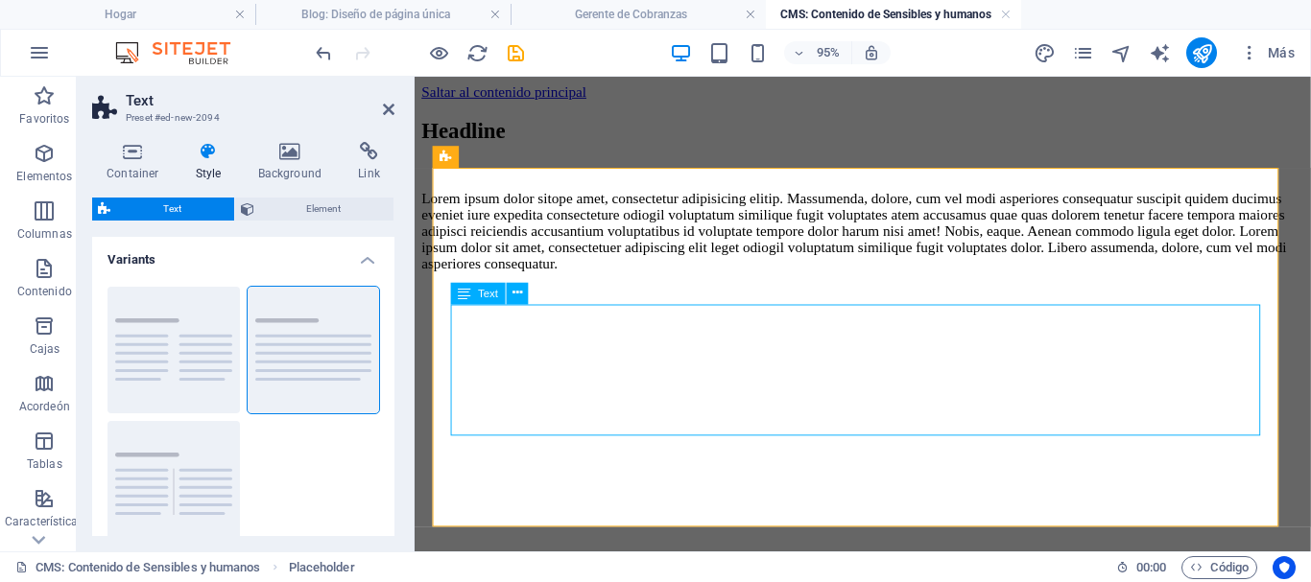
click at [561, 283] on div "Lorem ipsum dolor sitope amet, consectetur adipisicing elitip. Massumenda, dolo…" at bounding box center [886, 240] width 928 height 86
click at [521, 299] on icon at bounding box center [517, 293] width 10 height 19
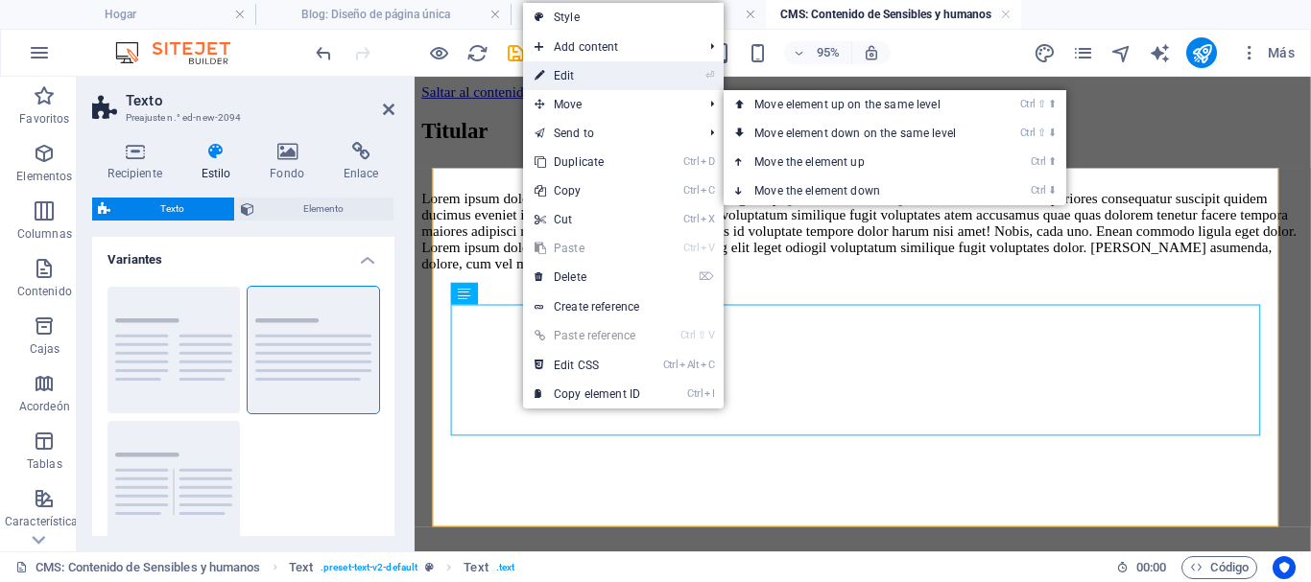
click at [569, 75] on link "⏎ Edit" at bounding box center [587, 75] width 129 height 29
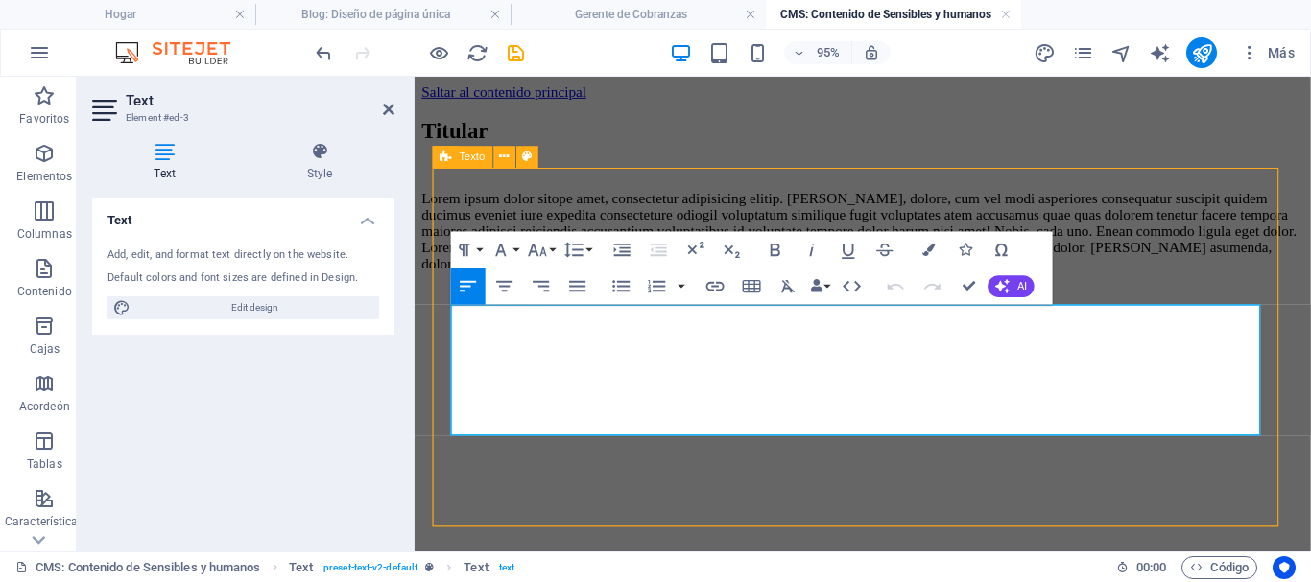
click at [564, 283] on p "Lorem ipsum dolor sitope amet, consectetur adipisicing elitip. [PERSON_NAME], d…" at bounding box center [886, 240] width 928 height 86
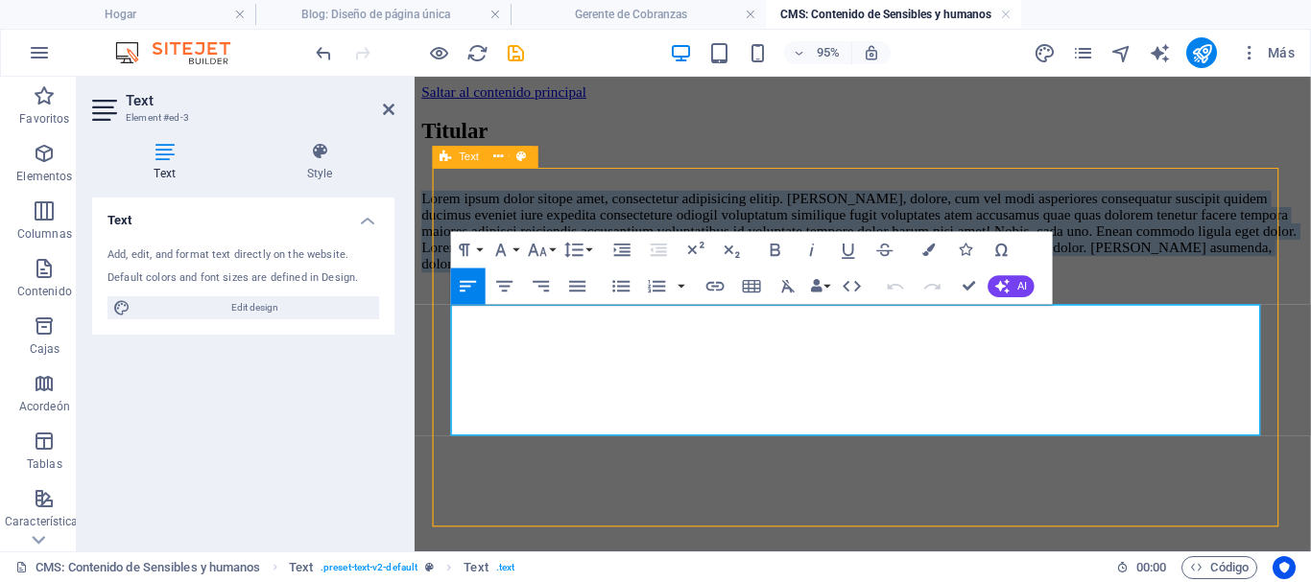
drag, startPoint x: 564, startPoint y: 438, endPoint x: 448, endPoint y: 324, distance: 162.2
click at [448, 298] on div "Titular Lorem ipsum dolor sitope amet, consectetur adipisicing elitip. [PERSON_…" at bounding box center [886, 200] width 928 height 197
select select "preset-text-v2-default"
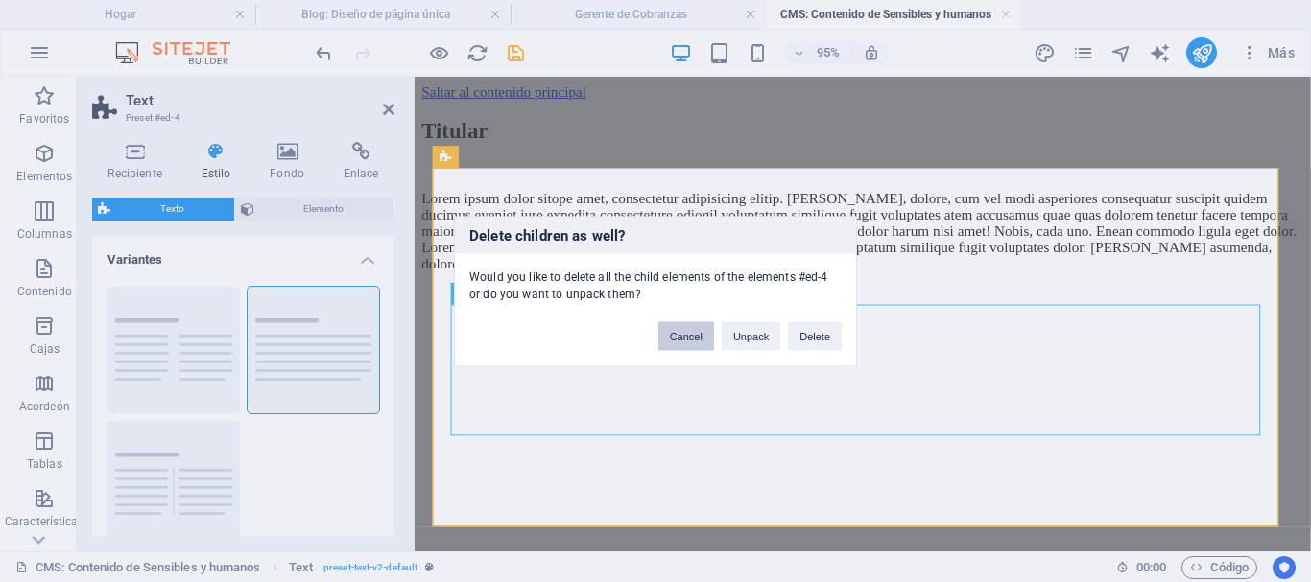
click at [696, 321] on button "Cancel" at bounding box center [686, 335] width 56 height 29
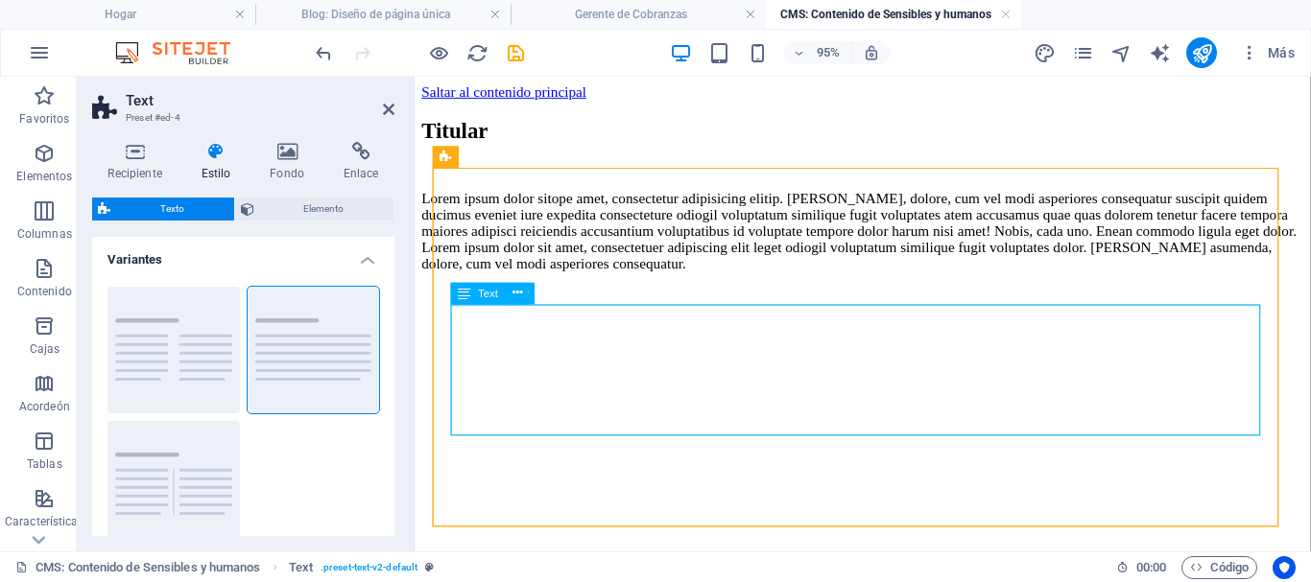
click at [555, 283] on div "Lorem ipsum dolor sitope amet, consectetur adipisicing elitip. [PERSON_NAME], d…" at bounding box center [886, 240] width 928 height 86
click at [512, 291] on icon at bounding box center [517, 293] width 10 height 19
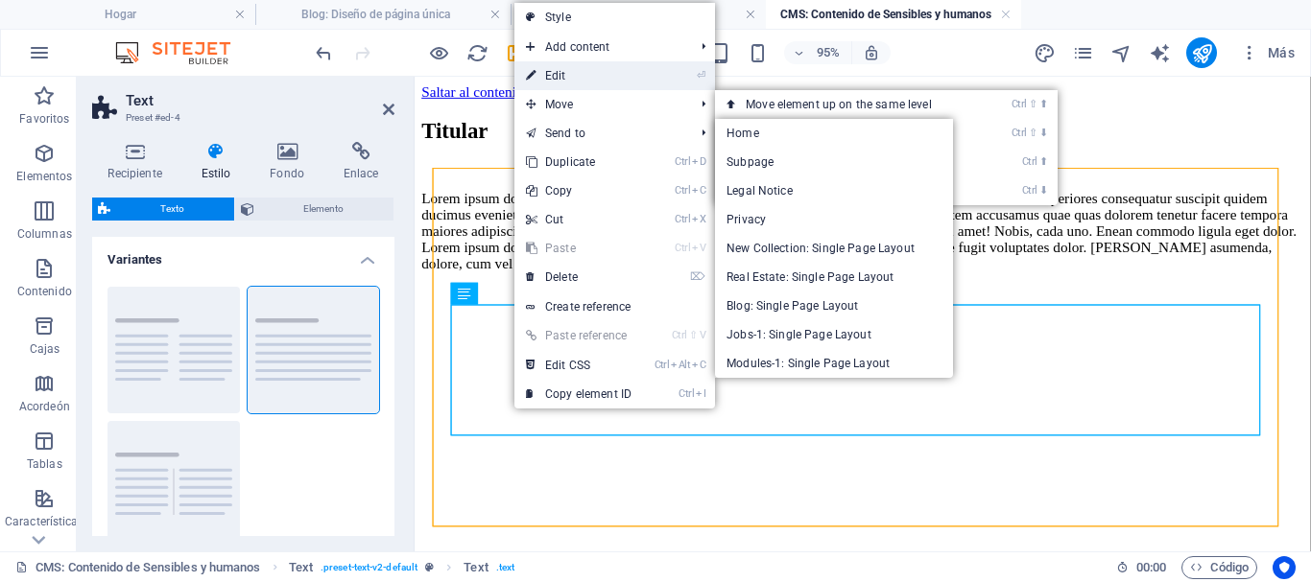
click at [554, 80] on link "⏎ Edit" at bounding box center [578, 75] width 129 height 29
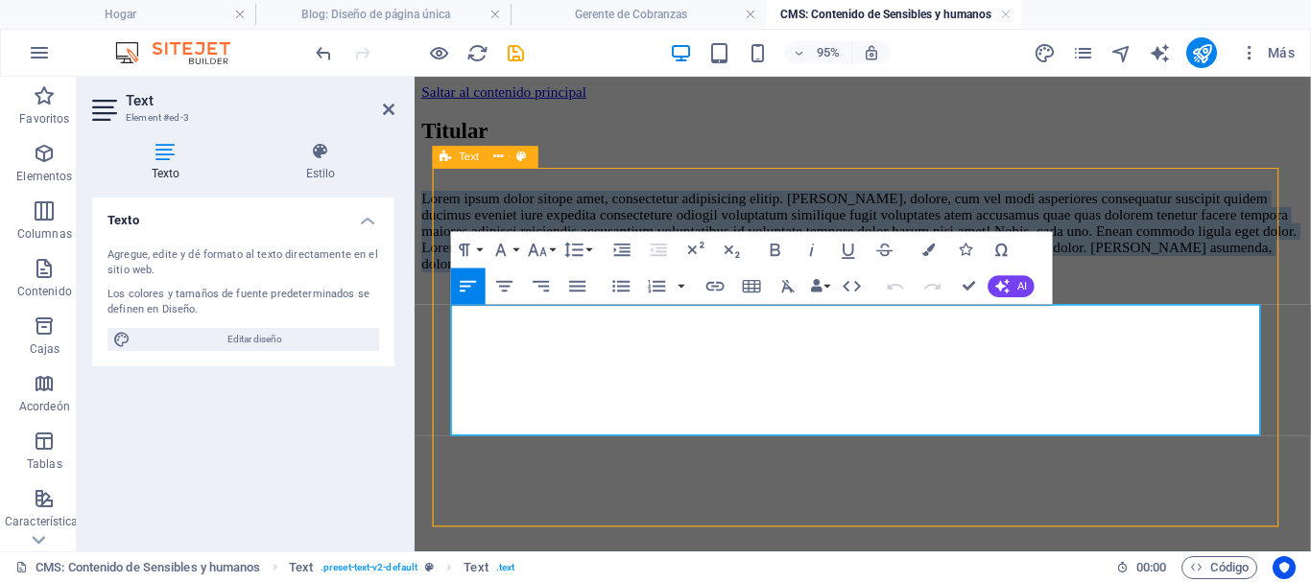
drag, startPoint x: 547, startPoint y: 438, endPoint x: 451, endPoint y: 322, distance: 149.9
click at [451, 298] on div "Titular Lorem ipsum dolor sitope amet, consectetur adipisicing elitip. [PERSON_…" at bounding box center [886, 200] width 928 height 197
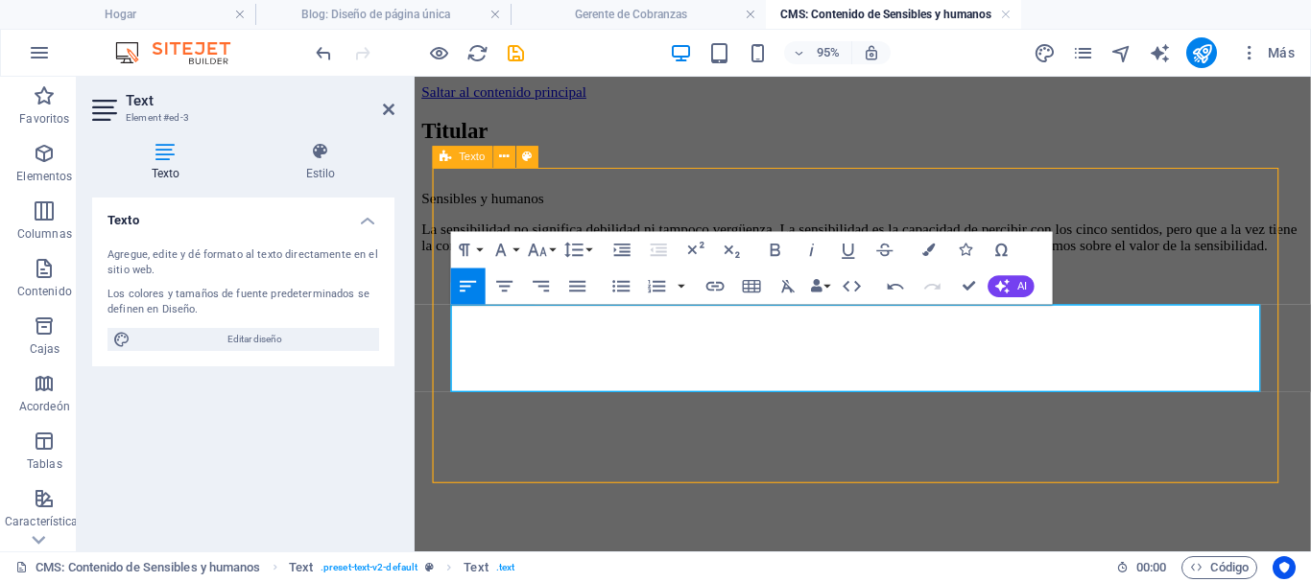
scroll to position [5219, 3]
drag, startPoint x: 624, startPoint y: 333, endPoint x: 449, endPoint y: 327, distance: 174.7
click at [449, 279] on div "Titular Sensibles y humanos La sensibilidad no significa debilidad ni tampoco v…" at bounding box center [886, 191] width 928 height 178
click at [920, 247] on button "Bandera" at bounding box center [929, 249] width 35 height 36
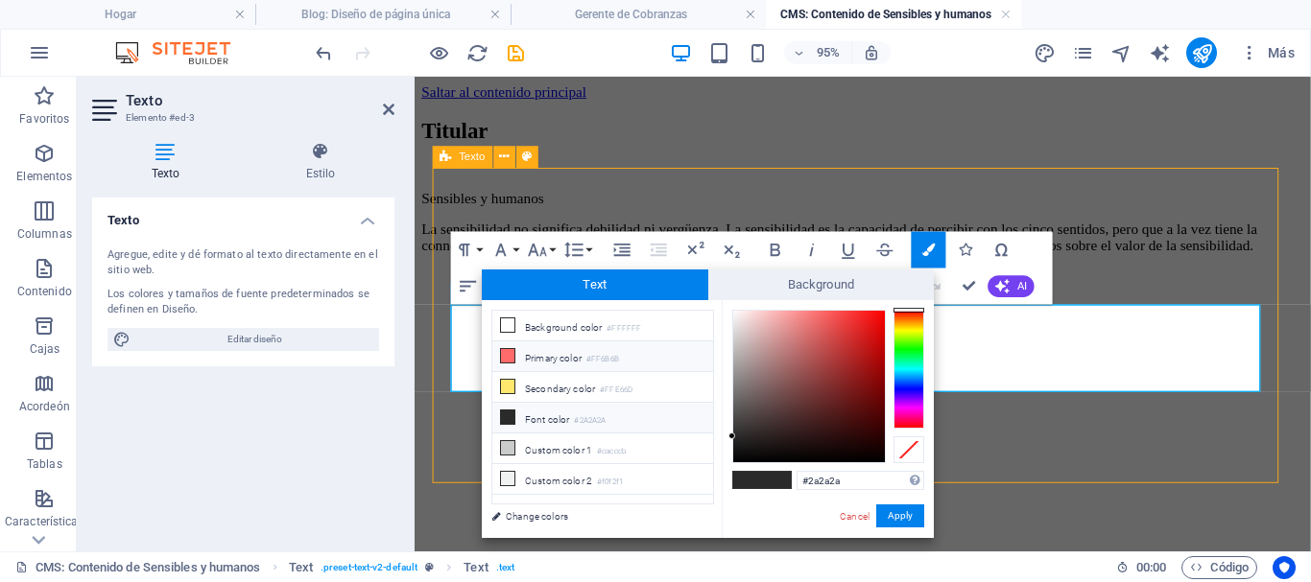
click at [508, 354] on icon at bounding box center [507, 355] width 13 height 13
type input "#ff6b6b"
click at [899, 511] on button "Apply" at bounding box center [900, 516] width 48 height 23
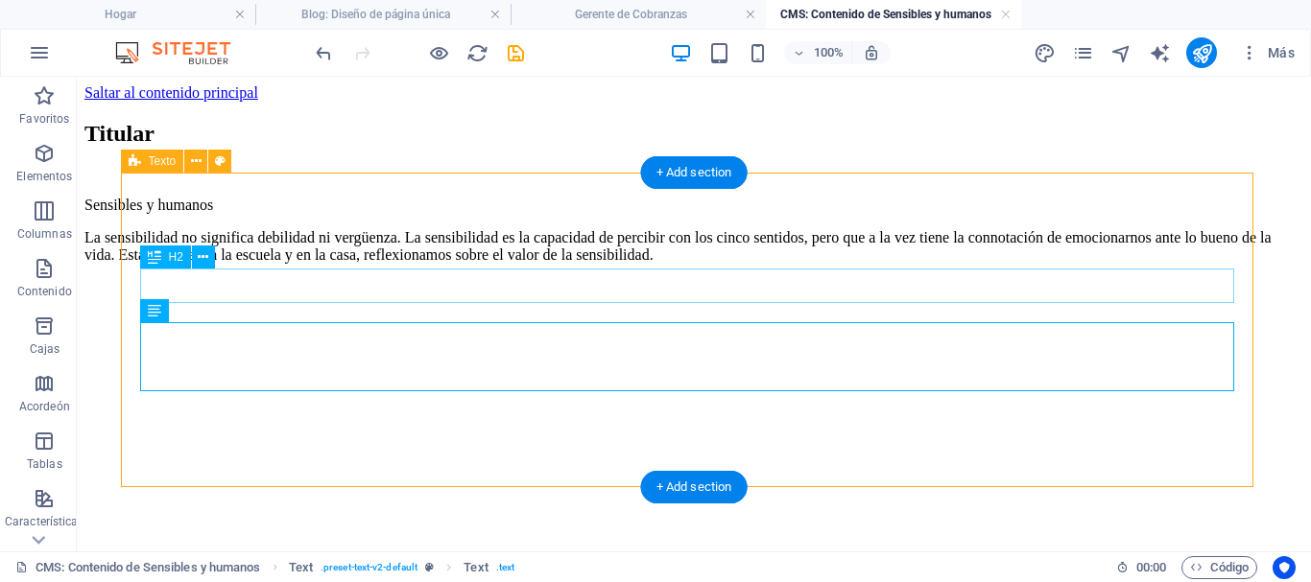
click at [198, 147] on div "Titular" at bounding box center [693, 134] width 1219 height 26
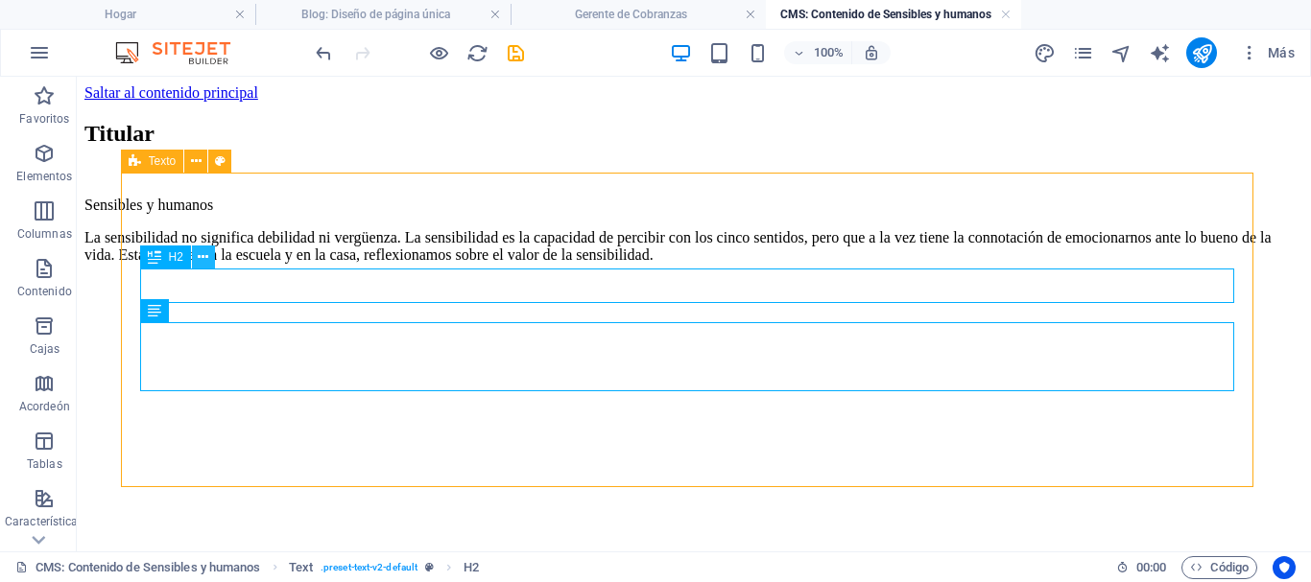
click at [202, 259] on icon at bounding box center [203, 258] width 11 height 20
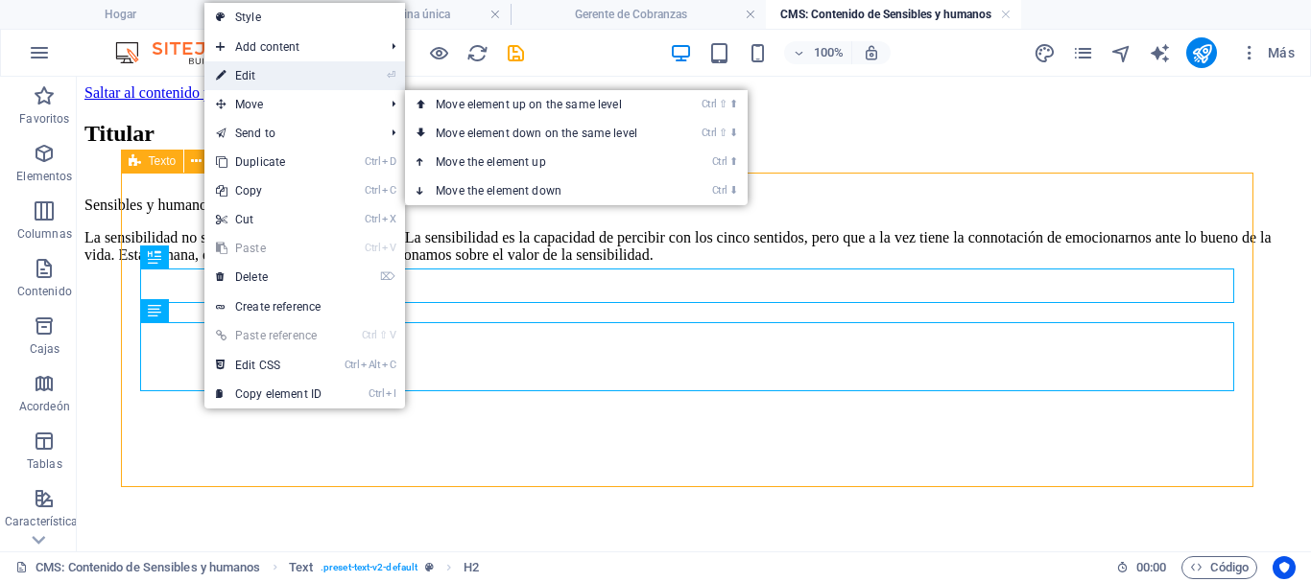
click at [245, 77] on link "⏎ Edit" at bounding box center [268, 75] width 129 height 29
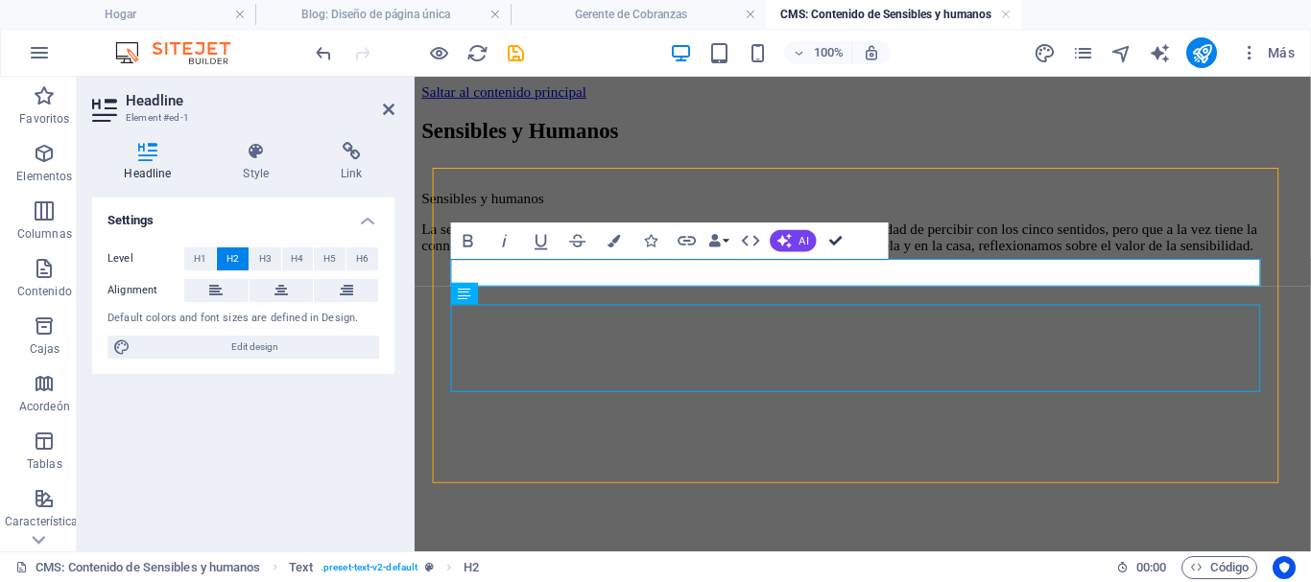
drag, startPoint x: 832, startPoint y: 231, endPoint x: 754, endPoint y: 157, distance: 107.2
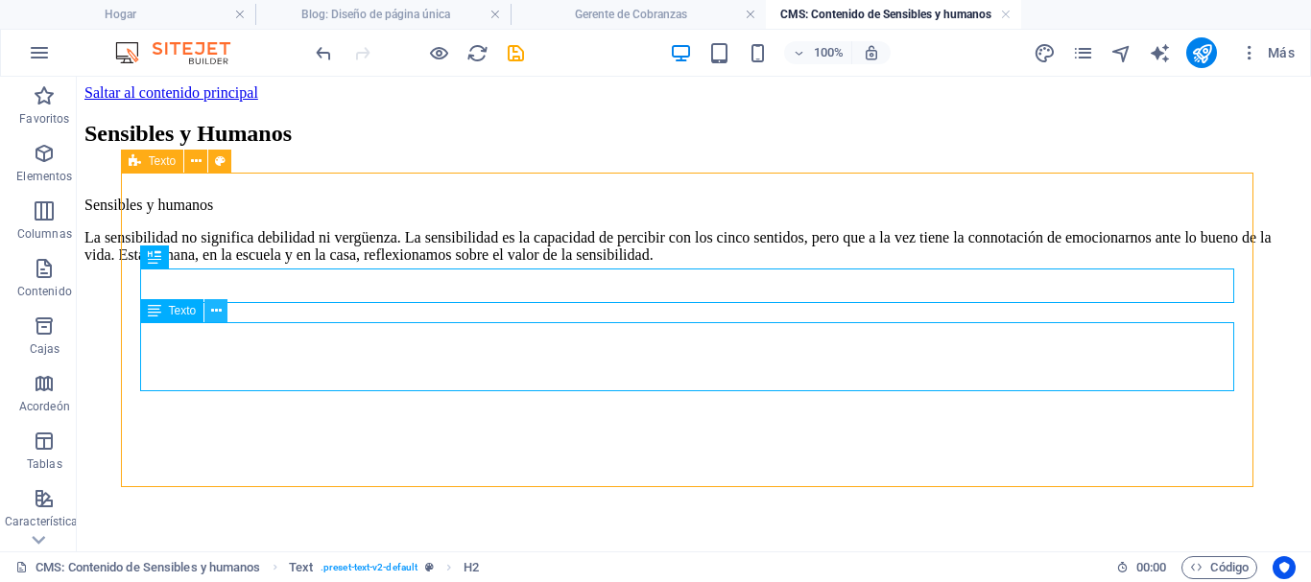
click at [212, 310] on icon at bounding box center [216, 311] width 11 height 20
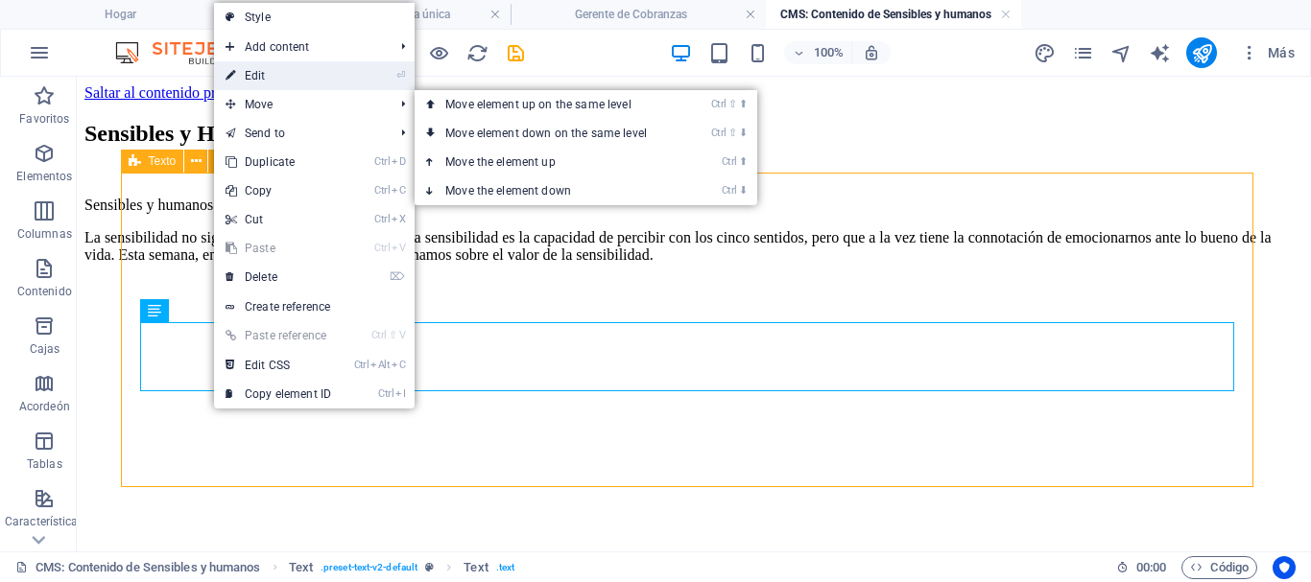
click at [259, 78] on link "⏎ Edit" at bounding box center [278, 75] width 129 height 29
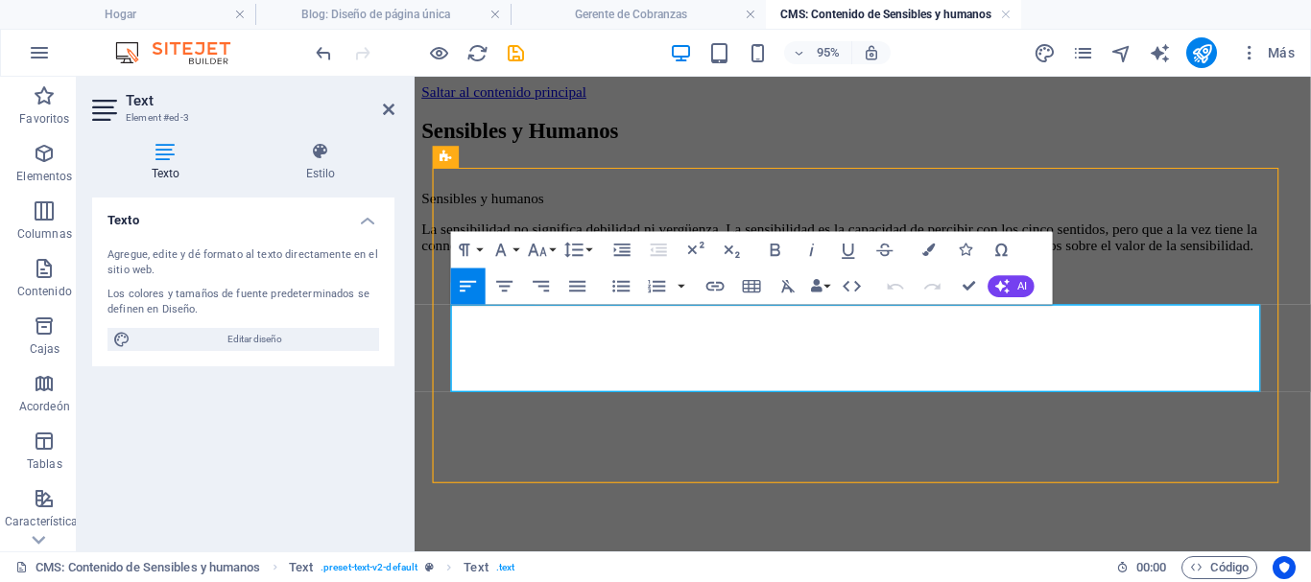
click at [608, 214] on p "Sensibles y humanos" at bounding box center [886, 205] width 928 height 17
drag, startPoint x: 608, startPoint y: 329, endPoint x: 438, endPoint y: 327, distance: 170.8
click at [438, 279] on div "Sensibles y Humanos Sensibles y humanos La sensibilidad no significa debilidad …" at bounding box center [886, 191] width 928 height 178
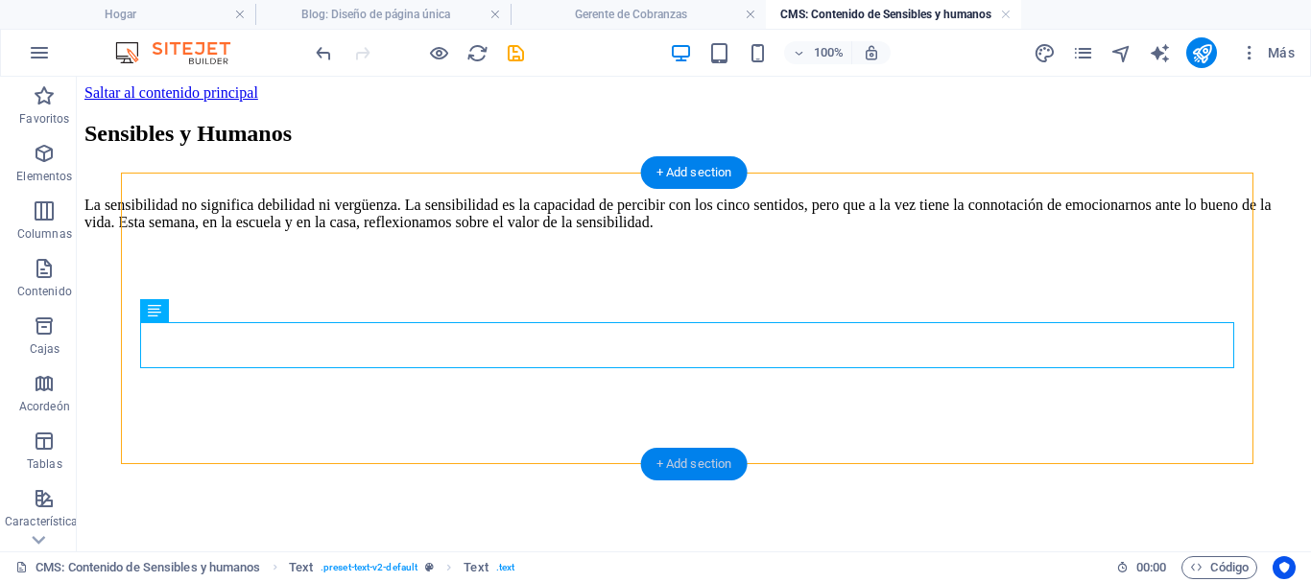
drag, startPoint x: 693, startPoint y: 472, endPoint x: 286, endPoint y: 394, distance: 414.2
click at [693, 472] on div "+ Add section" at bounding box center [694, 464] width 107 height 33
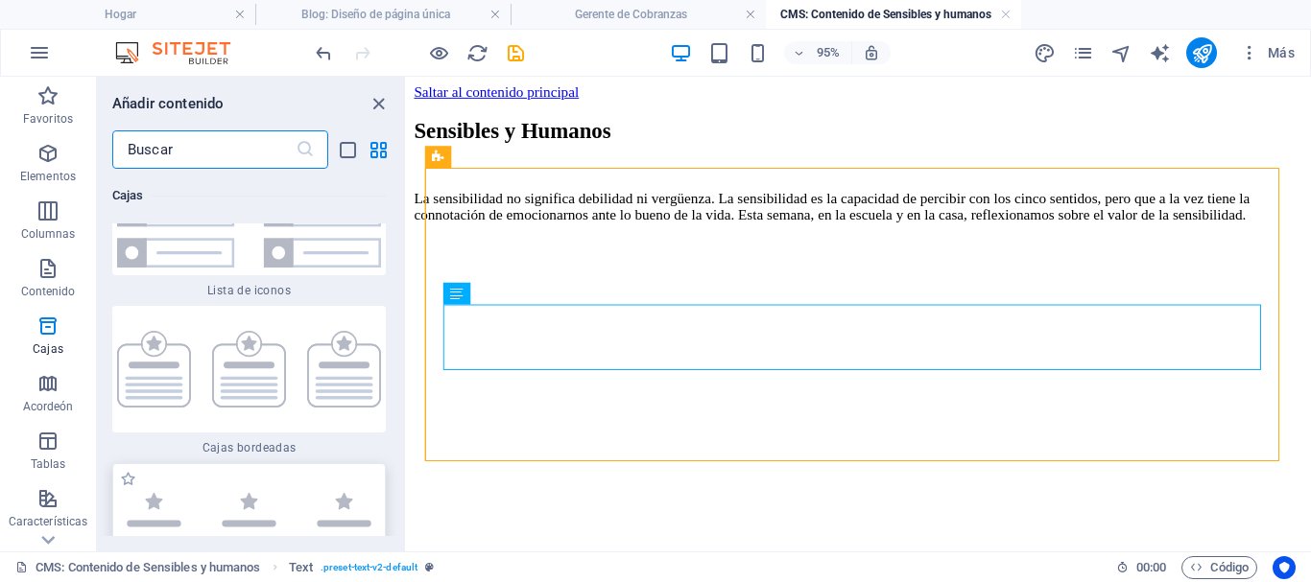
scroll to position [9881, 0]
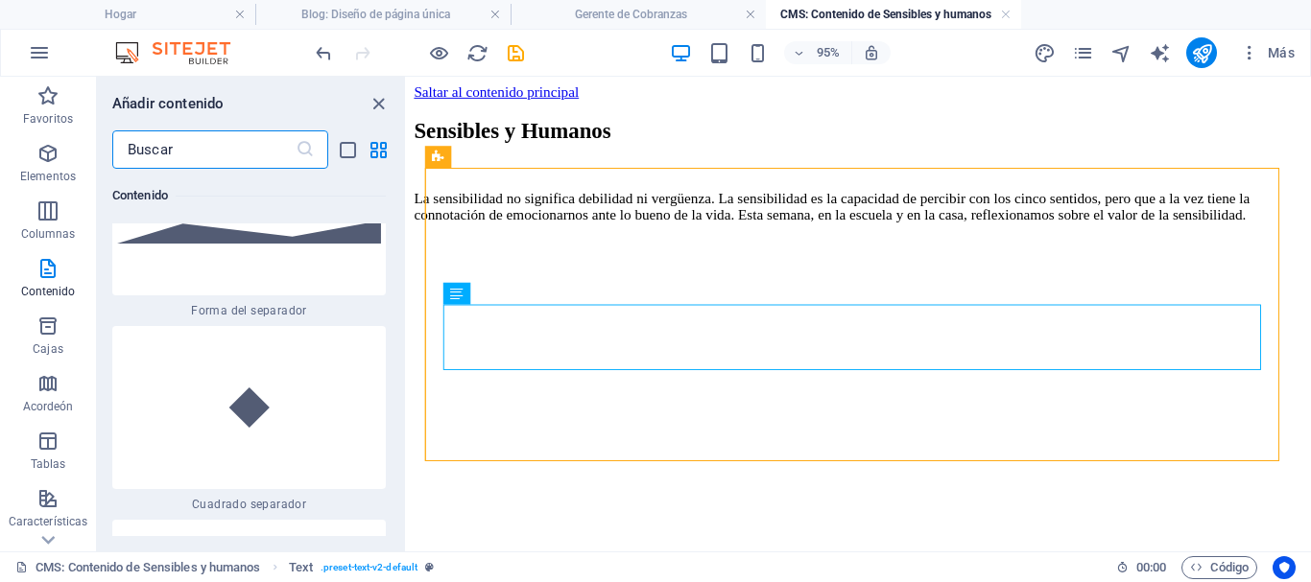
click at [178, 144] on input "text" at bounding box center [203, 150] width 183 height 38
type input "imagen"
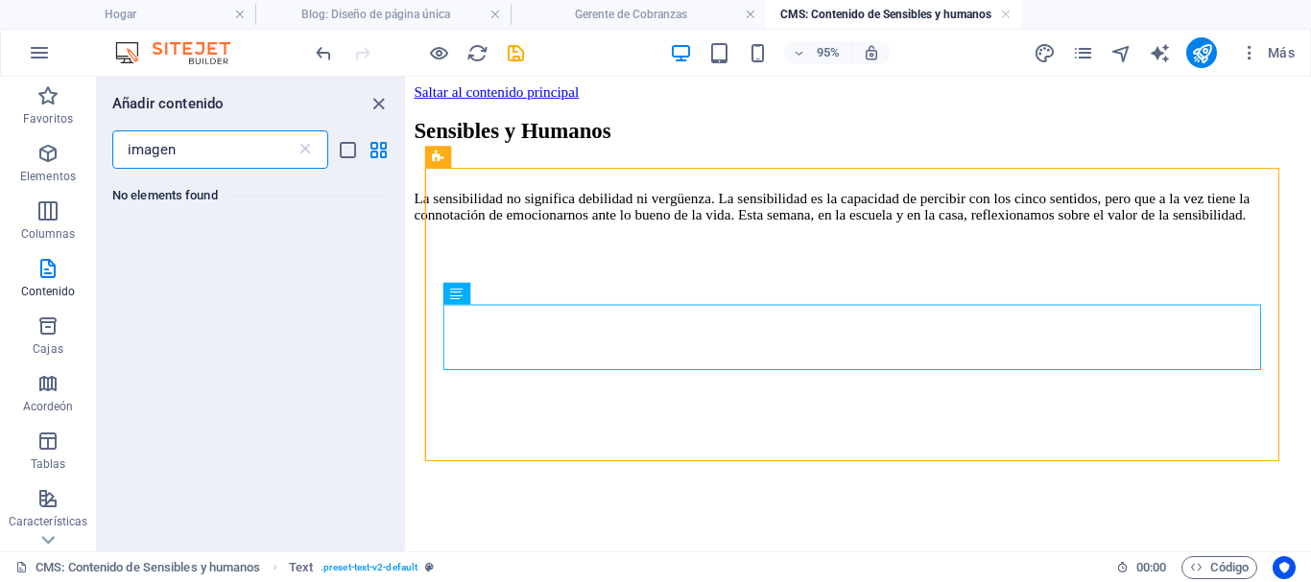
scroll to position [0, 0]
drag, startPoint x: 190, startPoint y: 149, endPoint x: 98, endPoint y: 147, distance: 92.1
click at [98, 147] on div "imagen ​" at bounding box center [251, 150] width 308 height 38
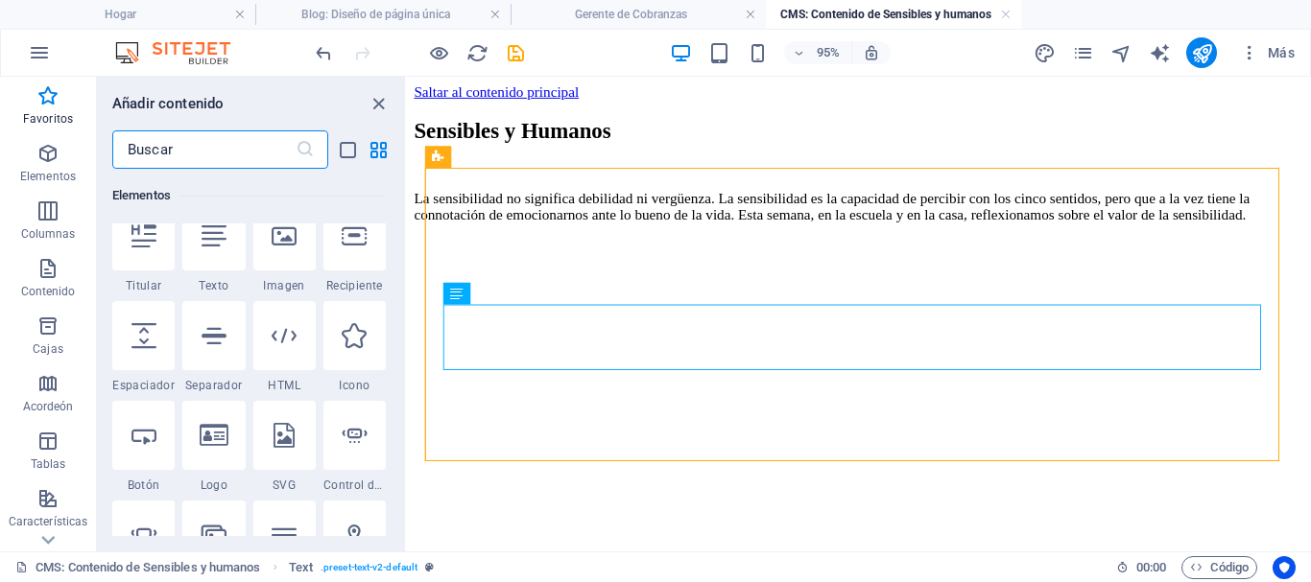
scroll to position [288, 0]
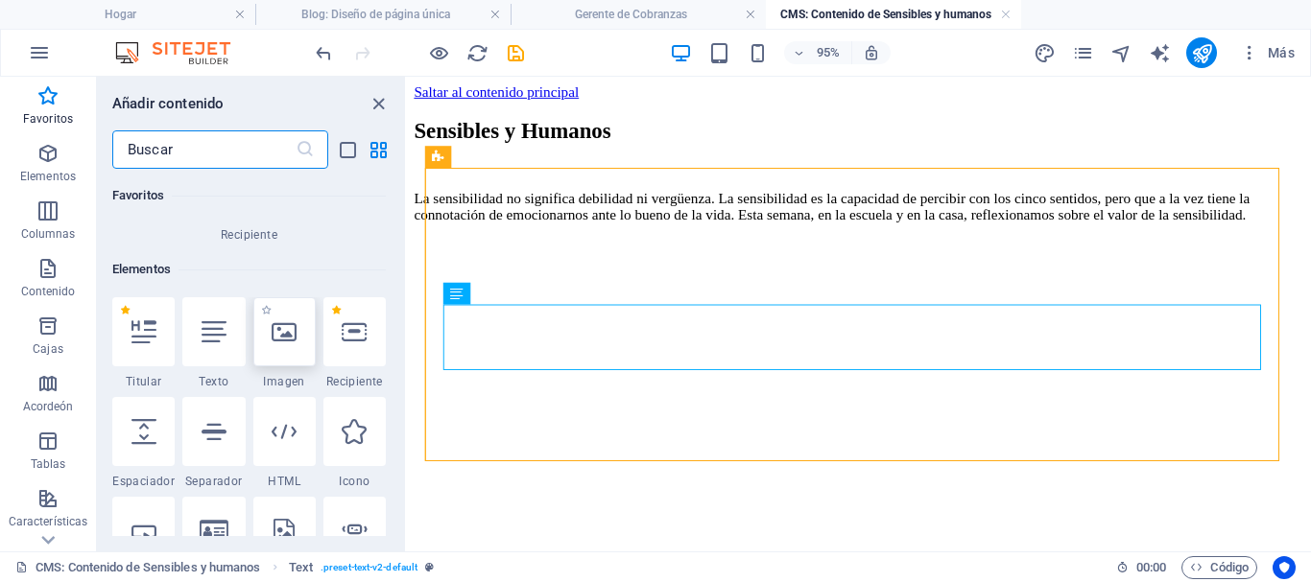
click at [284, 347] on div at bounding box center [284, 331] width 62 height 69
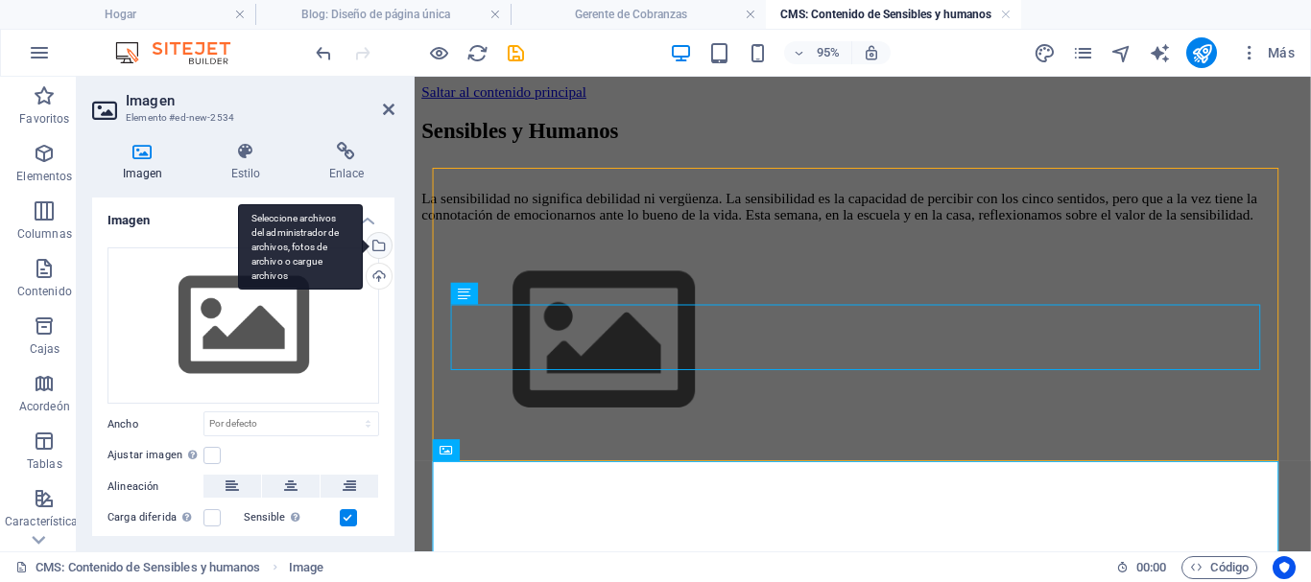
click at [363, 250] on div "Seleccione archivos del administrador de archivos, fotos de archivo o cargue ar…" at bounding box center [300, 247] width 125 height 86
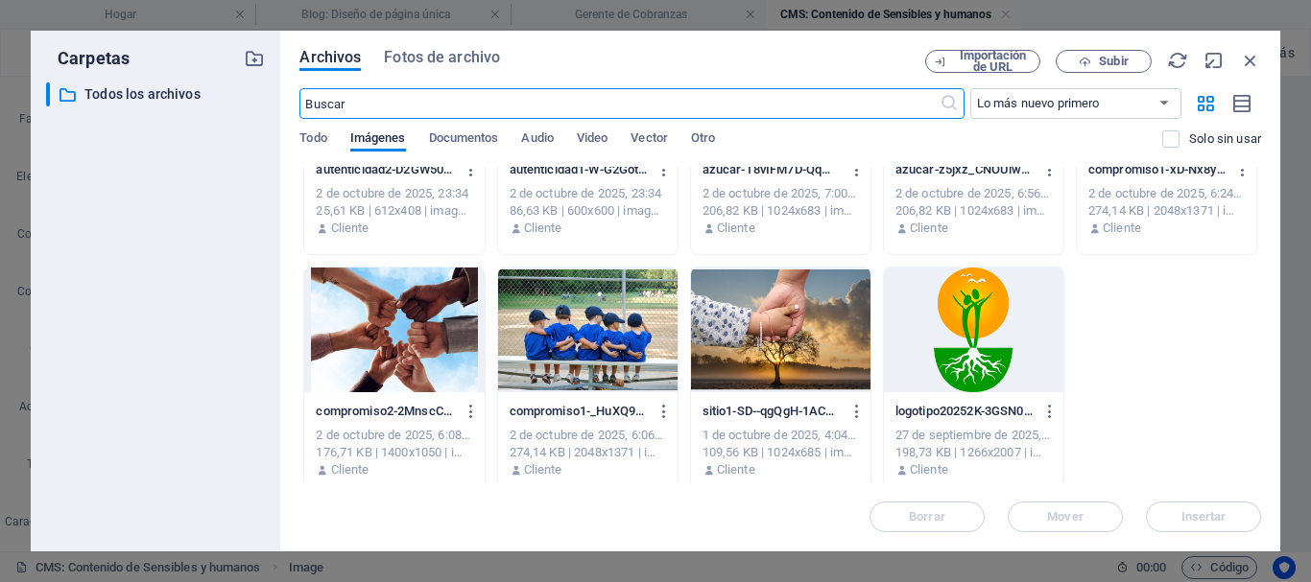
scroll to position [0, 0]
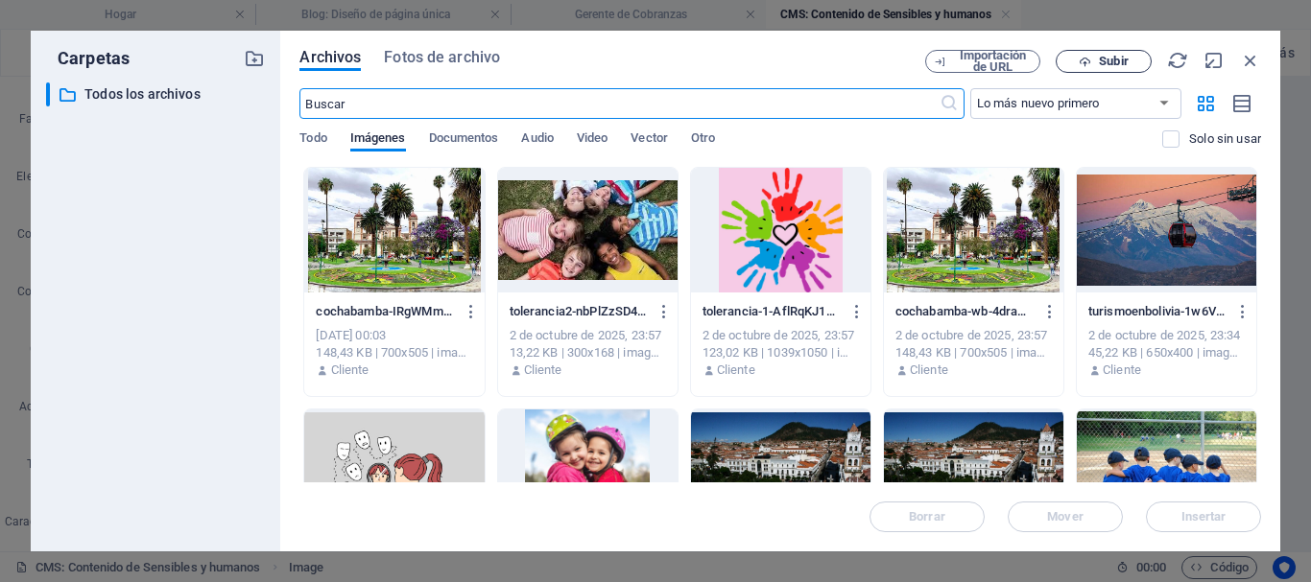
click at [1087, 53] on button "Subir" at bounding box center [1104, 61] width 96 height 23
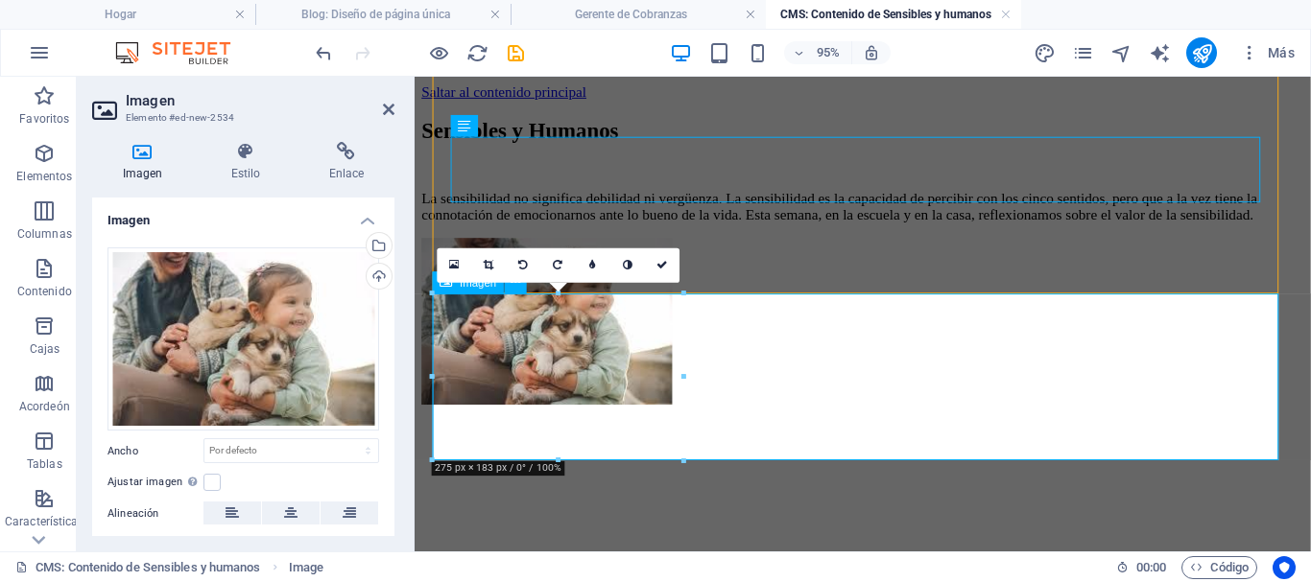
scroll to position [177, 0]
click at [658, 258] on link at bounding box center [662, 266] width 35 height 35
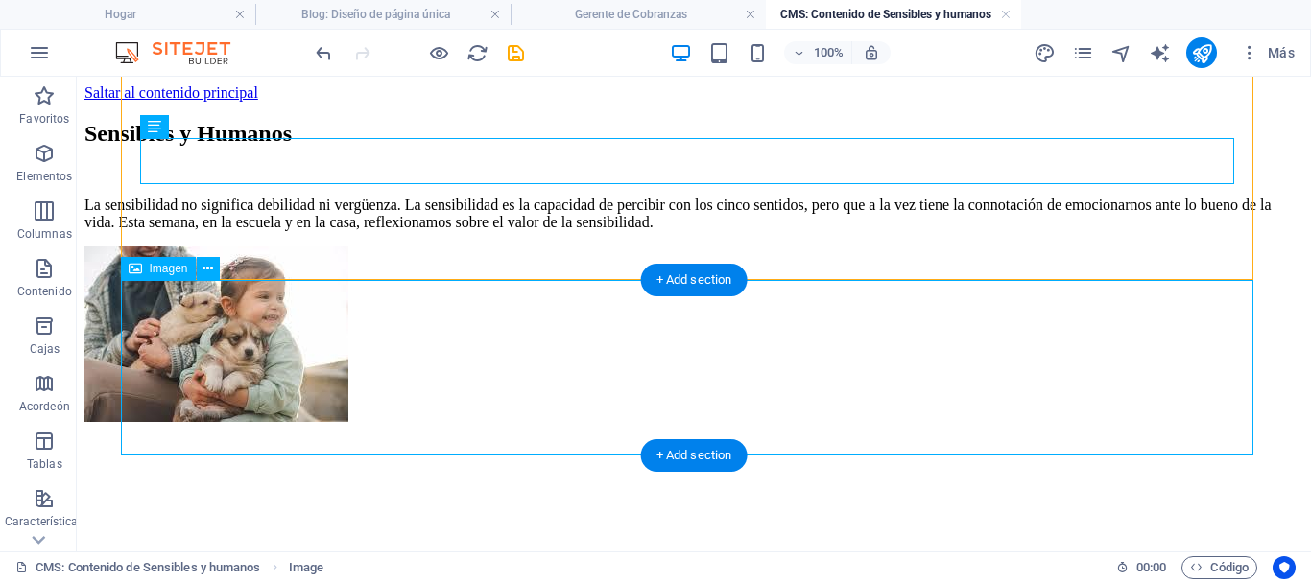
scroll to position [184, 0]
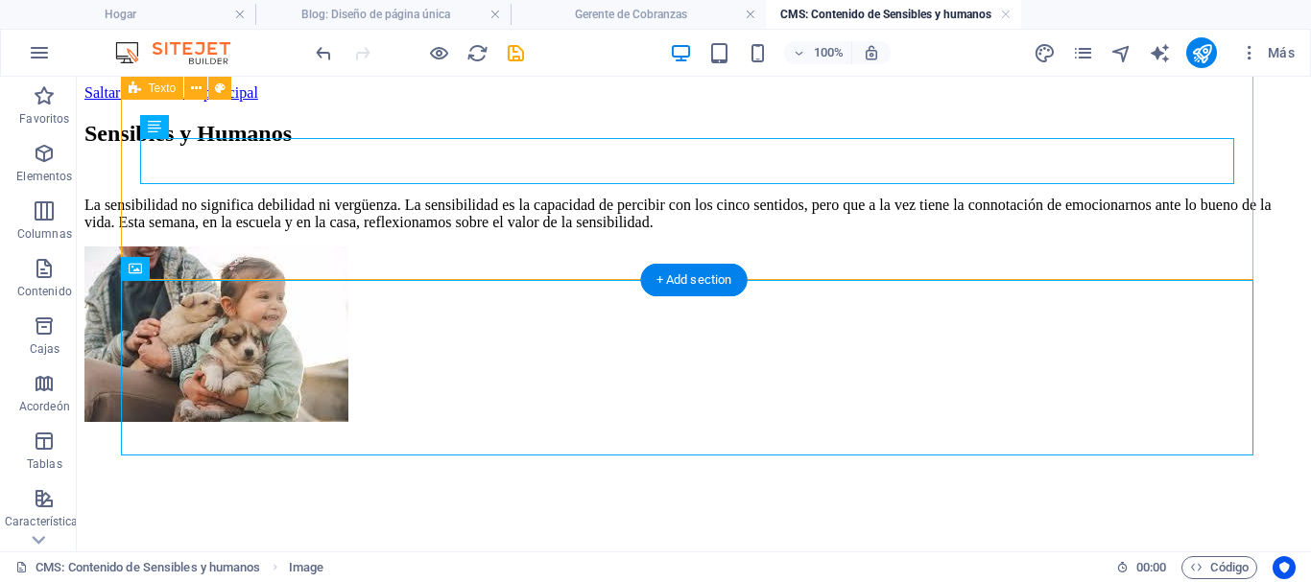
click at [419, 206] on div "Sensibles y Humanos La sensibilidad no significa debilidad ni vergüenza. La sen…" at bounding box center [693, 174] width 1219 height 145
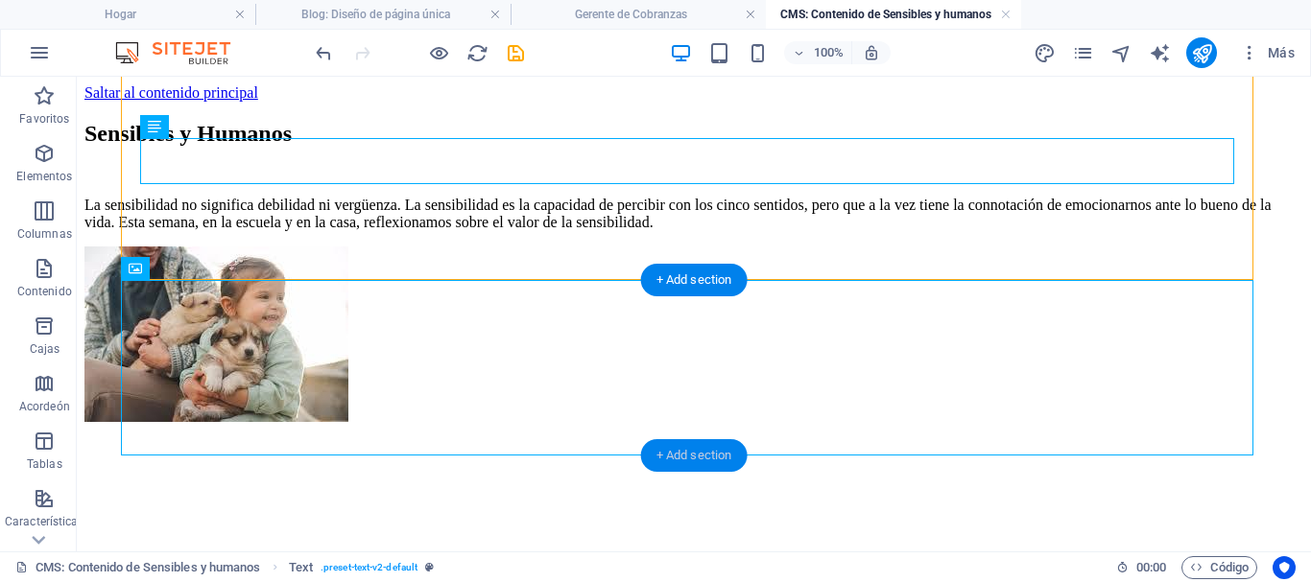
click at [680, 455] on div "+ Add section" at bounding box center [694, 456] width 107 height 33
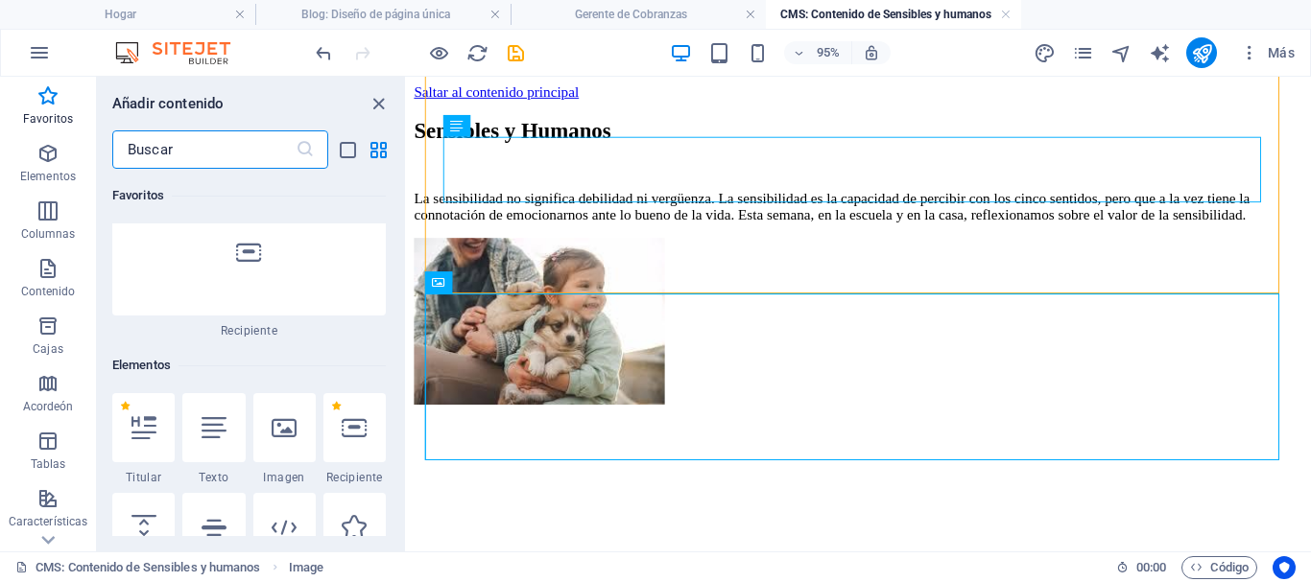
scroll to position [384, 0]
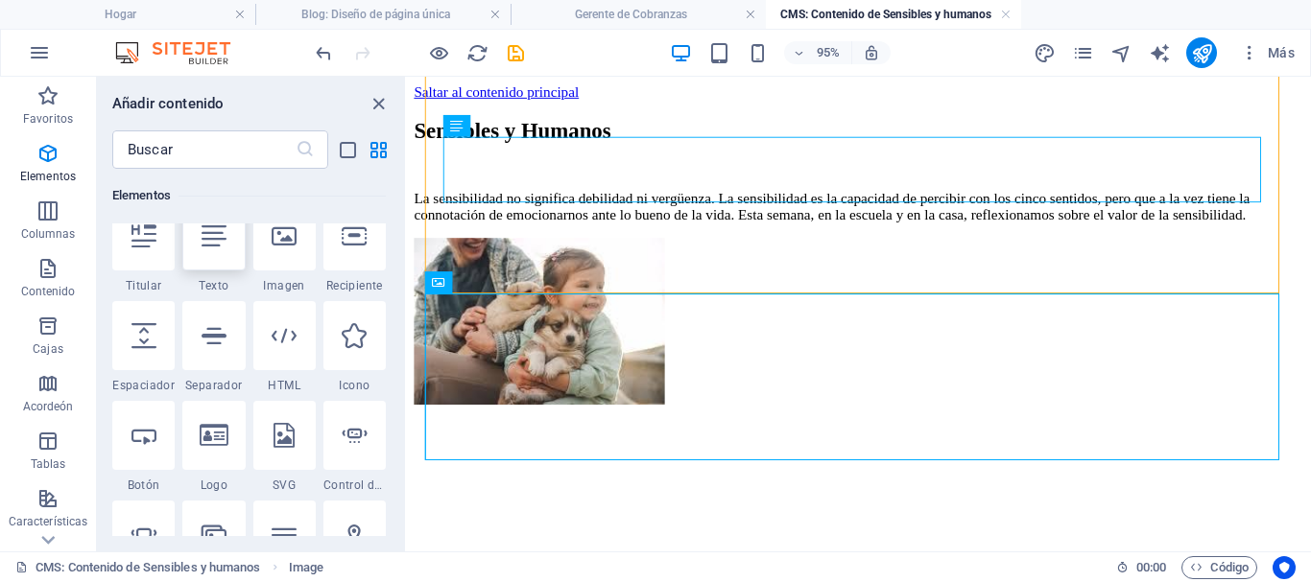
click at [213, 260] on div at bounding box center [213, 236] width 62 height 69
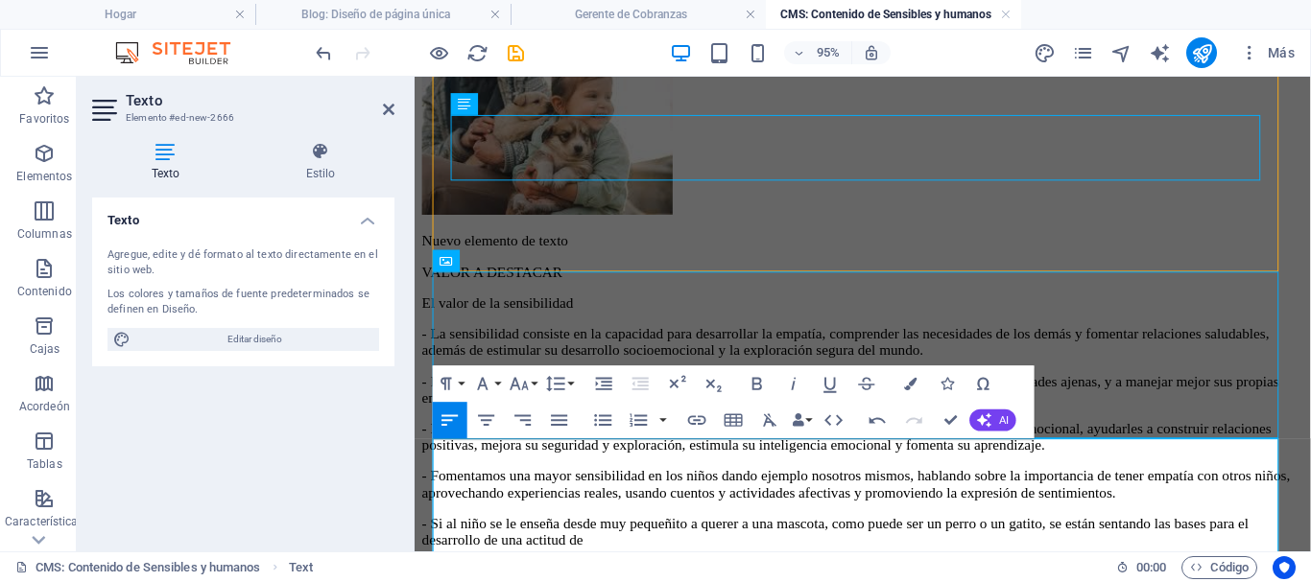
scroll to position [24786, 3]
drag, startPoint x: 611, startPoint y: 470, endPoint x: 435, endPoint y: 464, distance: 176.7
click at [435, 259] on p "Nuevo elemento de texto" at bounding box center [886, 250] width 928 height 17
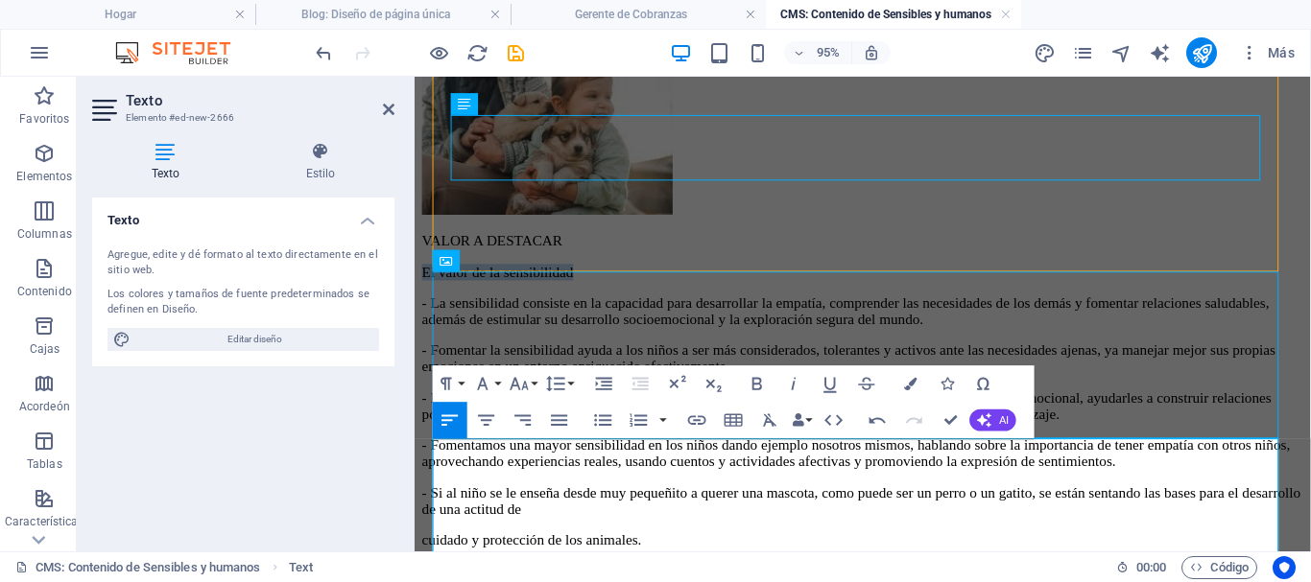
drag, startPoint x: 610, startPoint y: 494, endPoint x: 436, endPoint y: 494, distance: 174.7
click at [436, 292] on p "El valor de la sensibilidad" at bounding box center [886, 282] width 928 height 17
click at [909, 379] on icon "button" at bounding box center [910, 383] width 12 height 12
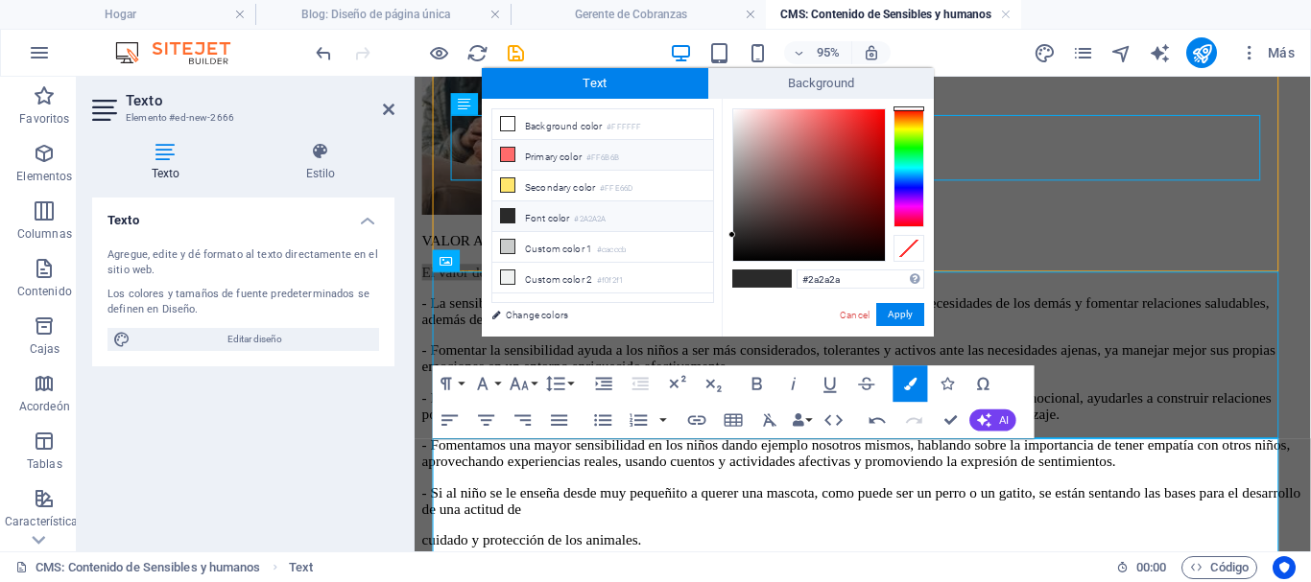
click at [510, 148] on icon at bounding box center [507, 154] width 13 height 13
type input "#ff6b6b"
click at [883, 311] on button "Aplicar" at bounding box center [898, 315] width 52 height 24
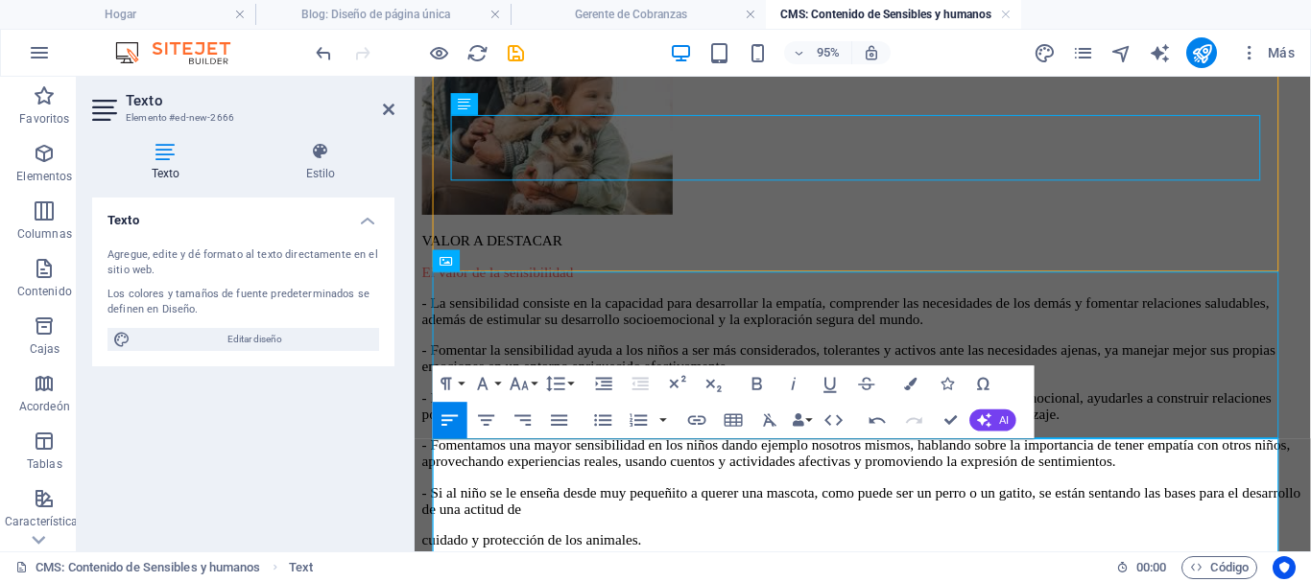
click at [754, 391] on font "- Fomentar la sensibilidad ayuda a los niños a ser más considerados, tolerantes…" at bounding box center [871, 374] width 898 height 34
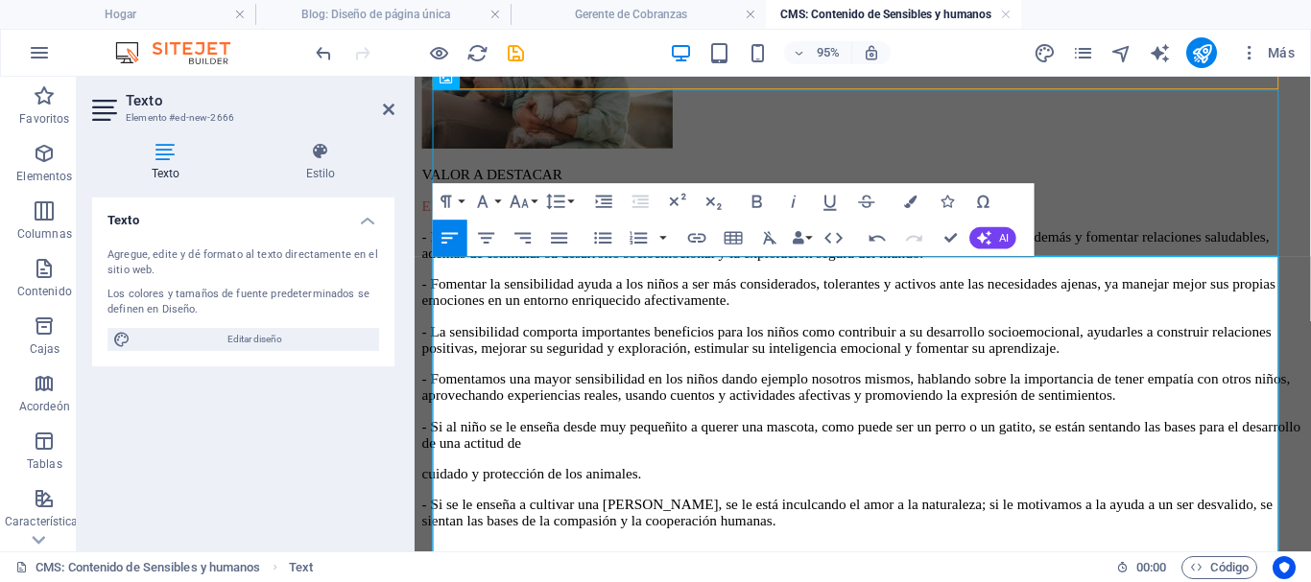
scroll to position [545, 0]
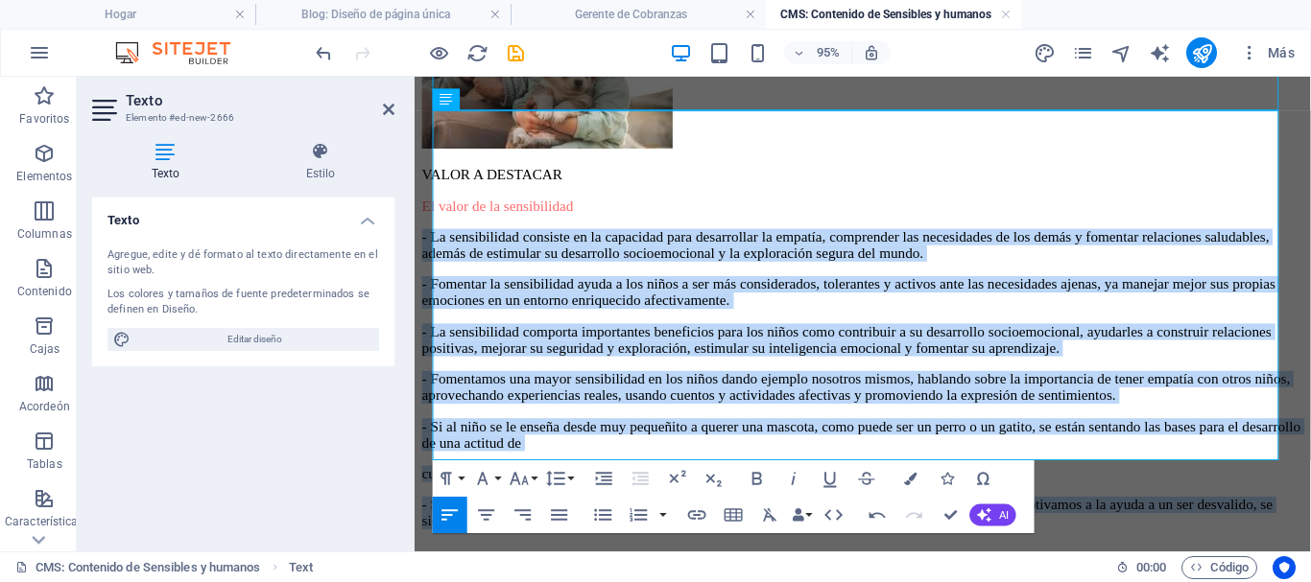
drag, startPoint x: 888, startPoint y: 469, endPoint x: 432, endPoint y: 176, distance: 542.2
click at [432, 176] on div "Sensibles y Humanos La sensibilidad no significa debilidad ni vergüenza. La sen…" at bounding box center [886, 200] width 928 height 737
click at [597, 521] on icon "button" at bounding box center [603, 515] width 22 height 22
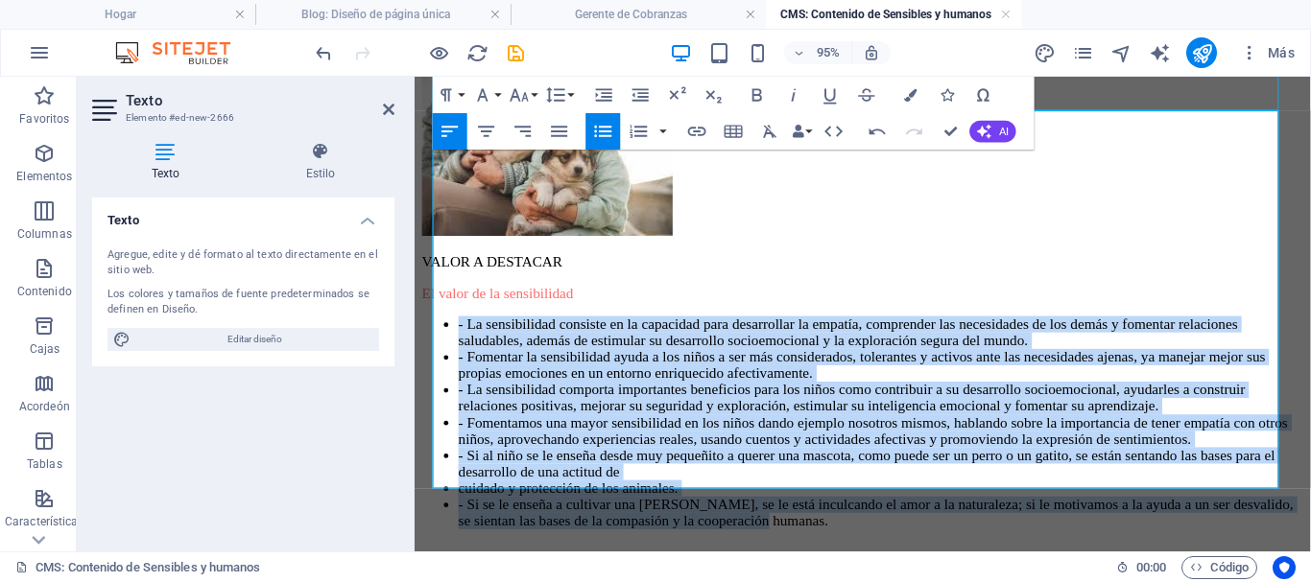
click at [464, 329] on font "- La sensibilidad consiste en la capacidad para desarrollar la empatía, compren…" at bounding box center [871, 346] width 820 height 34
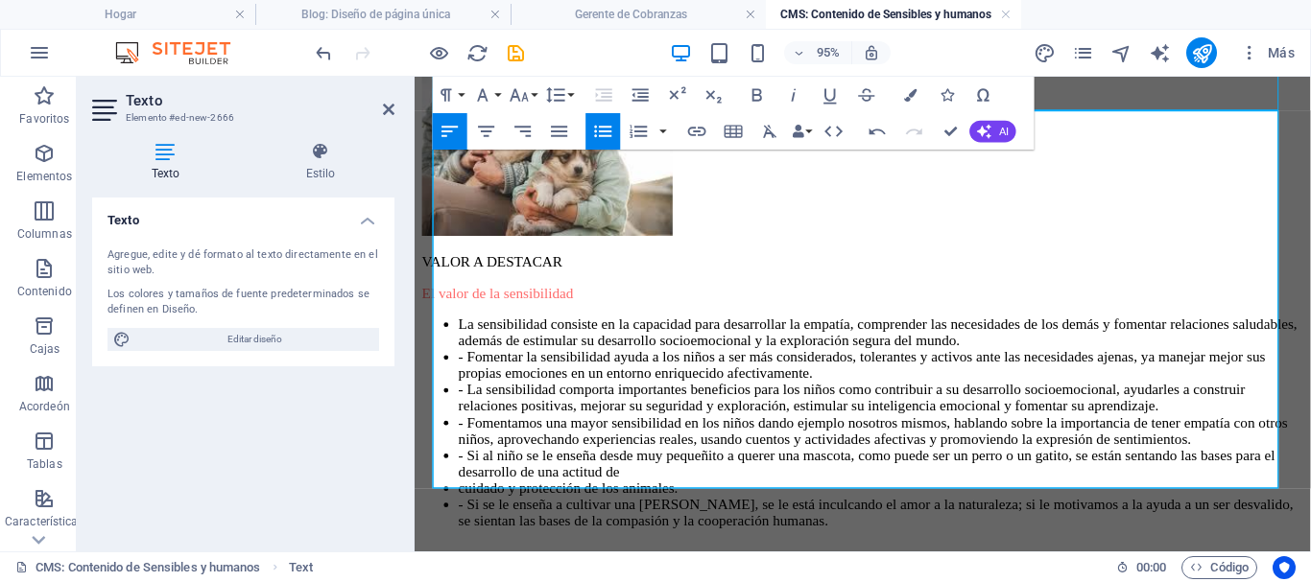
click at [462, 364] on font "- Fomentar la sensibilidad ayuda a los niños a ser más considerados, tolerantes…" at bounding box center [885, 381] width 849 height 34
click at [461, 398] on font "- La sensibilidad comporta importantes beneficios para los niños como contribui…" at bounding box center [875, 415] width 828 height 34
click at [463, 398] on font "- La sensibilidad comporta importantes beneficios para los niños como contribui…" at bounding box center [875, 415] width 828 height 34
click at [465, 433] on font "- Fomentamos una mayor sensibilidad en los niños dando ejemplo nosotros mismos,…" at bounding box center [897, 450] width 873 height 34
click at [461, 467] on font "- Si al niño se le enseña desde muy pequeñito a querer una mascota, como puede …" at bounding box center [891, 484] width 860 height 34
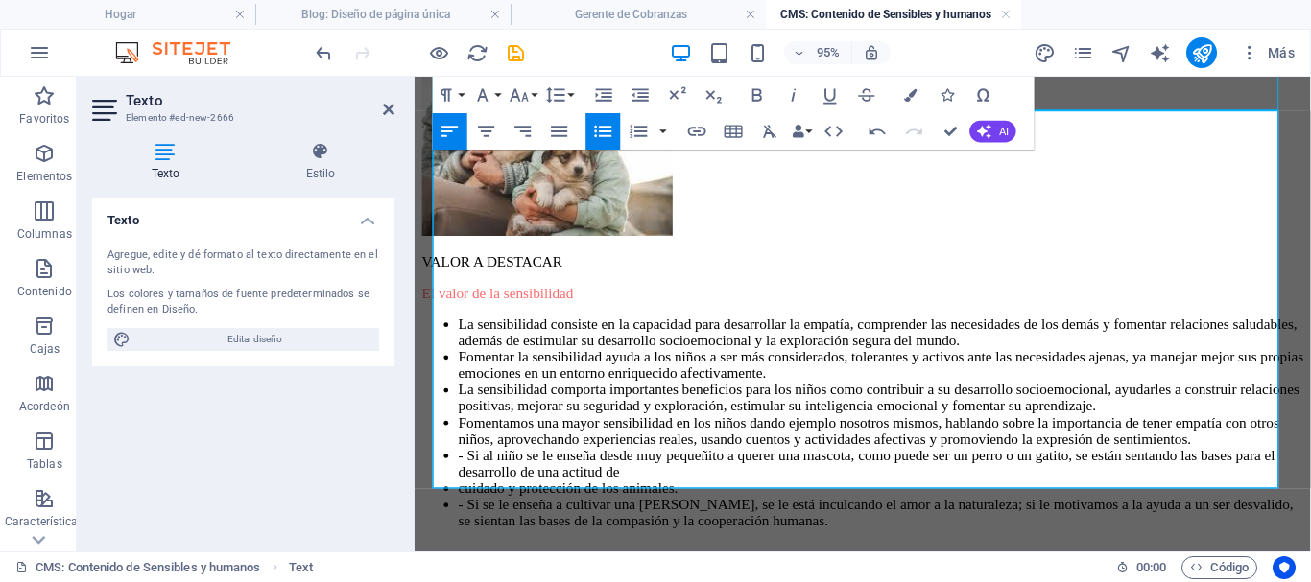
click at [463, 467] on font "- Si al niño se le enseña desde muy pequeñito a querer una mascota, como puede …" at bounding box center [891, 484] width 860 height 34
click at [463, 519] on font "- Si se le enseña a cultivar una [PERSON_NAME], se le está inculcando el amor a…" at bounding box center [900, 536] width 879 height 34
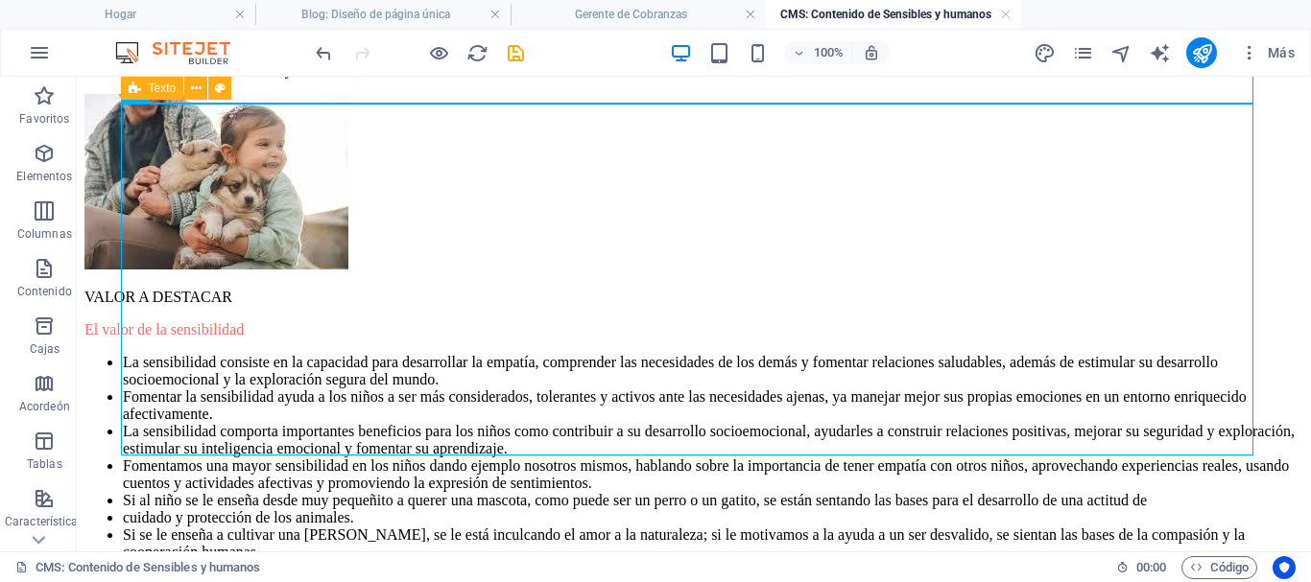
scroll to position [536, 0]
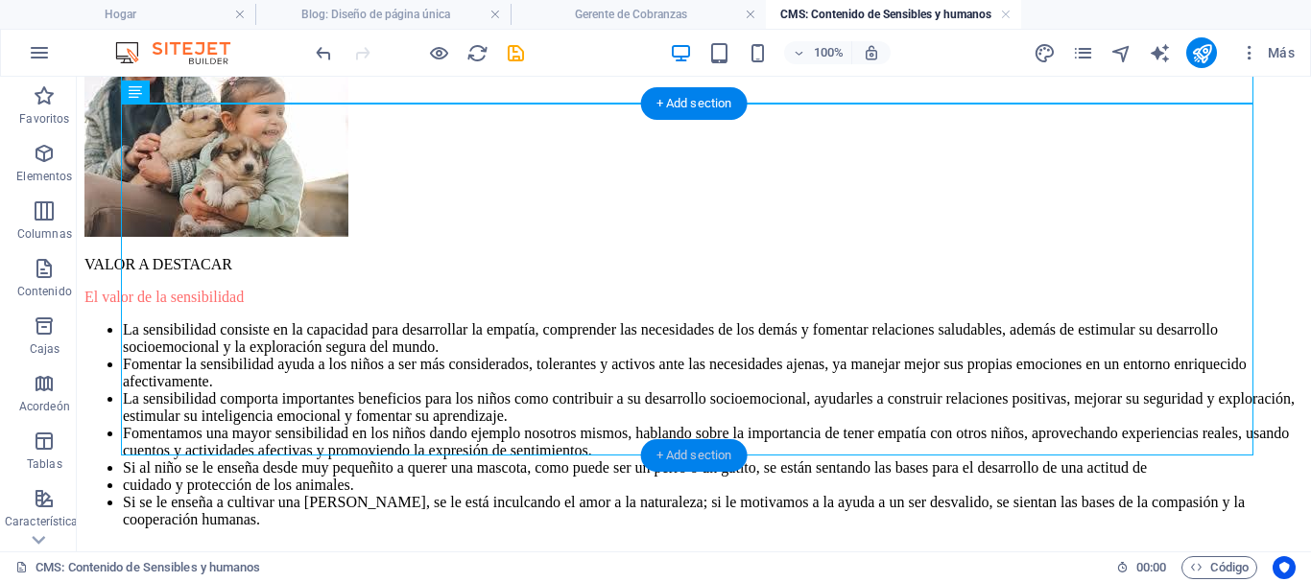
click at [686, 462] on div "+ Add section" at bounding box center [694, 456] width 107 height 33
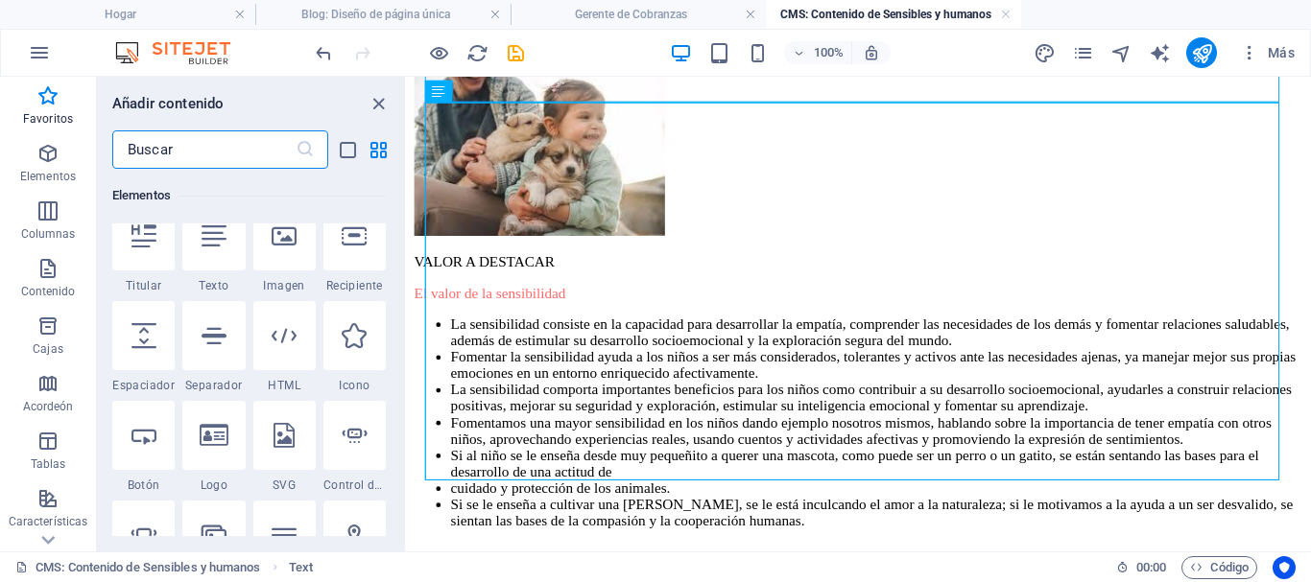
scroll to position [192, 0]
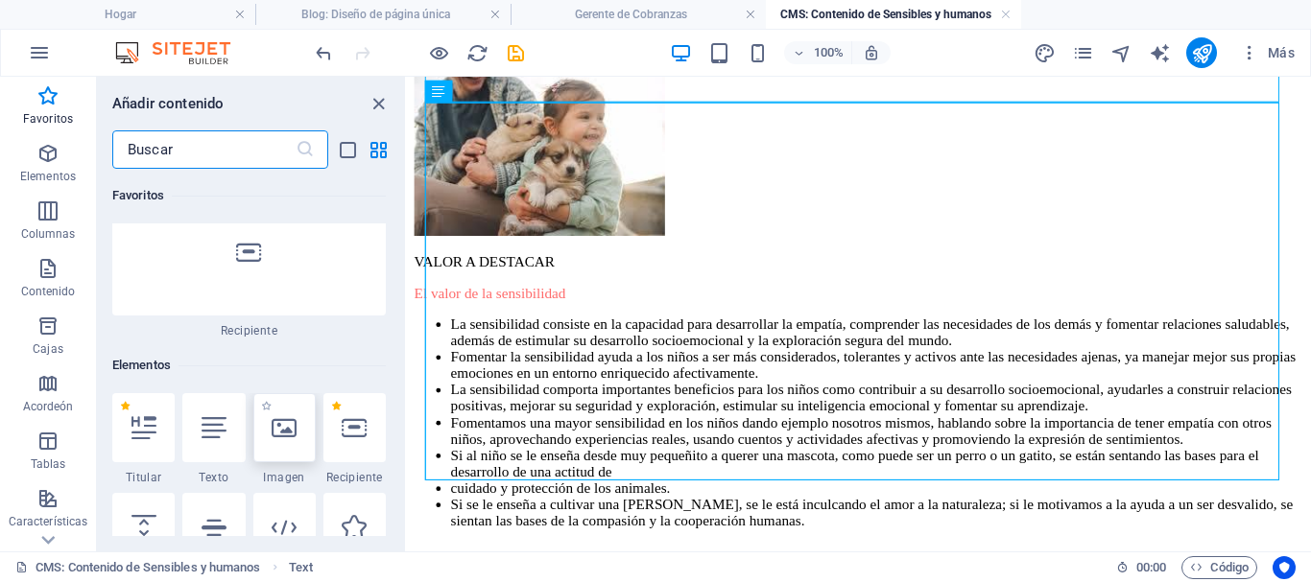
click at [293, 443] on div at bounding box center [284, 427] width 62 height 69
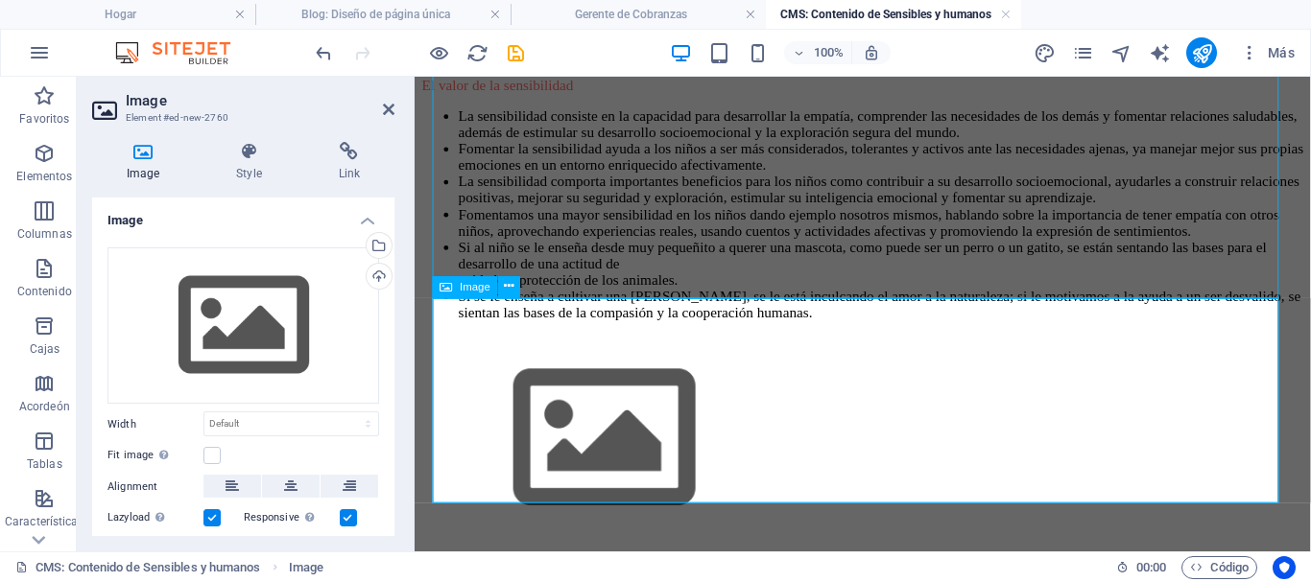
scroll to position [746, 0]
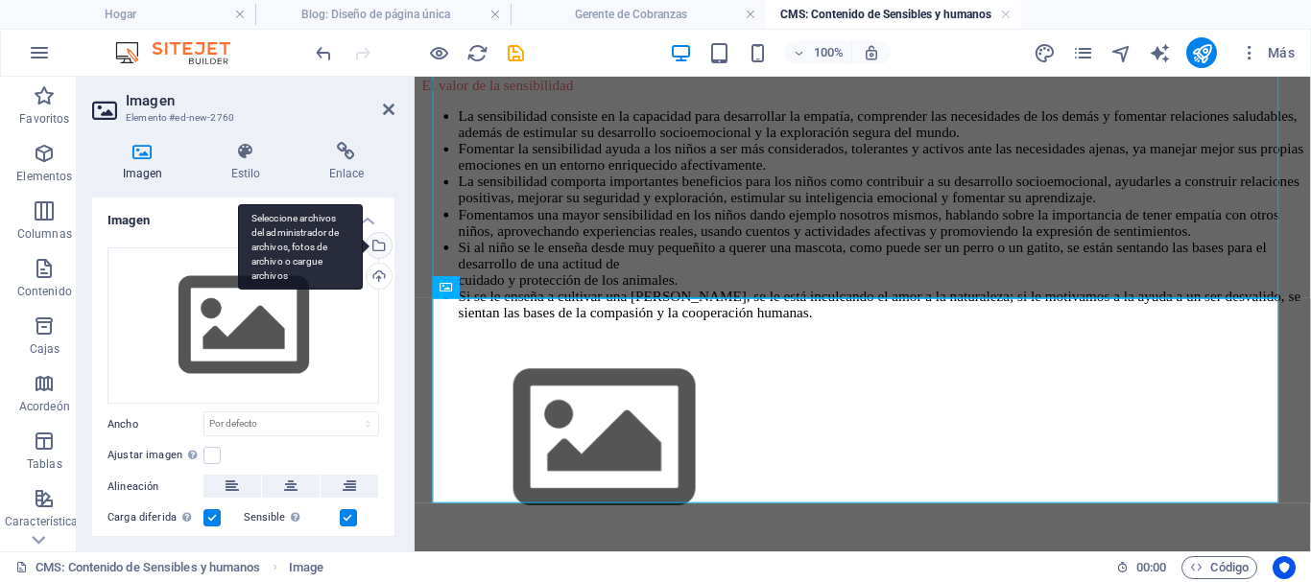
click at [378, 249] on div "Seleccione archivos del administrador de archivos, fotos de archivo o cargue ar…" at bounding box center [377, 247] width 29 height 29
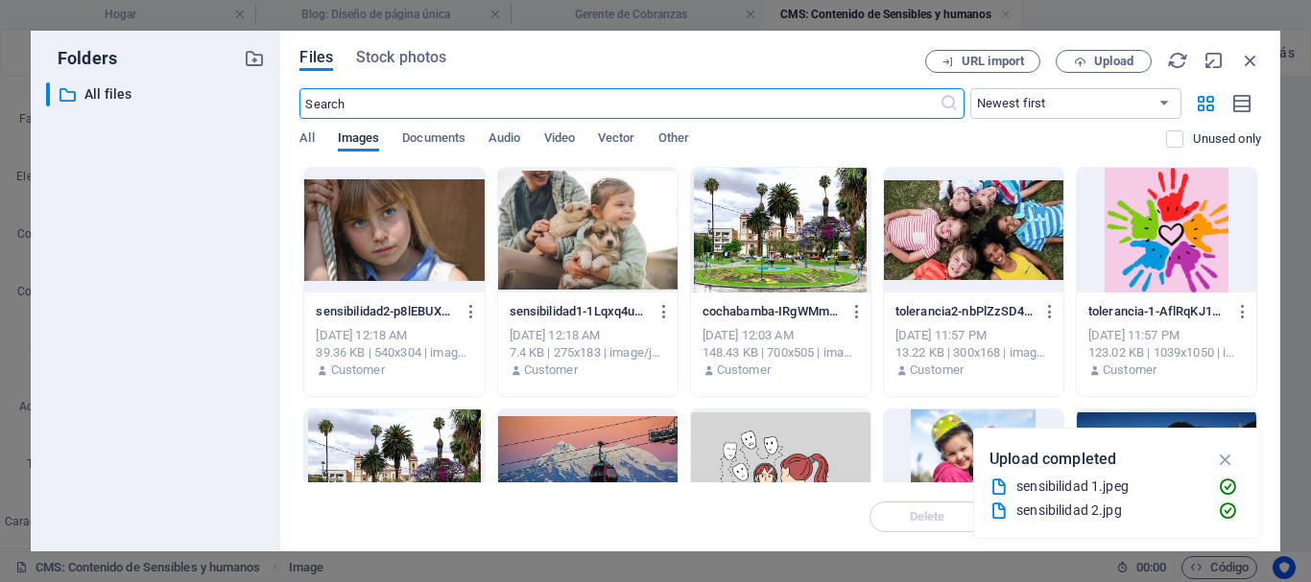
click at [394, 247] on div at bounding box center [393, 230] width 179 height 125
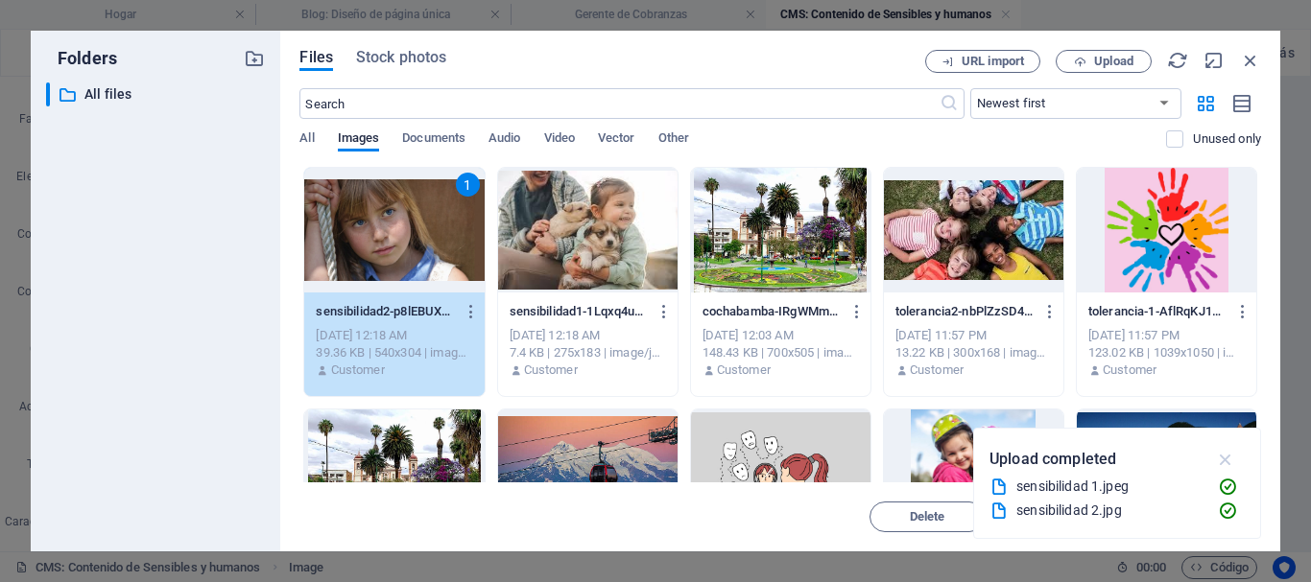
click at [1226, 456] on icon "button" at bounding box center [1226, 459] width 22 height 21
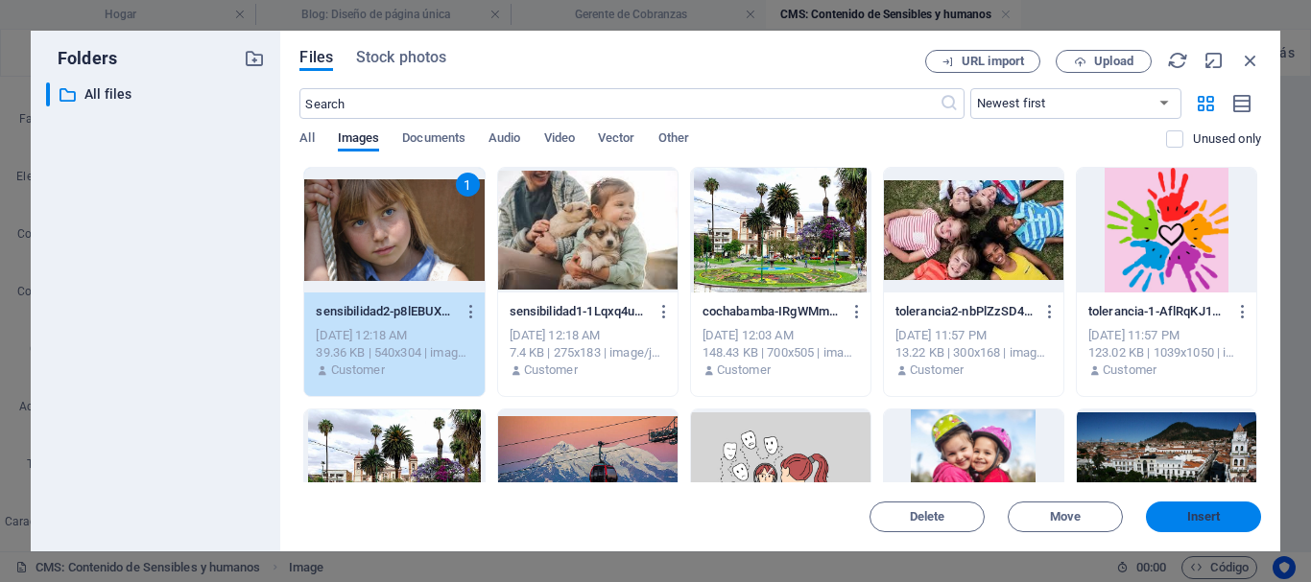
drag, startPoint x: 1197, startPoint y: 516, endPoint x: 801, endPoint y: 466, distance: 398.5
click at [1197, 516] on span "Insert" at bounding box center [1204, 517] width 34 height 12
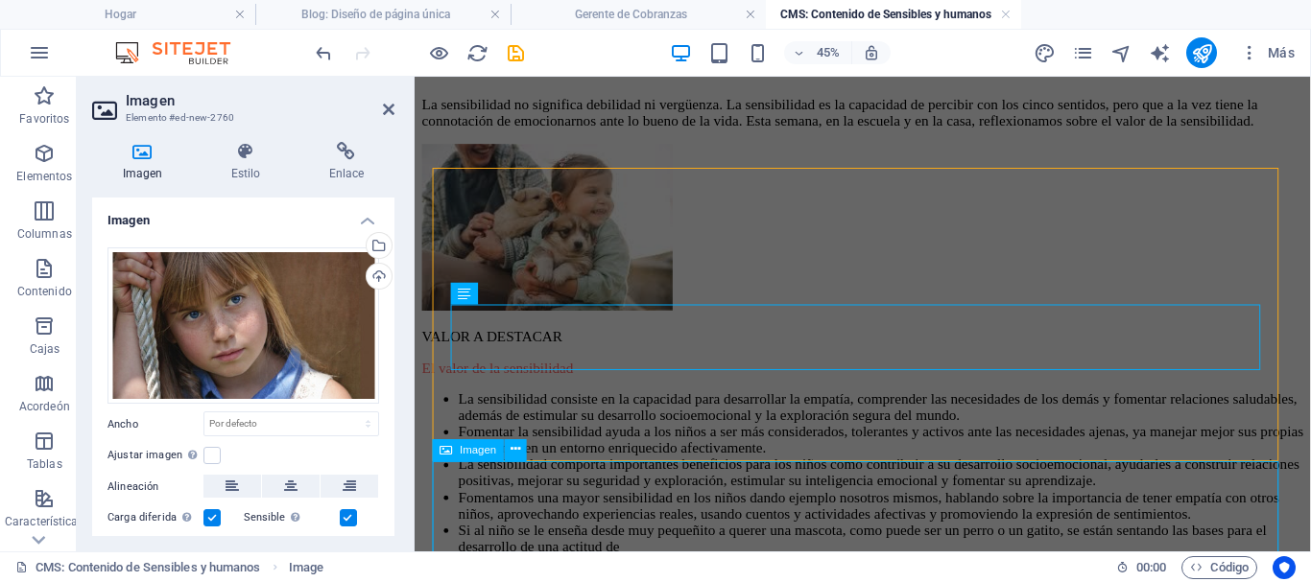
scroll to position [0, 0]
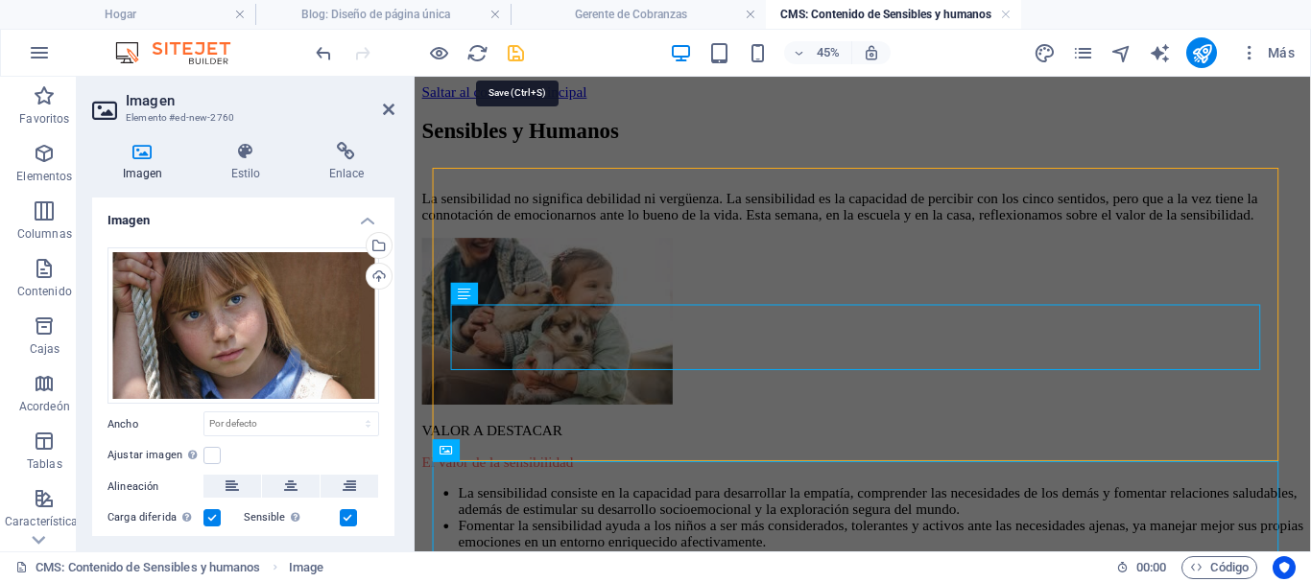
click at [520, 60] on icon "ahorrar" at bounding box center [516, 53] width 22 height 22
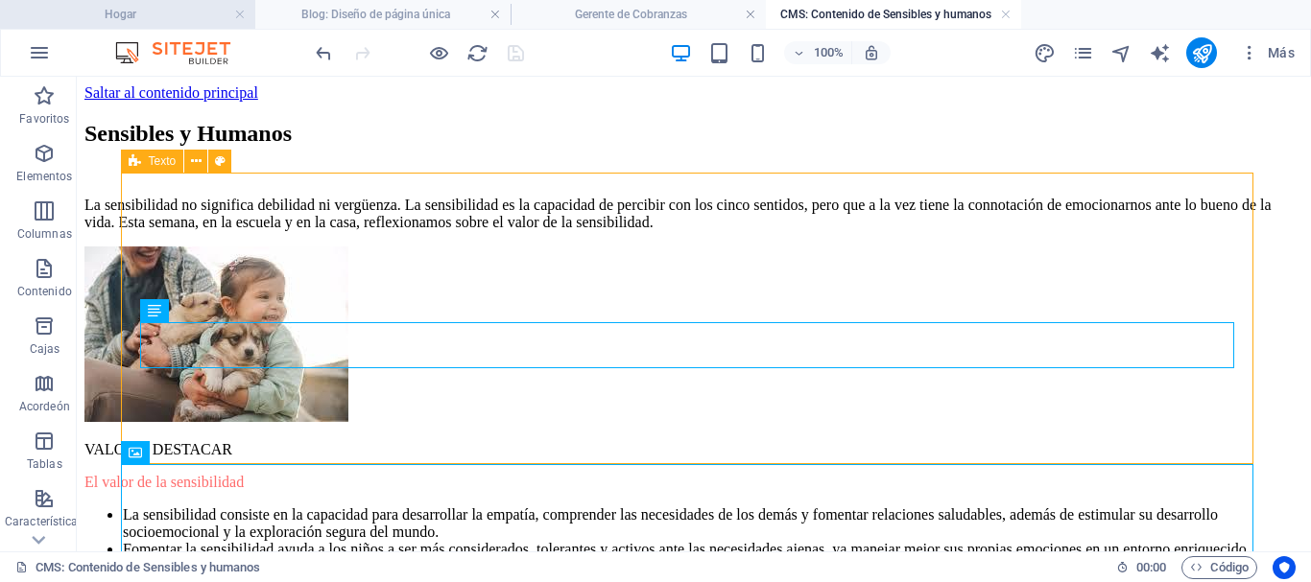
click at [100, 4] on h4 "Hogar" at bounding box center [127, 14] width 255 height 21
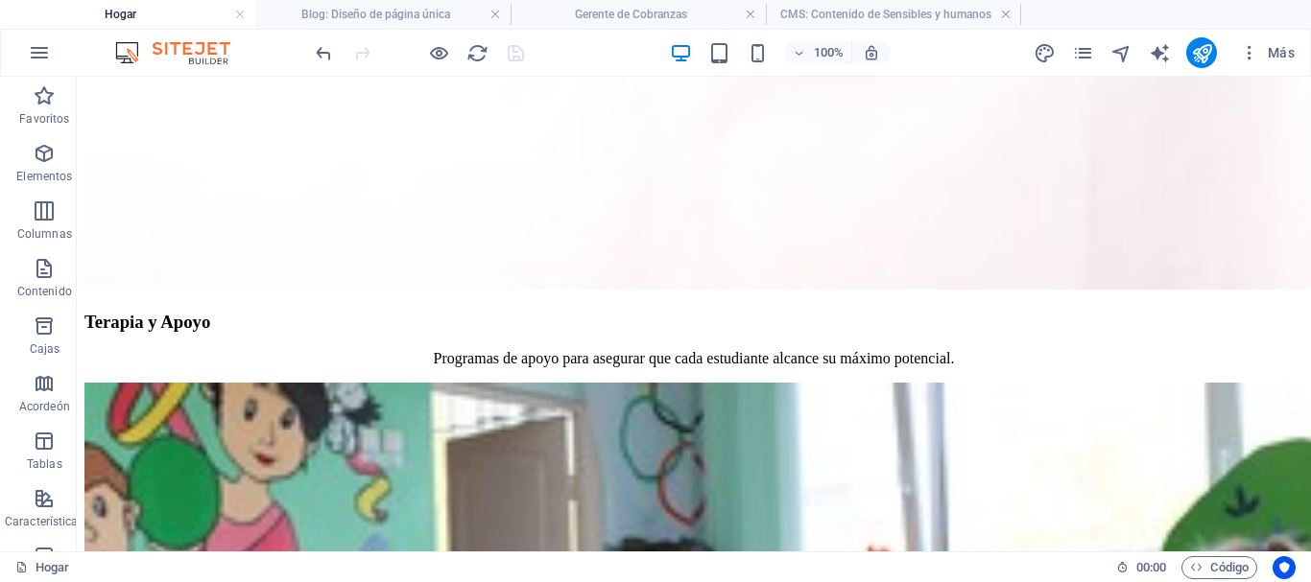
click at [470, 51] on div at bounding box center [419, 52] width 215 height 31
click at [488, 57] on icon "recargar" at bounding box center [477, 53] width 22 height 22
click at [848, 12] on font "CMS: Contenido de Sensibles y humanos" at bounding box center [885, 14] width 211 height 13
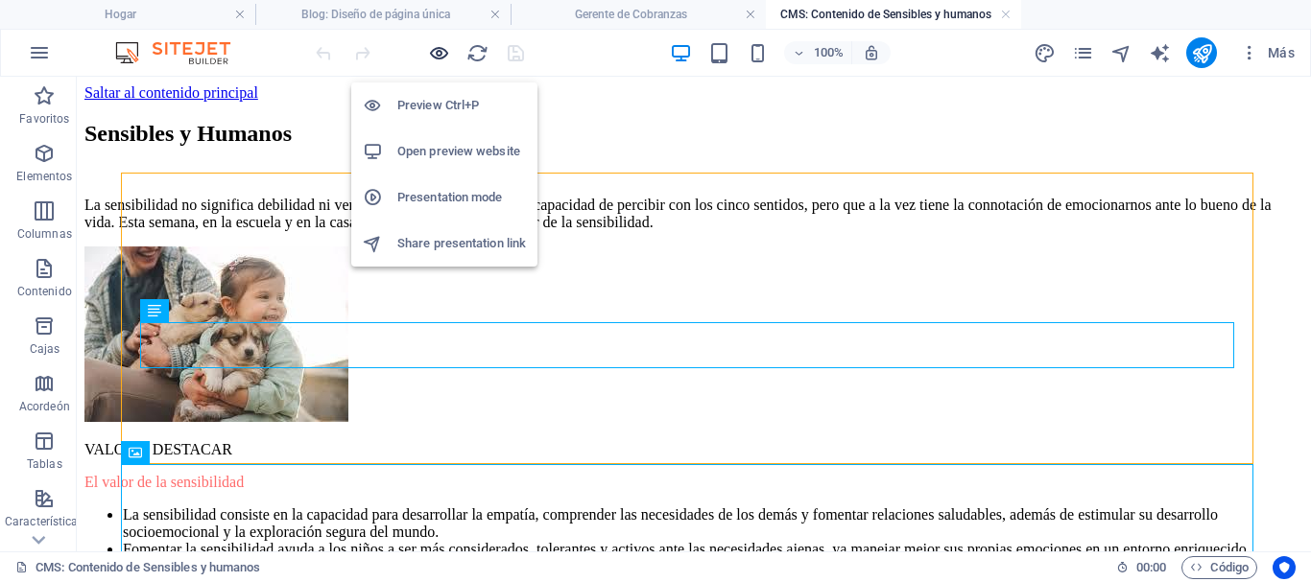
drag, startPoint x: 449, startPoint y: 56, endPoint x: 860, endPoint y: 137, distance: 418.7
click at [449, 56] on icon "button" at bounding box center [439, 53] width 22 height 22
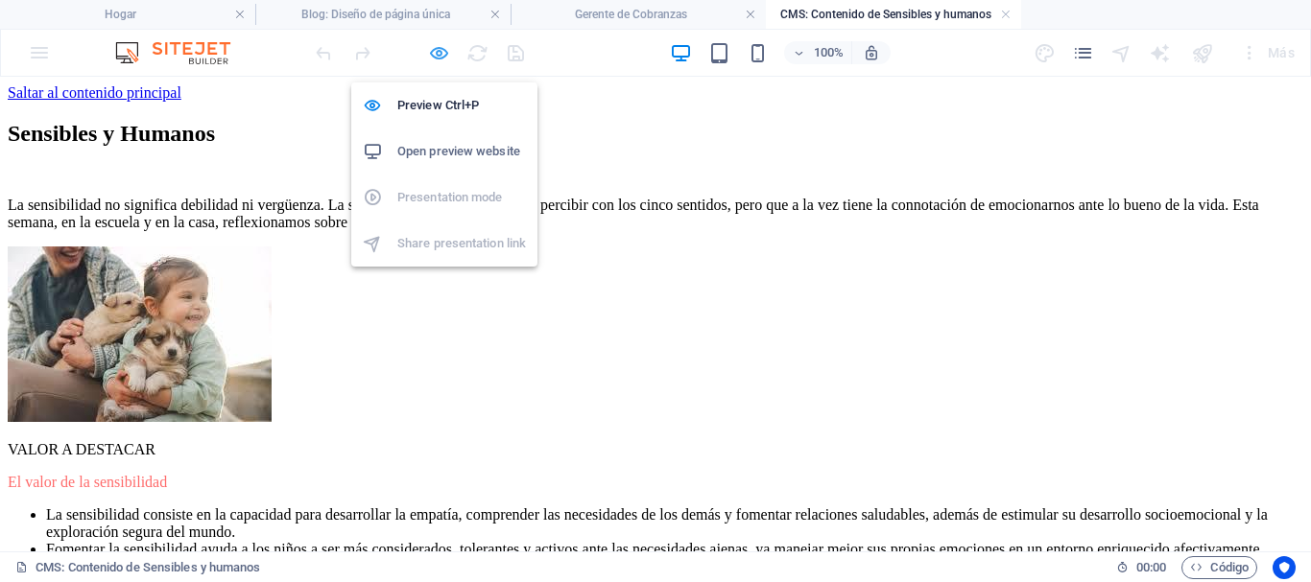
drag, startPoint x: 444, startPoint y: 56, endPoint x: 620, endPoint y: 68, distance: 176.1
click at [444, 56] on icon "button" at bounding box center [439, 53] width 22 height 22
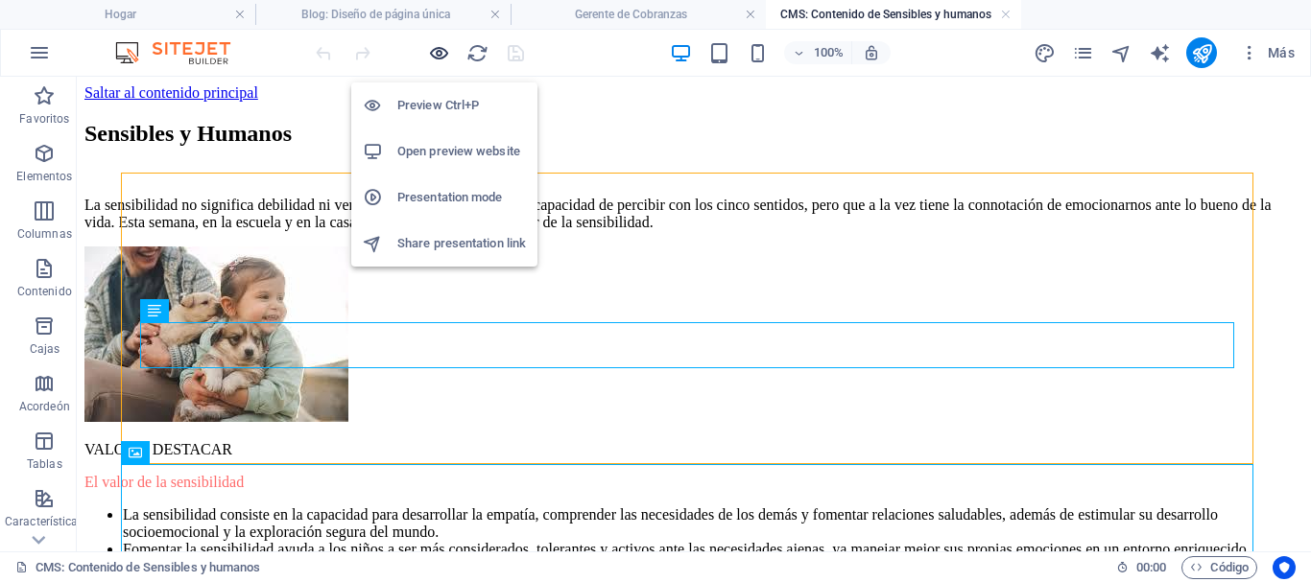
click at [446, 60] on icon "button" at bounding box center [439, 53] width 22 height 22
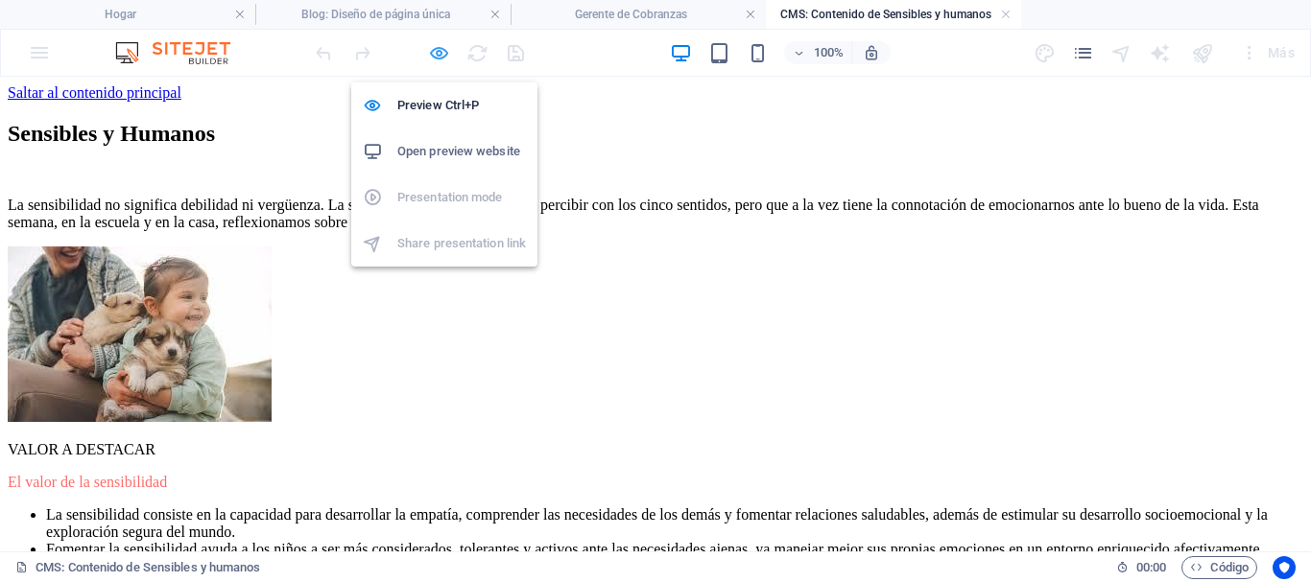
click at [450, 51] on icon "button" at bounding box center [439, 53] width 22 height 22
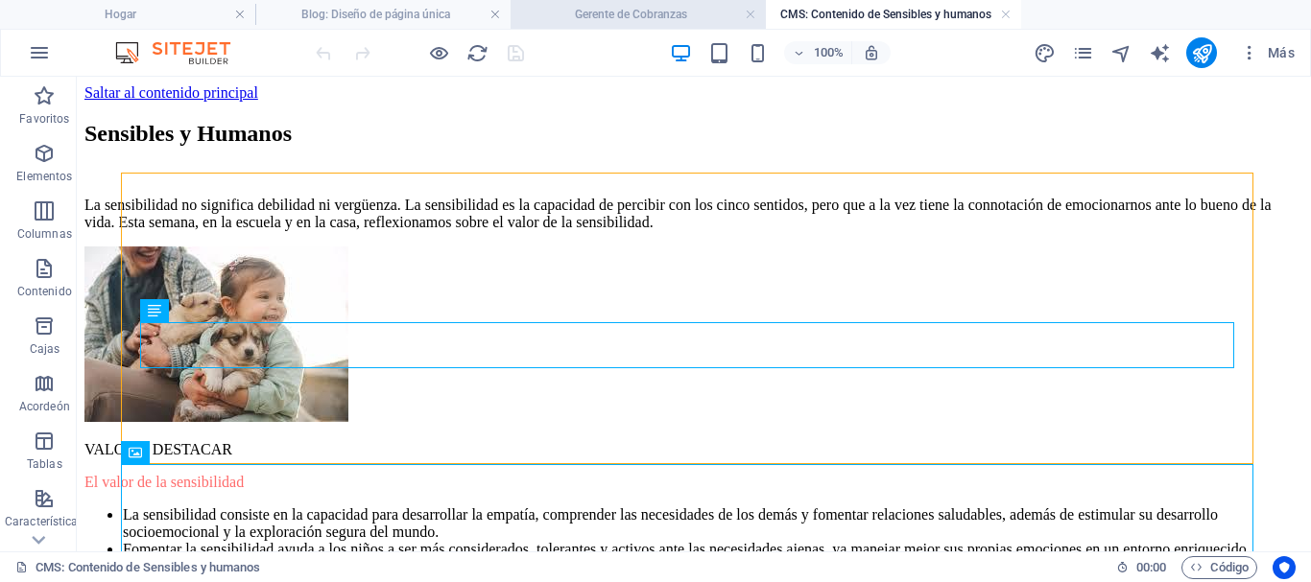
click at [606, 9] on font "Gerente de Cobranzas" at bounding box center [631, 14] width 112 height 13
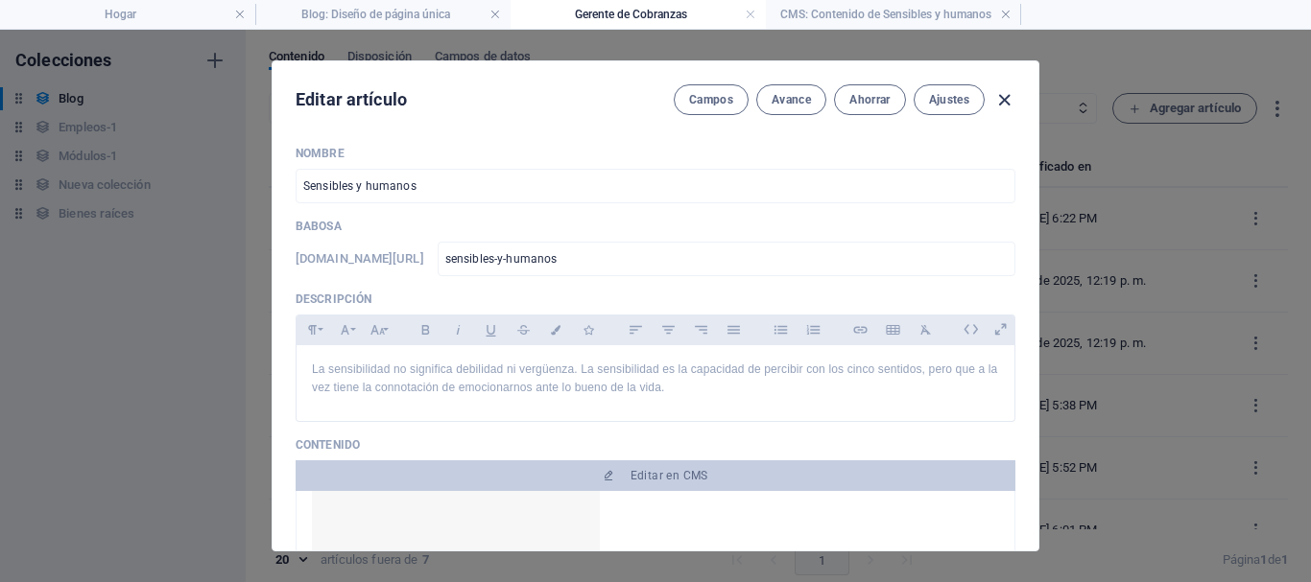
click at [995, 97] on icon "button" at bounding box center [1004, 100] width 22 height 22
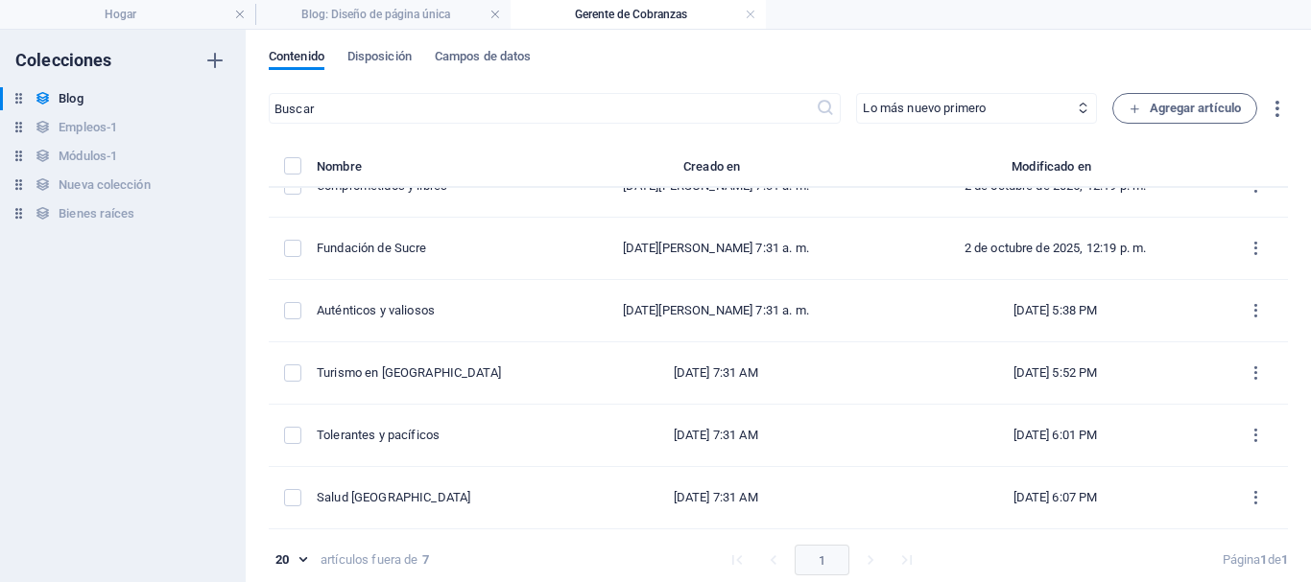
scroll to position [9, 0]
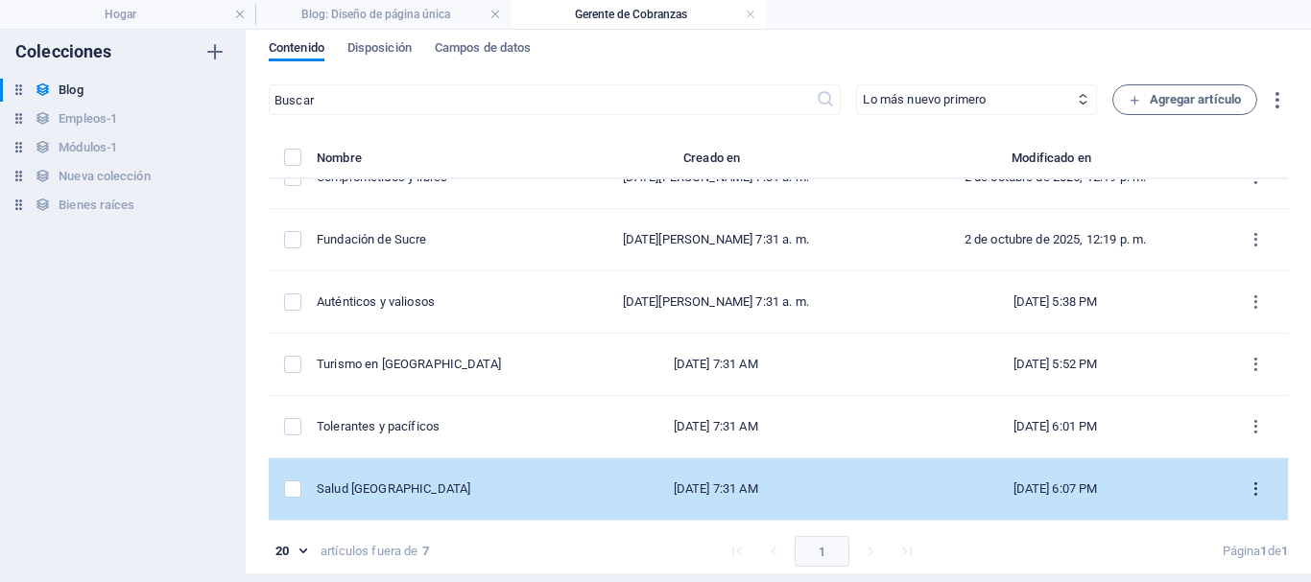
click at [1248, 488] on icon "lista de artículos" at bounding box center [1256, 490] width 18 height 18
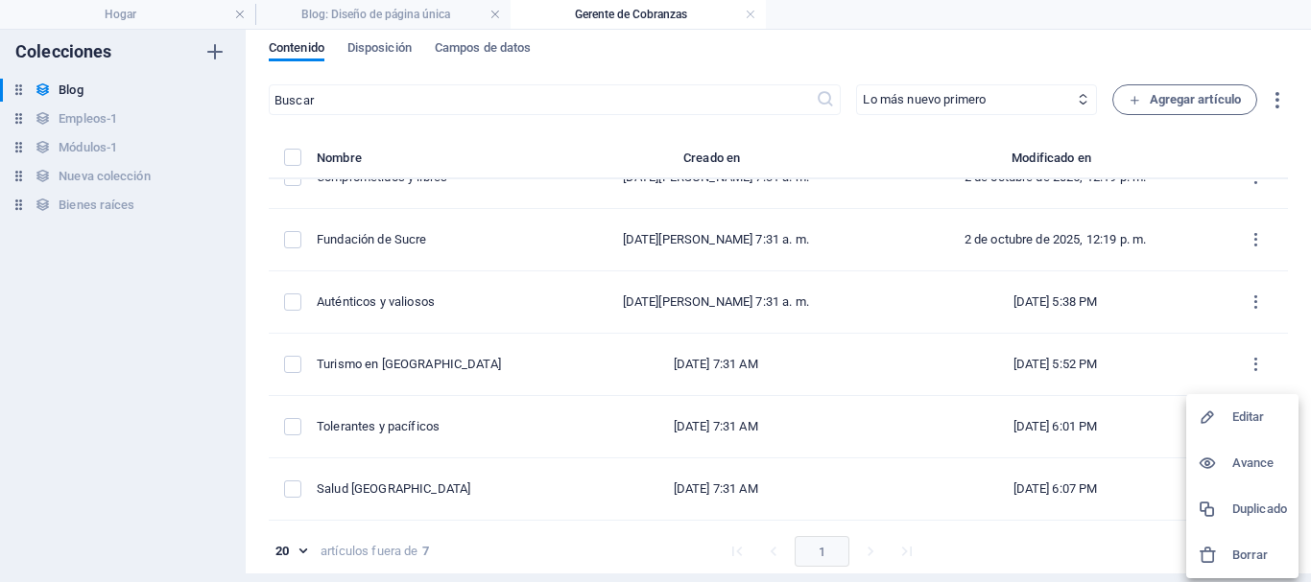
click at [1261, 510] on font "Duplicado" at bounding box center [1259, 509] width 55 height 14
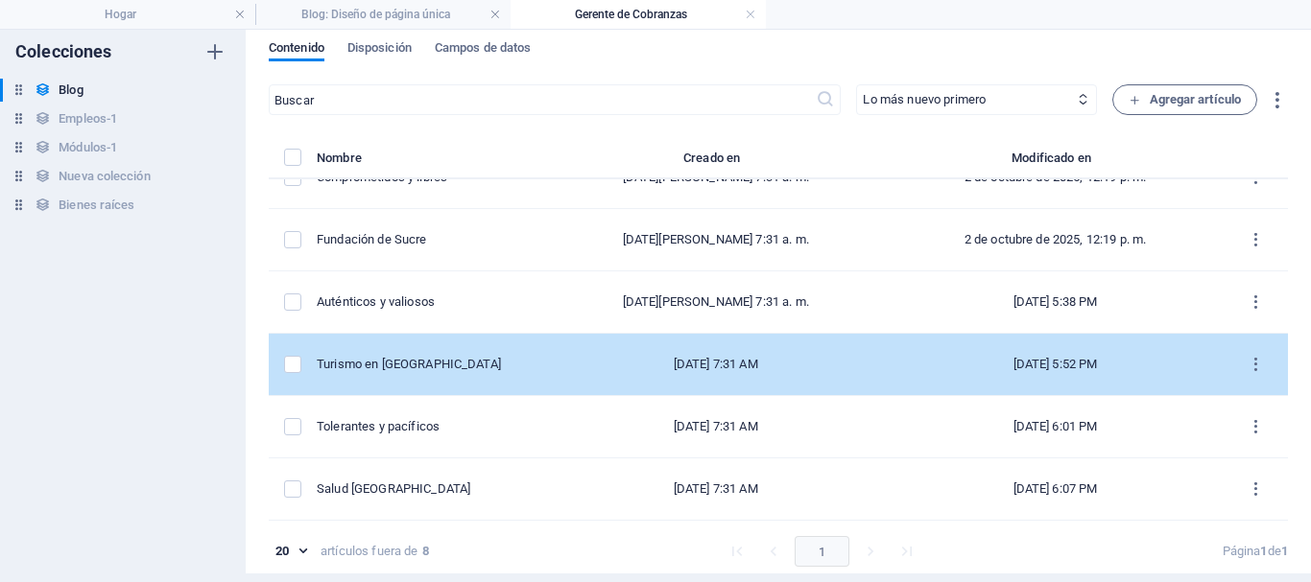
scroll to position [0, 0]
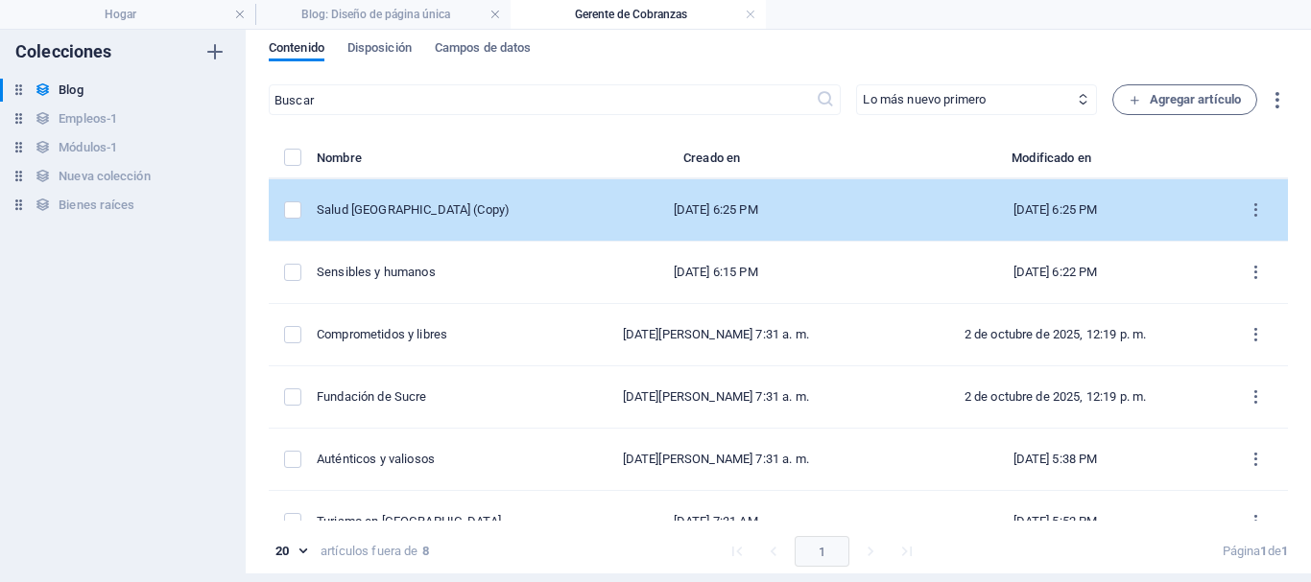
click at [638, 216] on div "[DATE] 6:25 PM" at bounding box center [715, 210] width 312 height 17
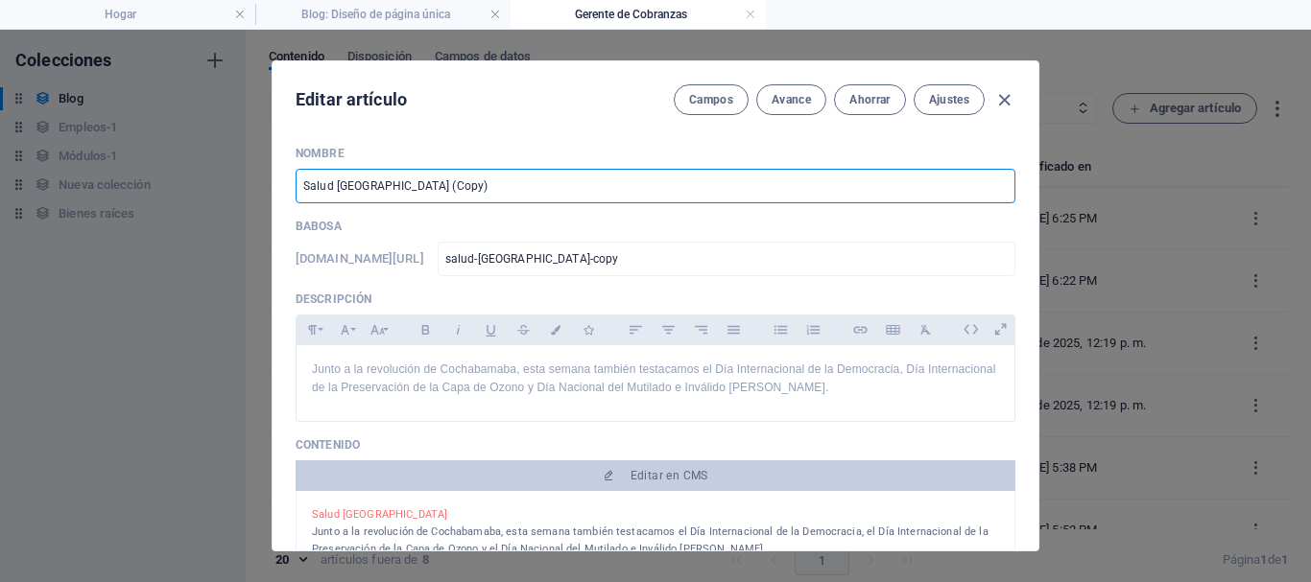
drag, startPoint x: 461, startPoint y: 183, endPoint x: 294, endPoint y: 186, distance: 167.0
click at [296, 186] on input "Salud [GEOGRAPHIC_DATA] (Copy)" at bounding box center [656, 186] width 720 height 35
paste input "Viva la morenada"
type input "Viva la morenada"
type input "viva-la-morenada"
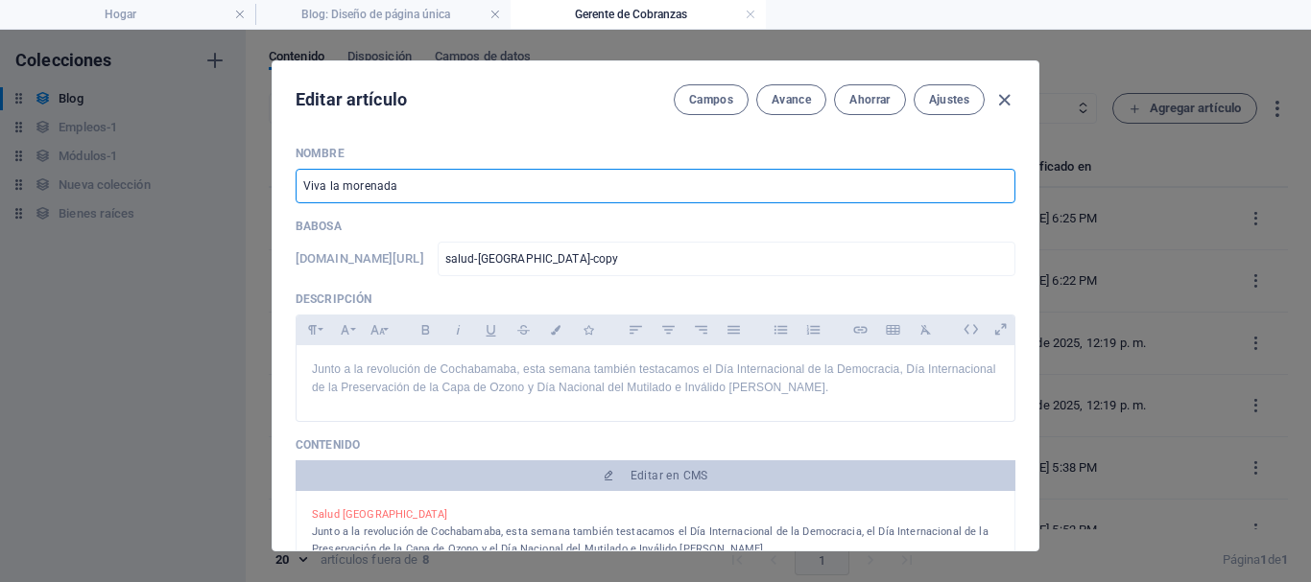
type input "viva-la-morenada"
type input "Viva la morenada"
click at [906, 393] on p "Junto a la revolución de Cochabamaba, esta semana también testacamos el Día Int…" at bounding box center [655, 379] width 687 height 36
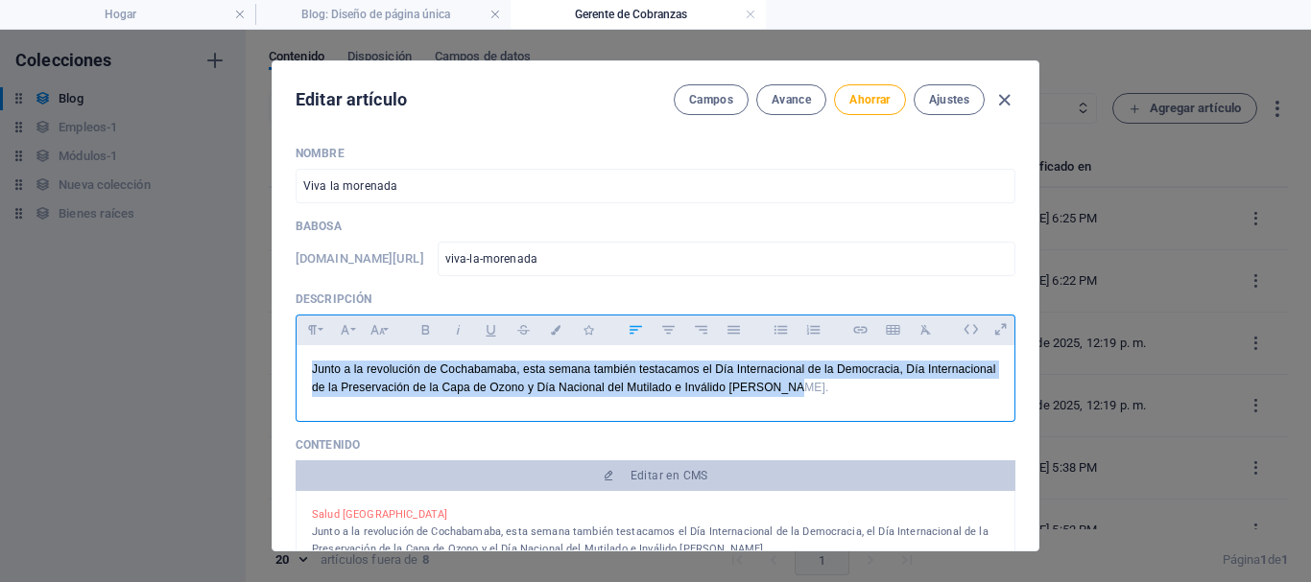
drag, startPoint x: 892, startPoint y: 393, endPoint x: 292, endPoint y: 377, distance: 600.9
click at [292, 377] on div "Nombre Viva la morenada ​ Babosa [DOMAIN_NAME][URL] viva-la-morenada ​ Descripc…" at bounding box center [656, 341] width 766 height 420
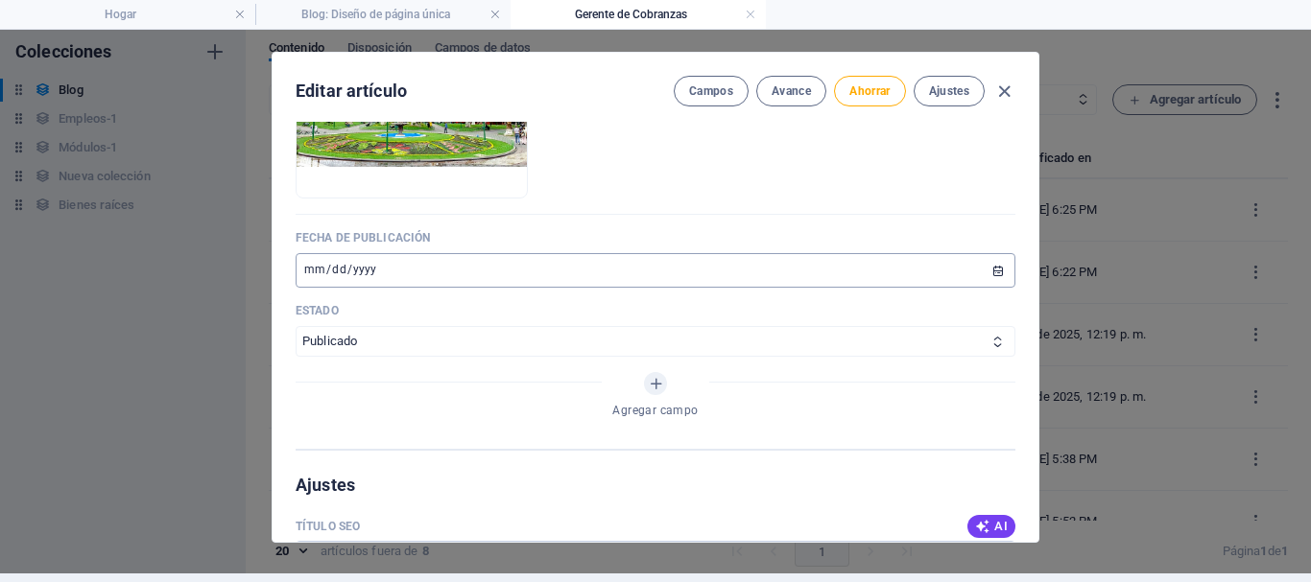
scroll to position [672, 0]
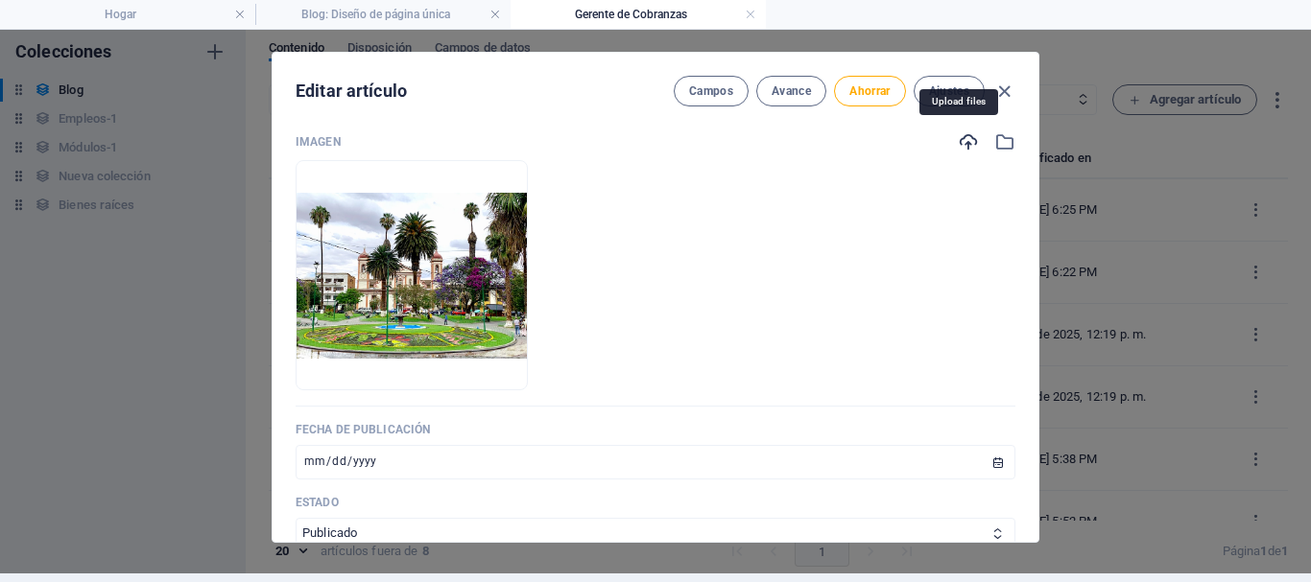
click at [959, 140] on icon "button" at bounding box center [968, 141] width 21 height 21
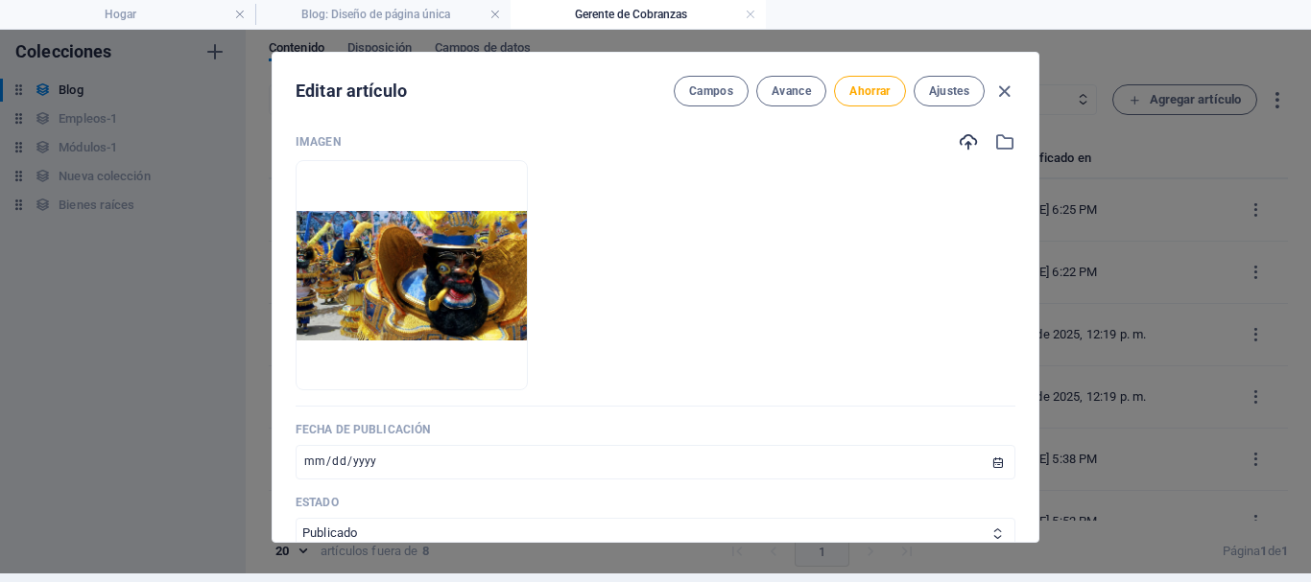
scroll to position [768, 0]
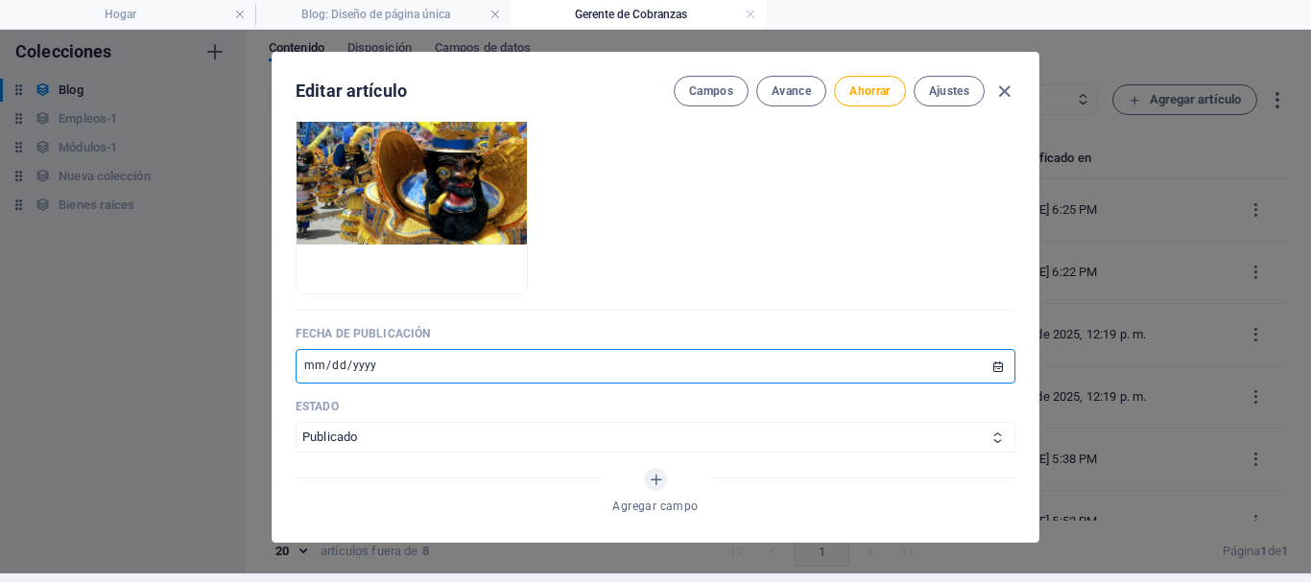
click at [372, 372] on input "[DATE]" at bounding box center [656, 366] width 720 height 35
click at [988, 366] on input "[DATE]" at bounding box center [656, 366] width 720 height 35
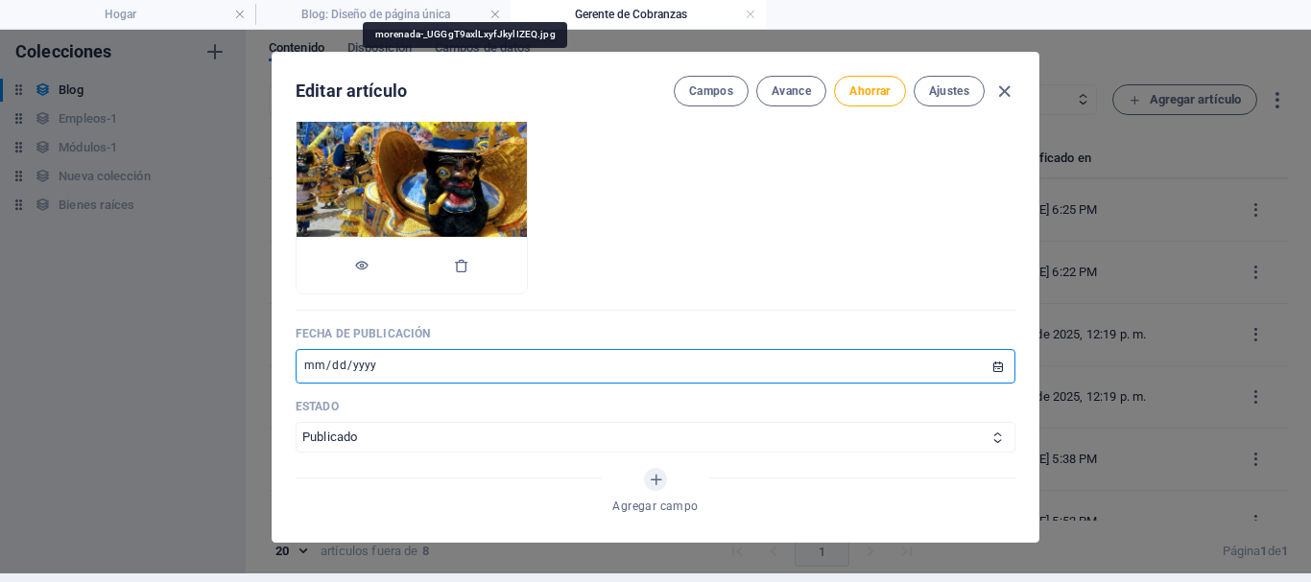
type input "[DATE]"
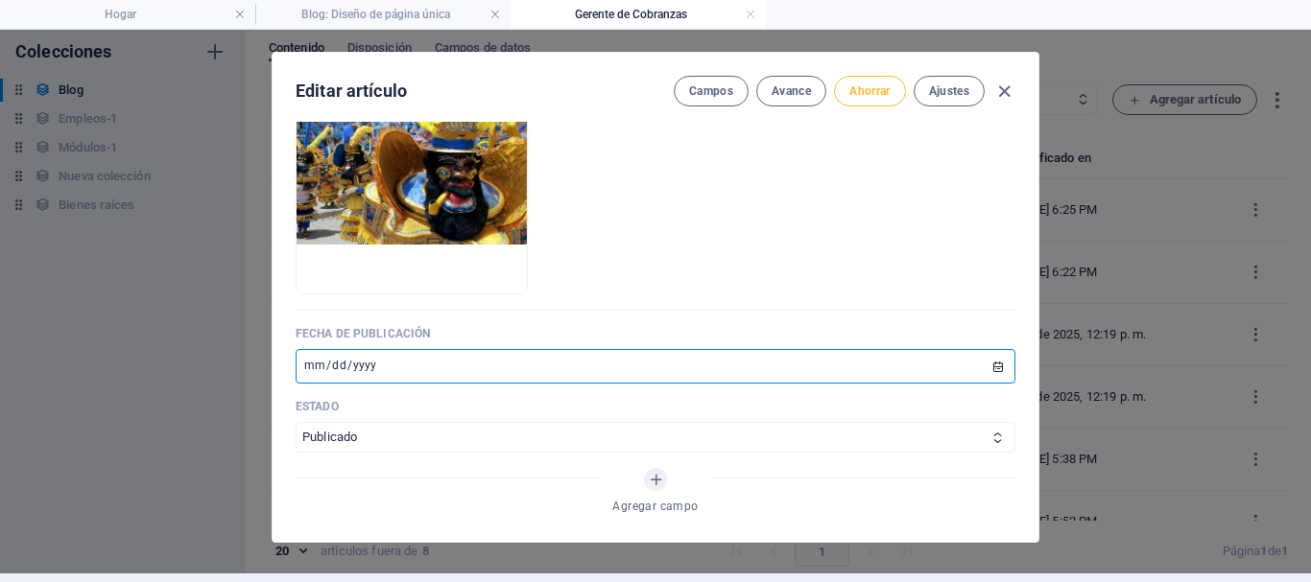
click at [866, 92] on font "Ahorrar" at bounding box center [869, 90] width 40 height 13
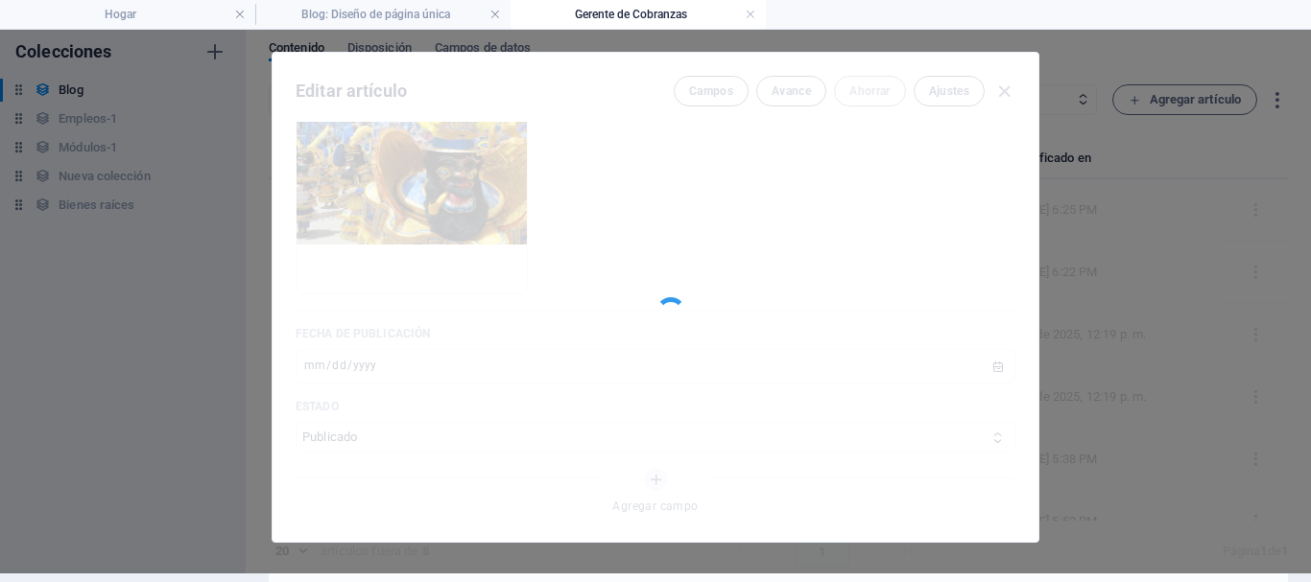
type input "viva-la-morenada"
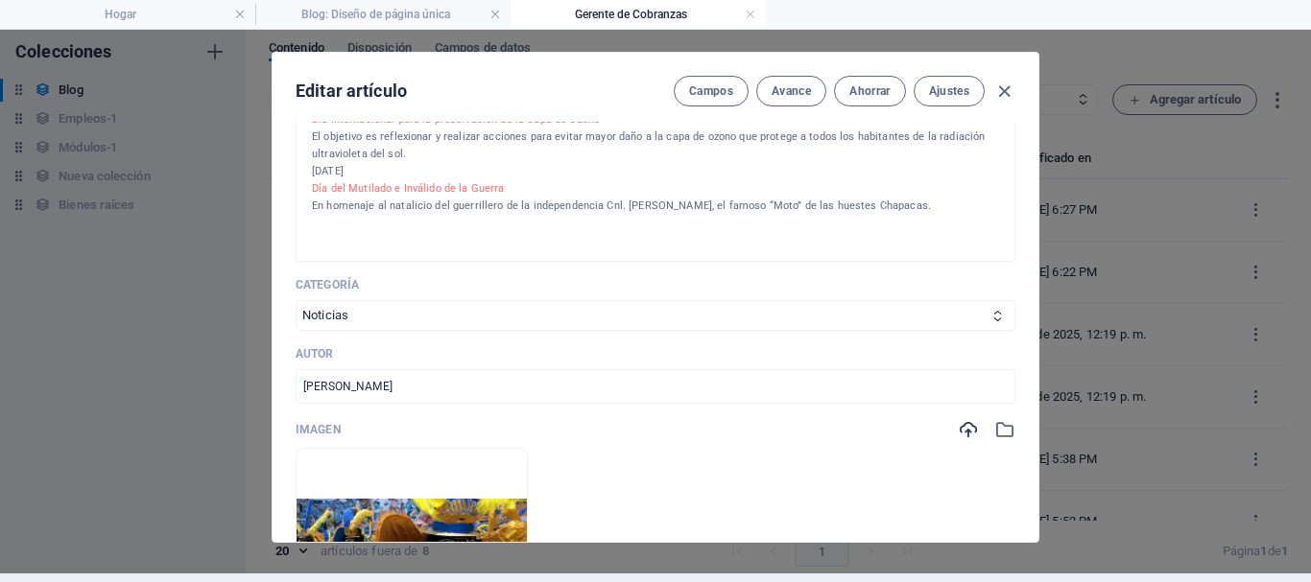
scroll to position [96, 0]
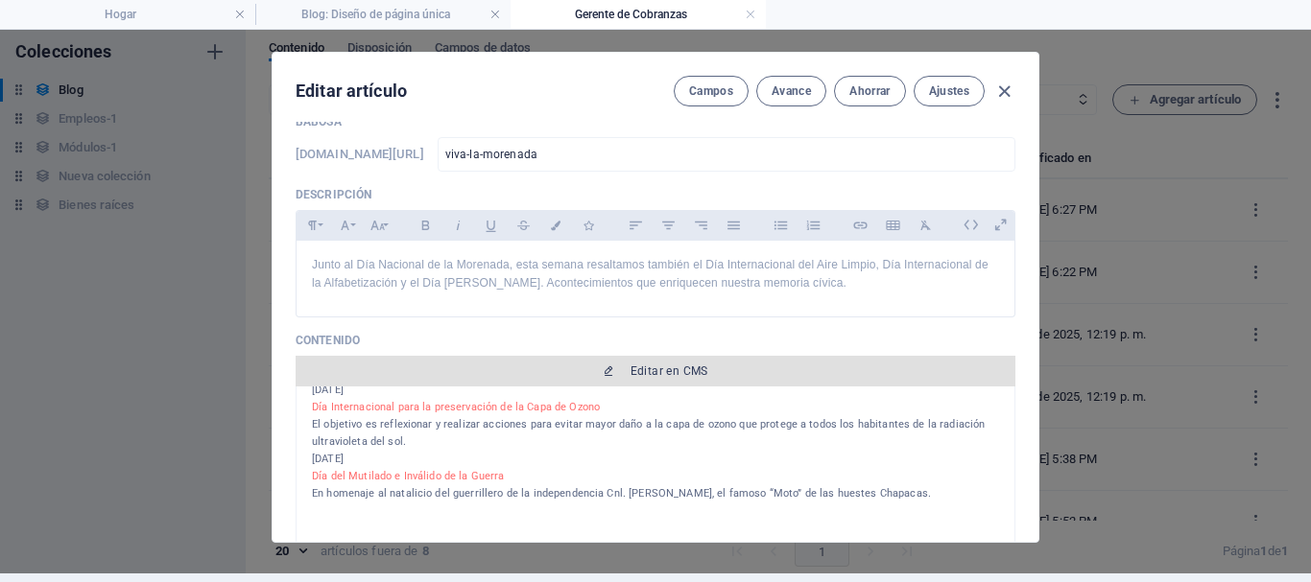
click at [676, 371] on font "Editar en CMS" at bounding box center [669, 371] width 78 height 13
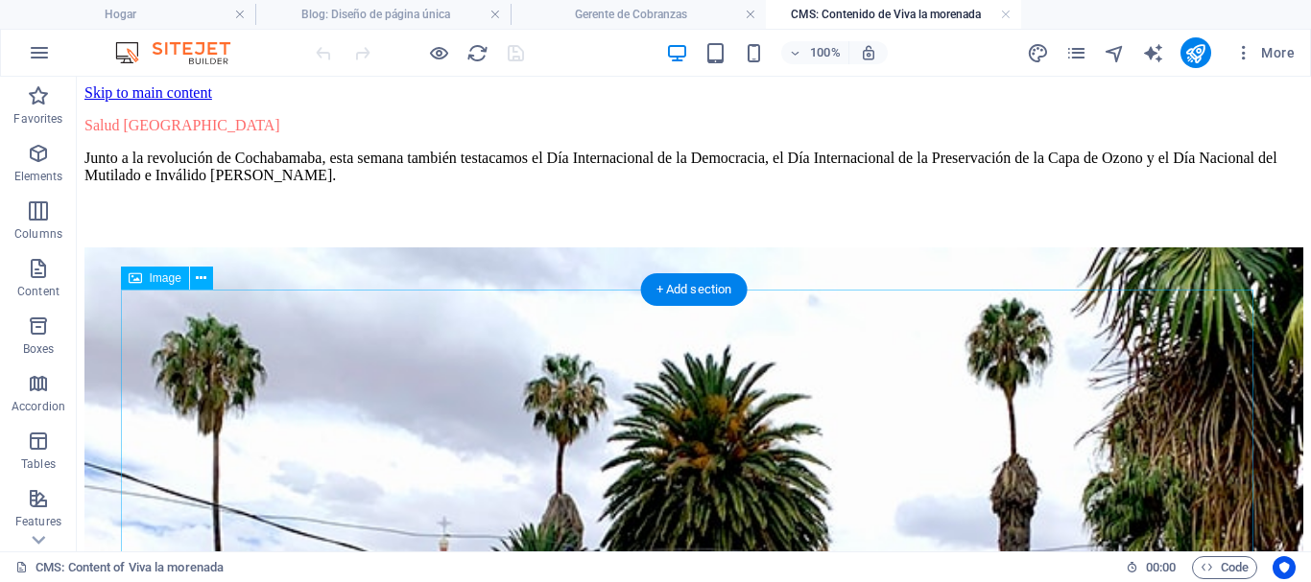
scroll to position [0, 0]
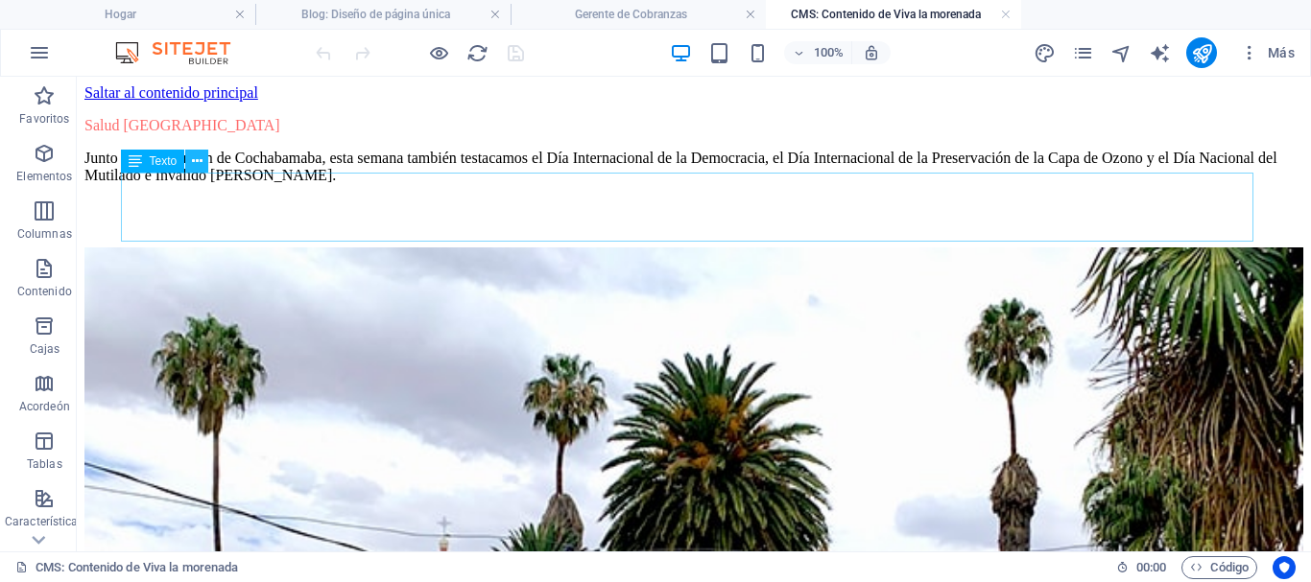
click at [197, 160] on icon at bounding box center [197, 162] width 11 height 20
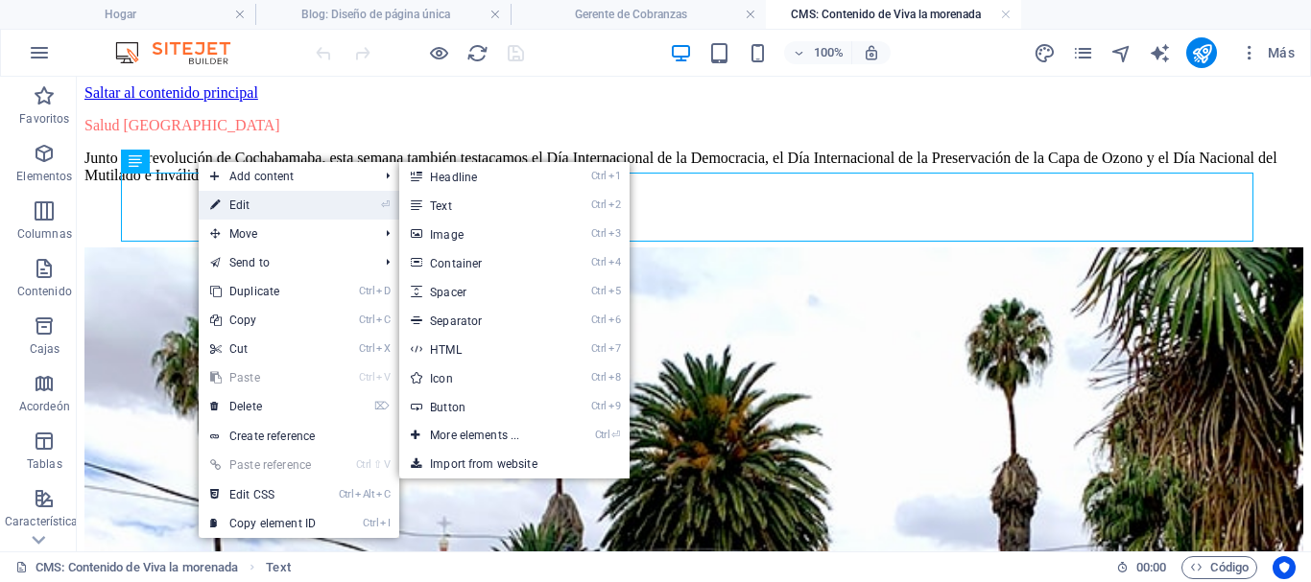
click at [240, 203] on link "⏎ Edit" at bounding box center [263, 205] width 129 height 29
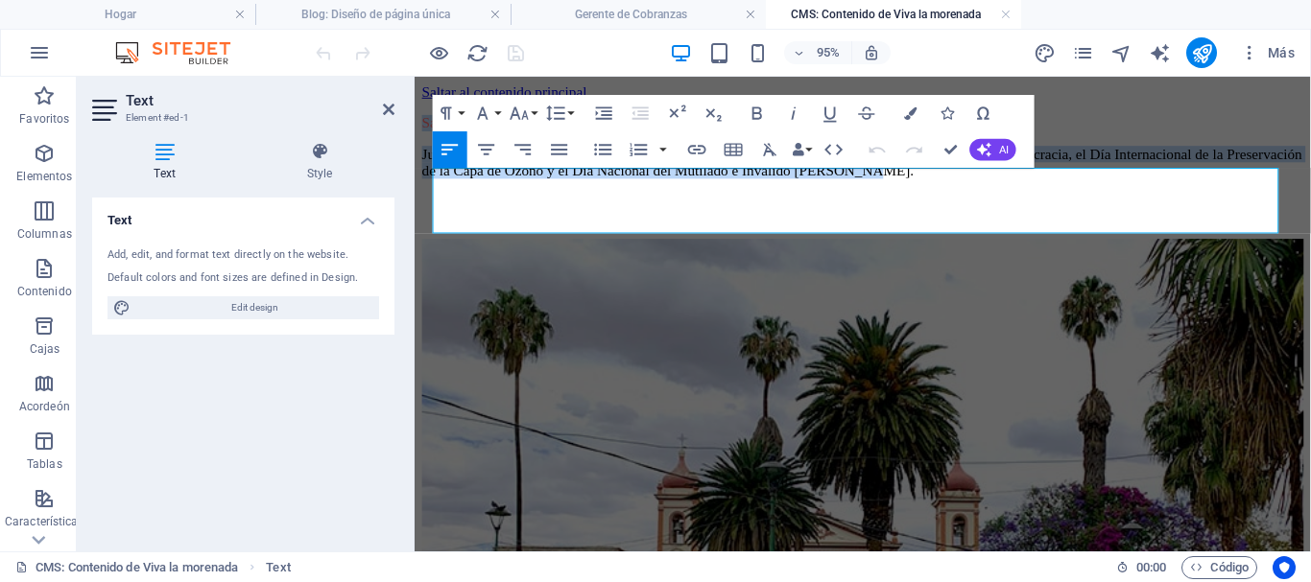
drag, startPoint x: 1161, startPoint y: 232, endPoint x: 435, endPoint y: 187, distance: 727.8
click at [435, 184] on div "Salud Cochabamba Junto a la revolución de Cochabamaba, esta semana también test…" at bounding box center [886, 150] width 928 height 67
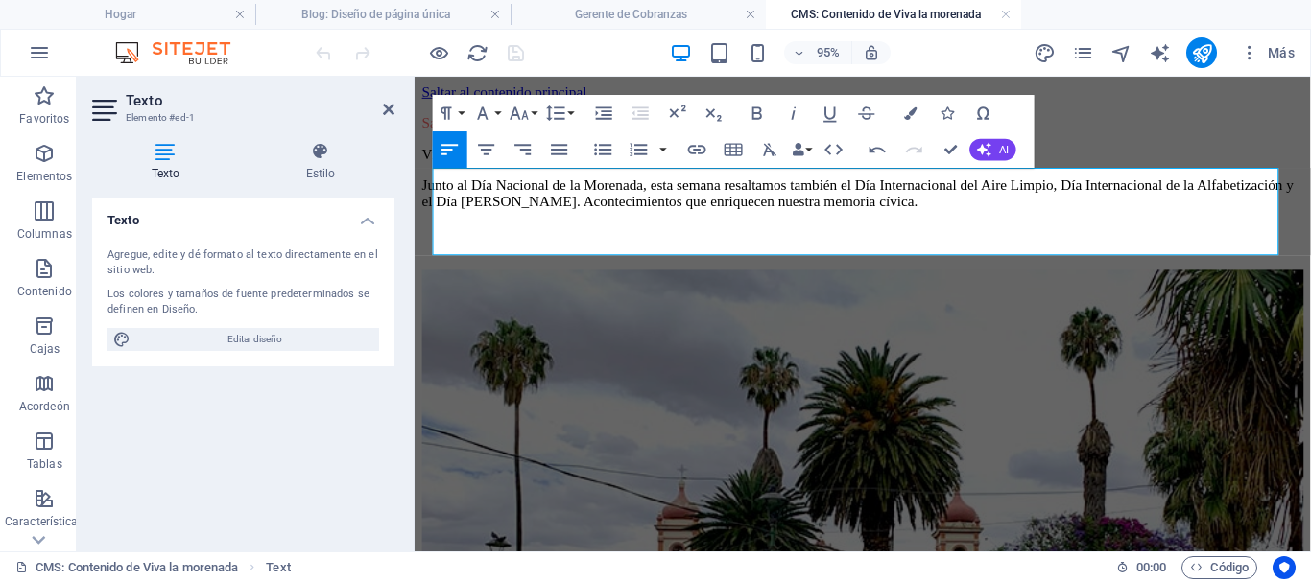
scroll to position [3908, 3]
drag, startPoint x: 572, startPoint y: 184, endPoint x: 423, endPoint y: 178, distance: 148.9
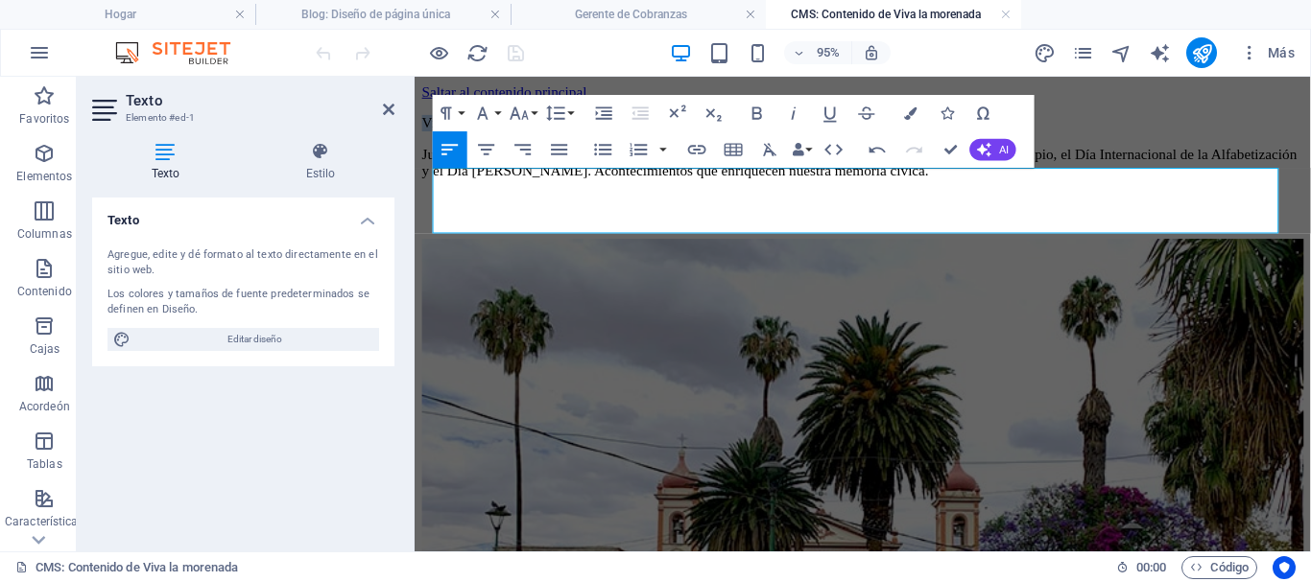
drag, startPoint x: 567, startPoint y: 178, endPoint x: 429, endPoint y: 188, distance: 138.6
click at [911, 113] on icon "button" at bounding box center [910, 113] width 12 height 12
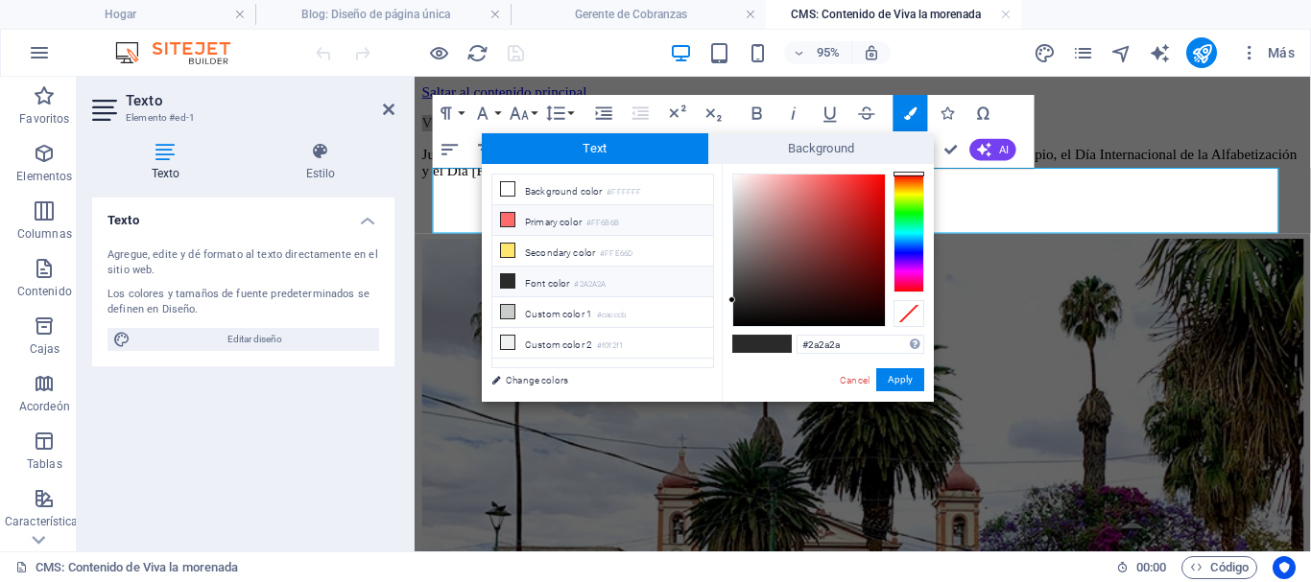
click at [522, 219] on li "Primary color #FF6B6B" at bounding box center [602, 220] width 221 height 31
type input "#ff6b6b"
click at [881, 372] on button "Apply" at bounding box center [900, 379] width 48 height 23
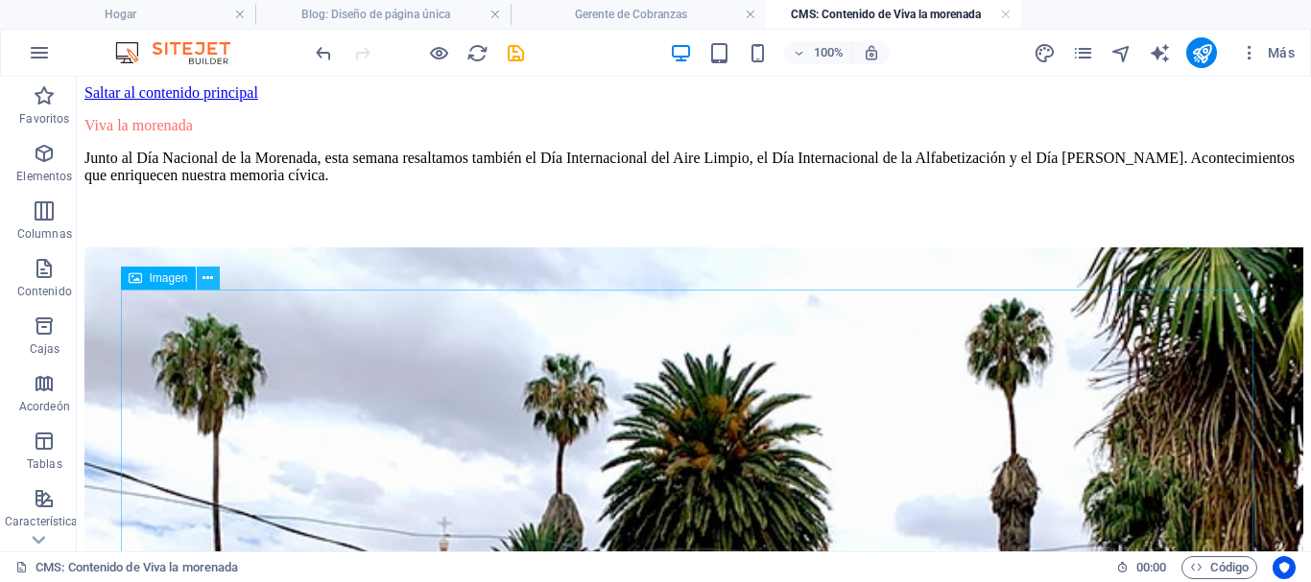
click at [213, 282] on icon at bounding box center [207, 279] width 11 height 20
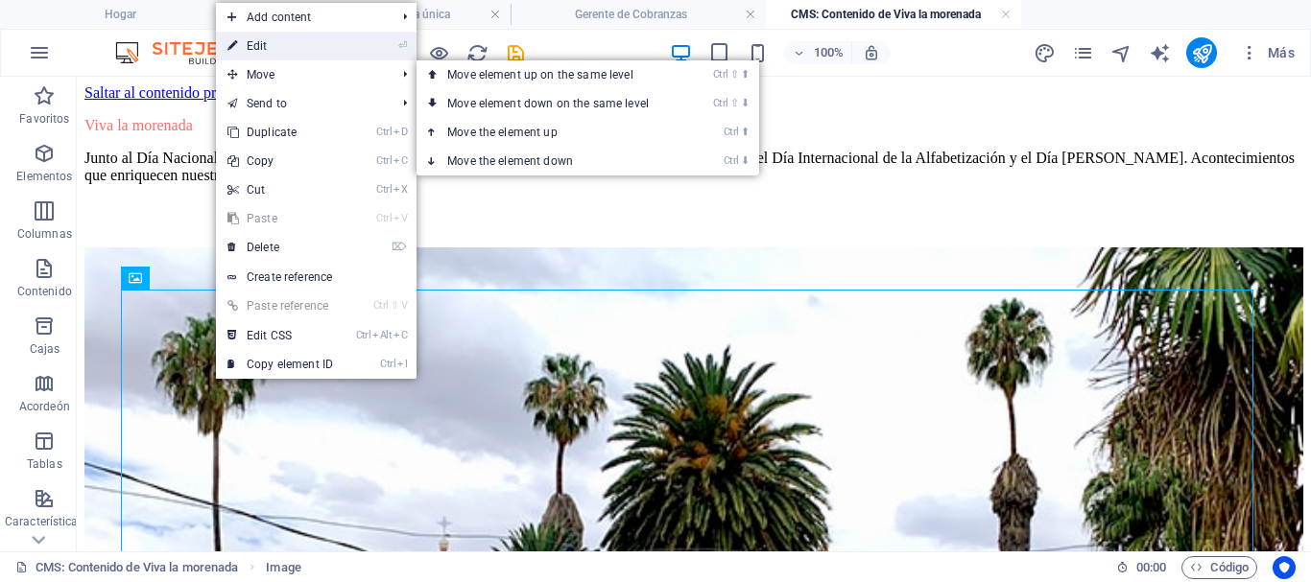
click at [262, 51] on link "⏎ Edit" at bounding box center [280, 46] width 129 height 29
select select "%"
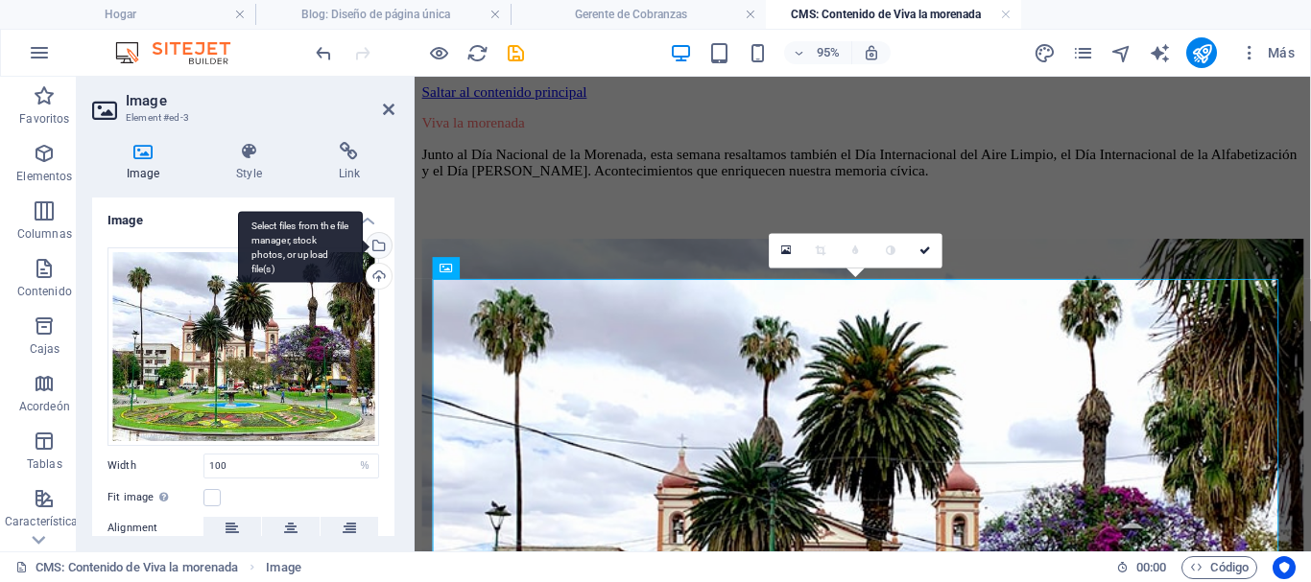
click at [363, 244] on div "Select files from the file manager, stock photos, or upload file(s)" at bounding box center [300, 247] width 125 height 72
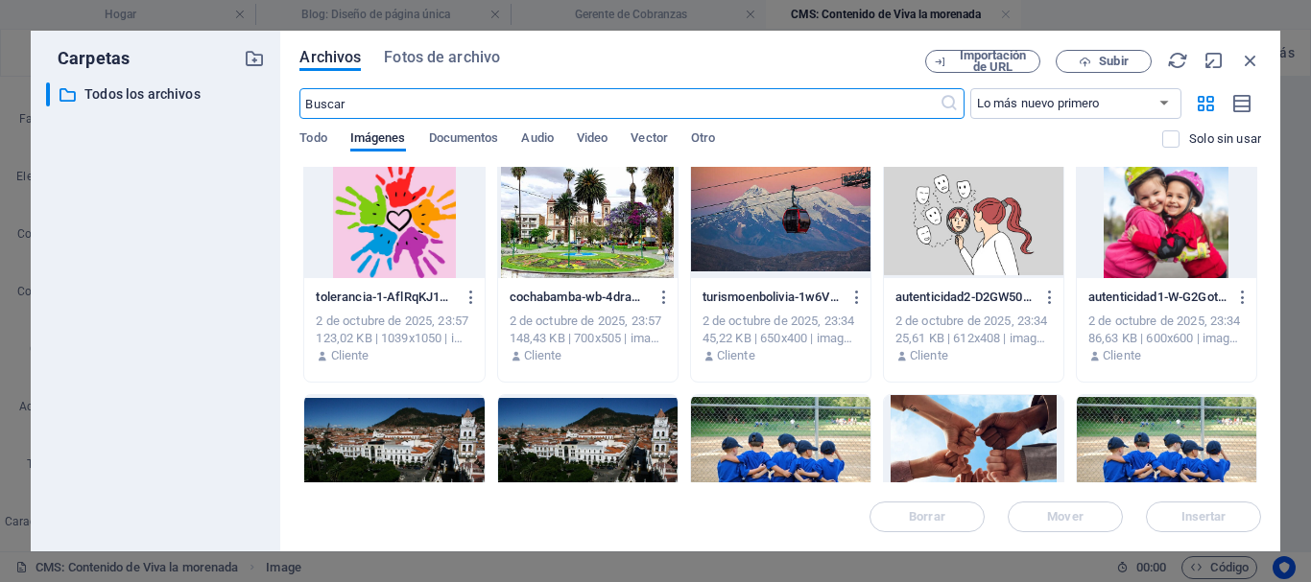
scroll to position [0, 0]
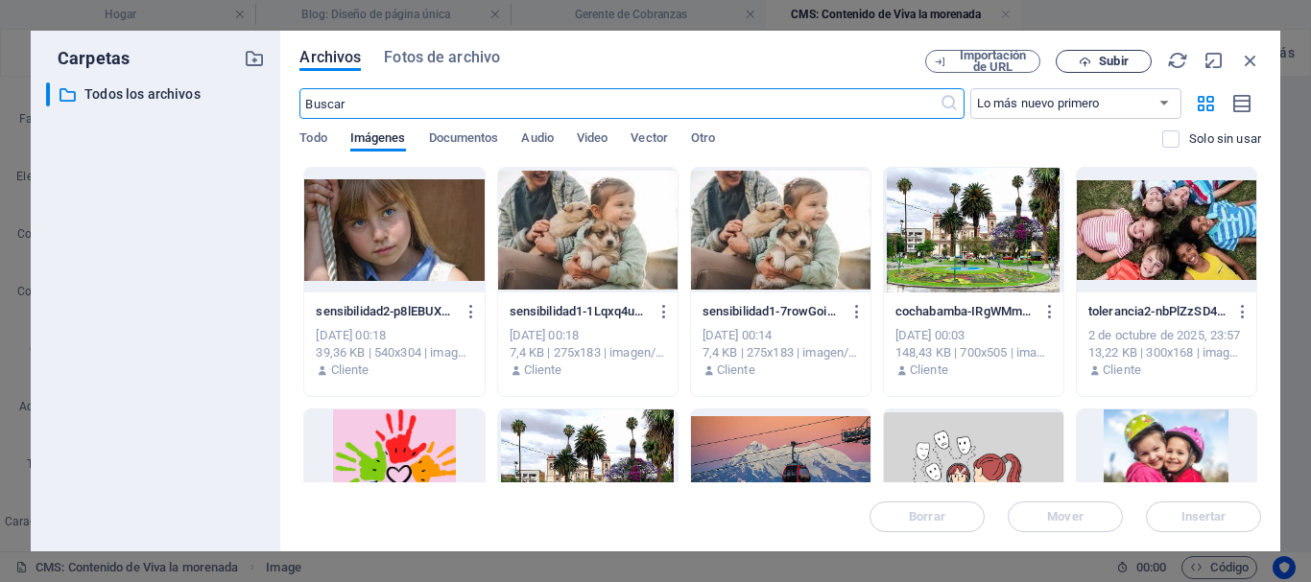
click at [1095, 59] on span "Subir" at bounding box center [1103, 62] width 79 height 12
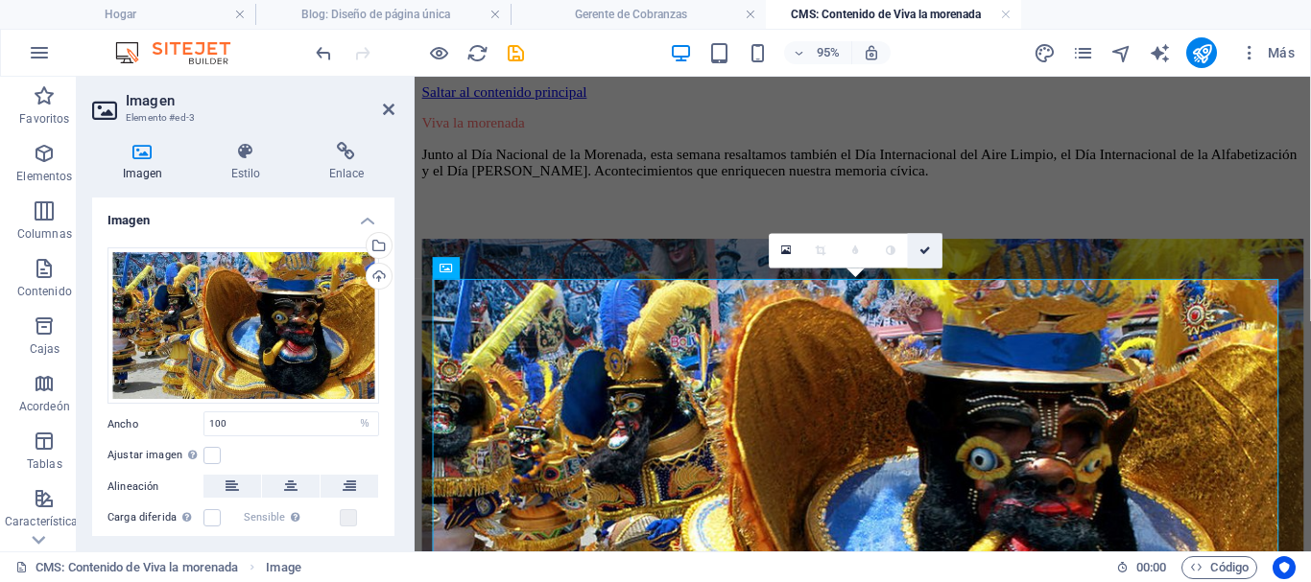
click at [923, 247] on icon at bounding box center [925, 251] width 12 height 11
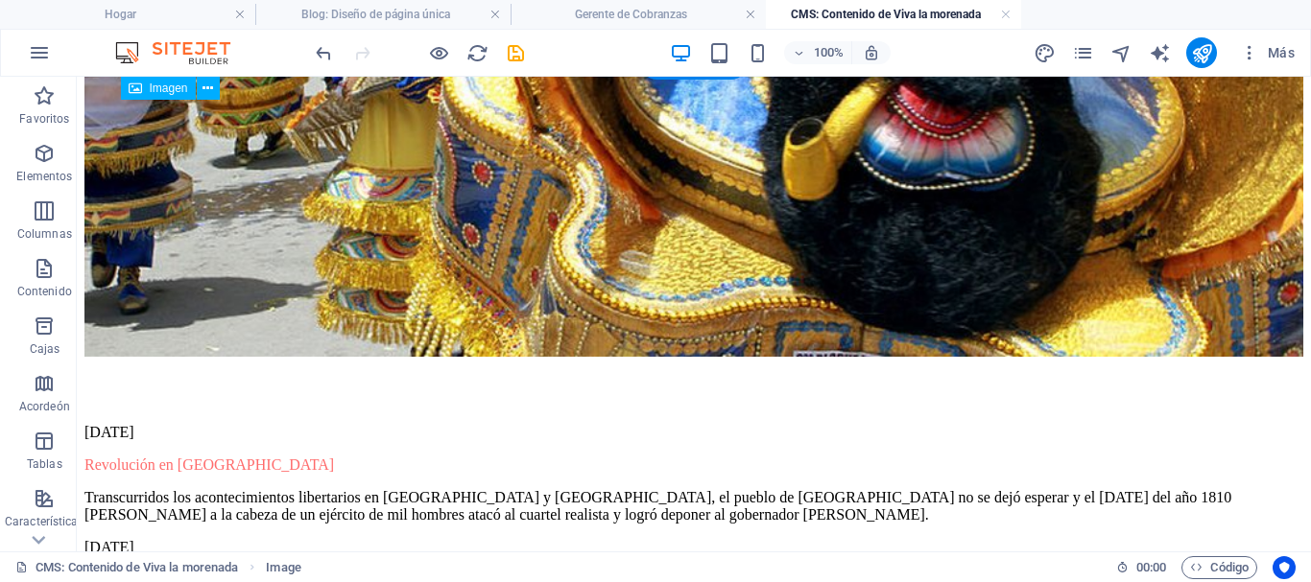
scroll to position [864, 0]
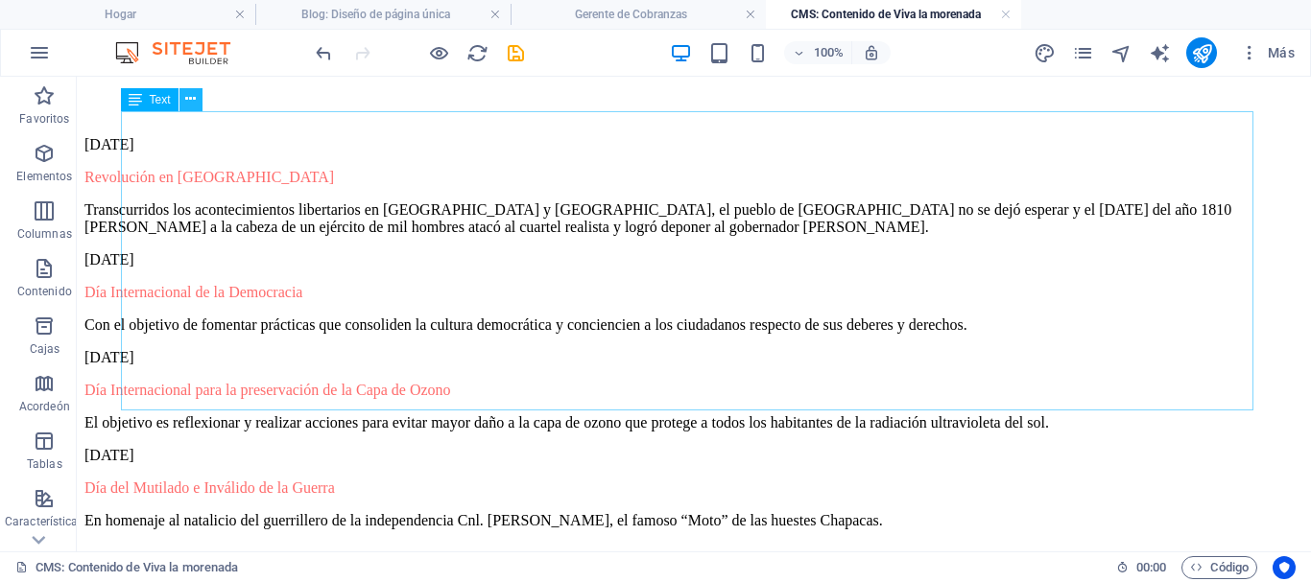
click at [192, 98] on icon at bounding box center [190, 99] width 11 height 20
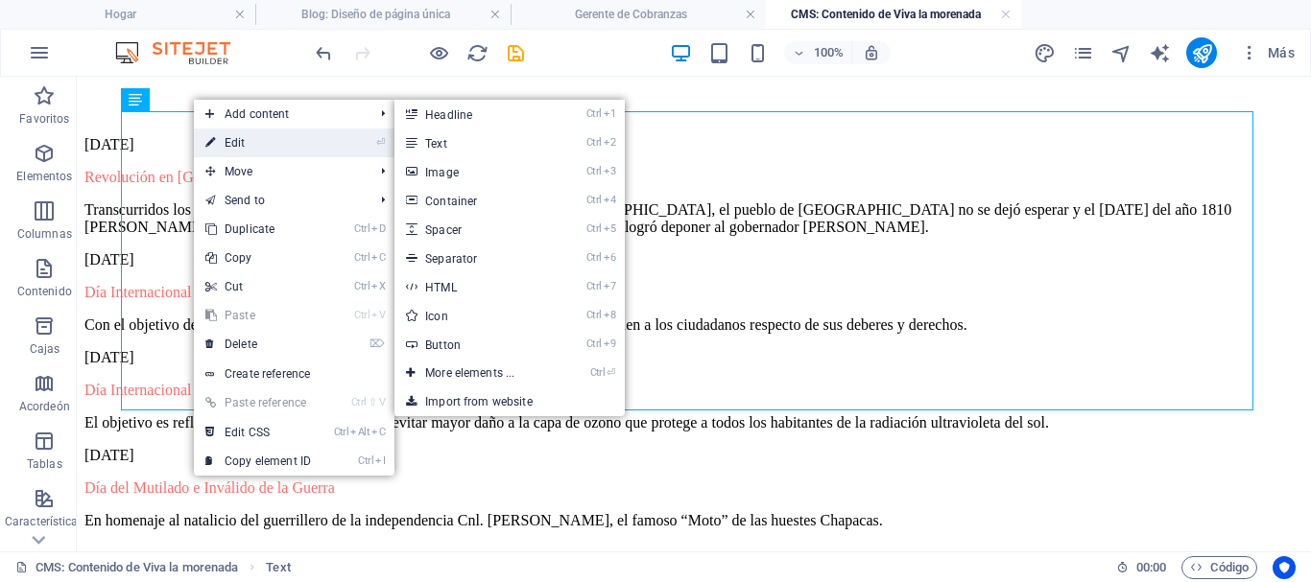
click at [226, 134] on link "⏎ Edit" at bounding box center [258, 143] width 129 height 29
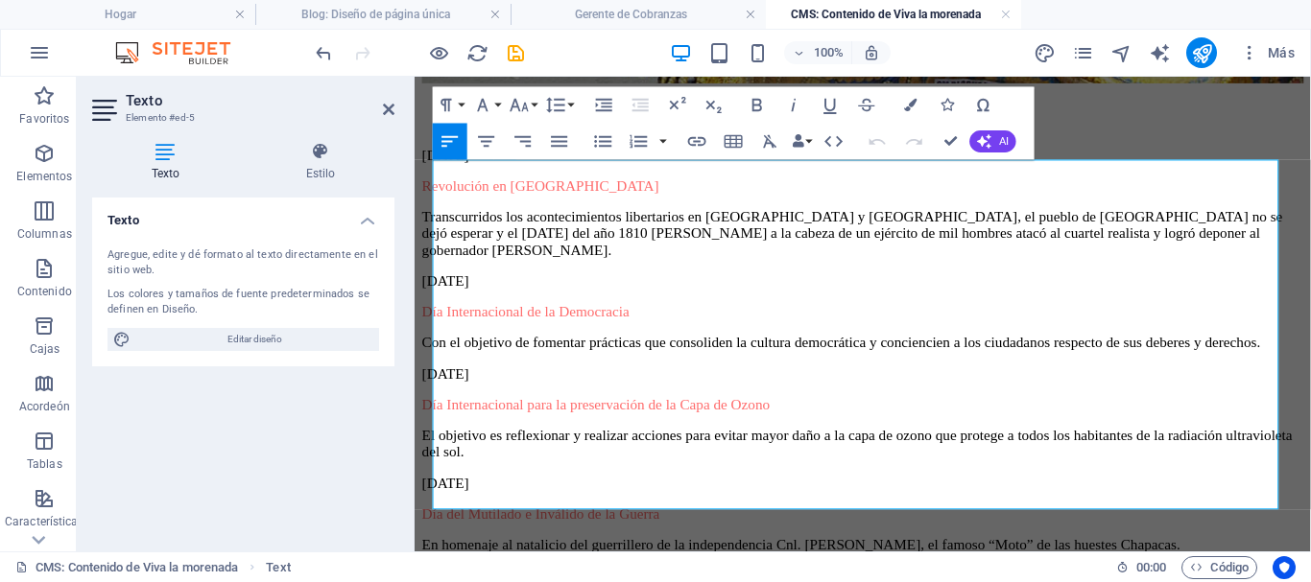
scroll to position [675, 0]
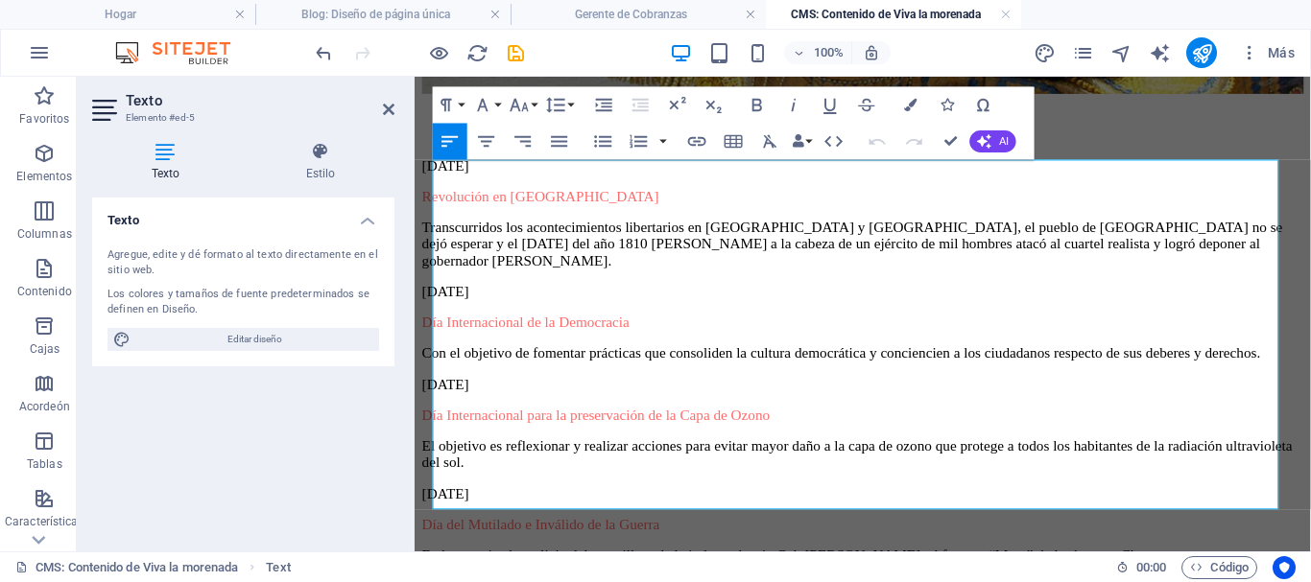
drag, startPoint x: 1315, startPoint y: 416, endPoint x: 428, endPoint y: 181, distance: 917.1
click at [428, 181] on div "Viva la morenada Junto al Día Nacional de la Morenada, esta semana resaltamos t…" at bounding box center [886, 40] width 928 height 1226
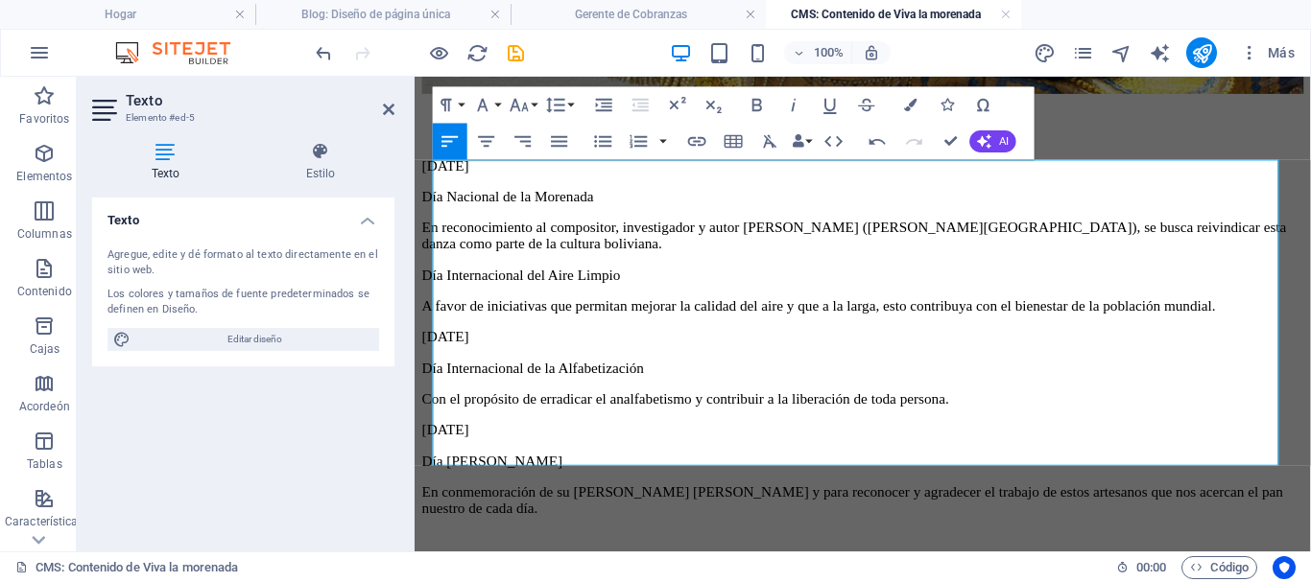
scroll to position [12251, 3]
click at [646, 198] on p "Día Nacional de la Morenada" at bounding box center [886, 203] width 928 height 17
drag, startPoint x: 643, startPoint y: 198, endPoint x: 429, endPoint y: 190, distance: 214.1
click at [429, 190] on div "Viva la morenada Junto al Día Nacional de la Morenada, esta semana resaltamos t…" at bounding box center [886, 15] width 928 height 1177
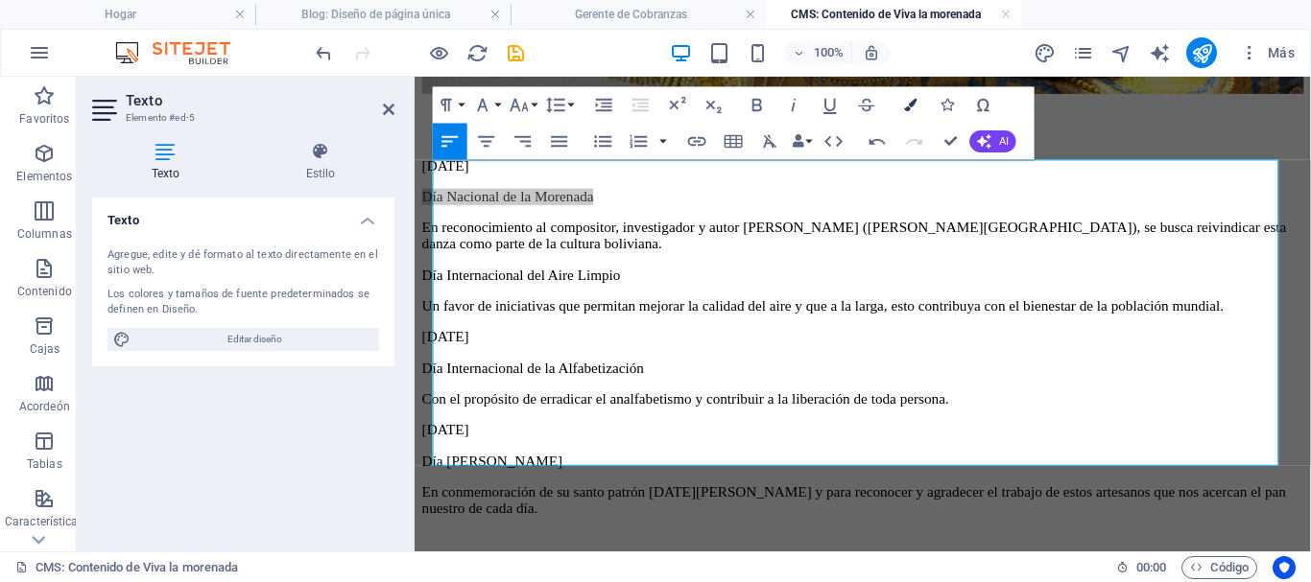
click at [908, 101] on icon "button" at bounding box center [910, 105] width 12 height 12
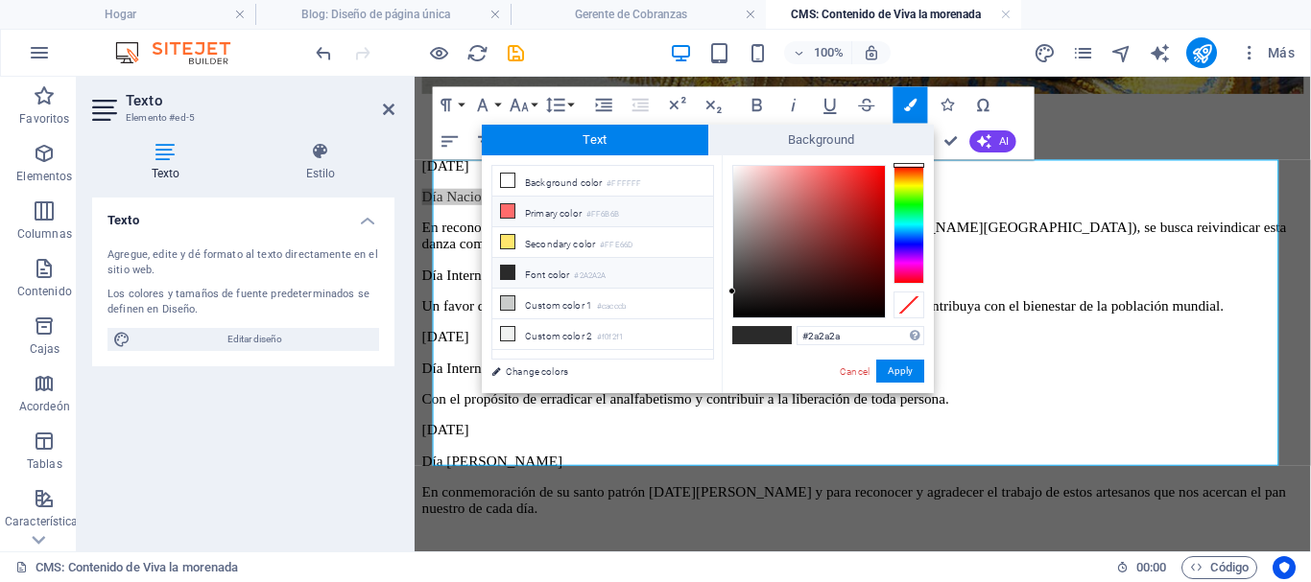
click at [542, 208] on li "Primary color #FF6B6B" at bounding box center [602, 212] width 221 height 31
click at [888, 372] on button "Apply" at bounding box center [900, 371] width 48 height 23
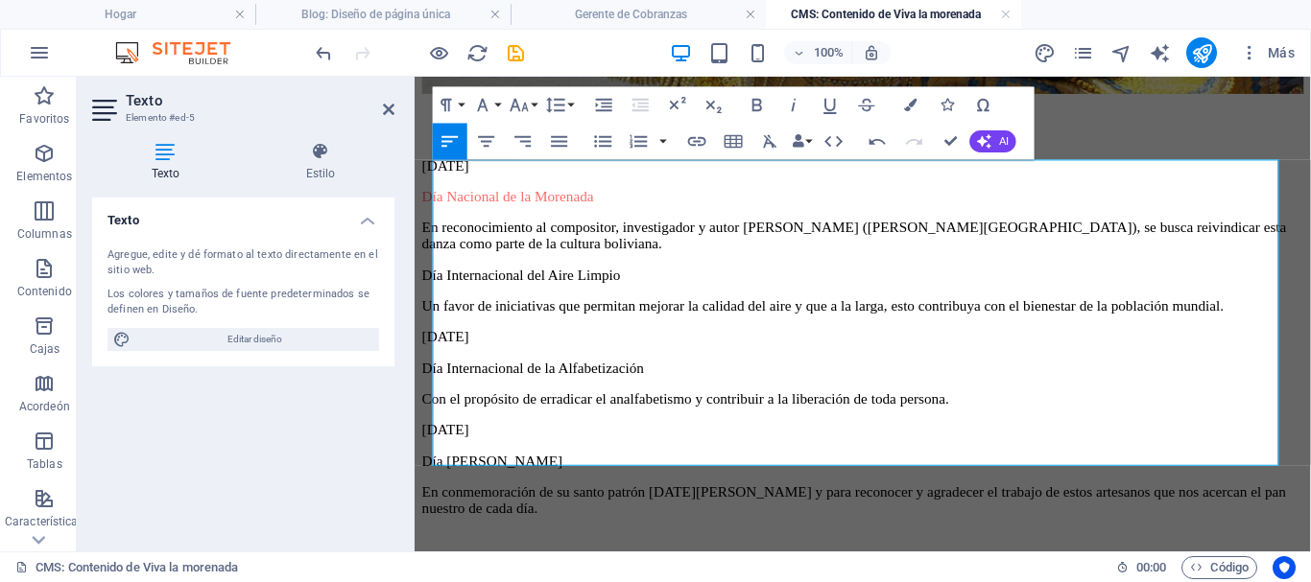
click at [614, 343] on p "[DATE]" at bounding box center [886, 351] width 928 height 17
drag, startPoint x: 672, startPoint y: 264, endPoint x: 432, endPoint y: 267, distance: 239.9
click at [432, 267] on div "Viva la morenada Junto al Día Nacional de la Morenada, esta semana resaltamos t…" at bounding box center [886, 15] width 928 height 1177
click at [910, 106] on icon "button" at bounding box center [910, 105] width 12 height 12
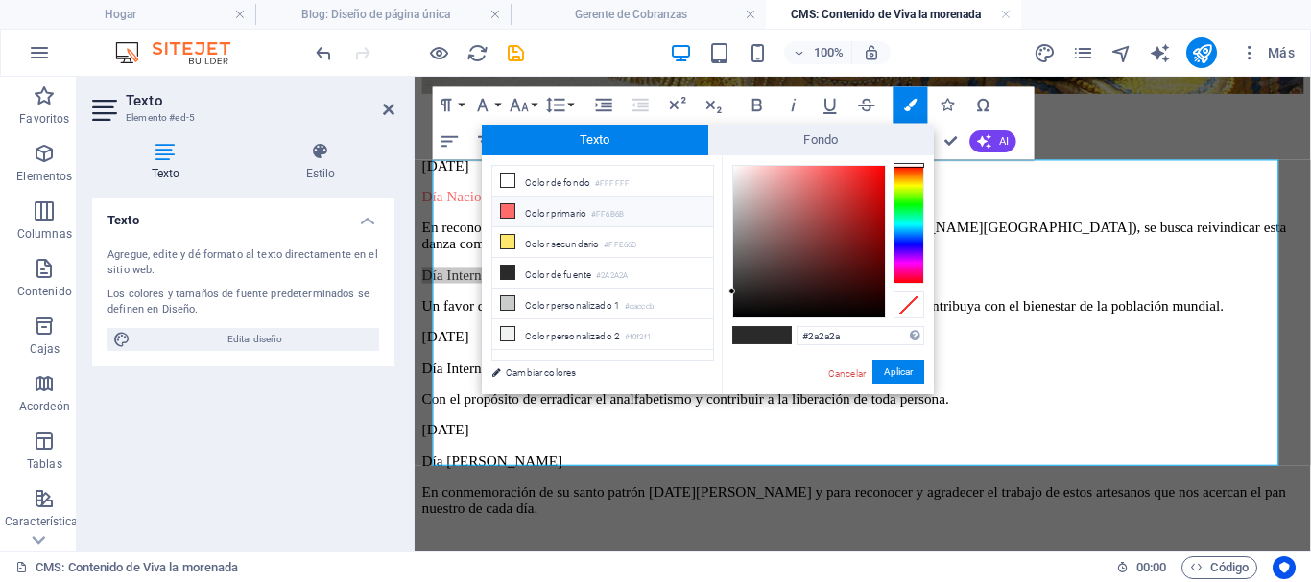
click at [507, 204] on icon at bounding box center [507, 210] width 13 height 13
click at [891, 367] on font "Aplicar" at bounding box center [898, 372] width 29 height 11
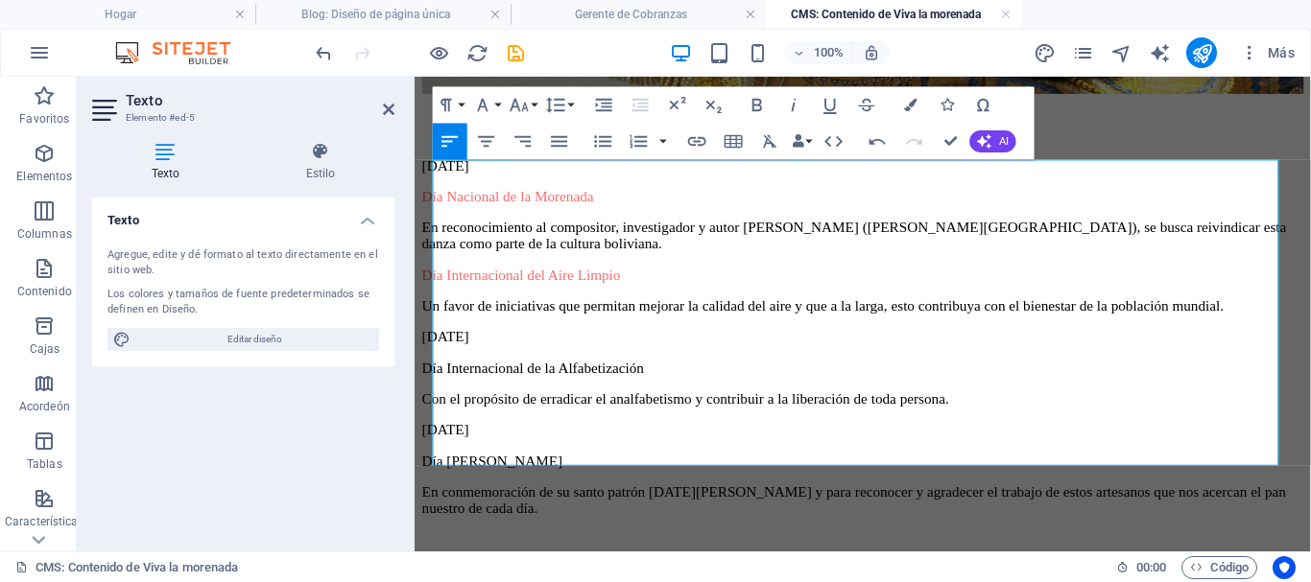
click at [692, 375] on p "Día Internacional de la Alfabetización" at bounding box center [886, 383] width 928 height 17
drag, startPoint x: 703, startPoint y: 359, endPoint x: 436, endPoint y: 355, distance: 267.8
click at [436, 375] on p "Día Internacional de la Alfabetización" at bounding box center [886, 383] width 928 height 17
click at [910, 106] on icon "button" at bounding box center [910, 105] width 12 height 12
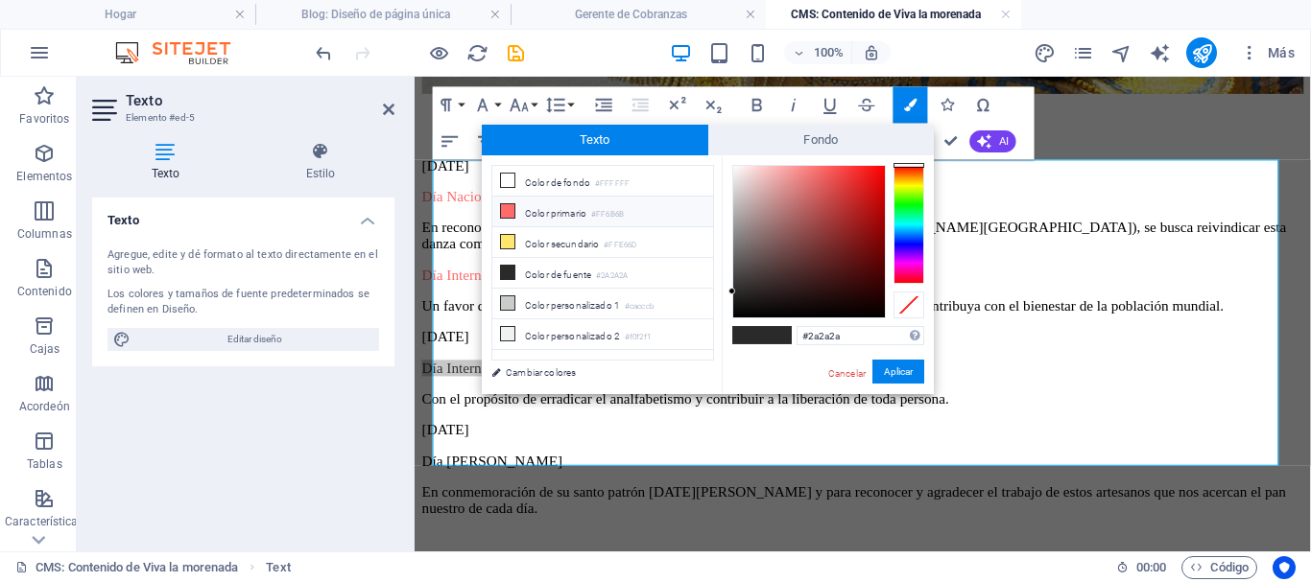
click at [508, 207] on icon at bounding box center [507, 210] width 13 height 13
click at [891, 370] on font "Aplicar" at bounding box center [898, 372] width 29 height 11
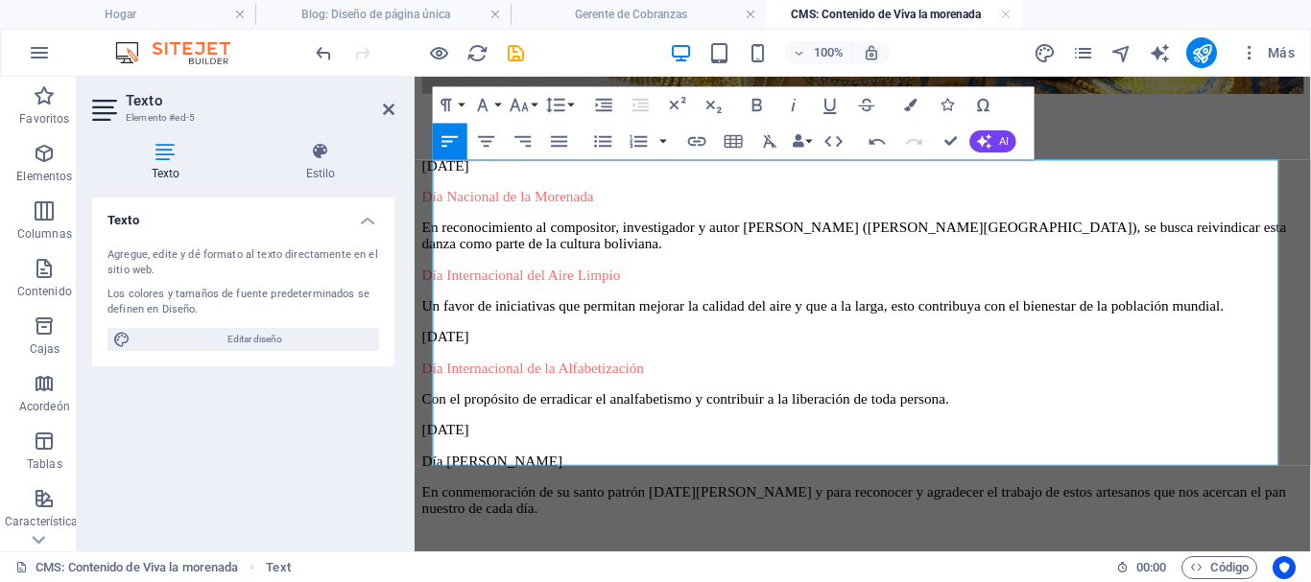
click at [586, 473] on p "Día [PERSON_NAME]" at bounding box center [886, 481] width 928 height 17
drag, startPoint x: 582, startPoint y: 428, endPoint x: 412, endPoint y: 431, distance: 169.9
click at [415, 431] on html "[MEDICAL_DATA] al contenido principal Viva la morenada Junto al Día Nacional de…" at bounding box center [886, 6] width 943 height 1209
click at [907, 107] on icon "button" at bounding box center [910, 105] width 12 height 12
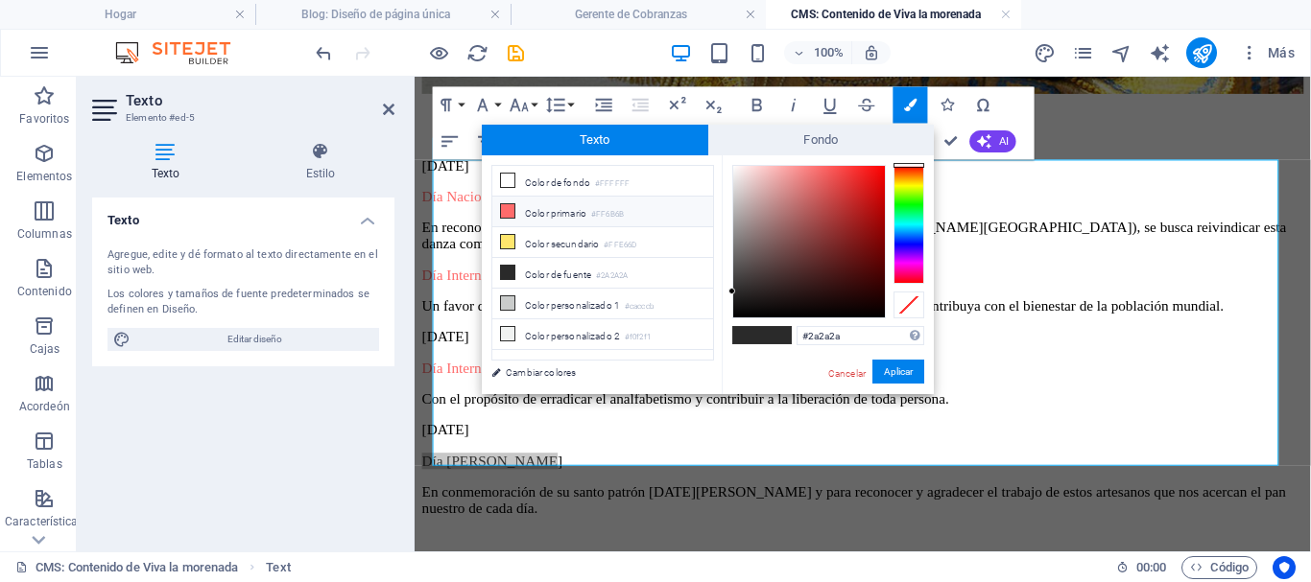
click at [508, 204] on icon at bounding box center [507, 210] width 13 height 13
type input "#ff6b6b"
click at [879, 366] on button "Aplicar" at bounding box center [898, 372] width 52 height 24
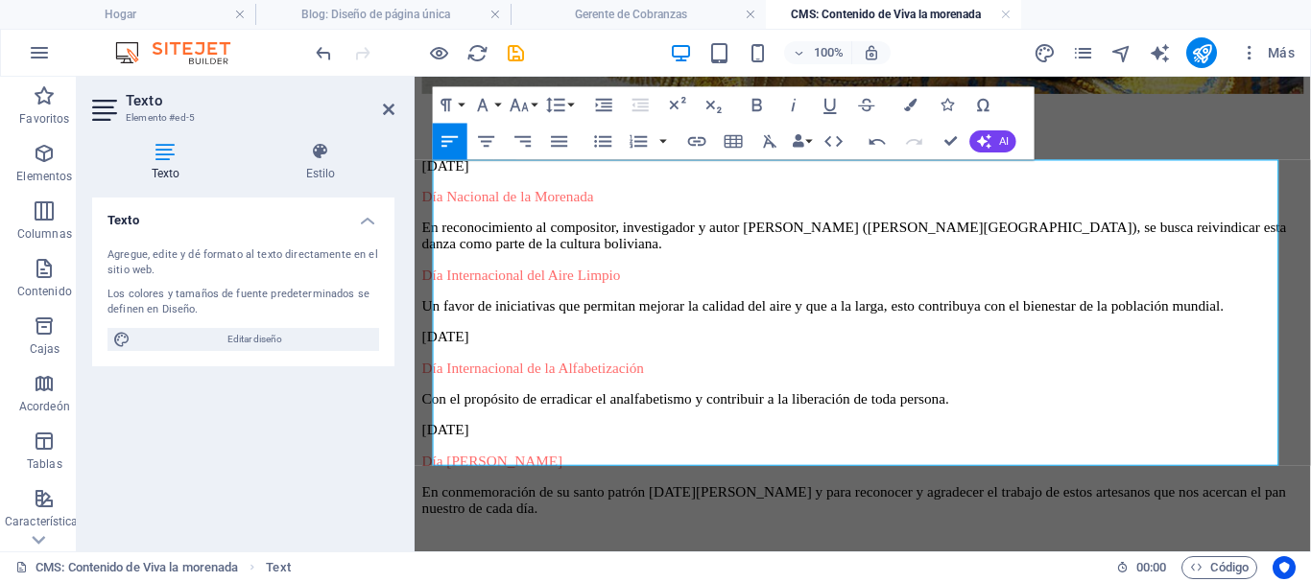
click at [838, 440] on p "[DATE]" at bounding box center [886, 448] width 928 height 17
drag, startPoint x: 954, startPoint y: 141, endPoint x: 874, endPoint y: 80, distance: 100.6
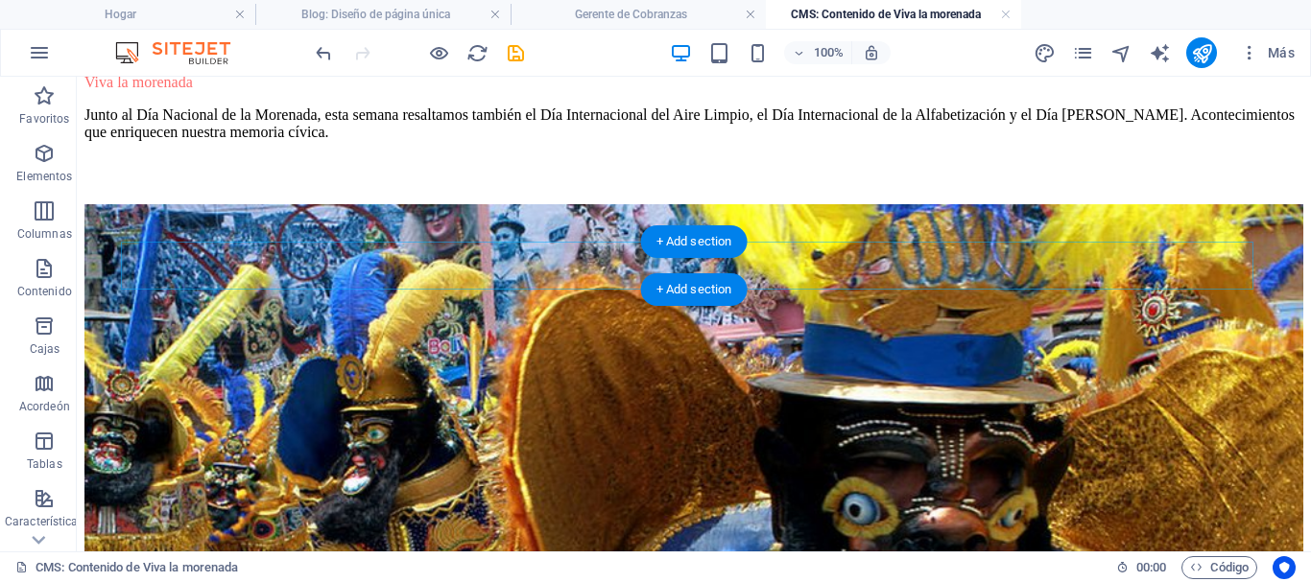
scroll to position [0, 0]
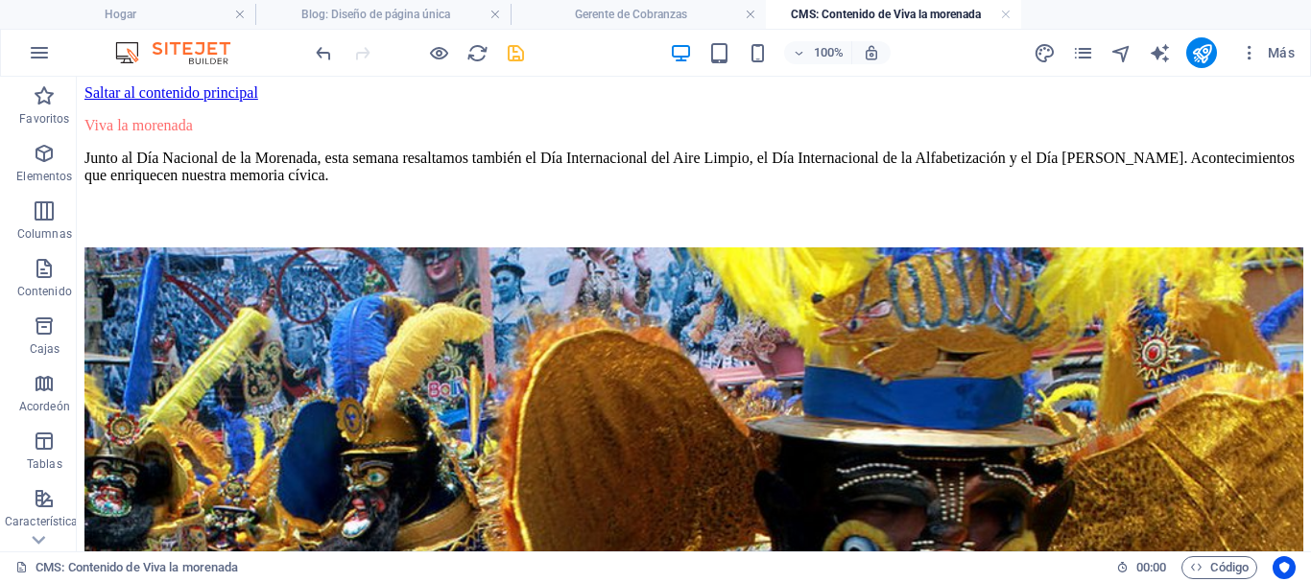
click at [521, 52] on icon "ahorrar" at bounding box center [516, 53] width 22 height 22
click at [122, 9] on font "Hogar" at bounding box center [121, 14] width 32 height 13
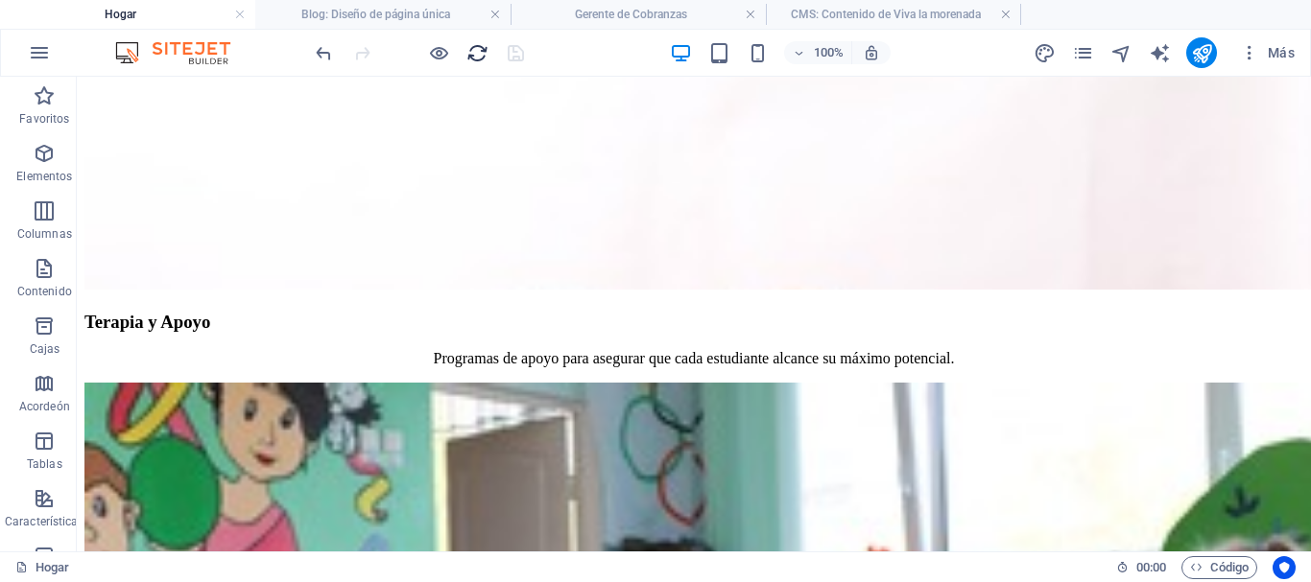
click at [488, 54] on icon "recargar" at bounding box center [477, 53] width 22 height 22
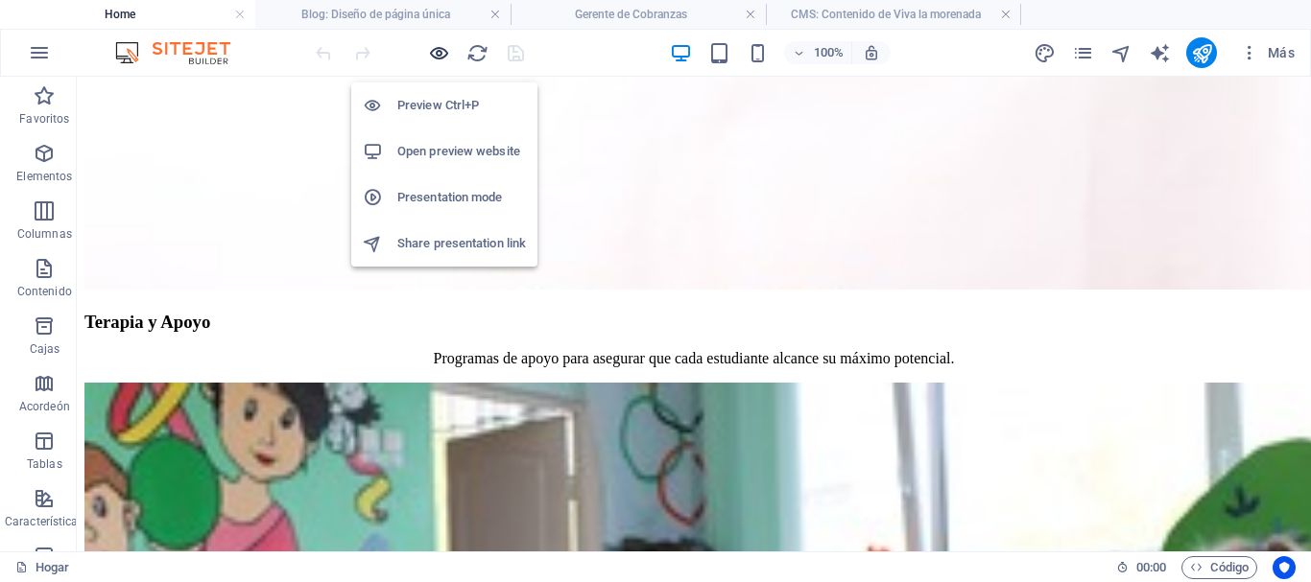
click at [442, 56] on icon "button" at bounding box center [439, 53] width 22 height 22
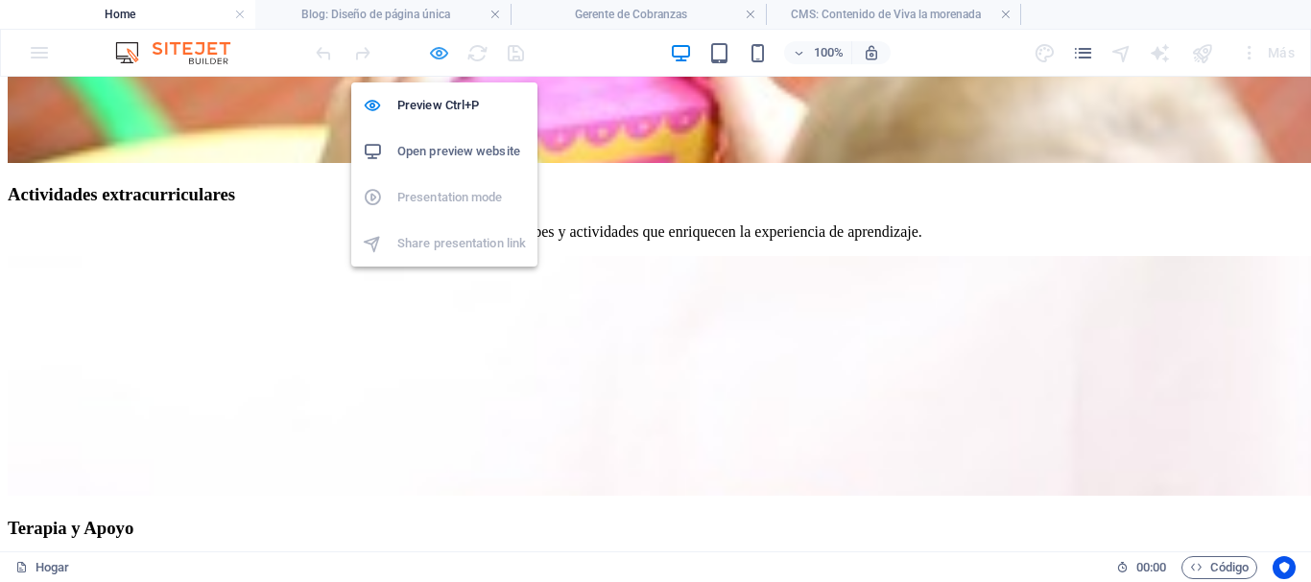
click at [448, 62] on icon "button" at bounding box center [439, 53] width 22 height 22
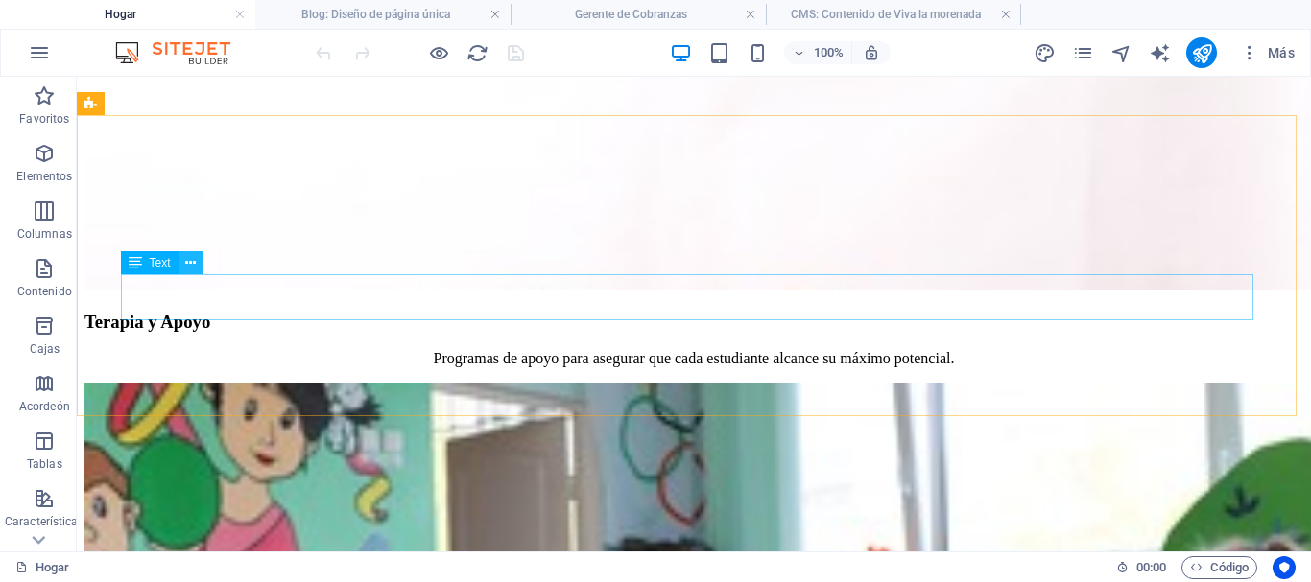
click at [186, 263] on icon at bounding box center [190, 263] width 11 height 20
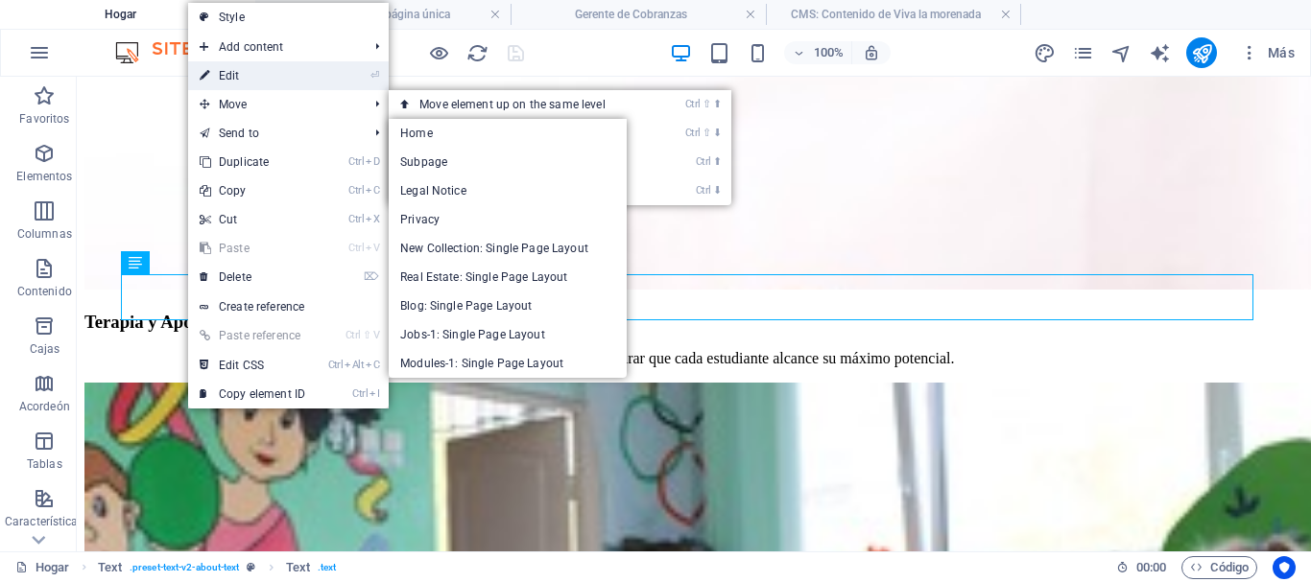
click at [227, 73] on link "⏎ Edit" at bounding box center [252, 75] width 129 height 29
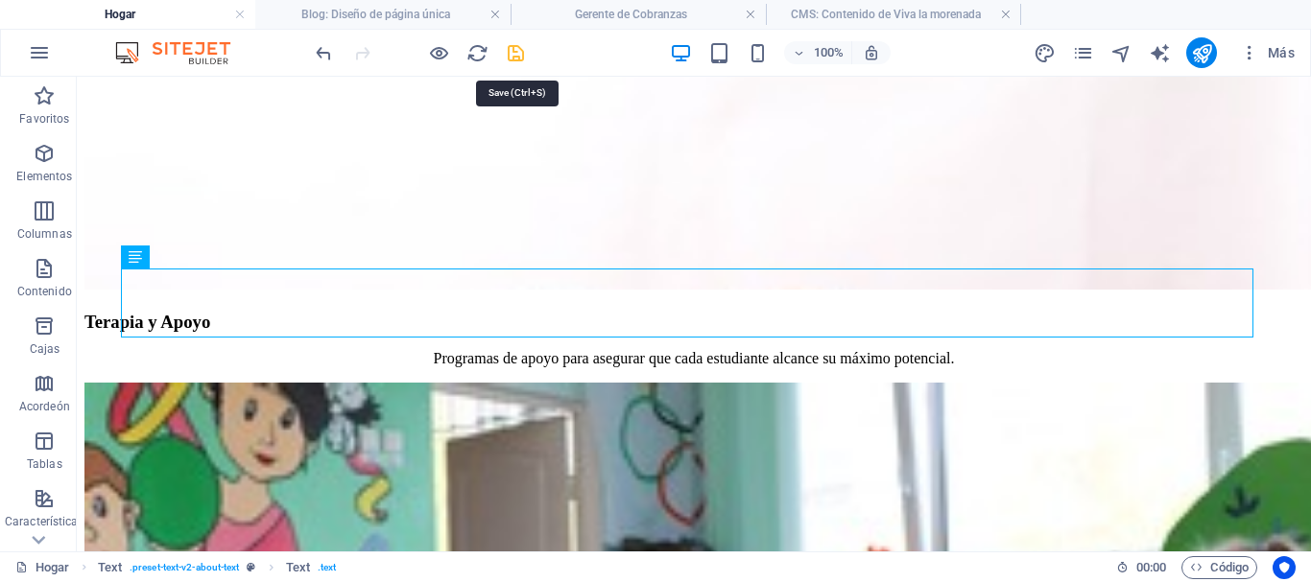
click at [523, 56] on icon "ahorrar" at bounding box center [516, 53] width 22 height 22
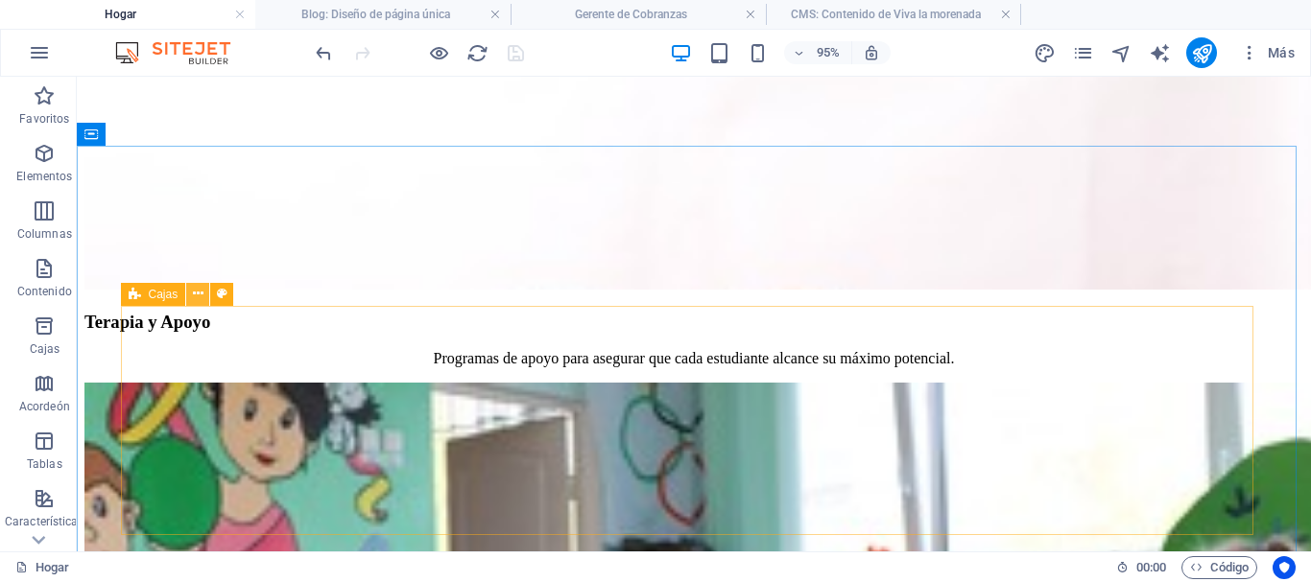
click at [203, 293] on icon at bounding box center [198, 294] width 11 height 20
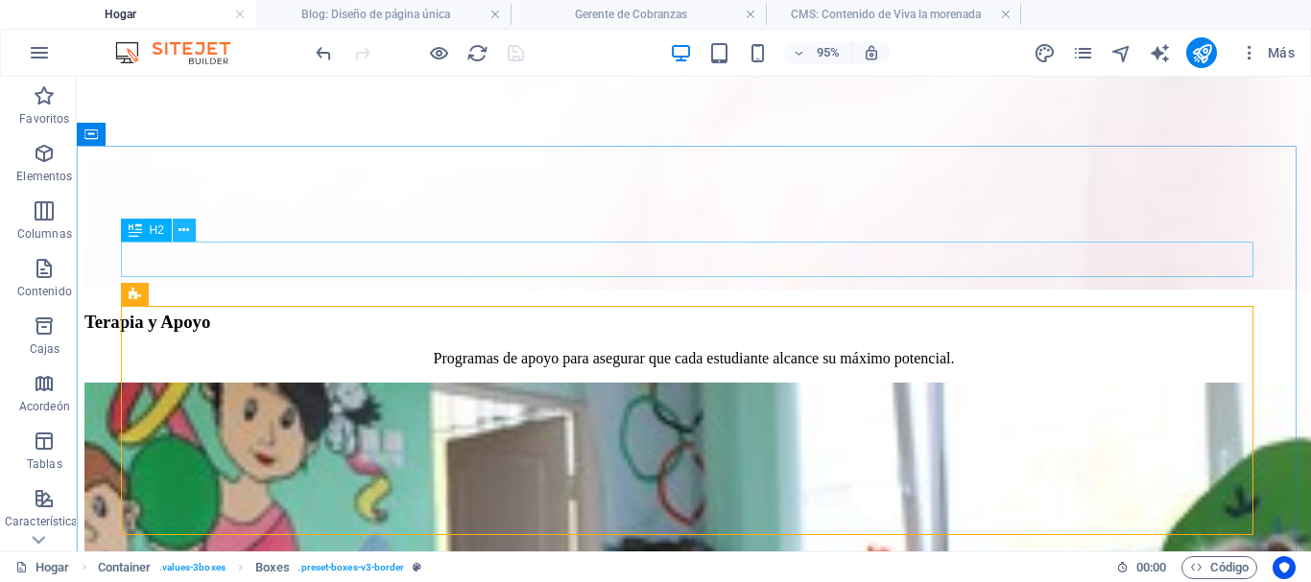
click at [185, 226] on icon at bounding box center [183, 231] width 11 height 20
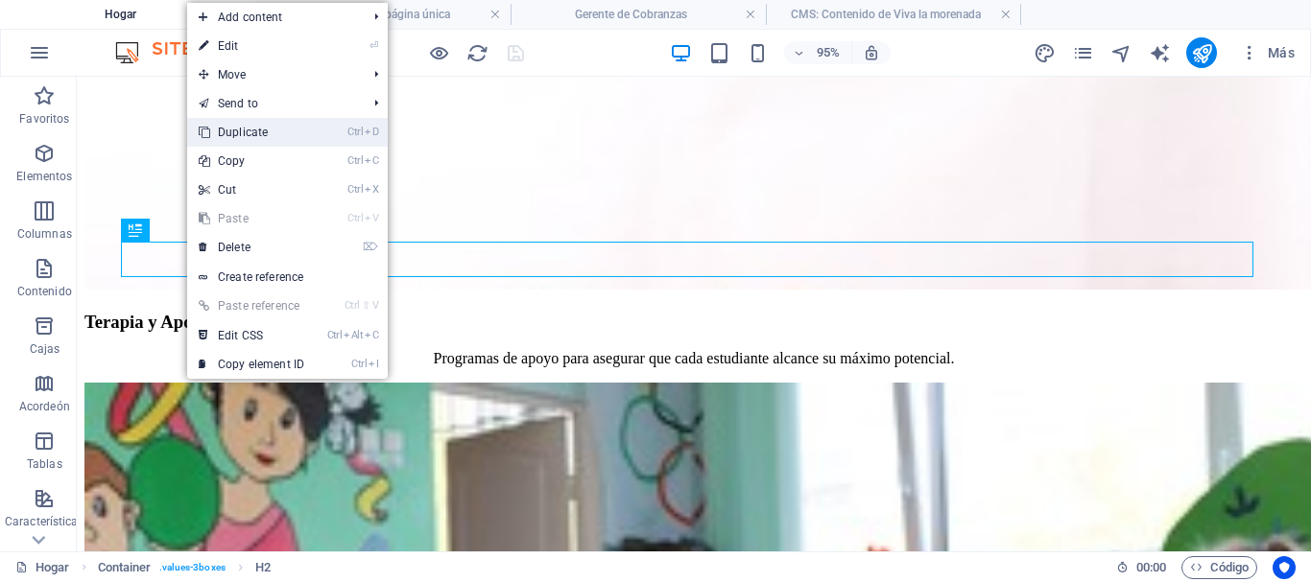
click at [234, 135] on link "Ctrl D Duplicate" at bounding box center [251, 132] width 129 height 29
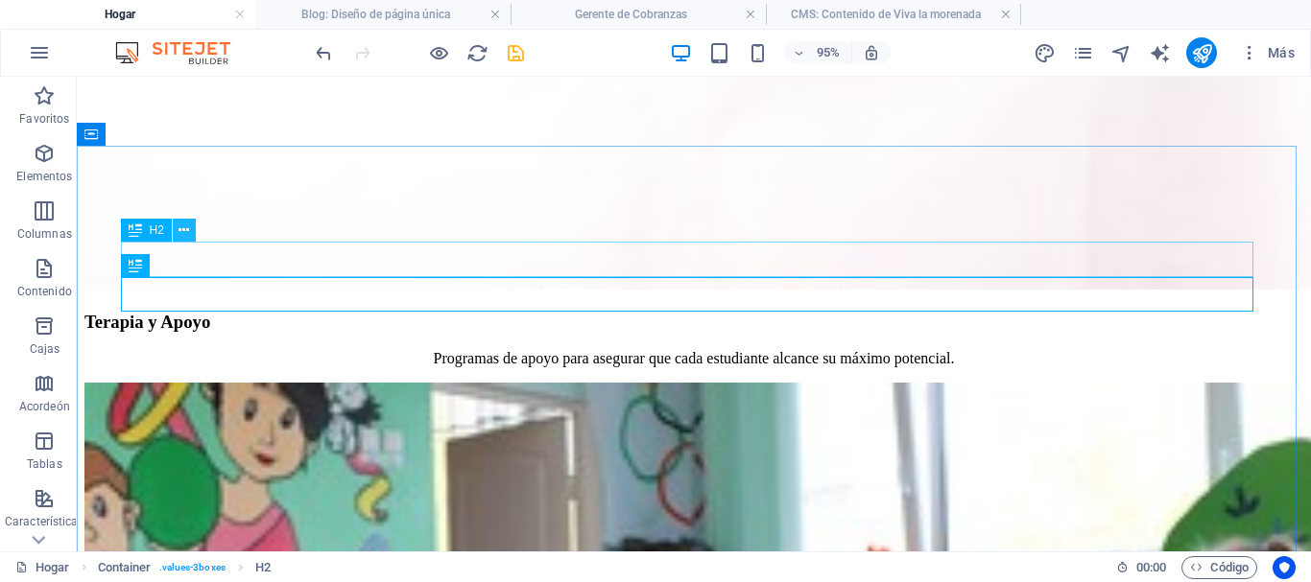
click at [188, 228] on icon at bounding box center [183, 231] width 11 height 20
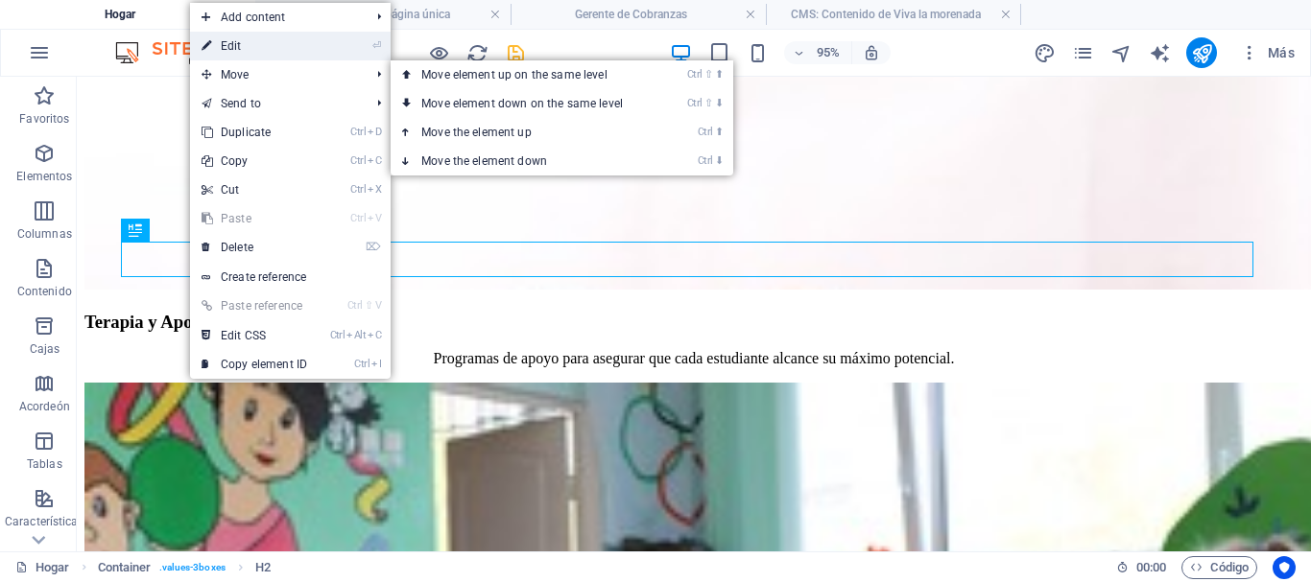
click at [229, 40] on link "⏎ Edit" at bounding box center [254, 46] width 129 height 29
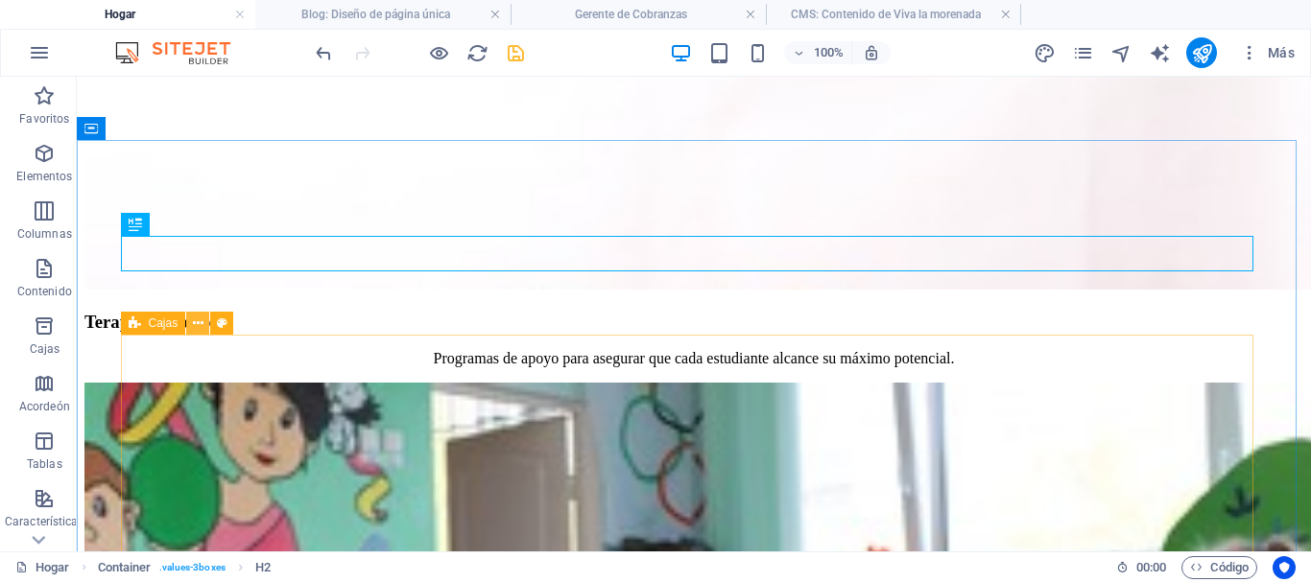
click at [196, 326] on icon at bounding box center [198, 324] width 11 height 20
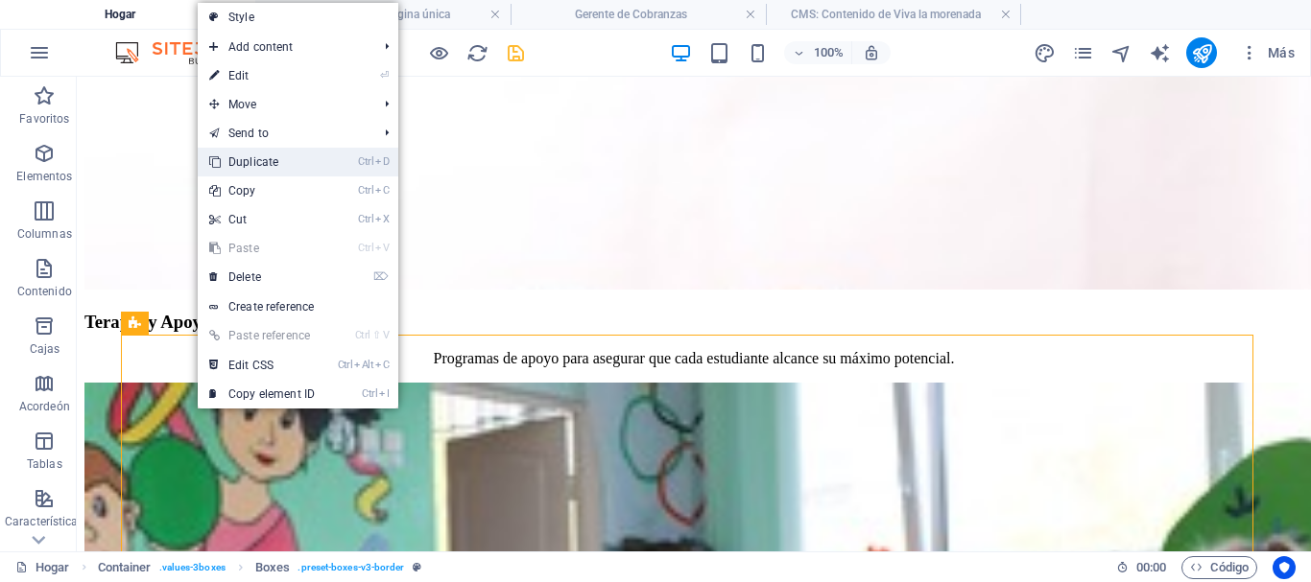
click at [260, 166] on link "Ctrl D Duplicate" at bounding box center [262, 162] width 129 height 29
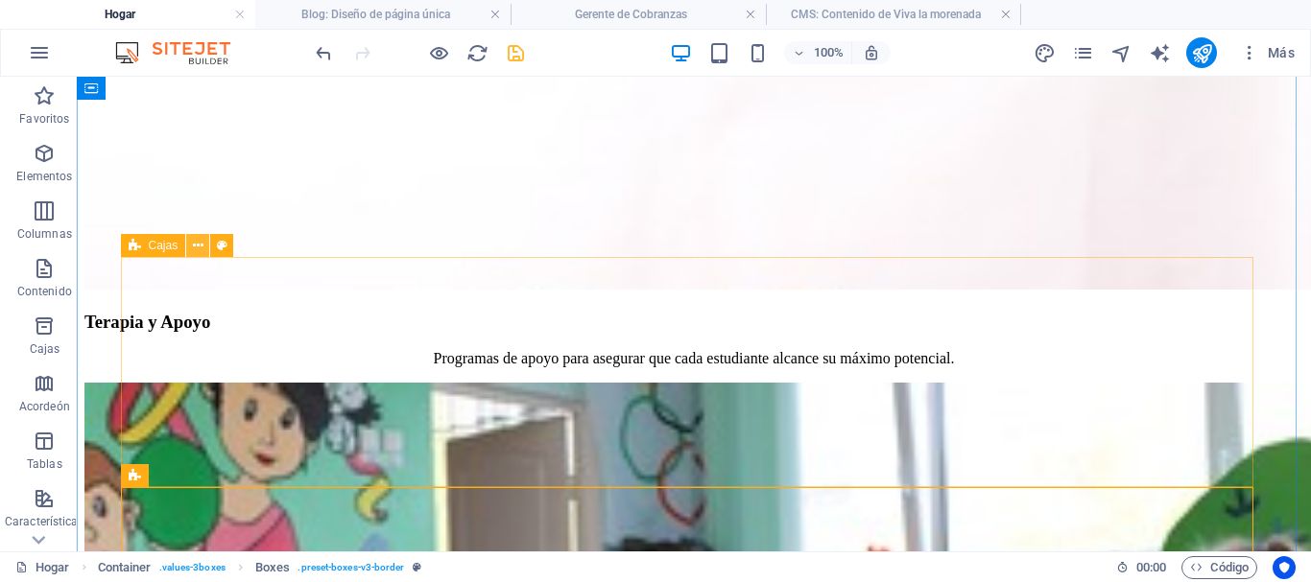
click at [198, 249] on icon at bounding box center [198, 246] width 11 height 20
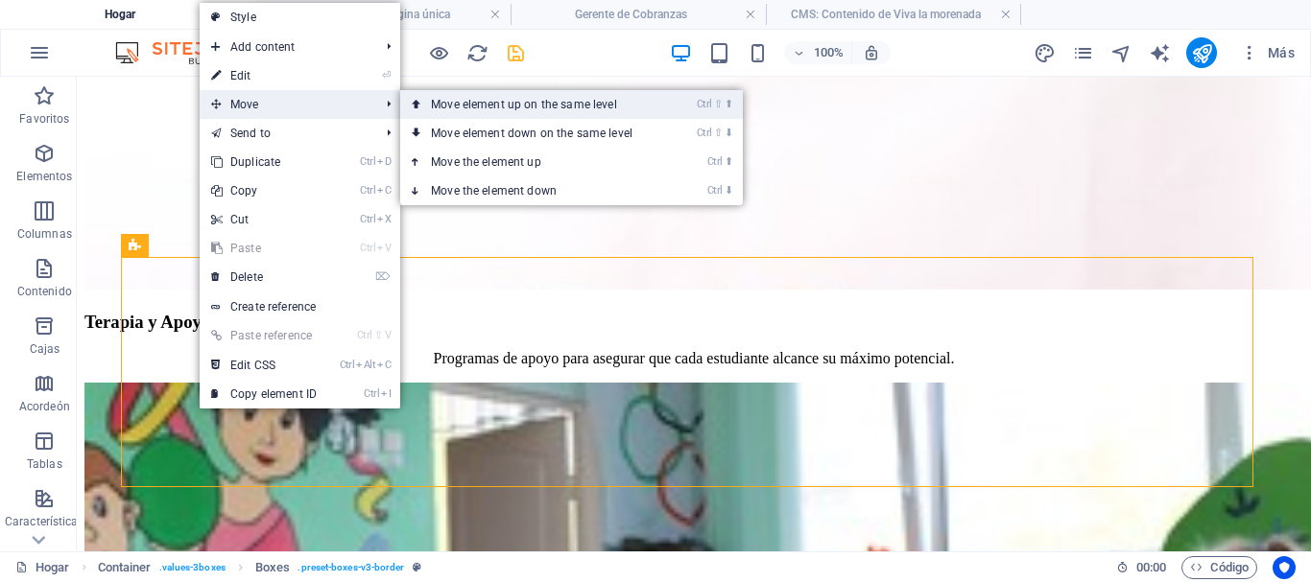
click at [502, 106] on link "Ctrl ⇧ ⬆ Move element up on the same level" at bounding box center [535, 104] width 271 height 29
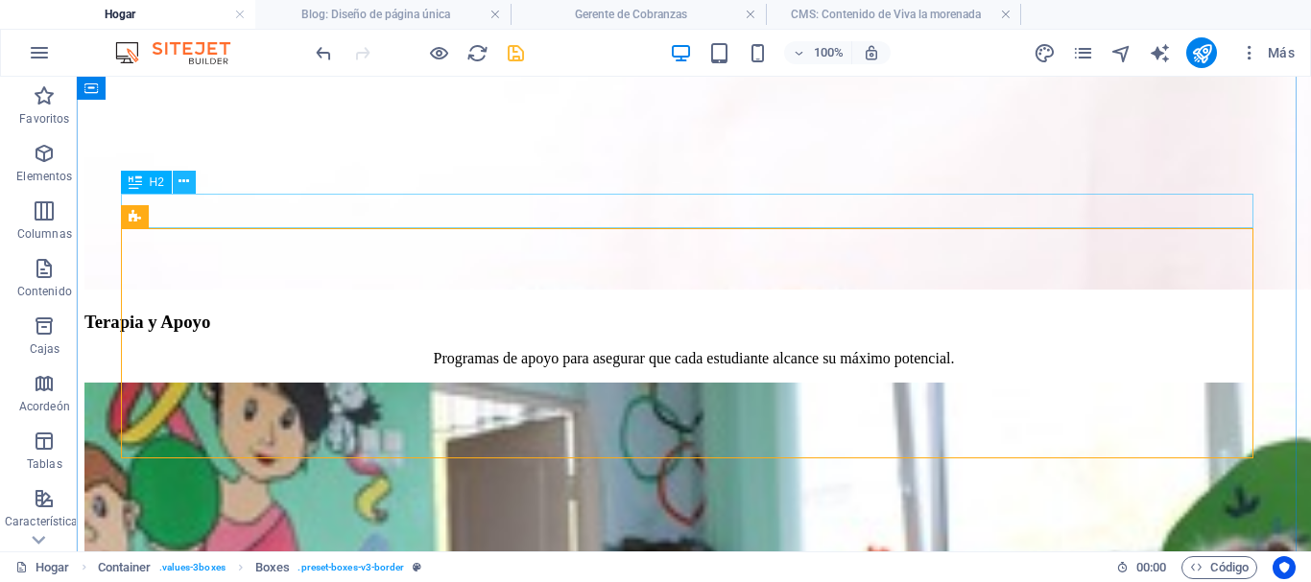
click at [184, 183] on icon at bounding box center [183, 182] width 11 height 20
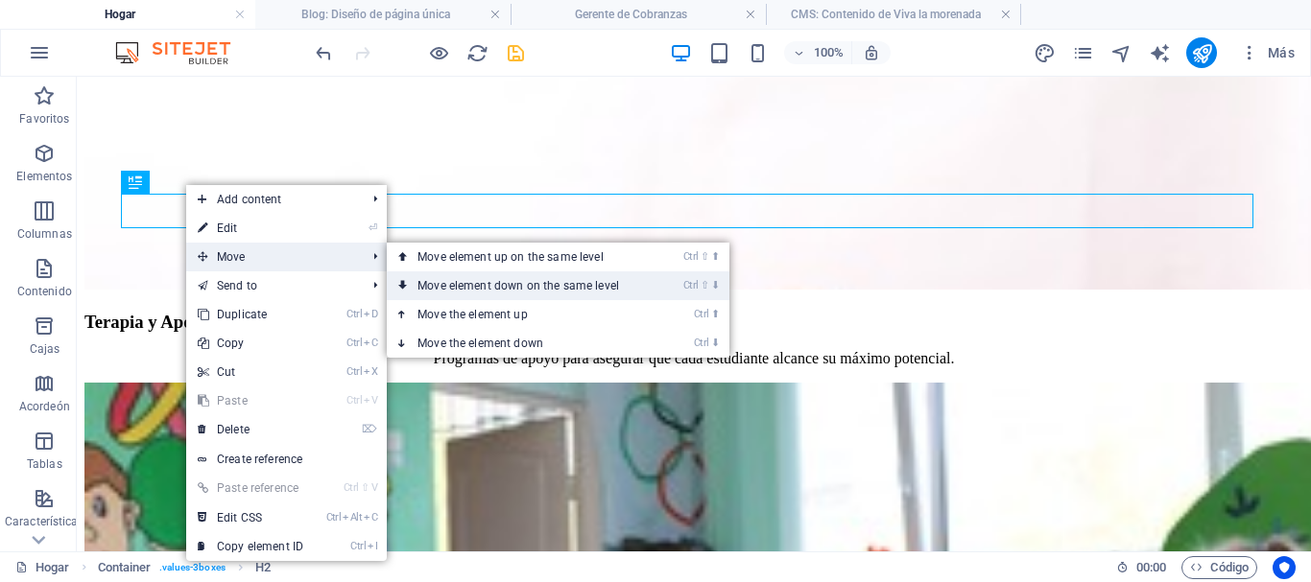
click at [539, 291] on link "Ctrl ⇧ ⬇ Move element down on the same level" at bounding box center [522, 286] width 271 height 29
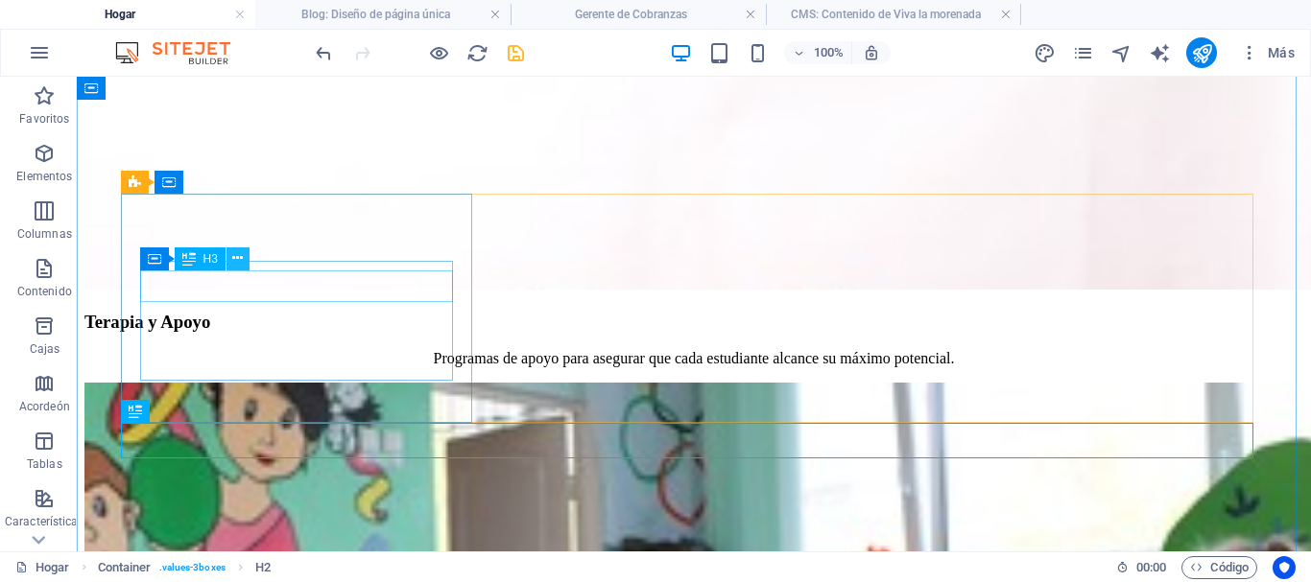
click at [239, 258] on icon at bounding box center [237, 259] width 11 height 20
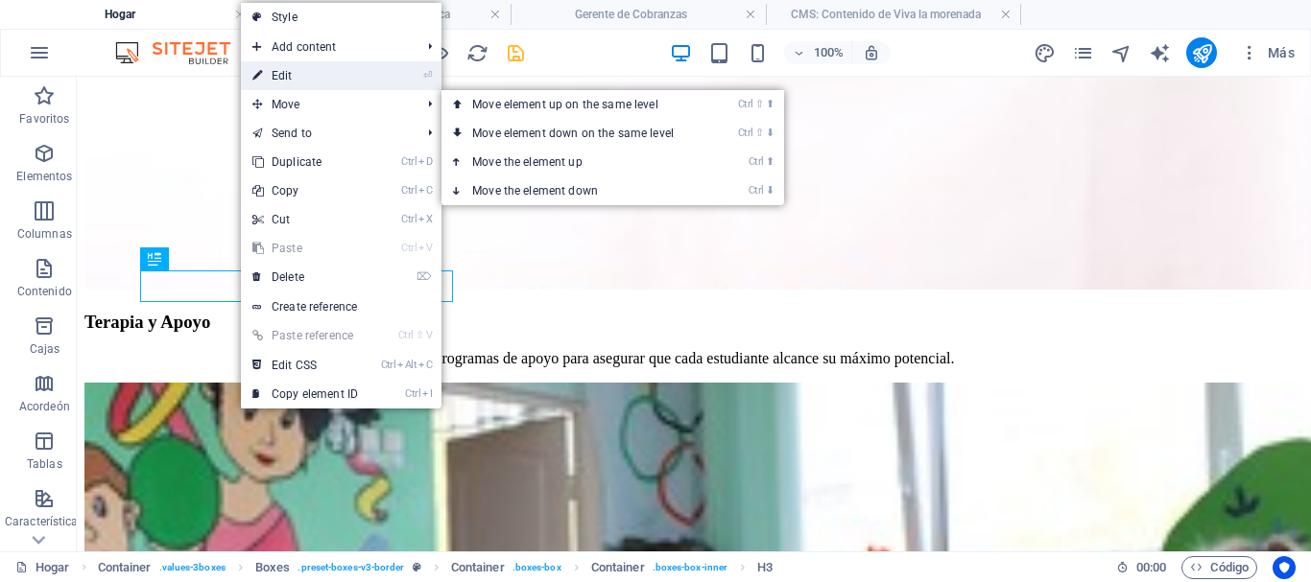
click at [278, 71] on link "⏎ Edit" at bounding box center [305, 75] width 129 height 29
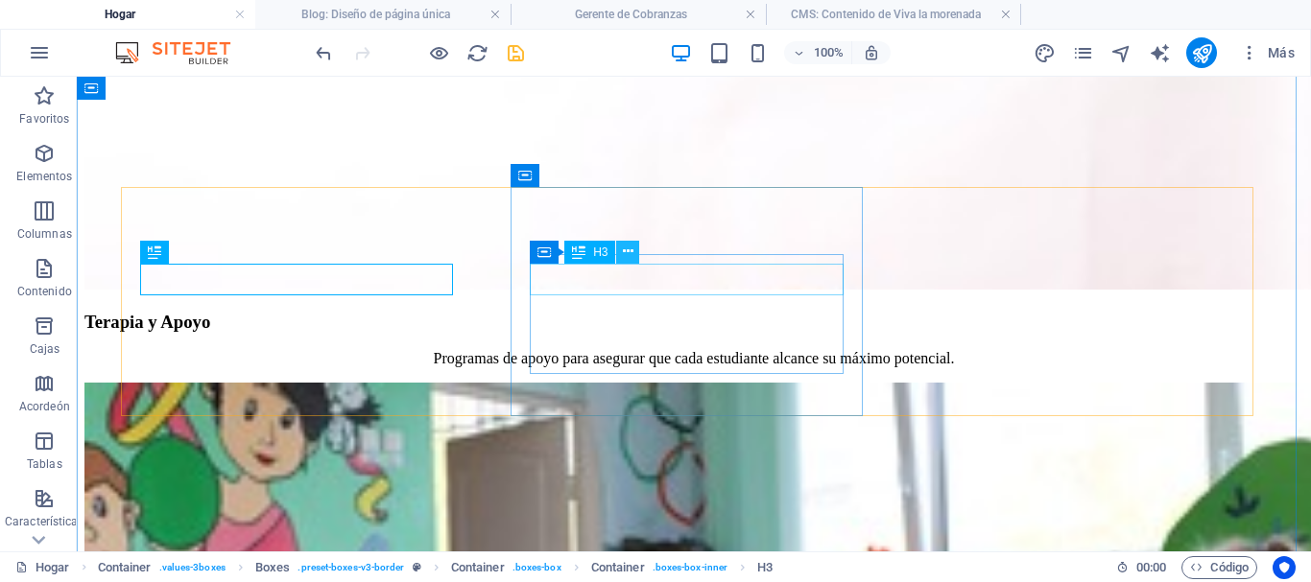
click at [632, 255] on icon at bounding box center [628, 252] width 11 height 20
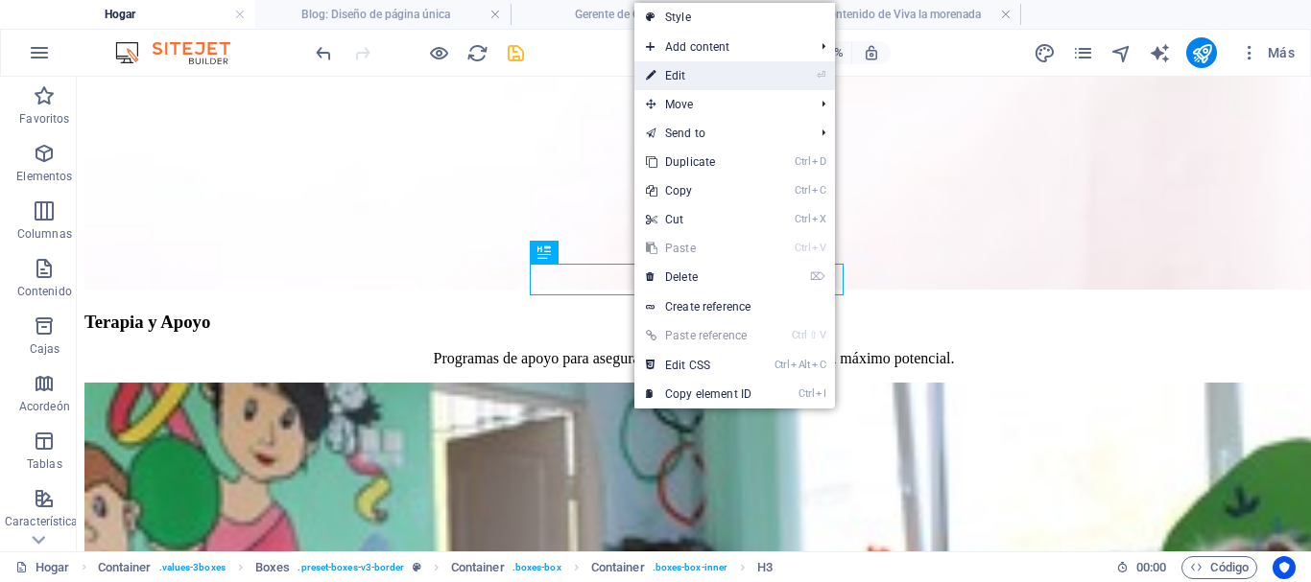
click at [680, 79] on link "⏎ Edit" at bounding box center [698, 75] width 129 height 29
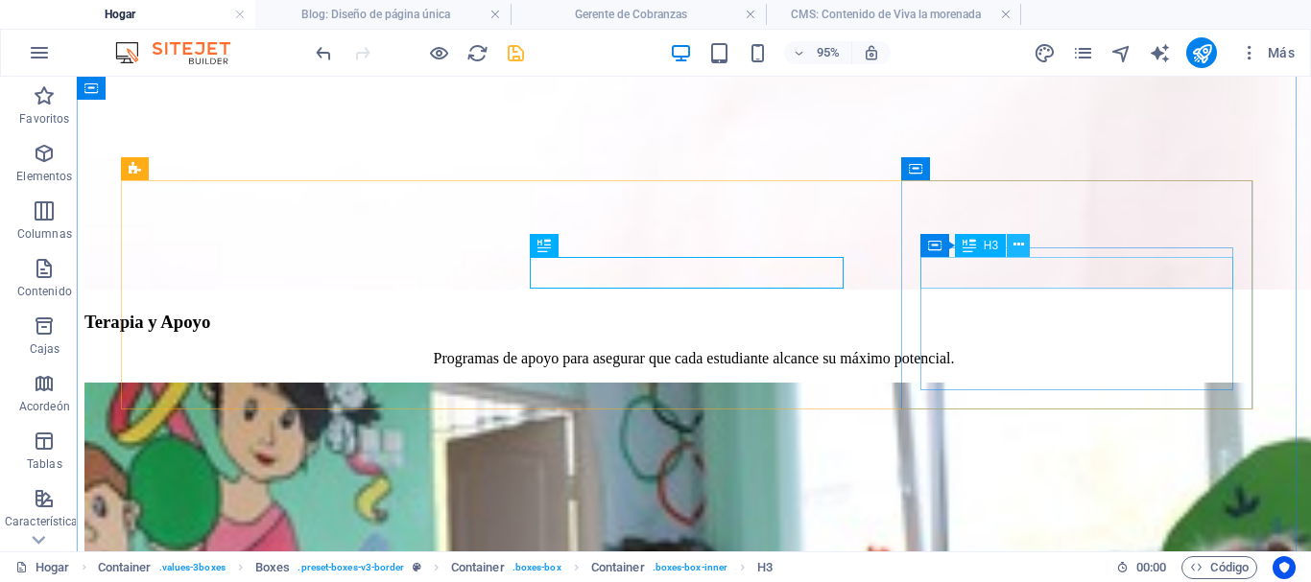
click at [1017, 249] on icon at bounding box center [1018, 245] width 11 height 20
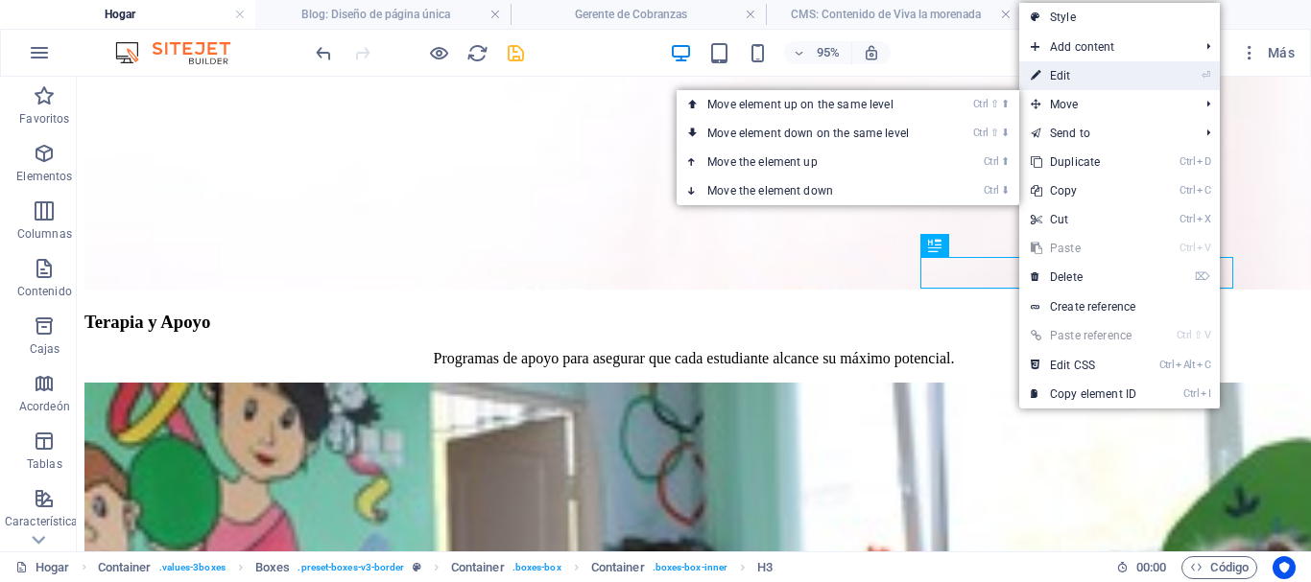
click at [1058, 72] on link "⏎ Edit" at bounding box center [1083, 75] width 129 height 29
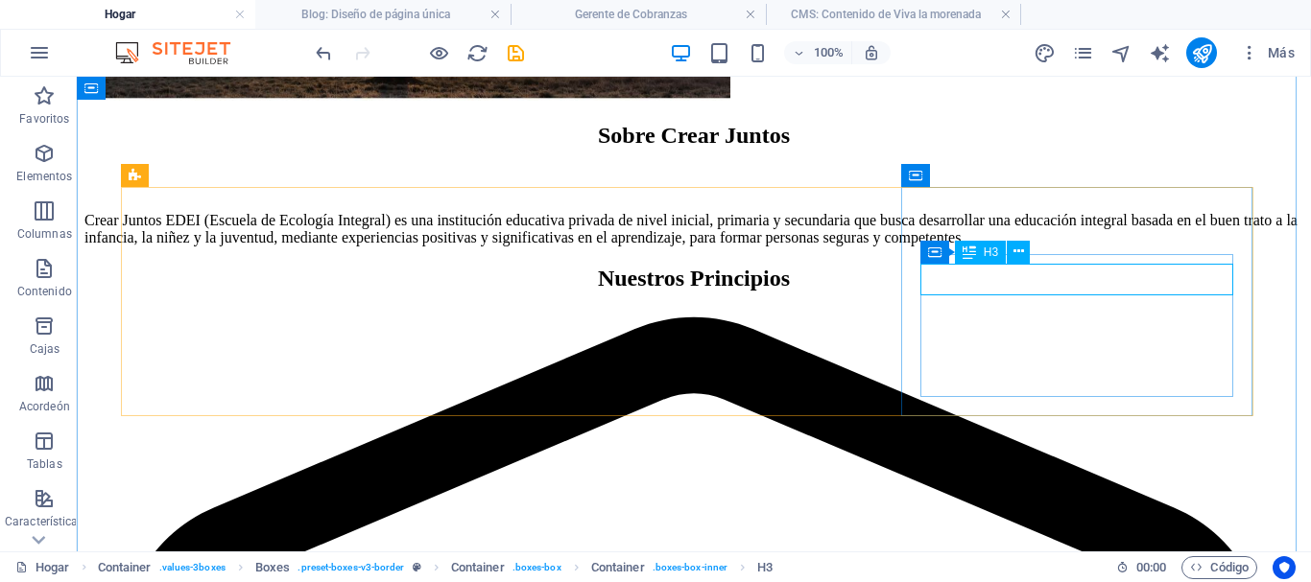
scroll to position [1152, 0]
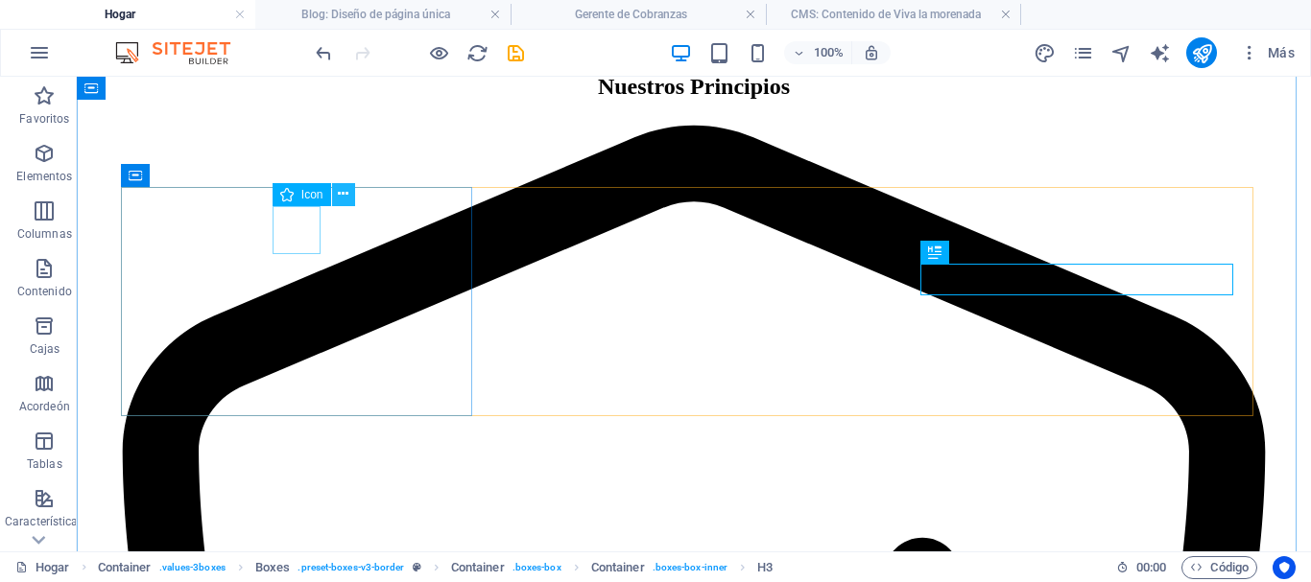
click at [341, 193] on icon at bounding box center [343, 194] width 11 height 20
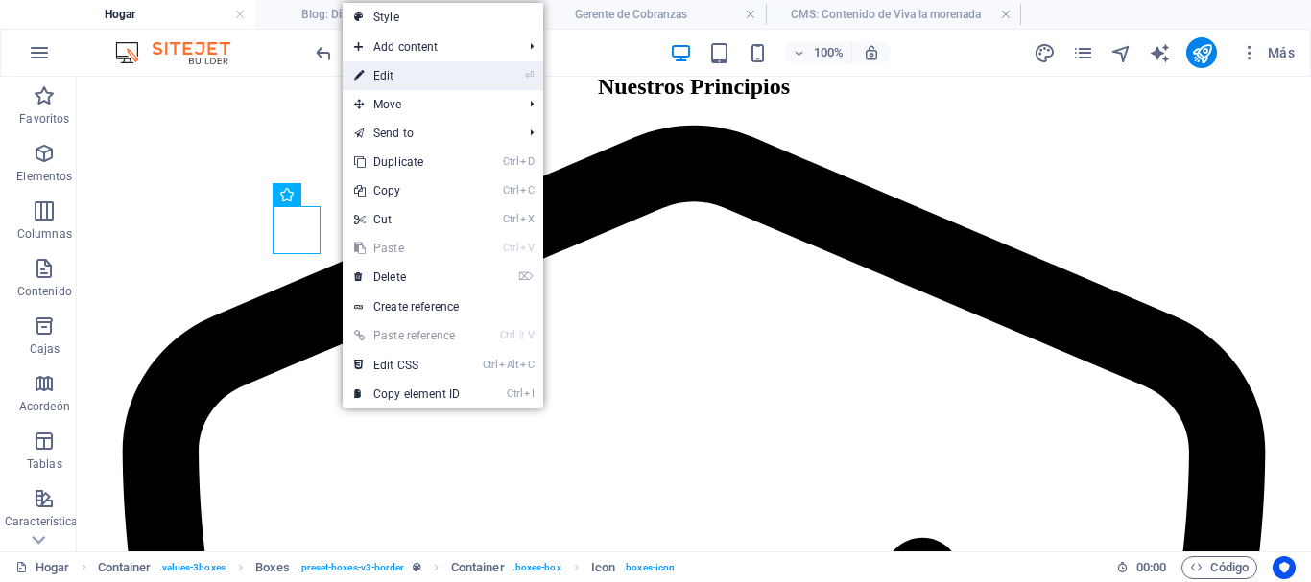
click at [386, 75] on link "⏎ Edit" at bounding box center [407, 75] width 129 height 29
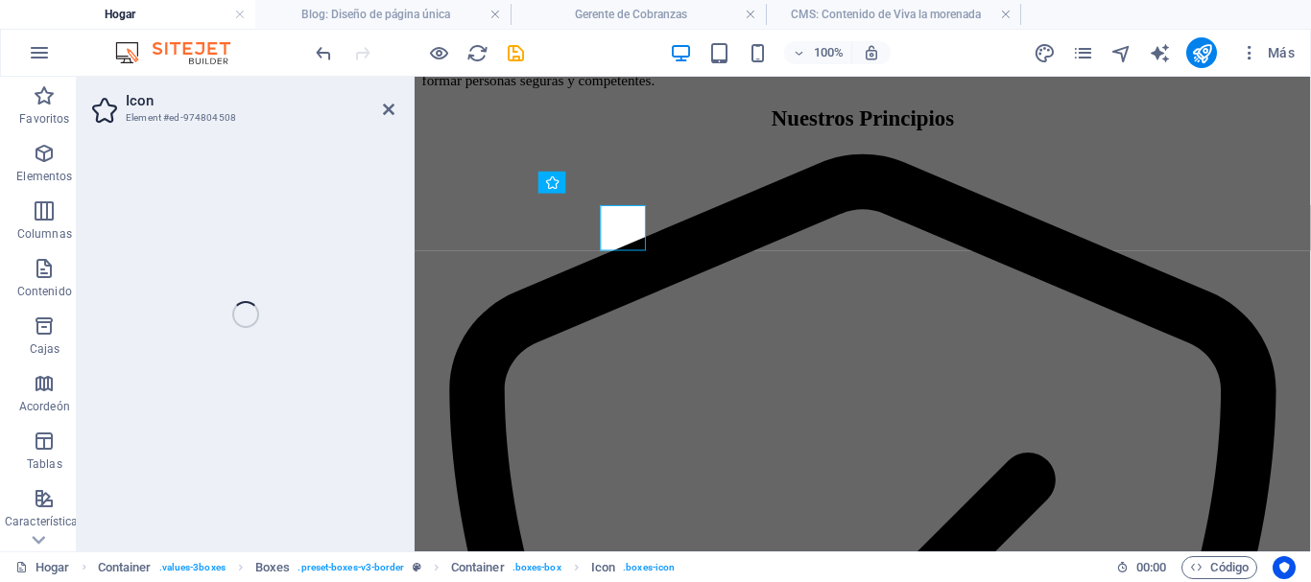
select select "xMidYMid"
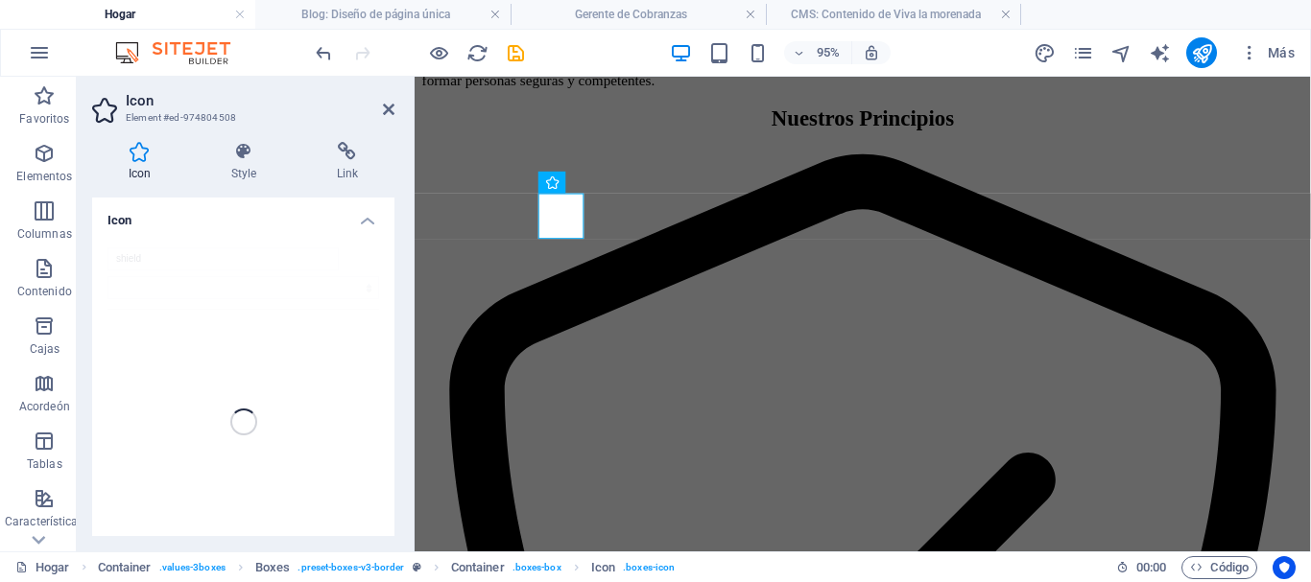
scroll to position [1146, 0]
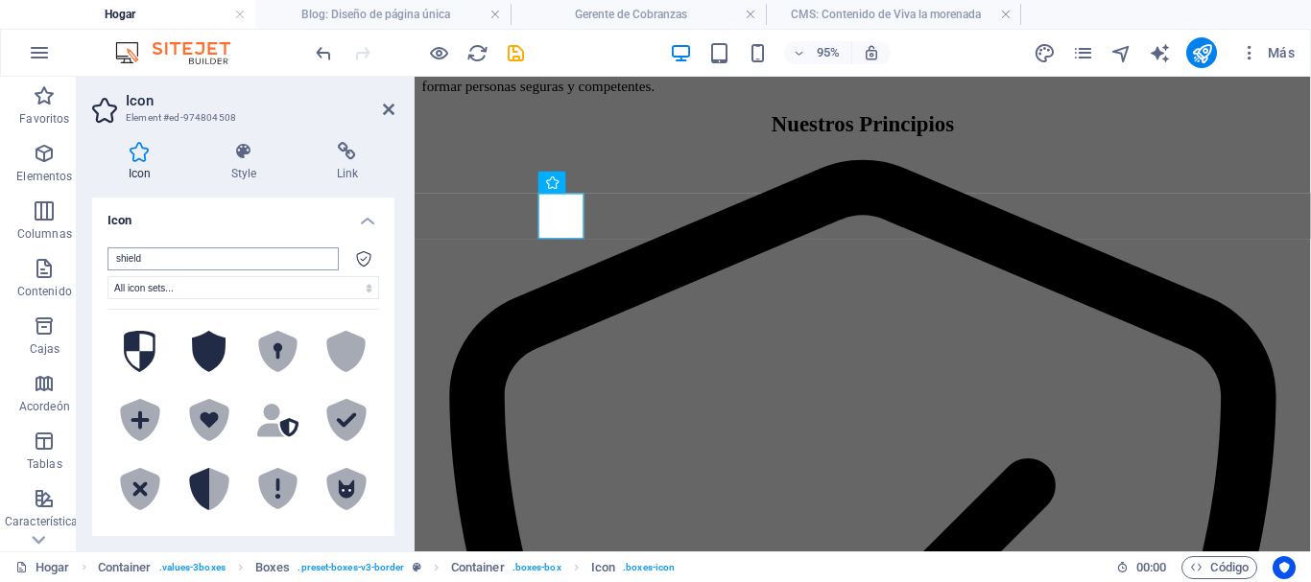
click at [192, 257] on input "shield" at bounding box center [222, 259] width 231 height 23
drag, startPoint x: 192, startPoint y: 257, endPoint x: 79, endPoint y: 252, distance: 113.3
click at [79, 252] on div "Icon Style Link Icon shield All icon sets... IcoFont Ionicons FontAwesome Brand…" at bounding box center [243, 339] width 333 height 425
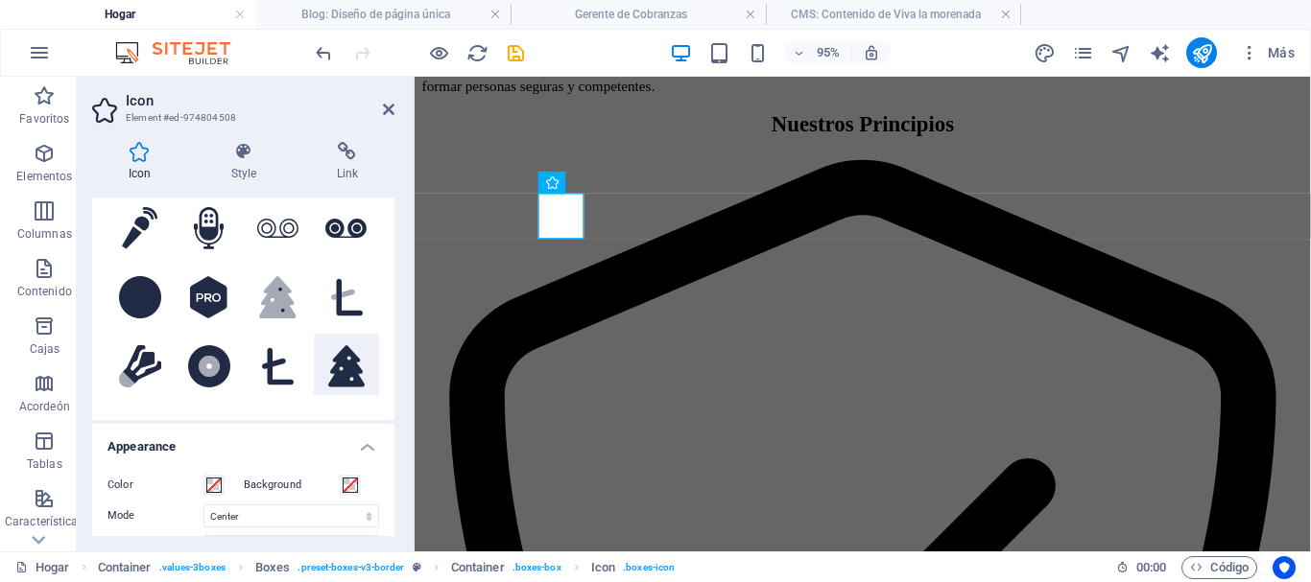
scroll to position [0, 0]
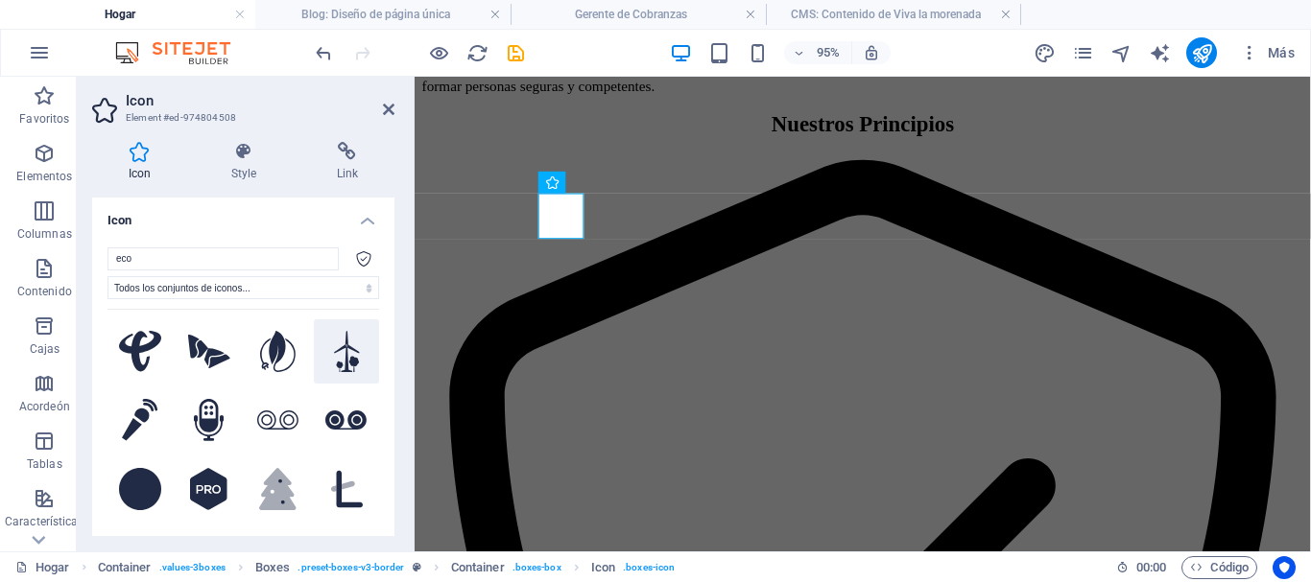
type input "eco"
click at [337, 356] on icon at bounding box center [347, 352] width 26 height 42
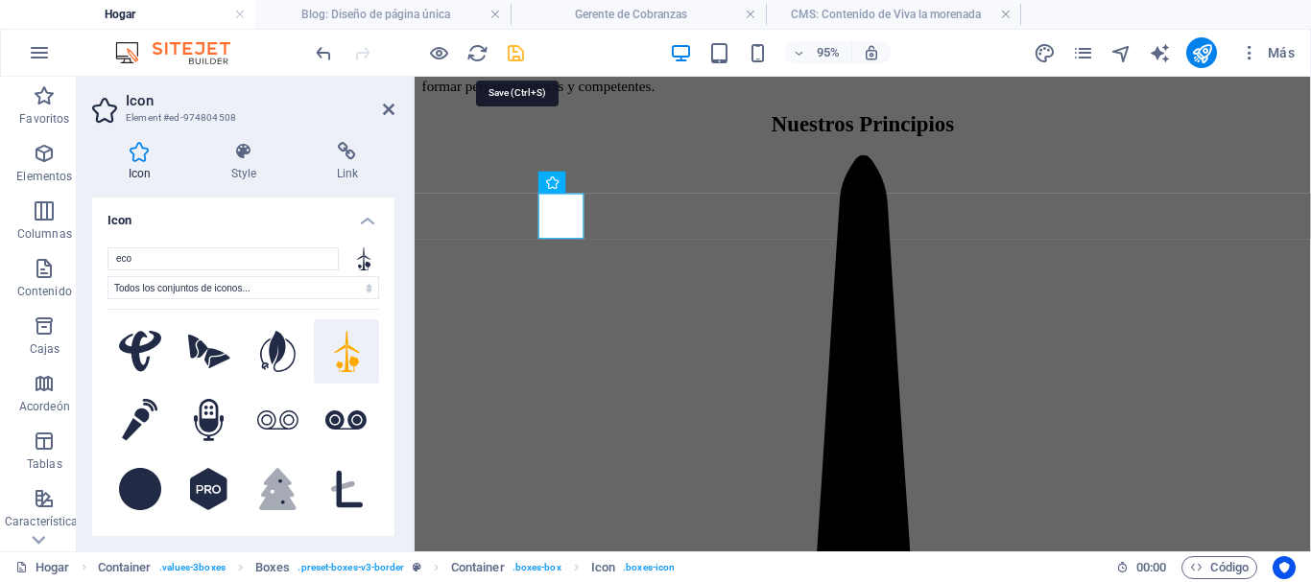
drag, startPoint x: 524, startPoint y: 60, endPoint x: 622, endPoint y: 208, distance: 177.3
click at [524, 60] on icon "ahorrar" at bounding box center [516, 53] width 22 height 22
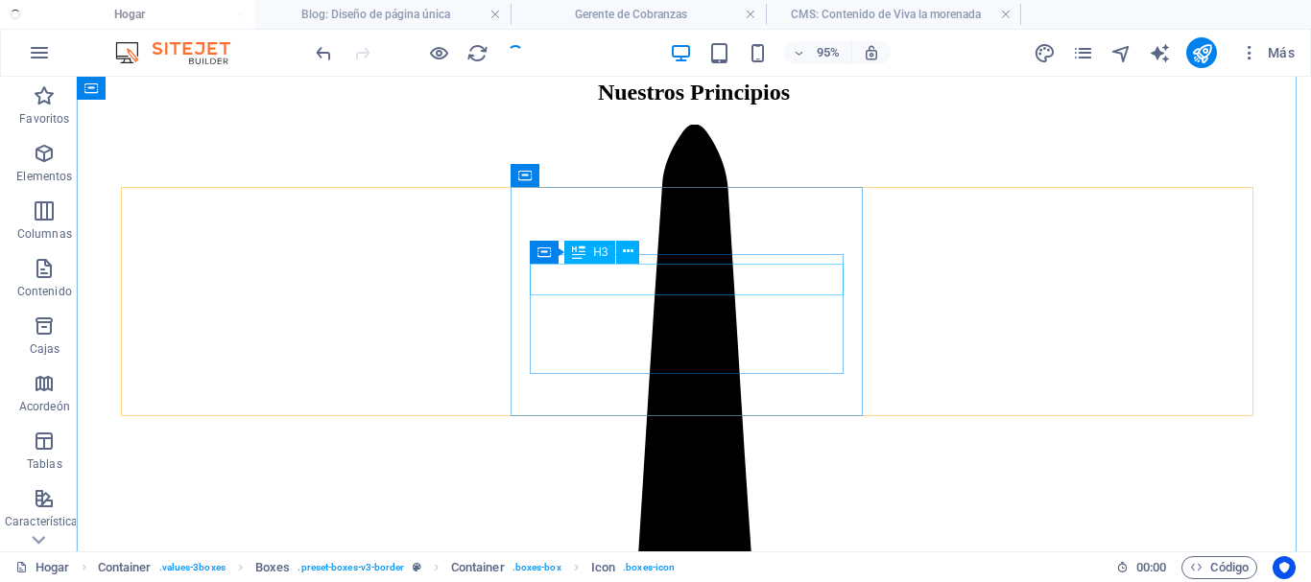
checkbox input "false"
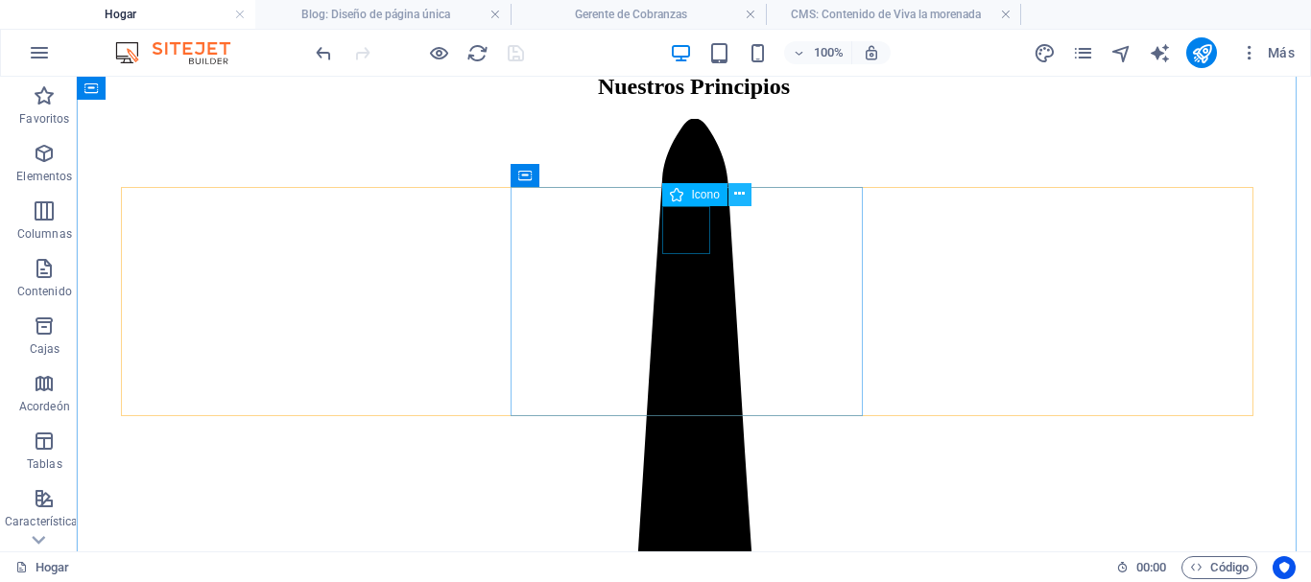
click at [737, 188] on icon at bounding box center [739, 194] width 11 height 20
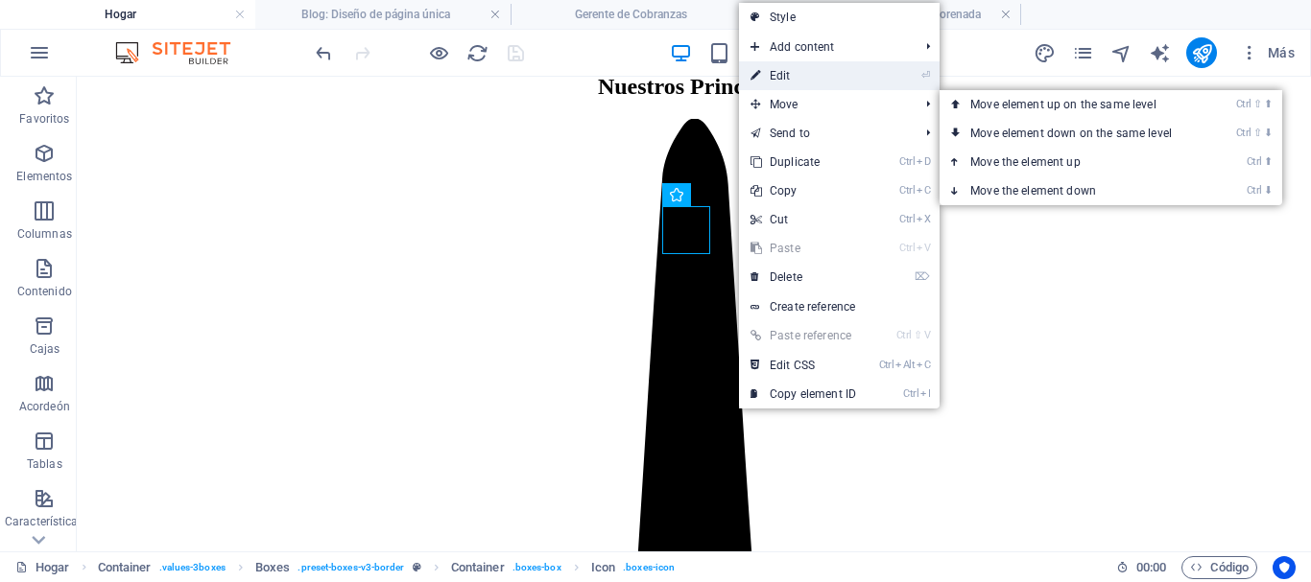
click at [776, 76] on link "⏎ Edit" at bounding box center [803, 75] width 129 height 29
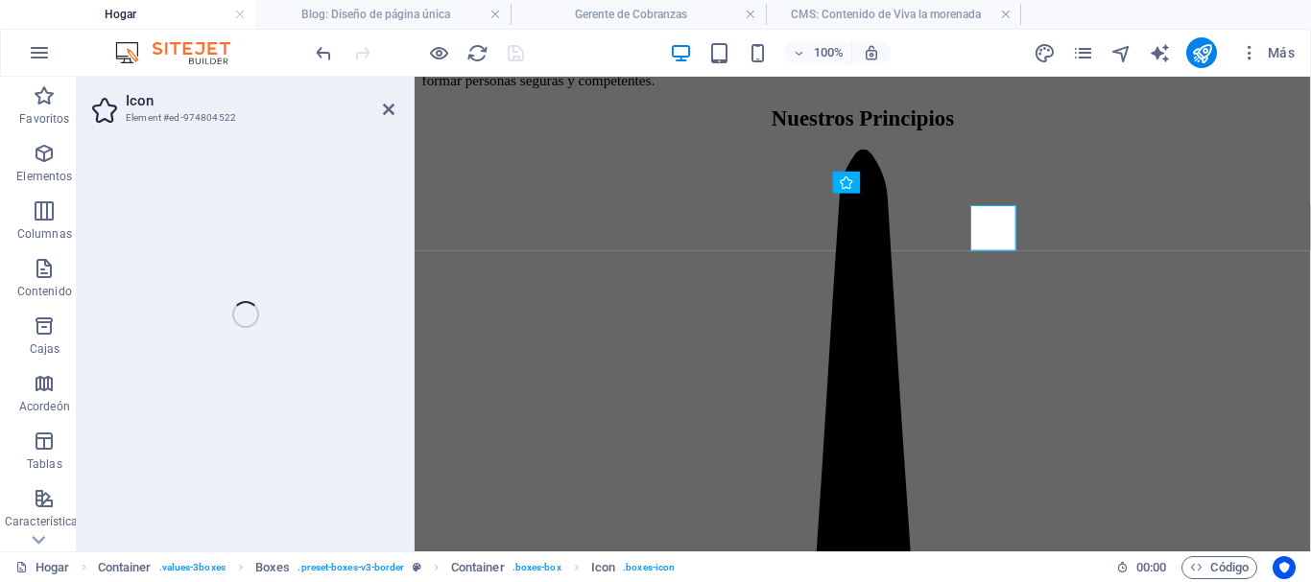
scroll to position [1146, 0]
select select "xMidYMid"
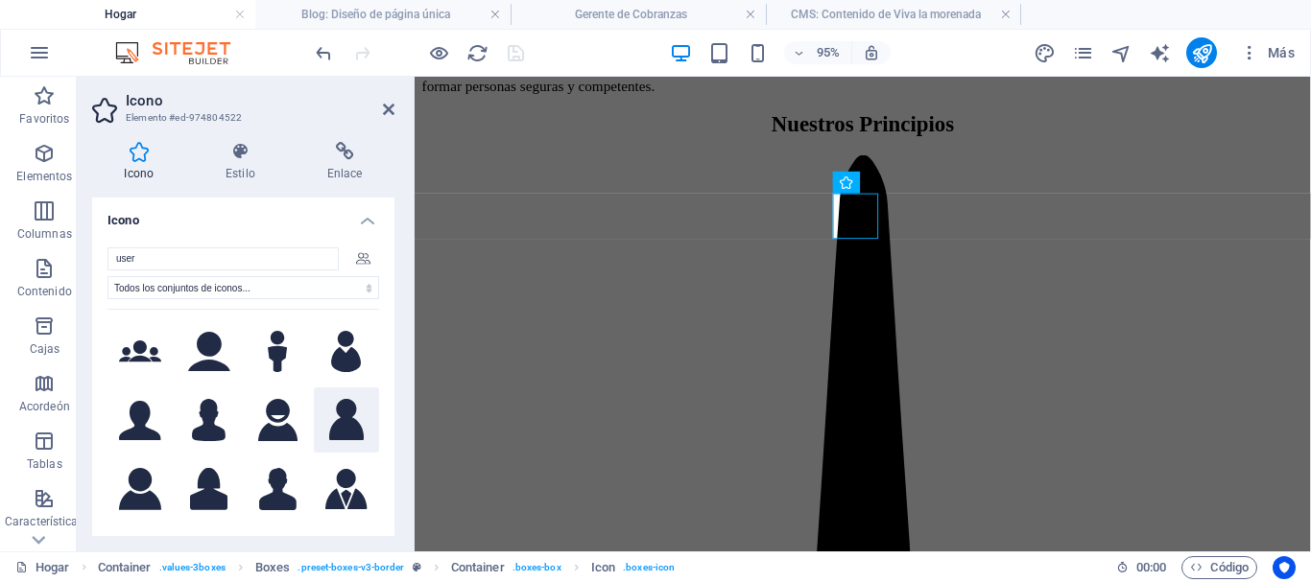
scroll to position [96, 0]
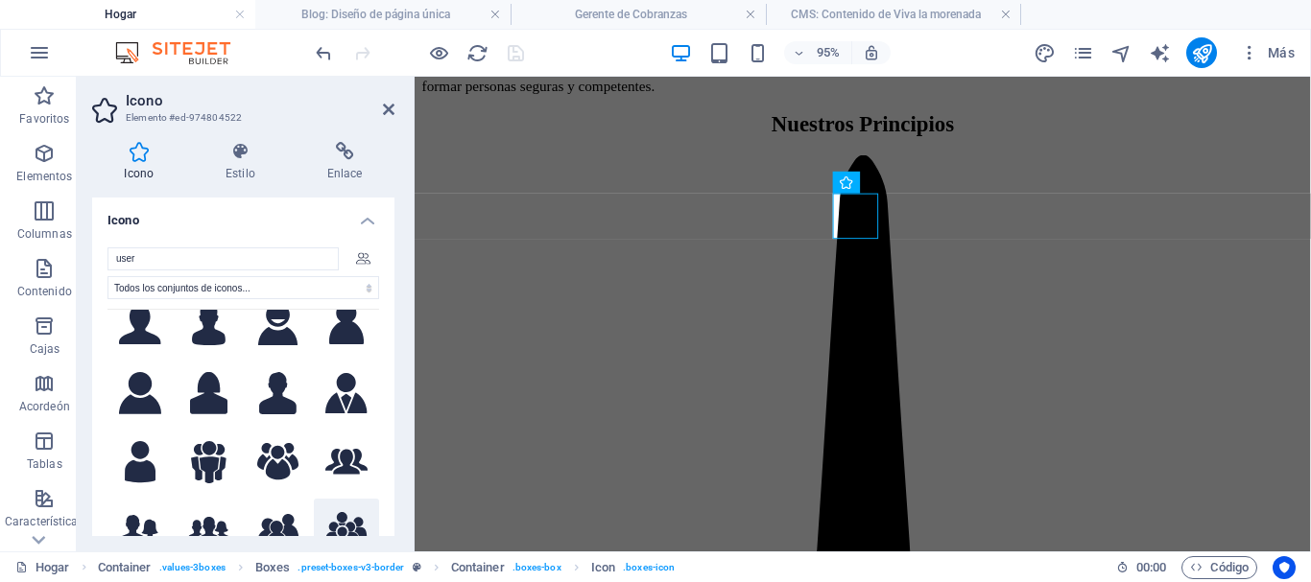
click at [331, 528] on icon at bounding box center [346, 531] width 42 height 38
click at [524, 58] on icon "ahorrar" at bounding box center [516, 53] width 22 height 22
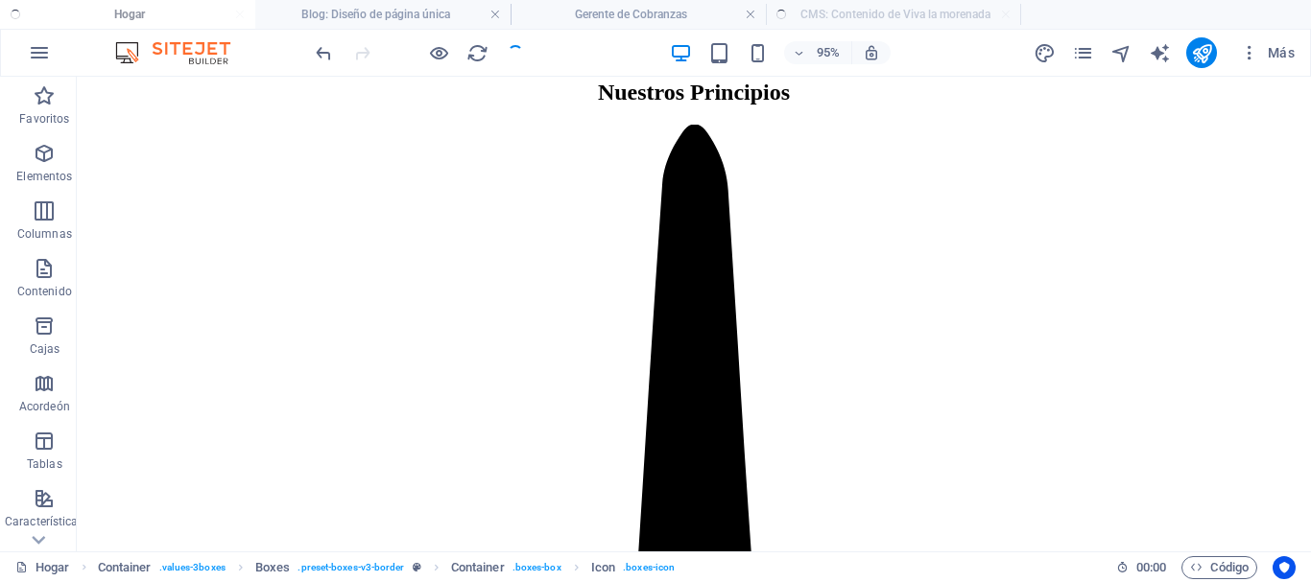
checkbox input "false"
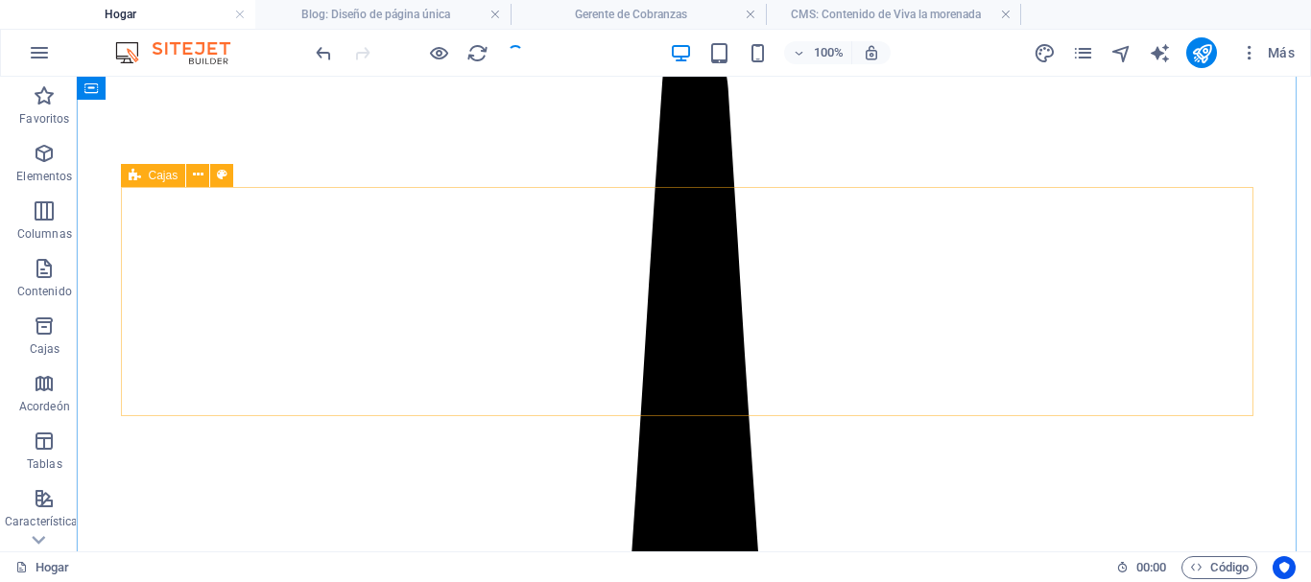
scroll to position [1152, 0]
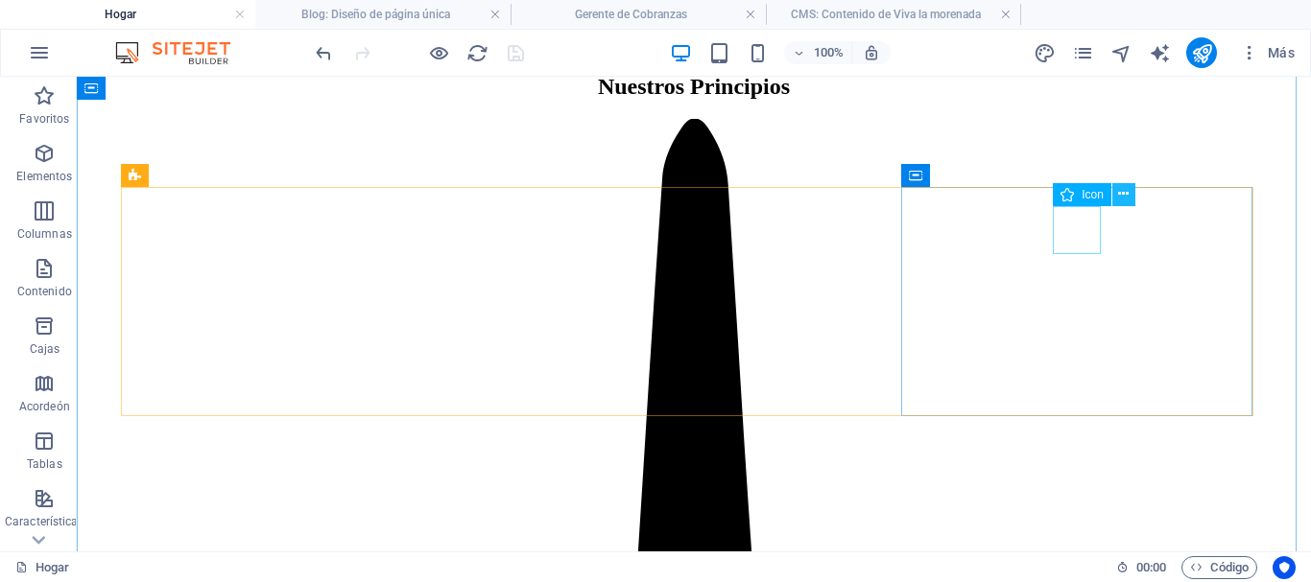
click at [1127, 193] on icon at bounding box center [1123, 194] width 11 height 20
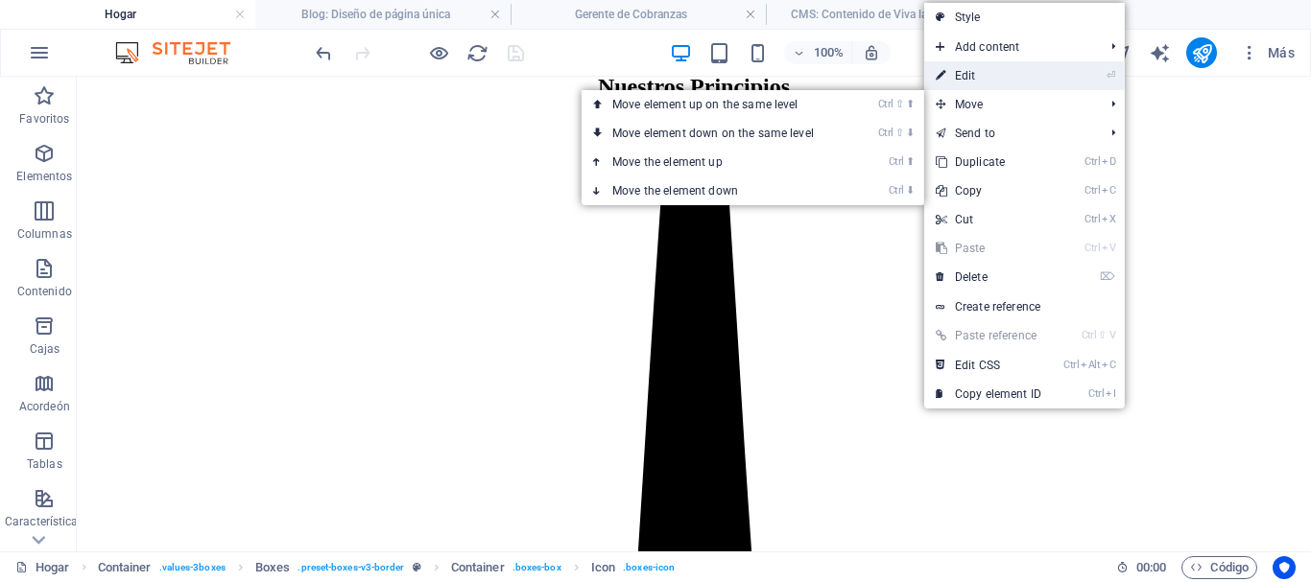
click at [954, 81] on link "⏎ Edit" at bounding box center [988, 75] width 129 height 29
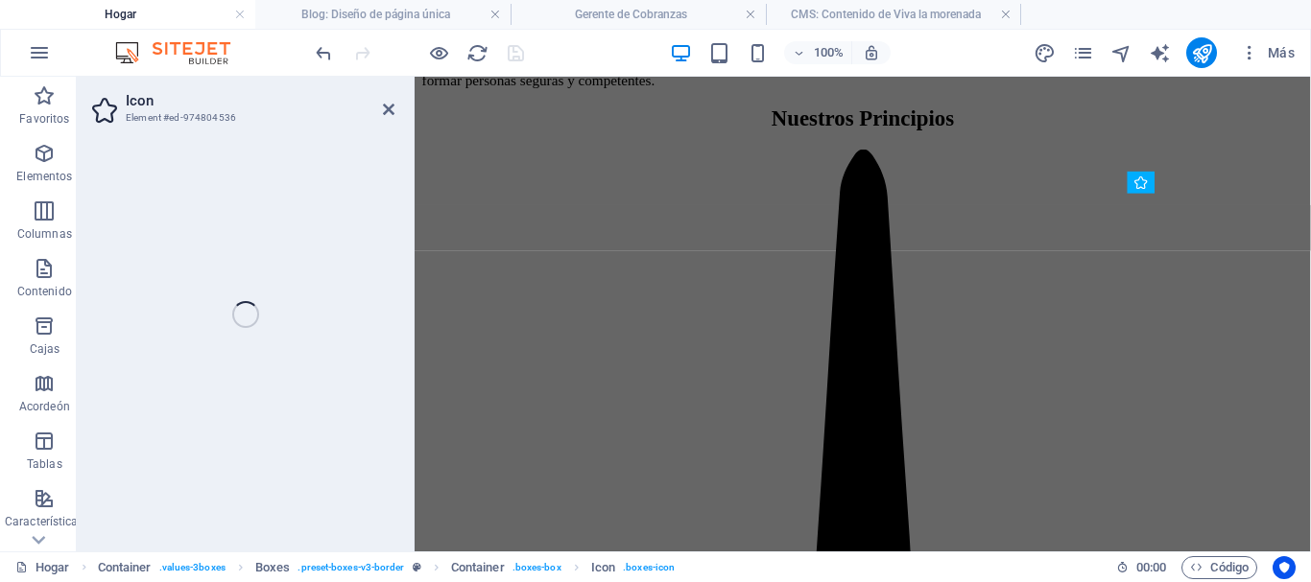
select select "xMidYMid"
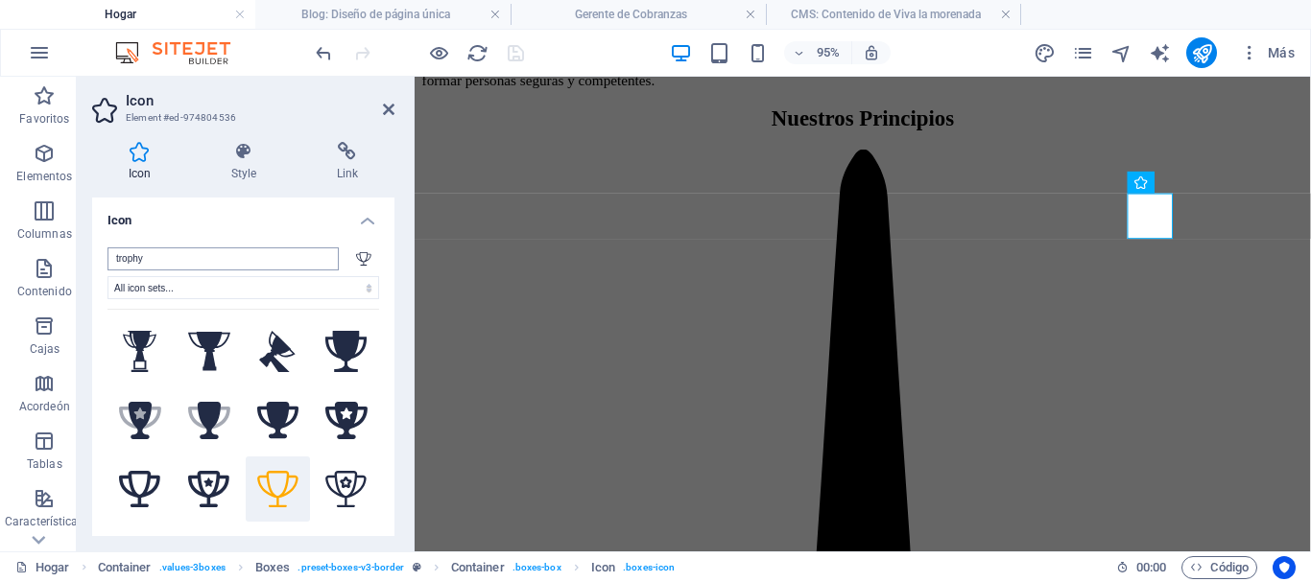
scroll to position [1146, 0]
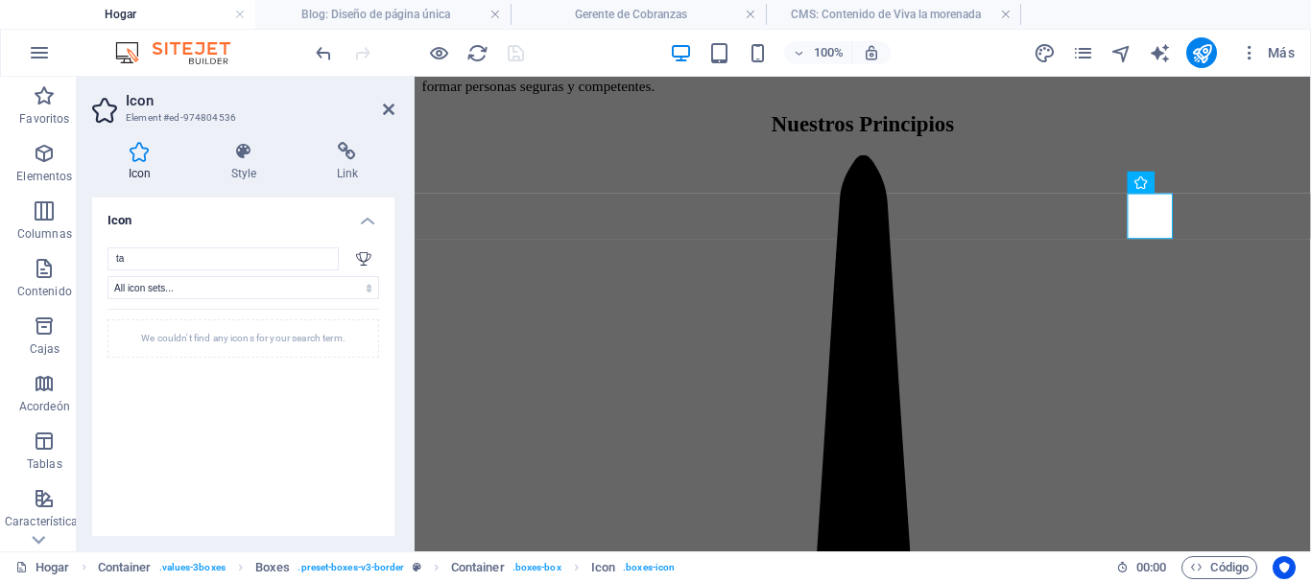
type input "t"
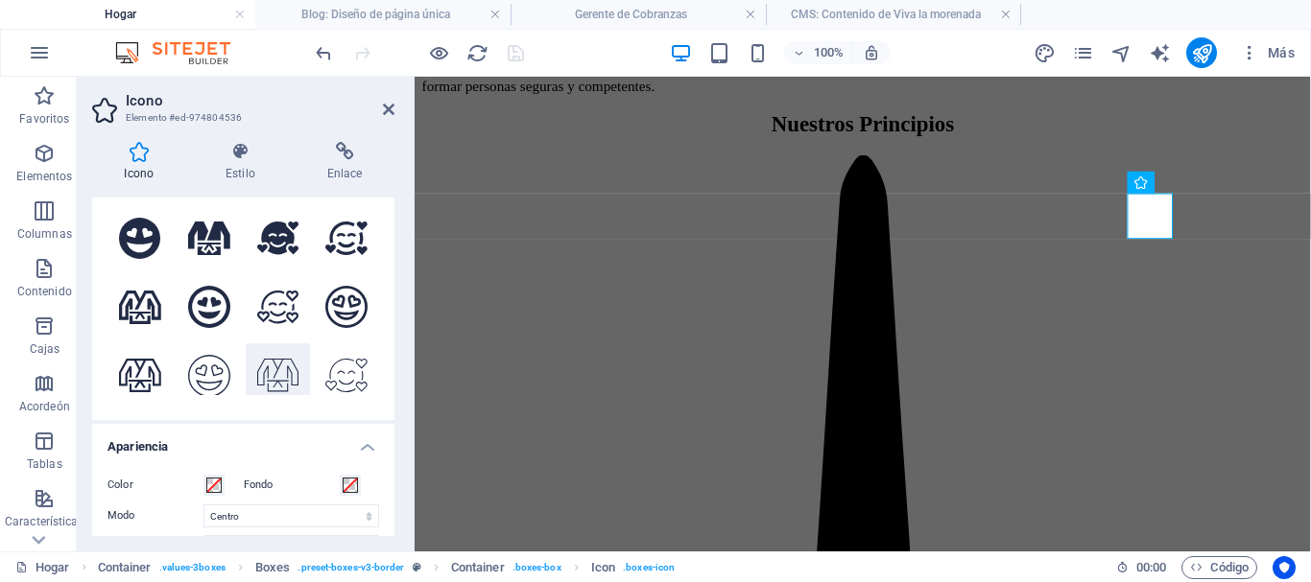
scroll to position [0, 0]
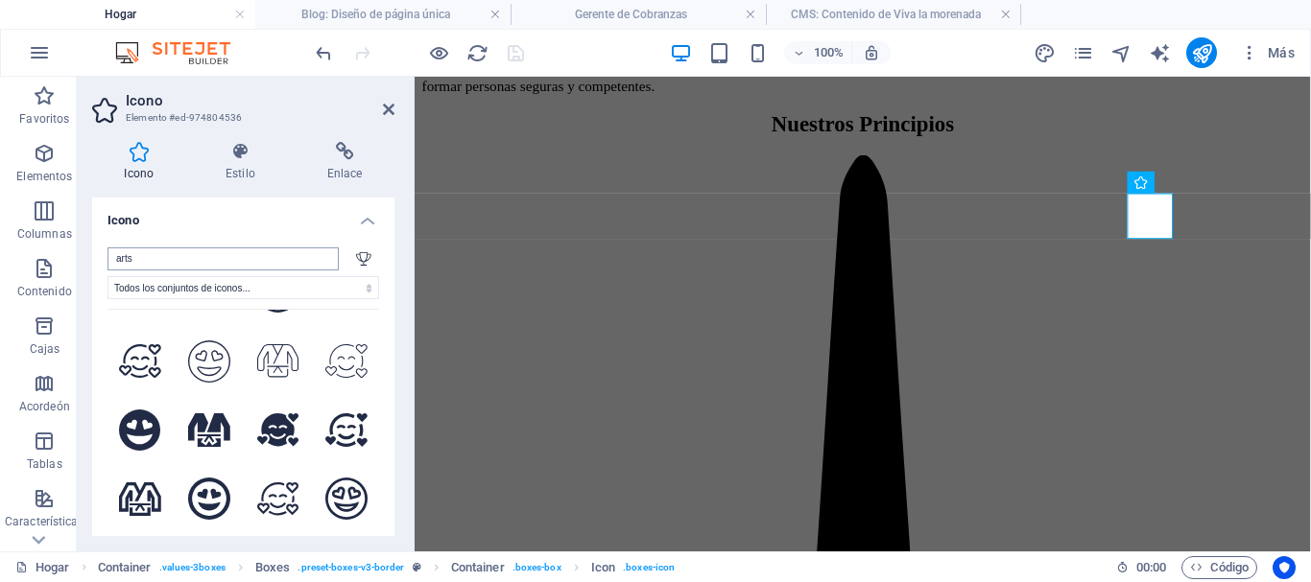
drag, startPoint x: 150, startPoint y: 261, endPoint x: 109, endPoint y: 261, distance: 40.3
click at [109, 261] on input "arts" at bounding box center [222, 259] width 231 height 23
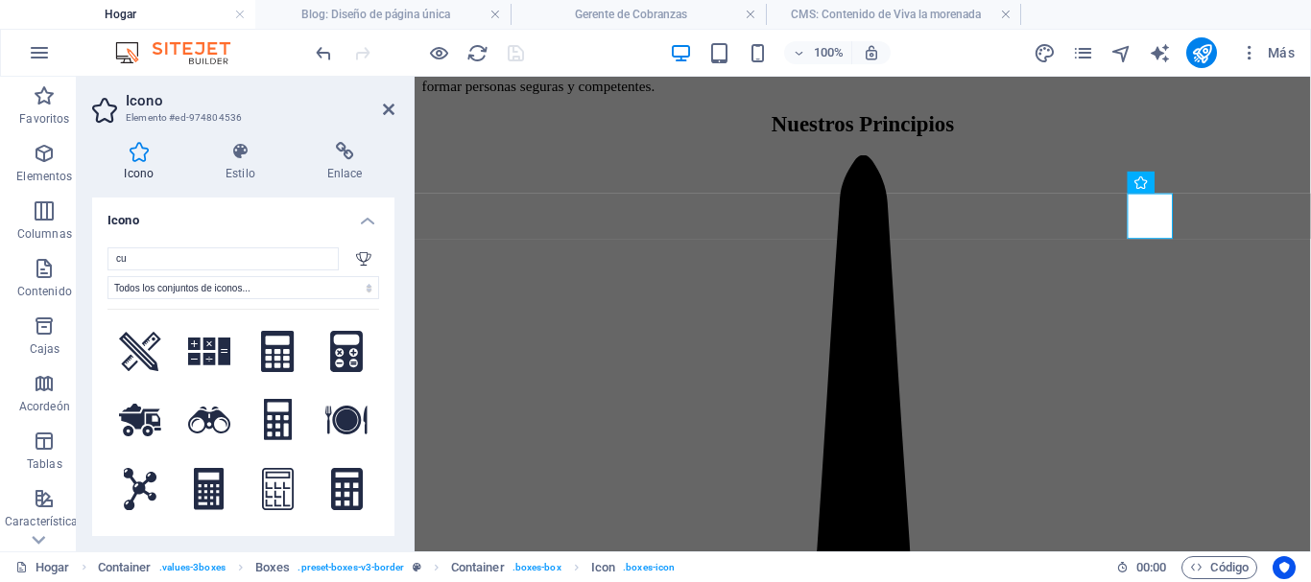
type input "c"
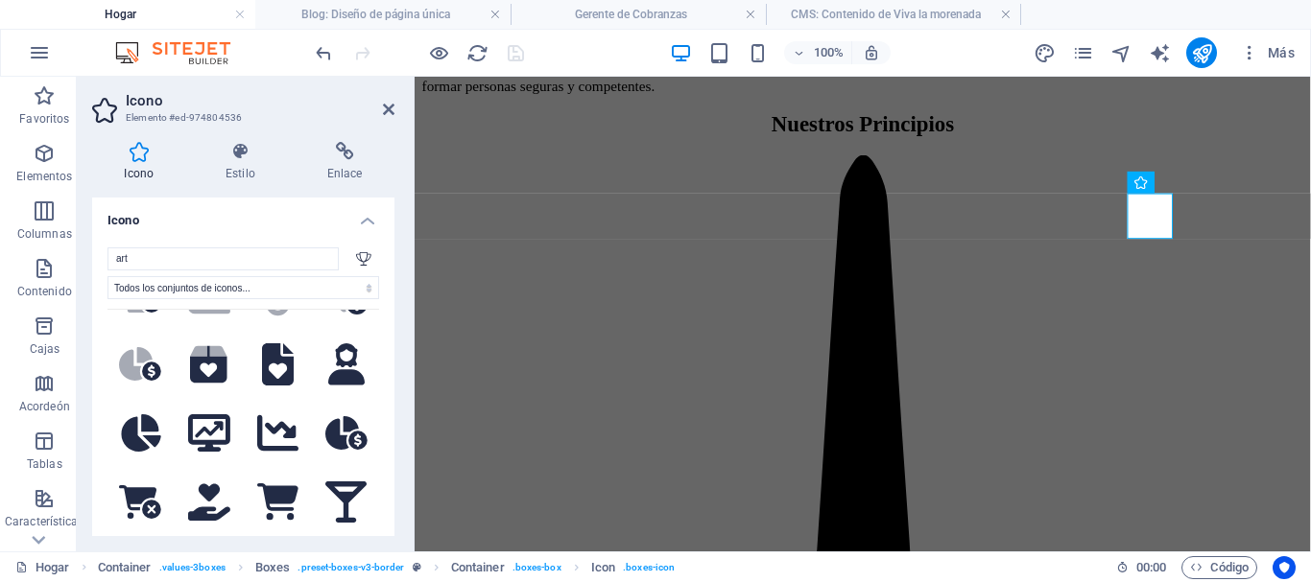
scroll to position [2975, 0]
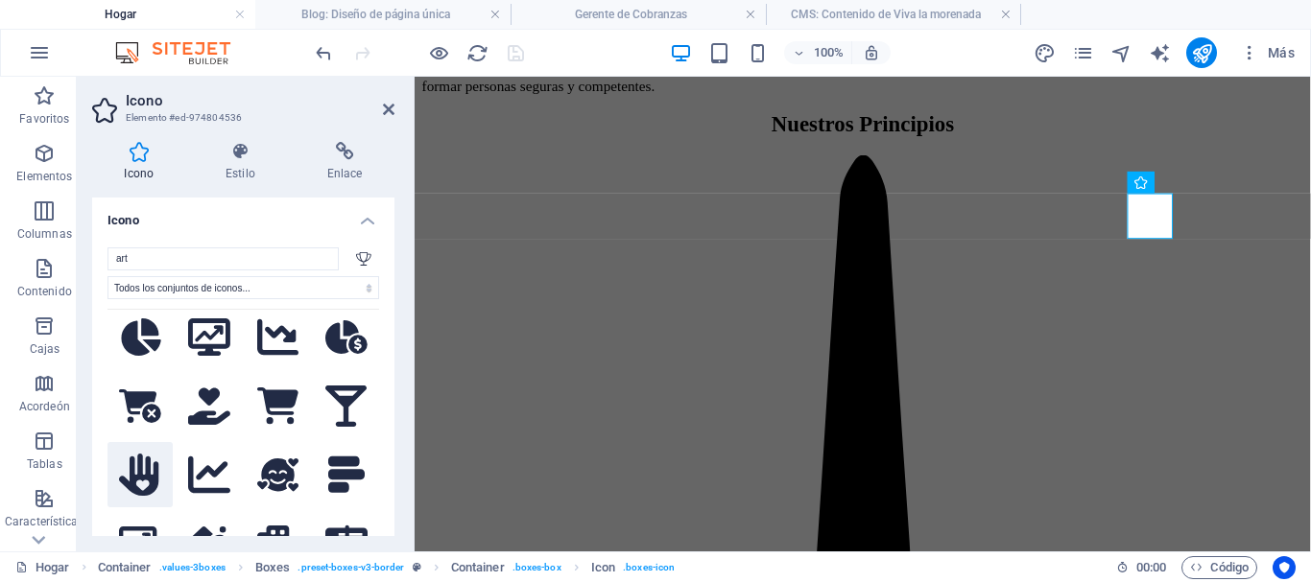
type input "art"
click at [142, 454] on icon at bounding box center [140, 475] width 42 height 42
click at [521, 56] on icon "ahorrar" at bounding box center [516, 53] width 22 height 22
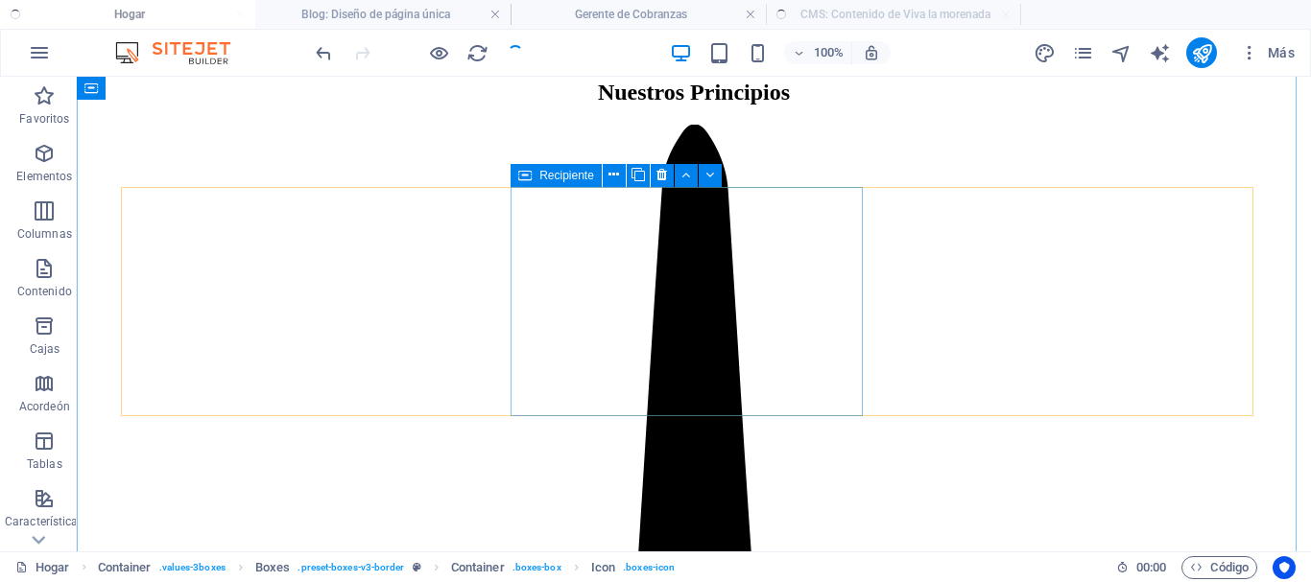
scroll to position [1152, 0]
checkbox input "false"
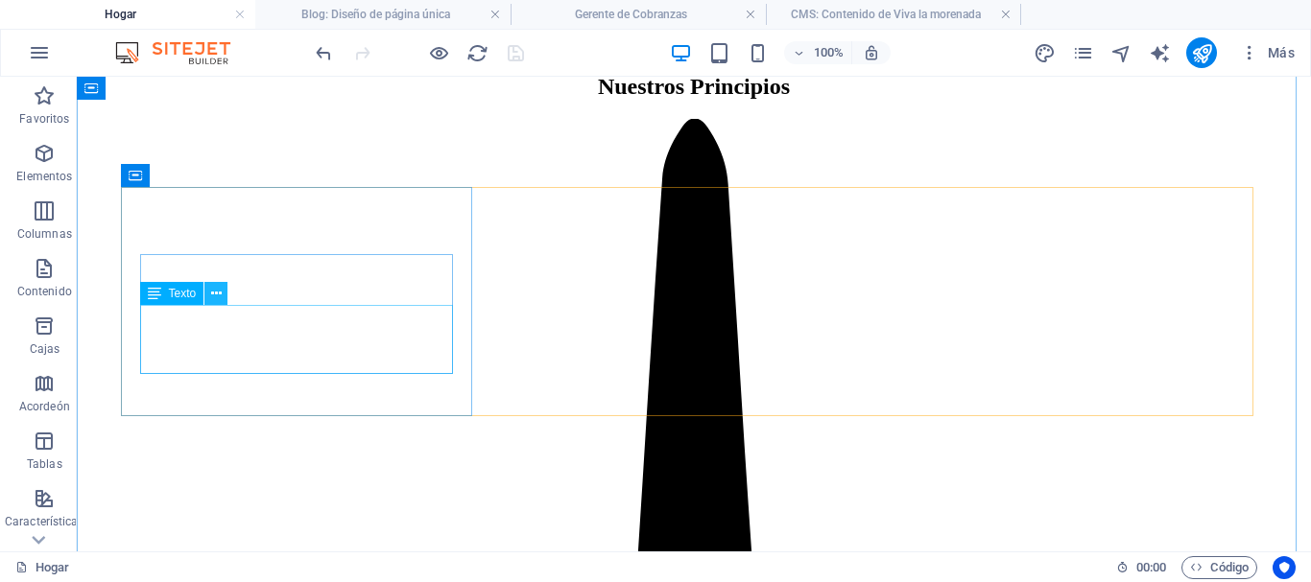
click at [220, 294] on icon at bounding box center [216, 294] width 11 height 20
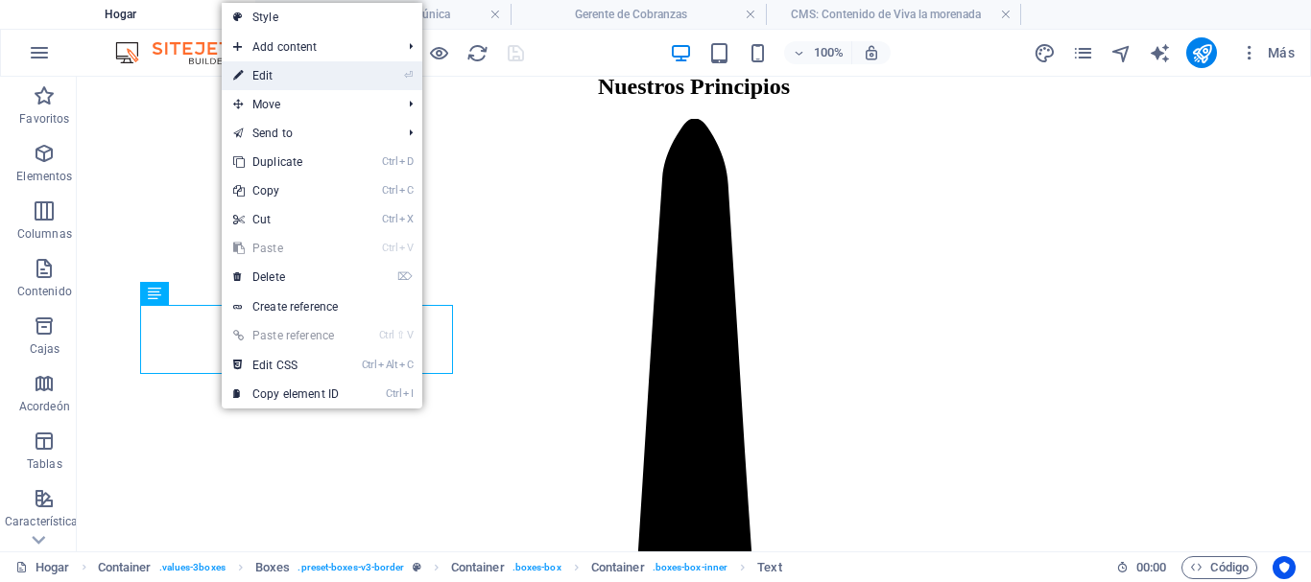
click at [264, 83] on link "⏎ Edit" at bounding box center [286, 75] width 129 height 29
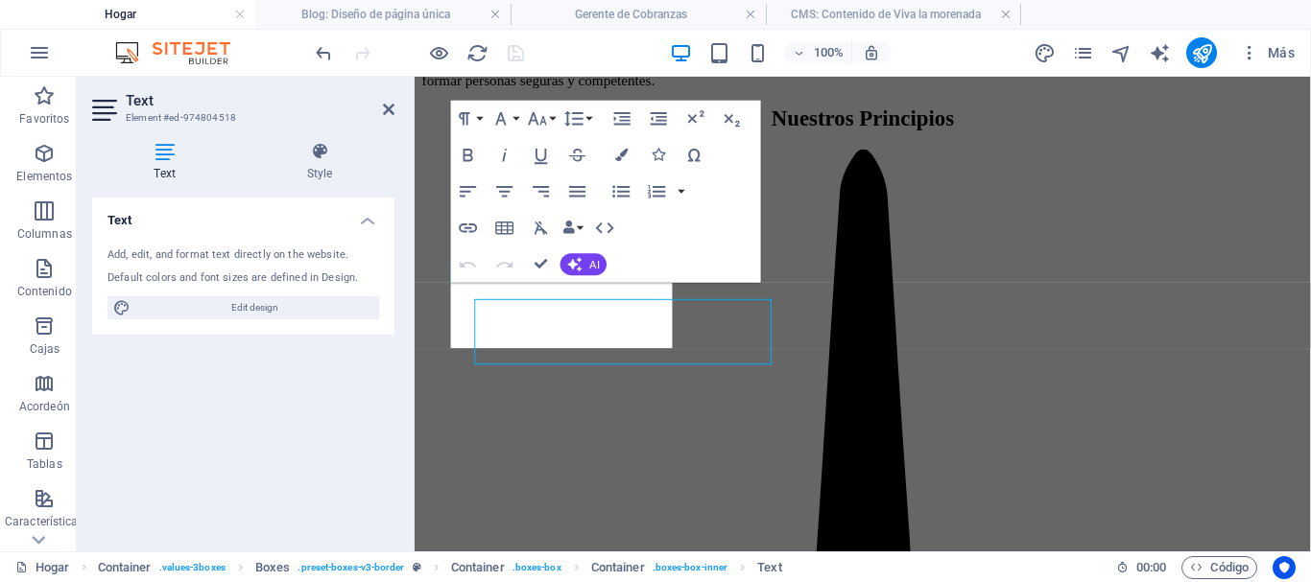
scroll to position [1146, 0]
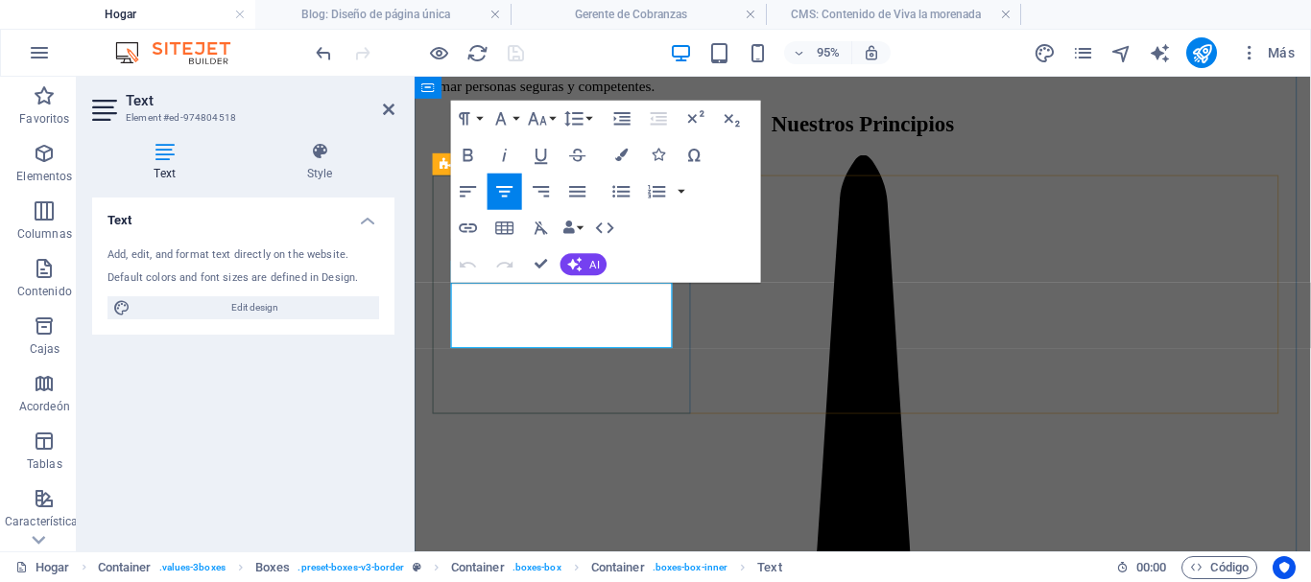
drag, startPoint x: 679, startPoint y: 349, endPoint x: 467, endPoint y: 311, distance: 215.5
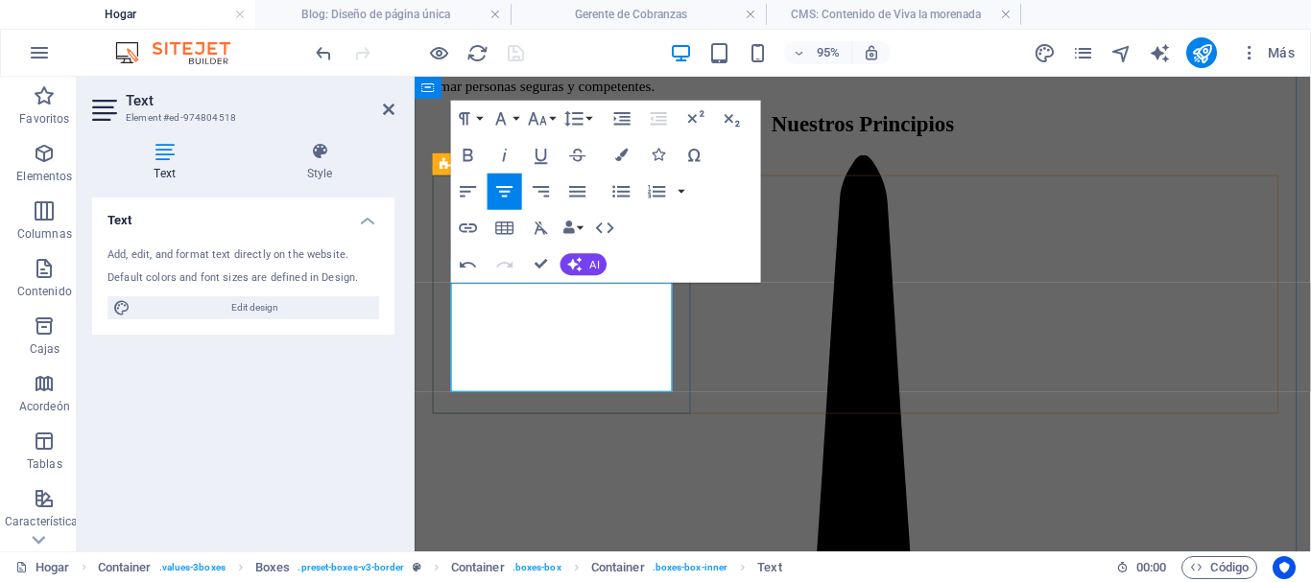
scroll to position [1628, 3]
drag, startPoint x: 535, startPoint y: 262, endPoint x: 469, endPoint y: 187, distance: 99.9
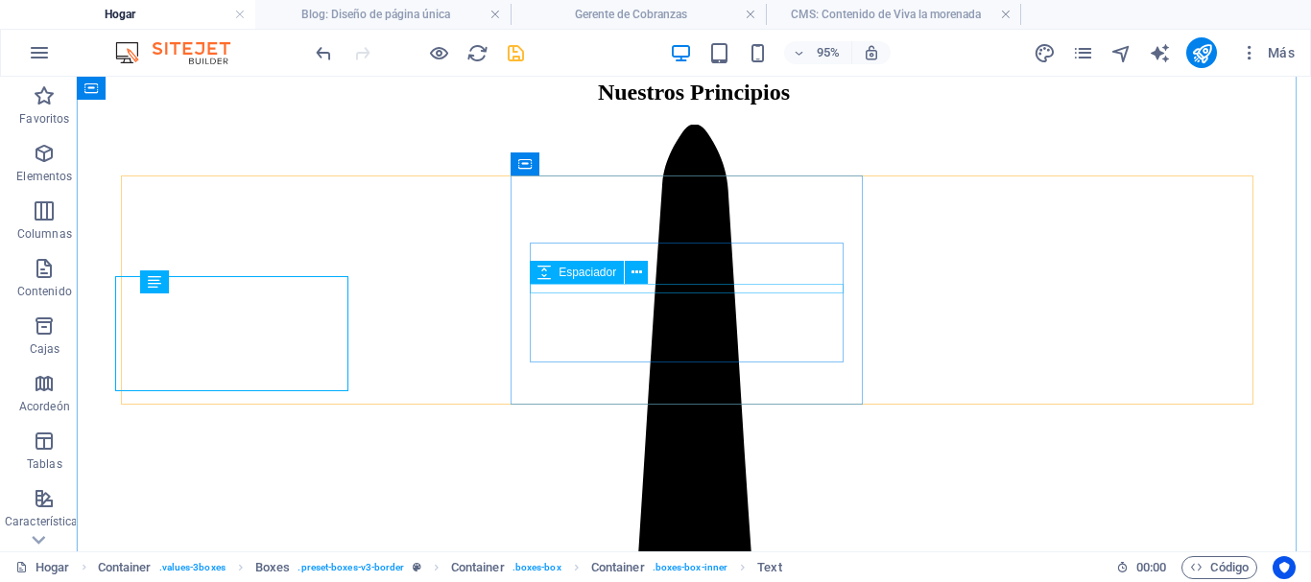
scroll to position [1163, 0]
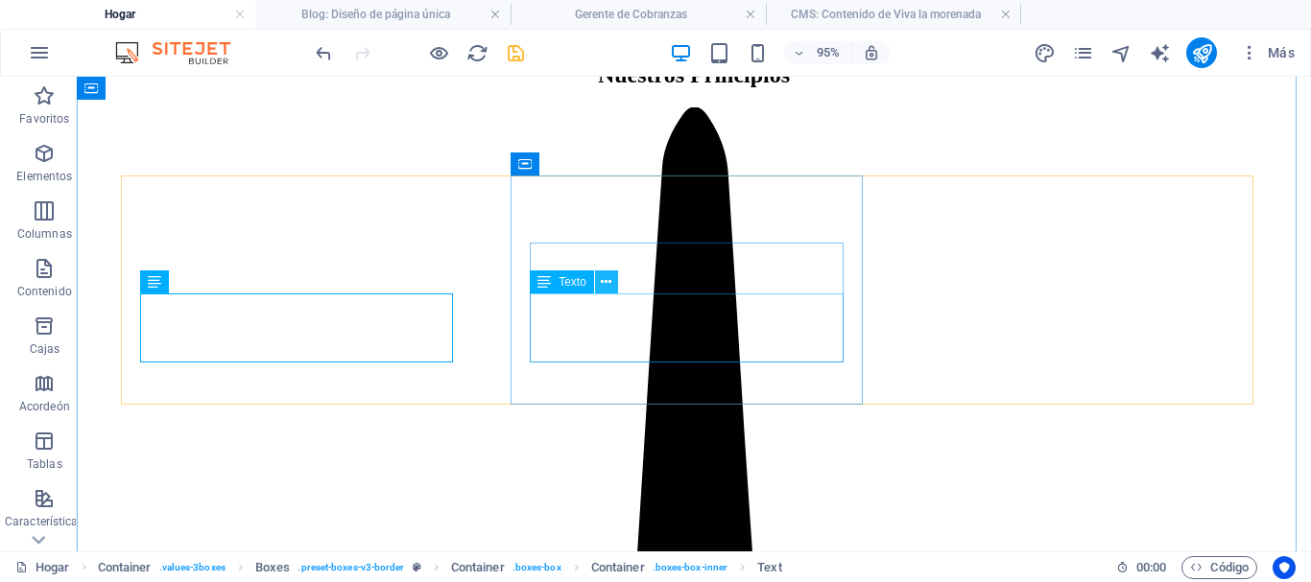
click at [605, 286] on icon at bounding box center [606, 283] width 11 height 20
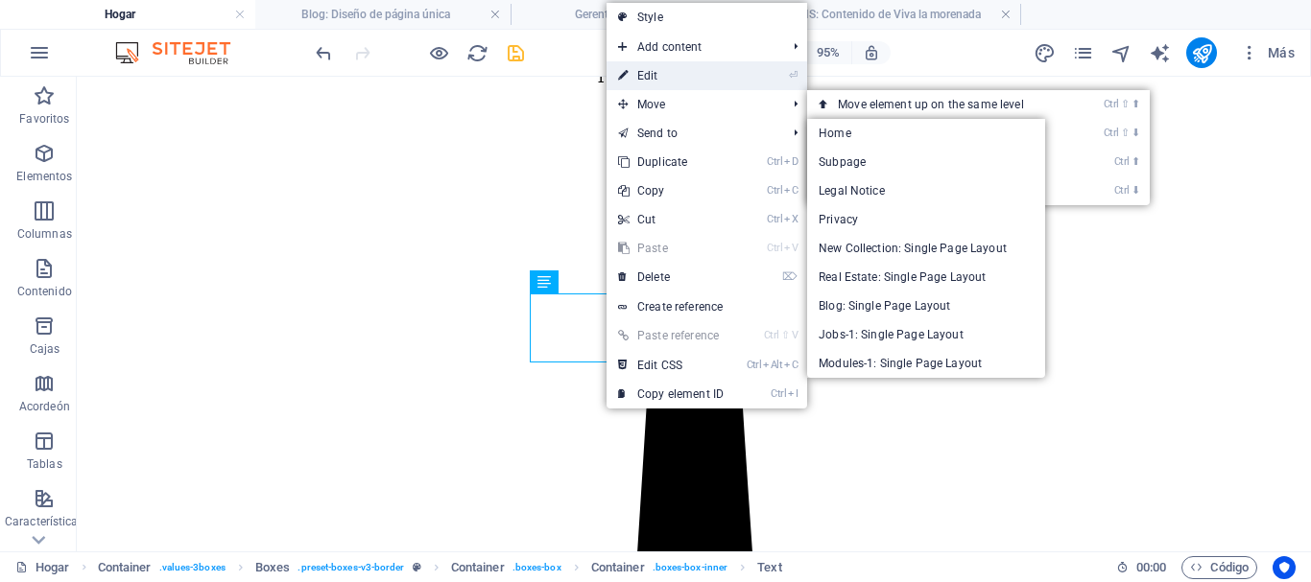
click at [645, 77] on link "⏎ Edit" at bounding box center [670, 75] width 129 height 29
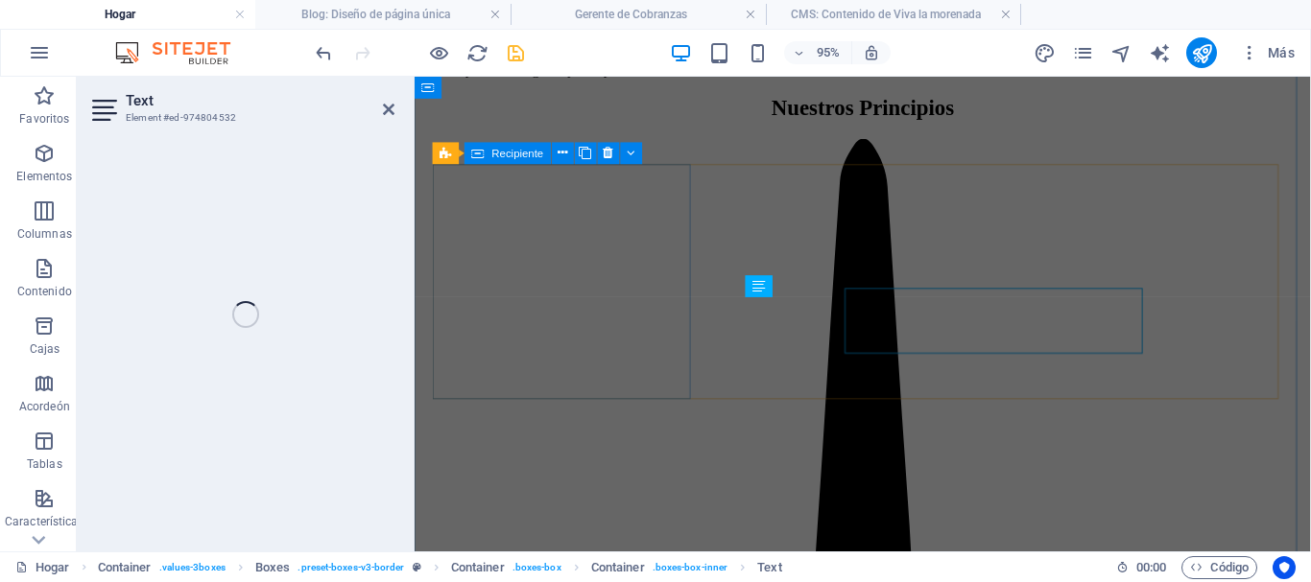
scroll to position [1157, 0]
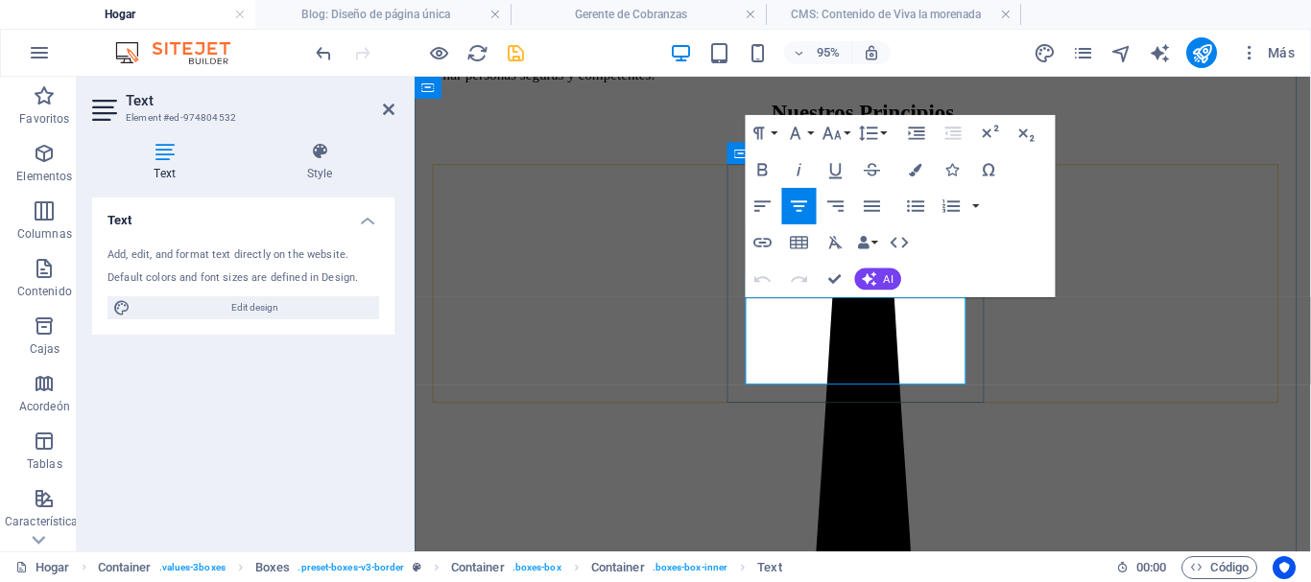
drag, startPoint x: 928, startPoint y: 386, endPoint x: 770, endPoint y: 323, distance: 170.2
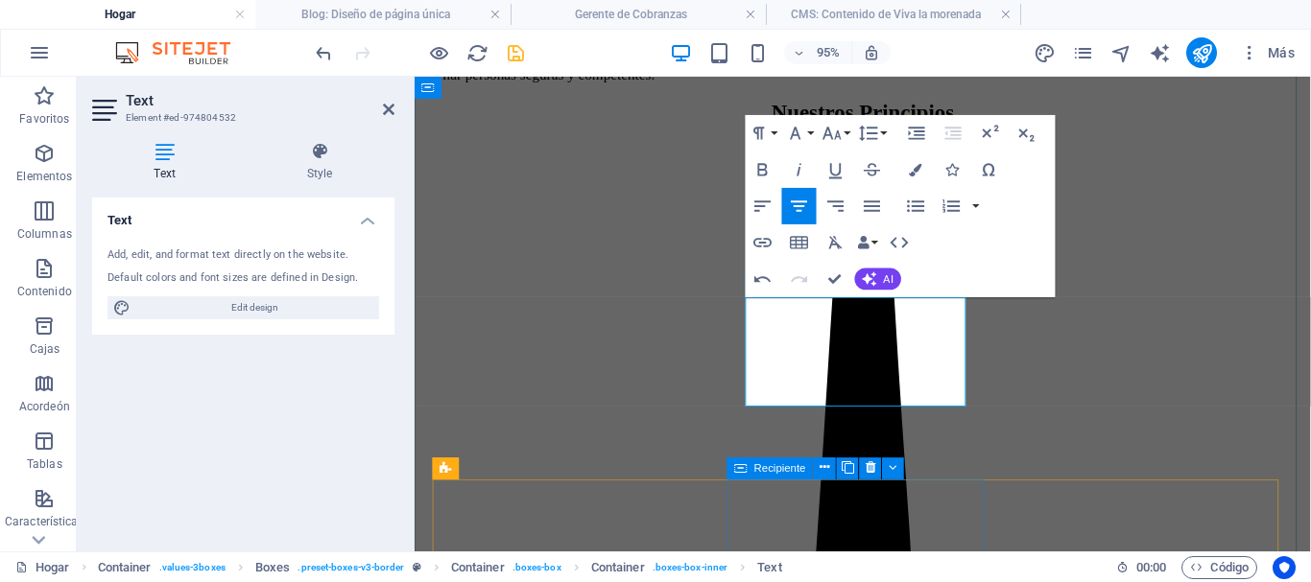
scroll to position [2295, 3]
drag, startPoint x: 834, startPoint y: 283, endPoint x: 759, endPoint y: 216, distance: 100.6
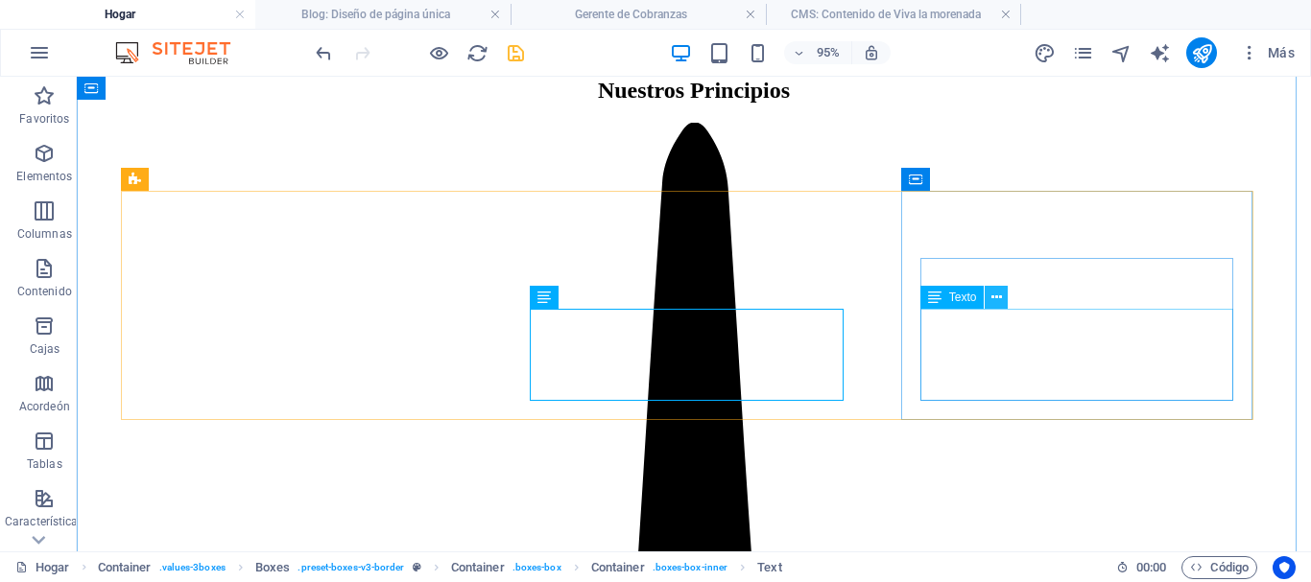
click at [995, 298] on icon at bounding box center [996, 298] width 11 height 20
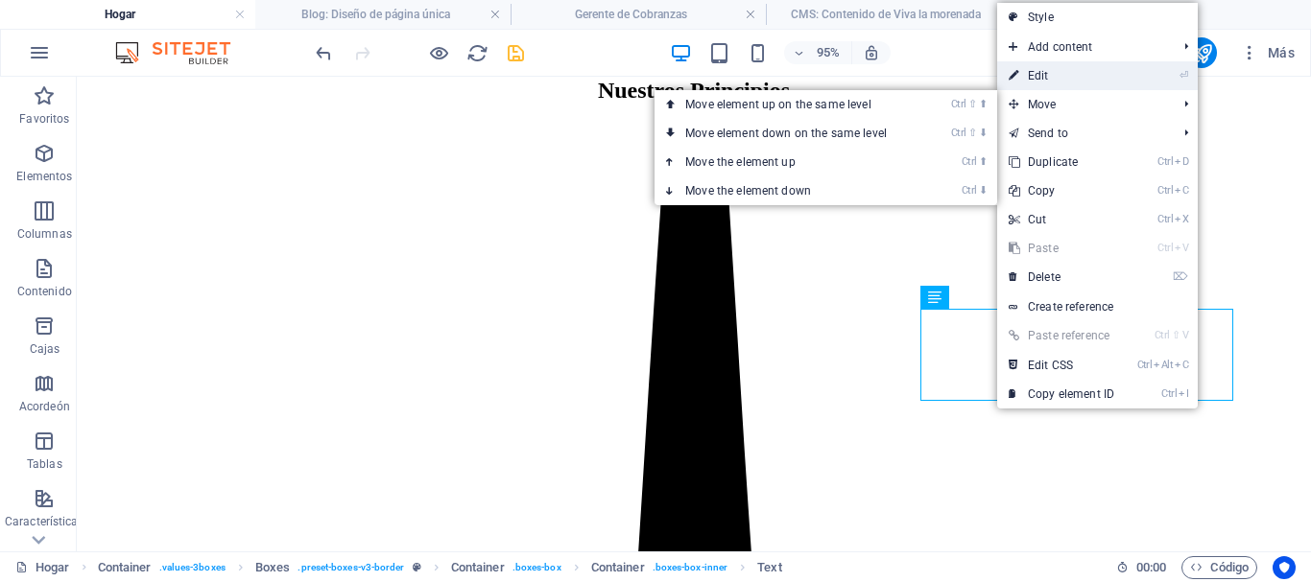
click at [1035, 76] on link "⏎ Edit" at bounding box center [1061, 75] width 129 height 29
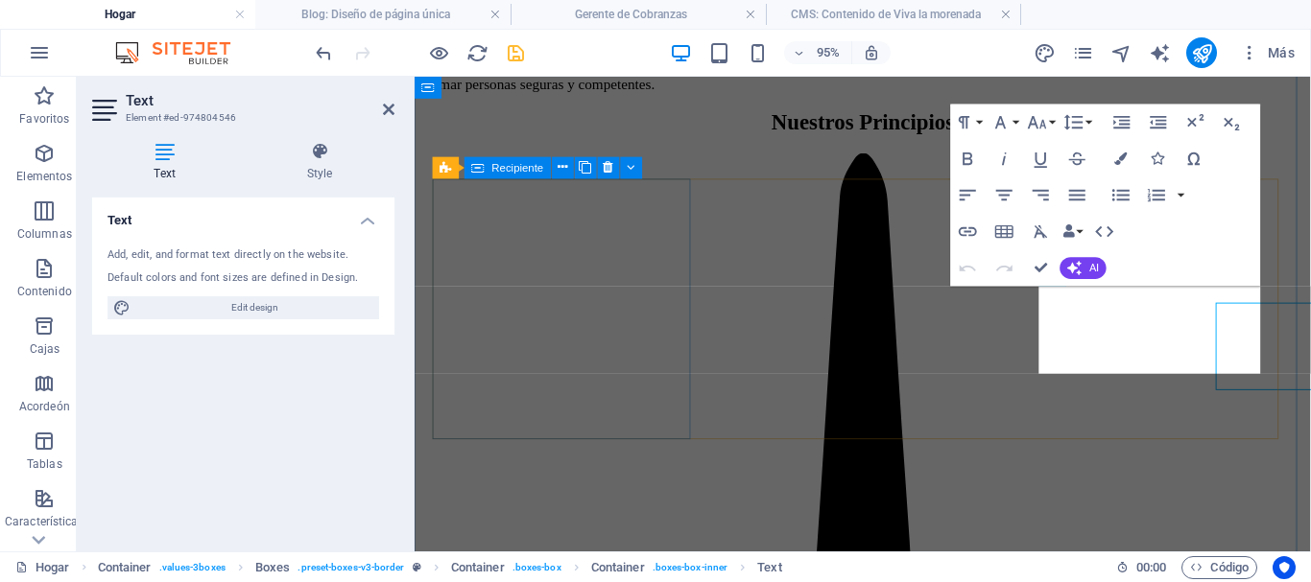
scroll to position [1142, 0]
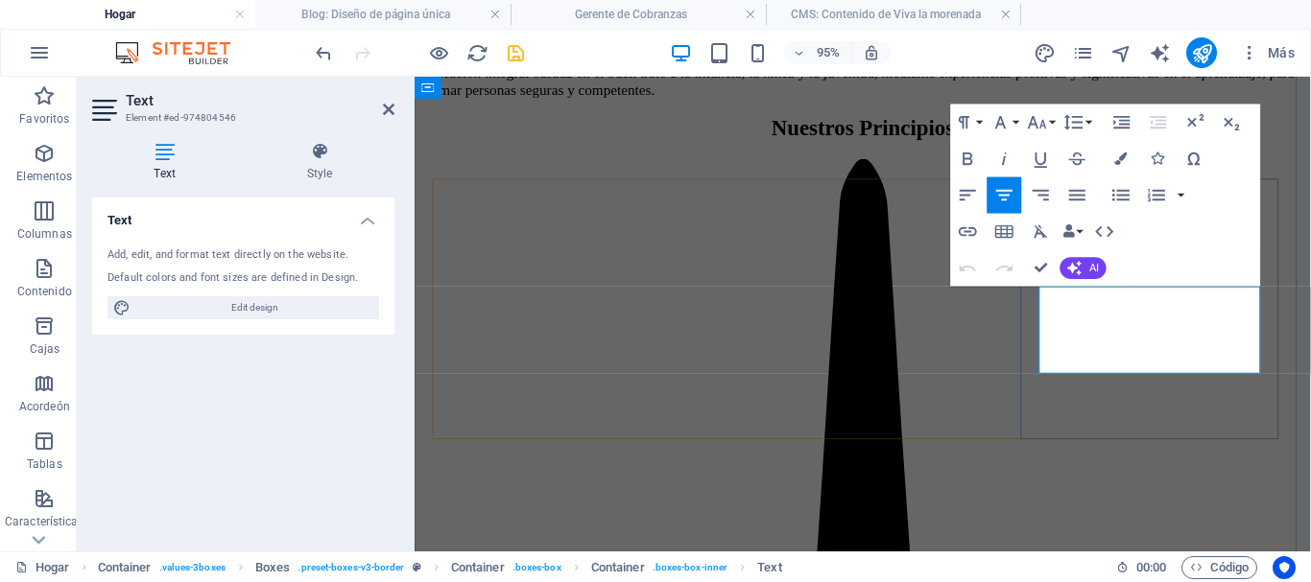
drag, startPoint x: 1302, startPoint y: 376, endPoint x: 1093, endPoint y: 318, distance: 217.2
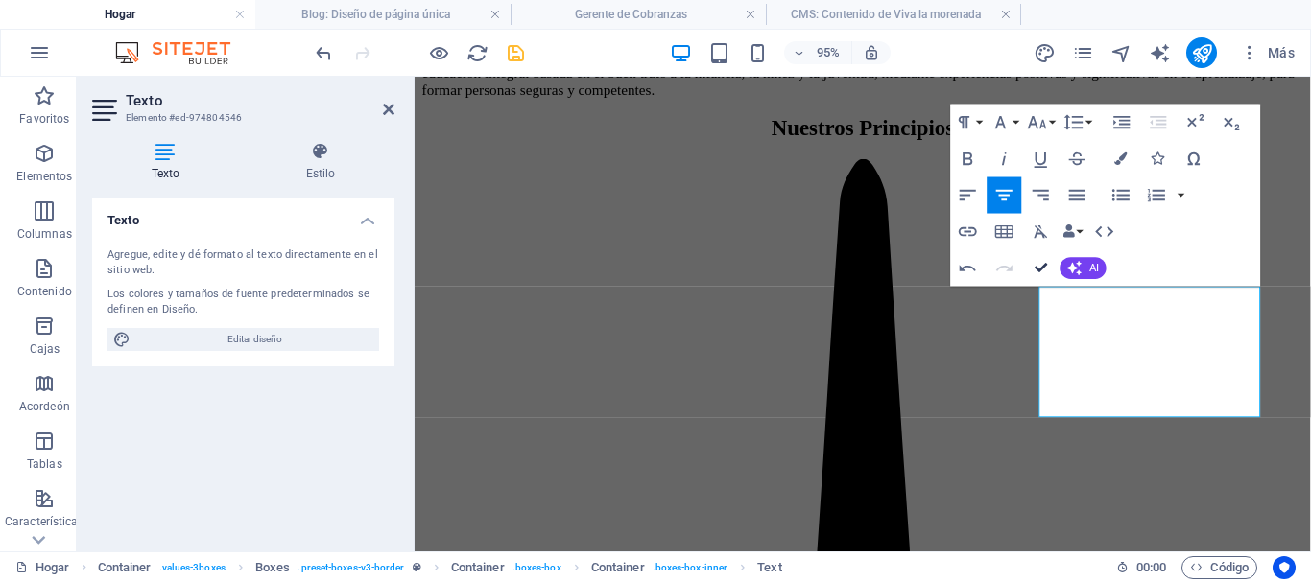
drag, startPoint x: 1045, startPoint y: 262, endPoint x: 968, endPoint y: 189, distance: 105.9
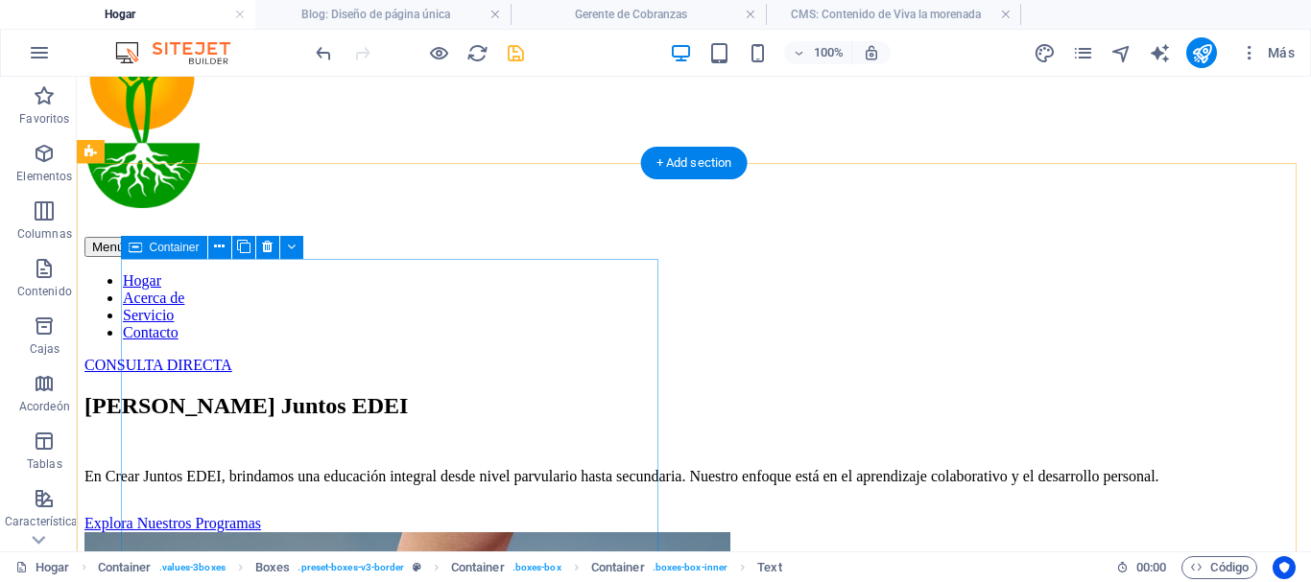
scroll to position [0, 0]
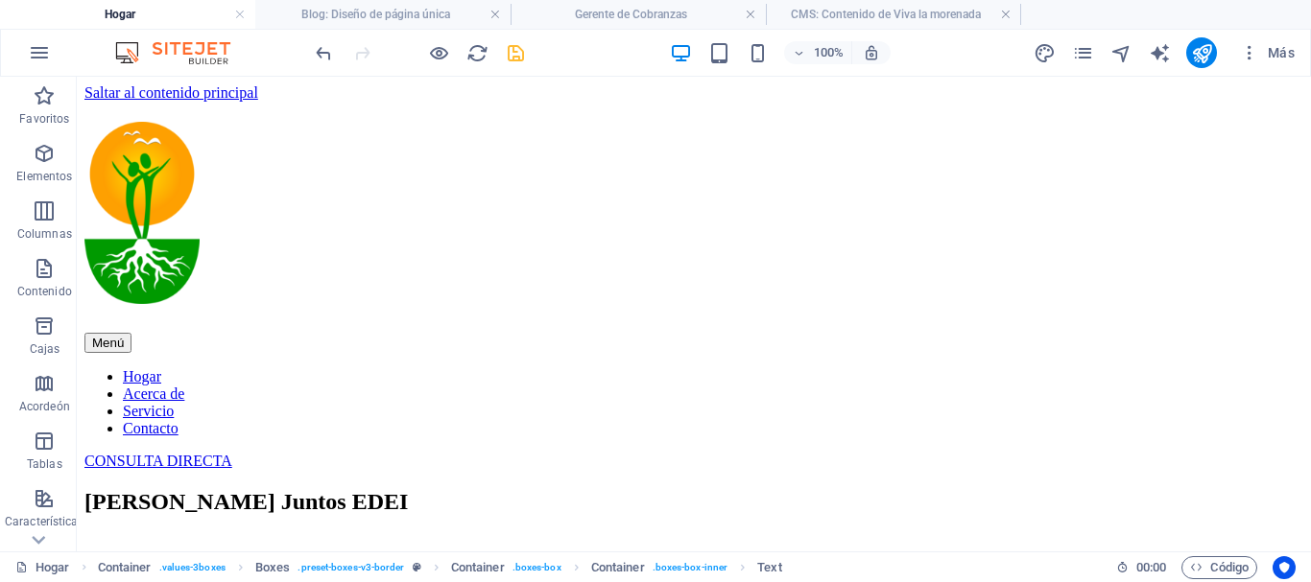
click at [512, 55] on icon "ahorrar" at bounding box center [516, 53] width 22 height 22
checkbox input "false"
